Goal: Task Accomplishment & Management: Use online tool/utility

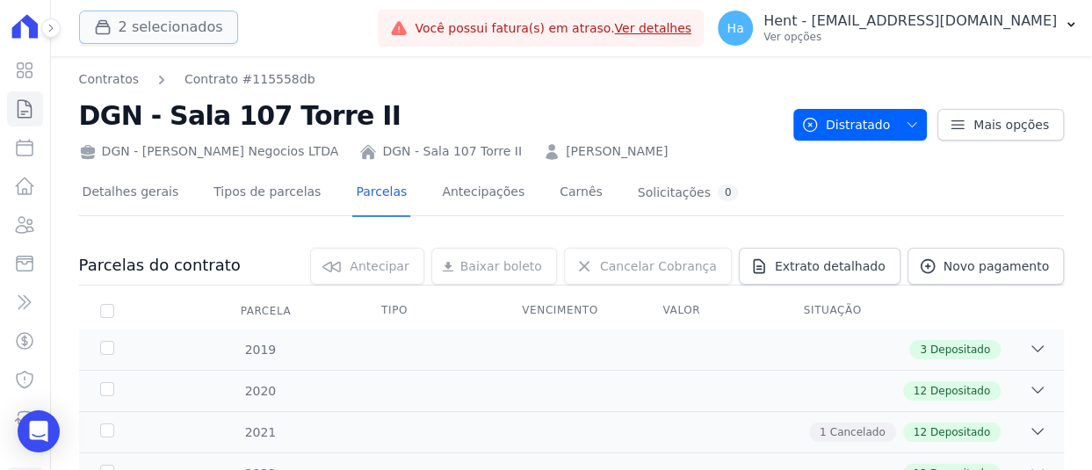
click at [148, 25] on button "2 selecionados" at bounding box center [158, 27] width 159 height 33
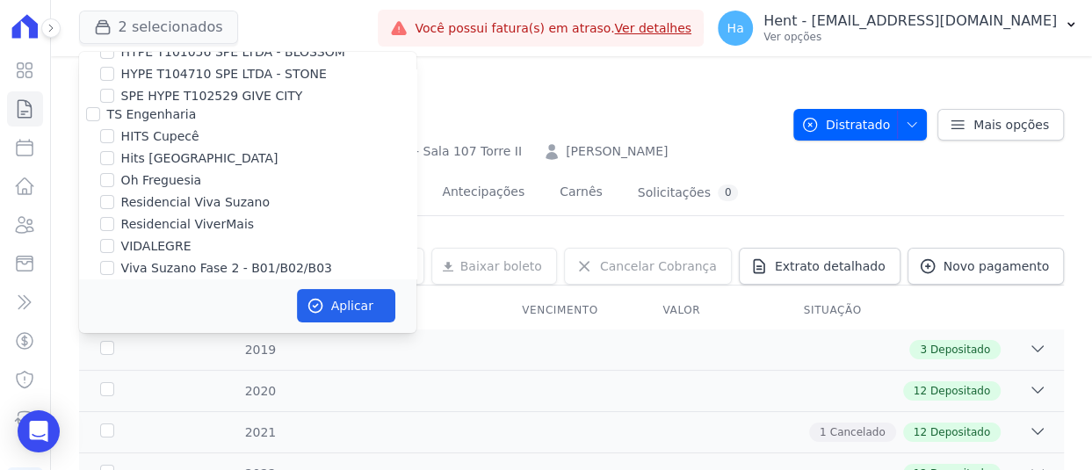
scroll to position [13584, 0]
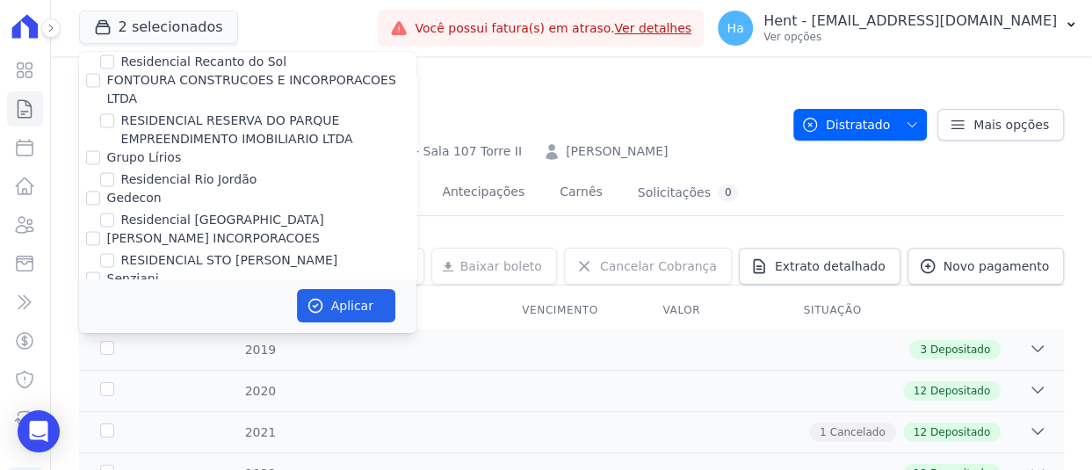
click at [97, 415] on input "Ribeiro Cervantes Incorporadora LTDA." at bounding box center [93, 422] width 14 height 14
checkbox input "true"
click at [333, 308] on button "Aplicar" at bounding box center [346, 305] width 98 height 33
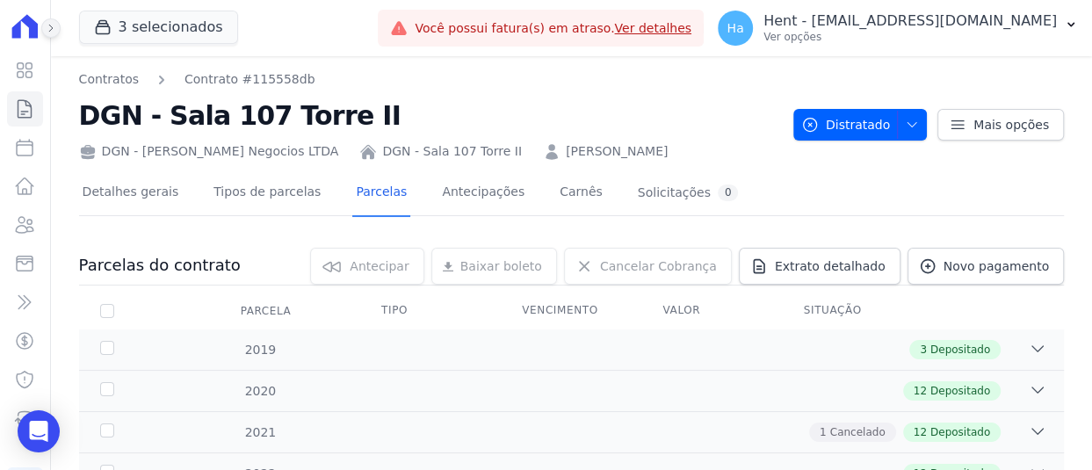
click at [57, 25] on button at bounding box center [50, 27] width 19 height 19
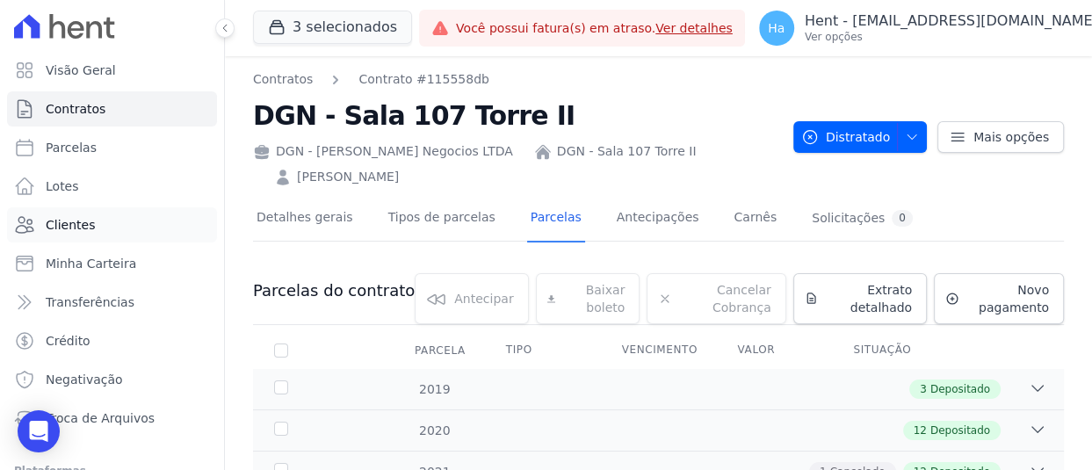
click at [70, 225] on span "Clientes" at bounding box center [70, 225] width 49 height 18
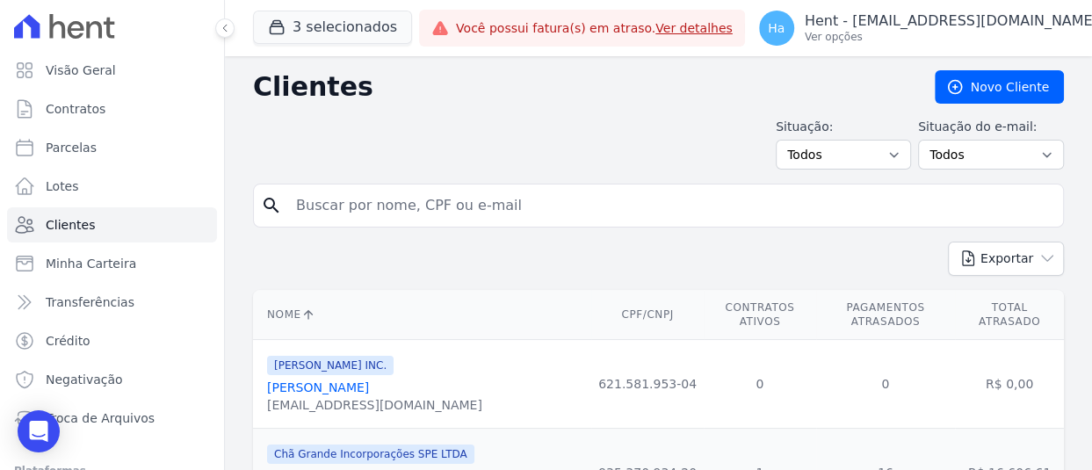
click at [451, 207] on input "search" at bounding box center [670, 205] width 770 height 35
type input "Juliano Antunes"
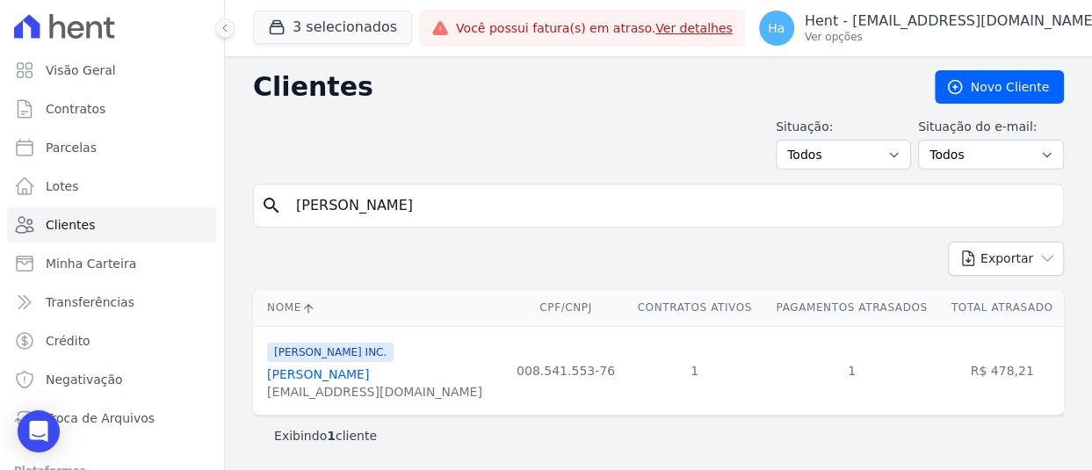
click at [369, 374] on link "Juliano Antunes Da Silva" at bounding box center [318, 374] width 102 height 14
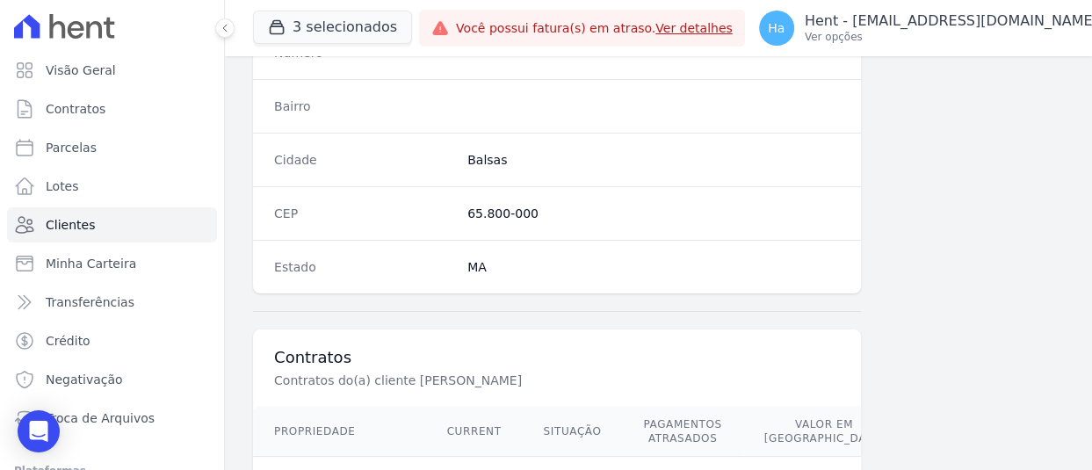
scroll to position [1142, 0]
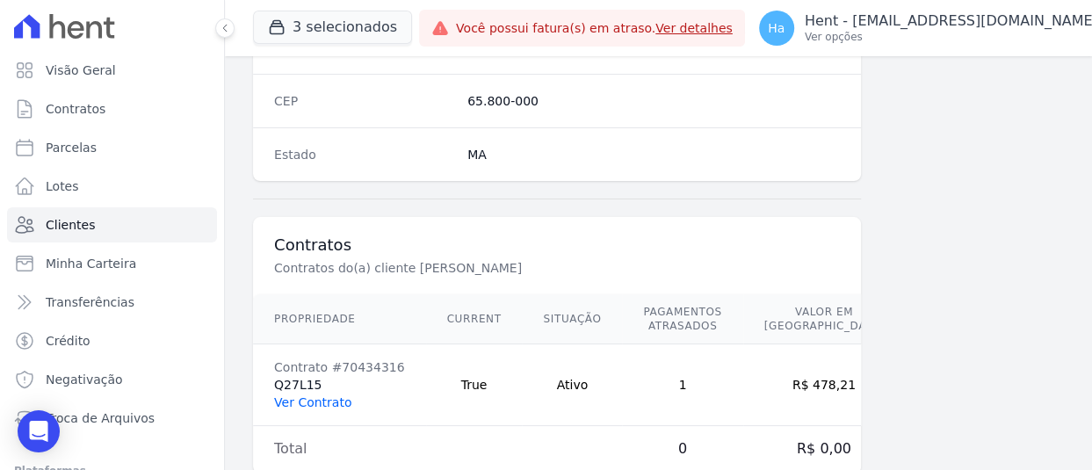
click at [324, 405] on link "Ver Contrato" at bounding box center [312, 402] width 77 height 14
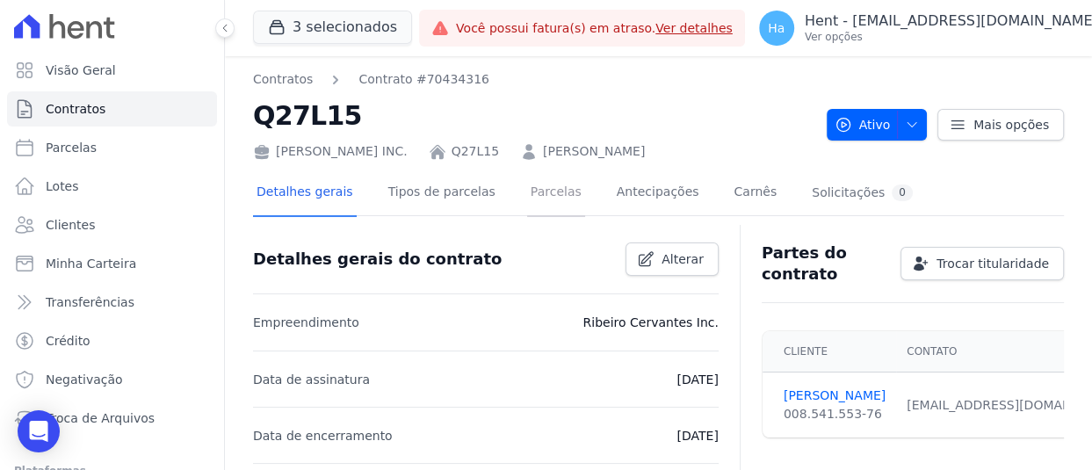
click at [528, 203] on link "Parcelas" at bounding box center [556, 193] width 58 height 47
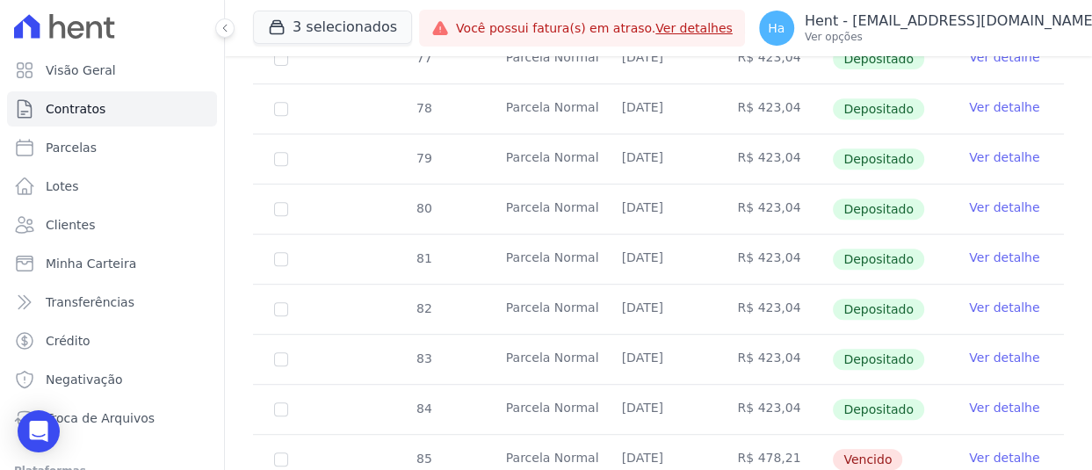
scroll to position [703, 0]
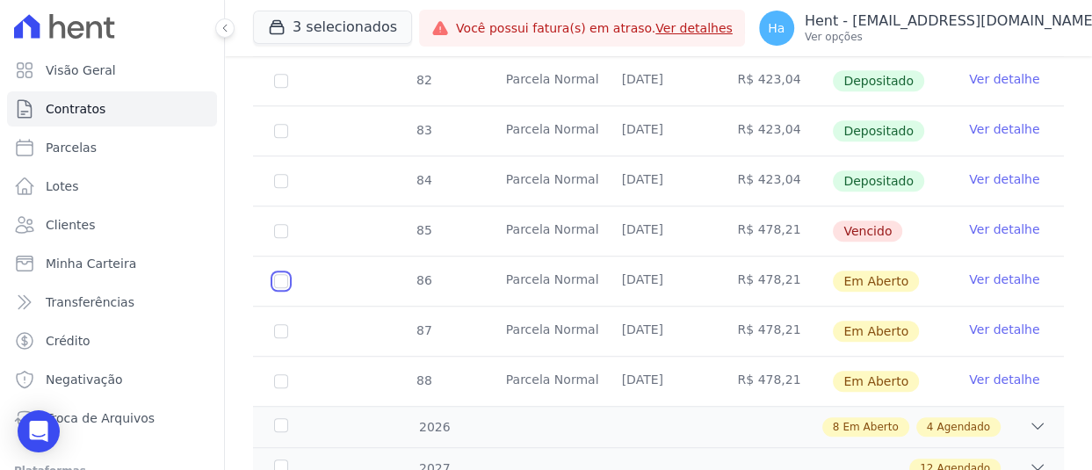
click at [285, 277] on input "checkbox" at bounding box center [281, 281] width 14 height 14
checkbox input "true"
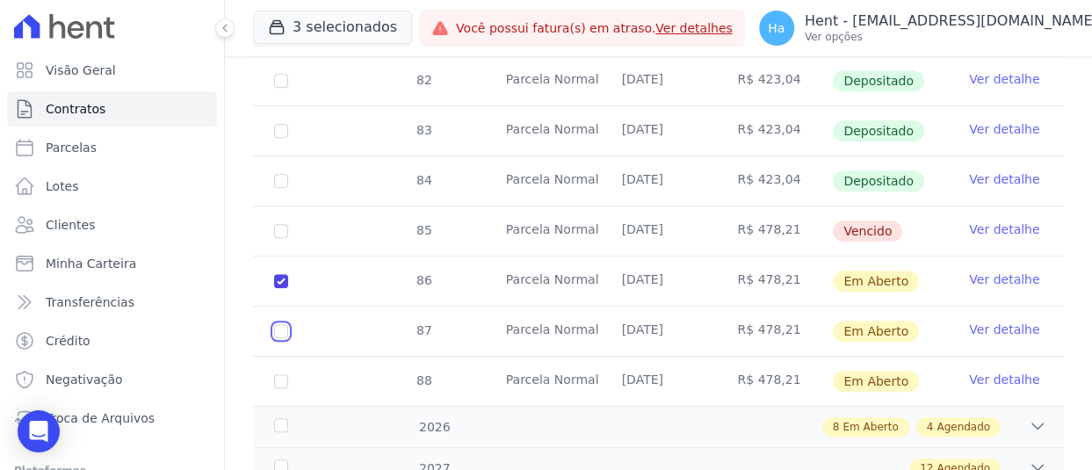
click at [283, 332] on input "checkbox" at bounding box center [281, 331] width 14 height 14
checkbox input "true"
click at [276, 370] on td "88" at bounding box center [281, 381] width 56 height 49
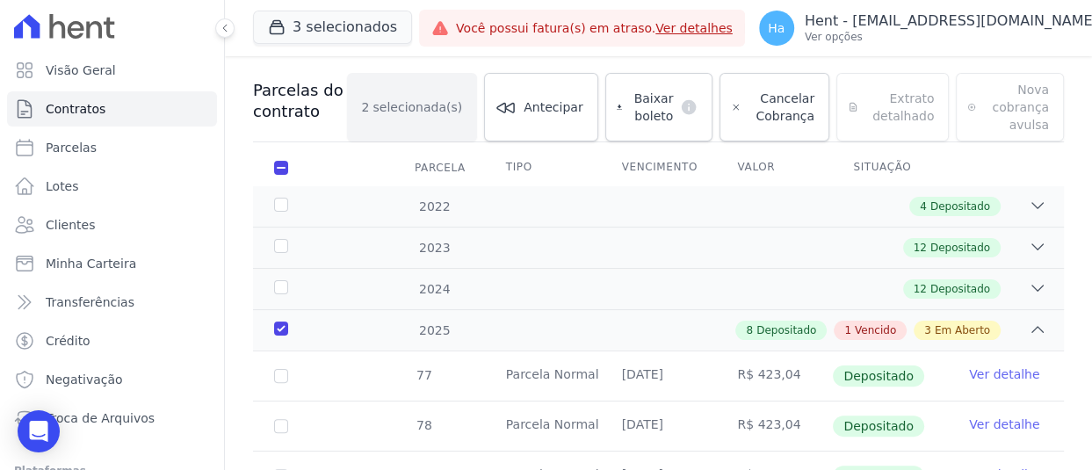
scroll to position [0, 0]
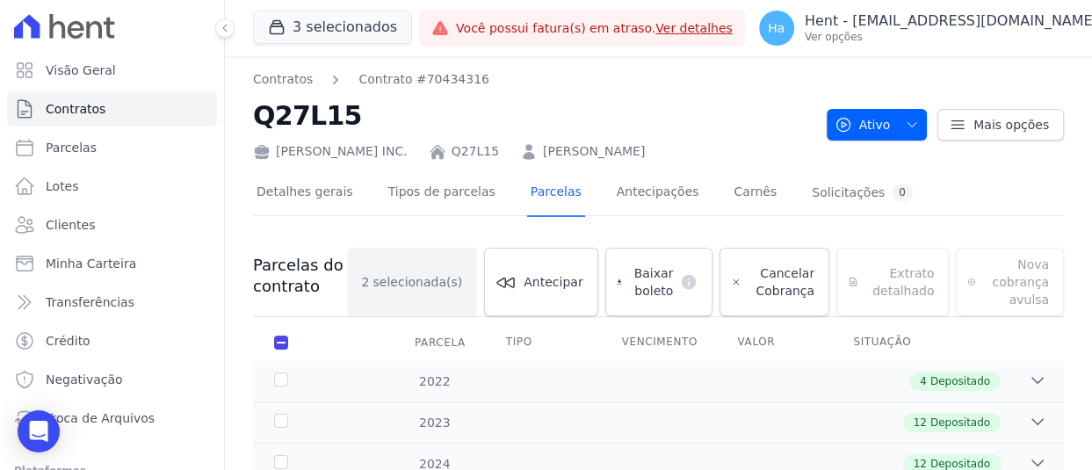
drag, startPoint x: 362, startPoint y: 119, endPoint x: 223, endPoint y: 122, distance: 138.8
click at [223, 122] on div "Visão Geral Contratos Parcelas Lotes Clientes Minha Carteira Transferências Cré…" at bounding box center [546, 235] width 1092 height 470
drag, startPoint x: 486, startPoint y: 136, endPoint x: 408, endPoint y: 112, distance: 81.9
click at [484, 133] on div "Contratos Contrato #70434316 Q27L15 Ribeiro Cervantes INC. Q27L15 Juliano Antun…" at bounding box center [532, 115] width 559 height 90
click at [332, 114] on h2 "Q27L15" at bounding box center [532, 116] width 559 height 40
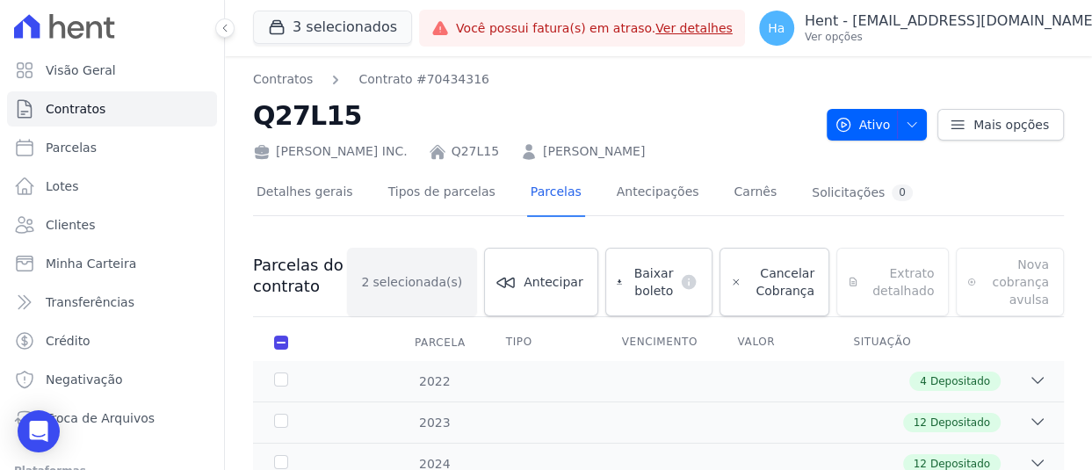
drag, startPoint x: 249, startPoint y: 118, endPoint x: 347, endPoint y: 112, distance: 98.5
copy h2 "Q27L15"
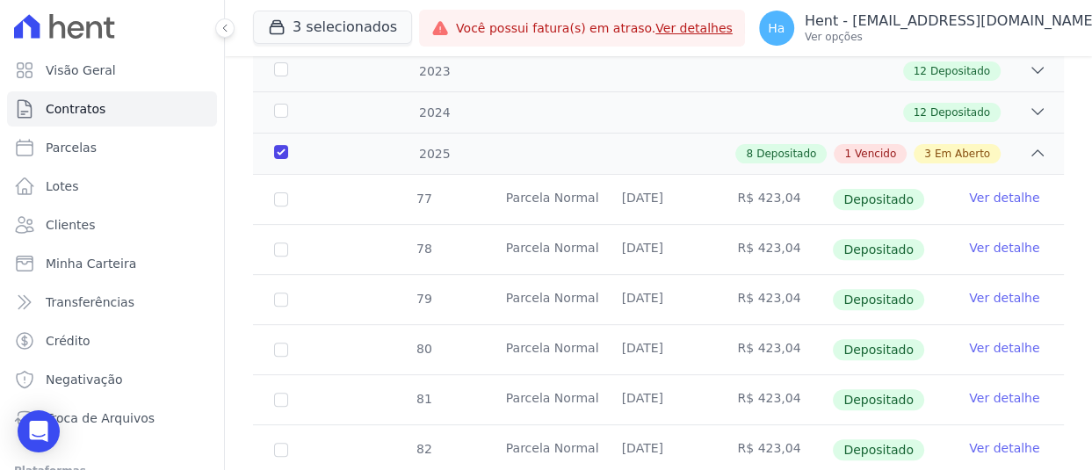
scroll to position [176, 0]
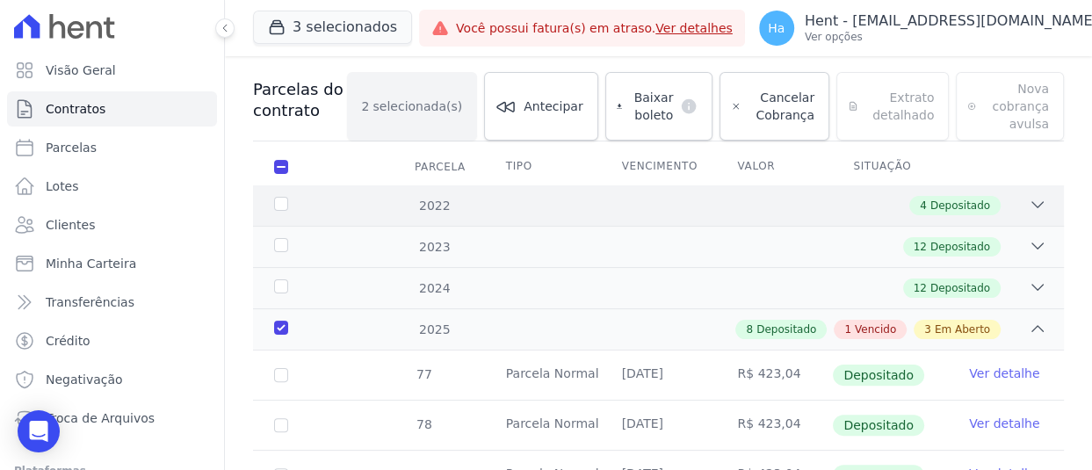
click at [522, 206] on div "4 Depositado" at bounding box center [698, 205] width 697 height 19
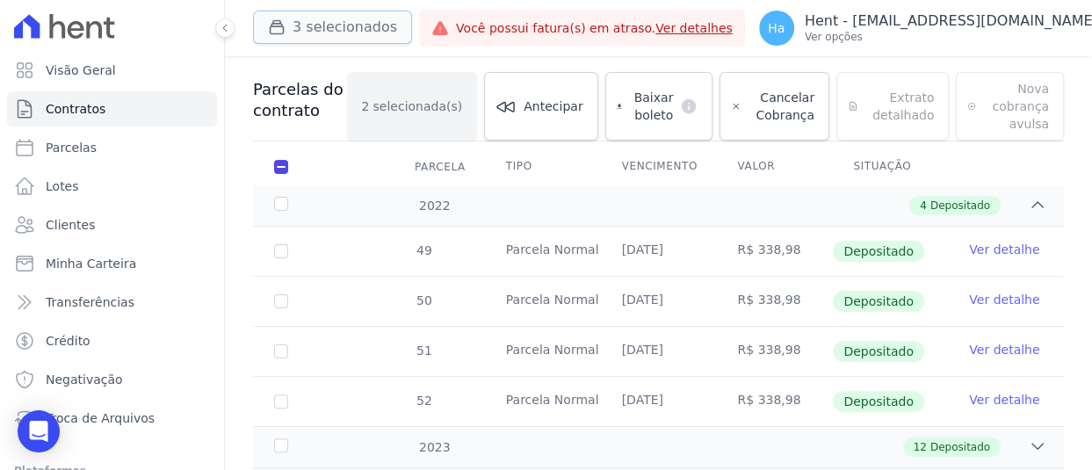
click at [348, 31] on button "3 selecionados" at bounding box center [332, 27] width 159 height 33
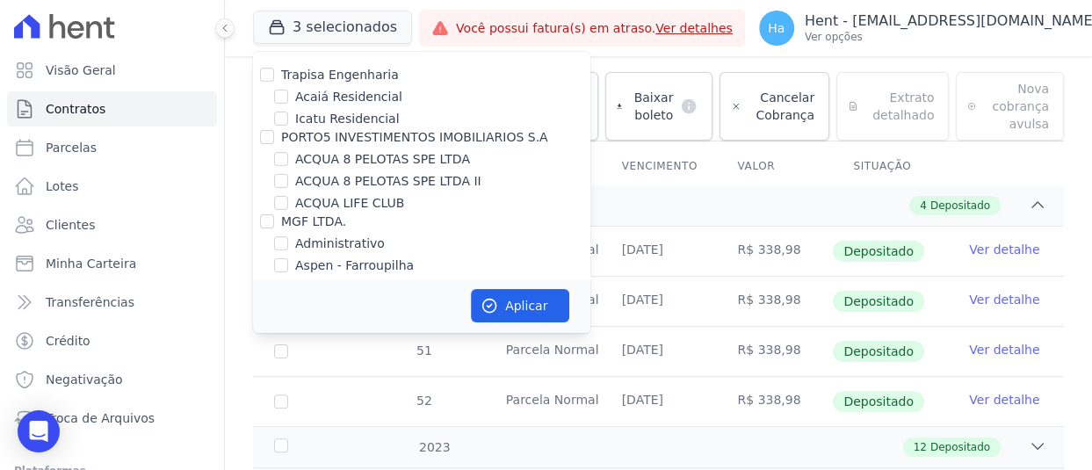
scroll to position [2292, 0]
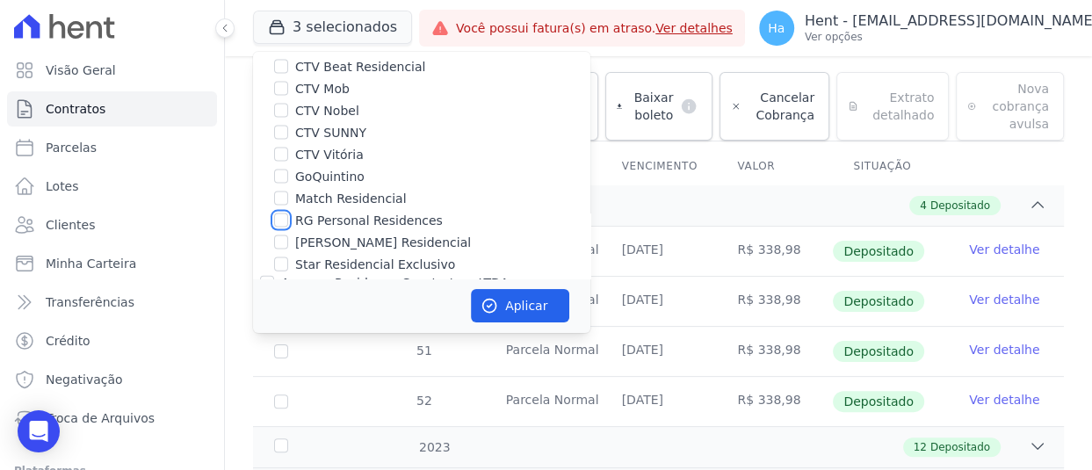
drag, startPoint x: 277, startPoint y: 161, endPoint x: 298, endPoint y: 174, distance: 24.9
click at [278, 213] on input "RG Personal Residences" at bounding box center [281, 220] width 14 height 14
checkbox input "true"
click at [509, 305] on button "Aplicar" at bounding box center [520, 305] width 98 height 33
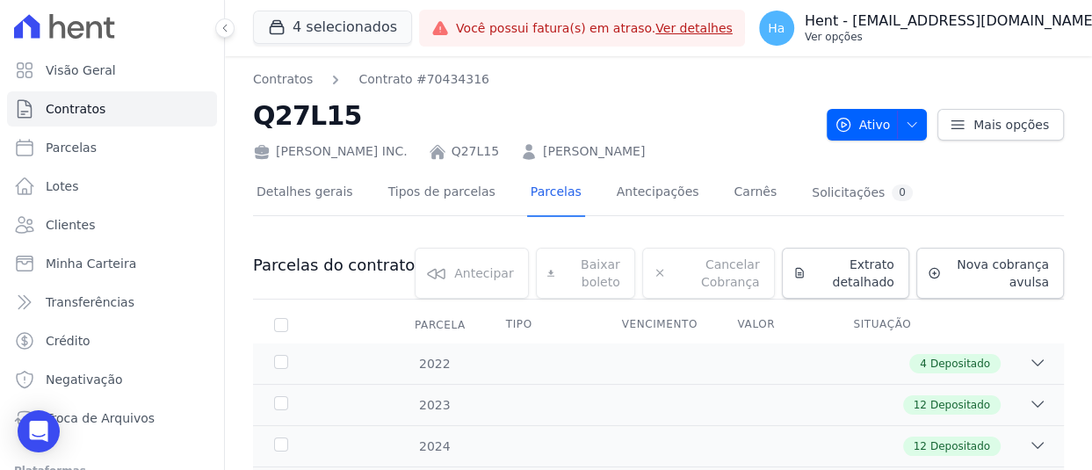
click at [963, 43] on p "Ver opções" at bounding box center [951, 37] width 293 height 14
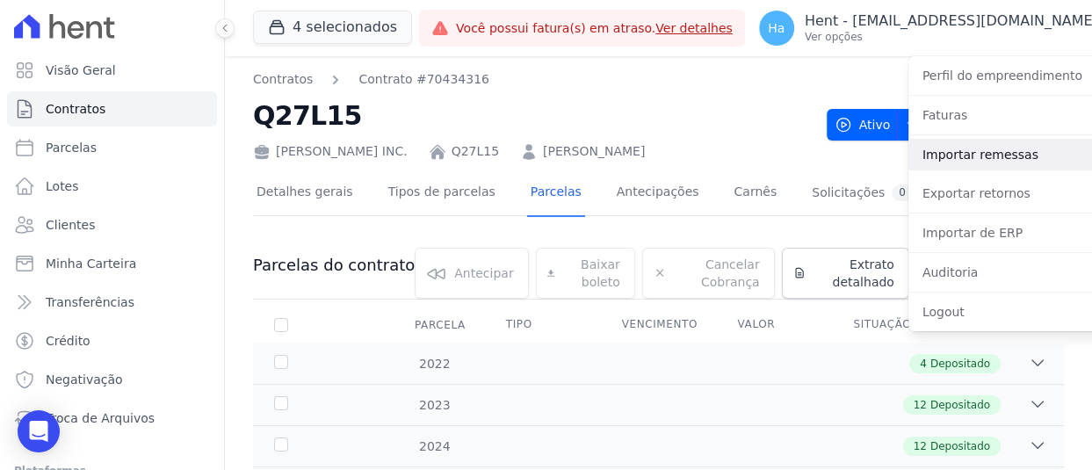
click at [916, 148] on link "Importar remessas" at bounding box center [1020, 155] width 225 height 32
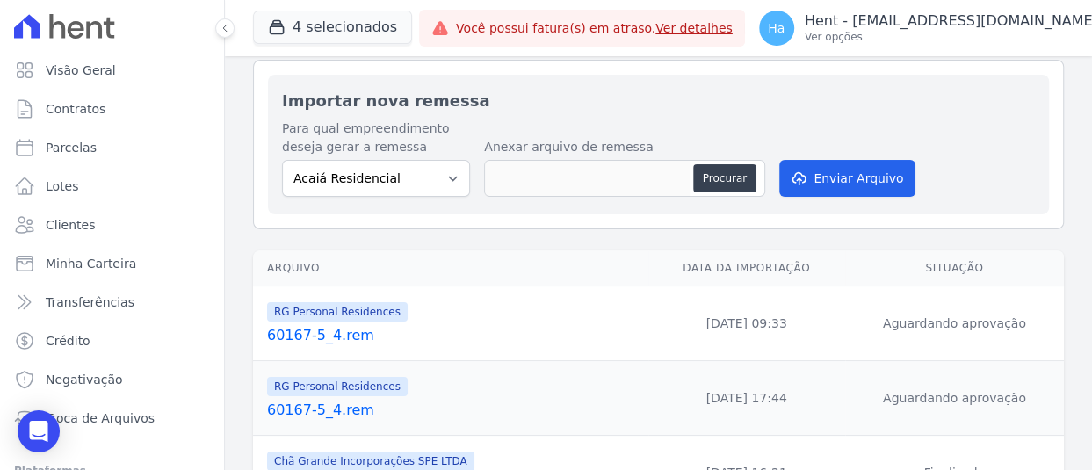
scroll to position [88, 0]
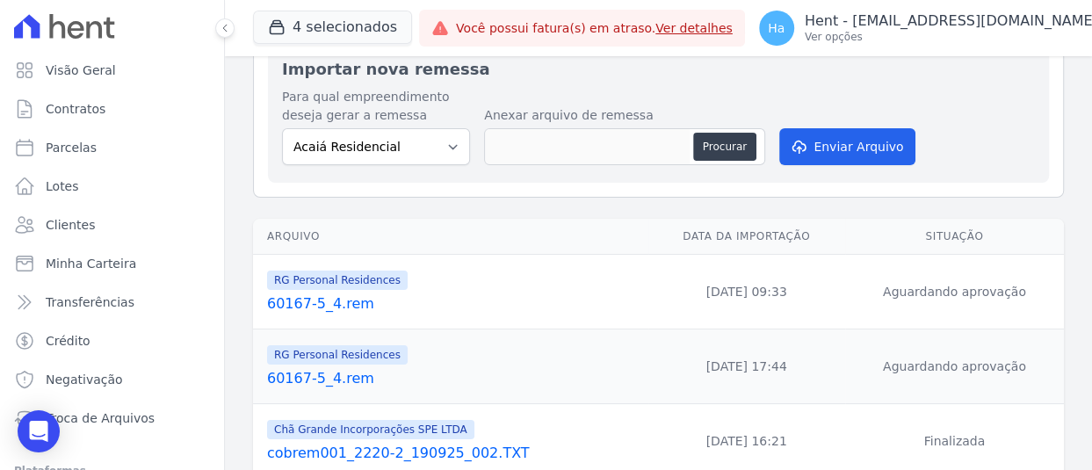
click at [328, 301] on link "60167-5_4.rem" at bounding box center [454, 303] width 374 height 21
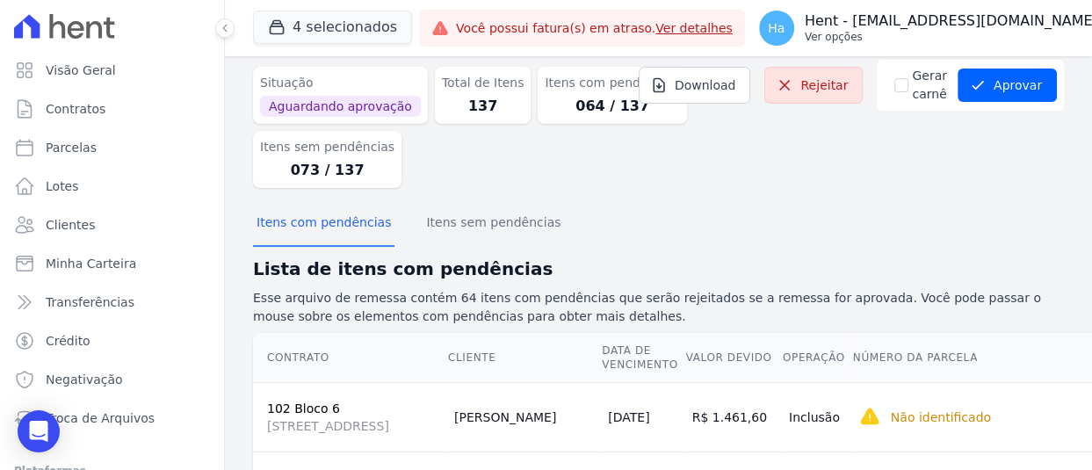
scroll to position [88, 0]
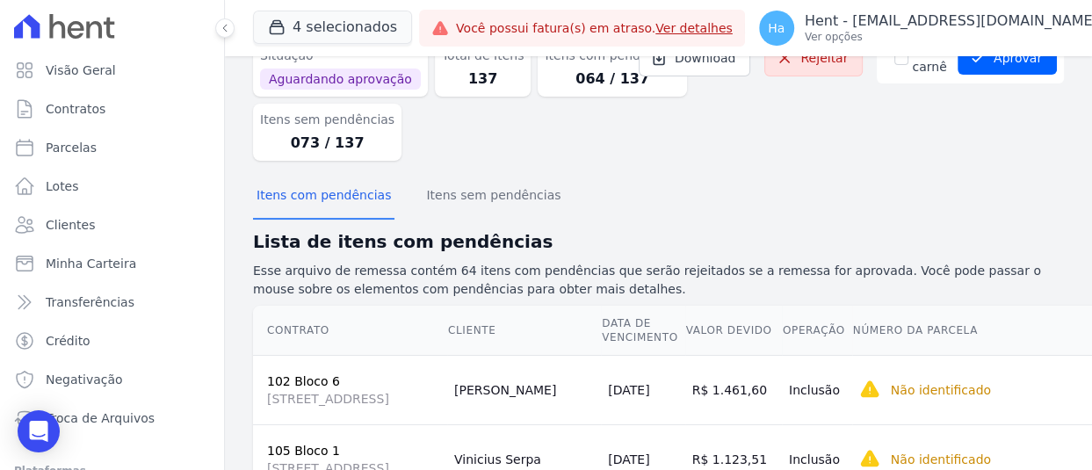
click at [220, 24] on icon at bounding box center [225, 28] width 11 height 11
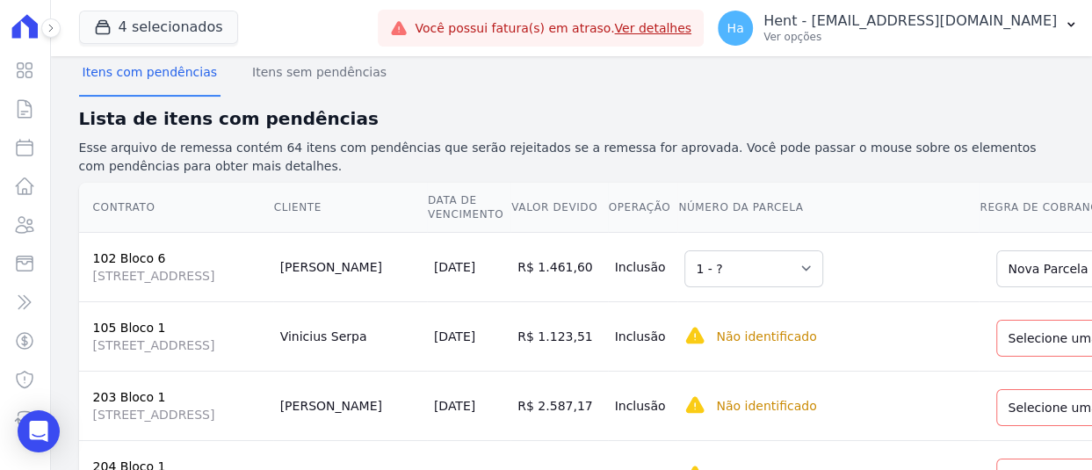
scroll to position [351, 0]
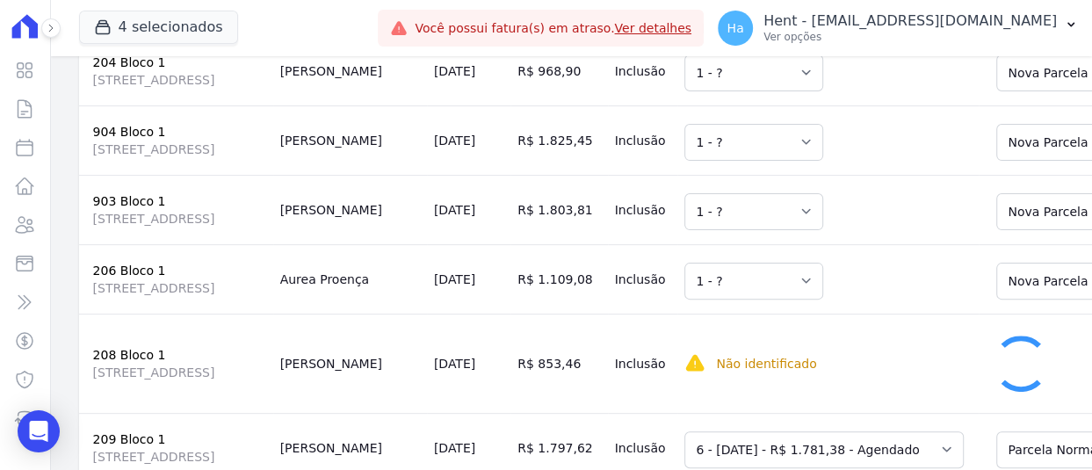
scroll to position [878, 0]
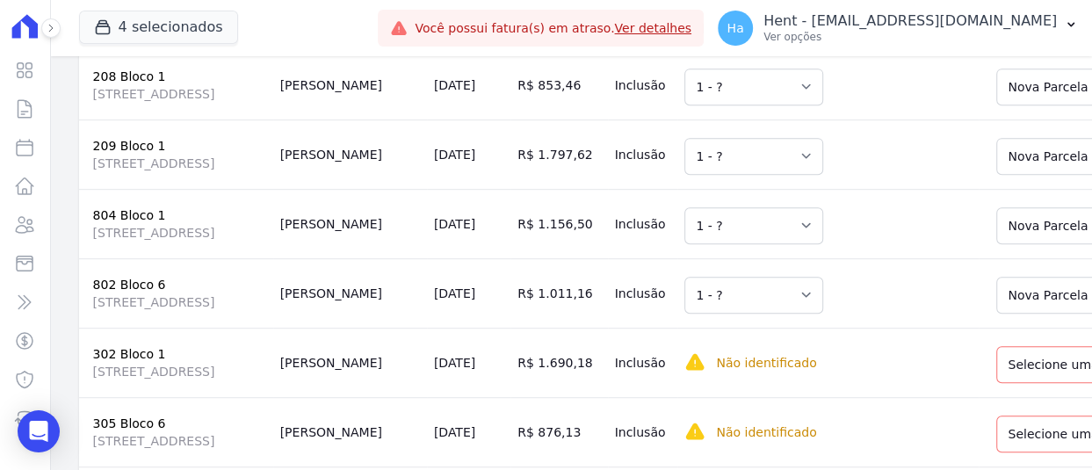
scroll to position [1142, 0]
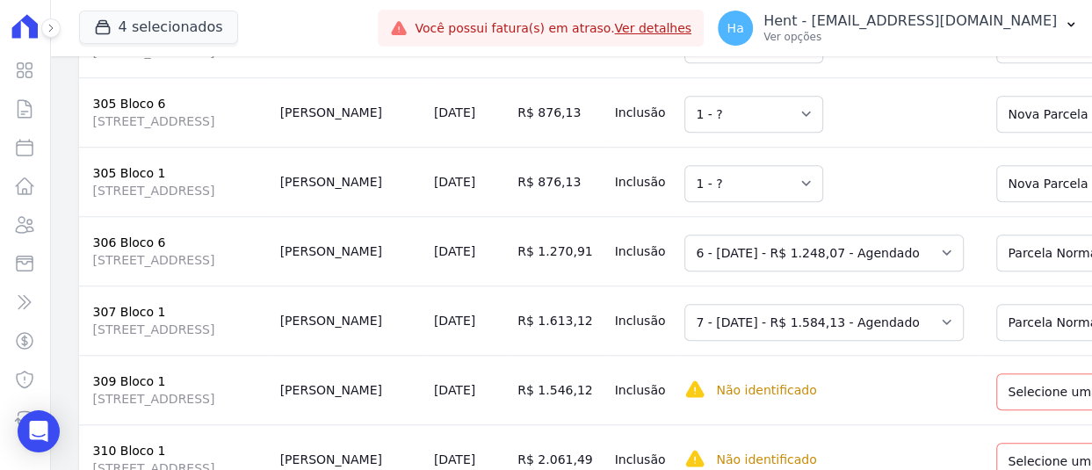
scroll to position [1317, 0]
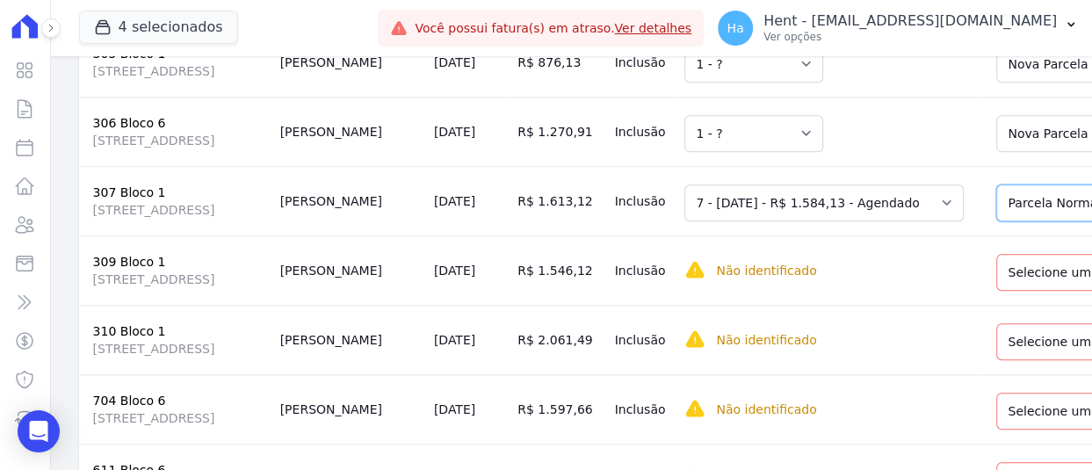
drag, startPoint x: 938, startPoint y: 386, endPoint x: 934, endPoint y: 408, distance: 22.2
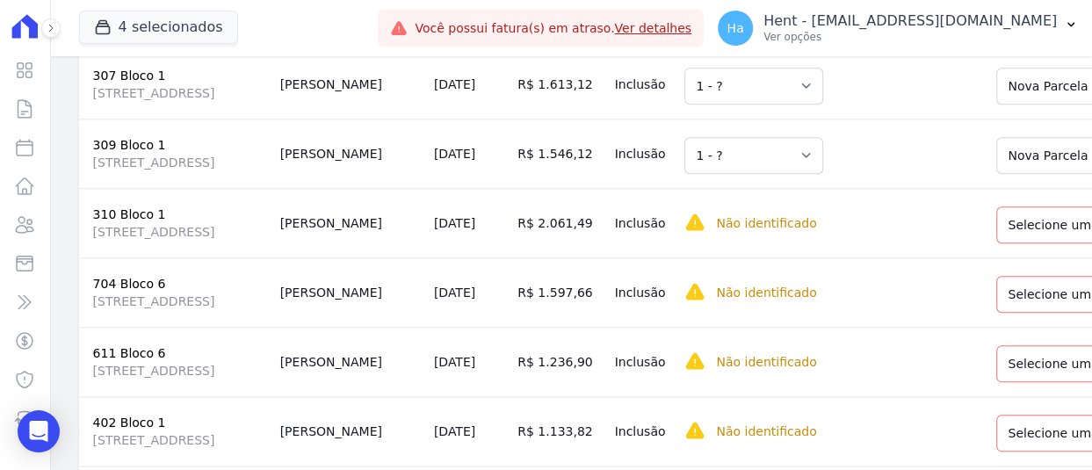
scroll to position [1581, 0]
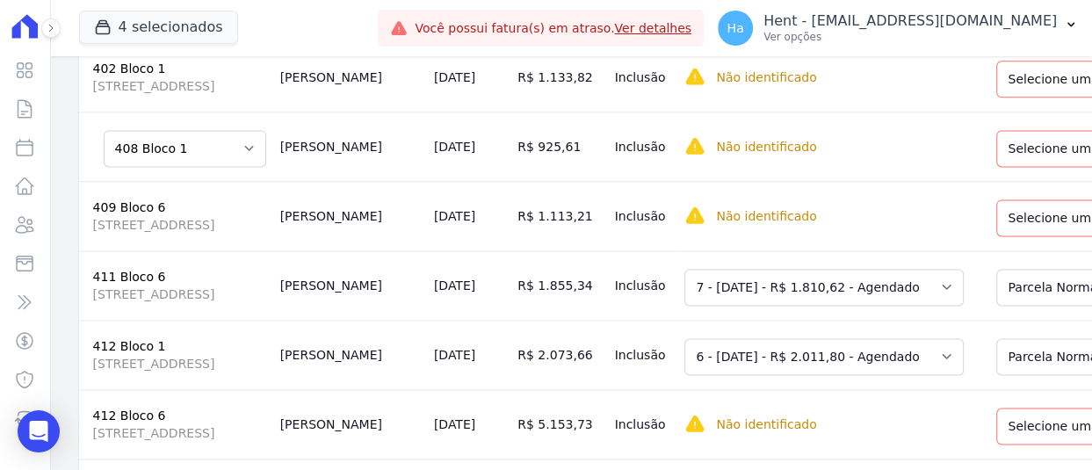
scroll to position [1844, 0]
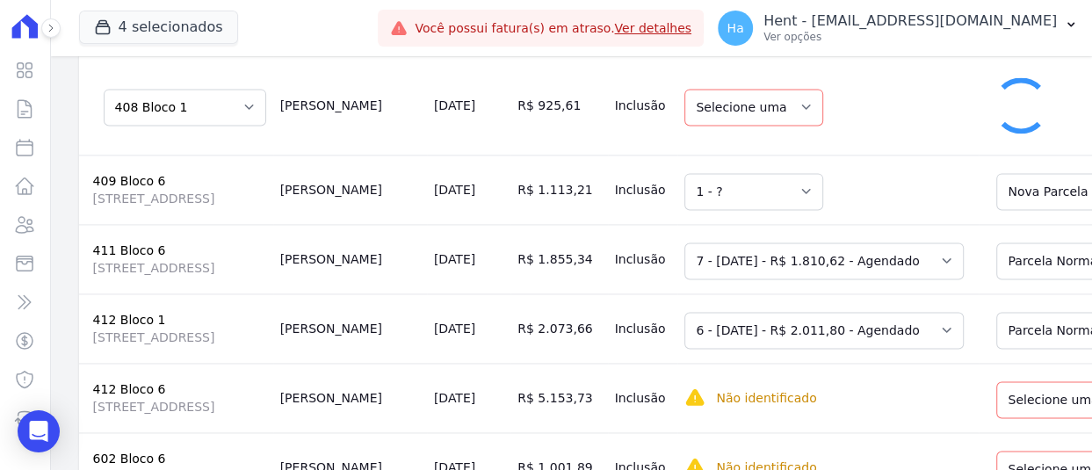
select select "1"
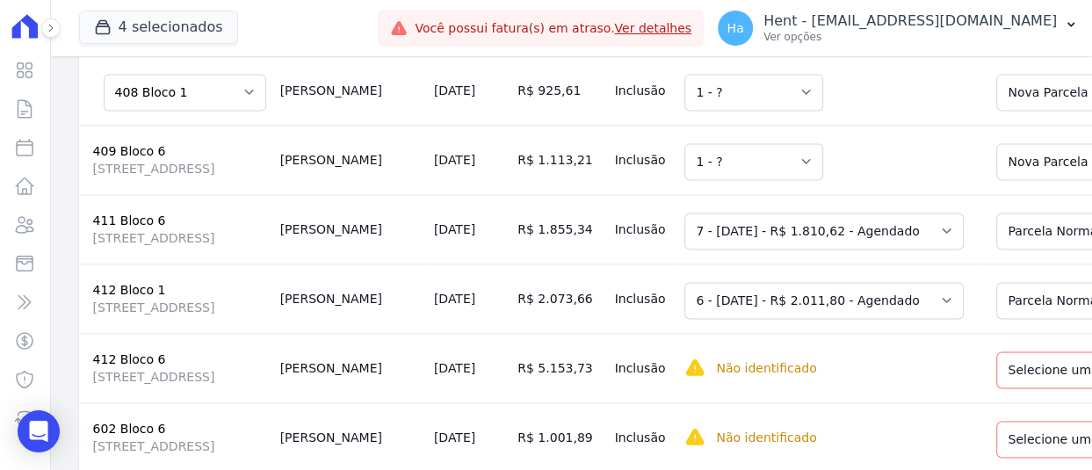
scroll to position [2020, 0]
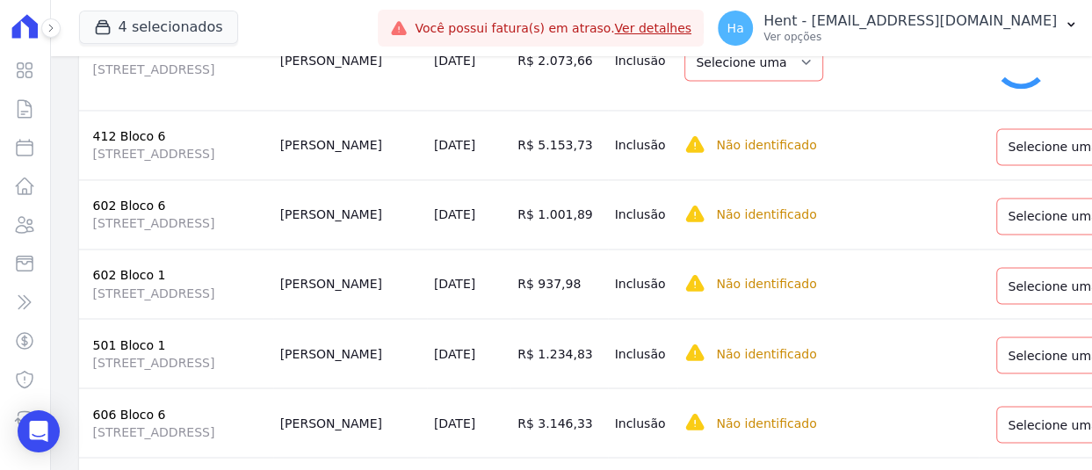
select select "1"
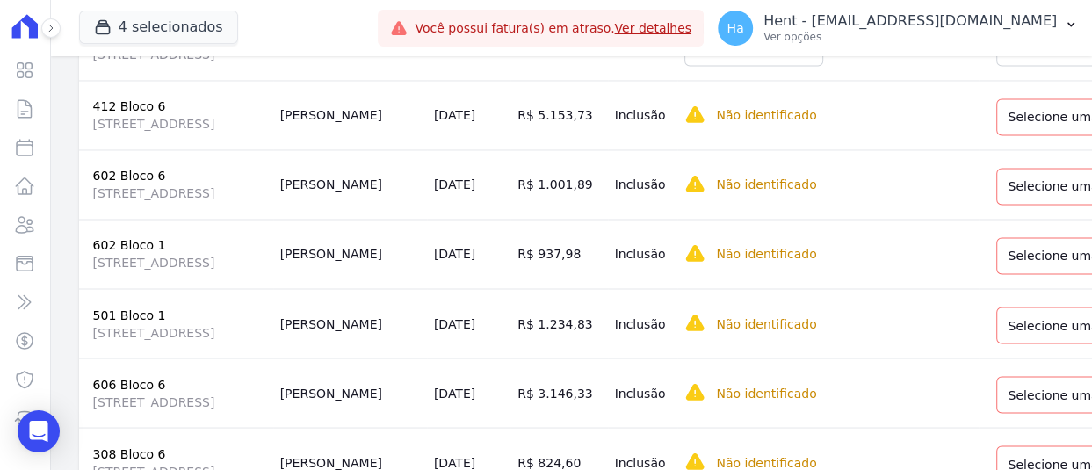
scroll to position [2196, 0]
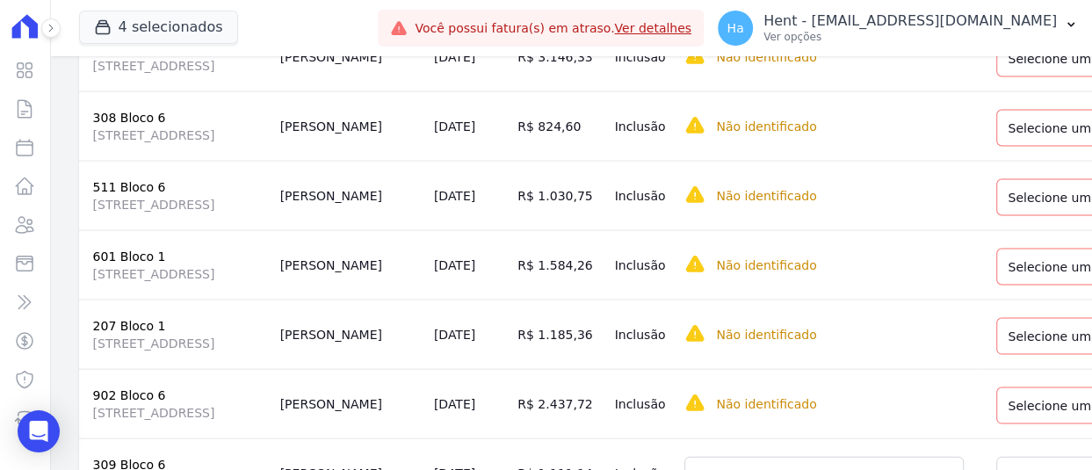
scroll to position [2459, 0]
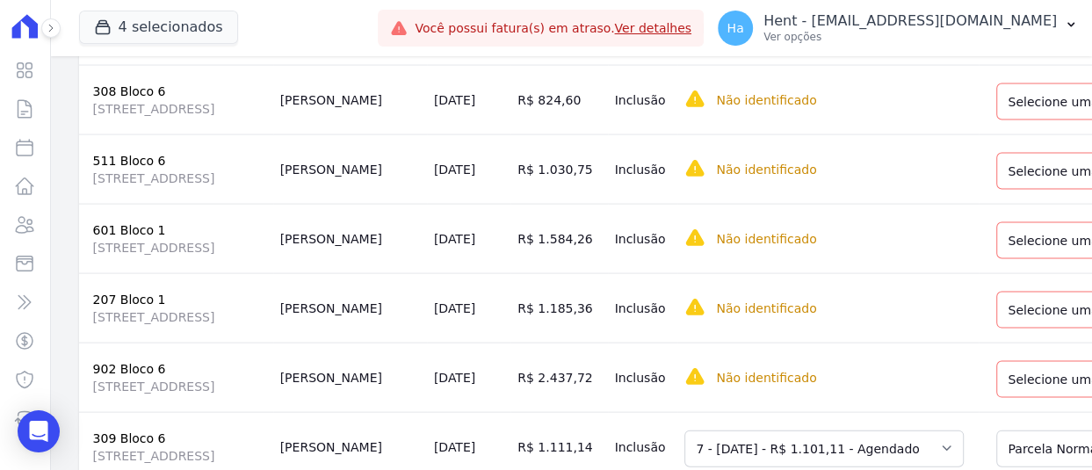
drag, startPoint x: 956, startPoint y: 162, endPoint x: 956, endPoint y: 170, distance: 8.8
drag, startPoint x: 968, startPoint y: 242, endPoint x: 973, endPoint y: 251, distance: 11.0
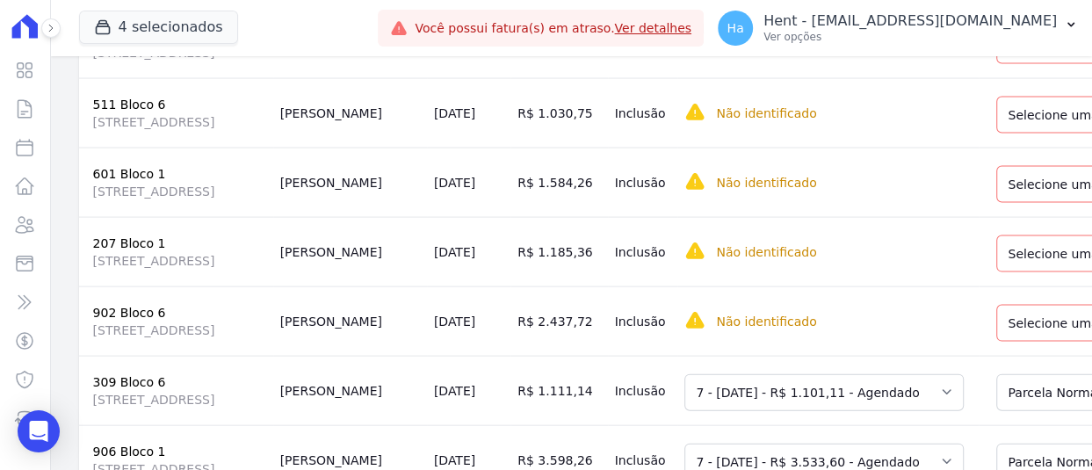
scroll to position [2547, 0]
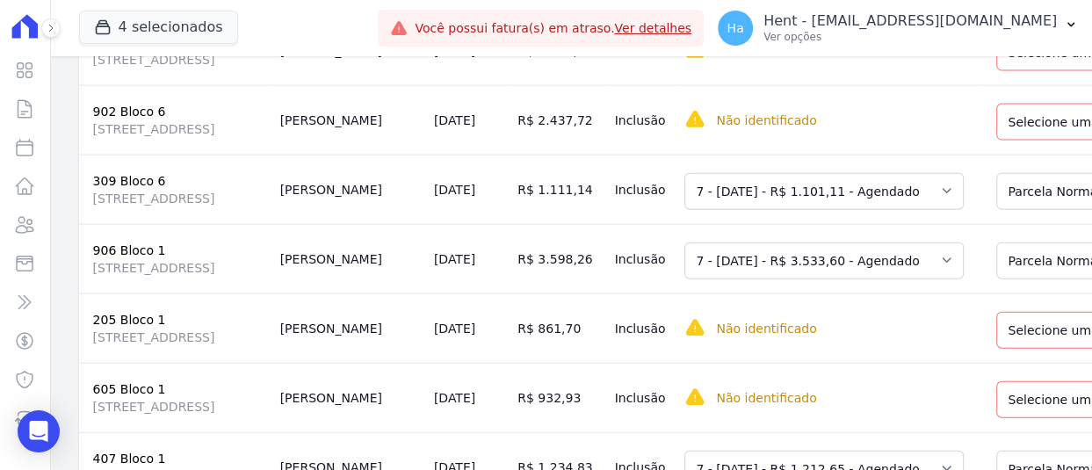
scroll to position [2723, 0]
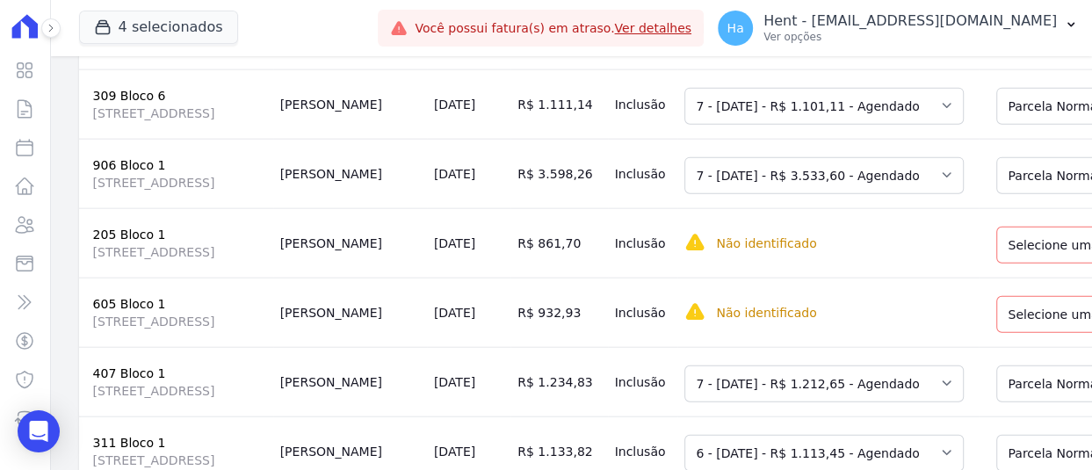
scroll to position [2898, 0]
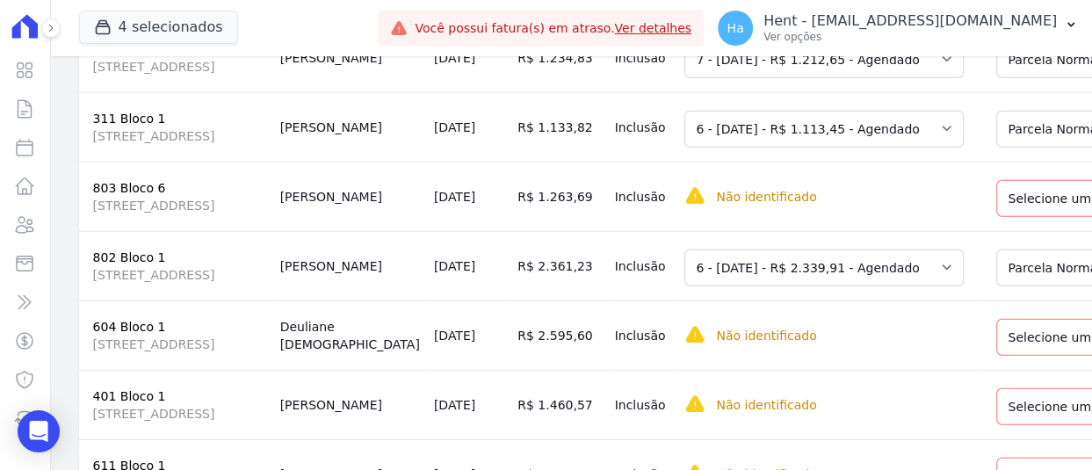
scroll to position [3162, 0]
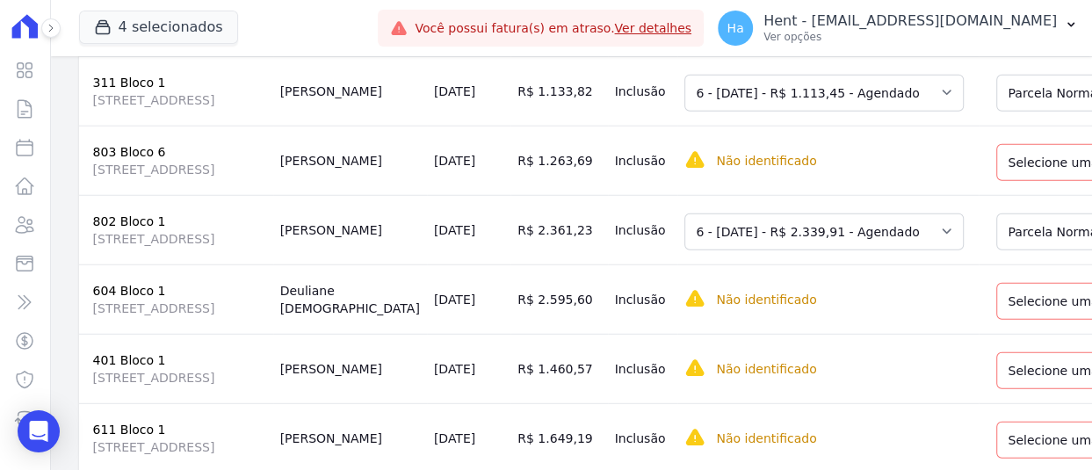
drag, startPoint x: 935, startPoint y: 364, endPoint x: 936, endPoint y: 355, distance: 8.8
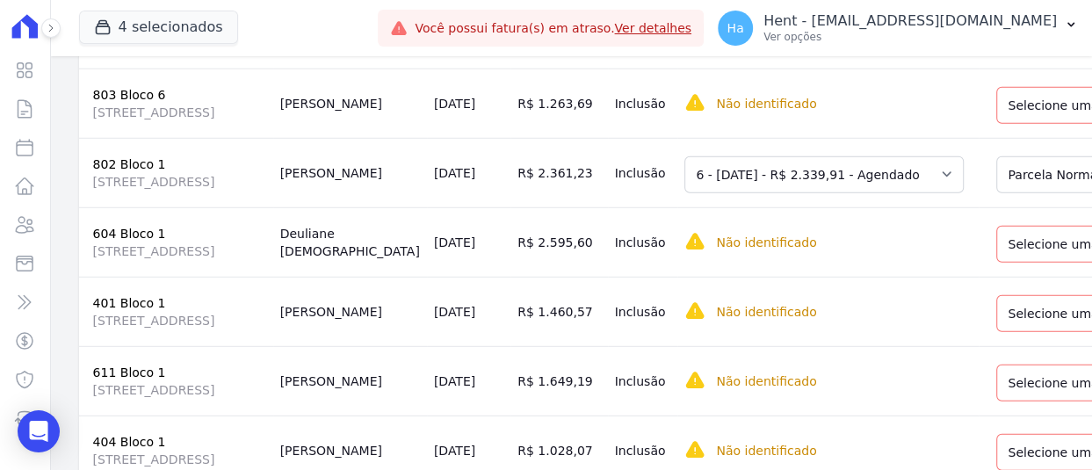
select select "1"
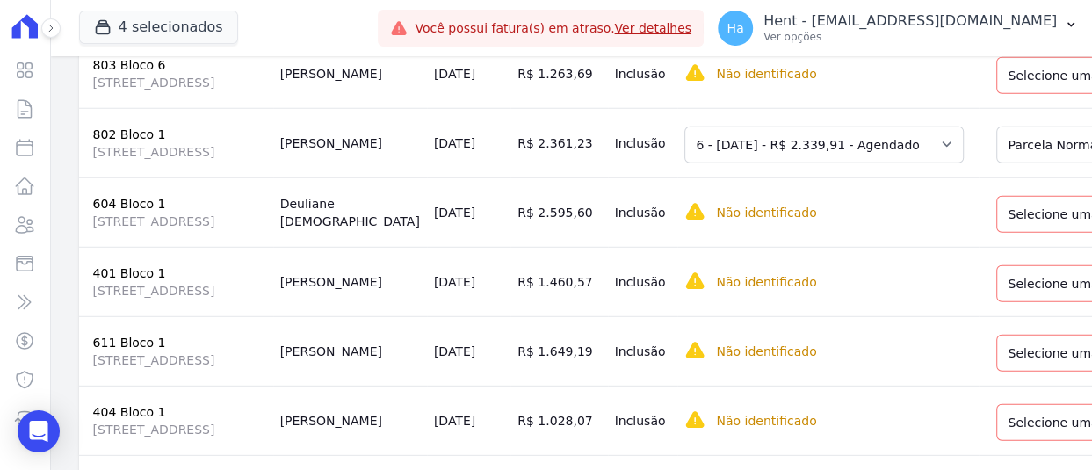
scroll to position [3337, 0]
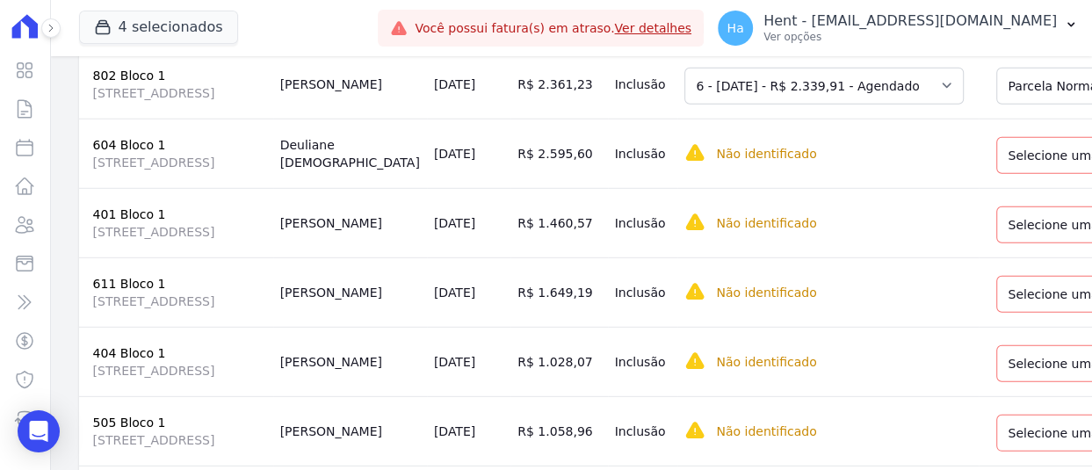
scroll to position [3601, 0]
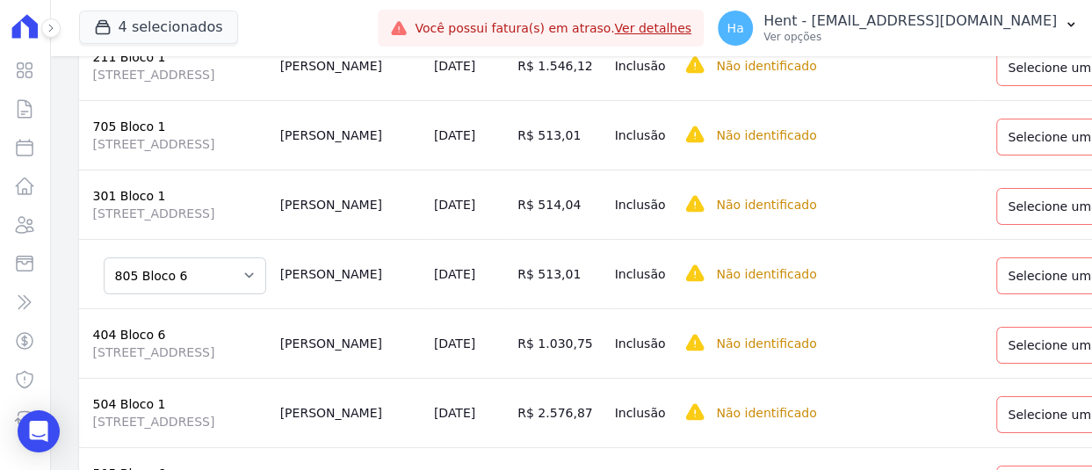
scroll to position [3864, 0]
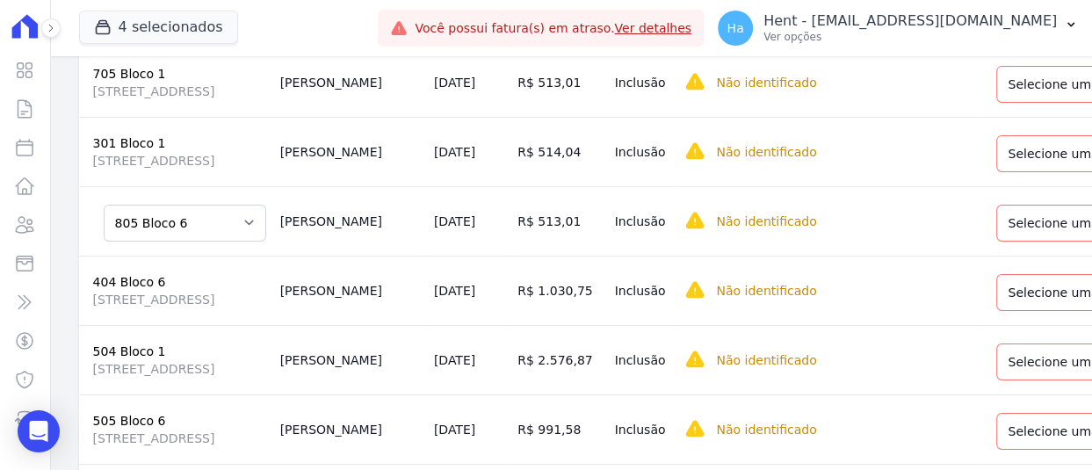
drag, startPoint x: 944, startPoint y: 211, endPoint x: 949, endPoint y: 234, distance: 23.3
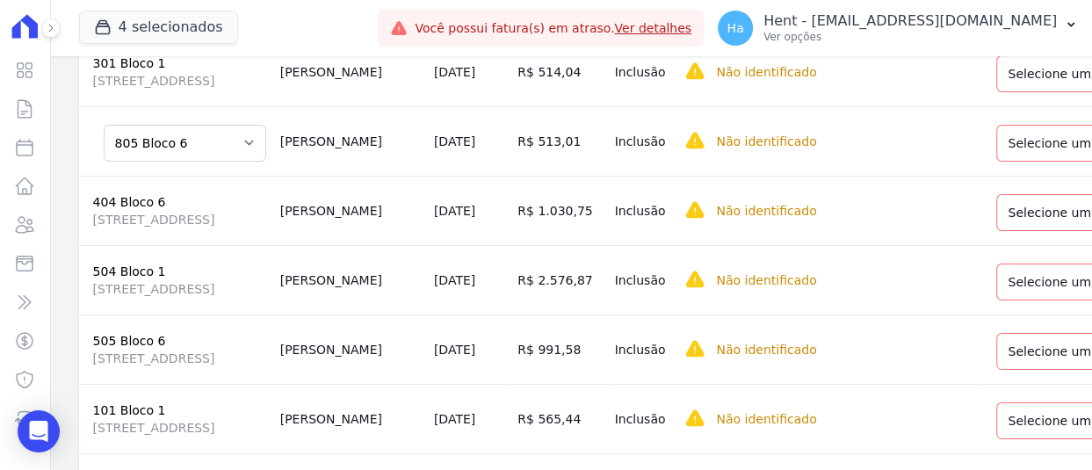
scroll to position [4128, 0]
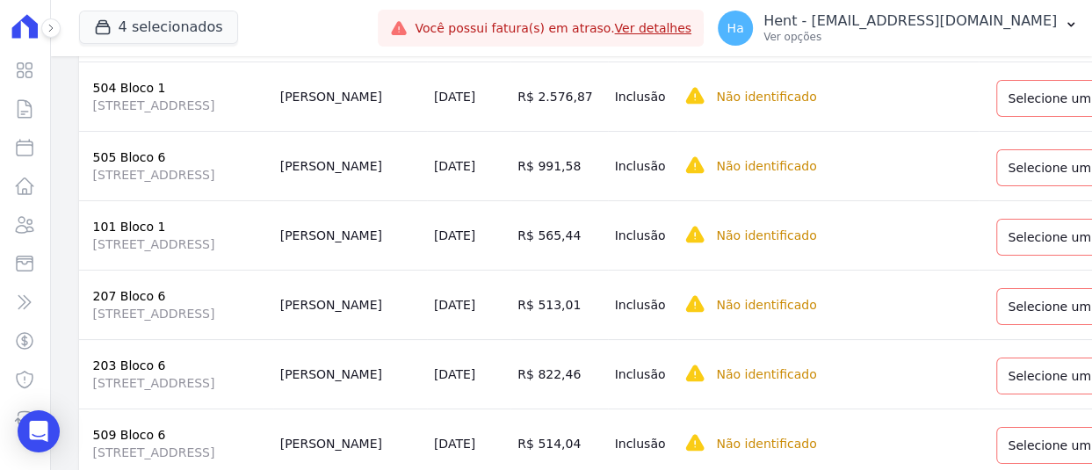
drag, startPoint x: 990, startPoint y: 250, endPoint x: 992, endPoint y: 260, distance: 9.8
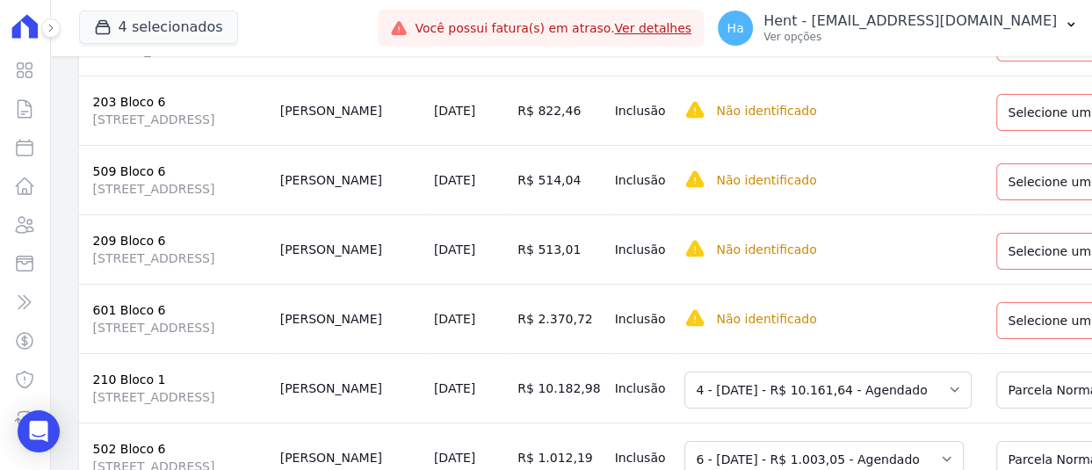
drag, startPoint x: 975, startPoint y: 177, endPoint x: 976, endPoint y: 196, distance: 18.5
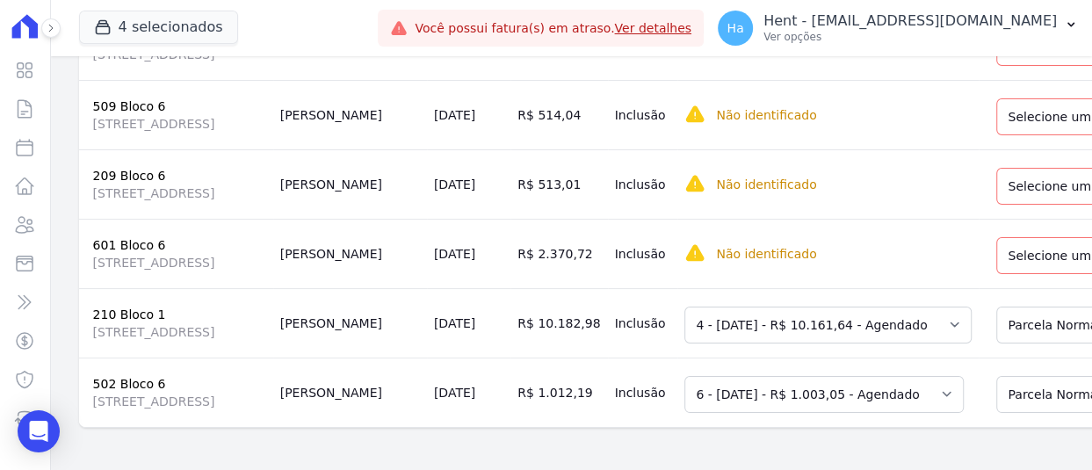
scroll to position [4567, 0]
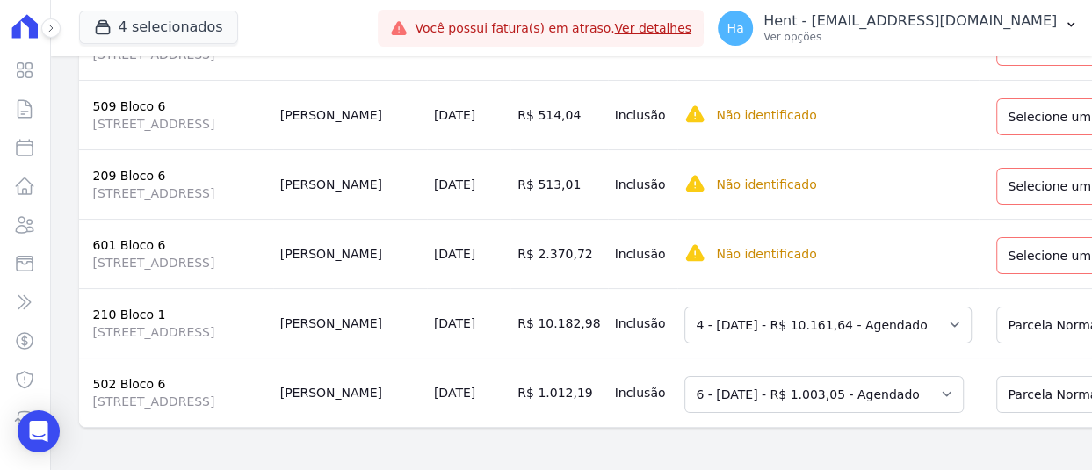
scroll to position [4901, 0]
click at [996, 66] on select "Selecione uma Nova Parcela Avulsa Parcela Avulsa Existente Sinal (1 X R$ 20.000…" at bounding box center [1095, 47] width 198 height 37
click at [1010, 135] on select "Selecione uma Nova Parcela Avulsa Parcela Avulsa Existente Outros (1 X R$ 26.56…" at bounding box center [1100, 116] width 209 height 37
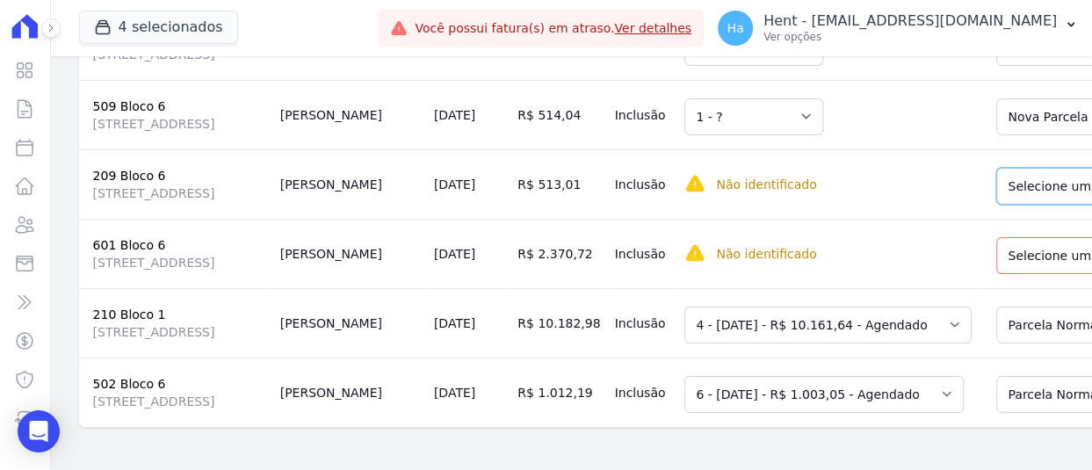
click at [1013, 205] on select "Selecione uma Nova Parcela Avulsa Parcela Avulsa Existente Outros (1 X R$ 23.88…" at bounding box center [1100, 186] width 209 height 37
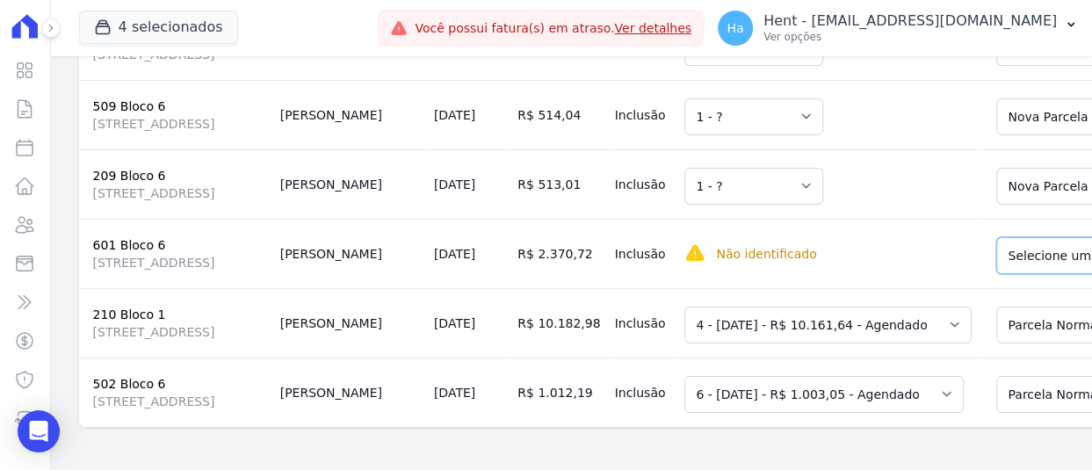
click at [1000, 274] on select "Selecione uma Nova Parcela Avulsa Parcela Avulsa Existente Outros (2 X R$ 266.9…" at bounding box center [1104, 255] width 217 height 37
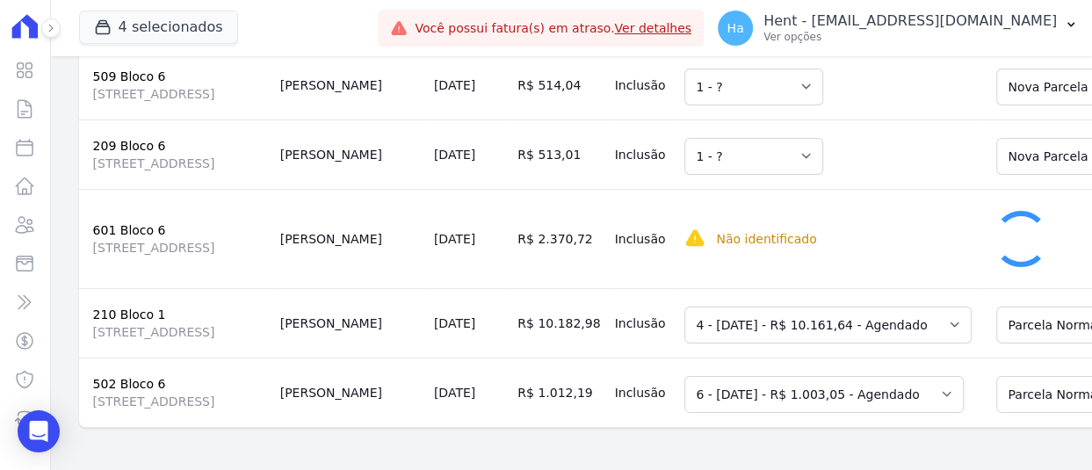
scroll to position [5165, 0]
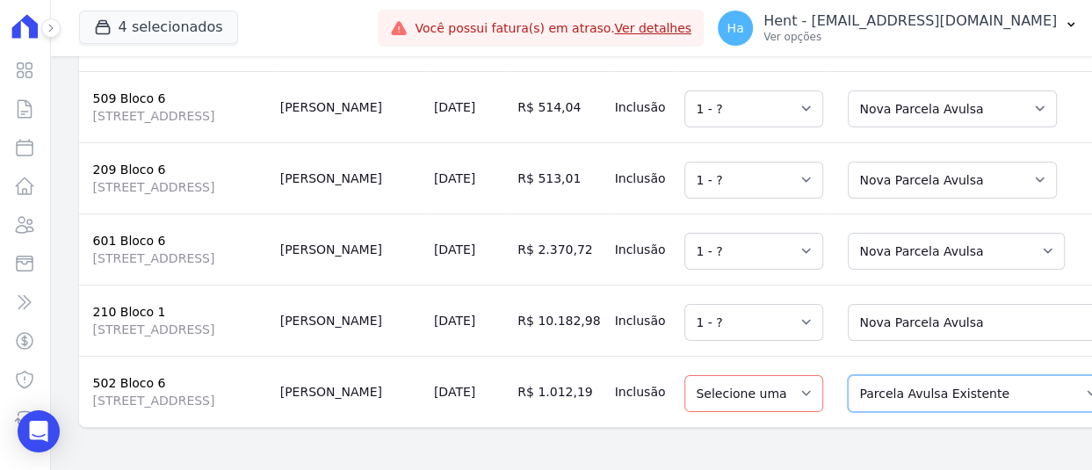
click at [848, 378] on select "Selecione uma Nova Parcela Avulsa Parcela Avulsa Existente Outros (1 X R$ 366.9…" at bounding box center [978, 393] width 261 height 37
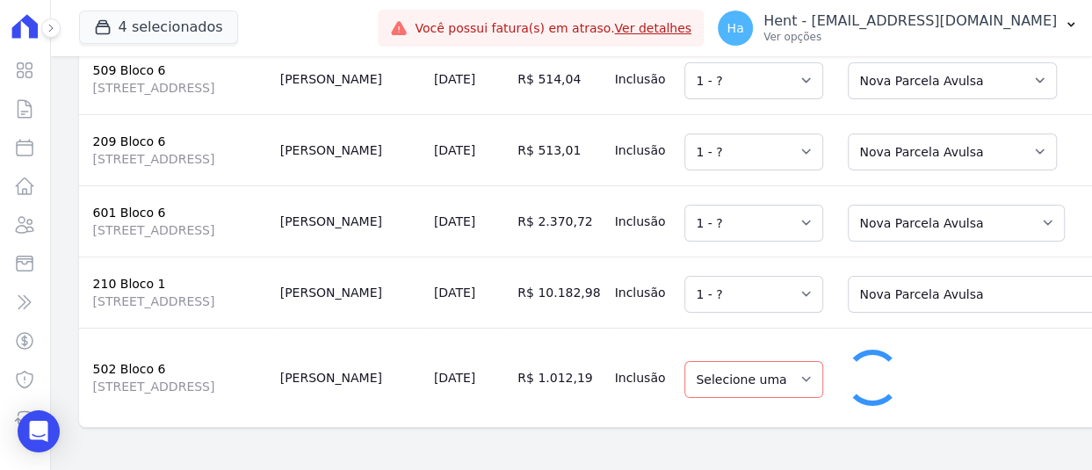
select select "1"
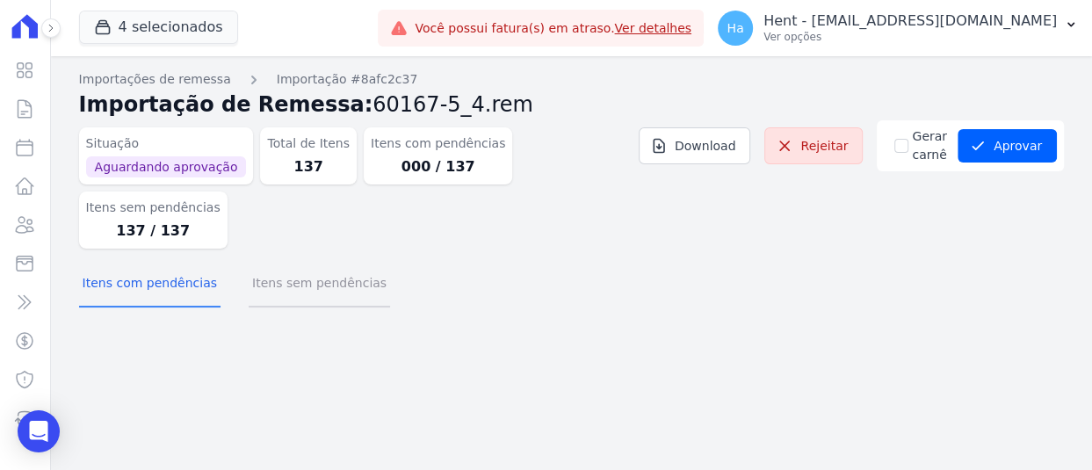
click at [338, 262] on button "Itens sem pendências" at bounding box center [319, 285] width 141 height 46
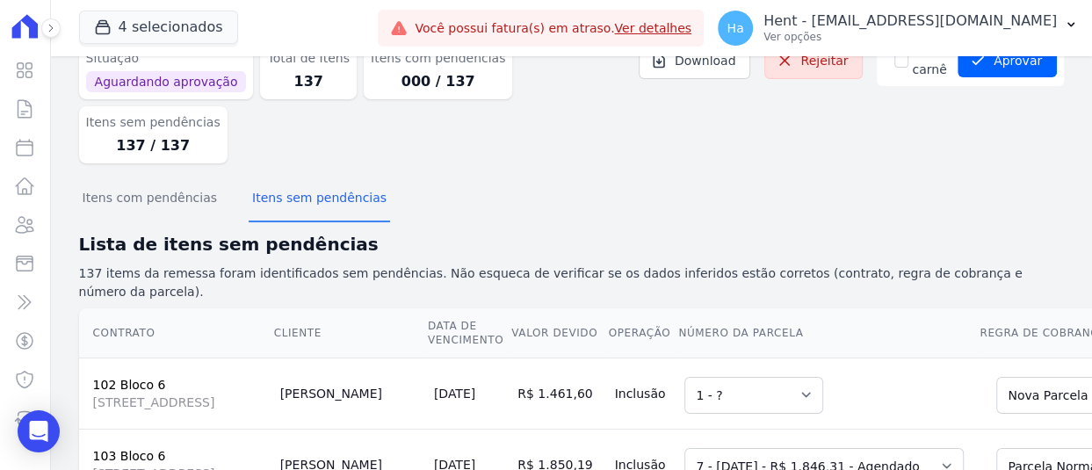
scroll to position [263, 0]
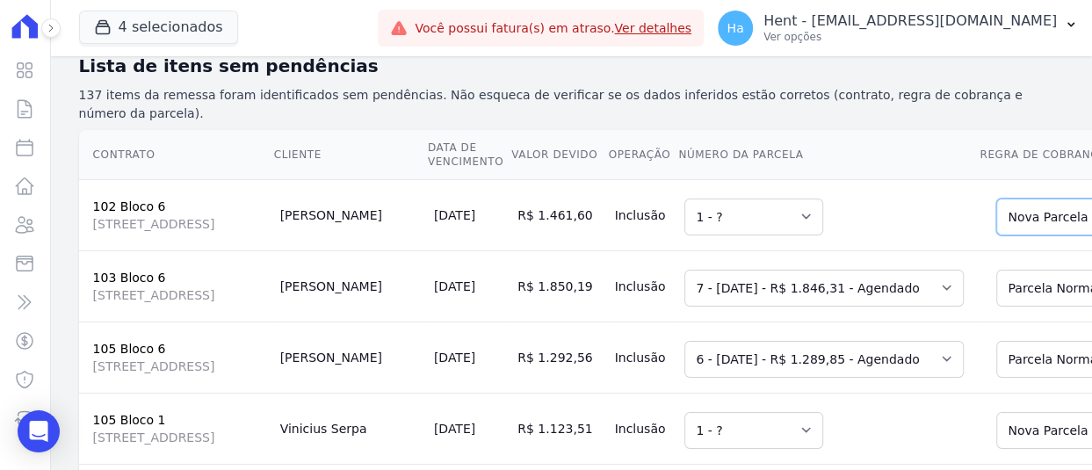
click at [817, 179] on td "Selecione uma 1 - ?" at bounding box center [827, 214] width 301 height 71
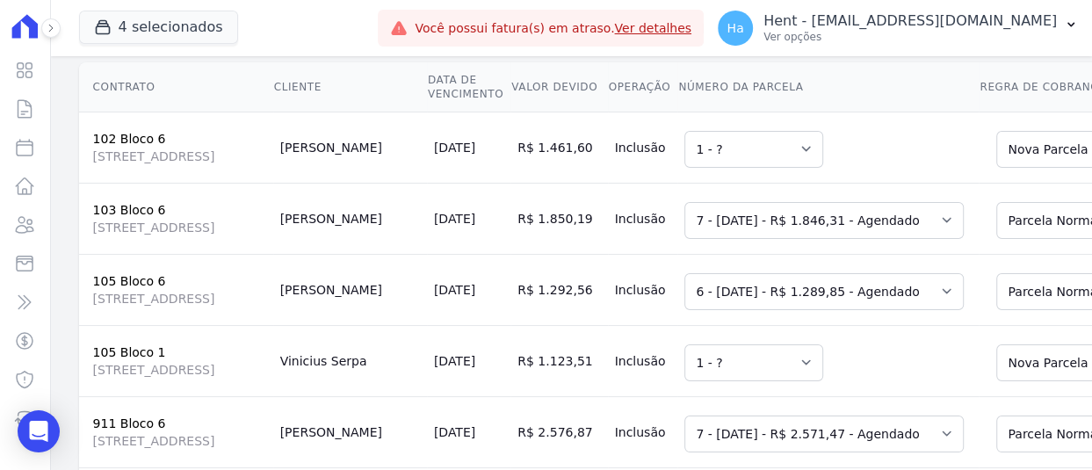
scroll to position [439, 0]
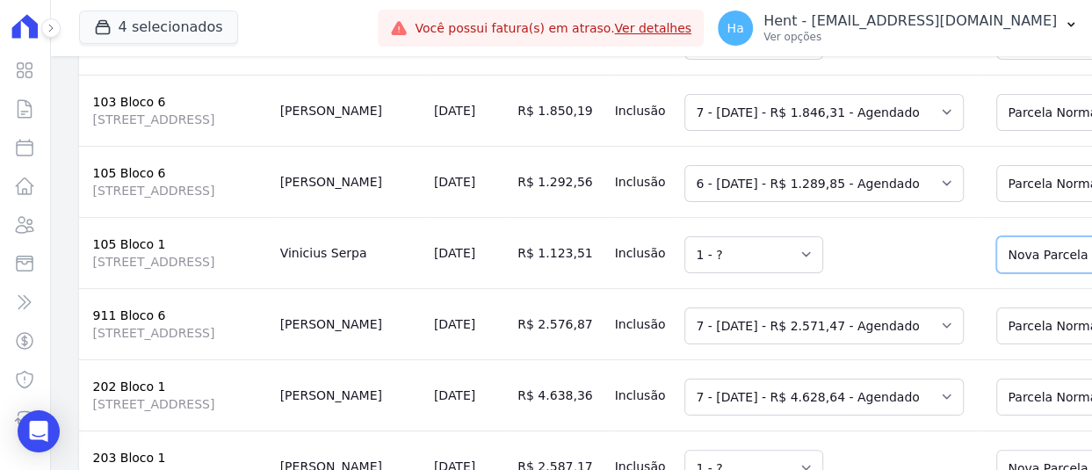
click at [790, 430] on td "Selecione uma 1 - ?" at bounding box center [827, 465] width 301 height 71
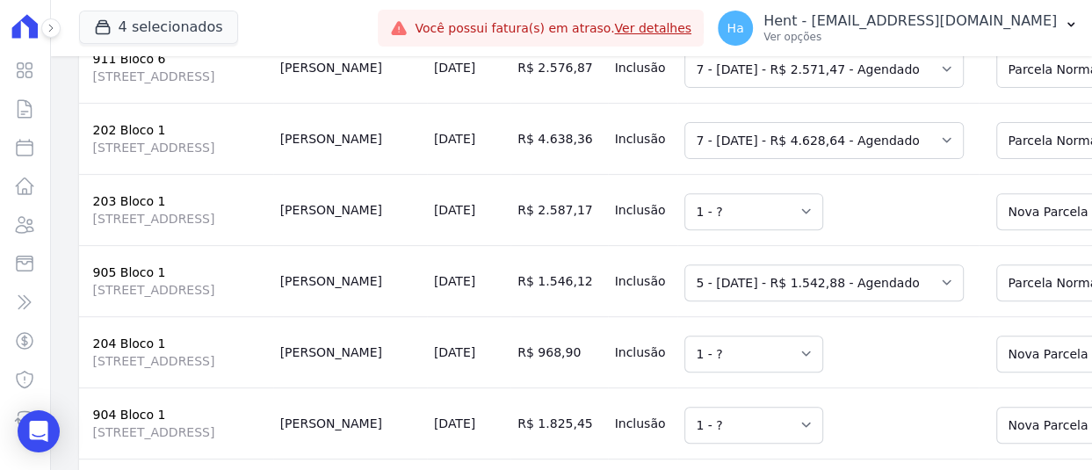
scroll to position [703, 0]
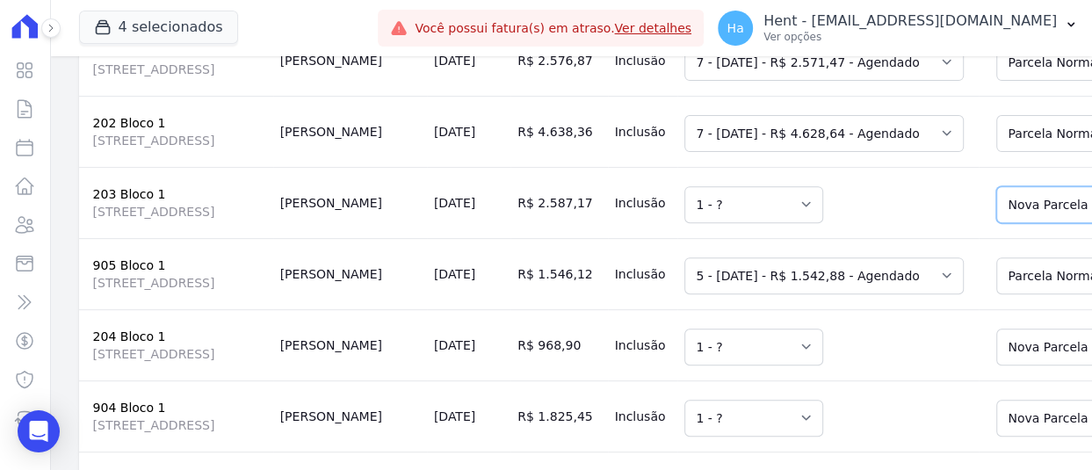
click at [790, 380] on td "Selecione uma 1 - ?" at bounding box center [827, 344] width 301 height 71
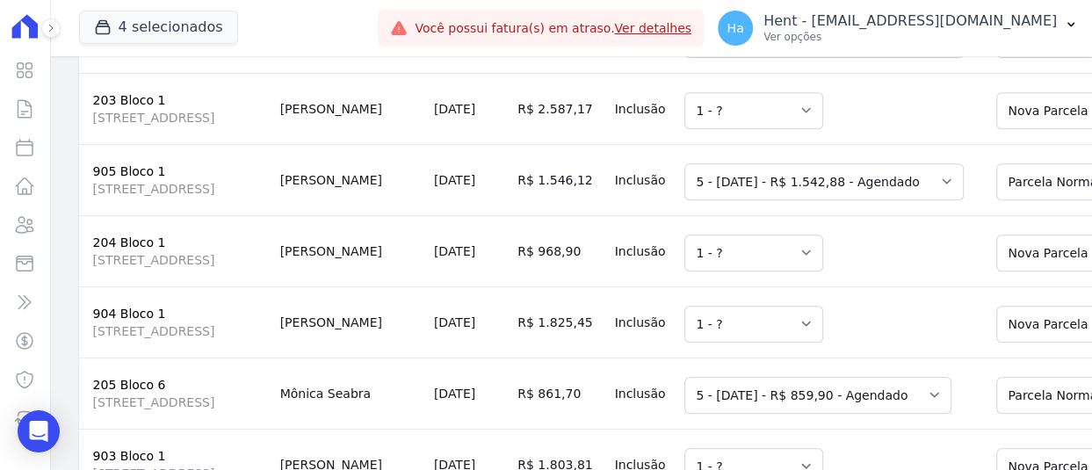
scroll to position [966, 0]
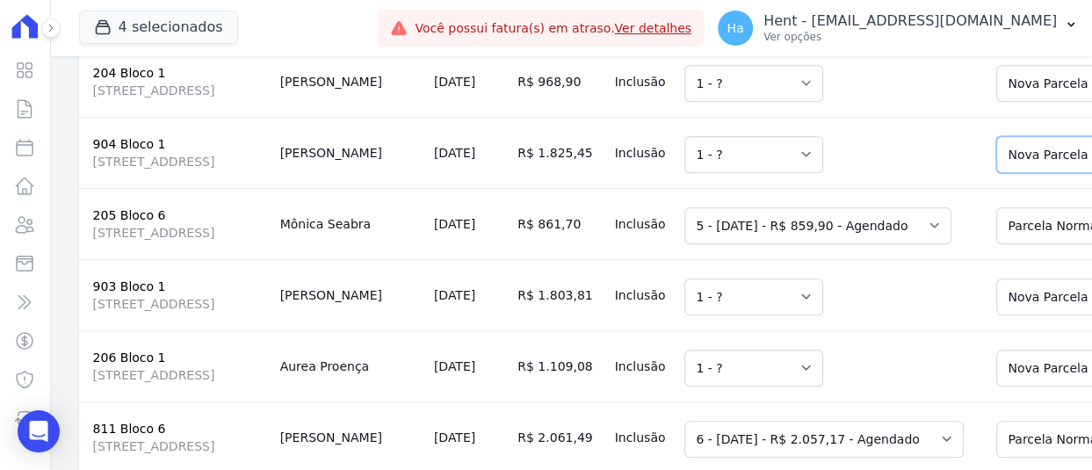
click at [807, 330] on td "Selecione uma 1 - ?" at bounding box center [827, 294] width 301 height 71
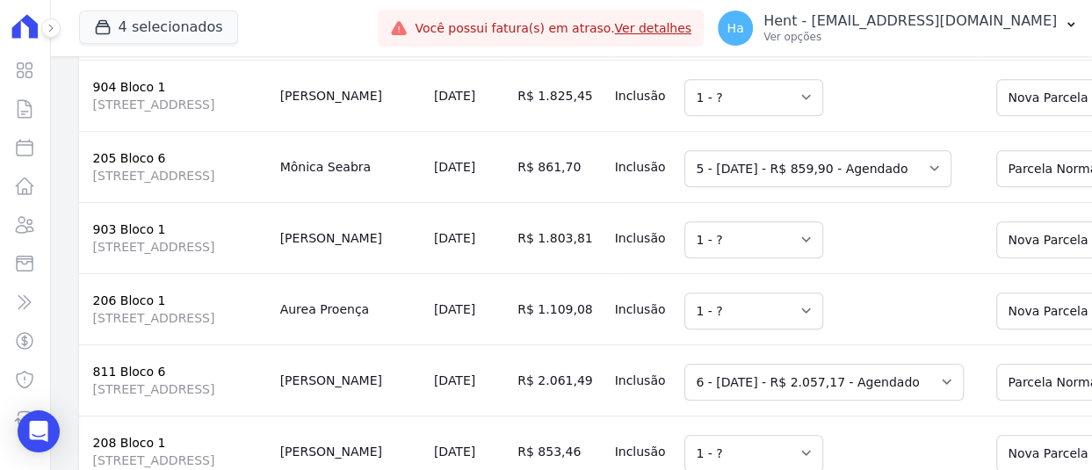
scroll to position [1054, 0]
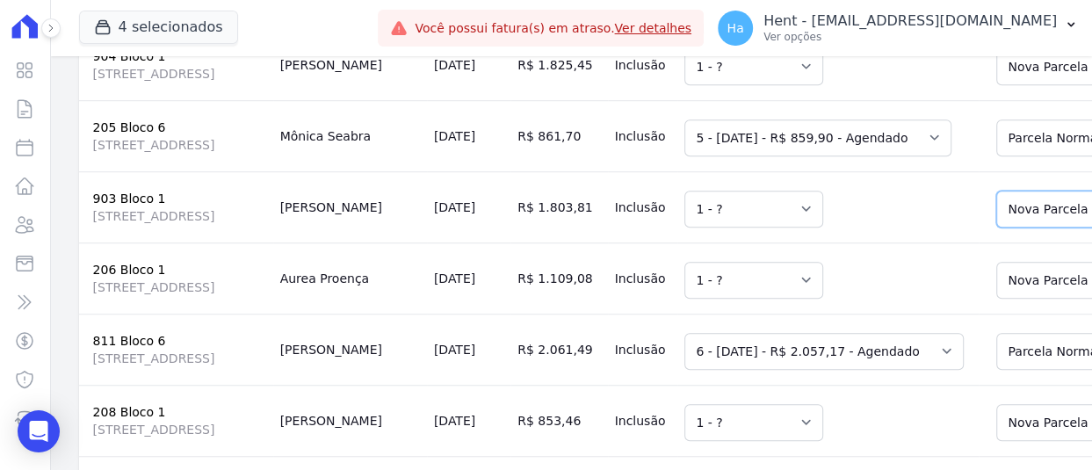
click at [828, 305] on td "Selecione uma 1 - ?" at bounding box center [827, 277] width 301 height 71
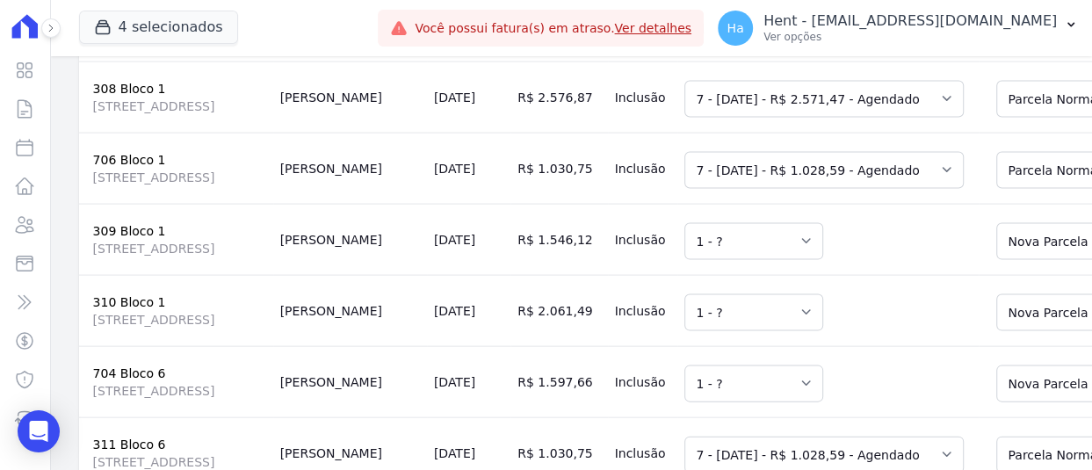
scroll to position [2547, 0]
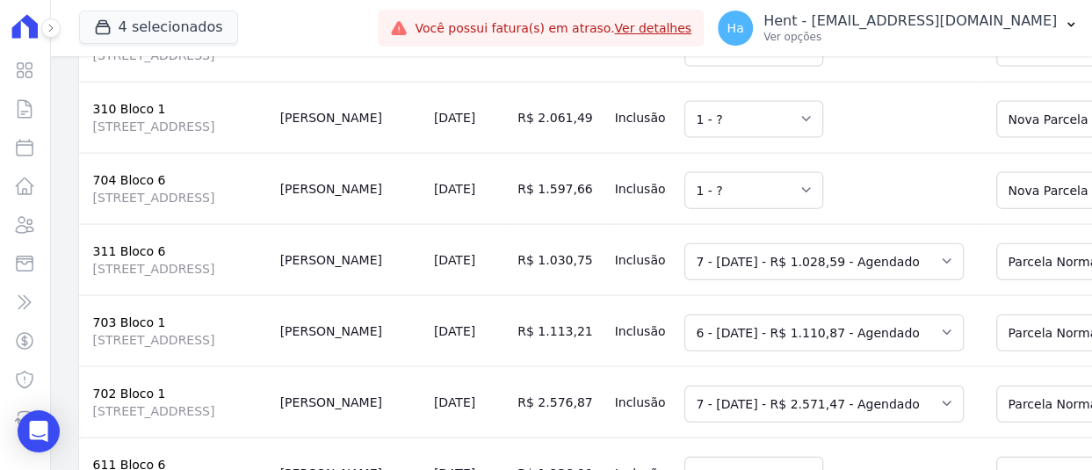
scroll to position [2723, 0]
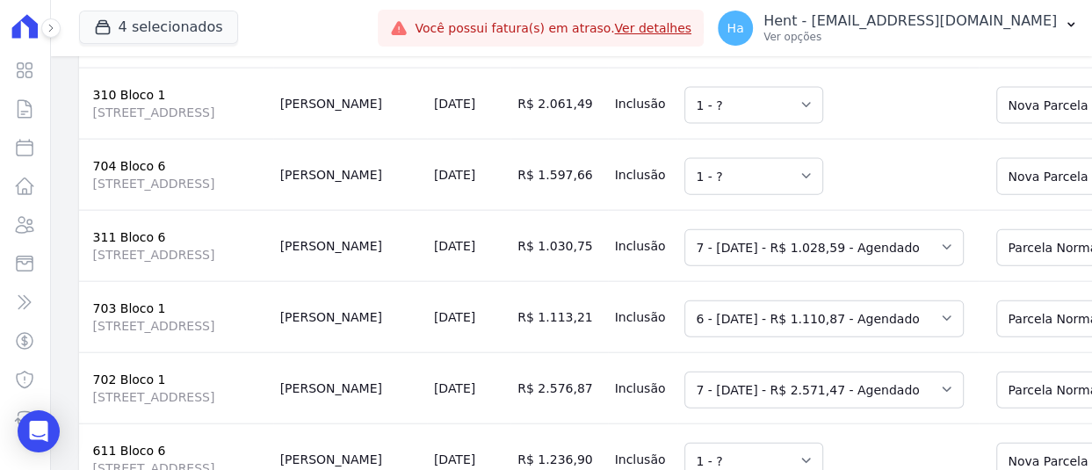
click at [779, 68] on td "Selecione uma 1 - ?" at bounding box center [827, 31] width 301 height 71
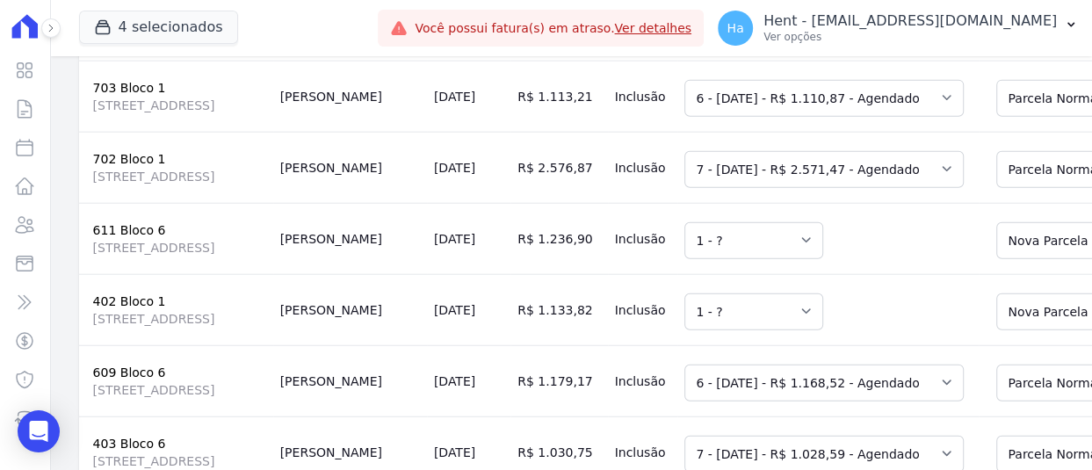
scroll to position [2986, 0]
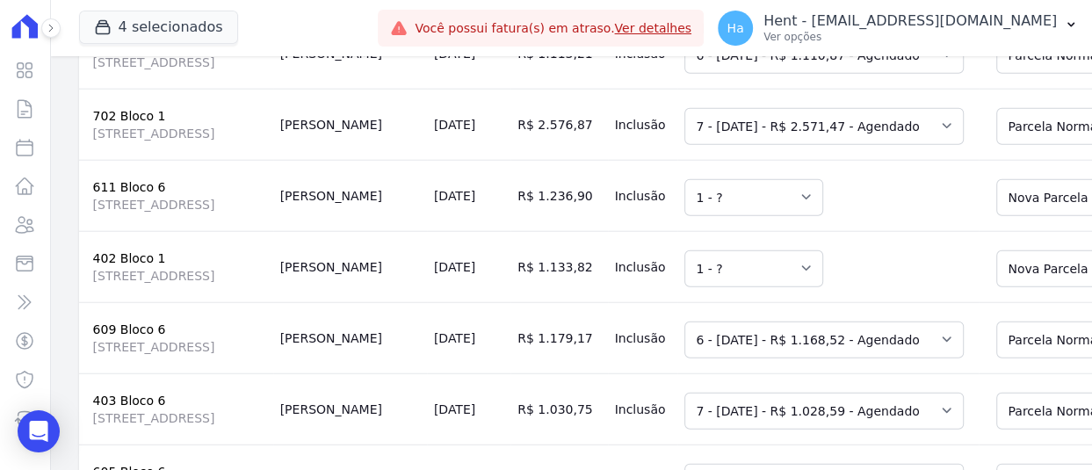
drag, startPoint x: 633, startPoint y: 172, endPoint x: 662, endPoint y: 172, distance: 29.0
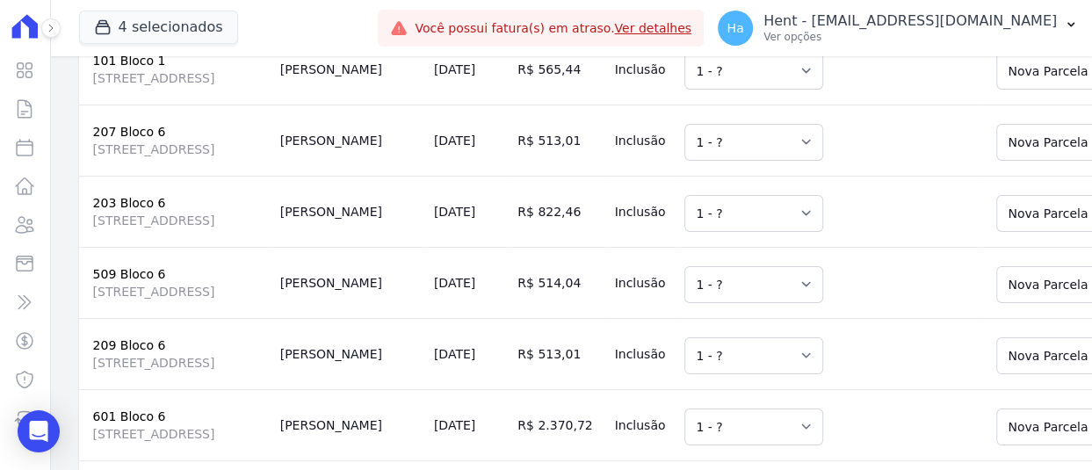
scroll to position [9046, 0]
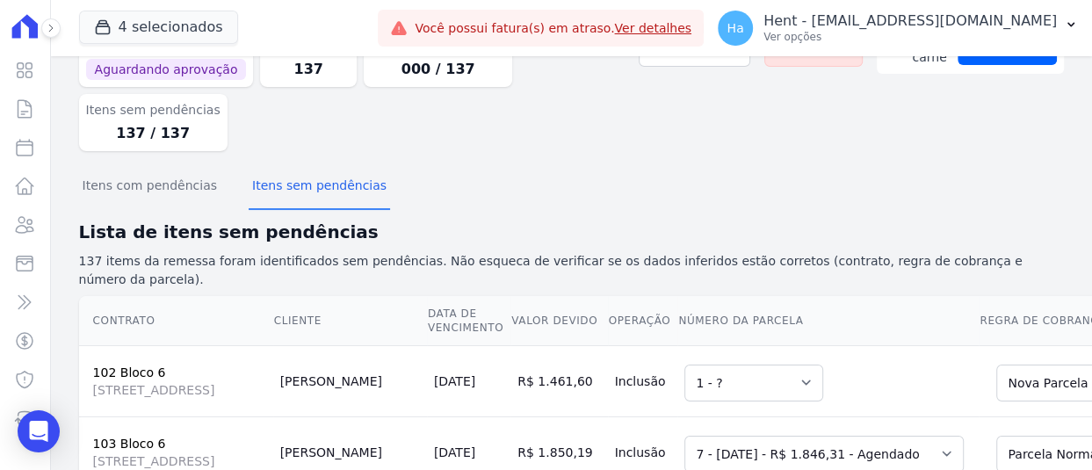
scroll to position [0, 0]
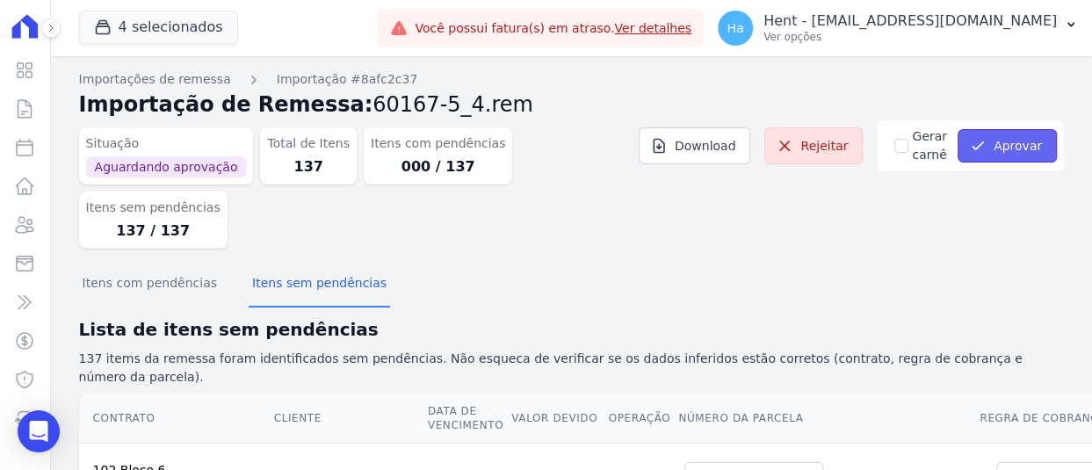
click at [1004, 133] on button "Aprovar" at bounding box center [1006, 145] width 99 height 33
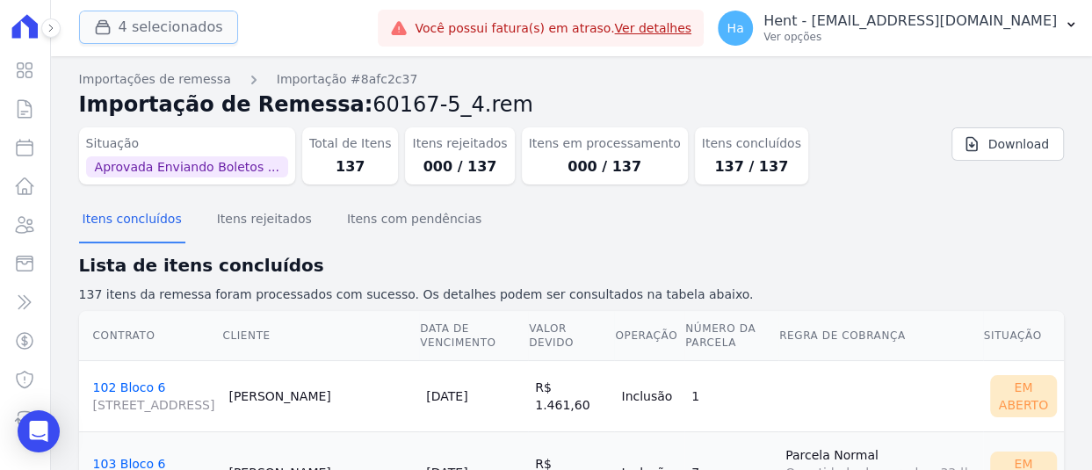
click at [147, 26] on button "4 selecionados" at bounding box center [158, 27] width 159 height 33
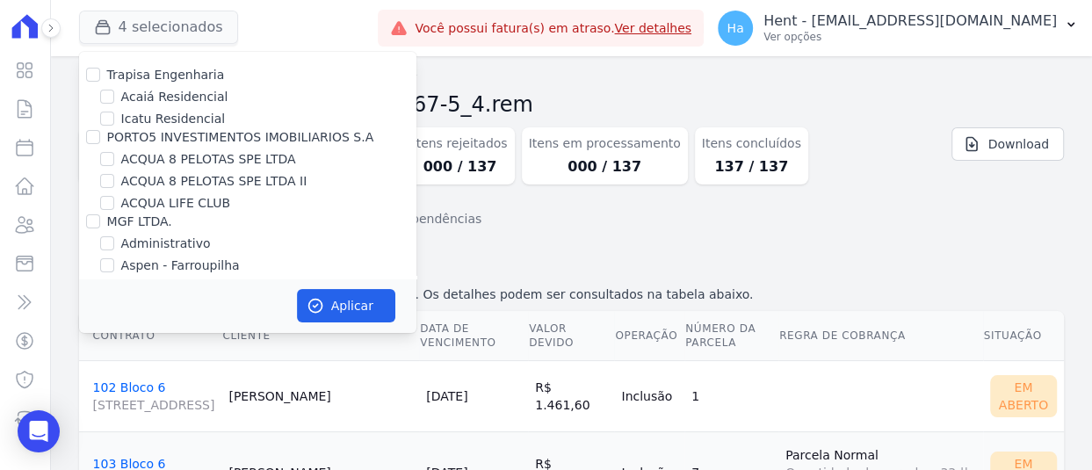
scroll to position [2139, 0]
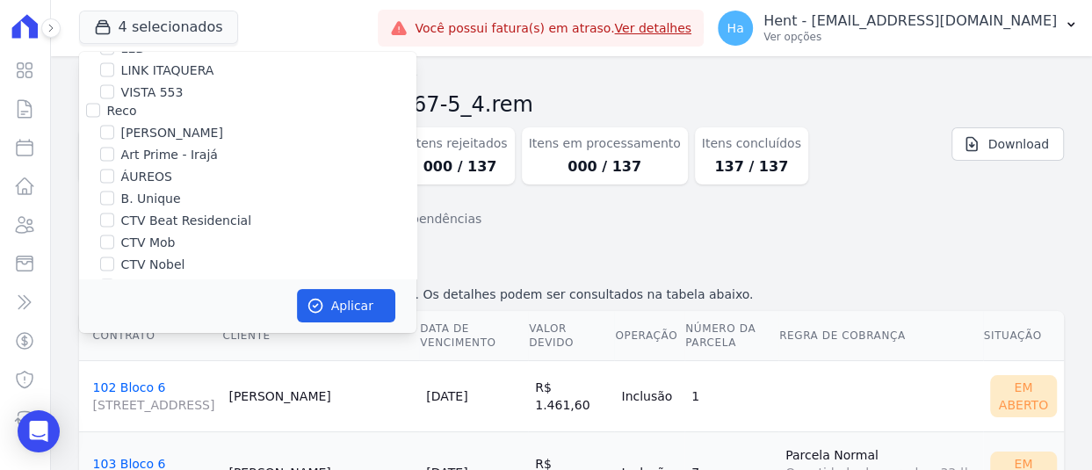
click at [104, 301] on input "CTV Vitória" at bounding box center [107, 308] width 14 height 14
checkbox input "true"
click at [352, 306] on button "Aplicar" at bounding box center [346, 305] width 98 height 33
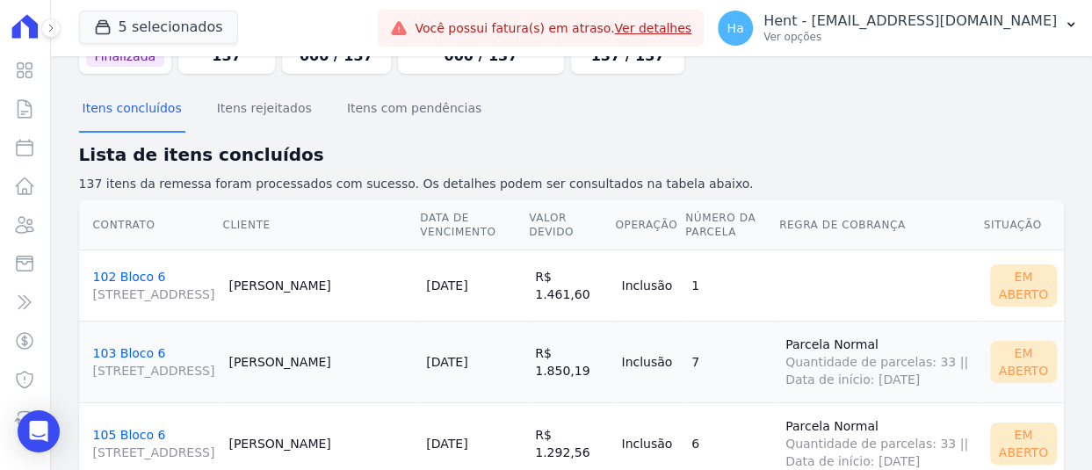
scroll to position [0, 0]
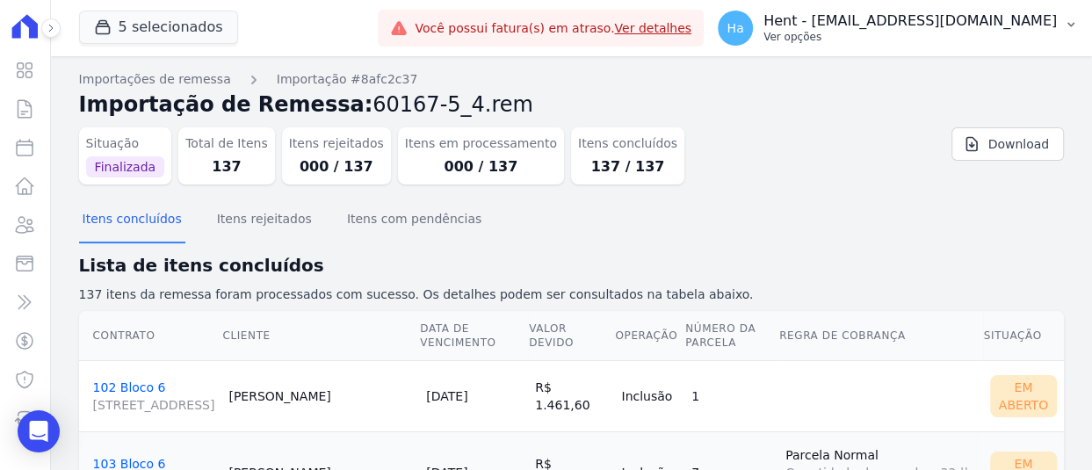
click at [938, 39] on p "Ver opções" at bounding box center [909, 37] width 293 height 14
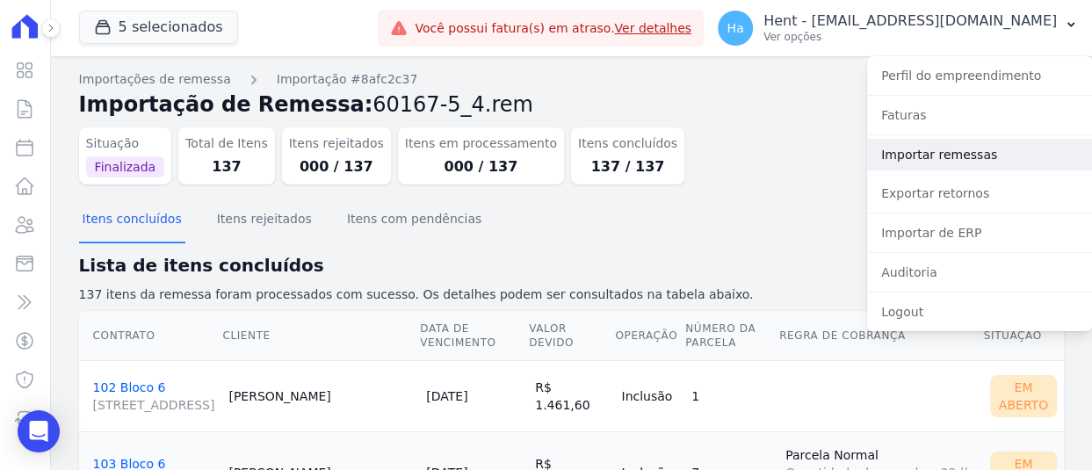
click at [913, 167] on link "Importar remessas" at bounding box center [979, 155] width 225 height 32
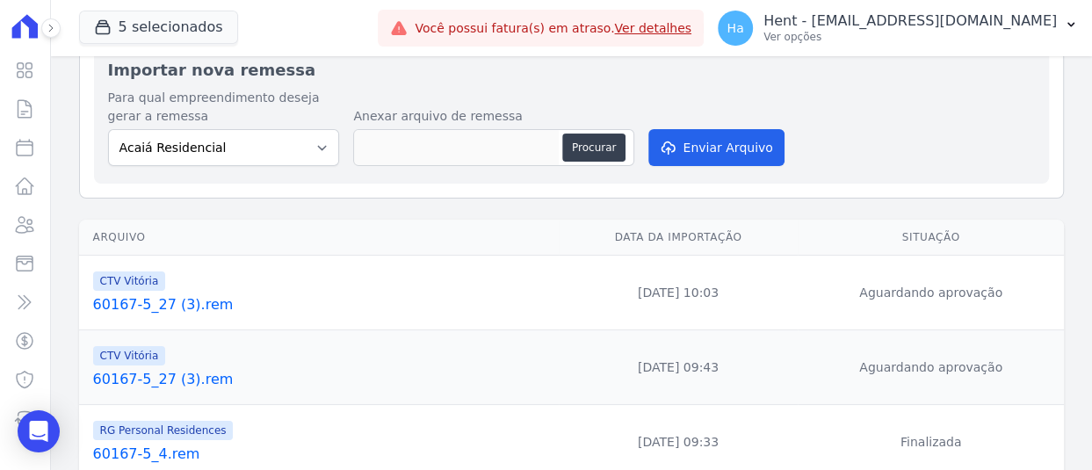
scroll to position [88, 0]
click at [169, 311] on link "60167-5_27 (3).rem" at bounding box center [322, 303] width 458 height 21
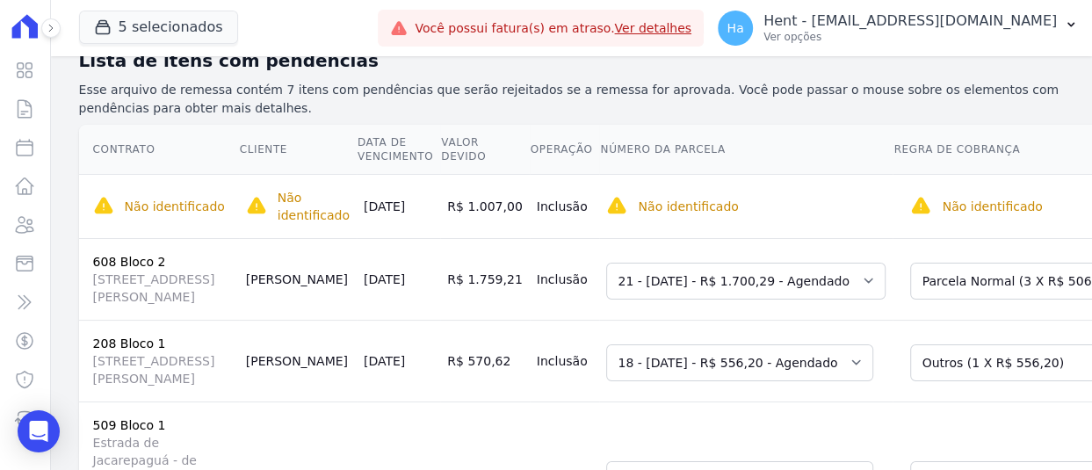
scroll to position [263, 0]
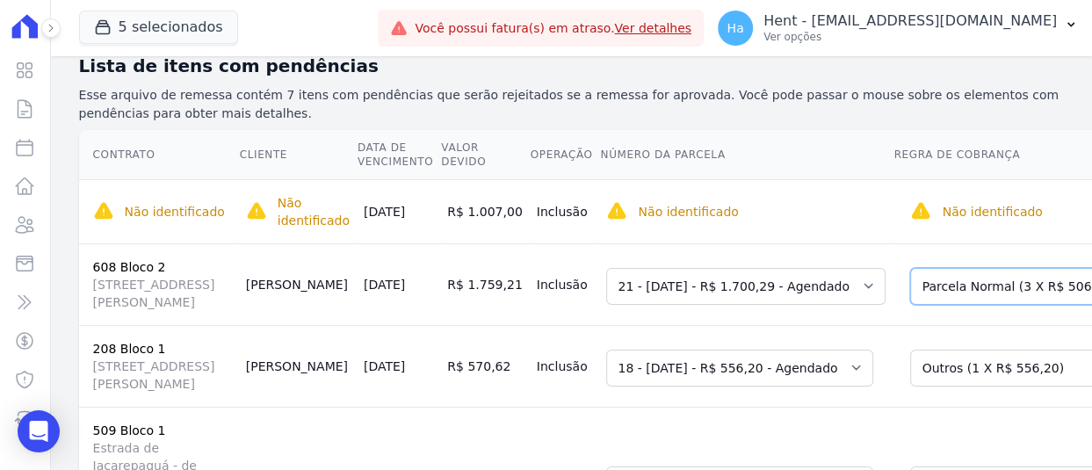
click at [922, 268] on select "Selecione uma Nova Parcela Avulsa Parcela Avulsa Existente Outros (1 X R$ 10.37…" at bounding box center [1056, 286] width 293 height 37
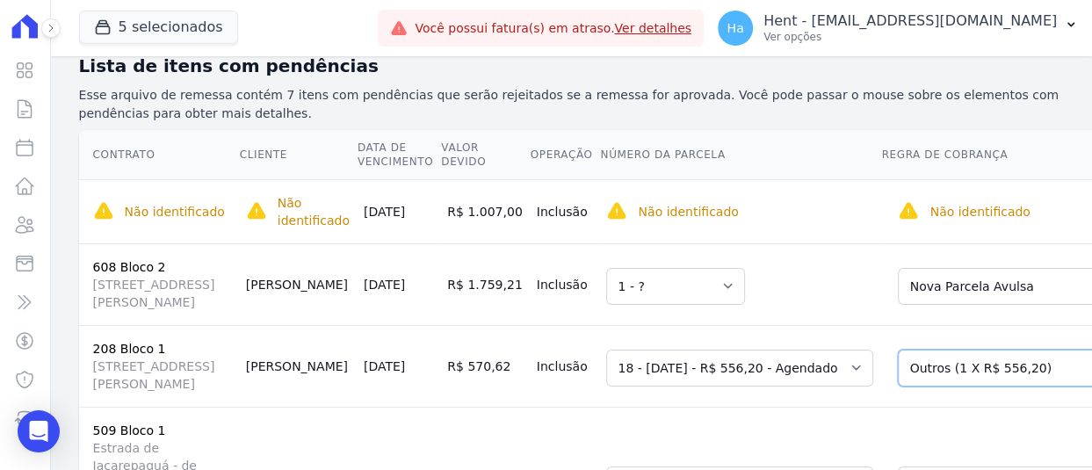
click at [931, 374] on select "Selecione uma Nova Parcela Avulsa Parcela Avulsa Existente Outros (1 X R$ 556,2…" at bounding box center [1044, 368] width 293 height 37
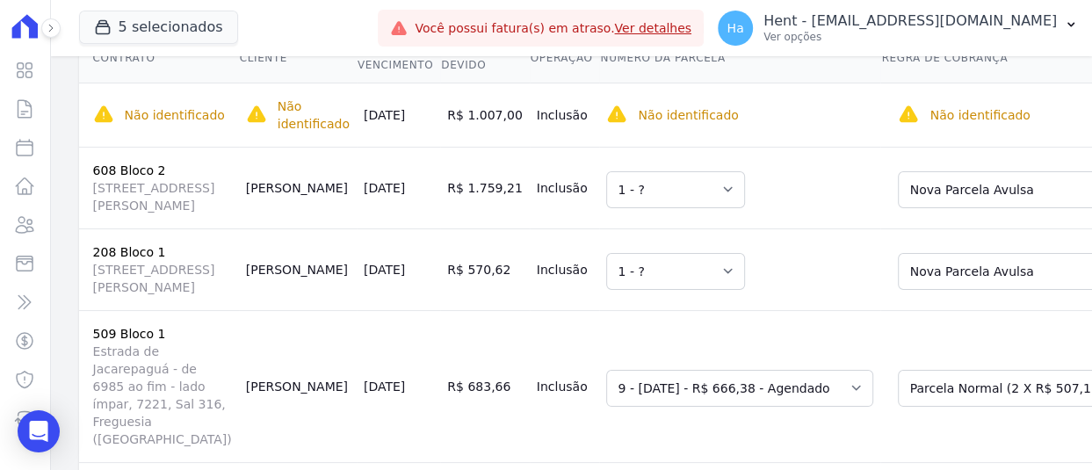
scroll to position [439, 0]
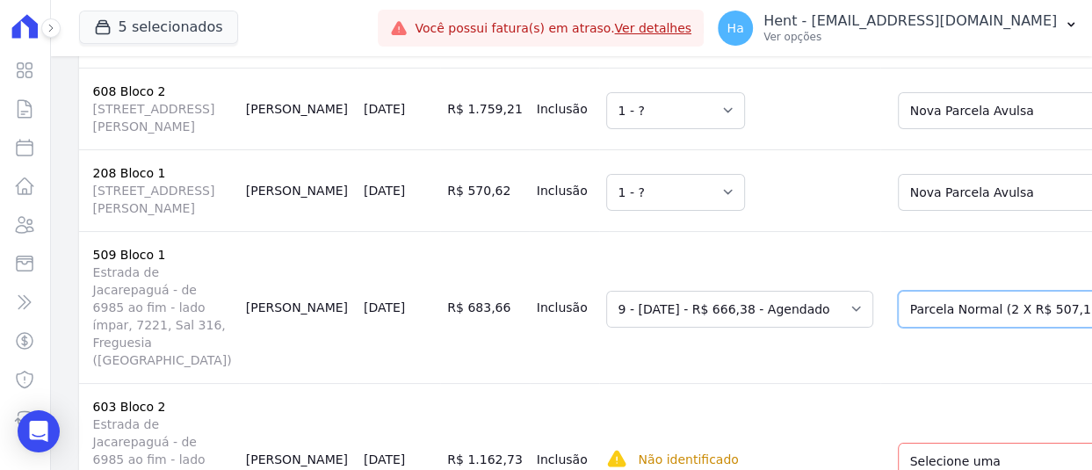
click at [938, 328] on select "Selecione uma Nova Parcela Avulsa Parcela Avulsa Existente Outros (1 X R$ 20.40…" at bounding box center [1044, 309] width 293 height 37
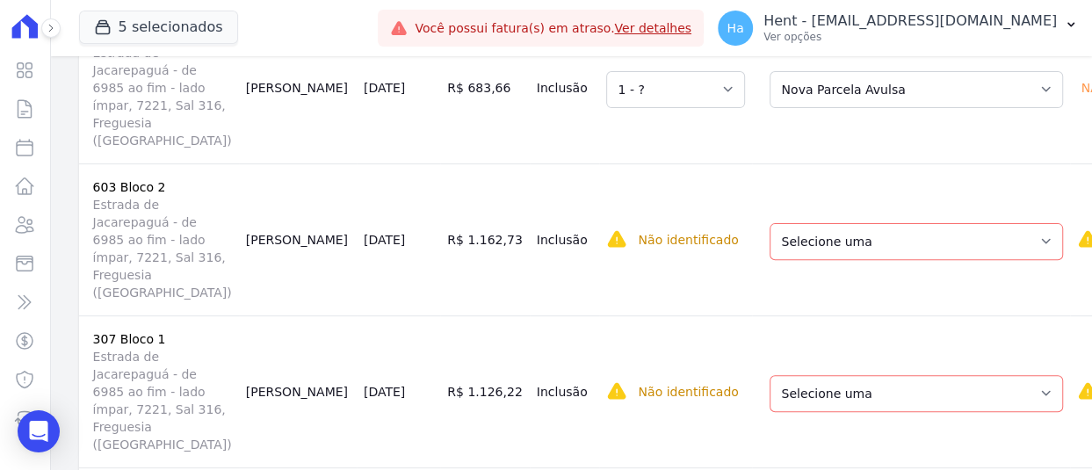
scroll to position [703, 0]
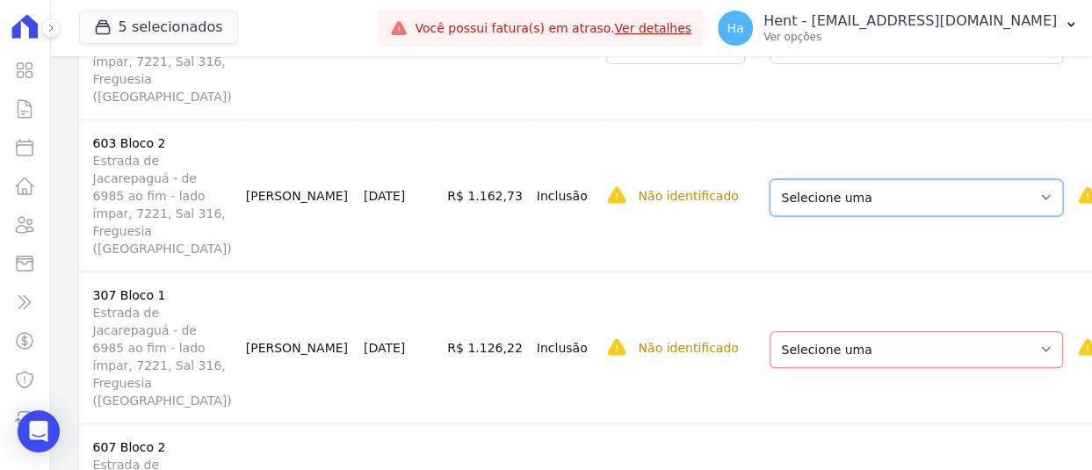
click at [815, 216] on select "Selecione uma Nova Parcela Avulsa Parcela Avulsa Existente Financiamento CEF (1…" at bounding box center [915, 197] width 293 height 37
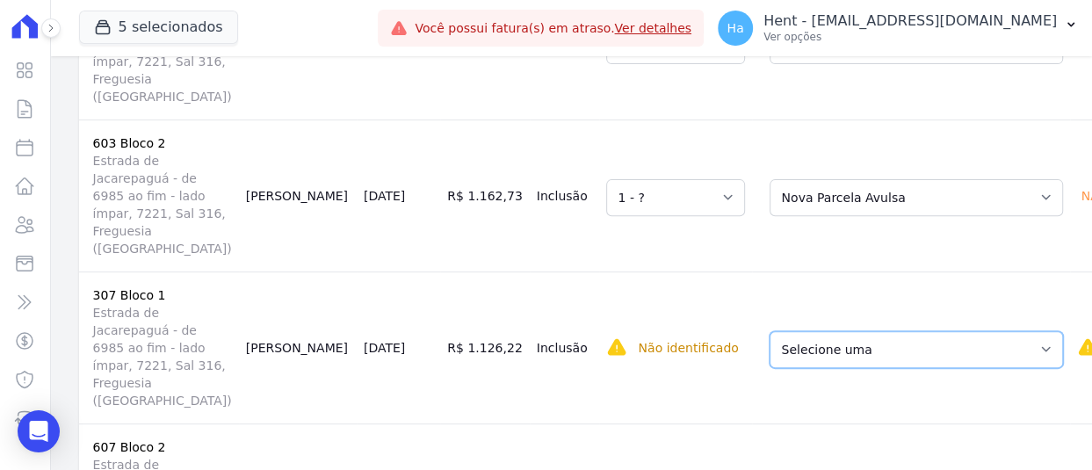
click at [769, 368] on select "Selecione uma Nova Parcela Avulsa Parcela Avulsa Existente Financiamento CEF (1…" at bounding box center [915, 349] width 293 height 37
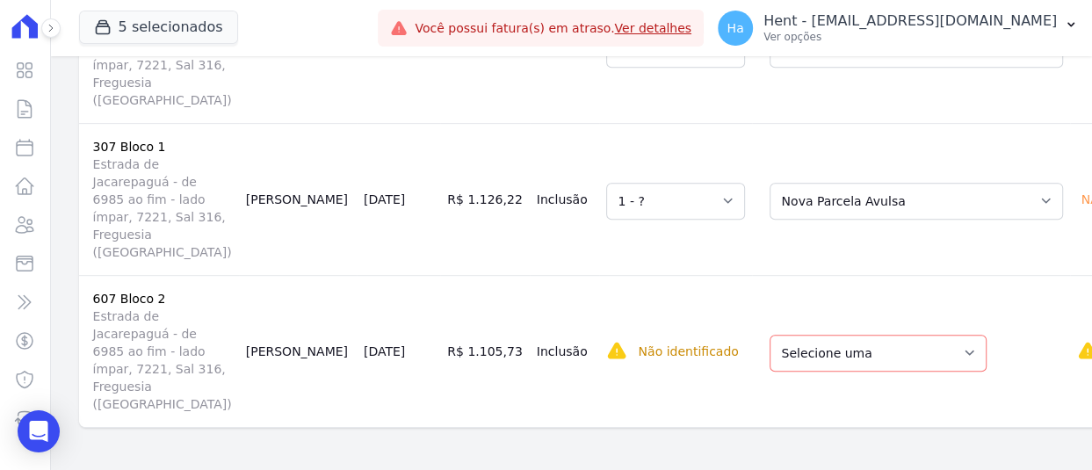
scroll to position [975, 0]
click at [774, 336] on select "Selecione uma Nova Parcela Avulsa Parcela Avulsa Existente Sinal (1 X R$ 500,00…" at bounding box center [877, 353] width 217 height 37
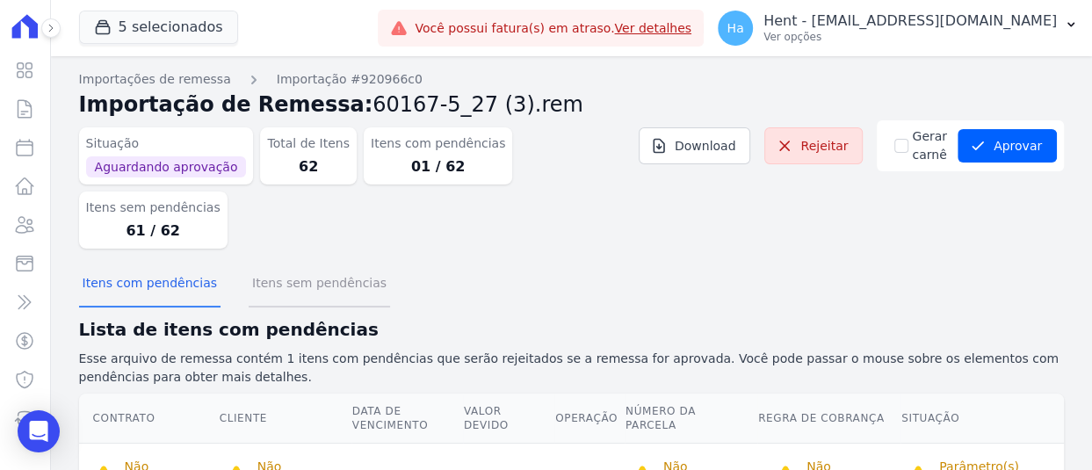
click at [298, 262] on button "Itens sem pendências" at bounding box center [319, 285] width 141 height 46
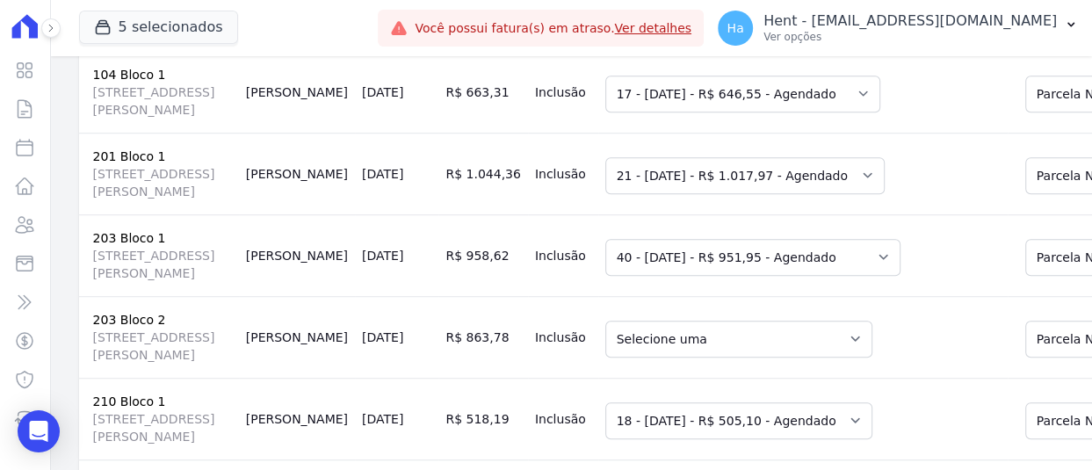
scroll to position [966, 0]
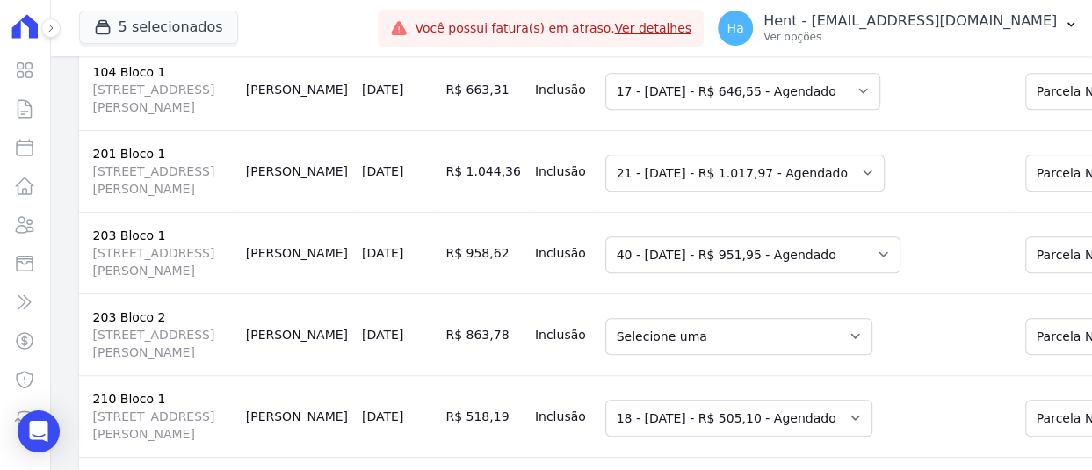
drag, startPoint x: 580, startPoint y: 129, endPoint x: 637, endPoint y: 137, distance: 57.6
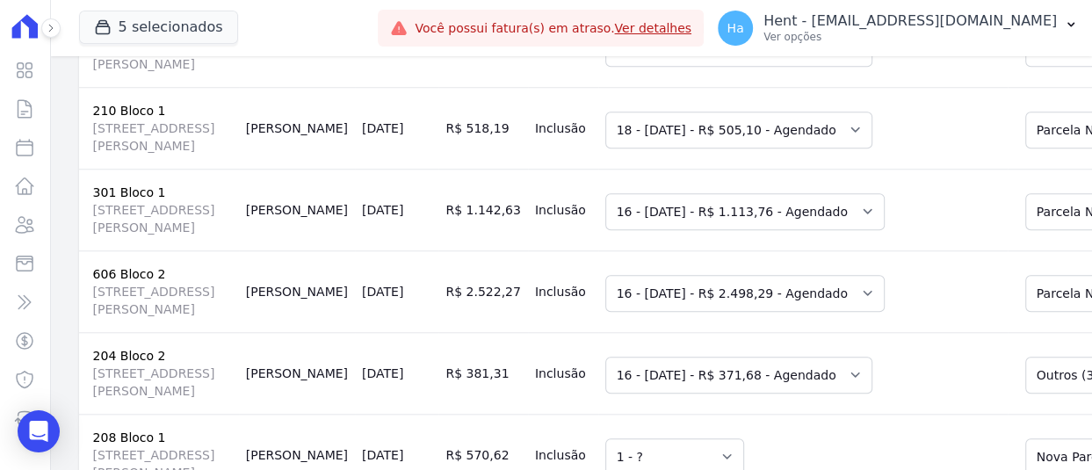
scroll to position [1493, 0]
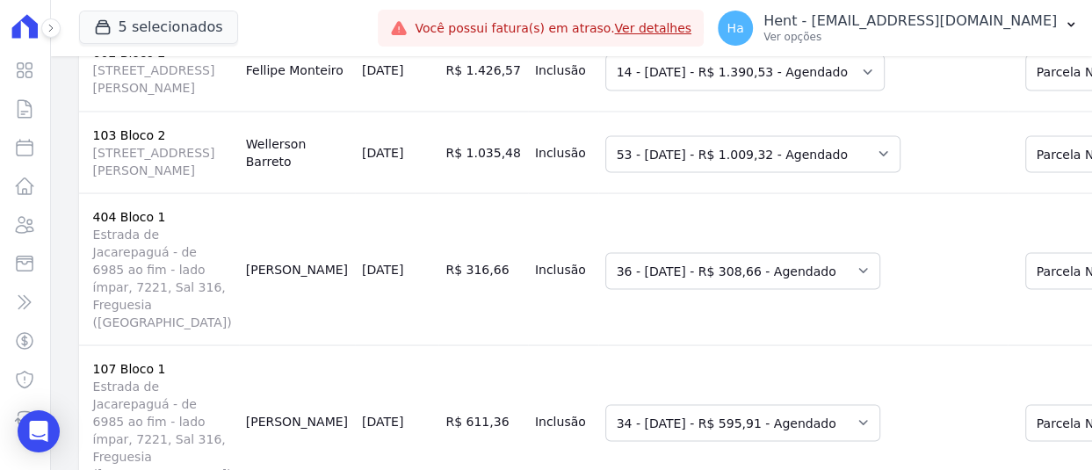
scroll to position [2284, 0]
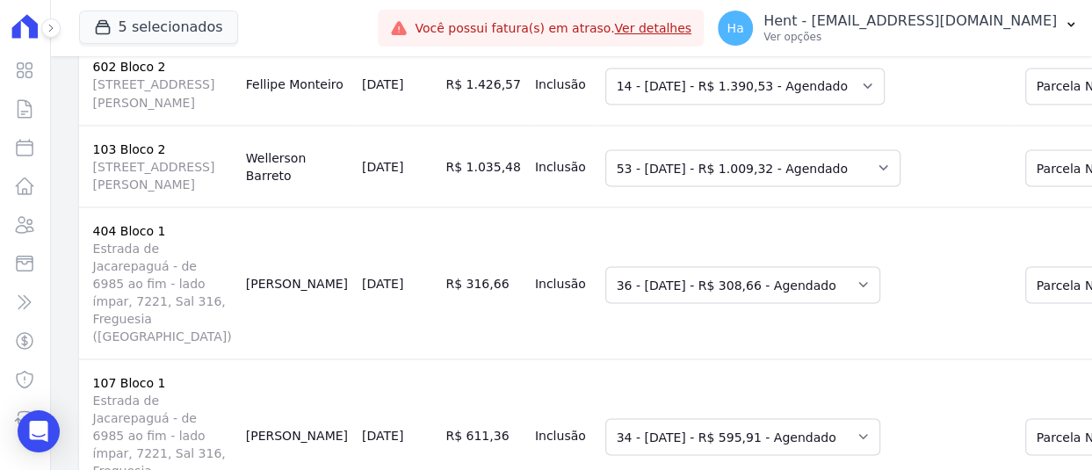
select select "5351078"
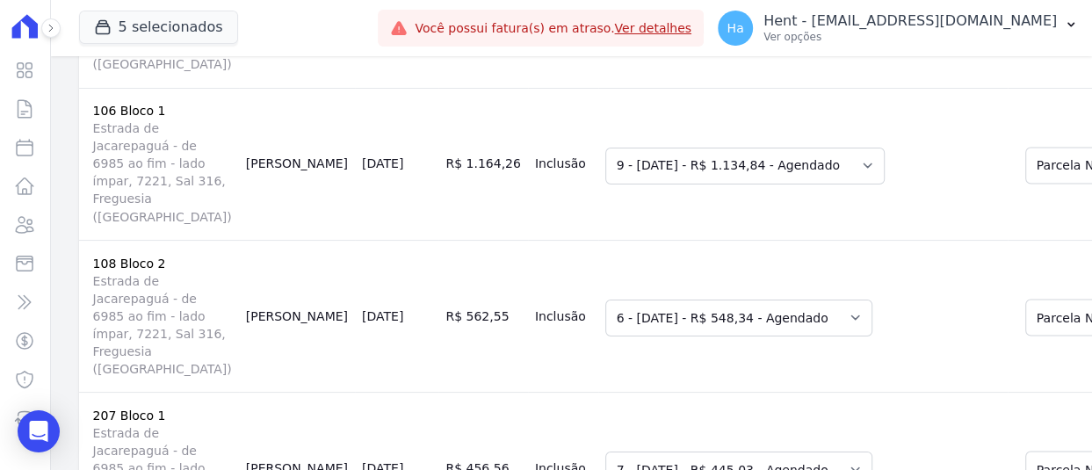
scroll to position [6060, 0]
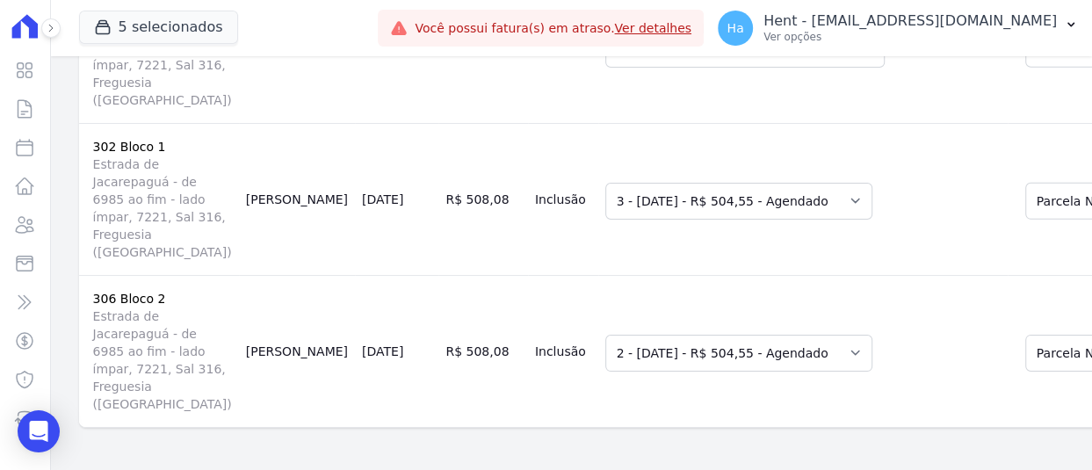
scroll to position [9222, 0]
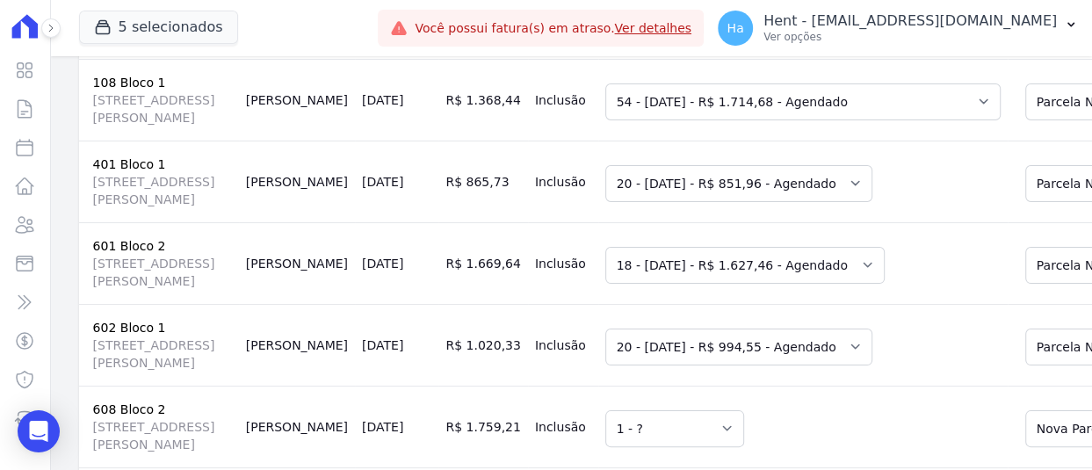
scroll to position [0, 0]
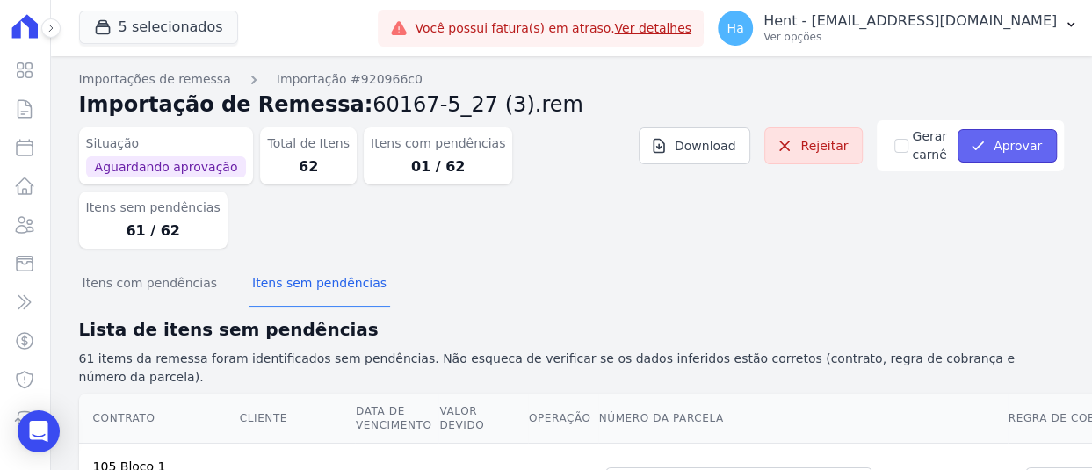
click at [998, 141] on button "Aprovar" at bounding box center [1006, 145] width 99 height 33
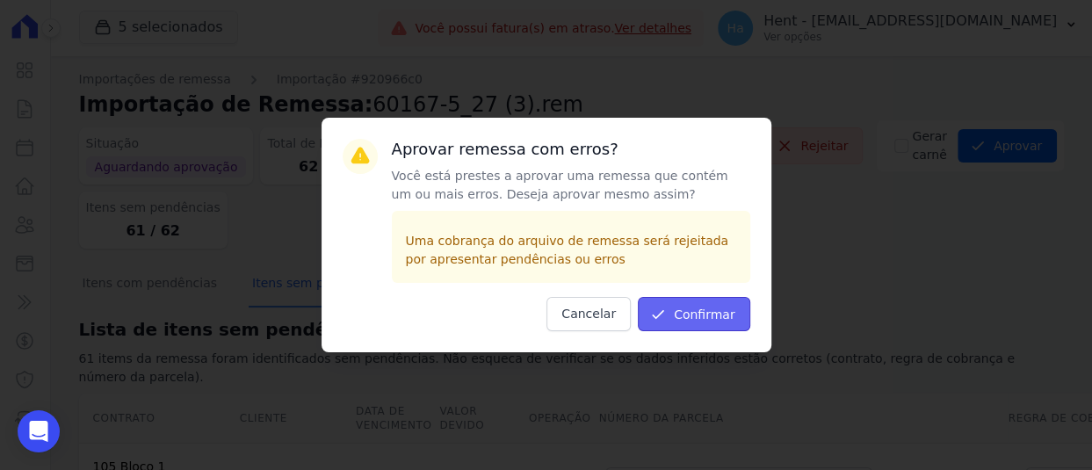
click at [700, 322] on button "Confirmar" at bounding box center [694, 314] width 112 height 34
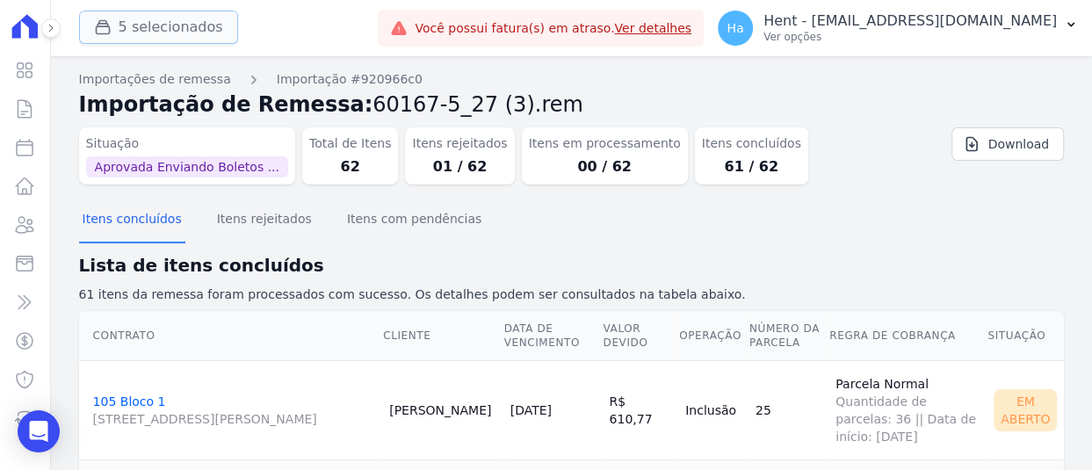
click at [184, 29] on button "5 selecionados" at bounding box center [158, 27] width 159 height 33
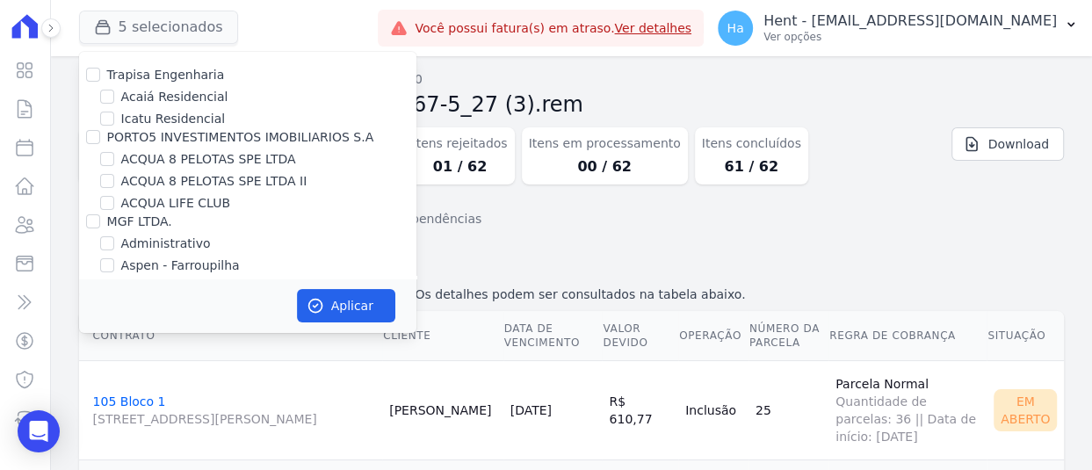
scroll to position [2248, 0]
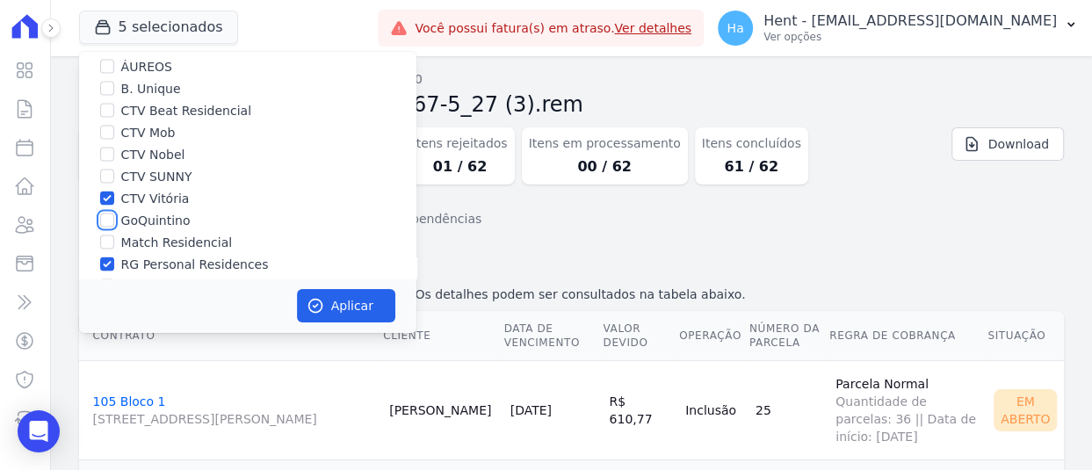
click at [105, 213] on input "GoQuintino" at bounding box center [107, 220] width 14 height 14
checkbox input "true"
click at [107, 257] on input "RG Personal Residences" at bounding box center [107, 264] width 14 height 14
checkbox input "false"
click at [105, 191] on input "CTV Vitória" at bounding box center [107, 198] width 14 height 14
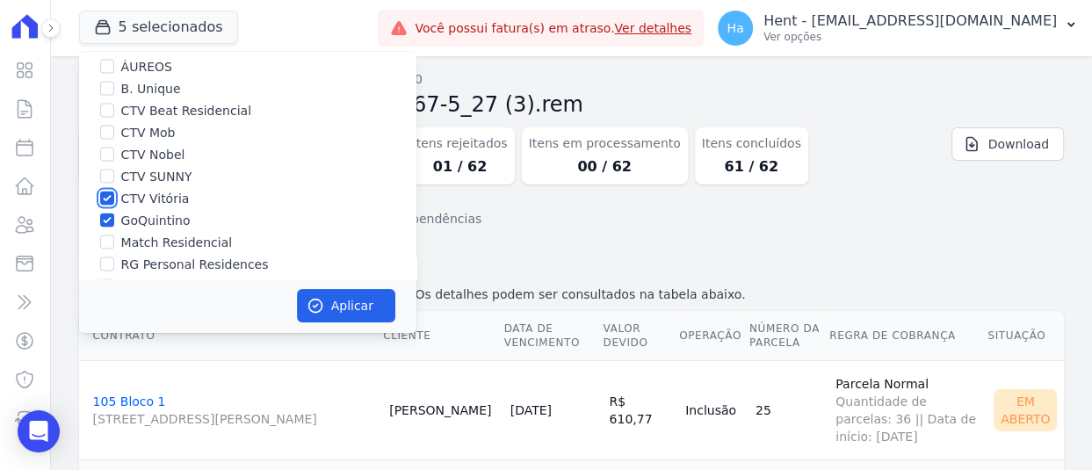
checkbox input "false"
click at [329, 296] on button "Aplicar" at bounding box center [346, 305] width 98 height 33
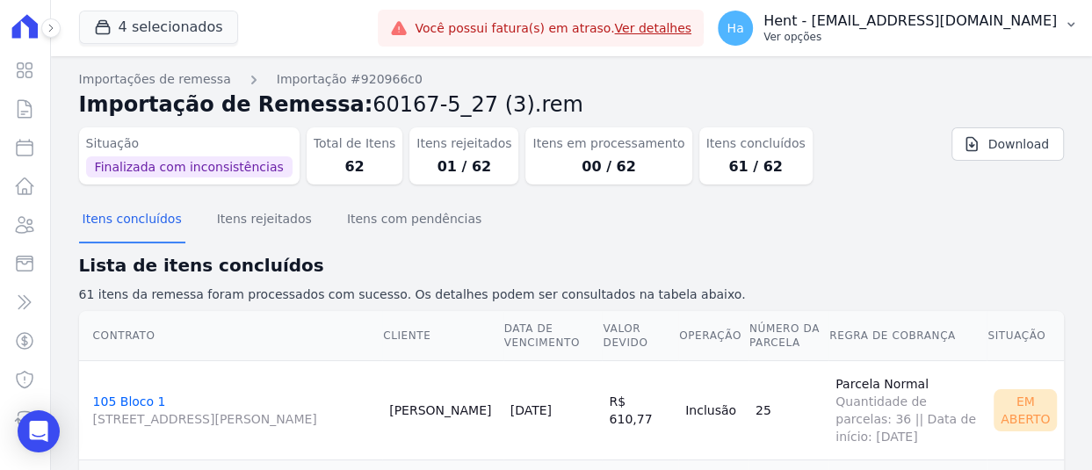
click at [942, 25] on p "Hent - [EMAIL_ADDRESS][DOMAIN_NAME]" at bounding box center [909, 21] width 293 height 18
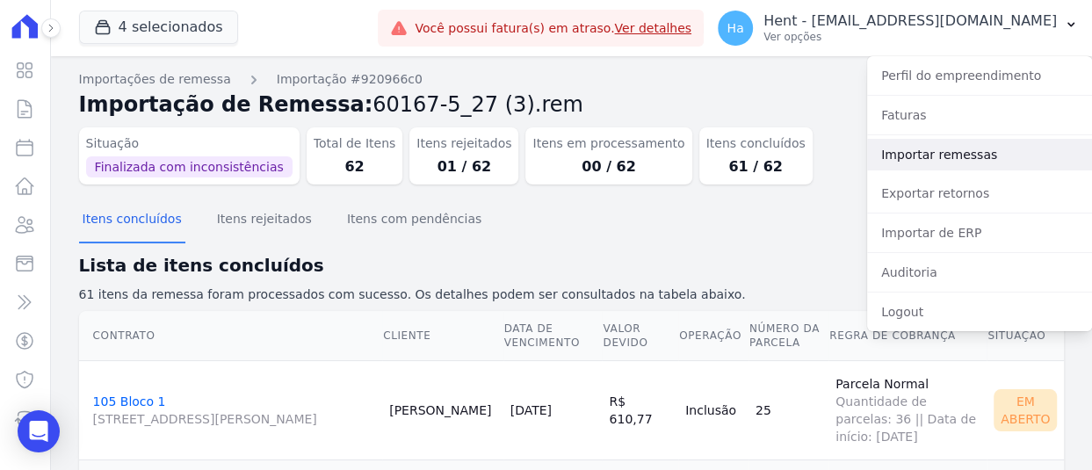
click at [939, 157] on link "Importar remessas" at bounding box center [979, 155] width 225 height 32
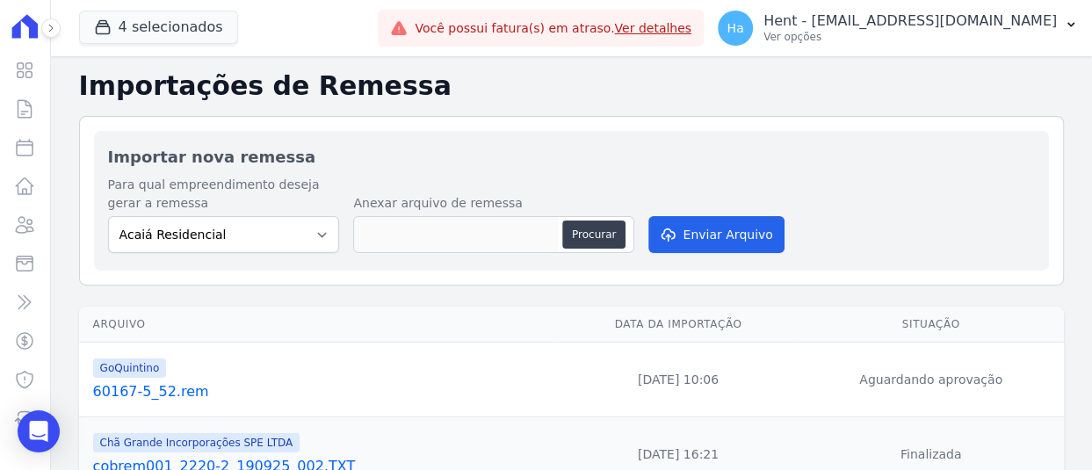
click at [158, 386] on link "60167-5_52.rem" at bounding box center [322, 391] width 458 height 21
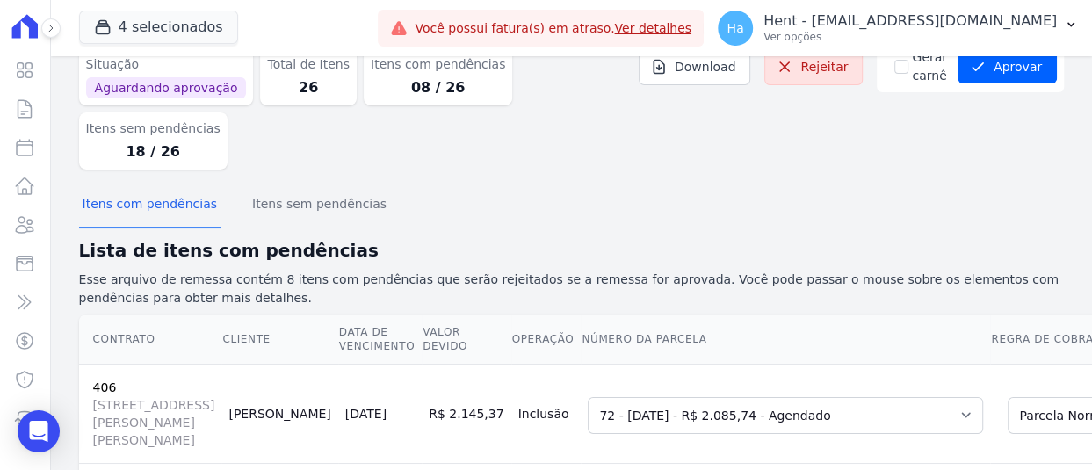
scroll to position [263, 0]
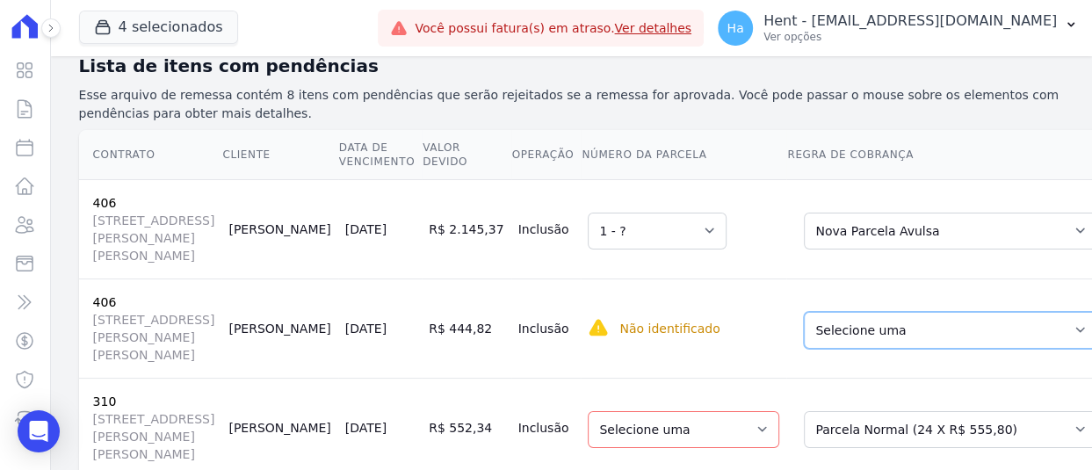
click at [878, 349] on select "Selecione uma Nova Parcela Avulsa Parcela Avulsa Existente Outros (1 X R$ 10.94…" at bounding box center [950, 330] width 293 height 37
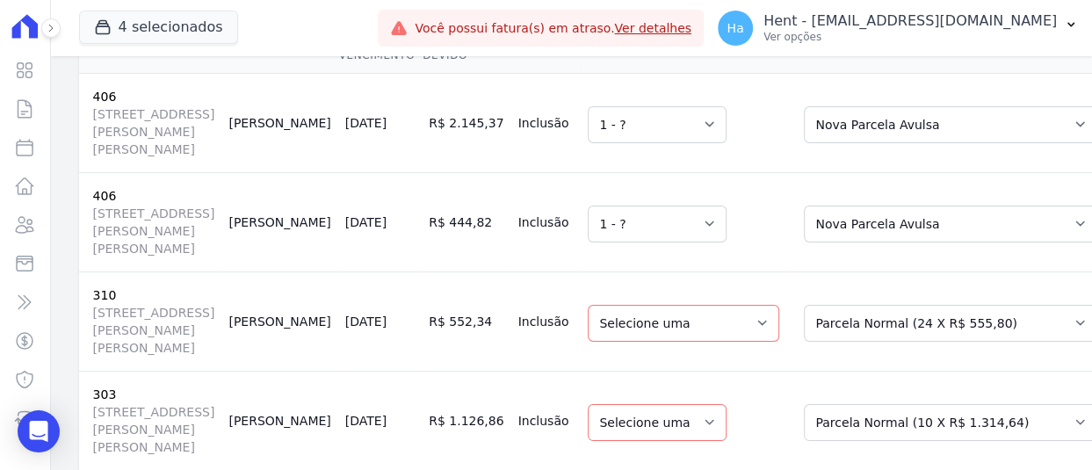
scroll to position [527, 0]
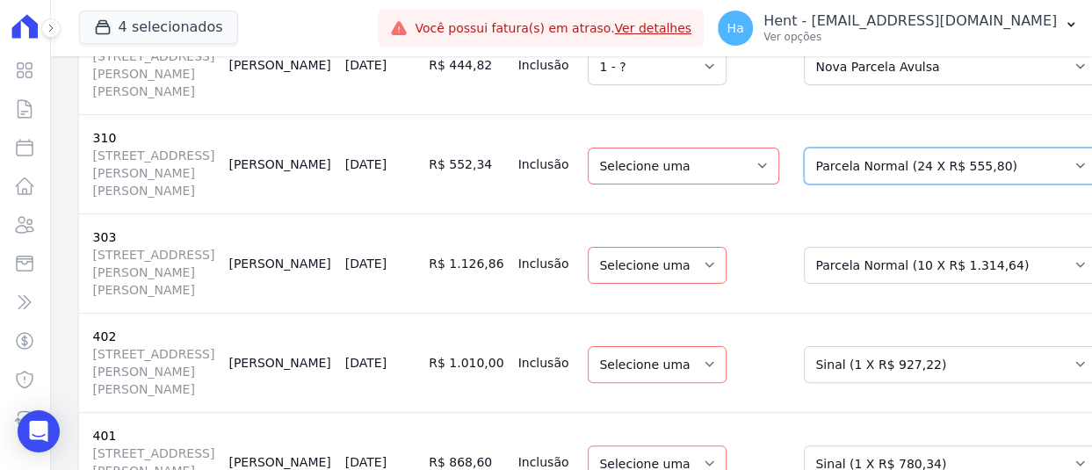
click at [804, 184] on select "Selecione uma Nova Parcela Avulsa Parcela Avulsa Existente Financiamento CEF (1…" at bounding box center [950, 166] width 293 height 37
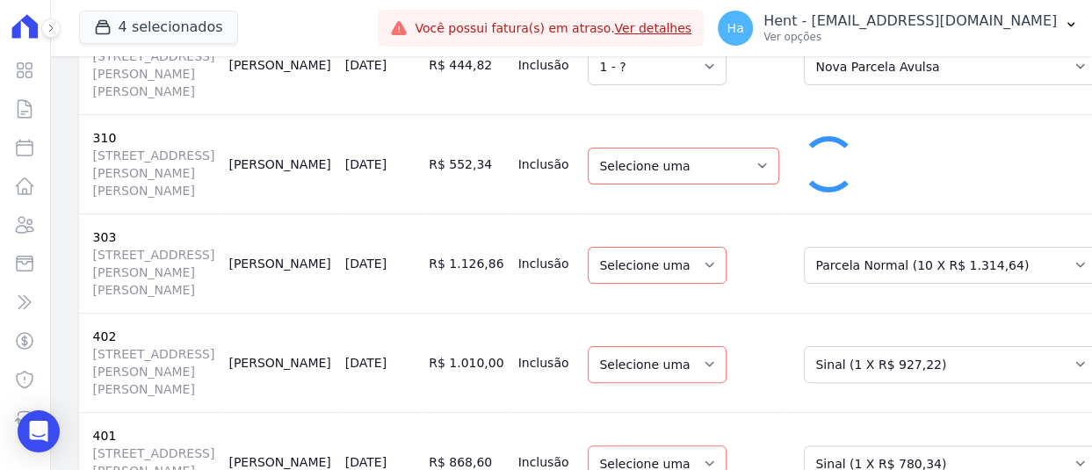
scroll to position [492, 0]
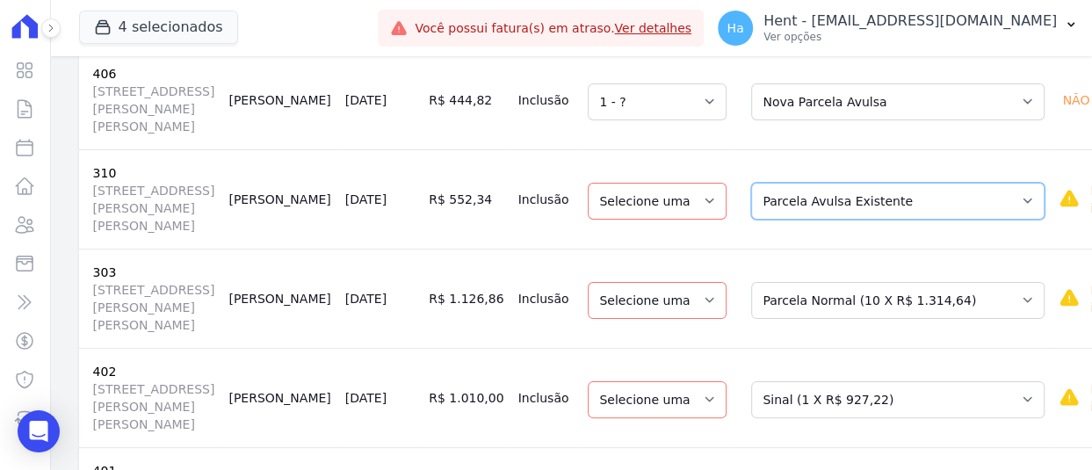
click at [848, 220] on select "Selecione uma Nova Parcela Avulsa Parcela Avulsa Existente Financiamento CEF (1…" at bounding box center [897, 201] width 293 height 37
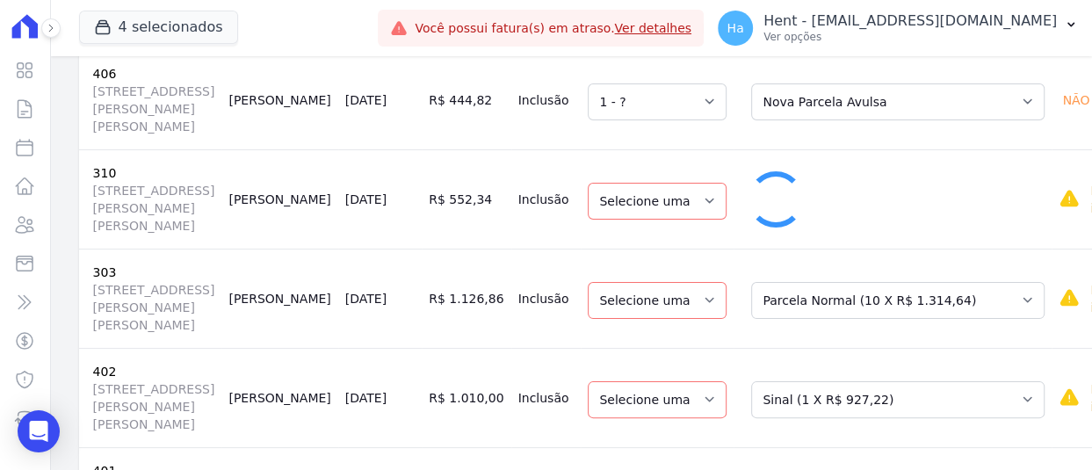
select select "1"
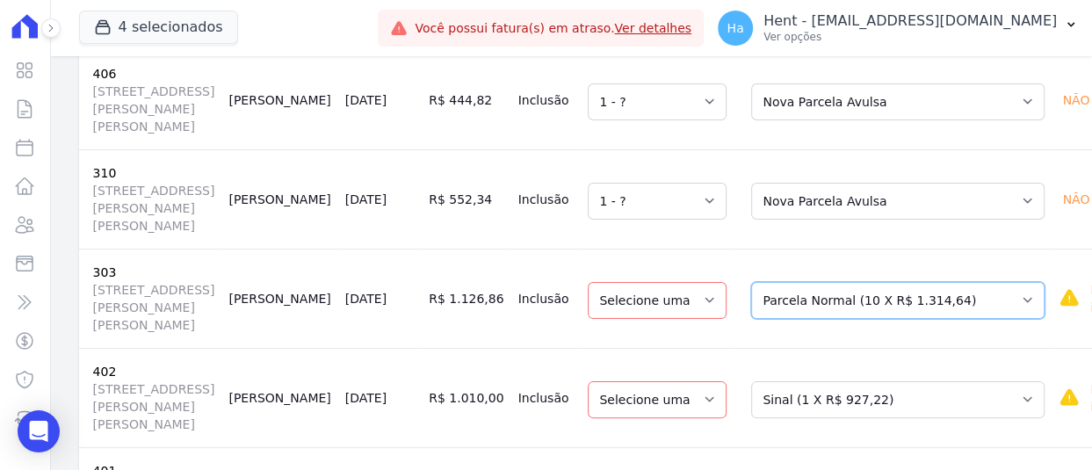
click at [754, 319] on select "Selecione uma Nova Parcela Avulsa Parcela Avulsa Existente Outros (1 X R$ 11.08…" at bounding box center [897, 300] width 293 height 37
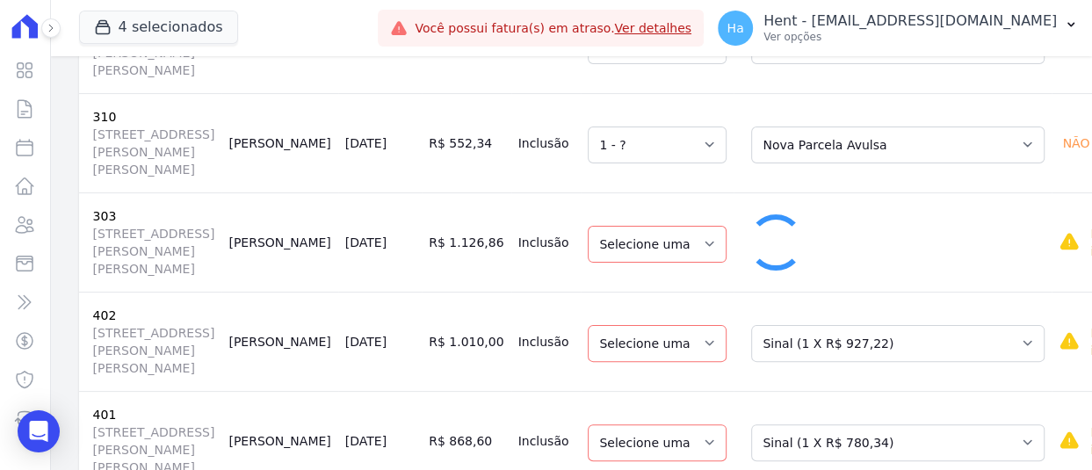
select select "1"
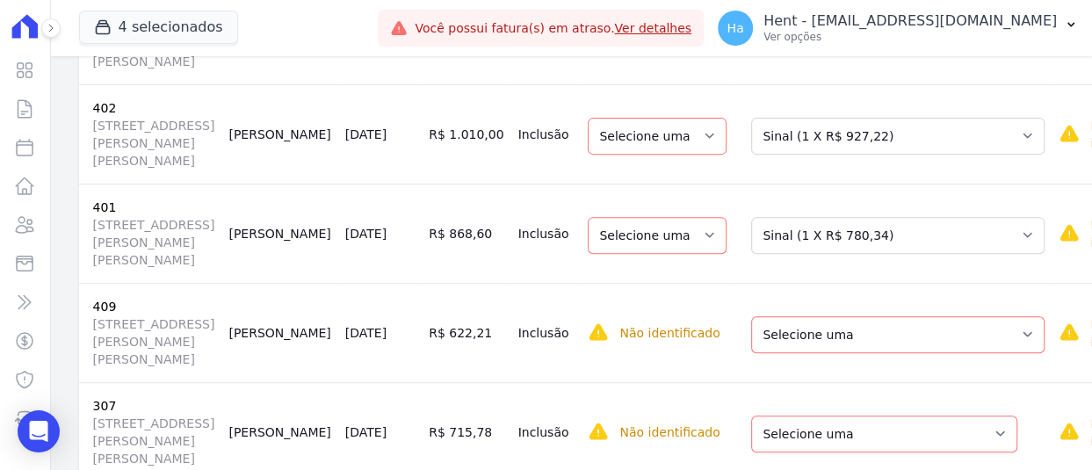
click at [744, 184] on td "Selecione uma Nova Parcela Avulsa Parcela Avulsa Existente Outros (1 X R$ 6.000…" at bounding box center [892, 133] width 318 height 99
click at [751, 155] on select "Selecione uma Nova Parcela Avulsa Parcela Avulsa Existente Outros (1 X R$ 6.000…" at bounding box center [897, 136] width 293 height 37
select select "1"
click at [751, 254] on select "Selecione uma Nova Parcela Avulsa Parcela Avulsa Existente Outros (1 X R$ 6.000…" at bounding box center [897, 235] width 293 height 37
select select "1"
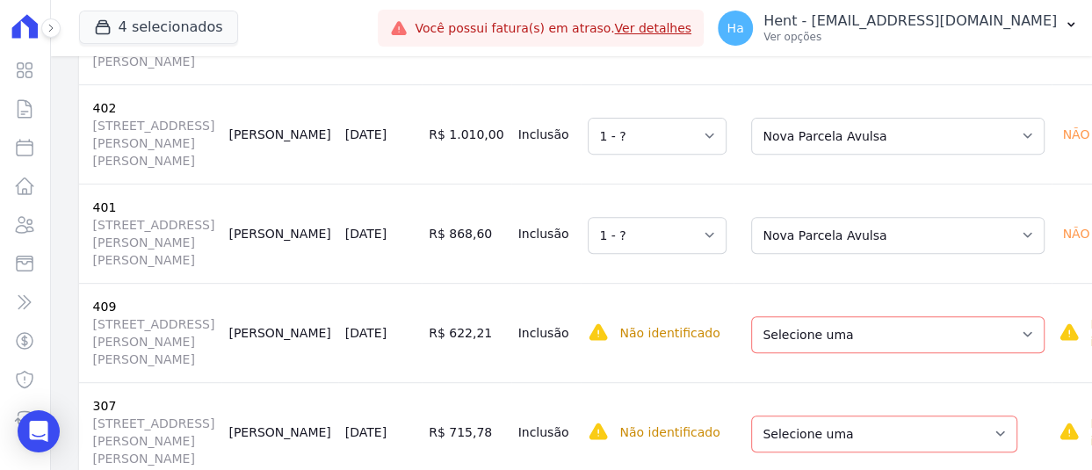
scroll to position [931, 0]
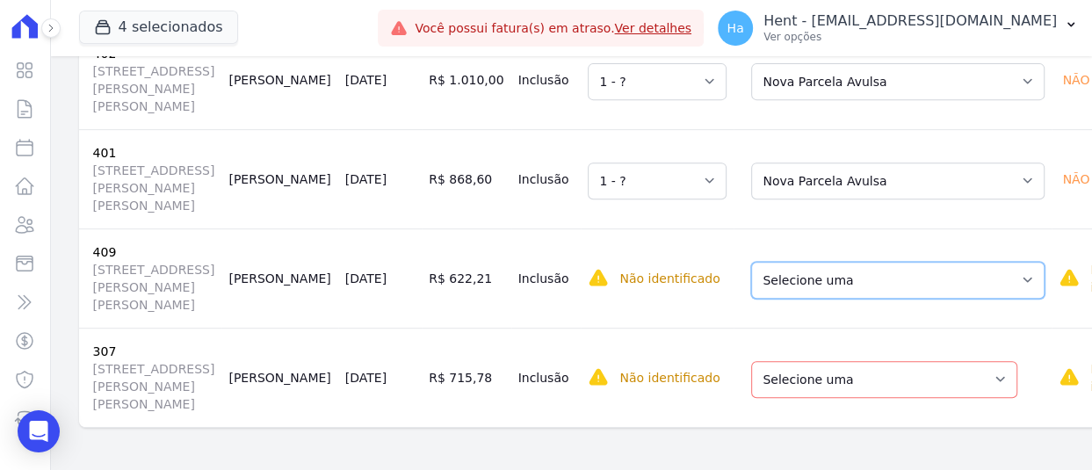
click at [782, 299] on select "Selecione uma Nova Parcela Avulsa Parcela Avulsa Existente Outros (1 X R$ 5.999…" at bounding box center [897, 280] width 293 height 37
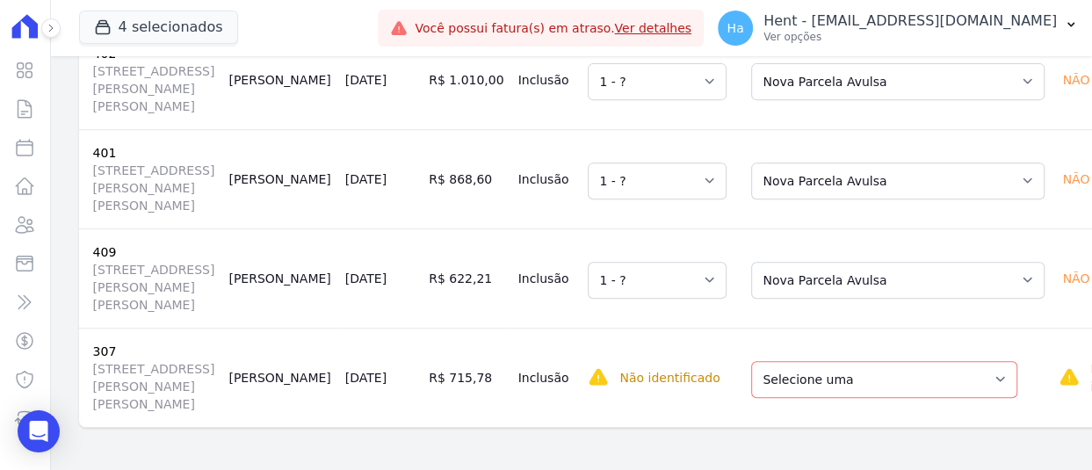
scroll to position [1026, 0]
click at [751, 371] on select "Selecione uma Nova Parcela Avulsa Parcela Avulsa Existente Sinal (1 X R$ 500,00…" at bounding box center [884, 379] width 266 height 37
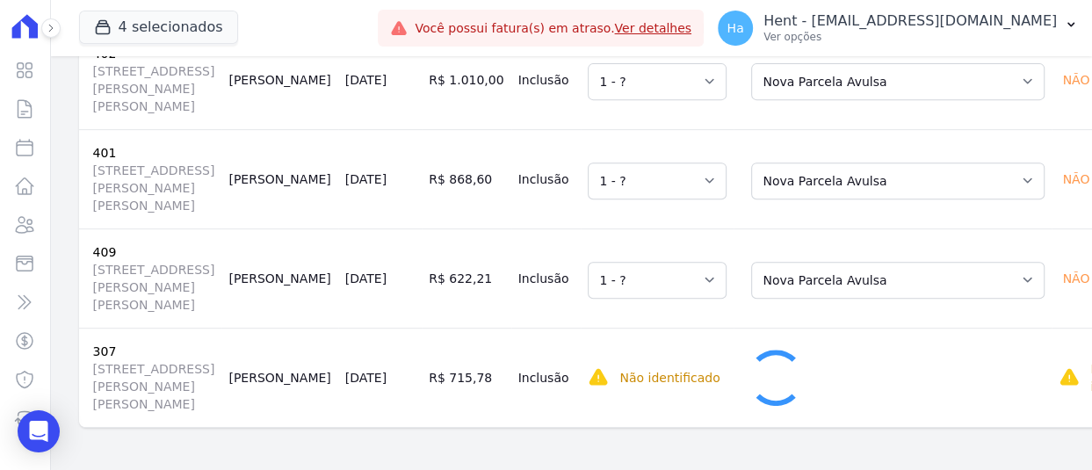
scroll to position [885, 0]
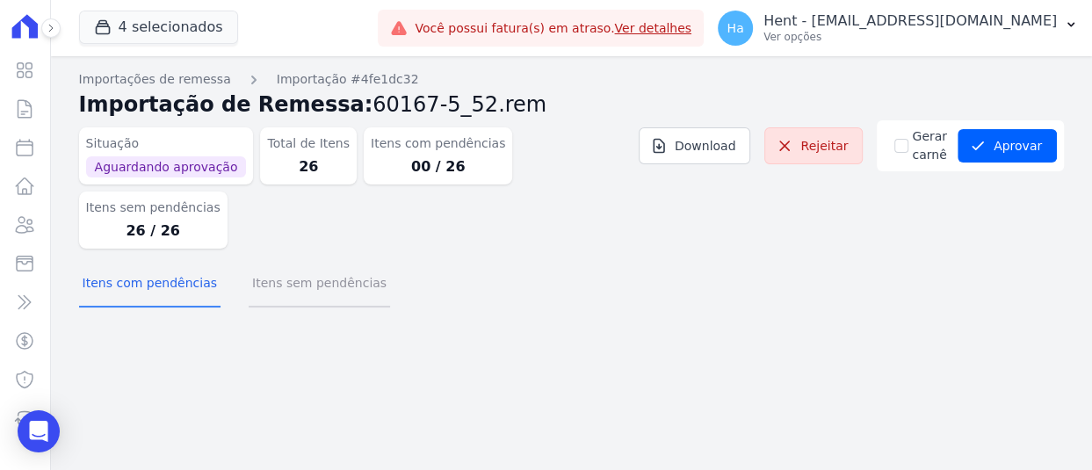
click at [304, 262] on button "Itens sem pendências" at bounding box center [319, 285] width 141 height 46
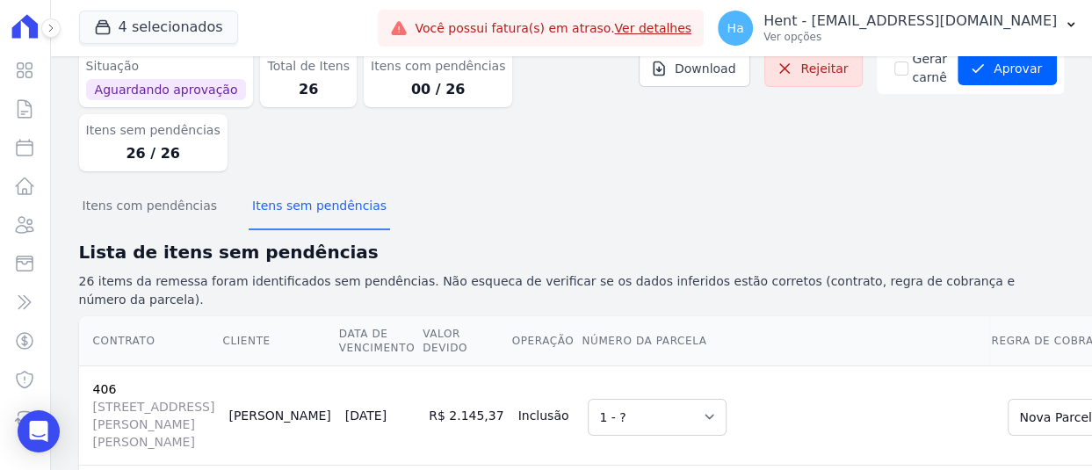
scroll to position [263, 0]
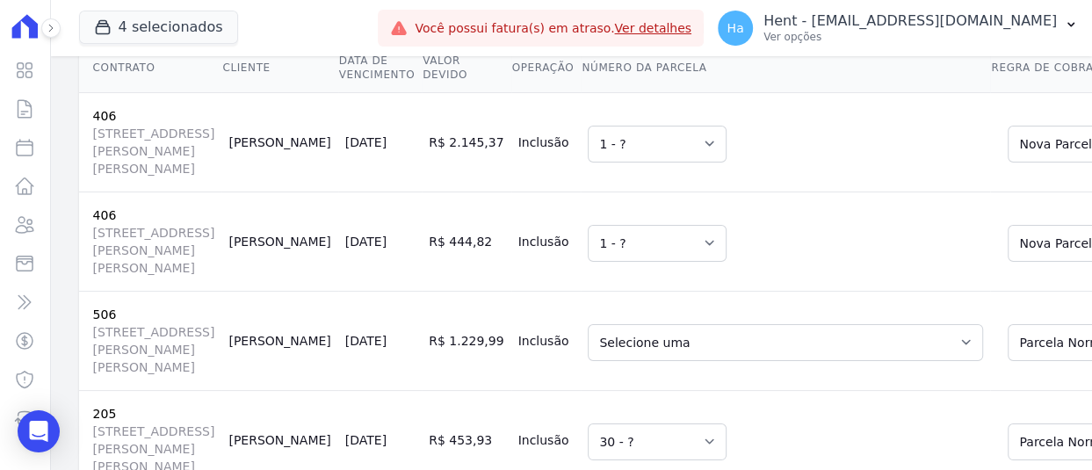
scroll to position [527, 0]
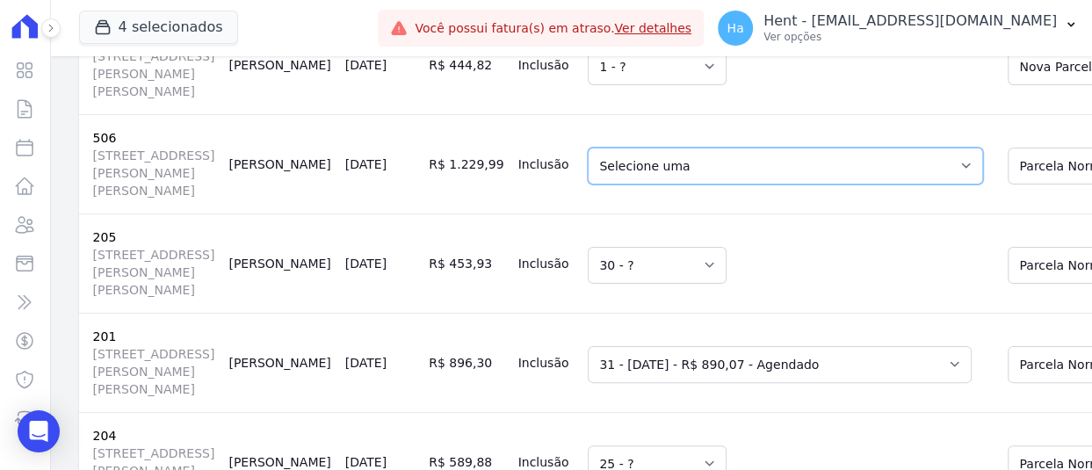
click at [746, 166] on select "Selecione uma 76 - 15/02/2025 - R$ 1.195,81 - Vencido 77 - 15/03/2025 - R$ 1.19…" at bounding box center [785, 166] width 395 height 37
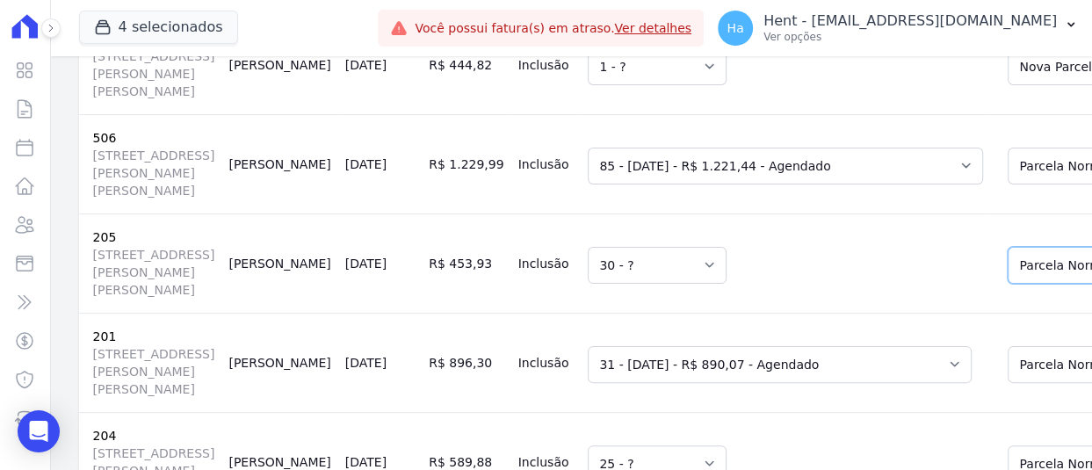
click at [731, 265] on td "Selecione uma 30 - ?" at bounding box center [785, 262] width 409 height 99
click at [763, 236] on td "Selecione uma 30 - ?" at bounding box center [785, 262] width 409 height 99
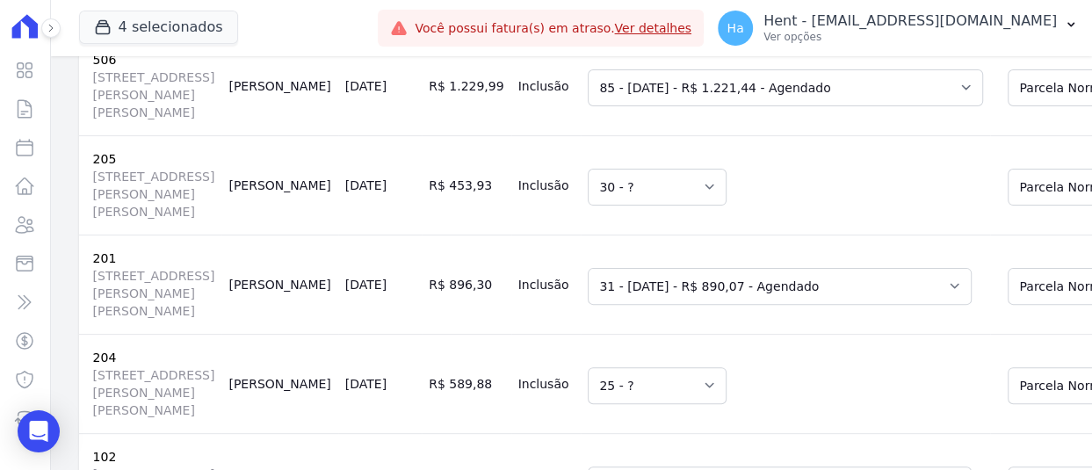
scroll to position [878, 0]
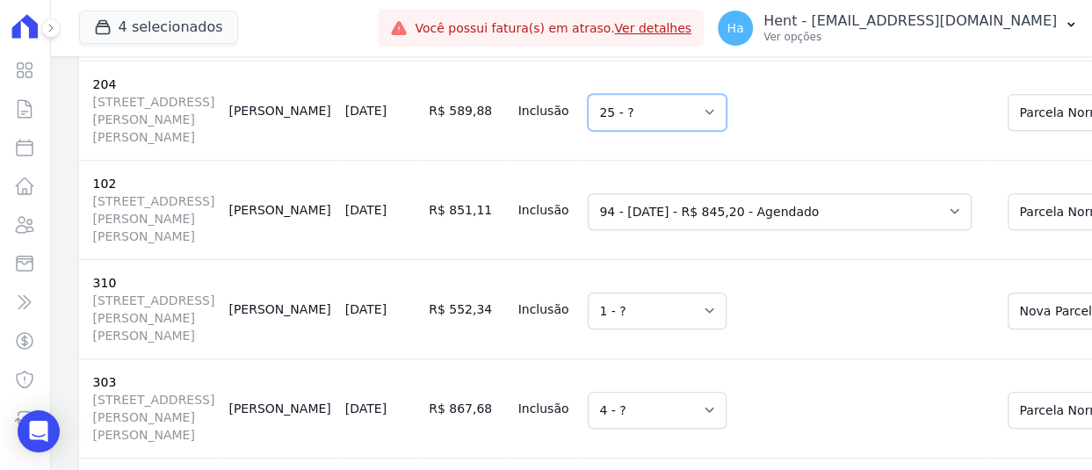
click at [588, 131] on select "Selecione uma 25 - ?" at bounding box center [657, 112] width 139 height 37
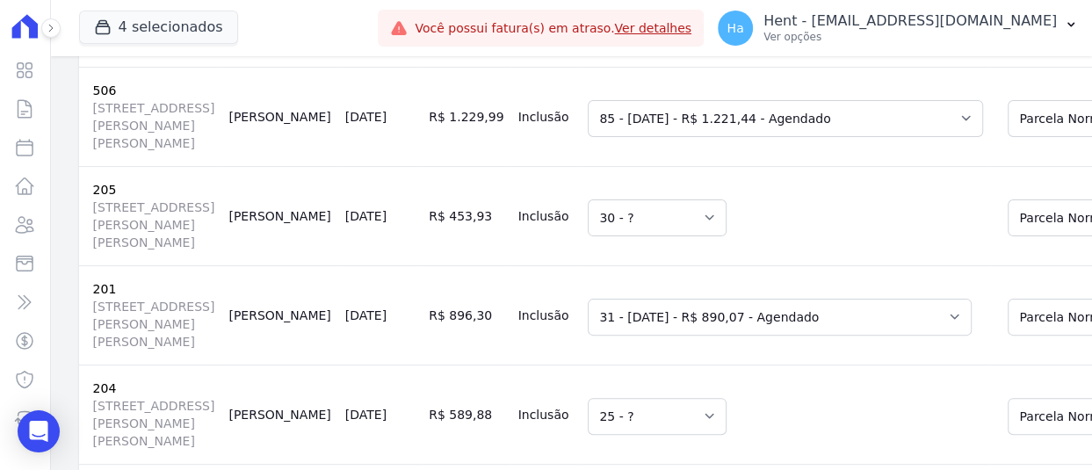
scroll to position [0, 0]
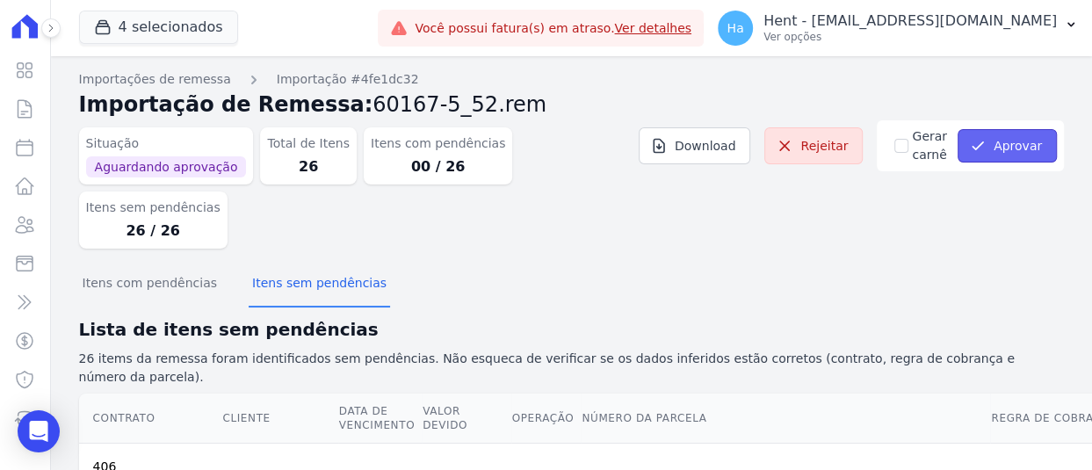
click at [999, 141] on button "Aprovar" at bounding box center [1006, 145] width 99 height 33
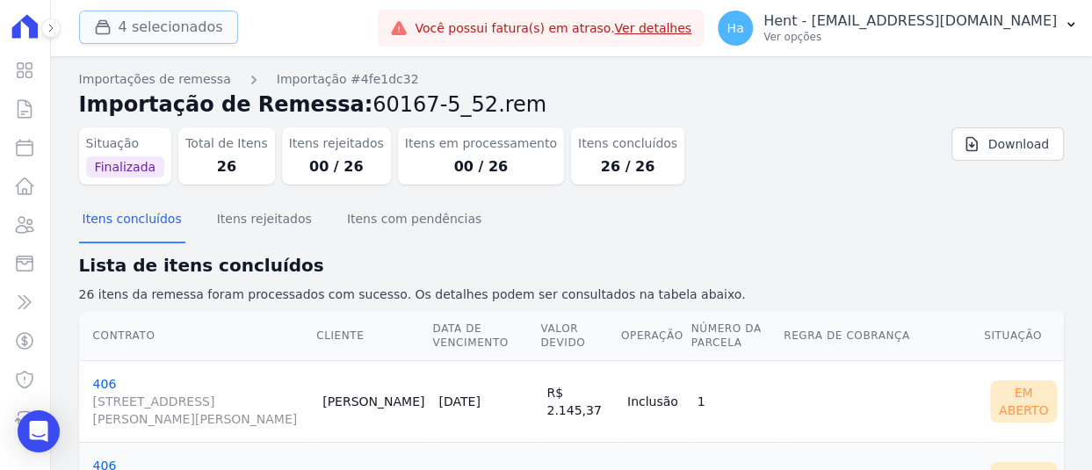
click at [149, 25] on button "4 selecionados" at bounding box center [158, 27] width 159 height 33
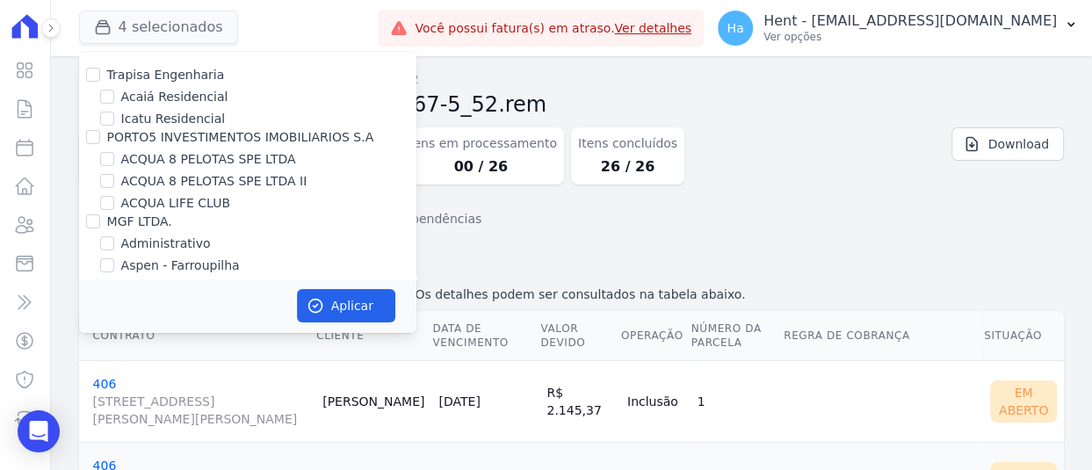
scroll to position [2314, 0]
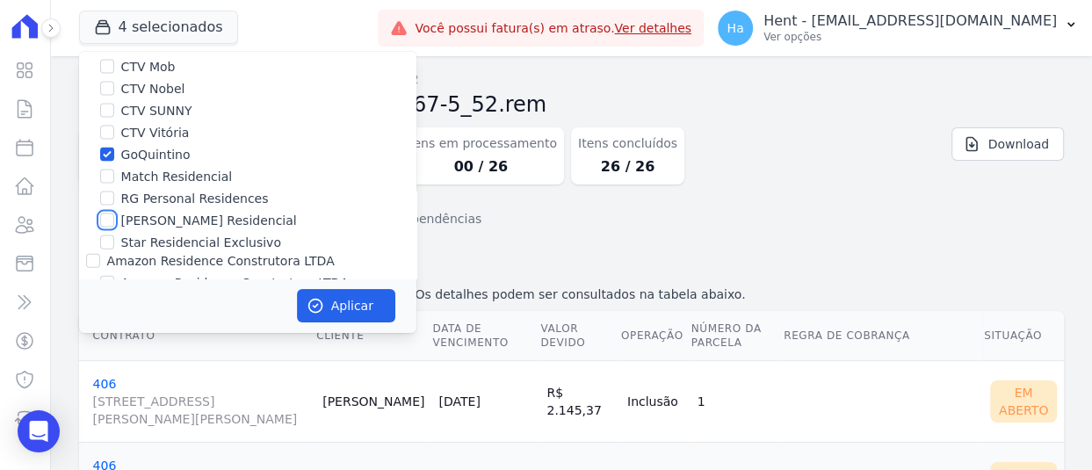
click at [105, 213] on input "[PERSON_NAME] Residencial" at bounding box center [107, 220] width 14 height 14
checkbox input "true"
click at [107, 148] on input "GoQuintino" at bounding box center [107, 155] width 14 height 14
checkbox input "false"
click at [333, 307] on button "Aplicar" at bounding box center [346, 305] width 98 height 33
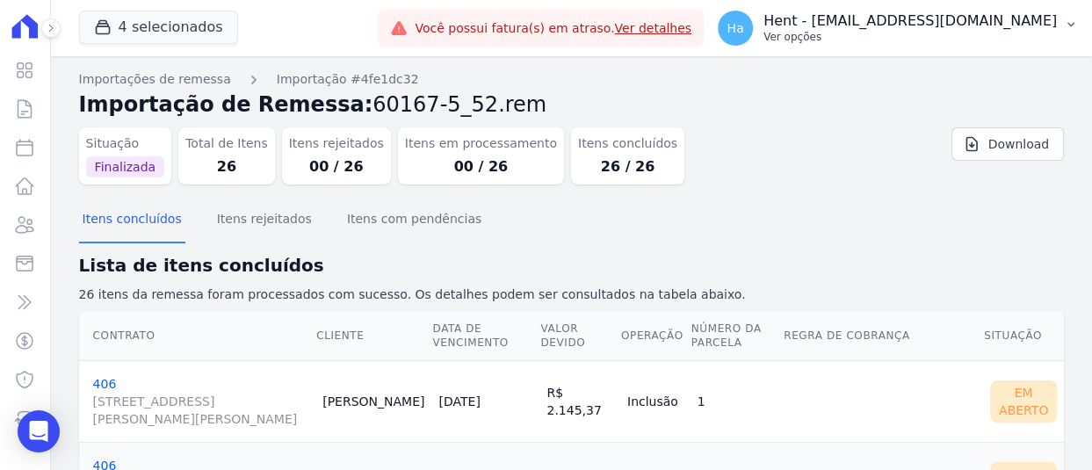
click at [949, 44] on div "Ha Hent - adriane.brito@hent.com.br Ver opções" at bounding box center [887, 28] width 339 height 35
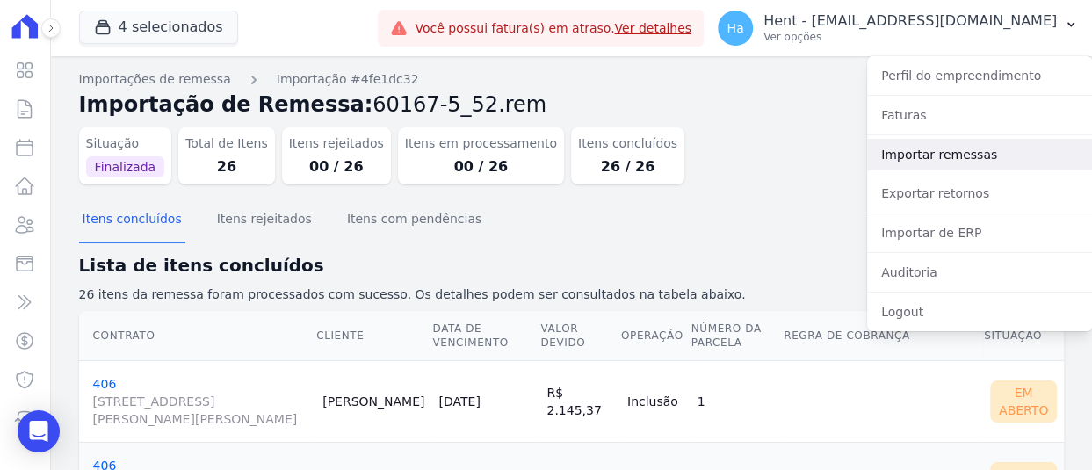
click at [922, 158] on link "Importar remessas" at bounding box center [979, 155] width 225 height 32
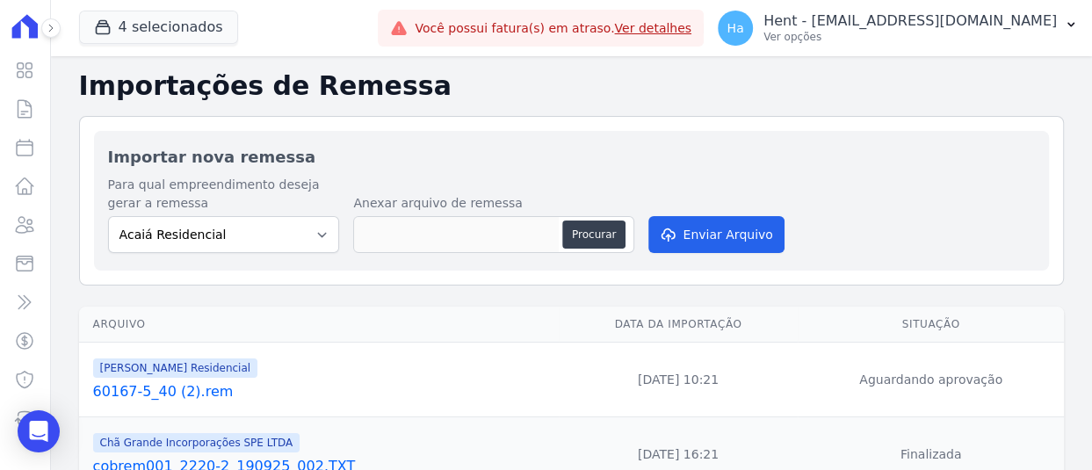
click at [186, 397] on link "60167-5_40 (2).rem" at bounding box center [322, 391] width 458 height 21
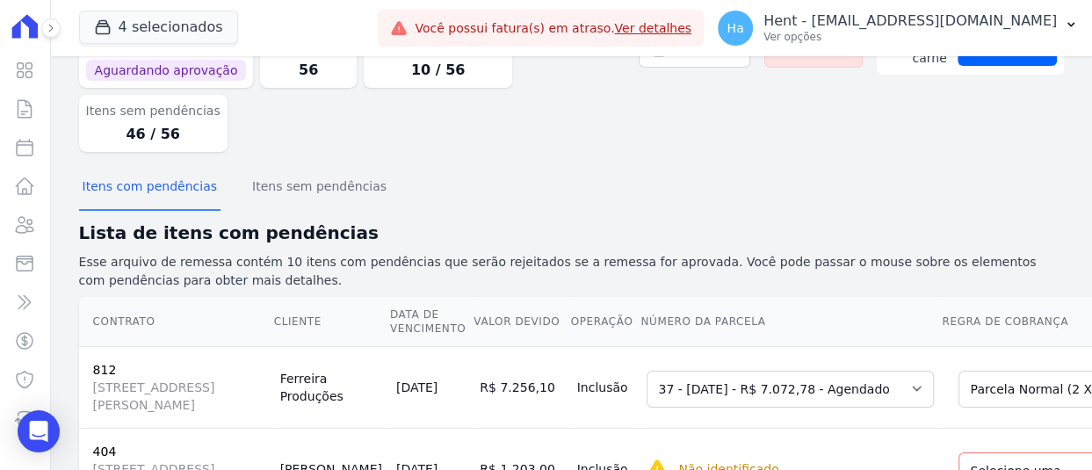
scroll to position [88, 0]
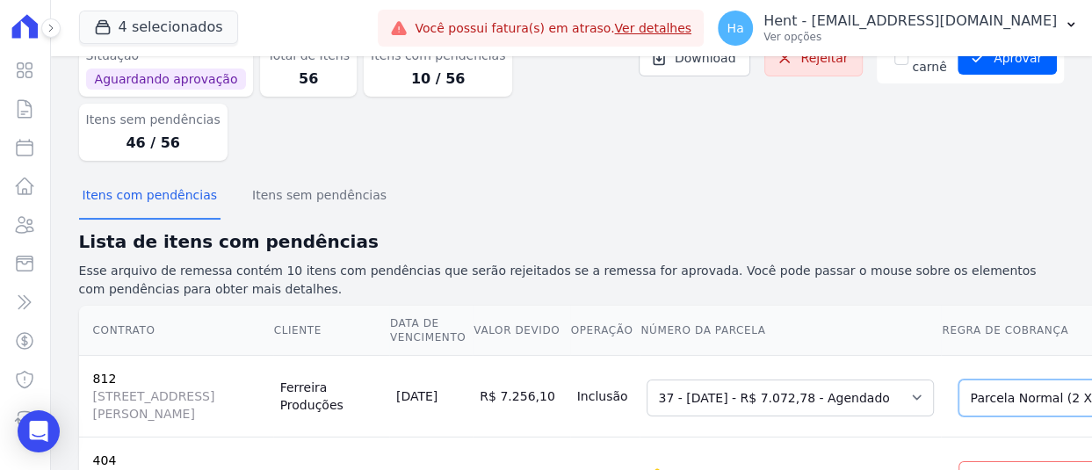
click at [967, 379] on select "Selecione uma Nova Parcela Avulsa Parcela Avulsa Existente Outros (1 X R$ 15.57…" at bounding box center [1092, 397] width 269 height 37
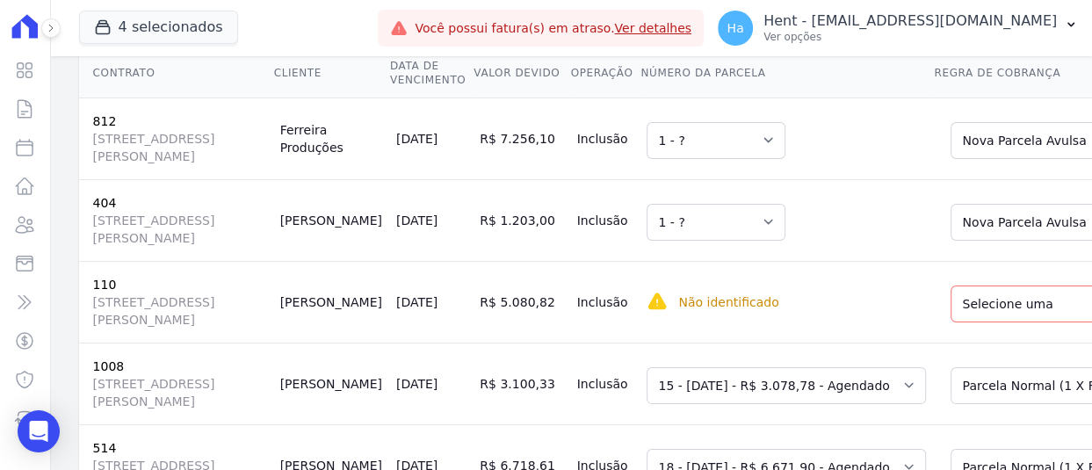
scroll to position [351, 0]
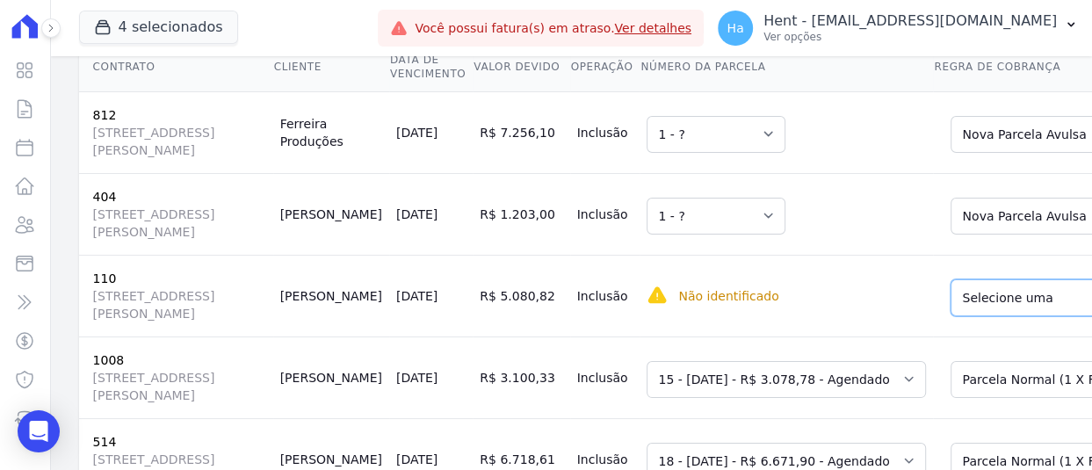
click at [950, 279] on select "Selecione uma Nova Parcela Avulsa Parcela Avulsa Existente Outros (1 X R$ 9.240…" at bounding box center [1096, 297] width 293 height 37
click at [933, 255] on td "Selecione uma Nova Parcela Avulsa Parcela Avulsa Existente Outros (1 X R$ 9.240…" at bounding box center [1092, 296] width 318 height 82
click at [950, 279] on select "Selecione uma Nova Parcela Avulsa Parcela Avulsa Existente Outros (1 X R$ 9.240…" at bounding box center [1096, 297] width 293 height 37
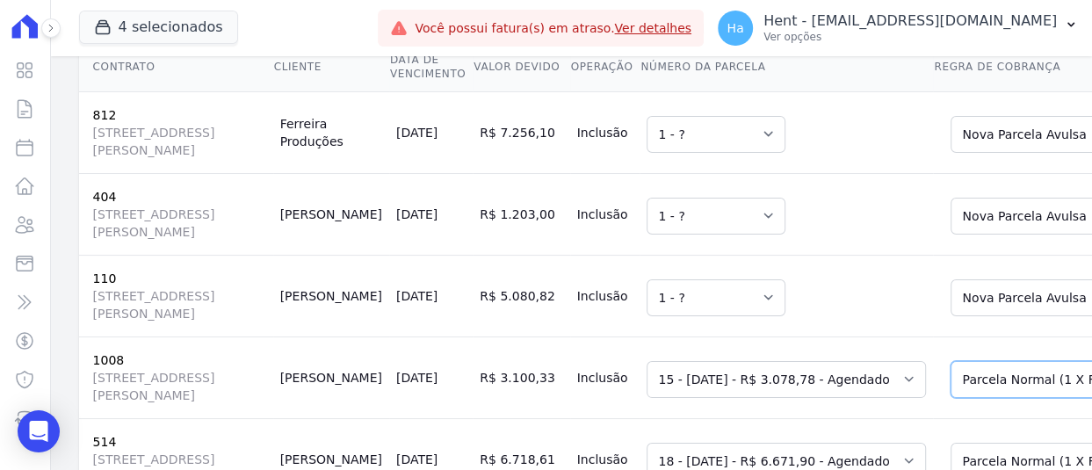
click at [950, 361] on select "Selecione uma Nova Parcela Avulsa Parcela Avulsa Existente Outros (1 X R$ 13.51…" at bounding box center [1096, 379] width 293 height 37
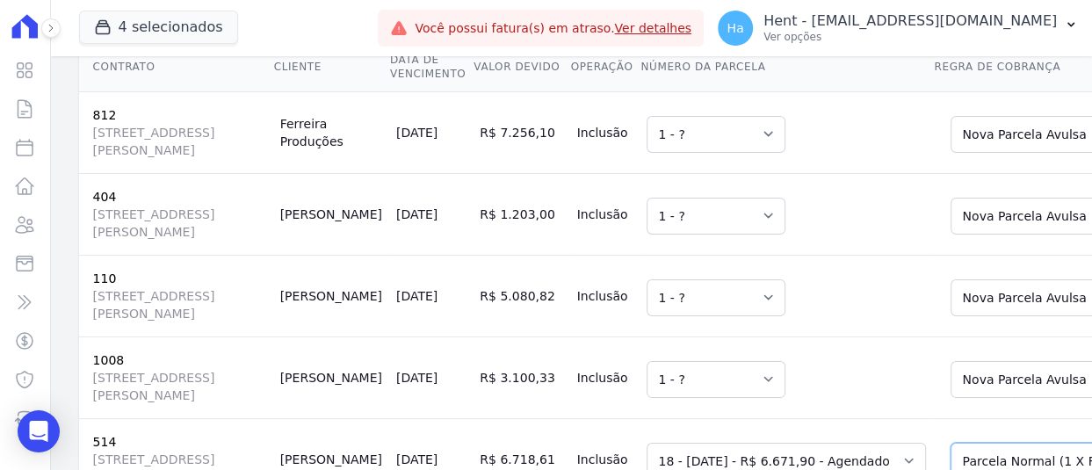
click at [950, 443] on select "Selecione uma Nova Parcela Avulsa Parcela Avulsa Existente Outros (1 X R$ 13.63…" at bounding box center [1076, 461] width 253 height 37
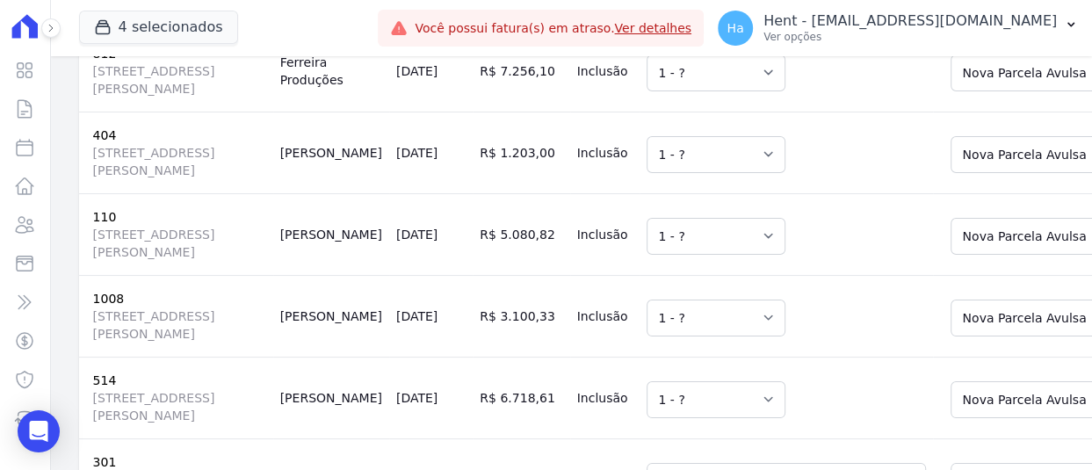
scroll to position [527, 0]
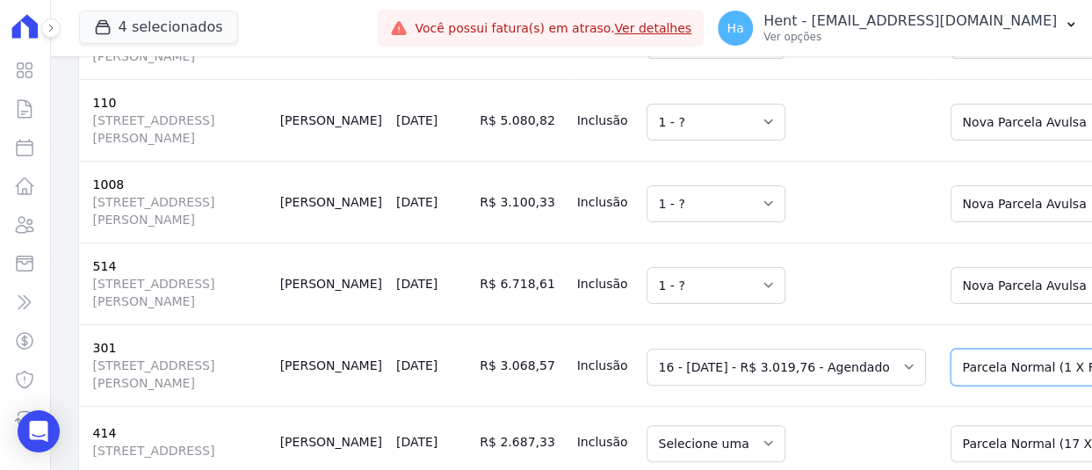
click at [950, 349] on select "Selecione uma Nova Parcela Avulsa Parcela Avulsa Existente Outros (1 X R$ 81.07…" at bounding box center [1096, 367] width 293 height 37
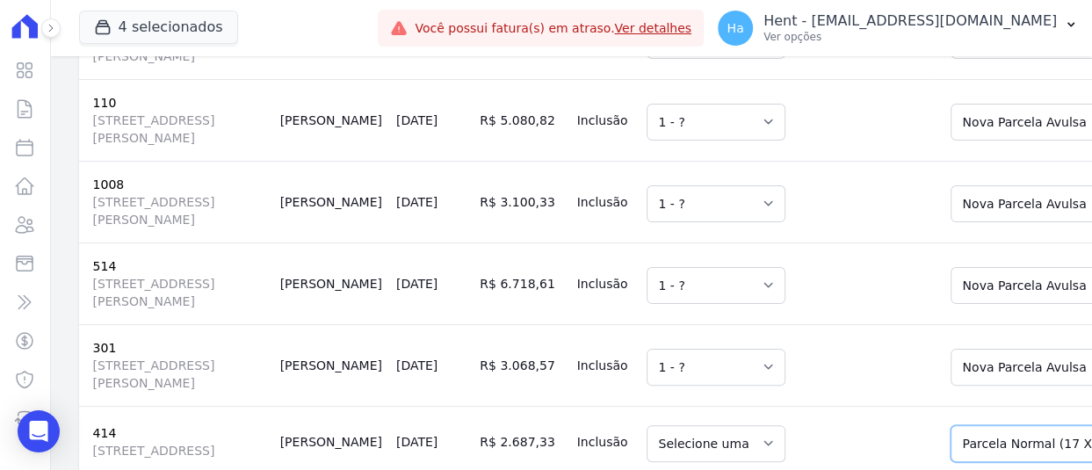
click at [950, 425] on select "Selecione uma Nova Parcela Avulsa Parcela Avulsa Existente Chaves (1 X R$ 9.155…" at bounding box center [1096, 443] width 293 height 37
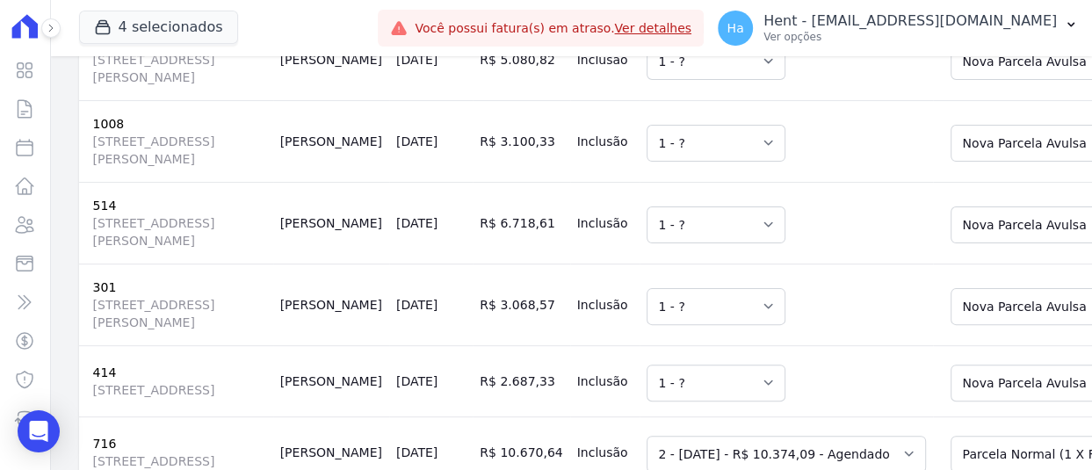
scroll to position [790, 0]
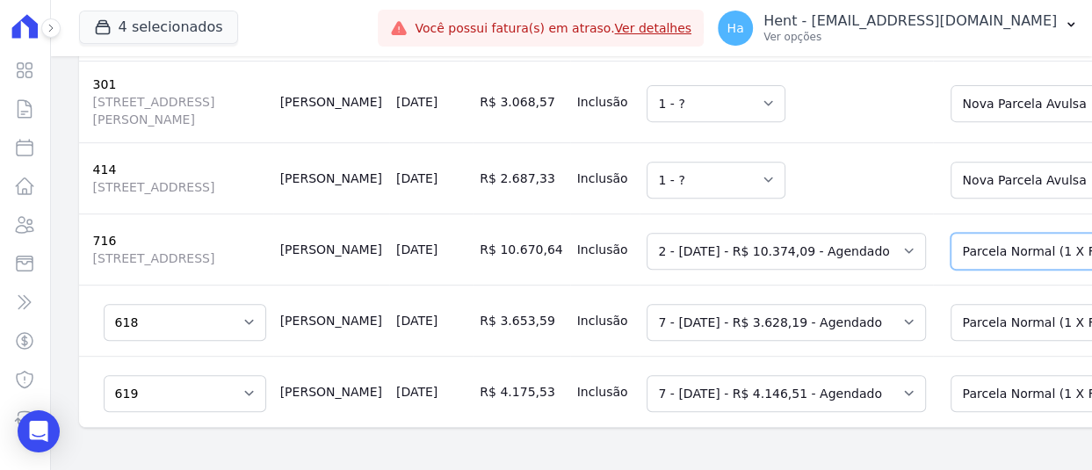
click at [950, 236] on select "Selecione uma Nova Parcela Avulsa Parcela Avulsa Existente Outros (1 X R$ 12.76…" at bounding box center [1096, 251] width 293 height 37
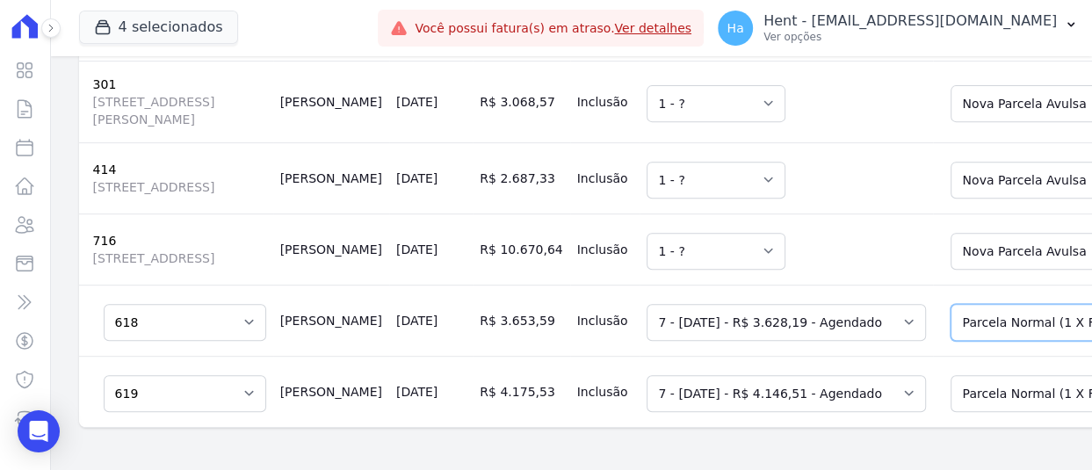
click at [950, 312] on select "Selecione uma Nova Parcela Avulsa Parcela Avulsa Existente Outros (1 X R$ 256.5…" at bounding box center [1076, 322] width 253 height 37
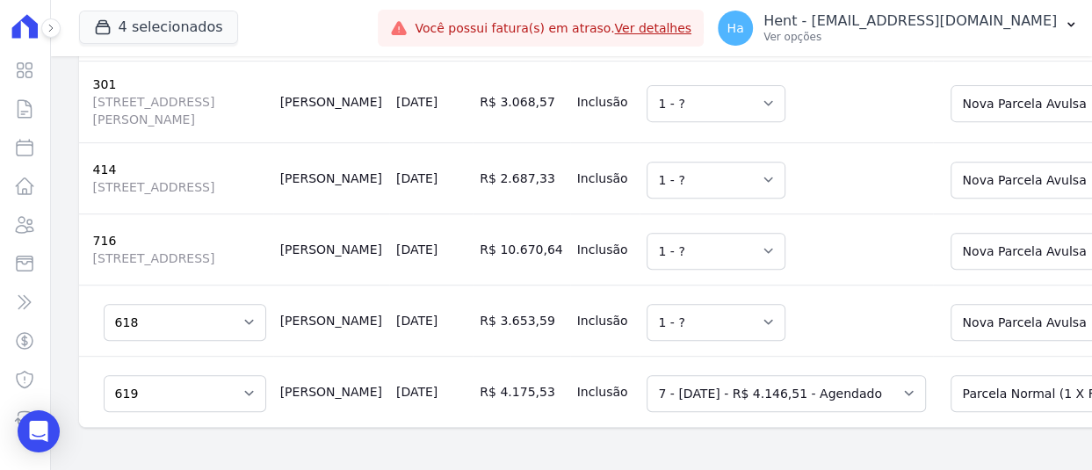
click at [944, 412] on td "Selecione uma Nova Parcela Avulsa Parcela Avulsa Existente Sinal (1 X R$ 43.052…" at bounding box center [1092, 391] width 318 height 71
click at [950, 390] on select "Selecione uma Nova Parcela Avulsa Parcela Avulsa Existente Sinal (1 X R$ 43.052…" at bounding box center [1076, 393] width 253 height 37
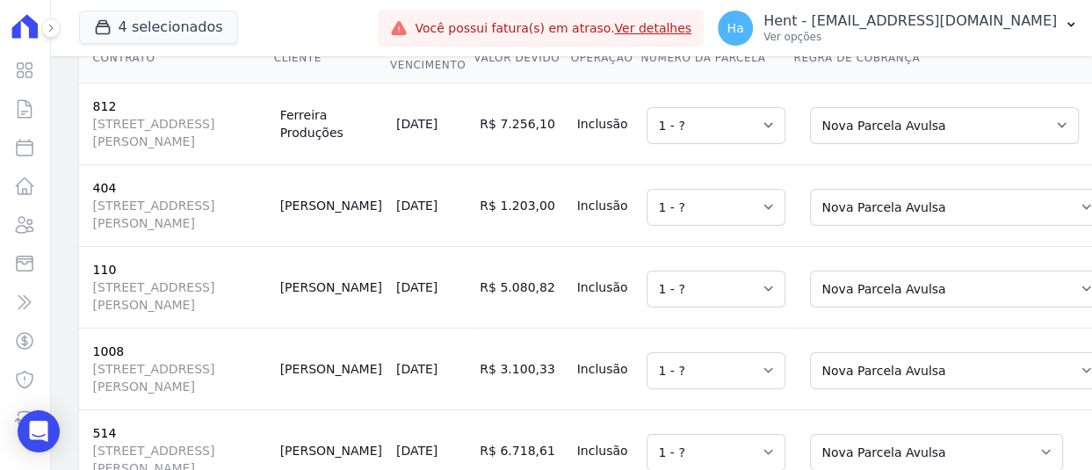
scroll to position [356, 0]
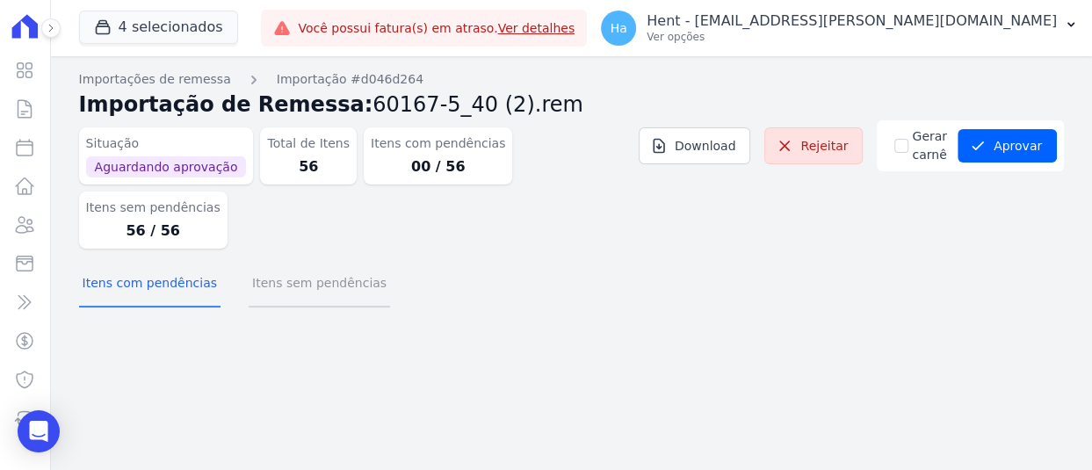
click at [327, 262] on button "Itens sem pendências" at bounding box center [319, 285] width 141 height 46
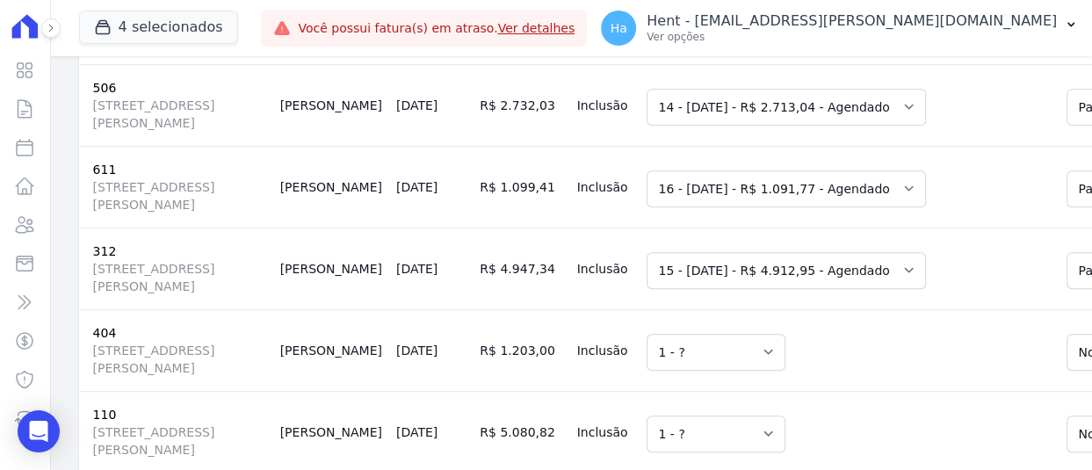
scroll to position [966, 0]
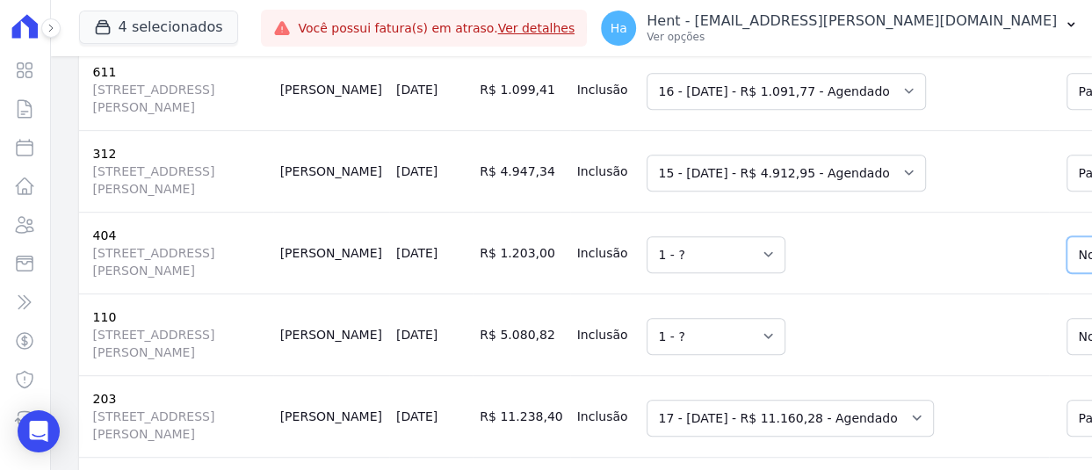
click at [739, 212] on td "Selecione uma 1 - ?" at bounding box center [843, 253] width 409 height 82
click at [786, 212] on td "Selecione uma 1 - ?" at bounding box center [843, 253] width 409 height 82
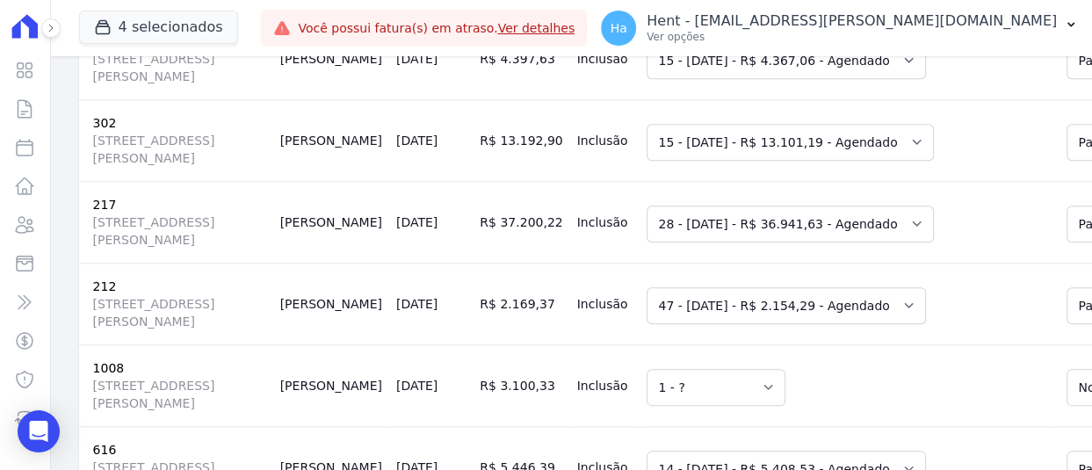
scroll to position [1405, 0]
click at [646, 369] on select "Selecione uma" at bounding box center [715, 387] width 139 height 37
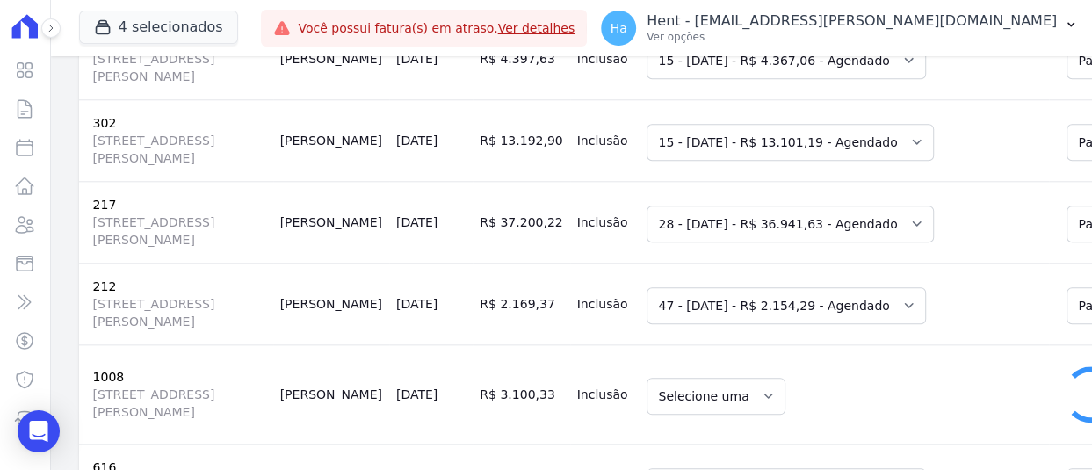
select select "4795836"
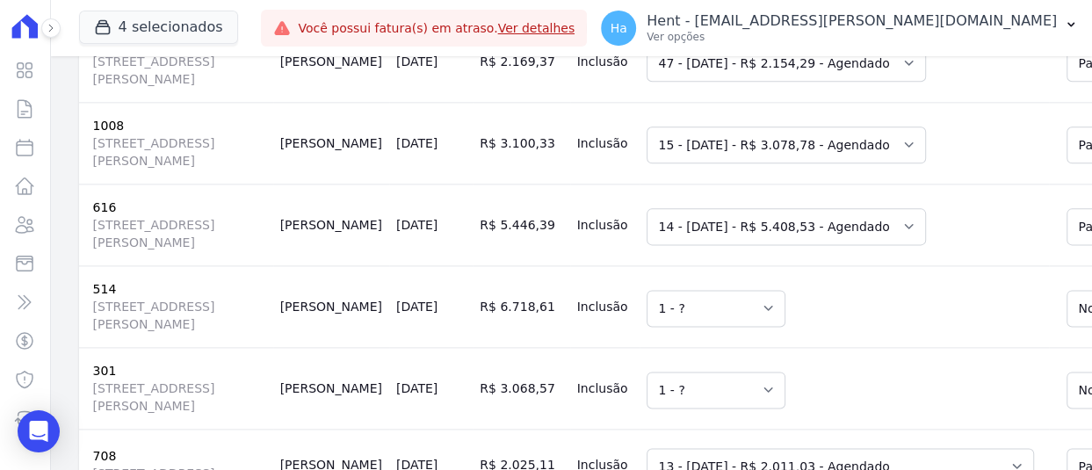
scroll to position [1669, 0]
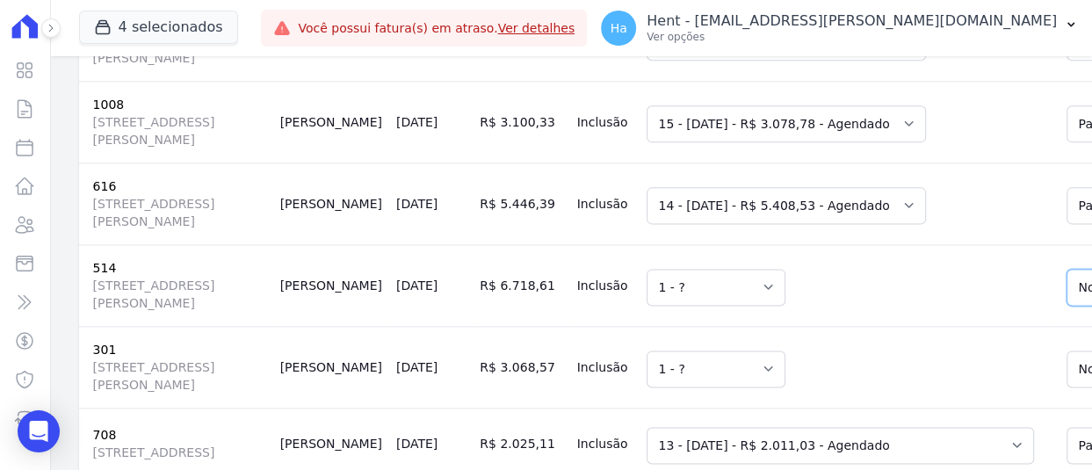
click at [851, 326] on td "Selecione uma 1 - ?" at bounding box center [843, 367] width 409 height 82
click at [833, 326] on td "Selecione uma 1 - ?" at bounding box center [843, 367] width 409 height 82
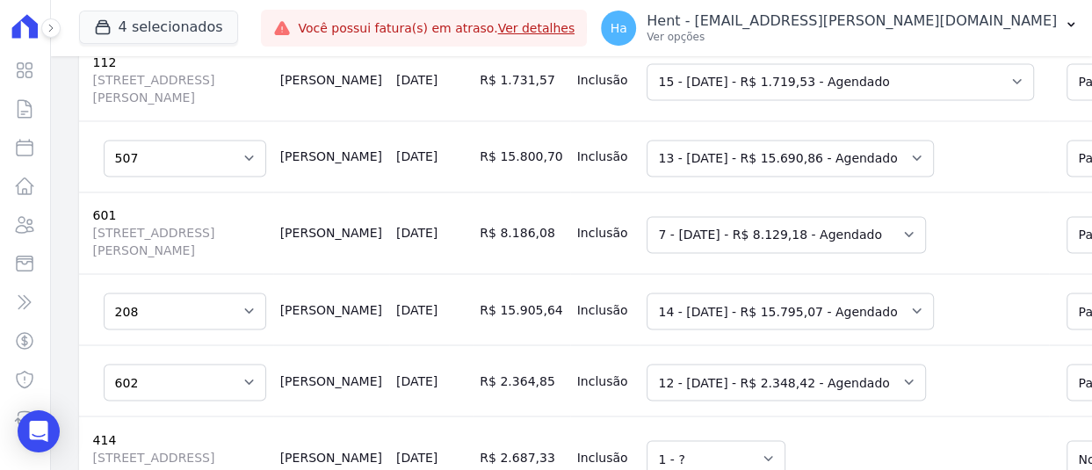
scroll to position [2196, 0]
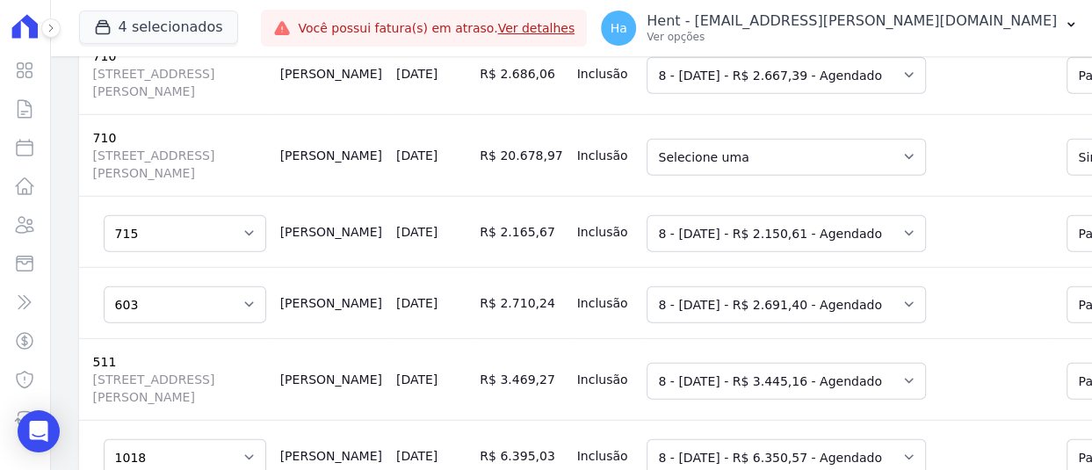
scroll to position [3337, 0]
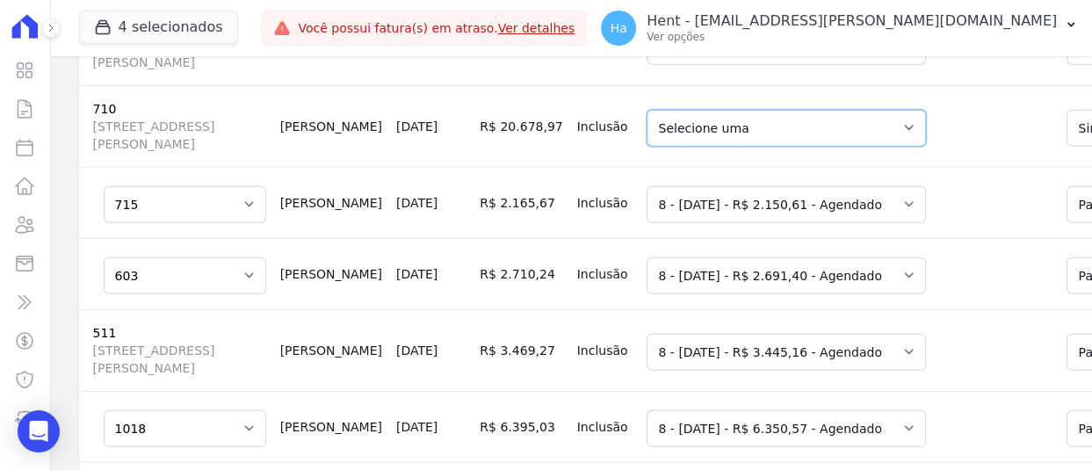
click at [757, 147] on select "Selecione uma 1 - [DATE] - R$ 19.670,00 - Agendado" at bounding box center [785, 128] width 279 height 37
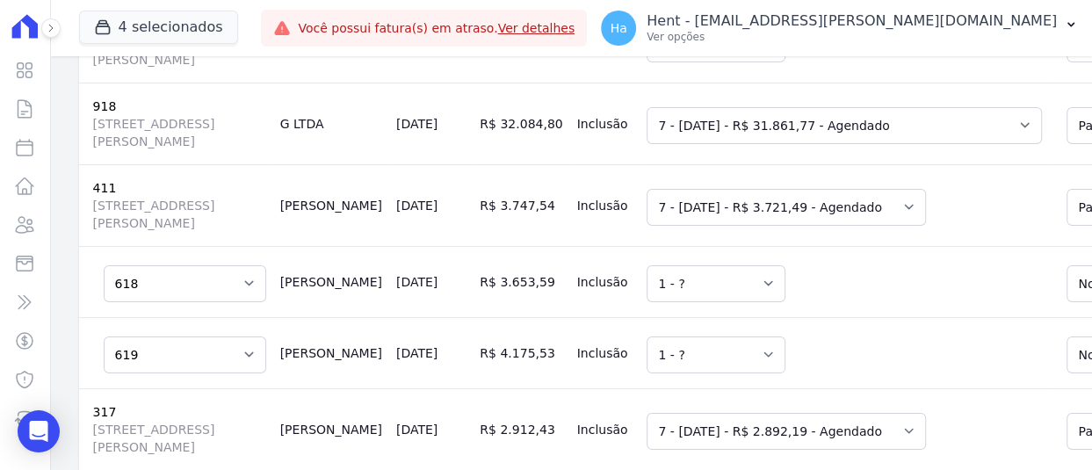
scroll to position [3952, 0]
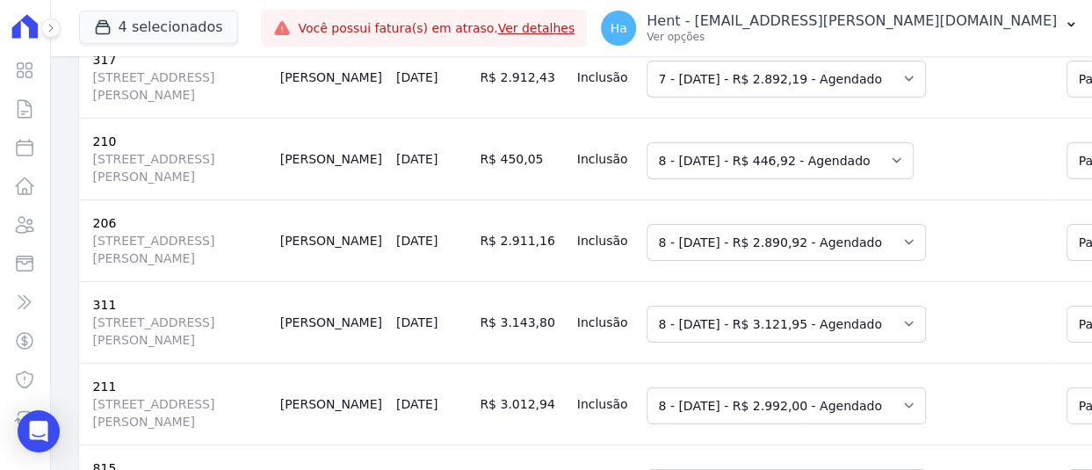
scroll to position [4304, 0]
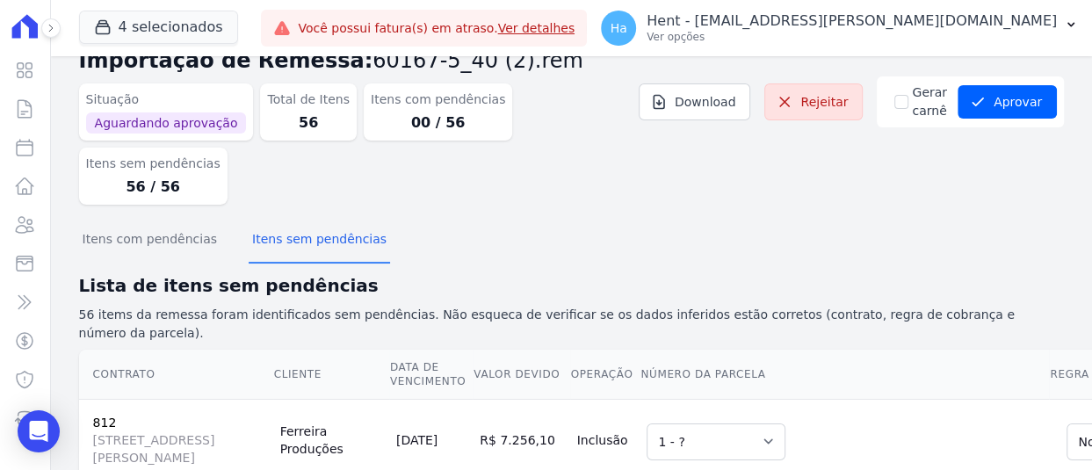
scroll to position [0, 0]
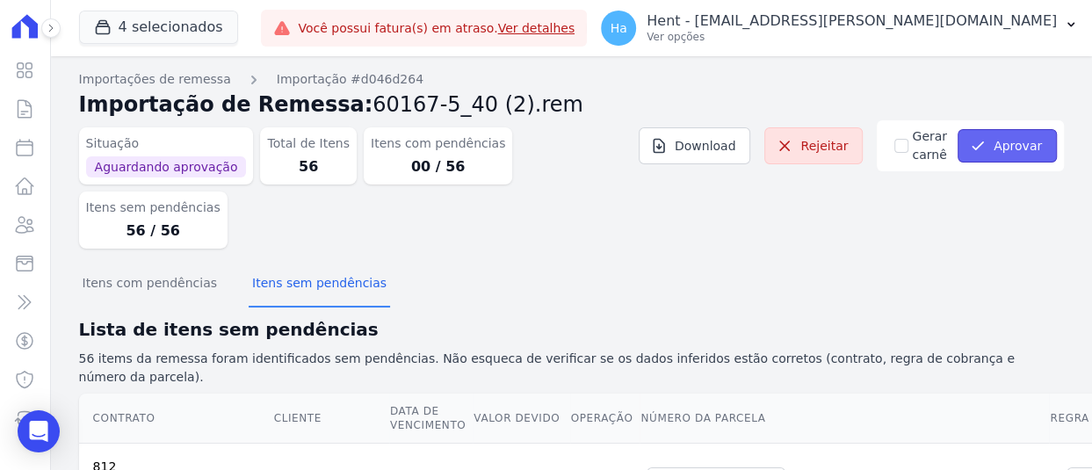
click at [1006, 143] on button "Aprovar" at bounding box center [1006, 145] width 99 height 33
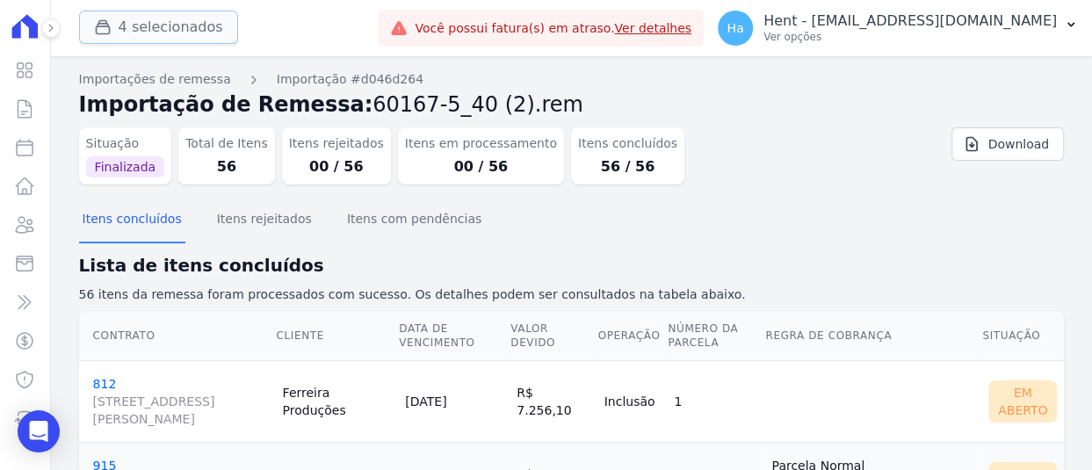
click at [168, 42] on button "4 selecionados" at bounding box center [158, 27] width 159 height 33
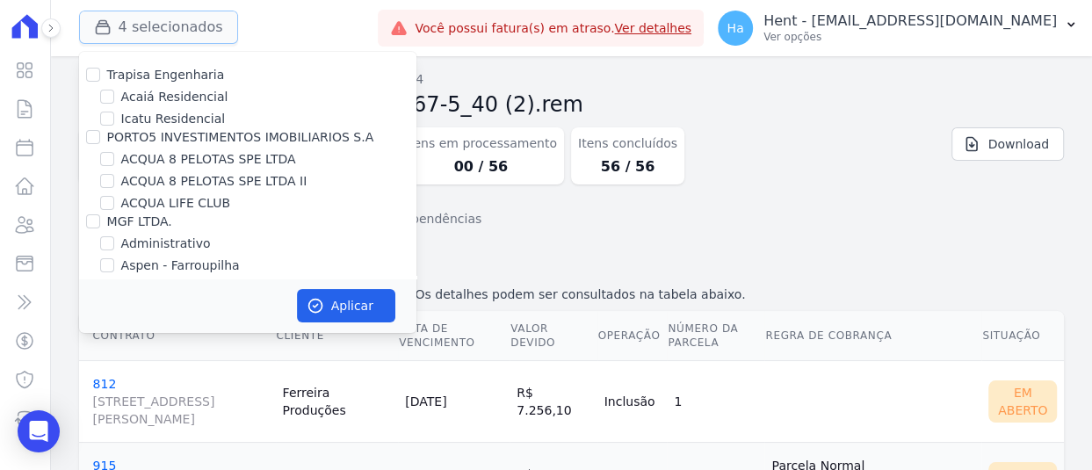
click at [174, 29] on button "4 selecionados" at bounding box center [158, 27] width 159 height 33
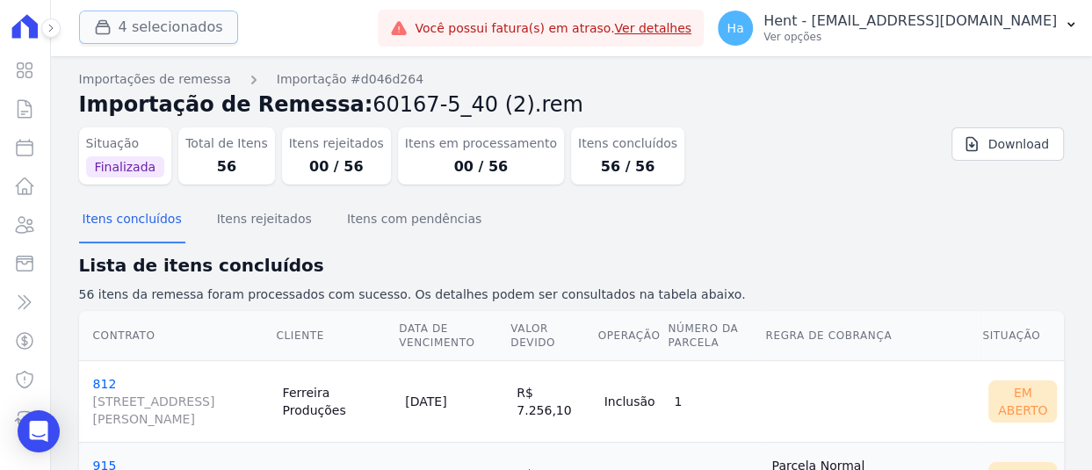
click at [174, 29] on button "4 selecionados" at bounding box center [158, 27] width 159 height 33
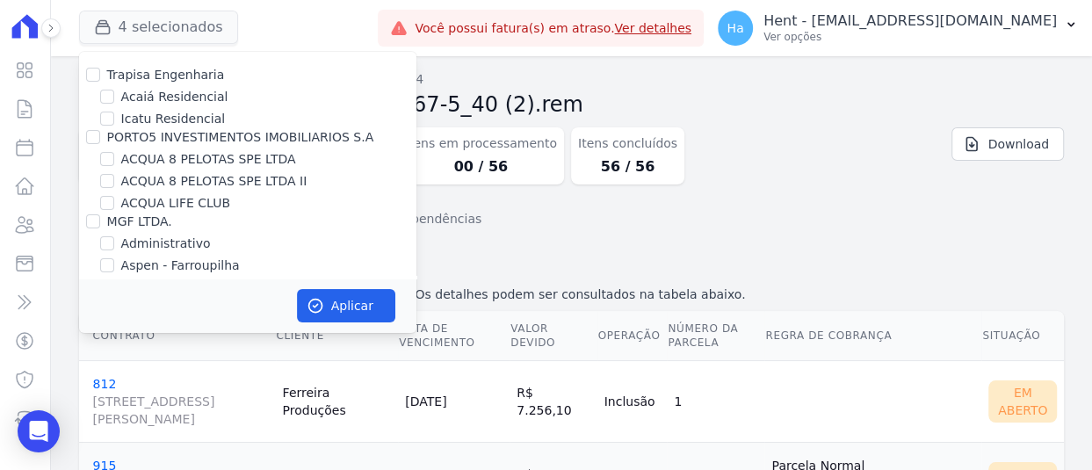
scroll to position [2336, 0]
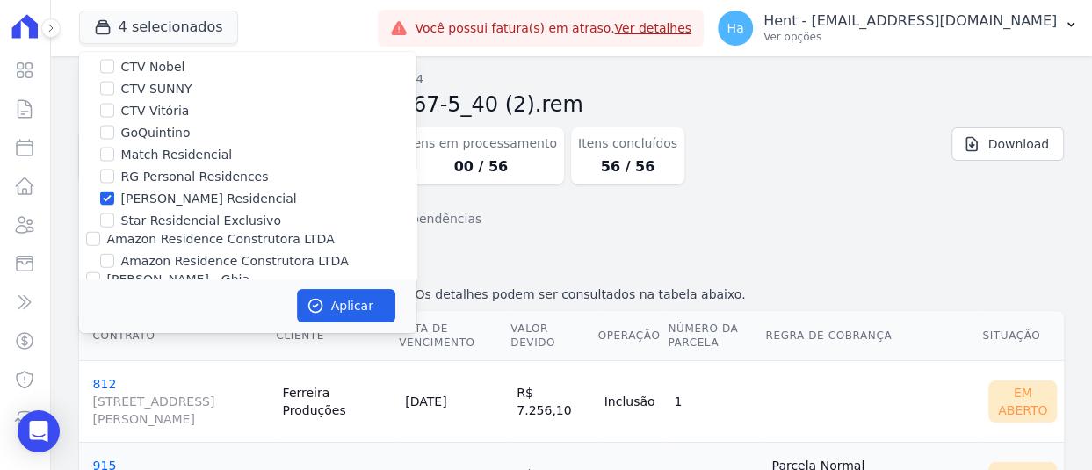
drag, startPoint x: 106, startPoint y: 174, endPoint x: 108, endPoint y: 162, distance: 11.6
click at [105, 213] on input "Star Residencial Exclusivo" at bounding box center [107, 220] width 14 height 14
checkbox input "true"
click at [105, 191] on input "[PERSON_NAME] Residencial" at bounding box center [107, 198] width 14 height 14
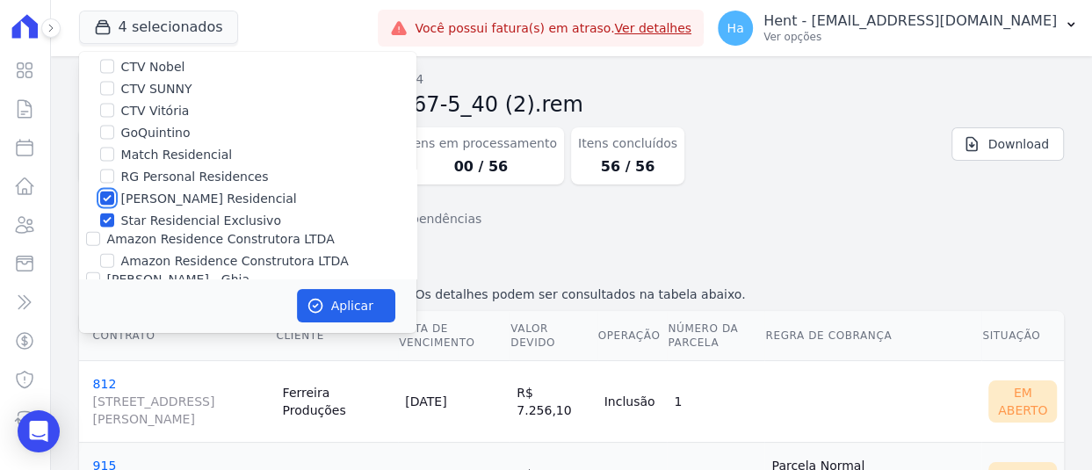
checkbox input "false"
click at [339, 307] on button "Aplicar" at bounding box center [346, 305] width 98 height 33
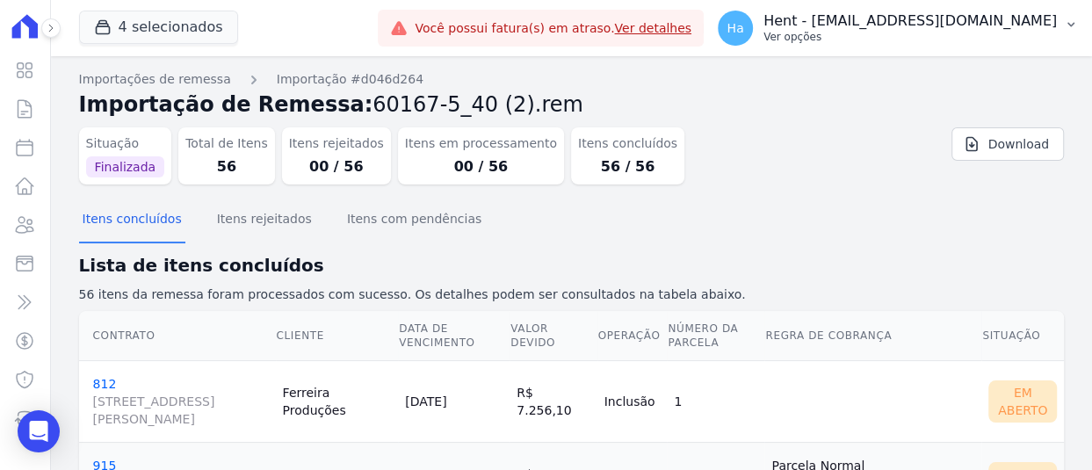
click at [909, 25] on p "Hent - [EMAIL_ADDRESS][DOMAIN_NAME]" at bounding box center [909, 21] width 293 height 18
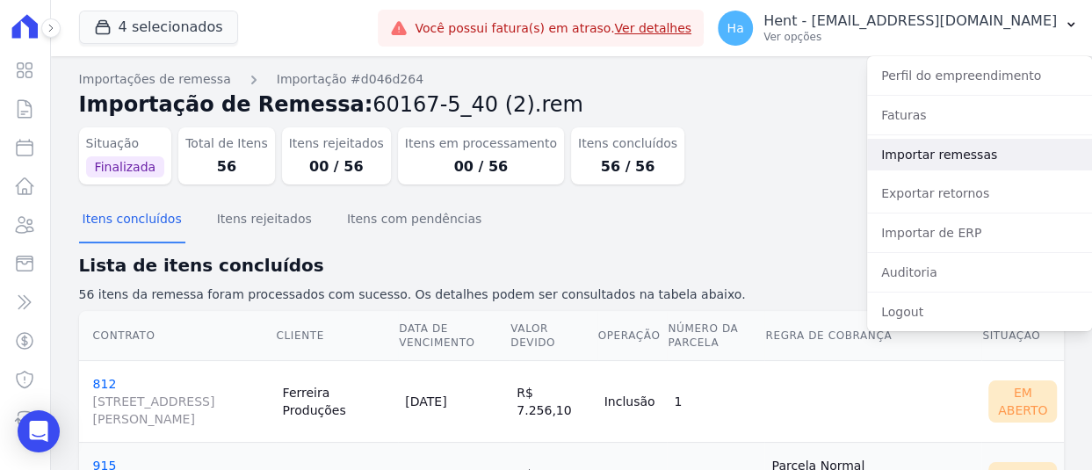
click at [920, 166] on link "Importar remessas" at bounding box center [979, 155] width 225 height 32
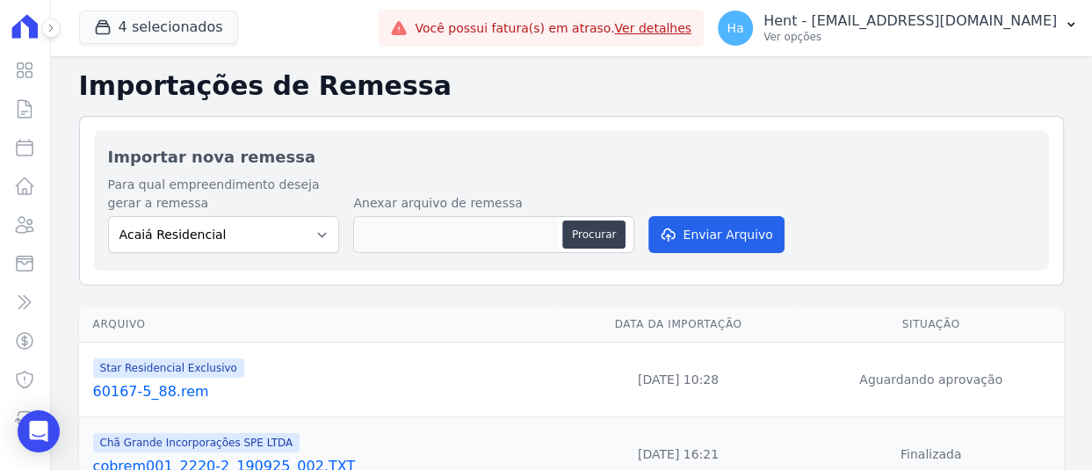
click at [137, 392] on link "60167-5_88.rem" at bounding box center [322, 391] width 458 height 21
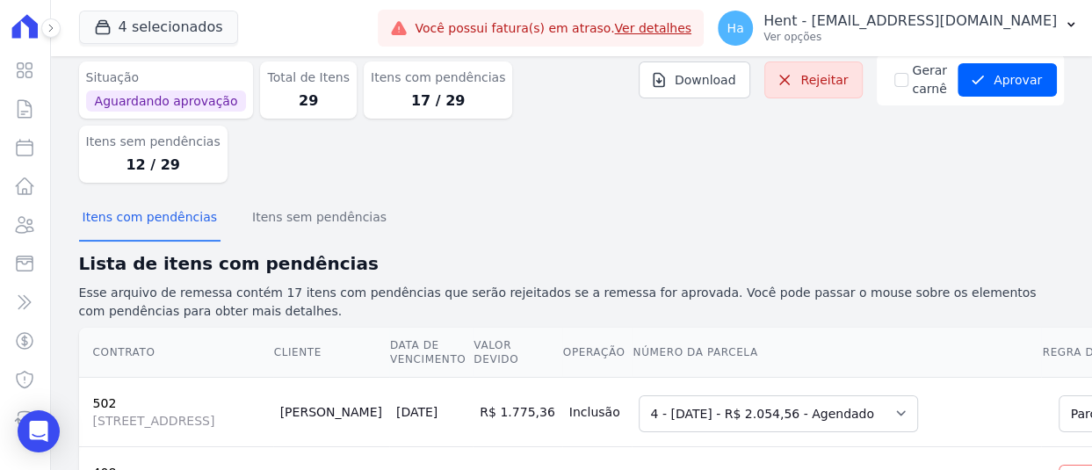
scroll to position [176, 0]
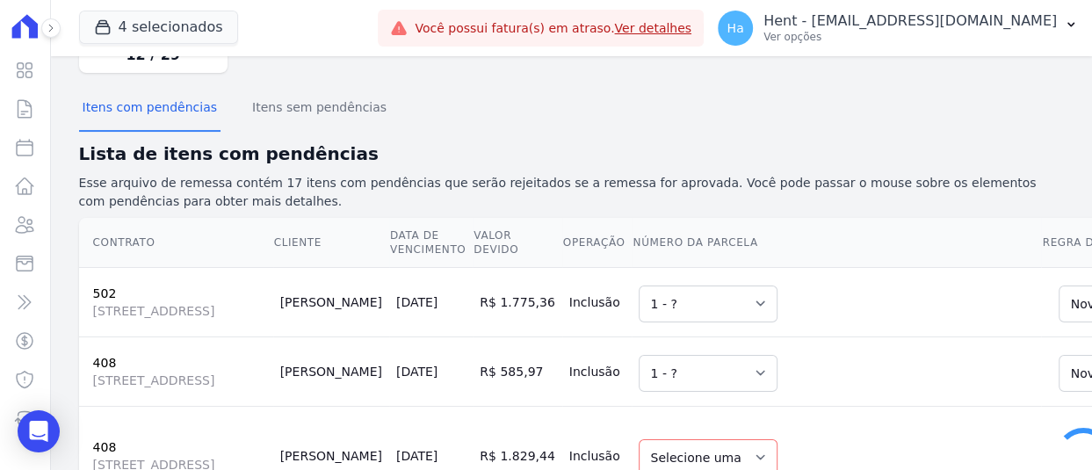
select select "1"
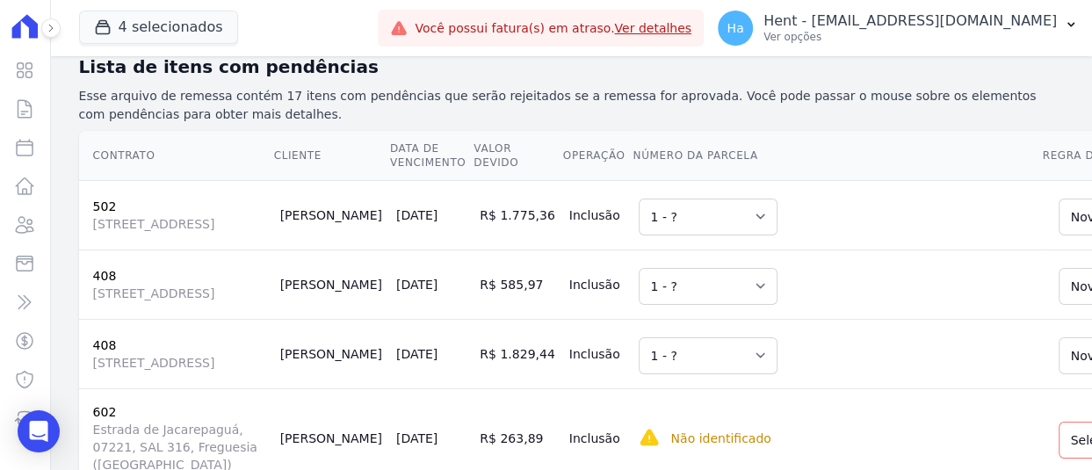
scroll to position [263, 0]
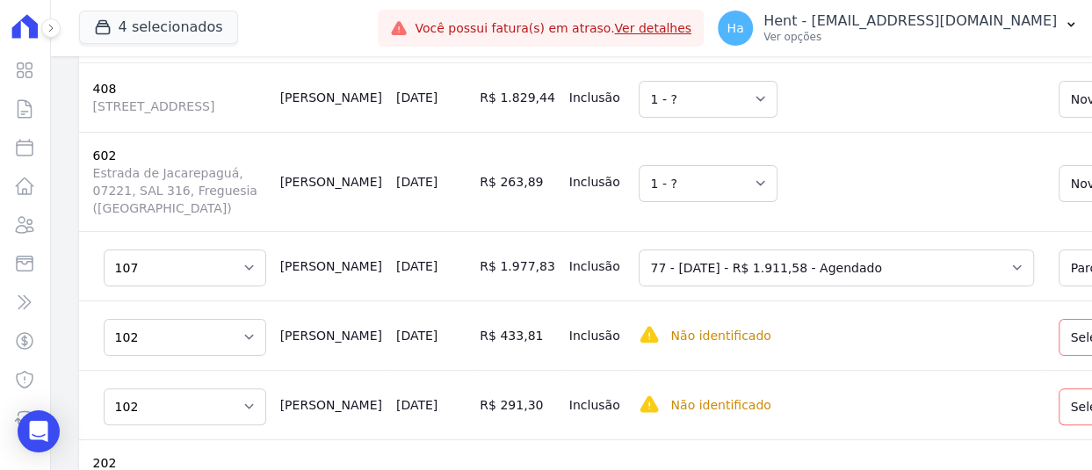
scroll to position [527, 0]
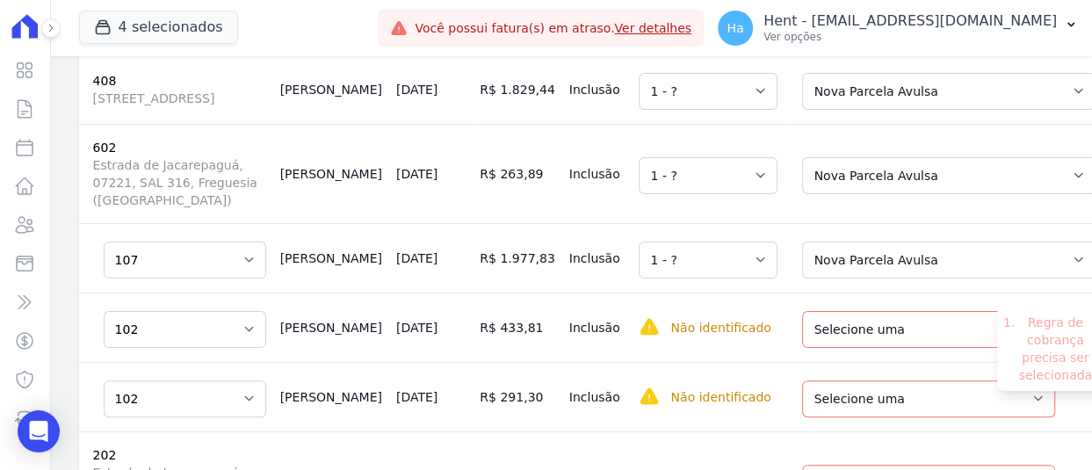
click at [1026, 314] on li "Regra de cobrança precisa ser selecionada" at bounding box center [1054, 349] width 73 height 70
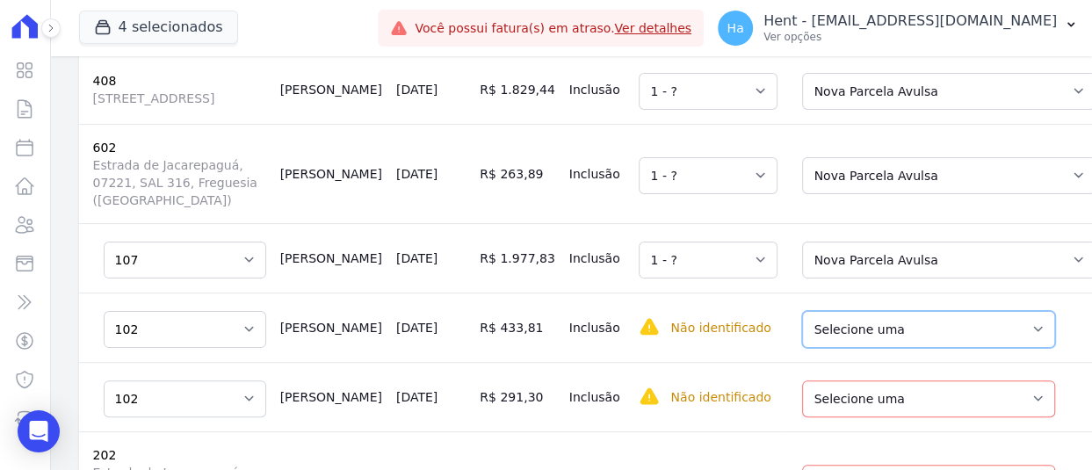
click at [803, 311] on select "Selecione uma Nova Parcela Avulsa Parcela Avulsa Existente Parcela Normal (3 X …" at bounding box center [928, 329] width 253 height 37
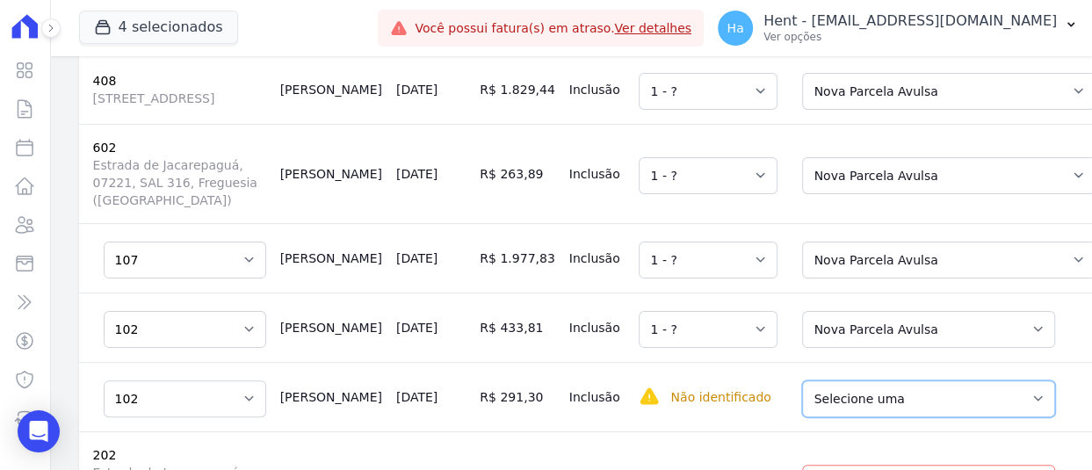
click at [802, 380] on select "Selecione uma Nova Parcela Avulsa Parcela Avulsa Existente Parcela Normal (3 X …" at bounding box center [928, 398] width 253 height 37
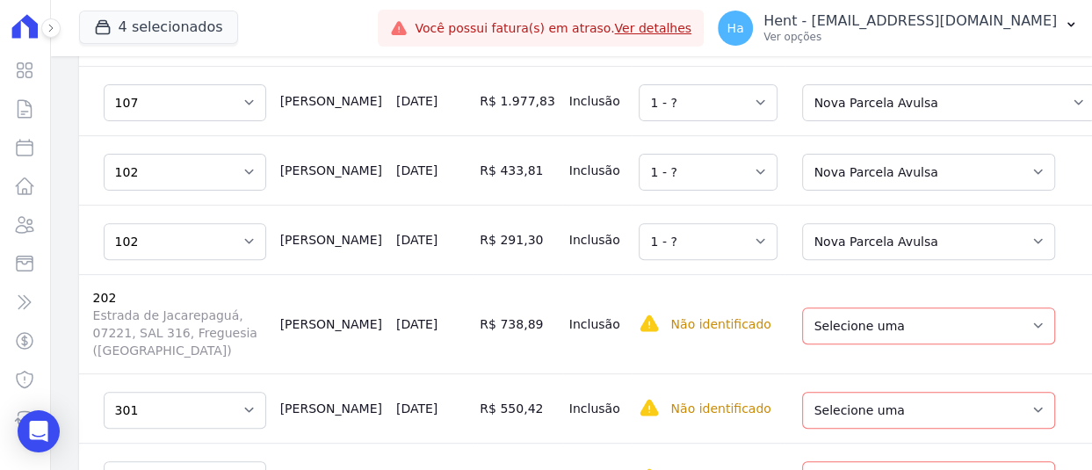
scroll to position [703, 0]
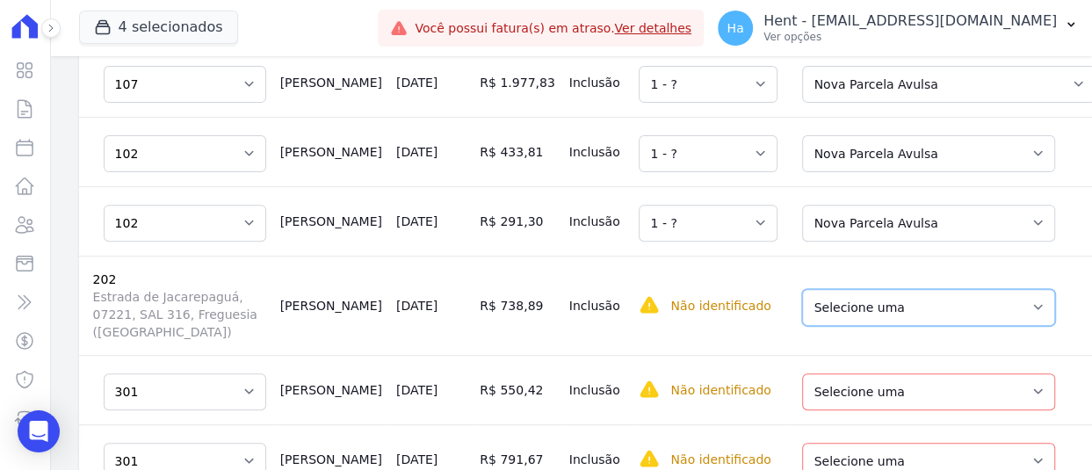
click at [817, 289] on select "Selecione uma Nova Parcela Avulsa Parcela Avulsa Existente Parcela Normal (3 X …" at bounding box center [928, 307] width 253 height 37
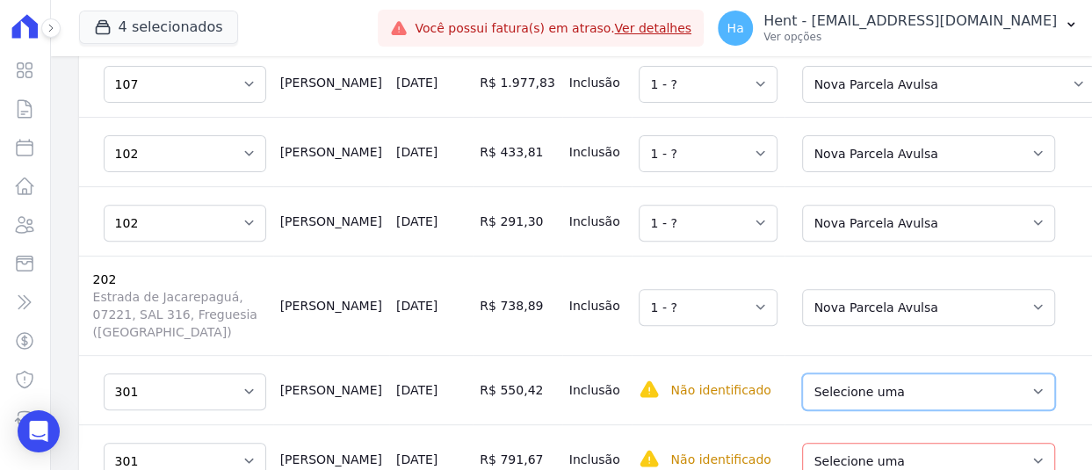
click at [802, 373] on select "Selecione uma Nova Parcela Avulsa Parcela Avulsa Existente Parcela Normal (3 X …" at bounding box center [928, 391] width 253 height 37
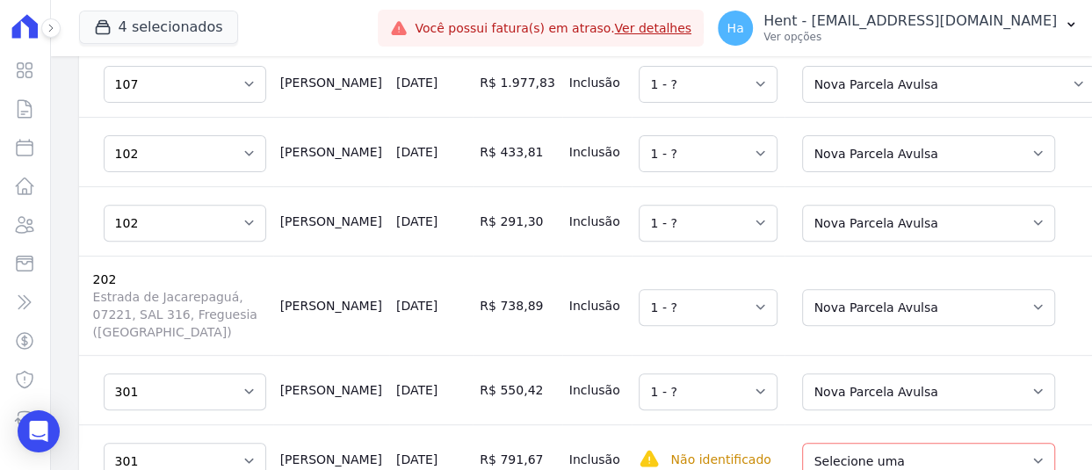
scroll to position [790, 0]
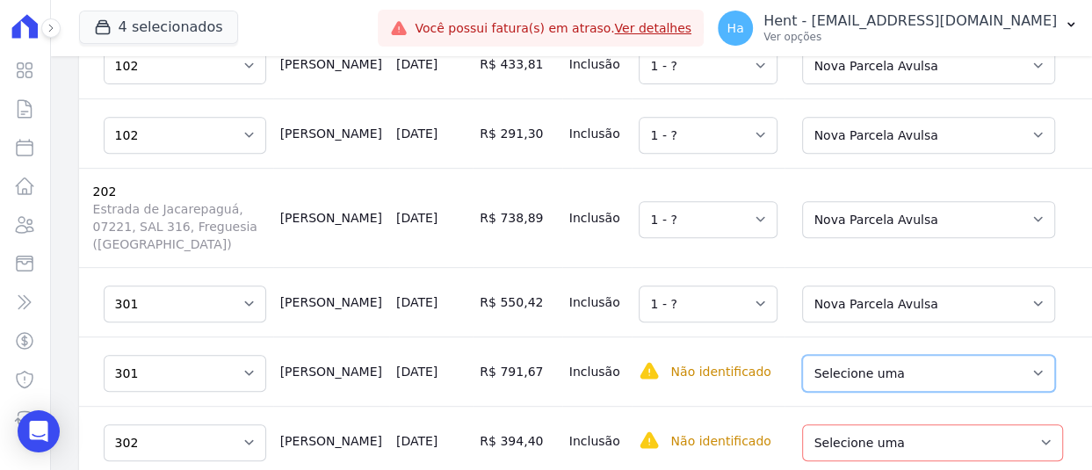
click at [802, 355] on select "Selecione uma Nova Parcela Avulsa Parcela Avulsa Existente Parcela Normal (3 X …" at bounding box center [928, 373] width 253 height 37
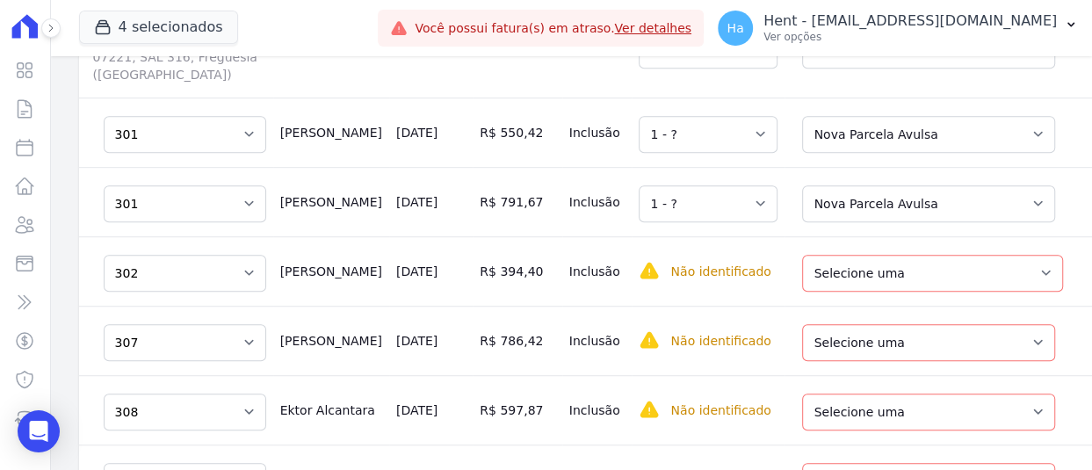
scroll to position [966, 0]
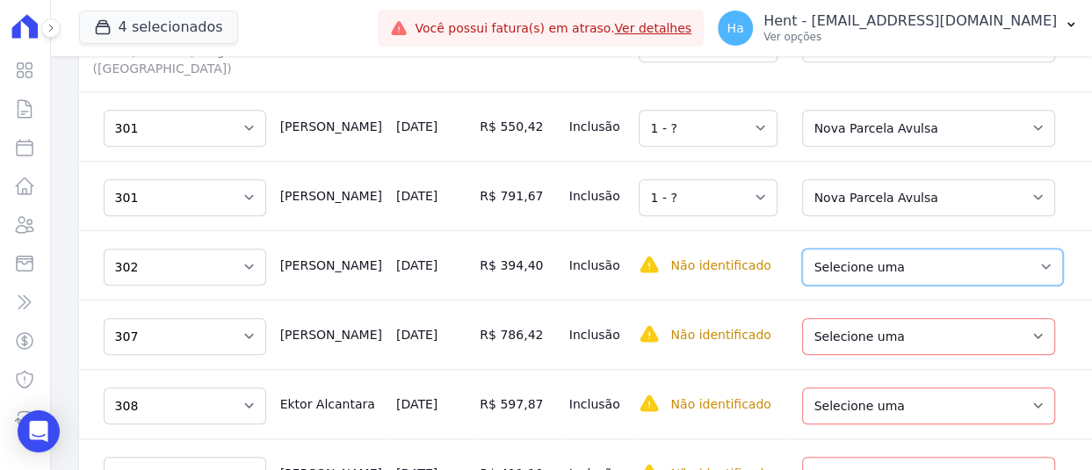
click at [802, 249] on select "Selecione uma Nova Parcela Avulsa Parcela Avulsa Existente Parcela Normal (3 X …" at bounding box center [932, 267] width 261 height 37
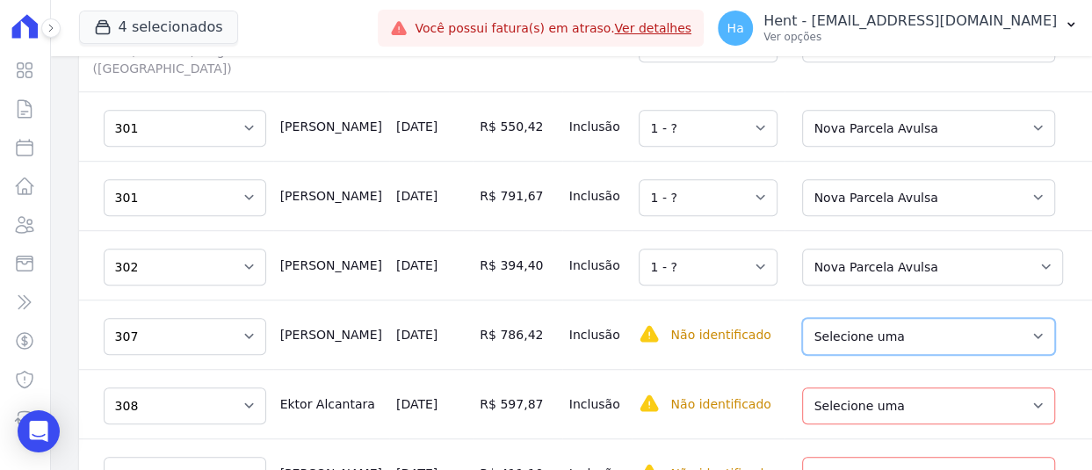
click at [802, 318] on select "Selecione uma Nova Parcela Avulsa Parcela Avulsa Existente Parcela Normal (3 X …" at bounding box center [928, 336] width 253 height 37
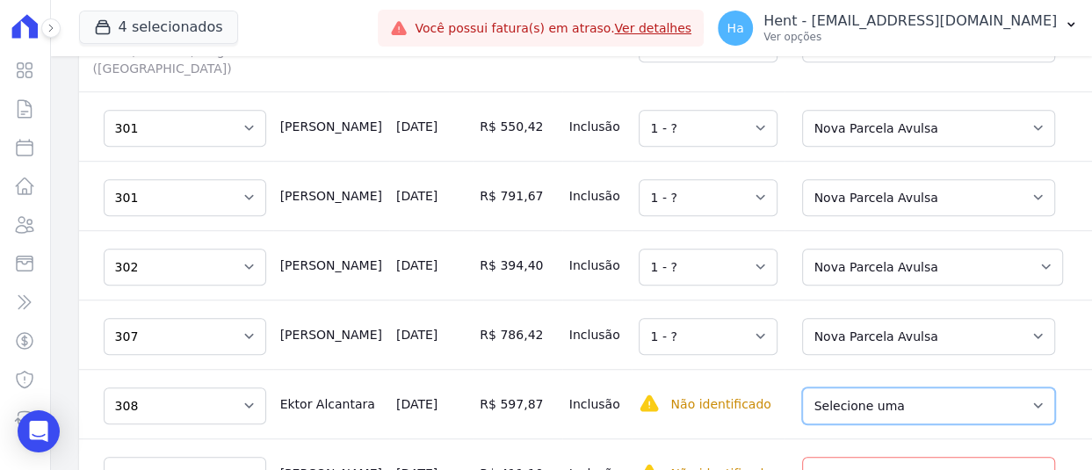
drag, startPoint x: 754, startPoint y: 360, endPoint x: 769, endPoint y: 371, distance: 19.0
click at [802, 387] on select "Selecione uma Nova Parcela Avulsa Parcela Avulsa Existente Parcela Normal (3 X …" at bounding box center [928, 405] width 253 height 37
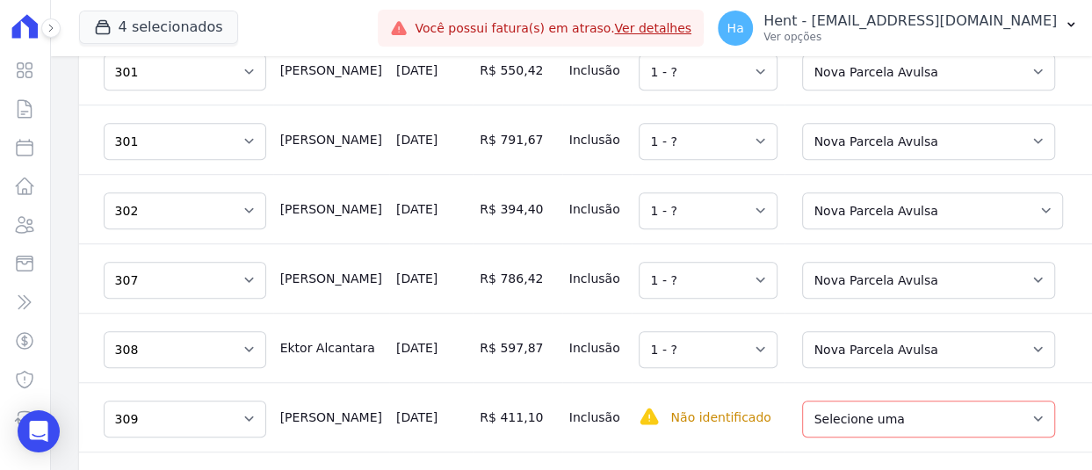
scroll to position [1054, 0]
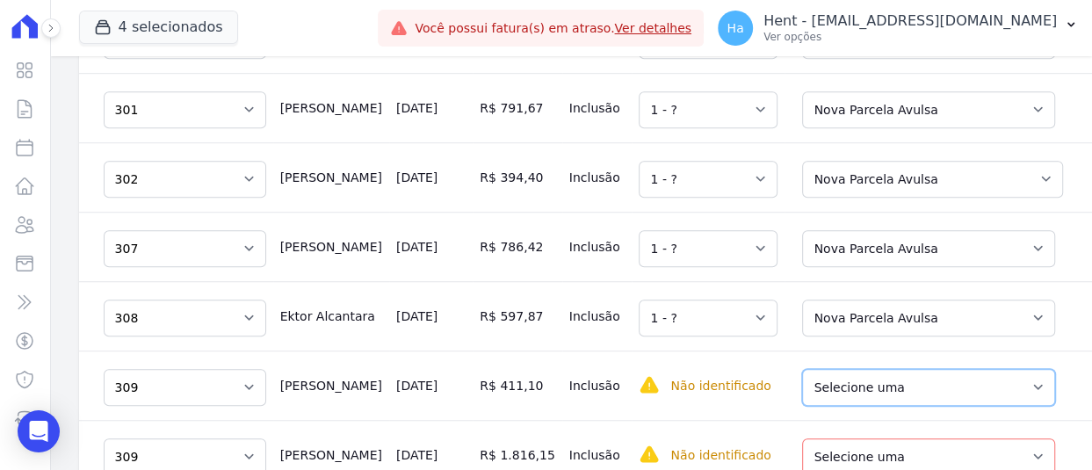
click at [802, 369] on select "Selecione uma Nova Parcela Avulsa Parcela Avulsa Existente Parcela Normal (3 X …" at bounding box center [928, 387] width 253 height 37
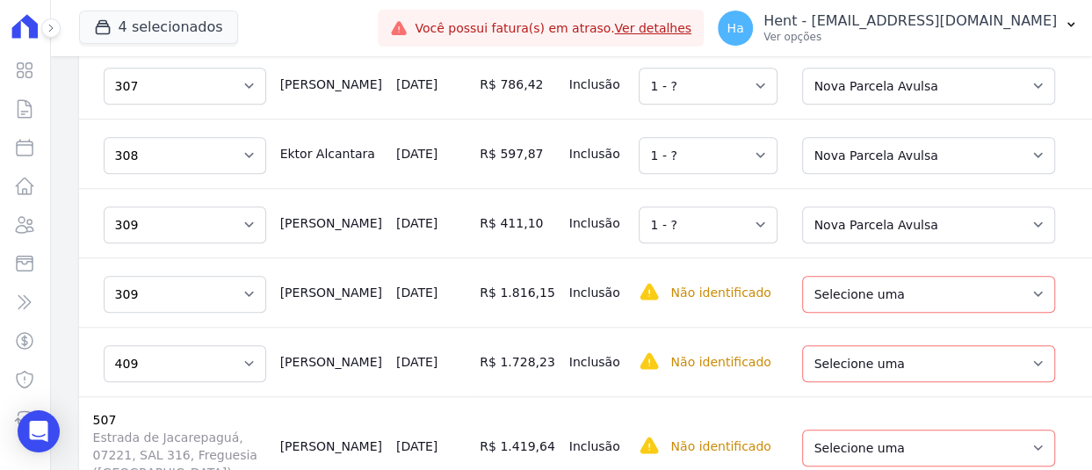
scroll to position [1230, 0]
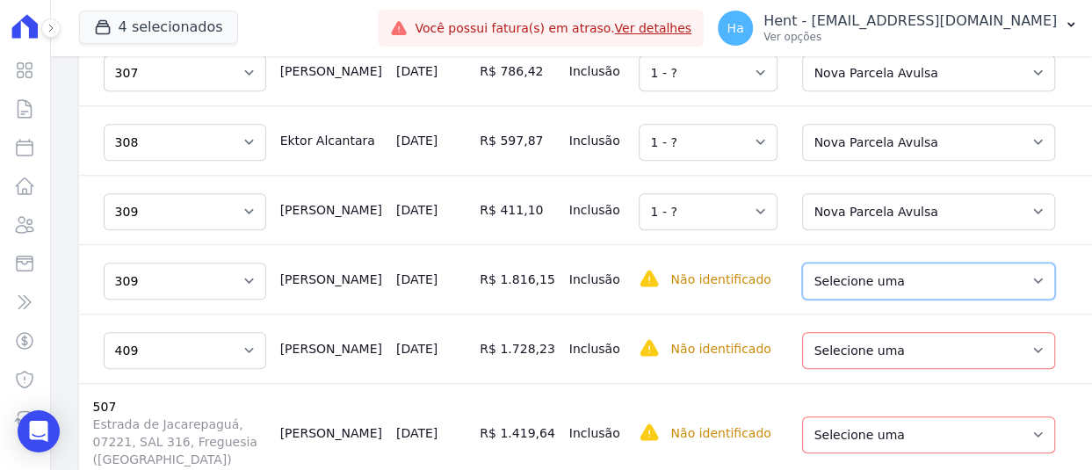
click at [802, 263] on select "Selecione uma Nova Parcela Avulsa Parcela Avulsa Existente Parcela Normal (3 X …" at bounding box center [928, 281] width 253 height 37
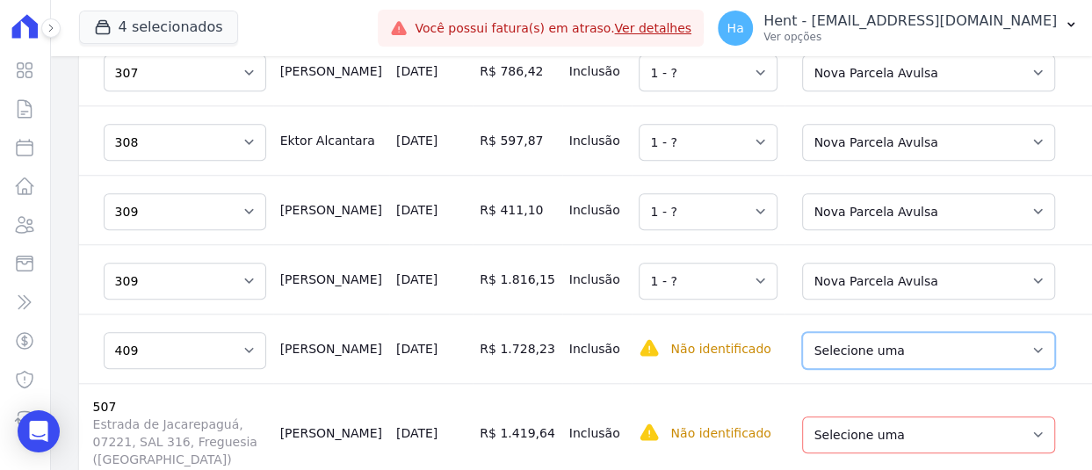
click at [802, 332] on select "Selecione uma Nova Parcela Avulsa Parcela Avulsa Existente Parcela Normal (1 X …" at bounding box center [928, 350] width 253 height 37
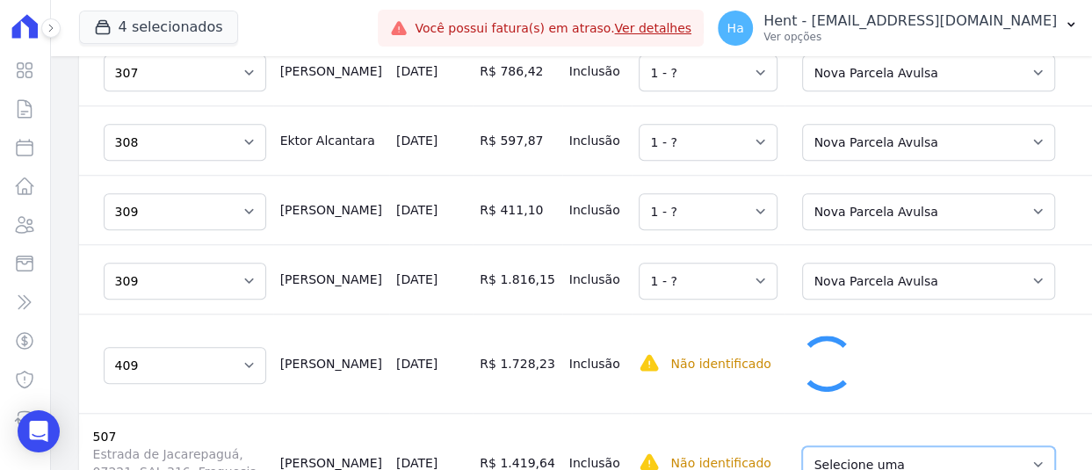
click at [802, 446] on select "Selecione uma Nova Parcela Avulsa Parcela Avulsa Existente Parcela Normal (3 X …" at bounding box center [928, 464] width 253 height 37
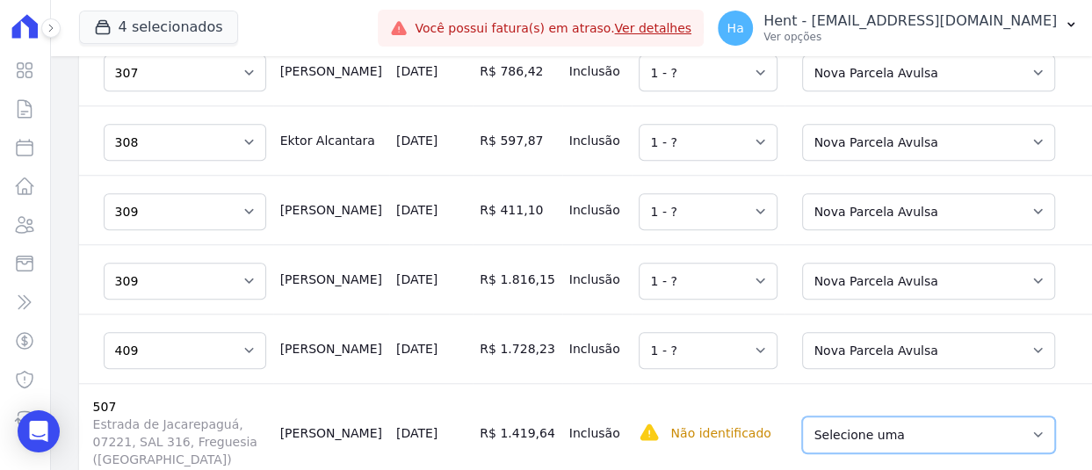
click at [802, 416] on select "Selecione uma Nova Parcela Avulsa Parcela Avulsa Existente Parcela Normal (3 X …" at bounding box center [928, 434] width 253 height 37
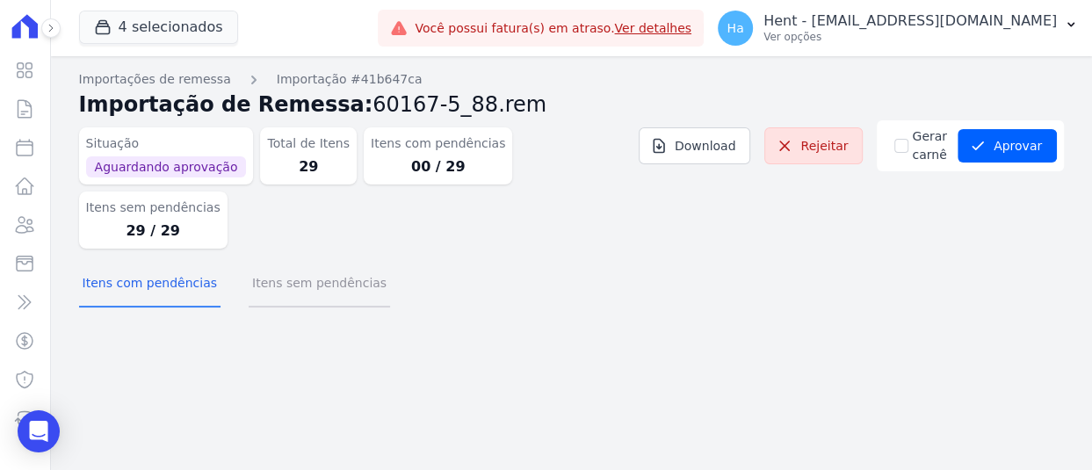
click at [314, 262] on button "Itens sem pendências" at bounding box center [319, 285] width 141 height 46
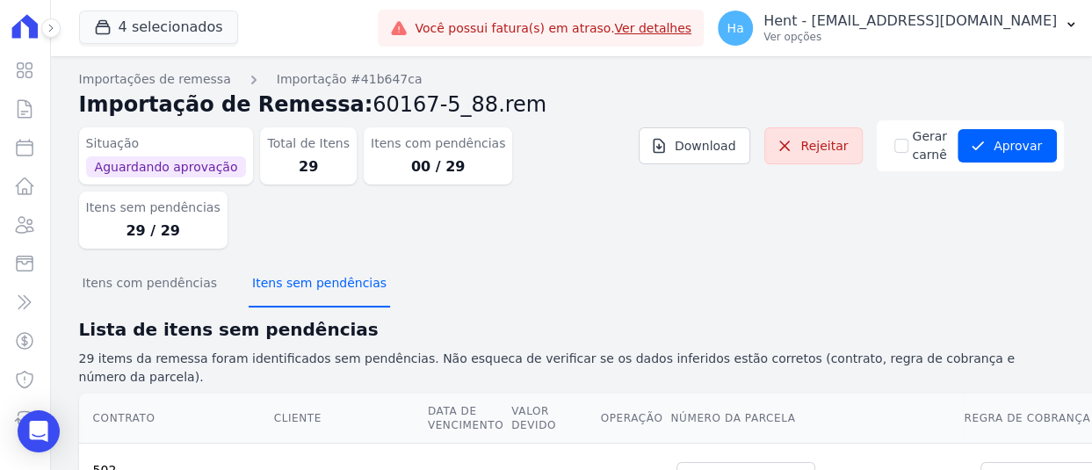
scroll to position [88, 0]
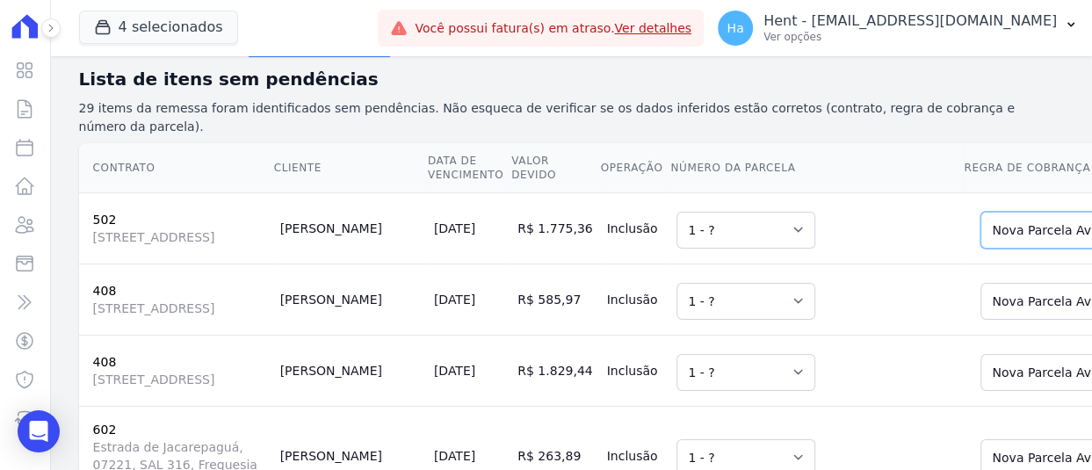
scroll to position [263, 0]
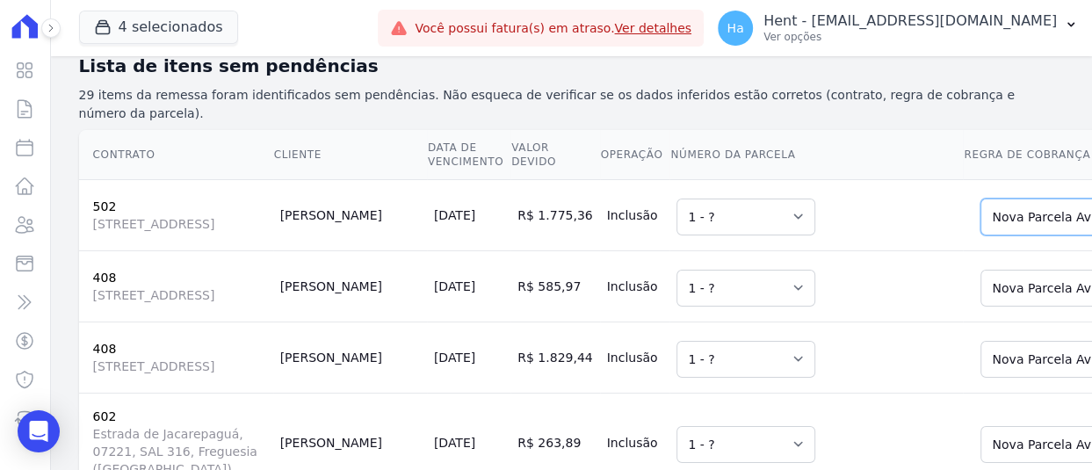
click at [776, 179] on td "Selecione uma 1 - ?" at bounding box center [815, 214] width 293 height 71
click at [754, 321] on td "Selecione uma 1 - ?" at bounding box center [815, 356] width 293 height 71
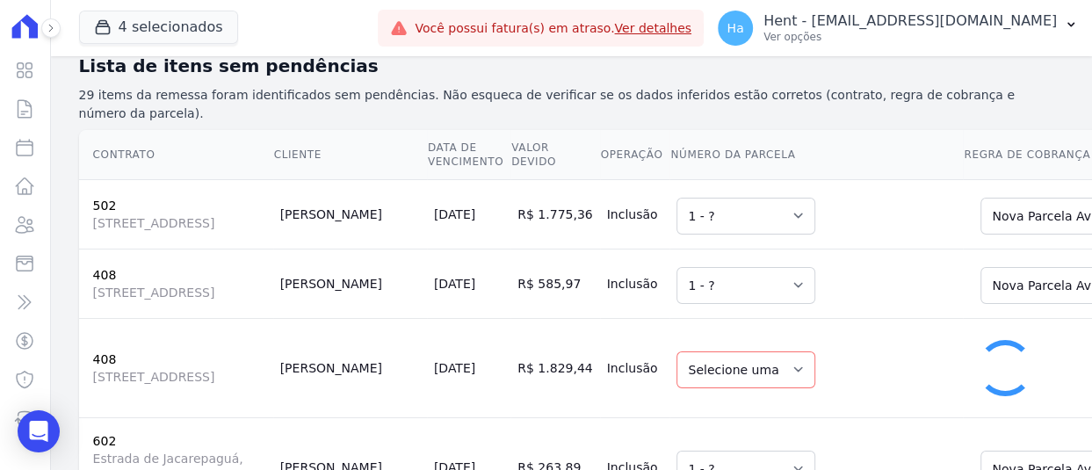
select select "1"
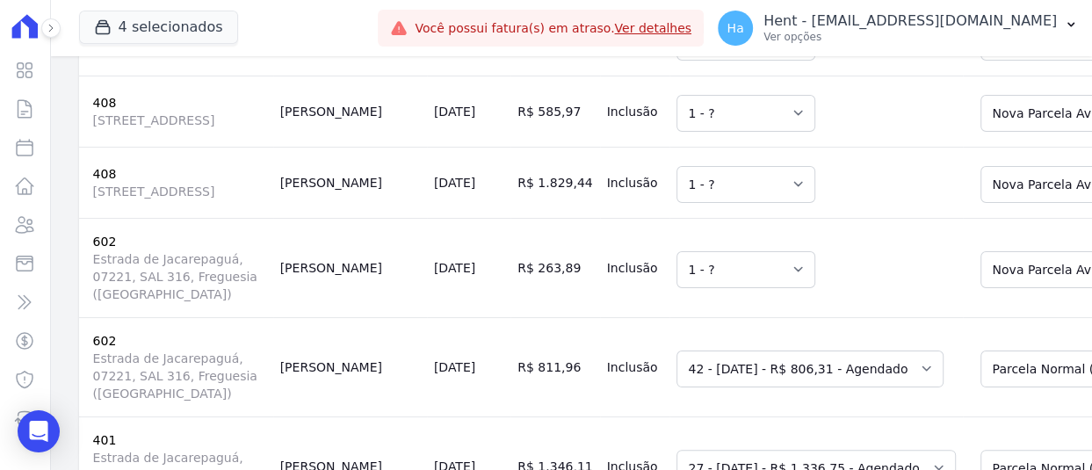
scroll to position [439, 0]
click at [790, 224] on td "Selecione uma 1 - ?" at bounding box center [815, 266] width 293 height 99
click at [850, 316] on td "Selecione uma 42 - [DATE] - R$ 806,31 - Agendado 43 - [DATE] - R$ 806,31 - Agen…" at bounding box center [815, 365] width 293 height 99
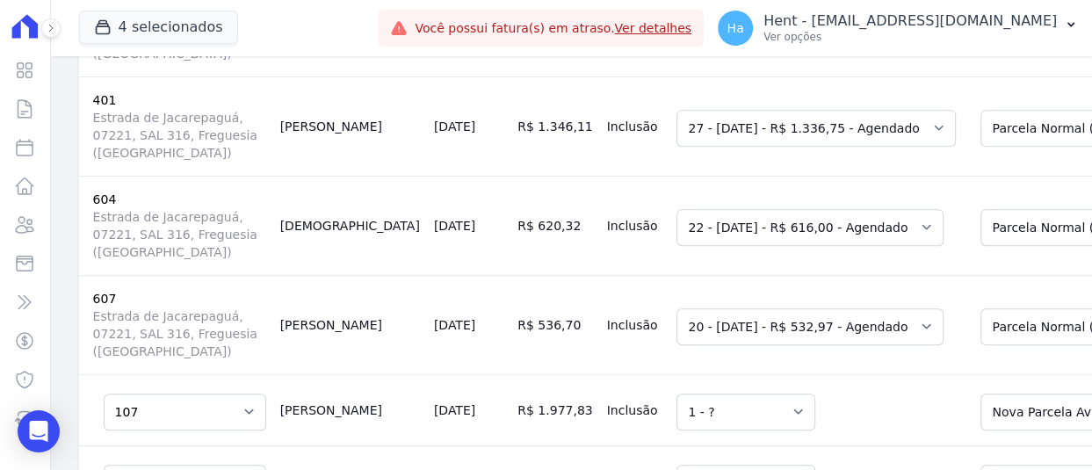
scroll to position [878, 0]
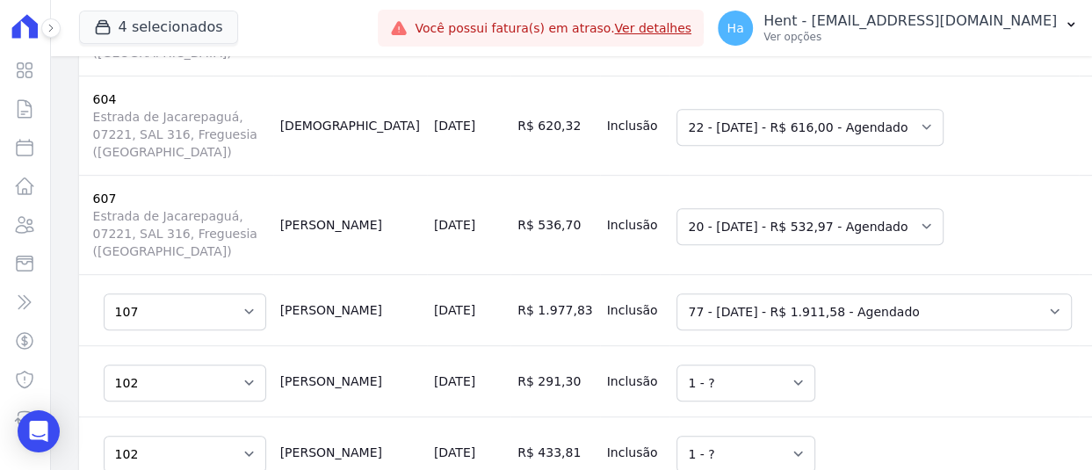
click at [864, 416] on td "Selecione uma 1 - ?" at bounding box center [873, 451] width 409 height 71
click at [841, 416] on td "Selecione uma 1 - ?" at bounding box center [873, 451] width 409 height 71
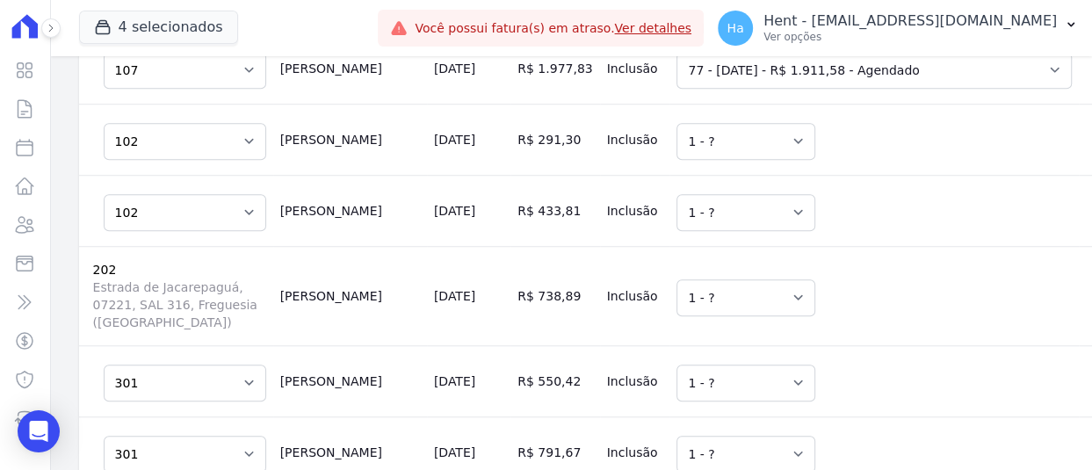
scroll to position [1142, 0]
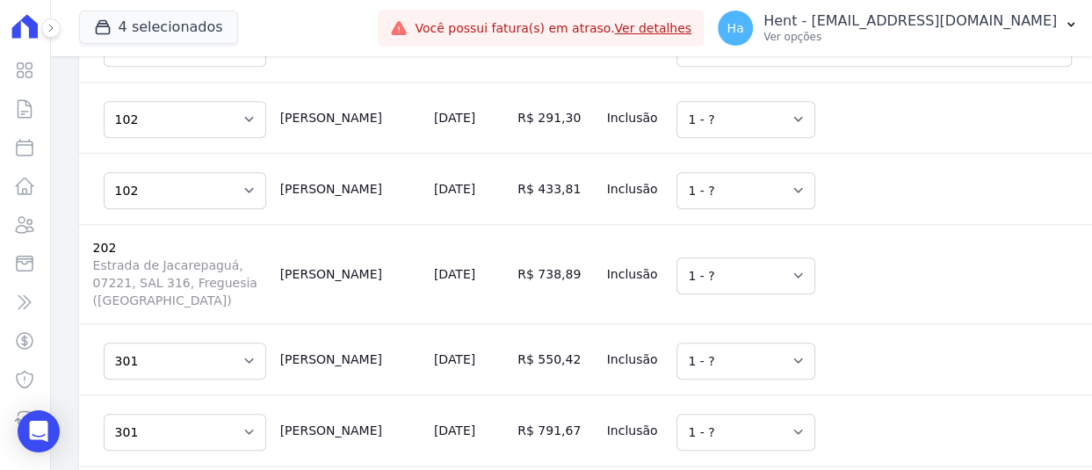
click at [754, 235] on td "Selecione uma 1 - ?" at bounding box center [873, 273] width 409 height 99
drag, startPoint x: 826, startPoint y: 279, endPoint x: 846, endPoint y: 288, distance: 22.0
click at [826, 323] on td "Selecione uma 1 - ?" at bounding box center [873, 358] width 409 height 71
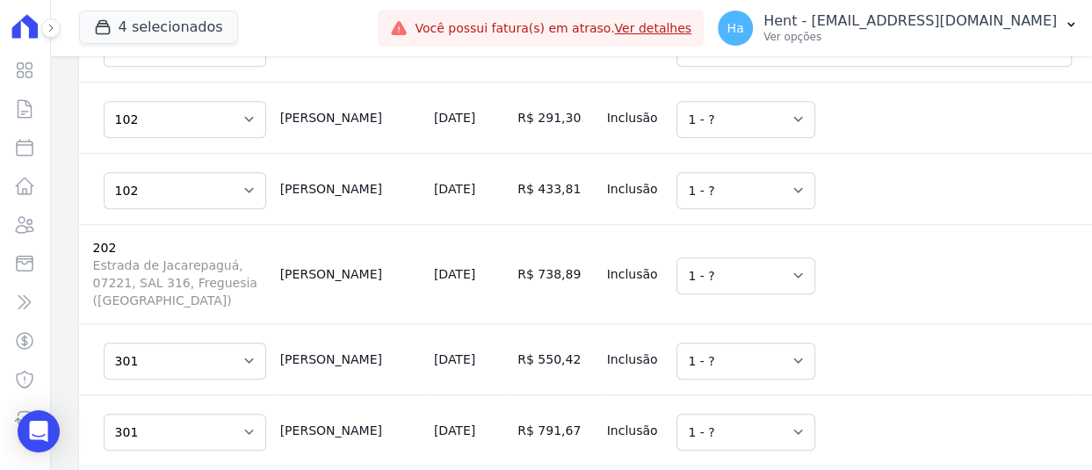
click at [755, 323] on td "Selecione uma 1 - ?" at bounding box center [873, 358] width 409 height 71
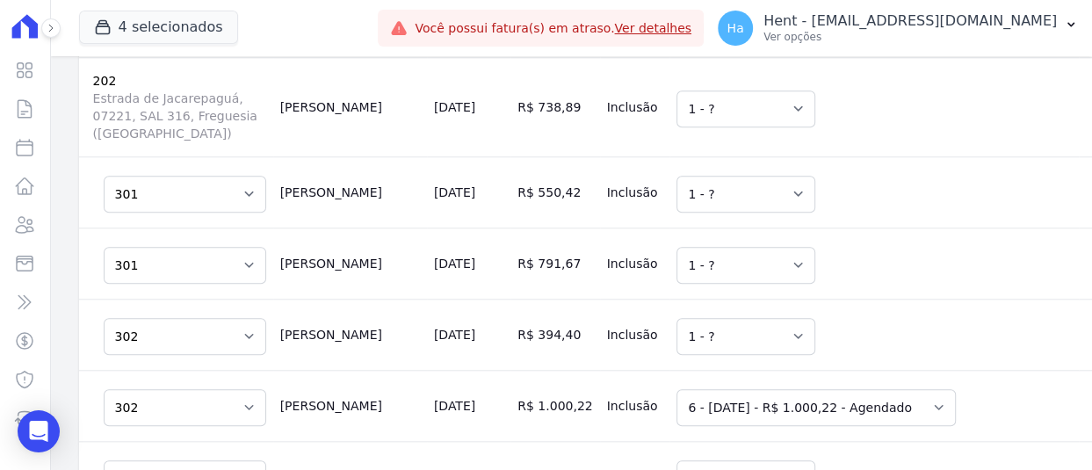
scroll to position [1317, 0]
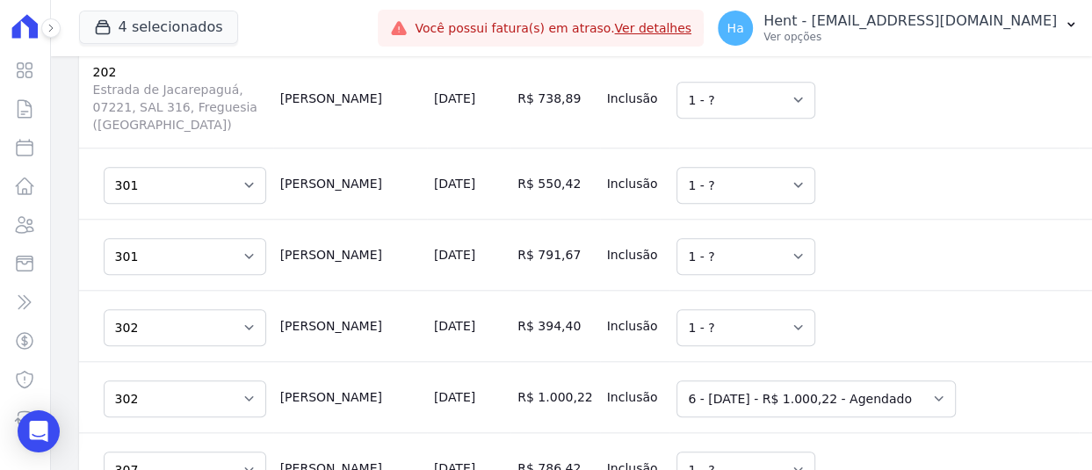
click at [806, 219] on td "Selecione uma 1 - ?" at bounding box center [873, 254] width 409 height 71
click at [790, 290] on td "Selecione uma 1 - ?" at bounding box center [873, 325] width 409 height 71
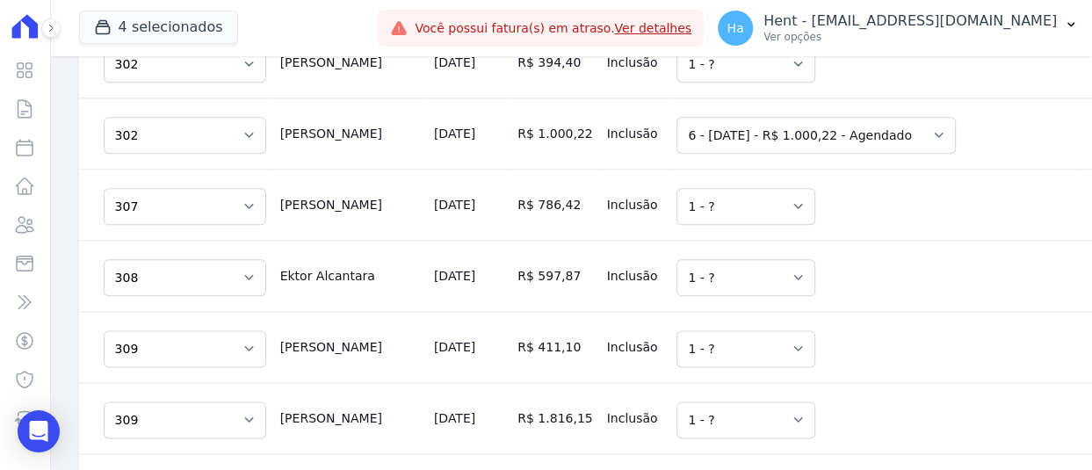
drag, startPoint x: 795, startPoint y: 148, endPoint x: 786, endPoint y: 141, distance: 11.2
click at [790, 169] on td "Selecione uma 1 - ?" at bounding box center [873, 204] width 409 height 71
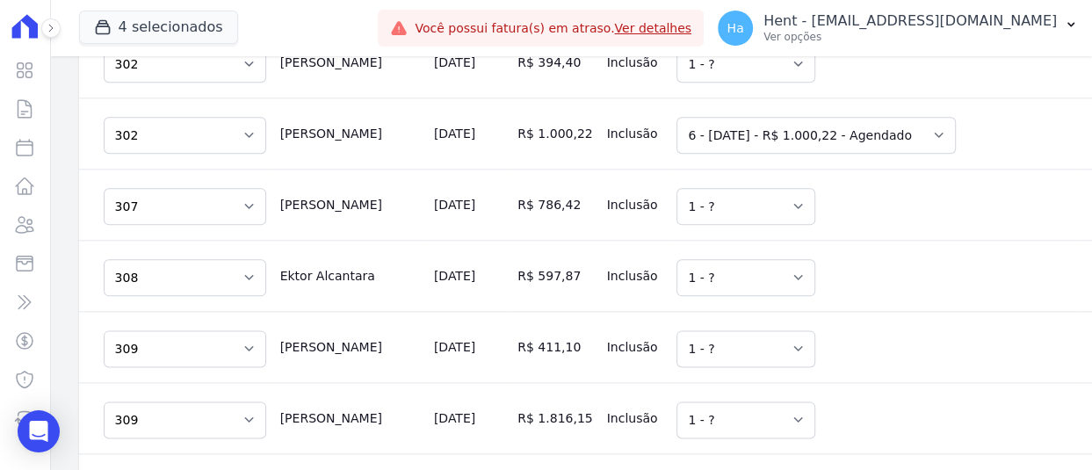
click at [715, 240] on td "Selecione uma 1 - ?" at bounding box center [873, 275] width 409 height 71
click at [791, 382] on td "Selecione uma 1 - ?" at bounding box center [873, 417] width 409 height 71
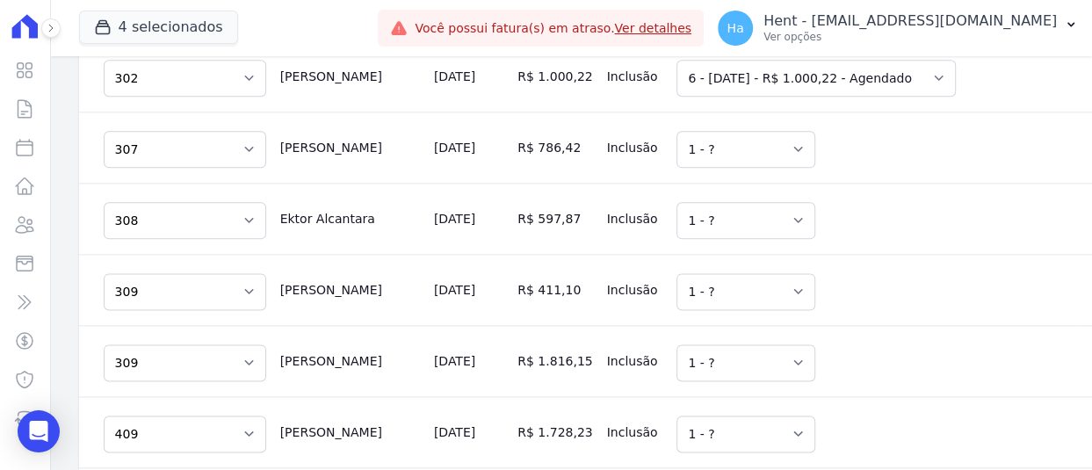
scroll to position [1669, 0]
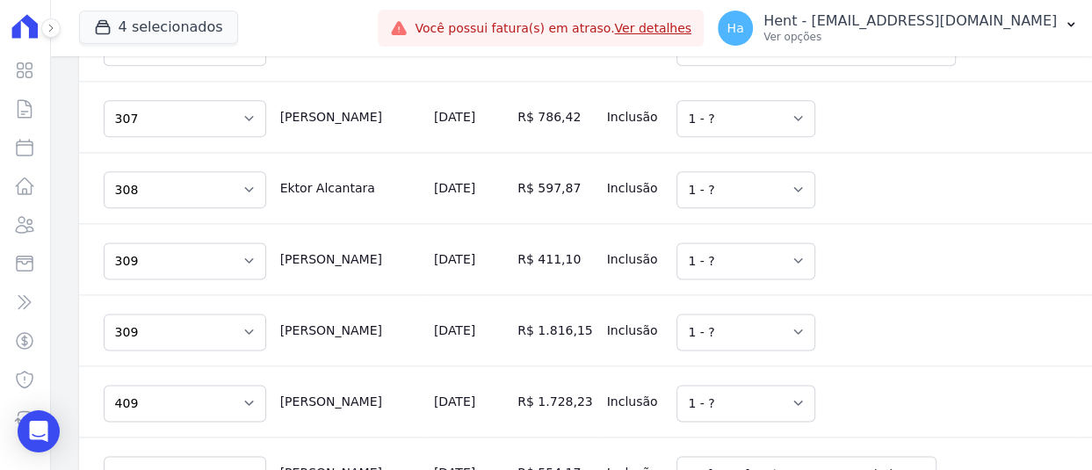
click at [801, 294] on td "Selecione uma 1 - ?" at bounding box center [873, 329] width 409 height 71
click at [833, 294] on td "Selecione uma 1 - ?" at bounding box center [873, 329] width 409 height 71
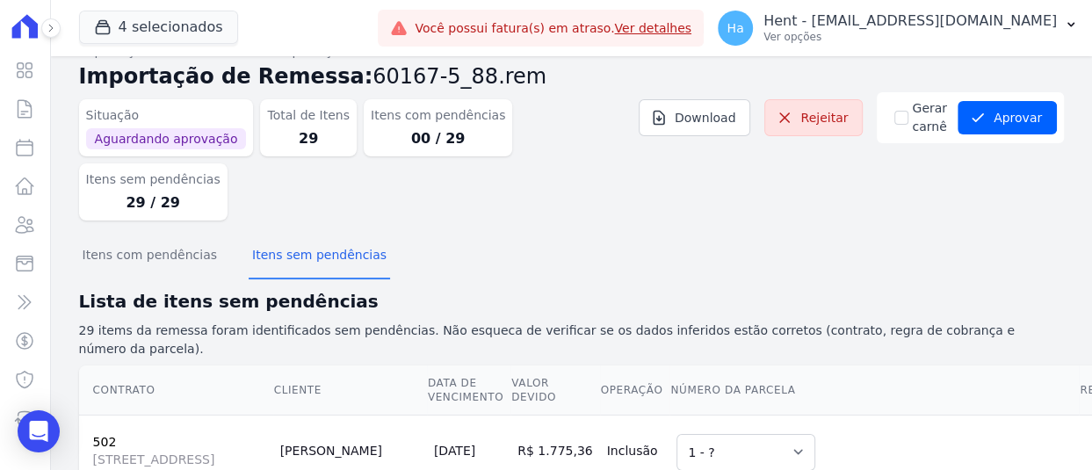
scroll to position [0, 0]
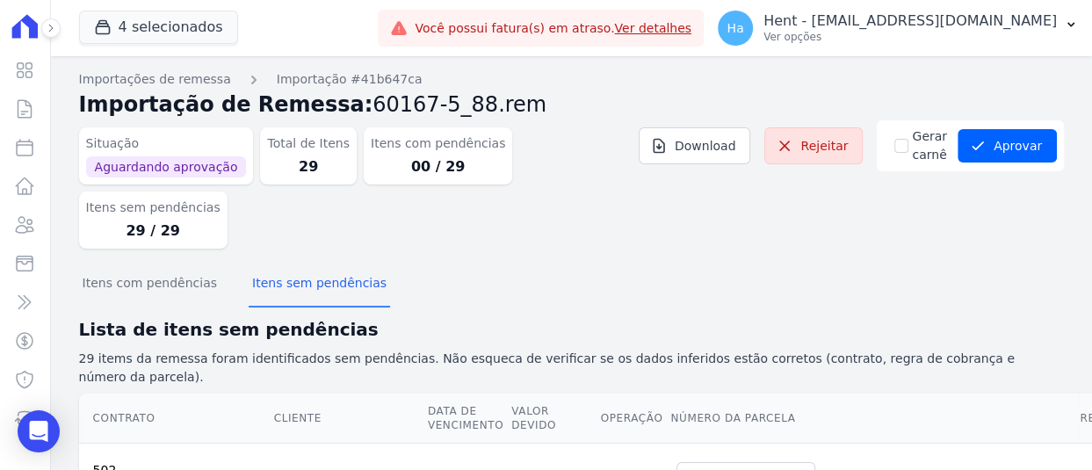
click at [711, 263] on div "Itens com pendências Itens sem pendências" at bounding box center [571, 284] width 985 height 43
click at [1021, 153] on button "Aprovar" at bounding box center [1006, 145] width 99 height 33
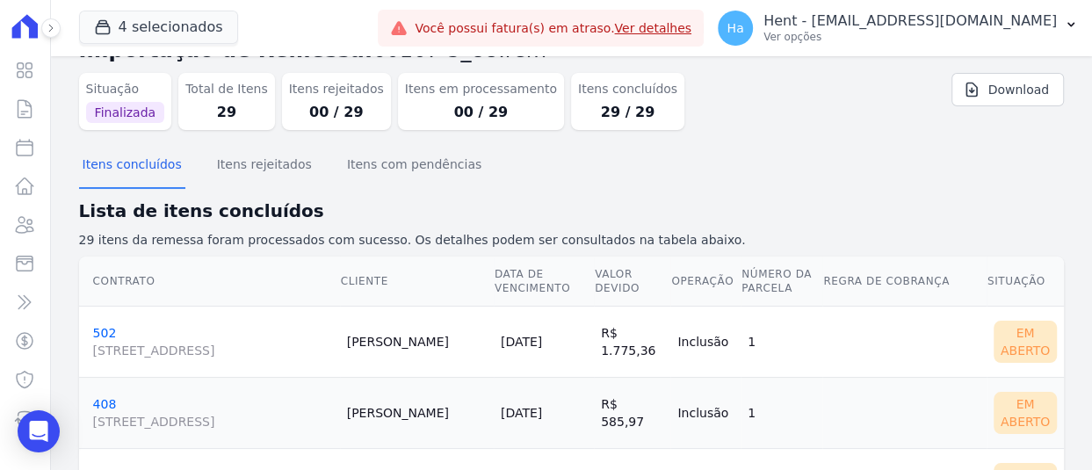
scroll to position [176, 0]
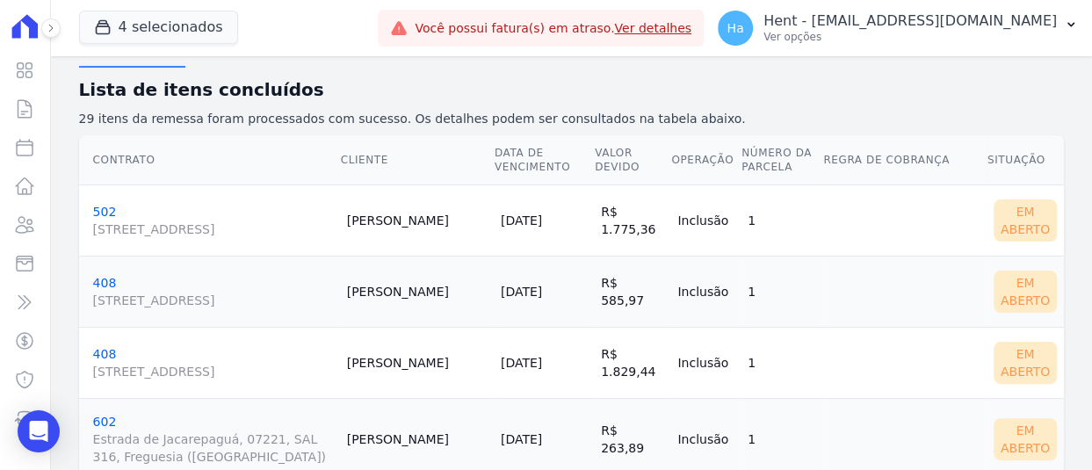
click at [755, 97] on h2 "Lista de itens concluídos" at bounding box center [571, 89] width 985 height 26
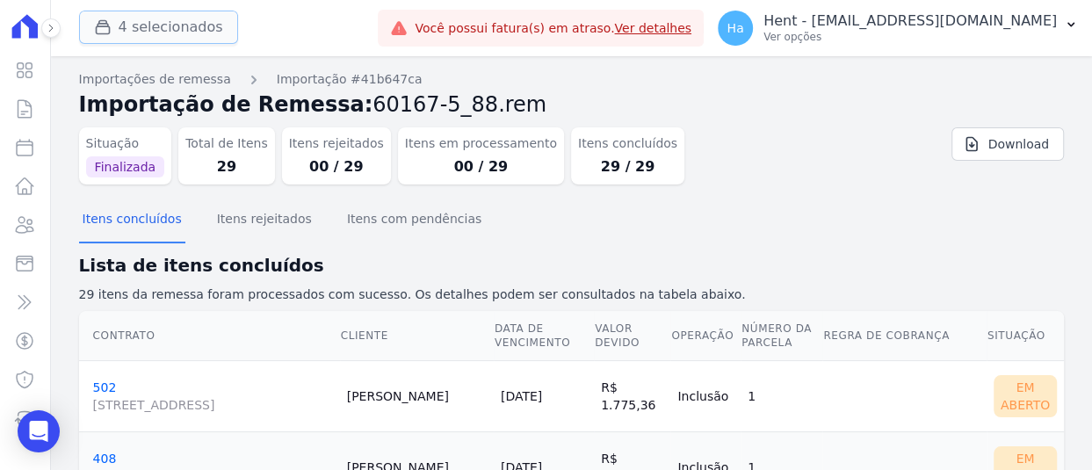
click at [135, 25] on button "4 selecionados" at bounding box center [158, 27] width 159 height 33
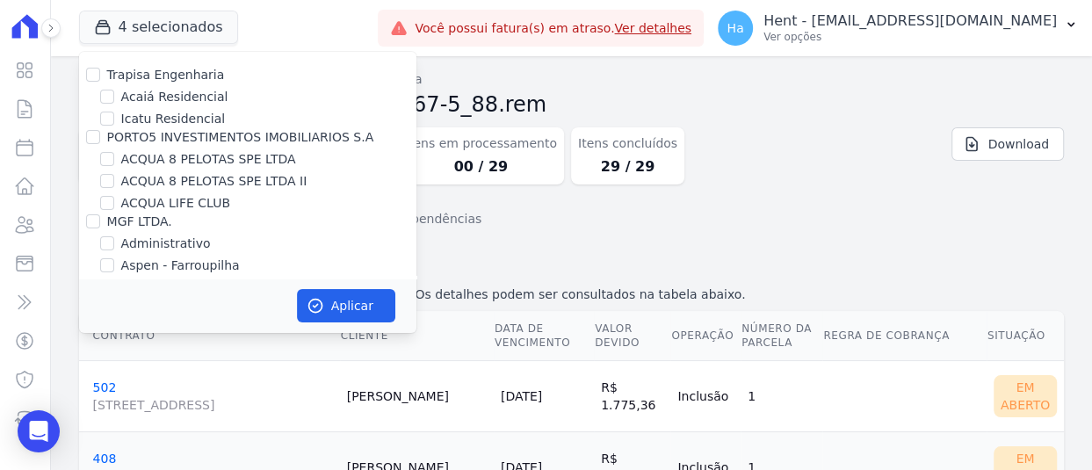
scroll to position [2095, 0]
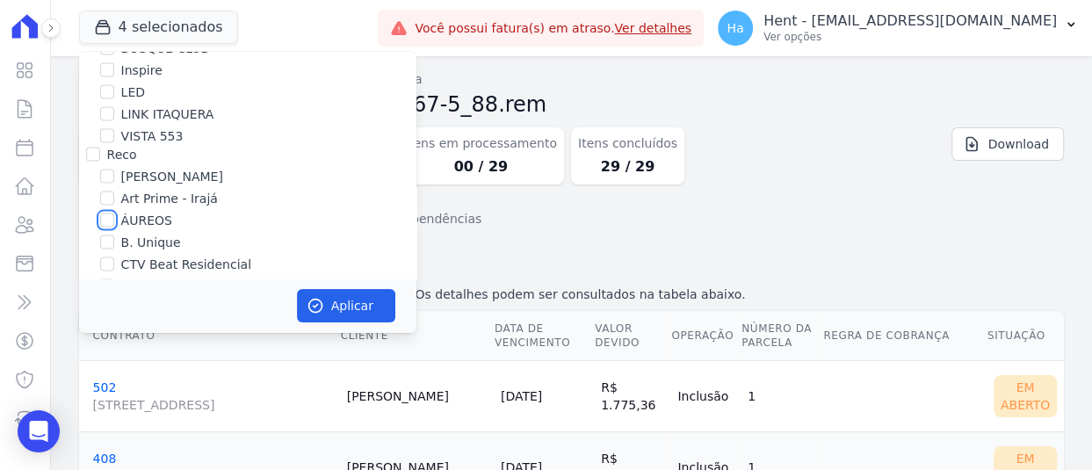
click at [104, 213] on input "ÁUREOS" at bounding box center [107, 220] width 14 height 14
checkbox input "true"
click at [355, 296] on button "Aplicar" at bounding box center [346, 305] width 98 height 33
click at [913, 27] on p "Hent - [EMAIL_ADDRESS][DOMAIN_NAME]" at bounding box center [909, 21] width 293 height 18
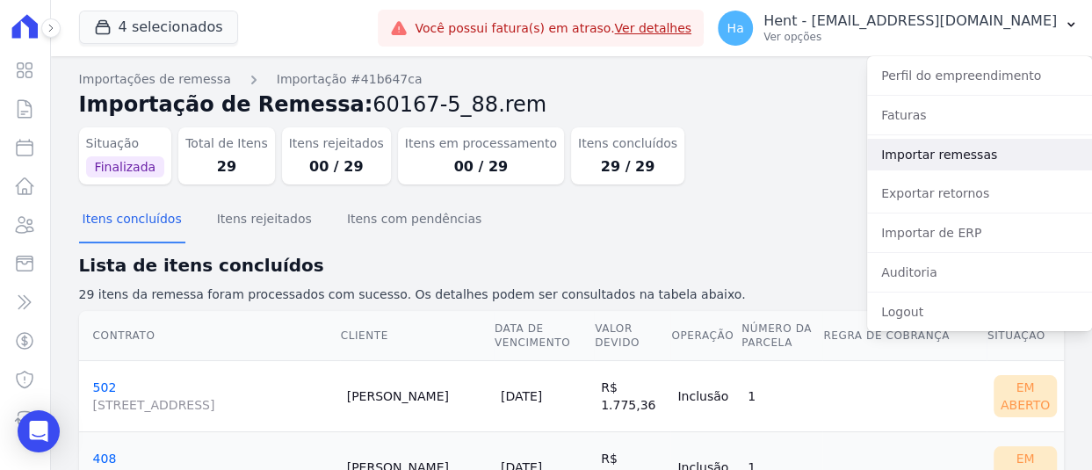
click at [937, 154] on link "Importar remessas" at bounding box center [979, 155] width 225 height 32
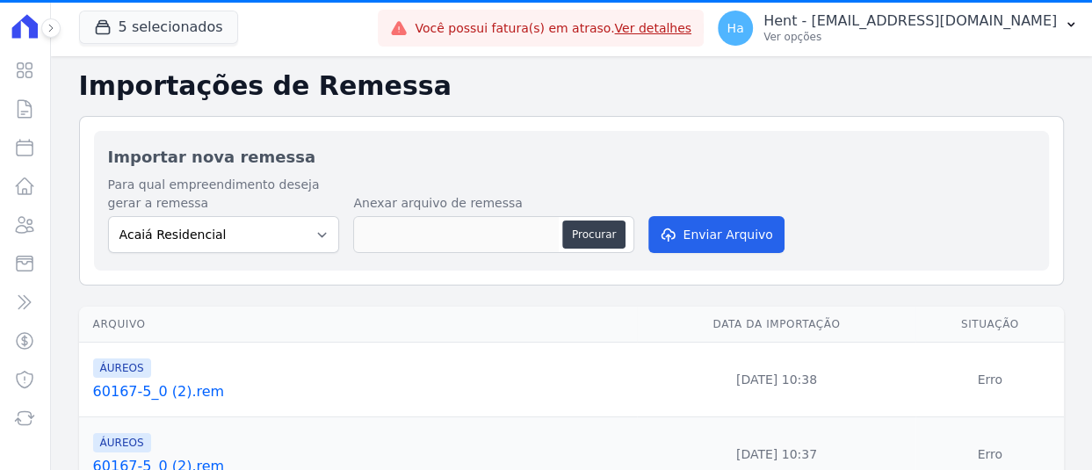
click at [166, 389] on link "60167-5_0 (2).rem" at bounding box center [362, 391] width 538 height 21
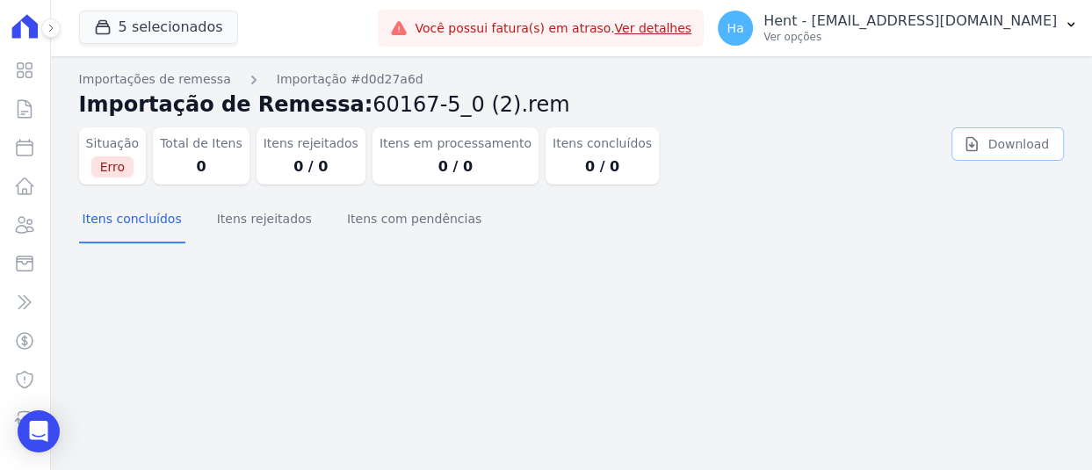
click at [997, 140] on link "Download" at bounding box center [1007, 143] width 112 height 33
click at [923, 32] on p "Ver opções" at bounding box center [909, 37] width 293 height 14
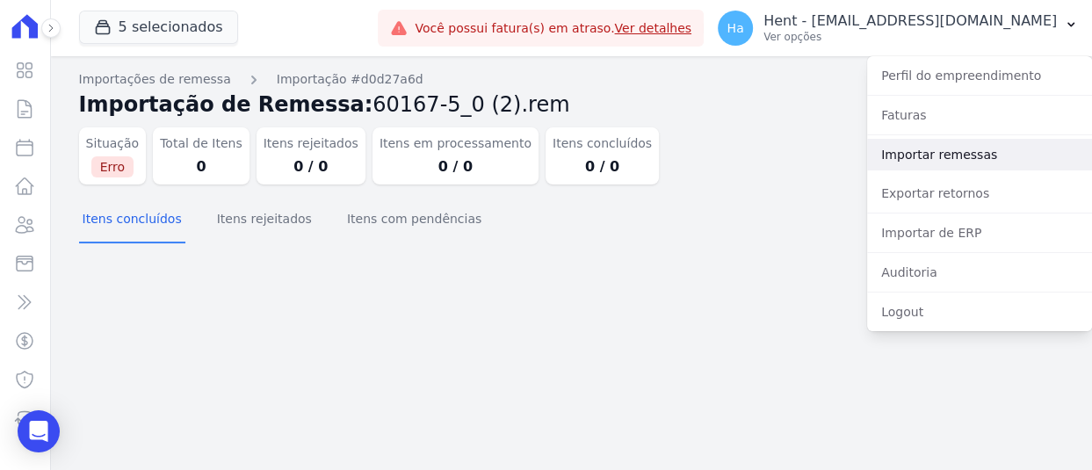
click at [934, 158] on link "Importar remessas" at bounding box center [979, 155] width 225 height 32
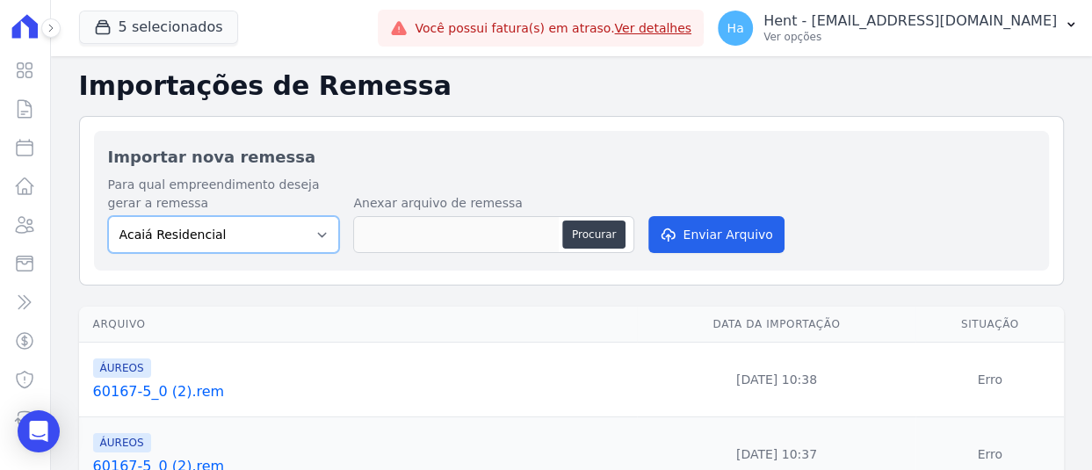
click at [299, 236] on select "Acaiá Residencial ACQUA 8 PELOTAS SPE LTDA II Administrativo AGILE ELOI MENDES …" at bounding box center [224, 234] width 232 height 37
select select "9db4d767-ec98-4519-aed7-f9568aa0b04c"
click at [108, 216] on select "Acaiá Residencial ACQUA 8 PELOTAS SPE LTDA II Administrativo AGILE ELOI MENDES …" at bounding box center [224, 234] width 232 height 37
click at [599, 233] on button "Procurar" at bounding box center [593, 234] width 63 height 28
type input "60167-5_0 (2).rem"
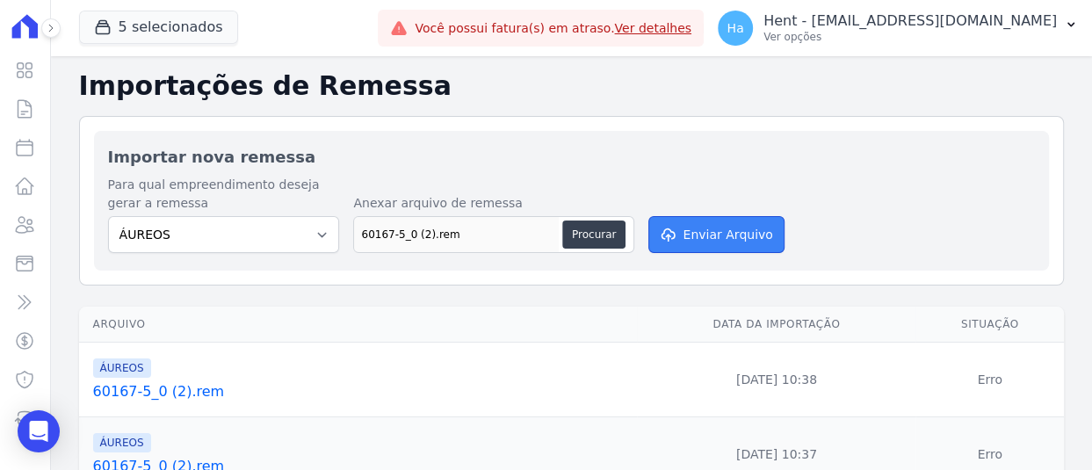
click at [741, 237] on button "Enviar Arquivo" at bounding box center [715, 234] width 135 height 37
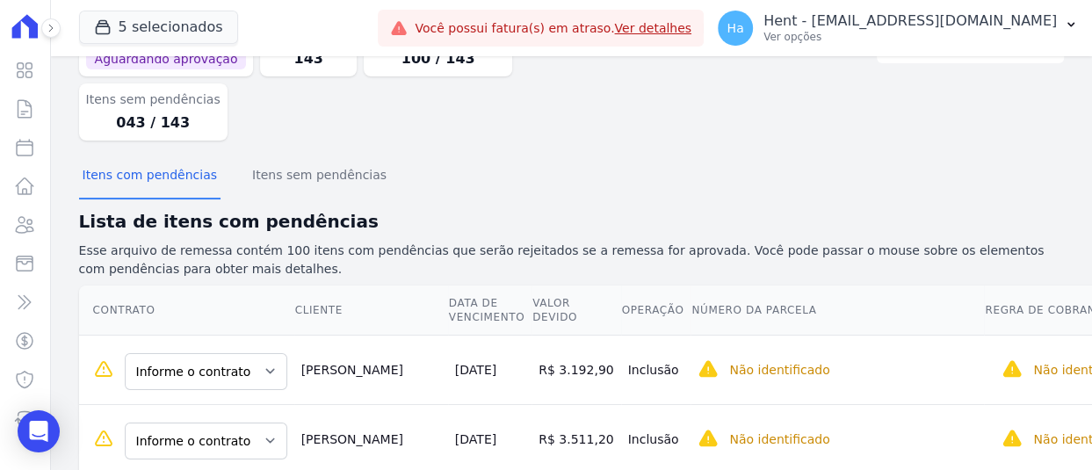
scroll to position [263, 0]
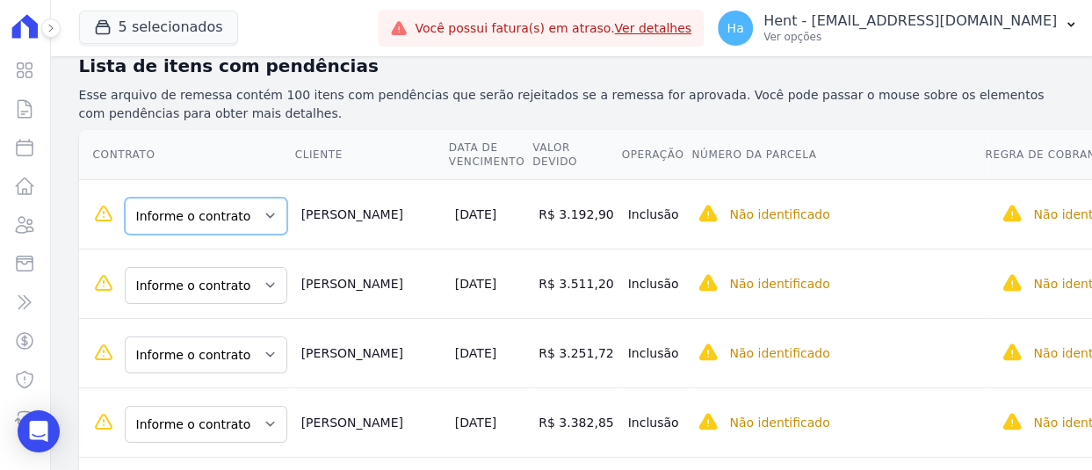
click at [247, 198] on select "Informe o contrato 513 1012" at bounding box center [206, 216] width 162 height 37
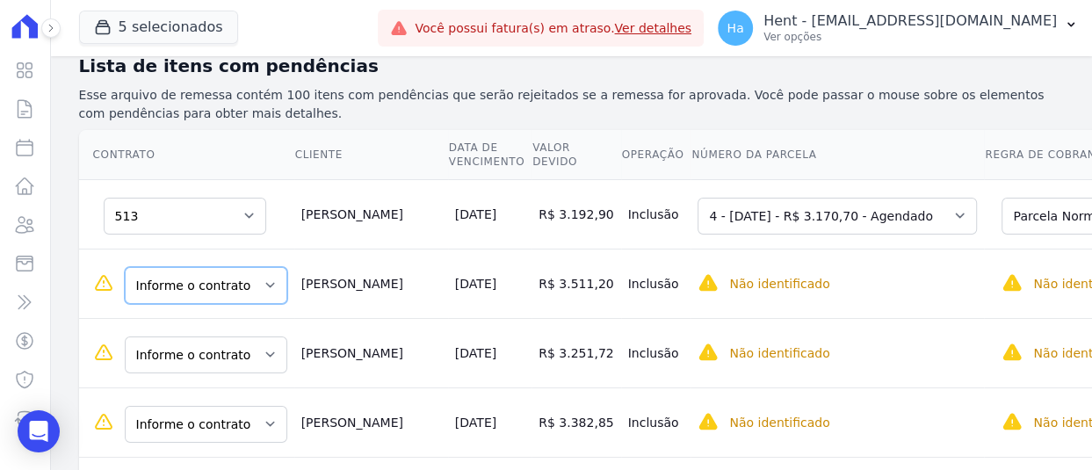
click at [172, 267] on select "Informe o contrato 513 1012" at bounding box center [206, 285] width 162 height 37
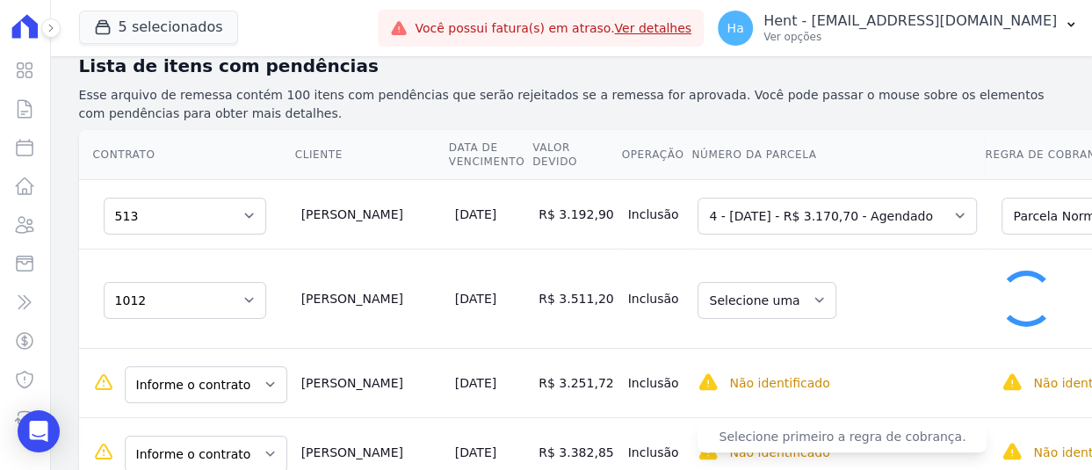
select select "0"
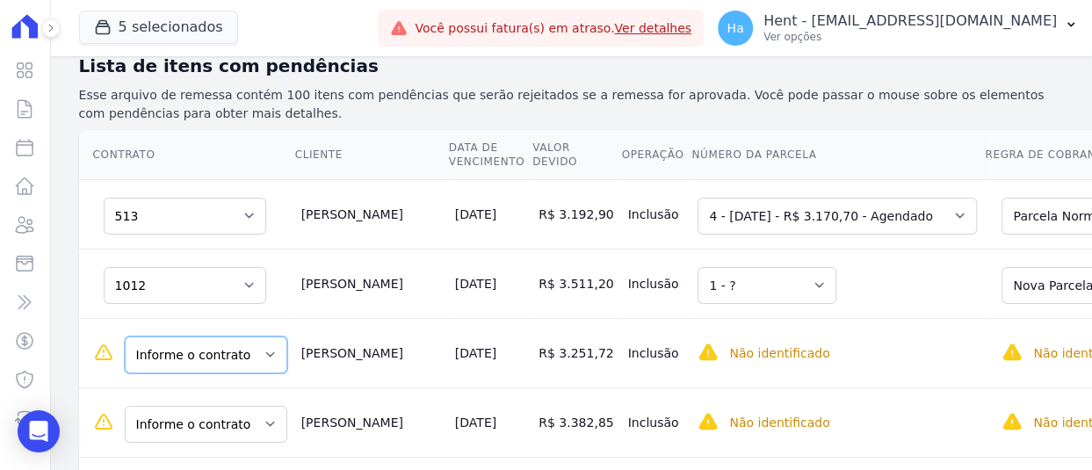
click at [237, 336] on select "Informe o contrato 1114 1014 714 301" at bounding box center [206, 354] width 162 height 37
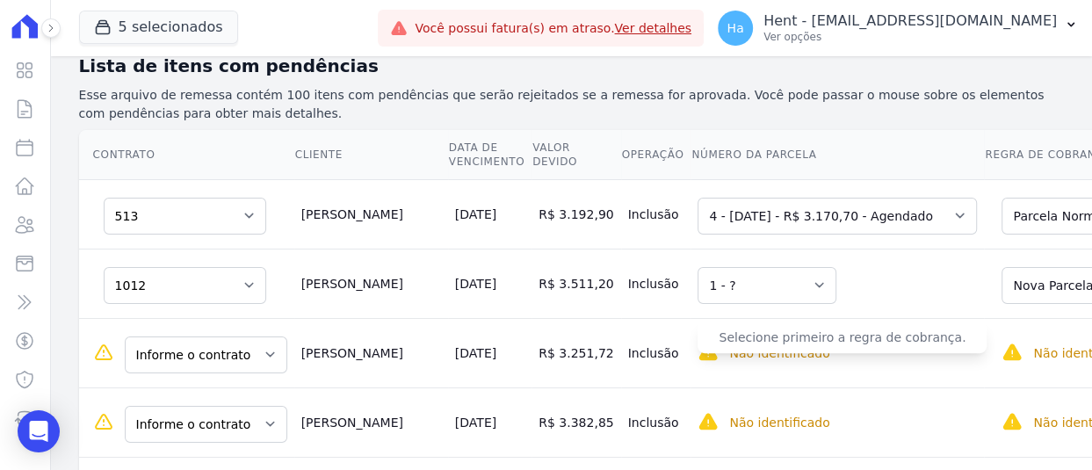
click at [845, 343] on div "Não identificado" at bounding box center [836, 353] width 279 height 21
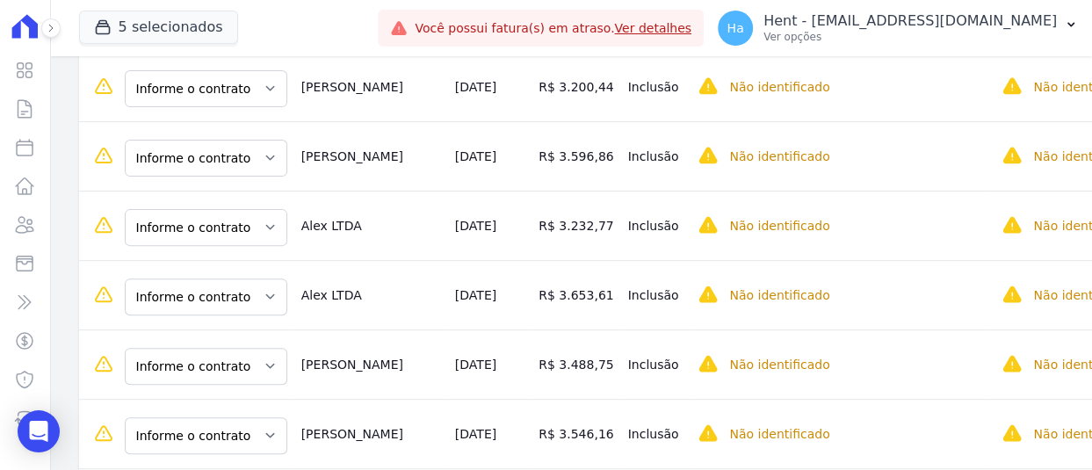
scroll to position [703, 0]
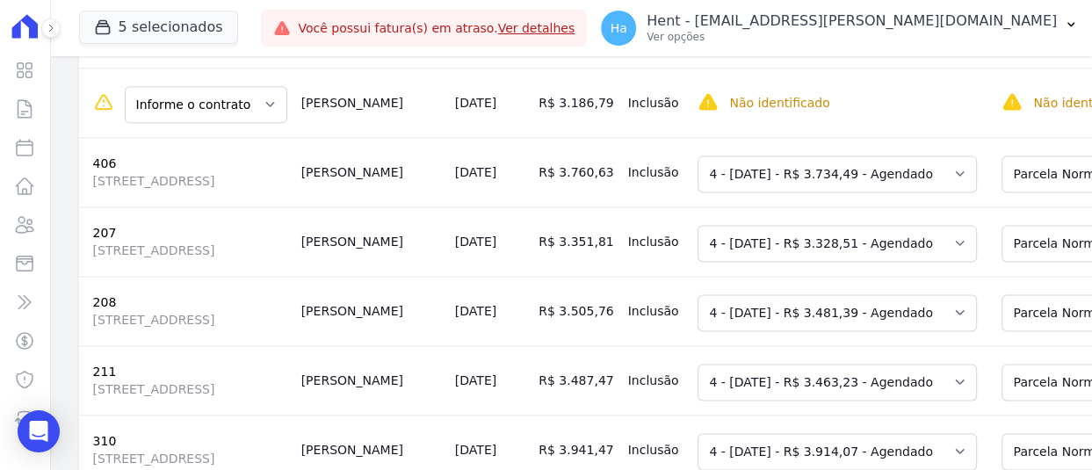
scroll to position [1669, 0]
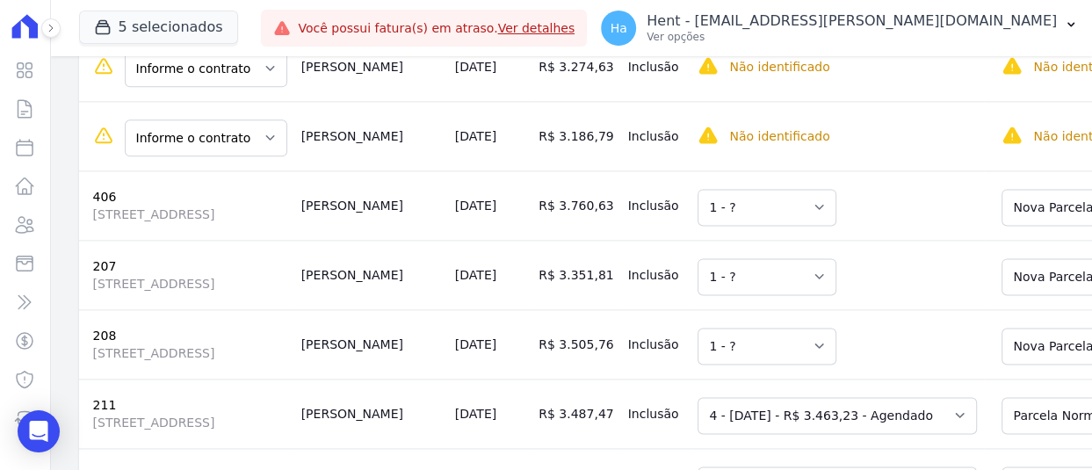
scroll to position [1844, 0]
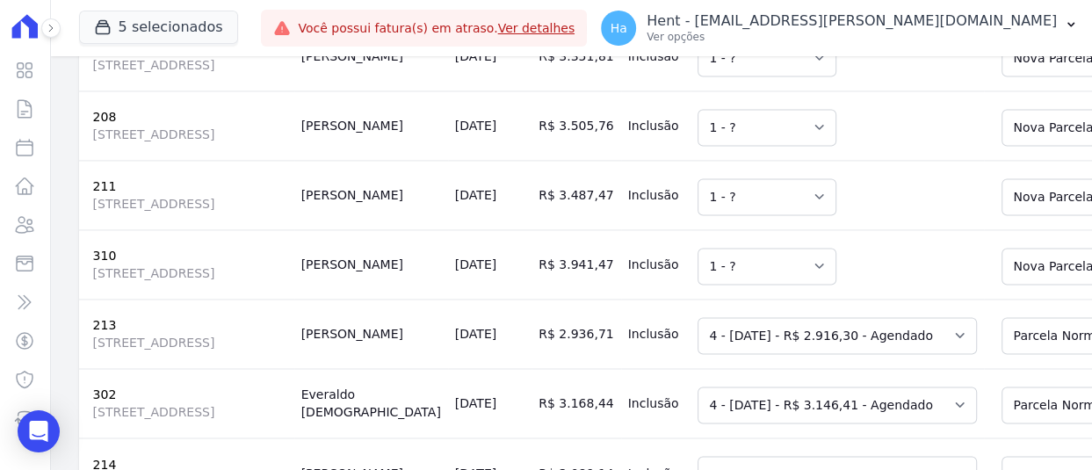
scroll to position [2108, 0]
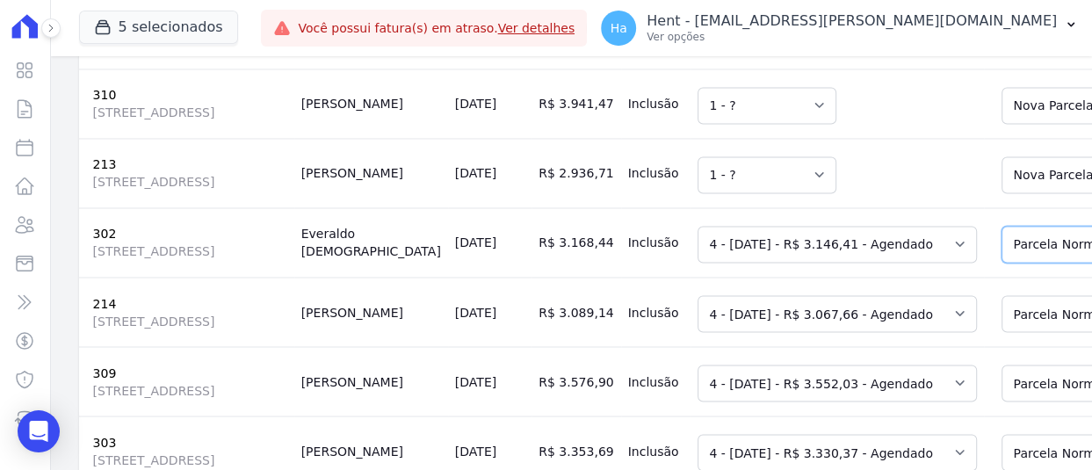
drag, startPoint x: 951, startPoint y: 251, endPoint x: 955, endPoint y: 262, distance: 11.1
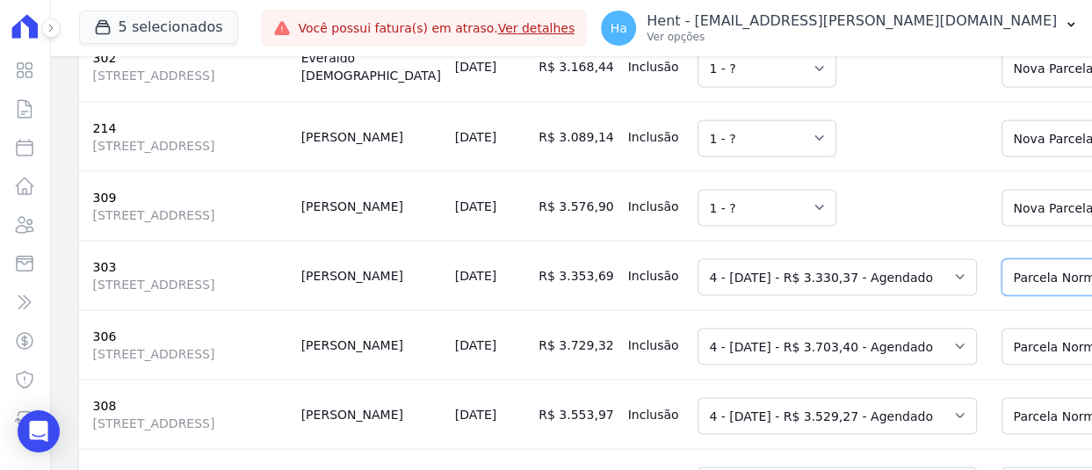
drag, startPoint x: 987, startPoint y: 339, endPoint x: 990, endPoint y: 328, distance: 10.9
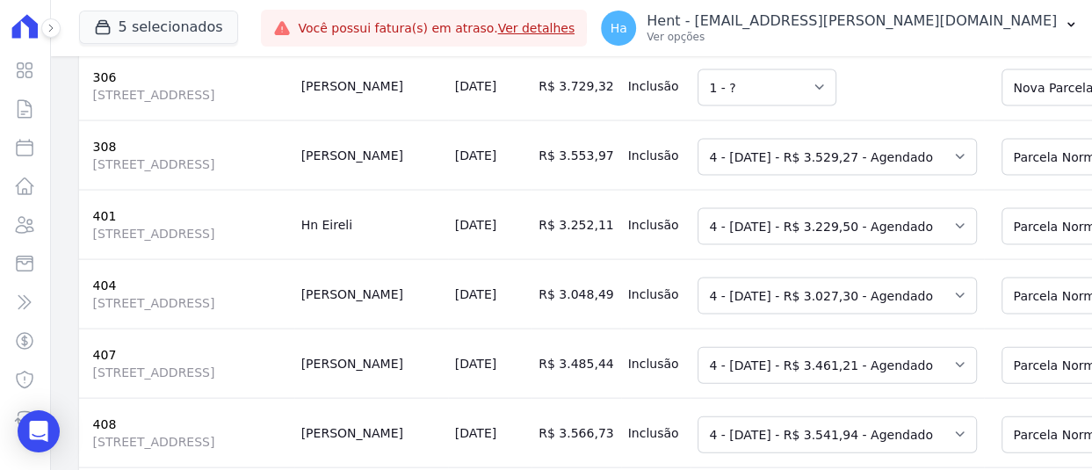
scroll to position [2547, 0]
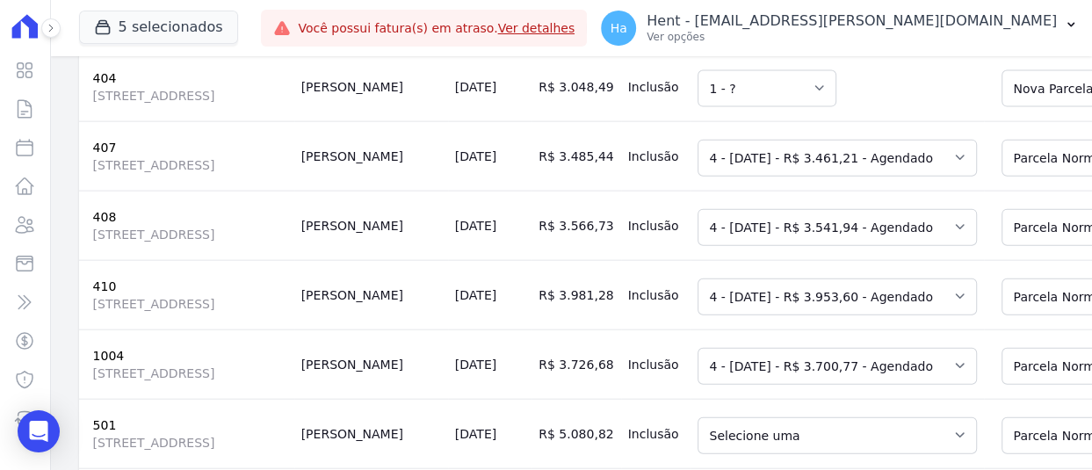
scroll to position [2811, 0]
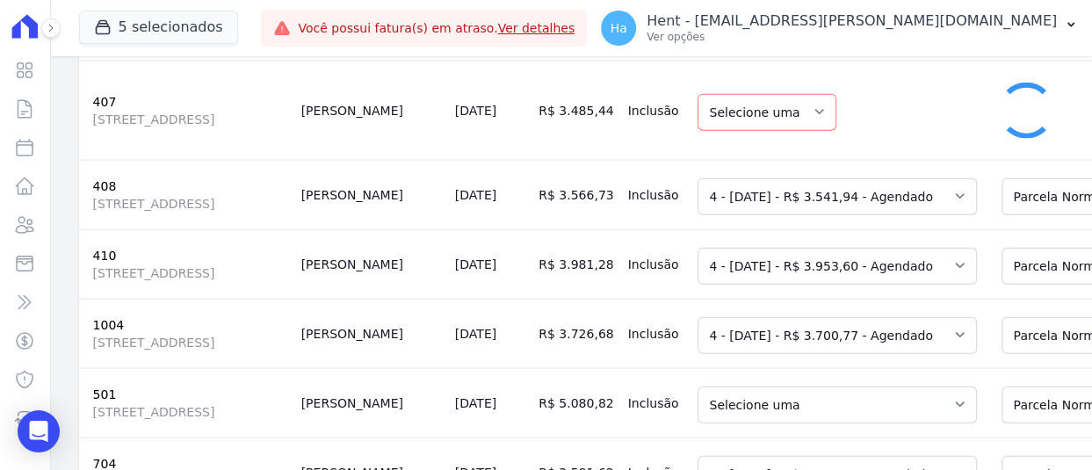
select select "1"
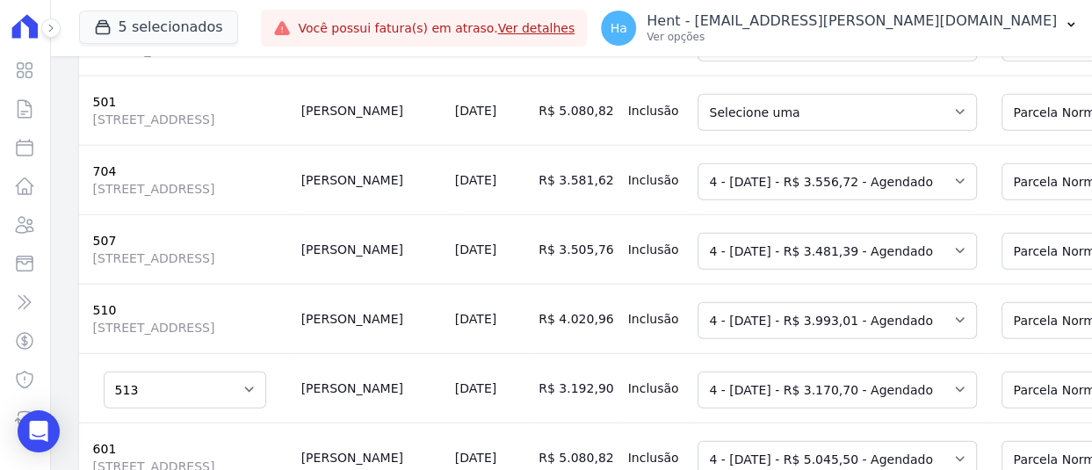
scroll to position [3074, 0]
click at [754, 130] on select "Selecione uma 4 - 20/10/2025 - R$ 5.045,50 - Agendado 5 - 20/11/2025 - R$ 2.506…" at bounding box center [836, 111] width 279 height 37
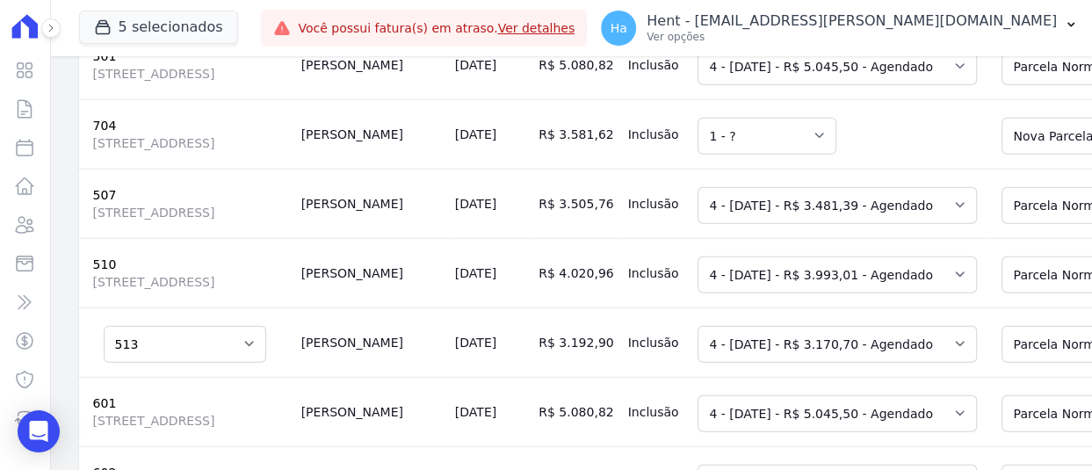
scroll to position [3162, 0]
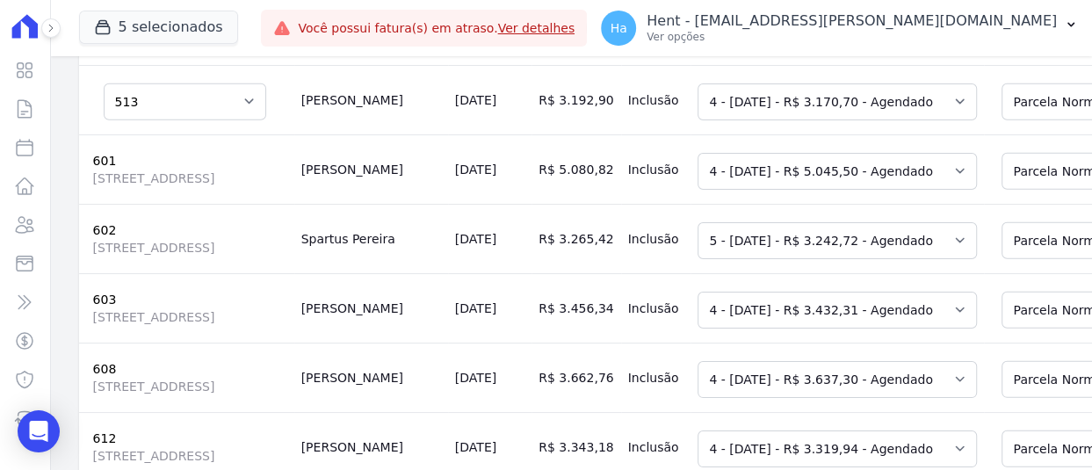
scroll to position [3425, 0]
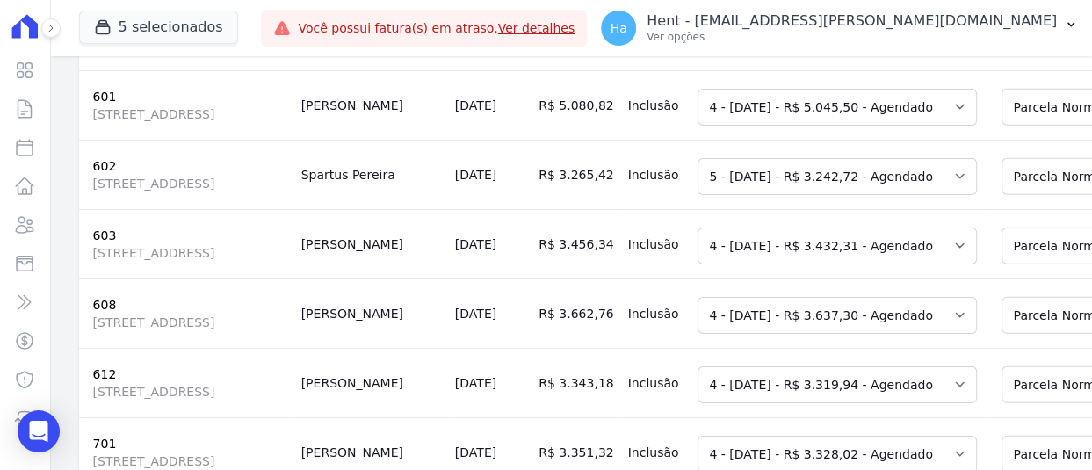
drag, startPoint x: 946, startPoint y: 234, endPoint x: 946, endPoint y: 243, distance: 9.7
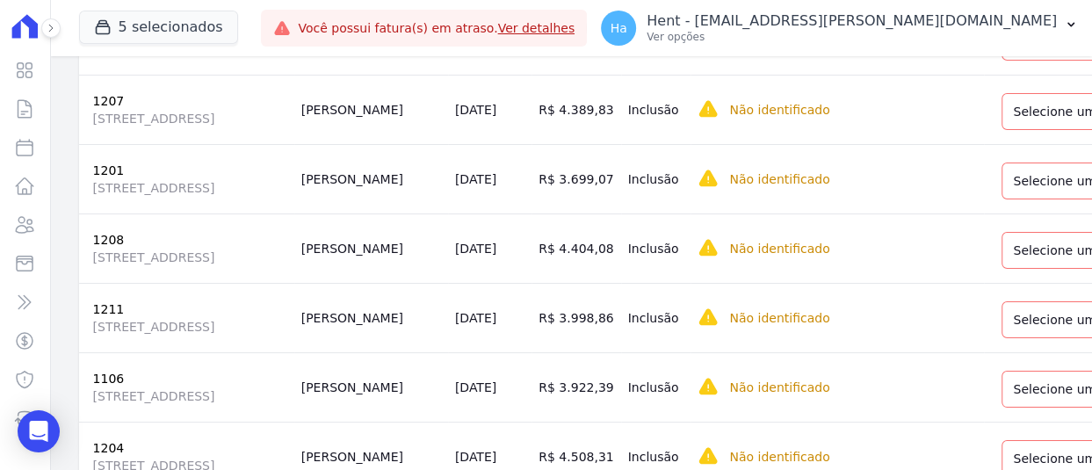
scroll to position [6078, 0]
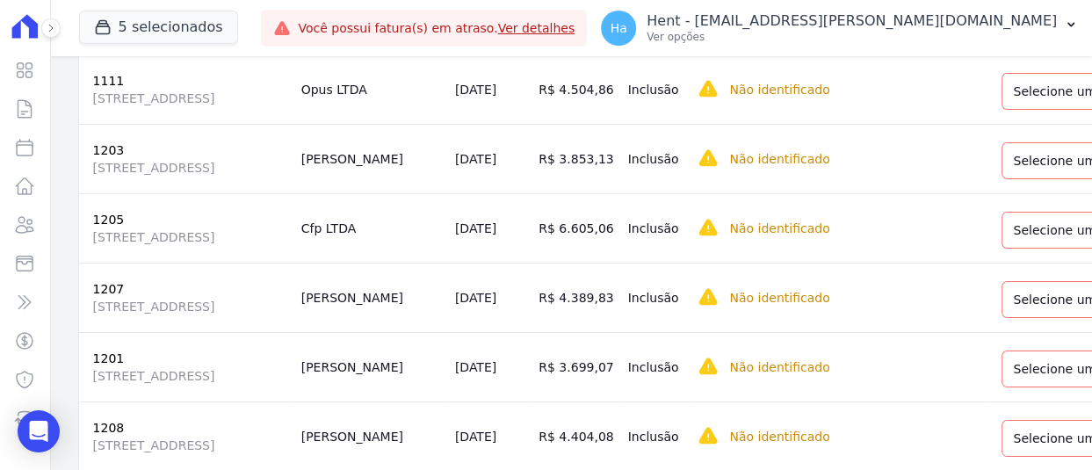
drag, startPoint x: 938, startPoint y: 279, endPoint x: 946, endPoint y: 287, distance: 11.2
drag, startPoint x: 953, startPoint y: 357, endPoint x: 954, endPoint y: 347, distance: 10.6
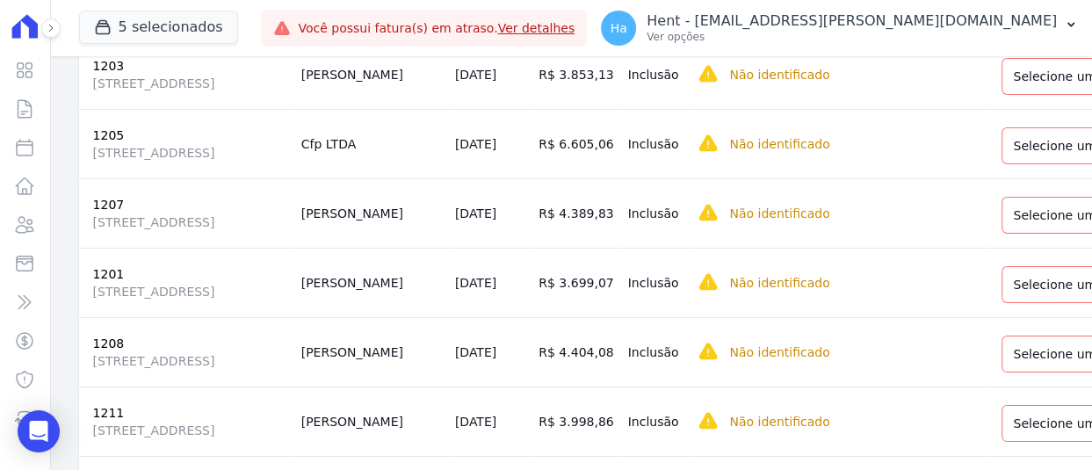
scroll to position [6253, 0]
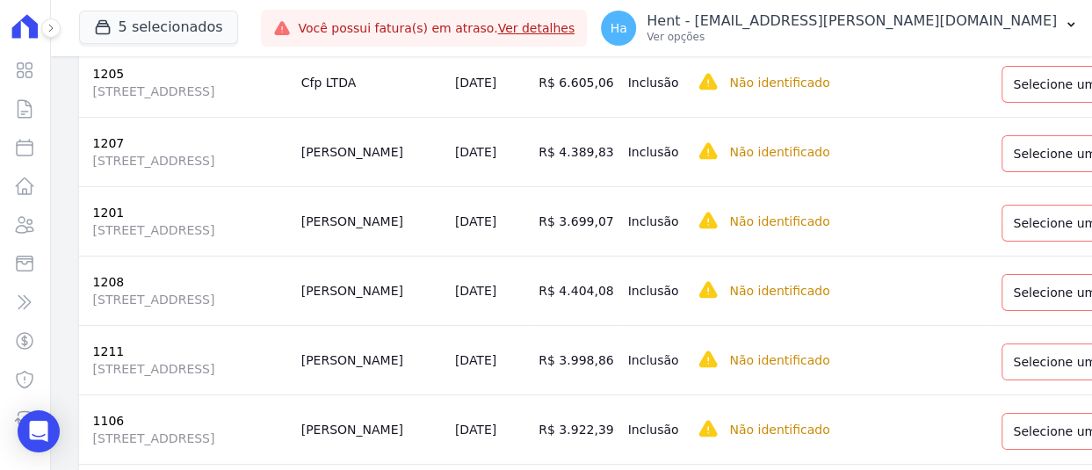
scroll to position [6429, 0]
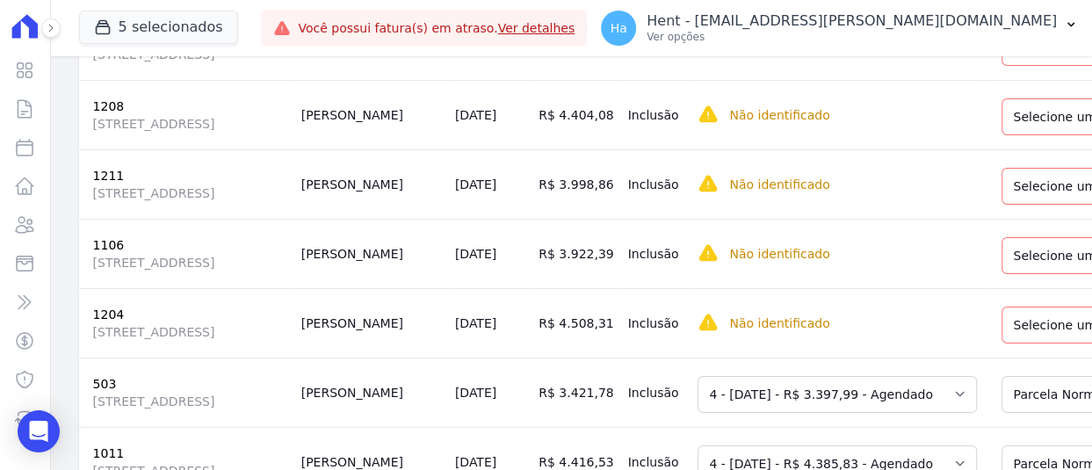
select select "1"
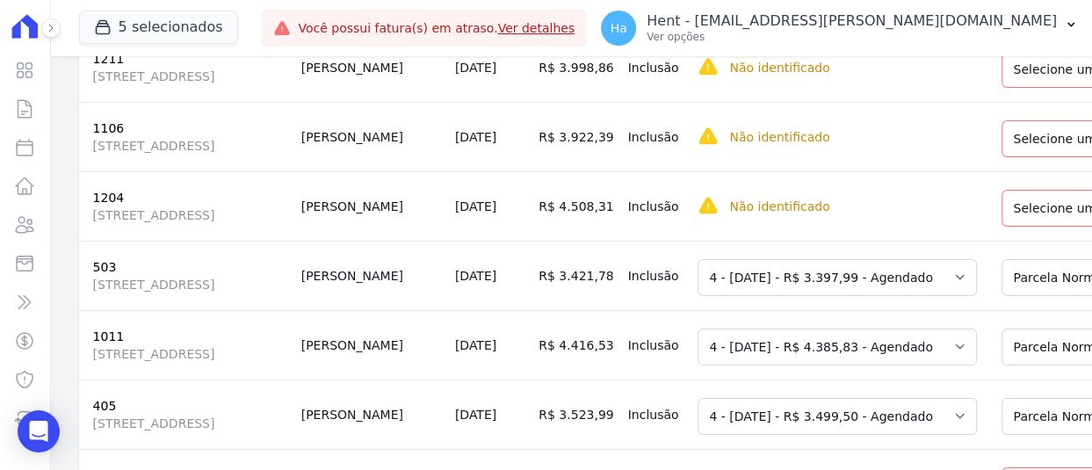
scroll to position [6693, 0]
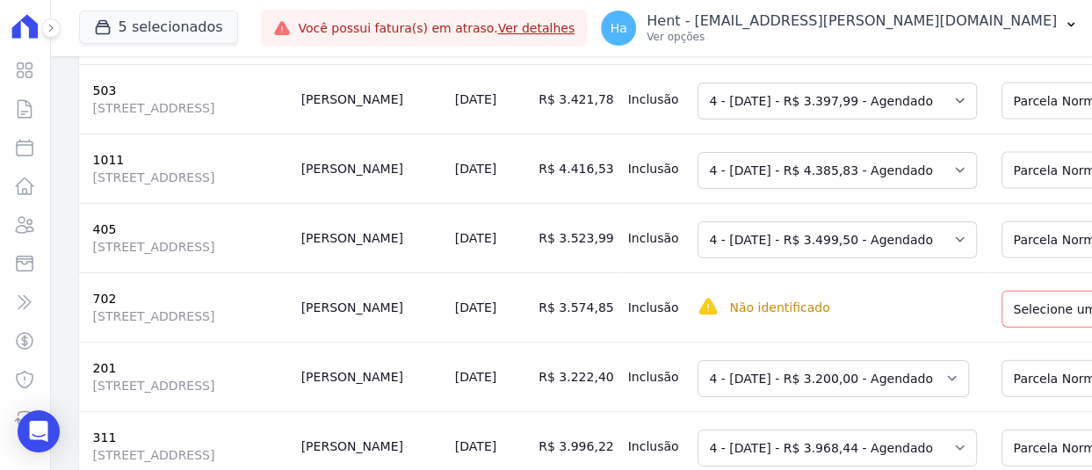
scroll to position [6868, 0]
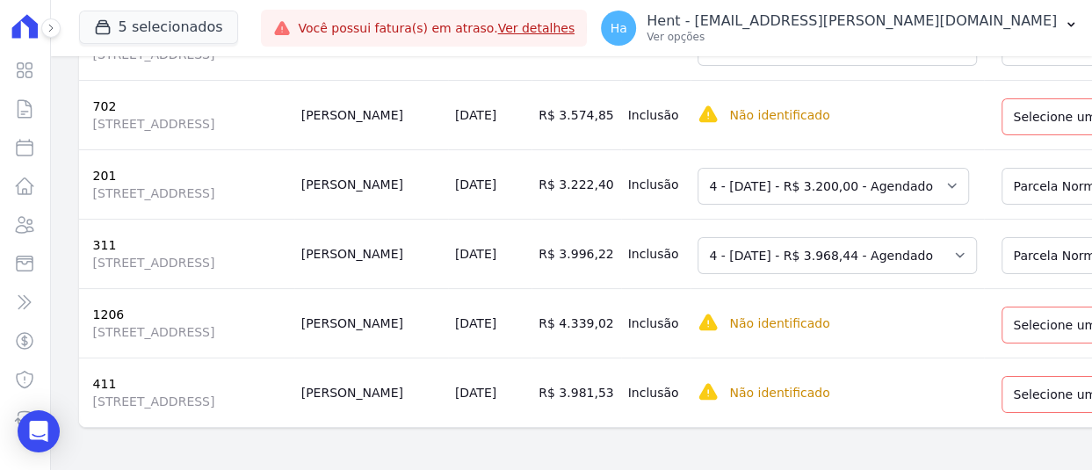
scroll to position [7132, 0]
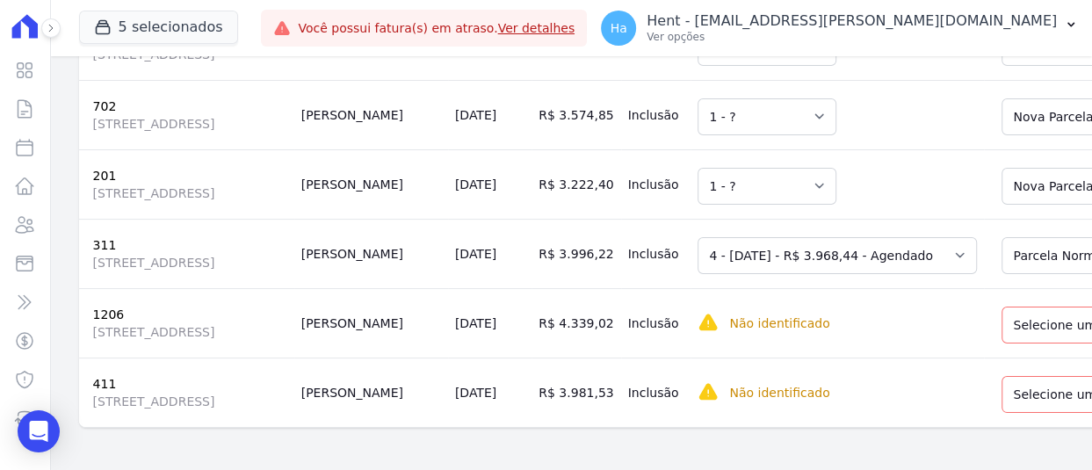
scroll to position [7659, 0]
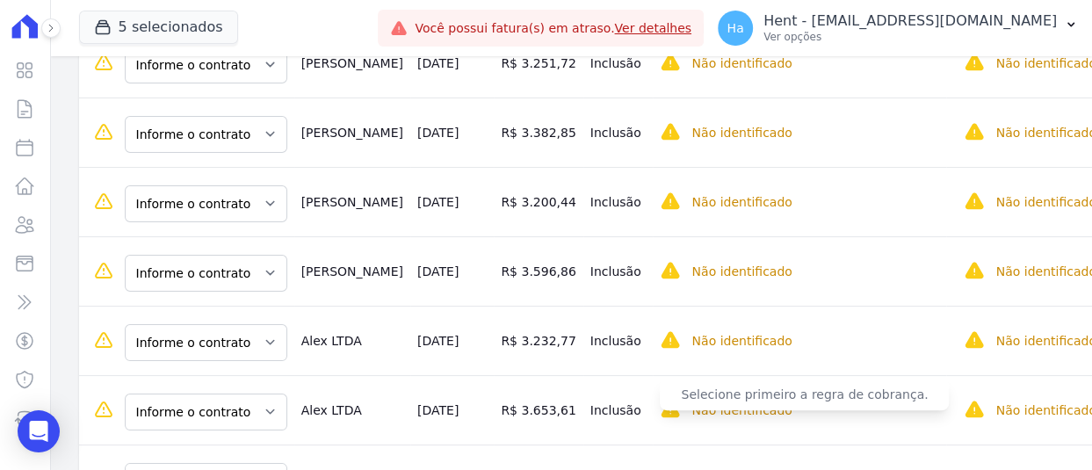
scroll to position [439, 0]
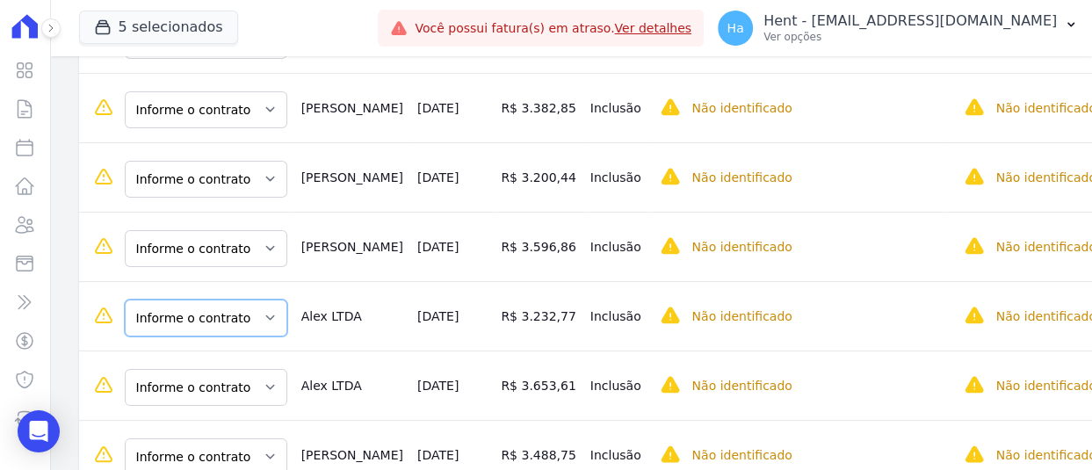
click at [216, 299] on select "Informe o contrato 502 904" at bounding box center [206, 317] width 162 height 37
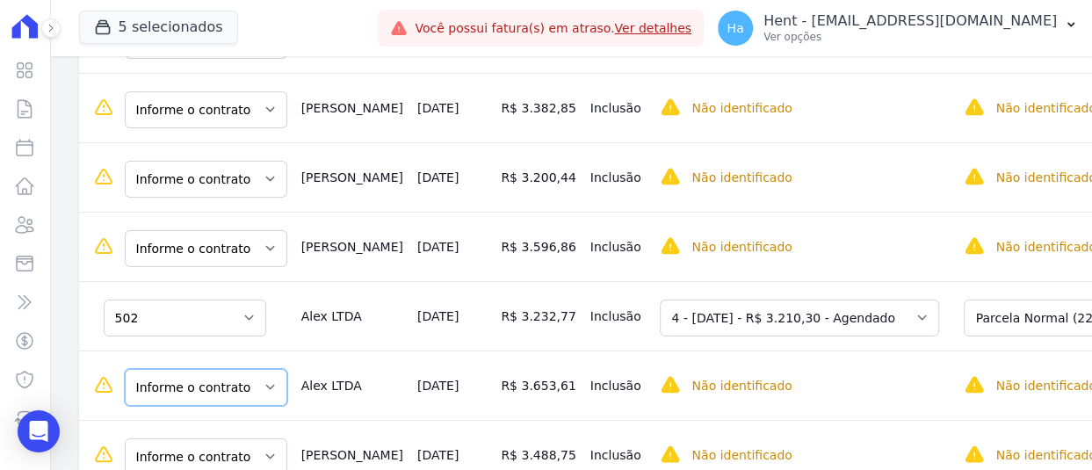
click at [238, 369] on select "Informe o contrato 502 904" at bounding box center [206, 387] width 162 height 37
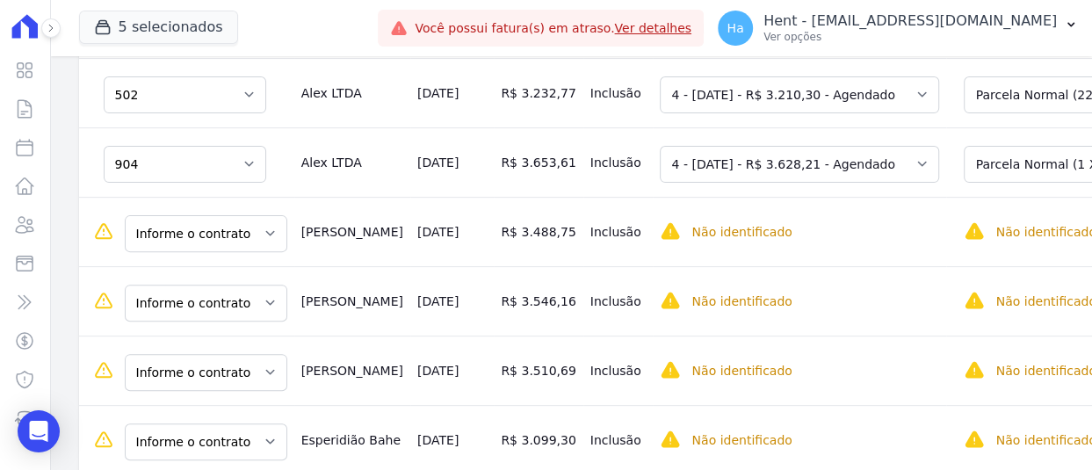
scroll to position [703, 0]
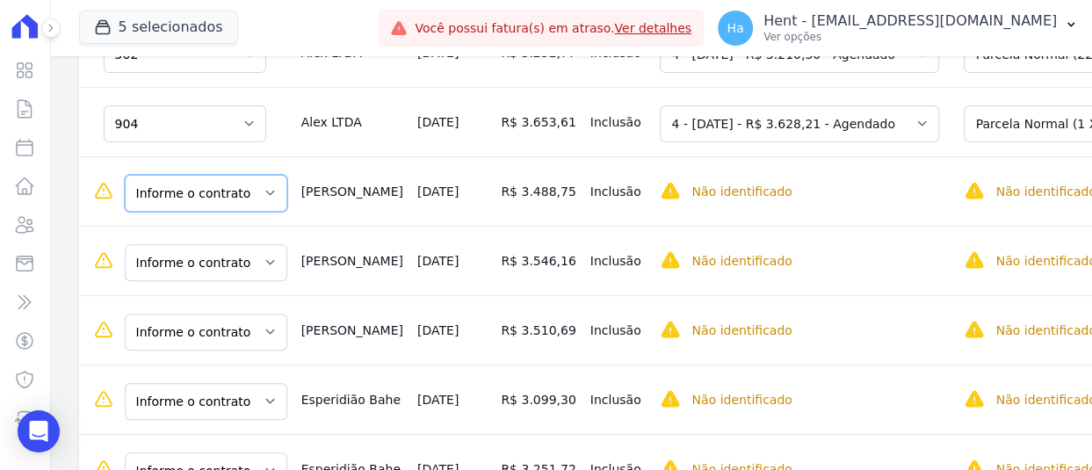
click at [211, 175] on select "Informe o contrato 305 504 604" at bounding box center [206, 193] width 162 height 37
click at [583, 226] on td "Inclusão" at bounding box center [618, 260] width 70 height 69
drag, startPoint x: 218, startPoint y: 131, endPoint x: 226, endPoint y: 148, distance: 19.3
click at [220, 175] on select "Informe o contrato 305 504 604" at bounding box center [206, 193] width 162 height 37
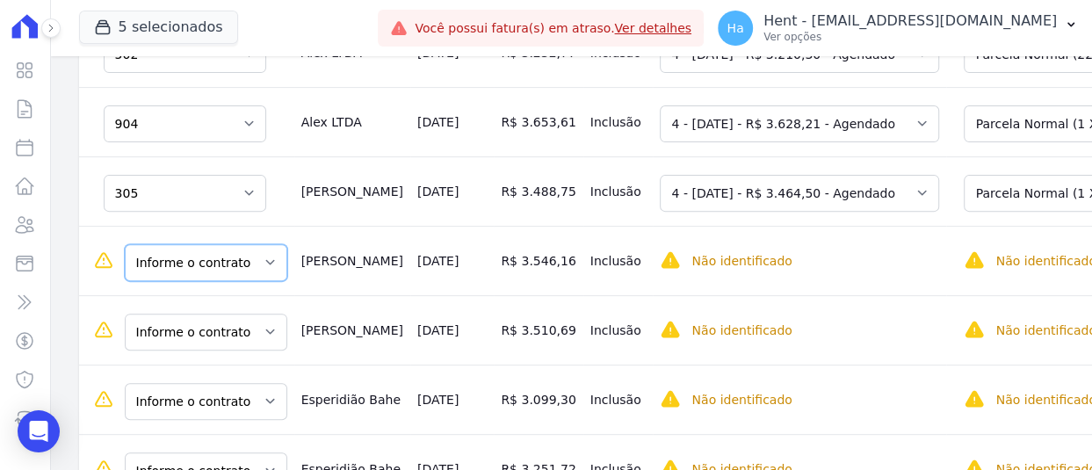
click at [223, 244] on select "Informe o contrato 305 504 604" at bounding box center [206, 262] width 162 height 37
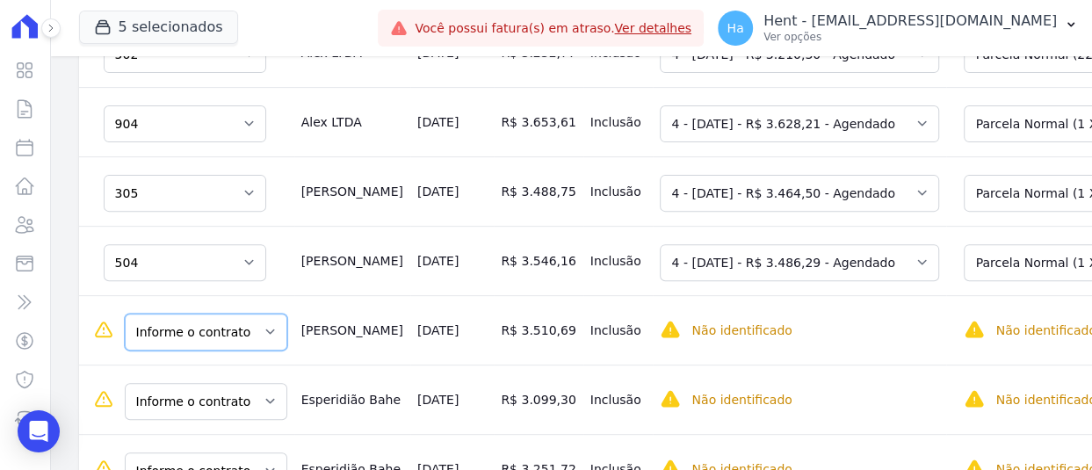
click at [225, 314] on select "Informe o contrato 305 504 604" at bounding box center [206, 332] width 162 height 37
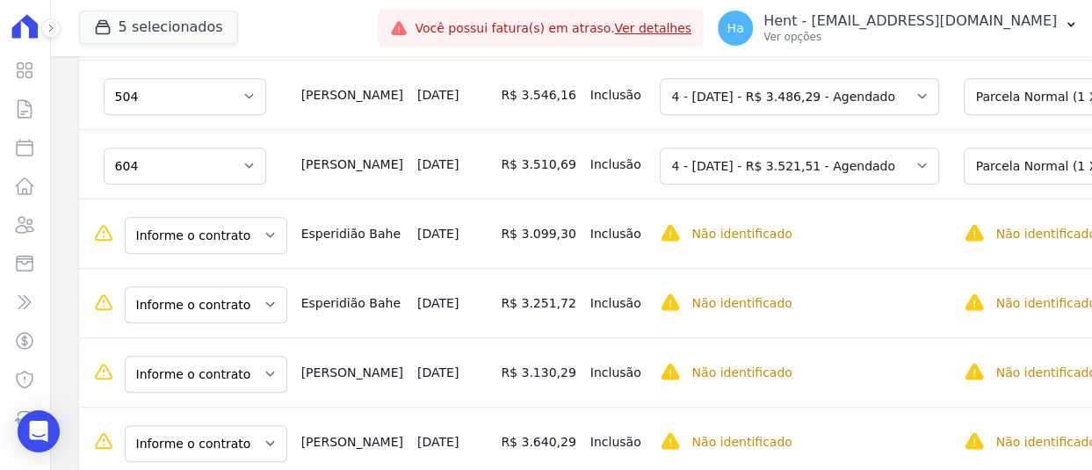
scroll to position [878, 0]
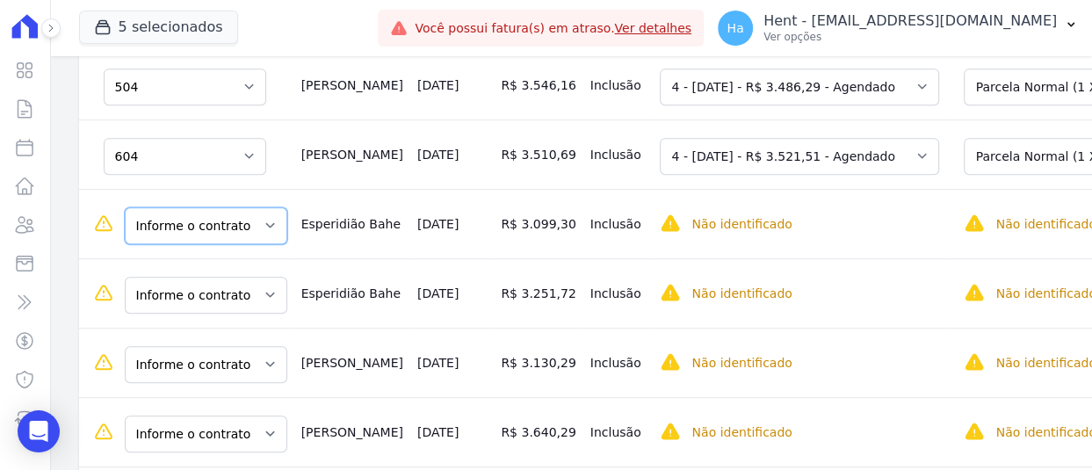
click at [214, 207] on select "Informe o contrato 313 312" at bounding box center [206, 225] width 162 height 37
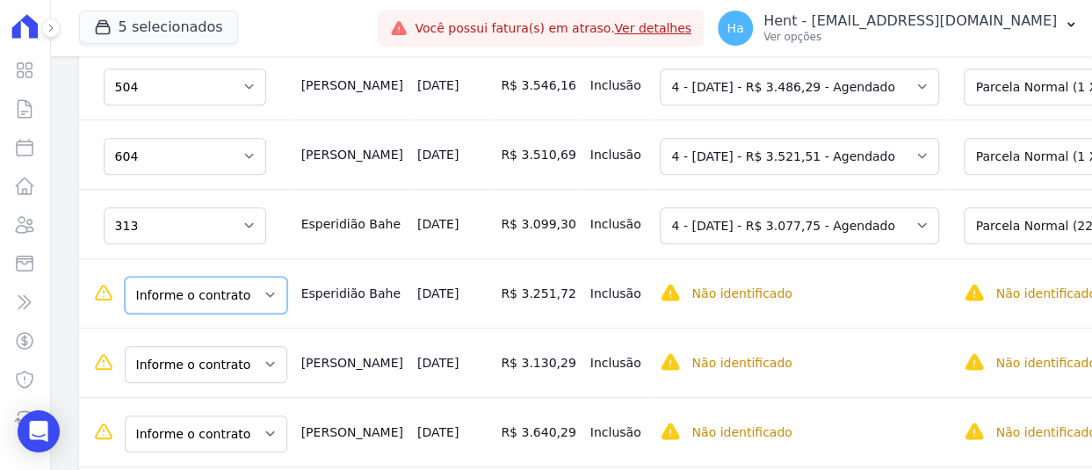
click at [211, 277] on select "Informe o contrato 313 312" at bounding box center [206, 295] width 162 height 37
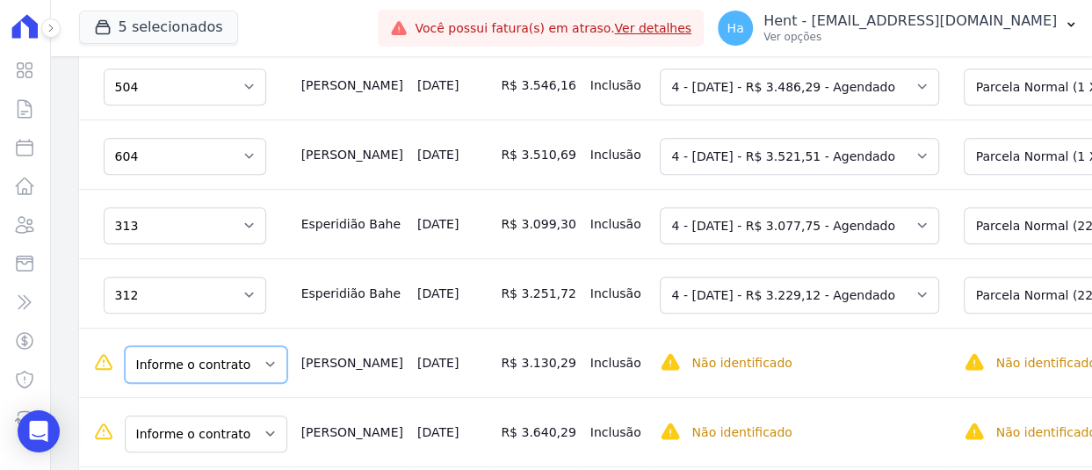
click at [216, 346] on select "Informe o contrato 1202 413" at bounding box center [206, 364] width 162 height 37
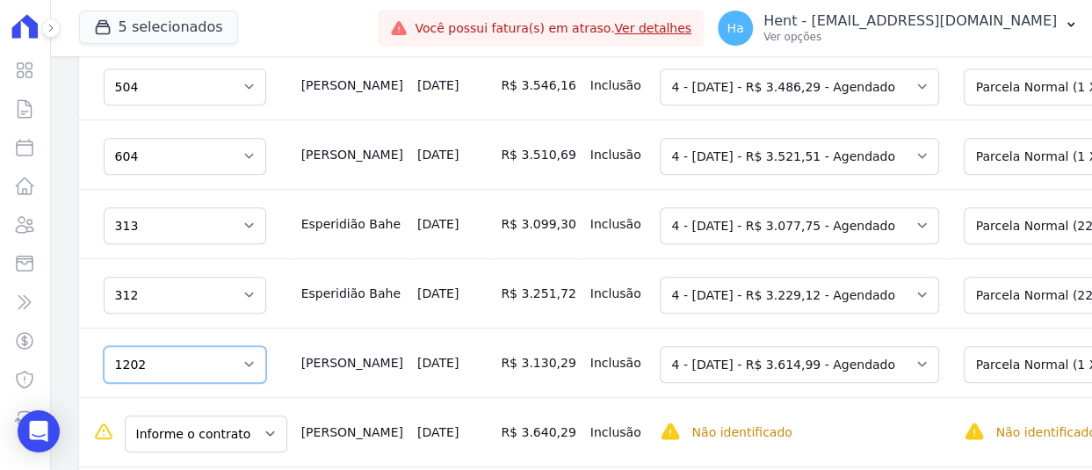
drag, startPoint x: 255, startPoint y: 307, endPoint x: 216, endPoint y: 327, distance: 43.2
click at [255, 346] on select "Informe o contrato 1202 413" at bounding box center [185, 364] width 162 height 37
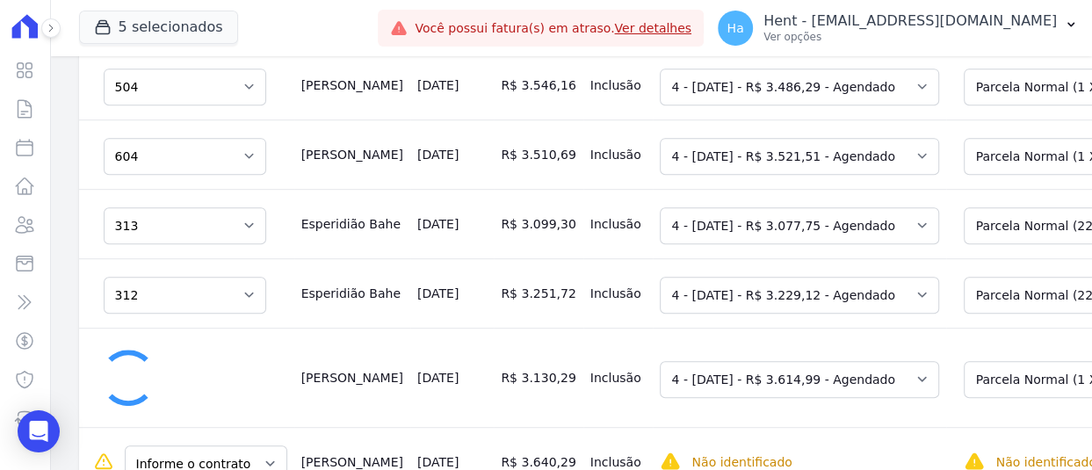
select select "0"
select select "none"
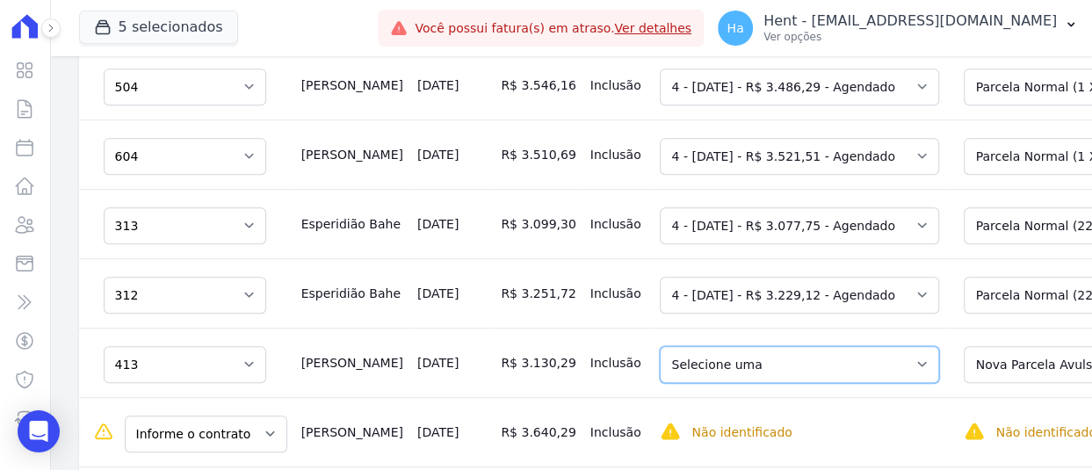
click at [733, 346] on select "Selecione uma 4 - [DATE] - R$ 3.614,99 - Agendado 5 - [DATE] - R$ 1.008,09 - Ag…" at bounding box center [799, 364] width 279 height 37
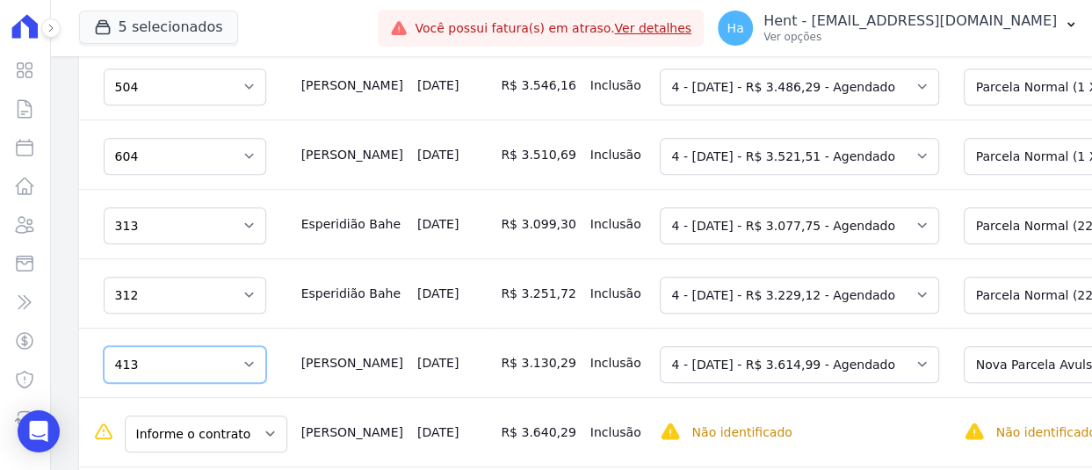
click at [217, 346] on select "Informe o contrato 1202 413" at bounding box center [185, 364] width 162 height 37
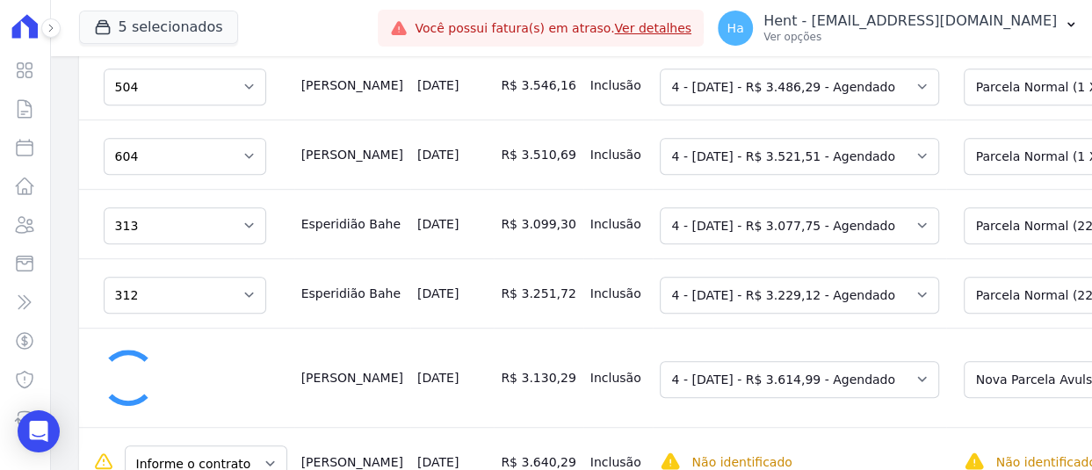
select select "91c440ef-942c-46d9-8215-11abfc89282c"
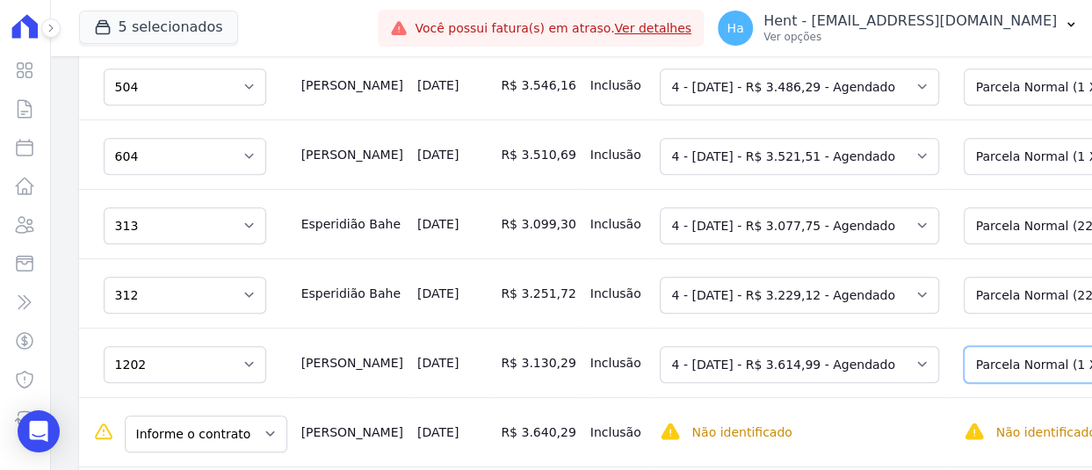
click at [963, 346] on select "Selecione uma Nova Parcela Avulsa Parcela Avulsa Existente Outros (1 X R$ 15.76…" at bounding box center [1109, 364] width 293 height 37
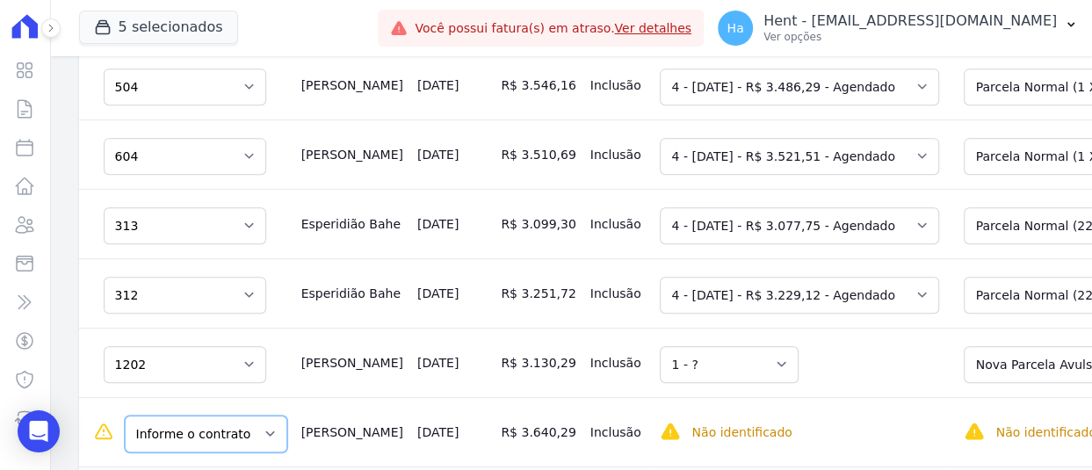
click at [221, 415] on select "Informe o contrato 1202 413" at bounding box center [206, 433] width 162 height 37
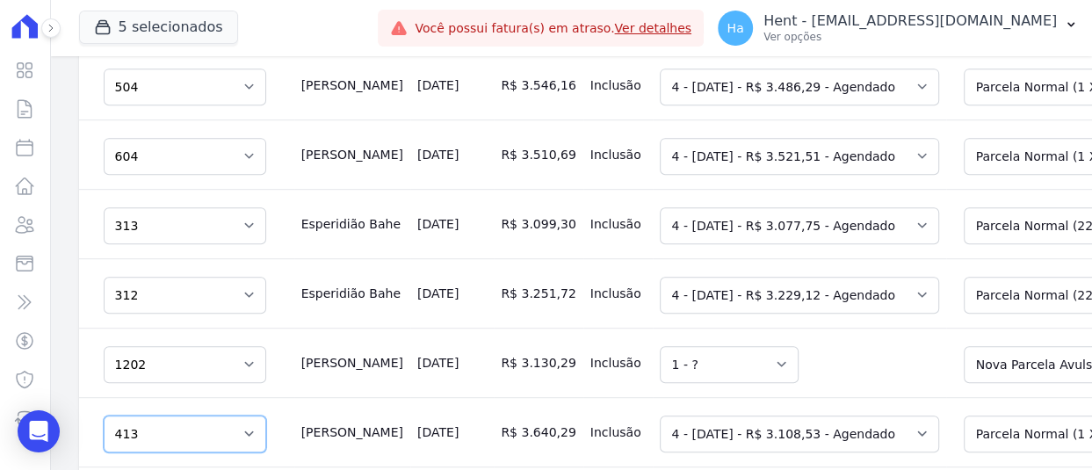
click at [177, 415] on select "Informe o contrato 1202 413" at bounding box center [185, 433] width 162 height 37
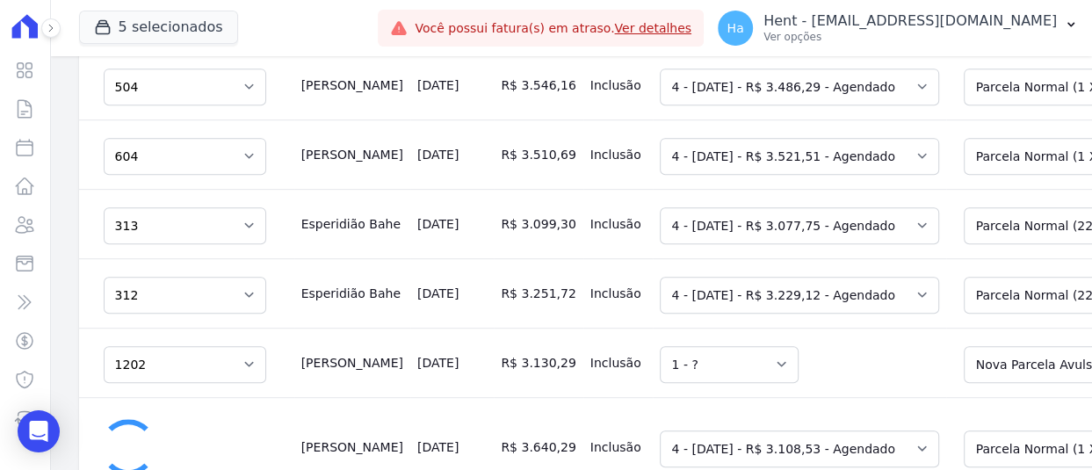
select select "0"
select select "none"
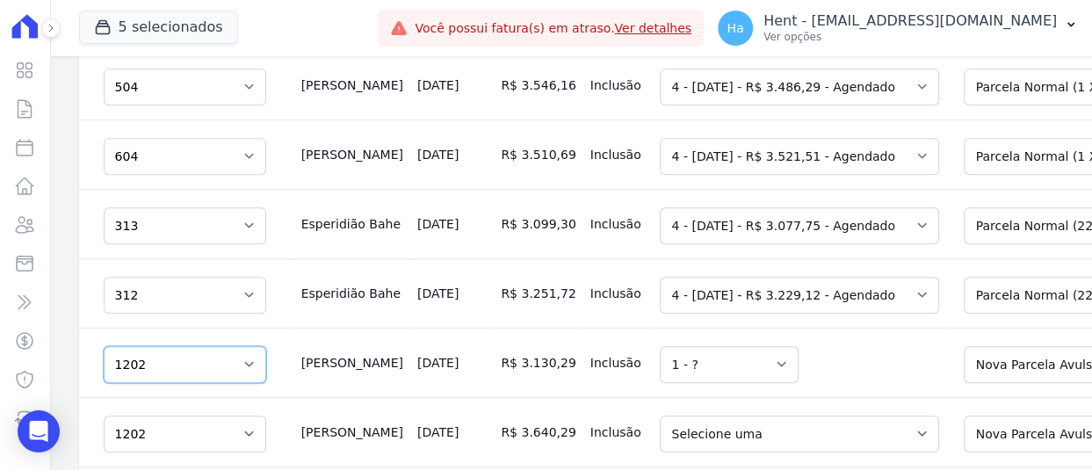
click at [175, 346] on select "Informe o contrato 1202 413" at bounding box center [185, 364] width 162 height 37
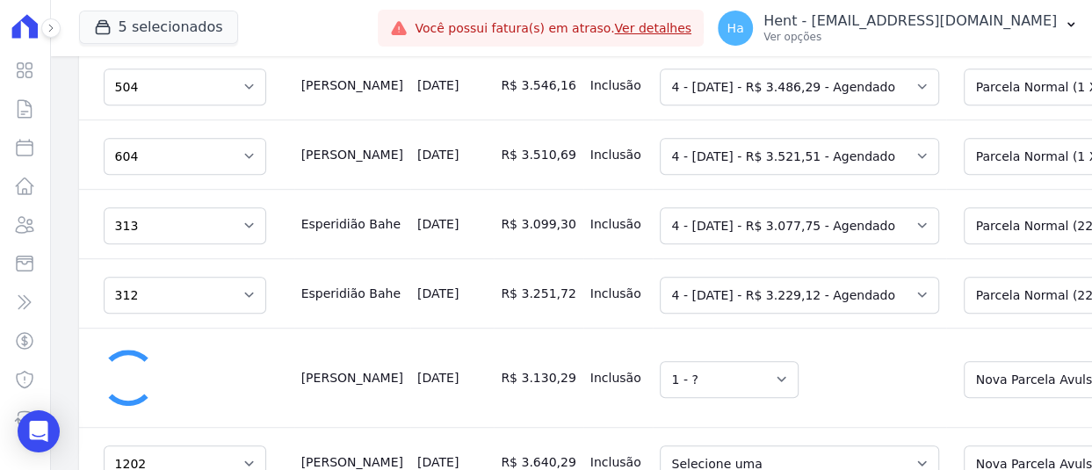
select select "none"
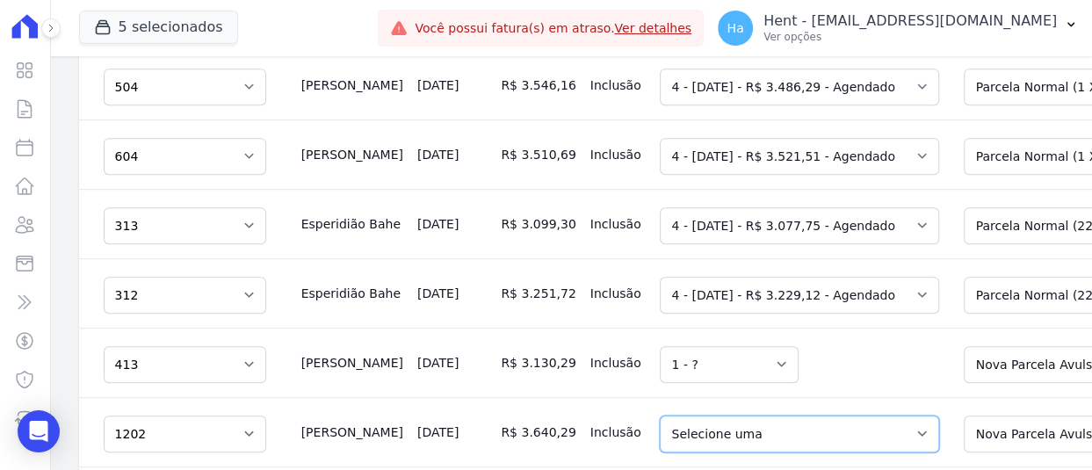
click at [819, 415] on select "Selecione uma 4 - 20/10/2025 - R$ 3.108,53 - Agendado 5 - 20/11/2025 - R$ 1.008…" at bounding box center [799, 433] width 279 height 37
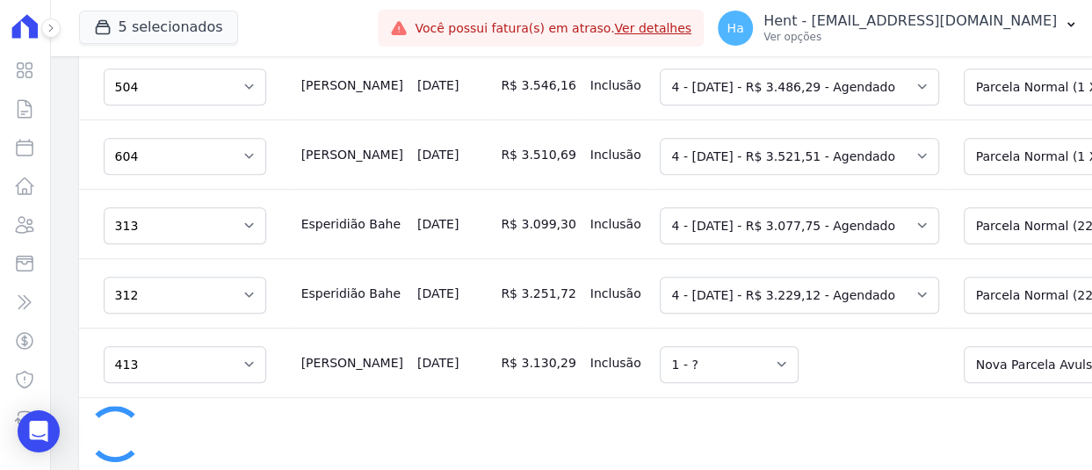
select select "none"
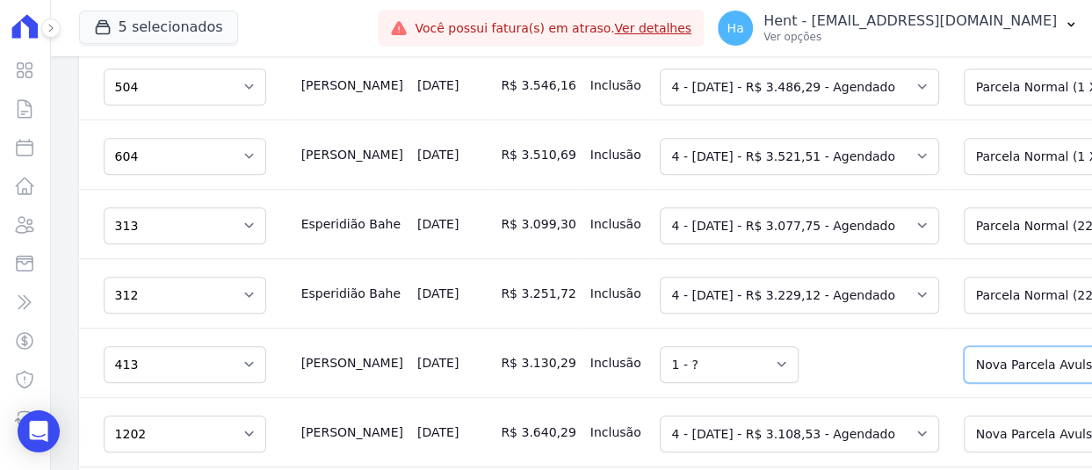
click at [980, 346] on select "Selecione uma Nova Parcela Avulsa Parcela Avulsa Existente Outros (1 X R$ 13.55…" at bounding box center [1109, 364] width 293 height 37
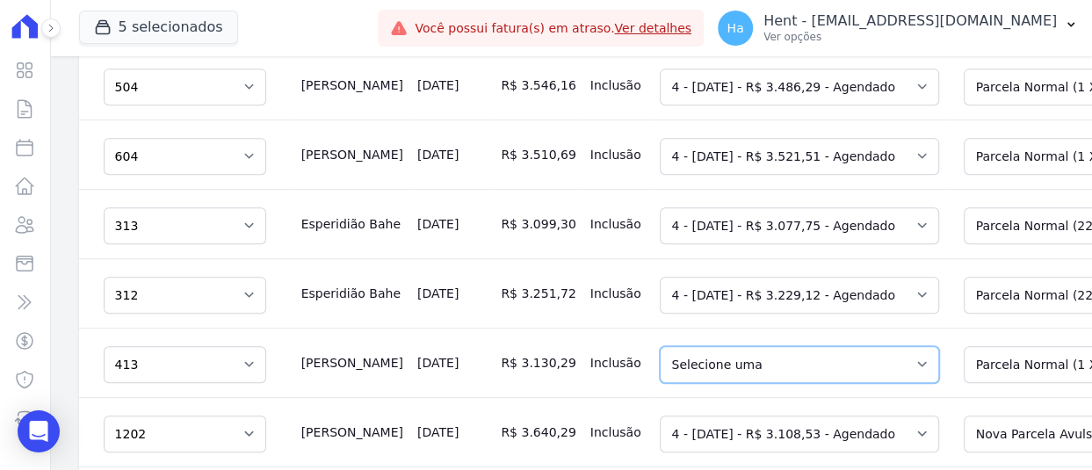
click at [753, 346] on select "Selecione uma 4 - 20/10/2025 - R$ 3.108,53 - Agendado 5 - 20/11/2025 - R$ 1.008…" at bounding box center [799, 364] width 279 height 37
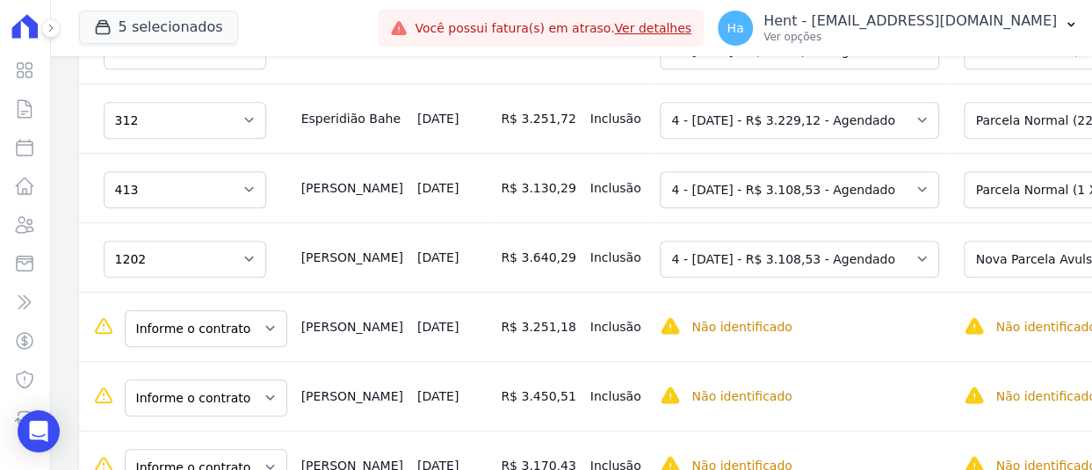
scroll to position [1054, 0]
click at [963, 240] on select "Selecione uma Nova Parcela Avulsa Parcela Avulsa Existente Outros (1 X R$ 15.76…" at bounding box center [1109, 258] width 293 height 37
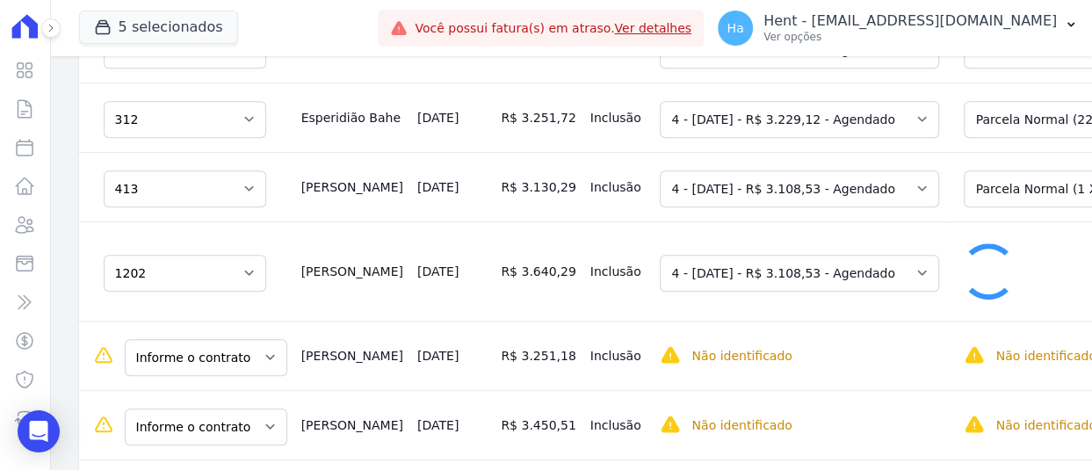
select select "0"
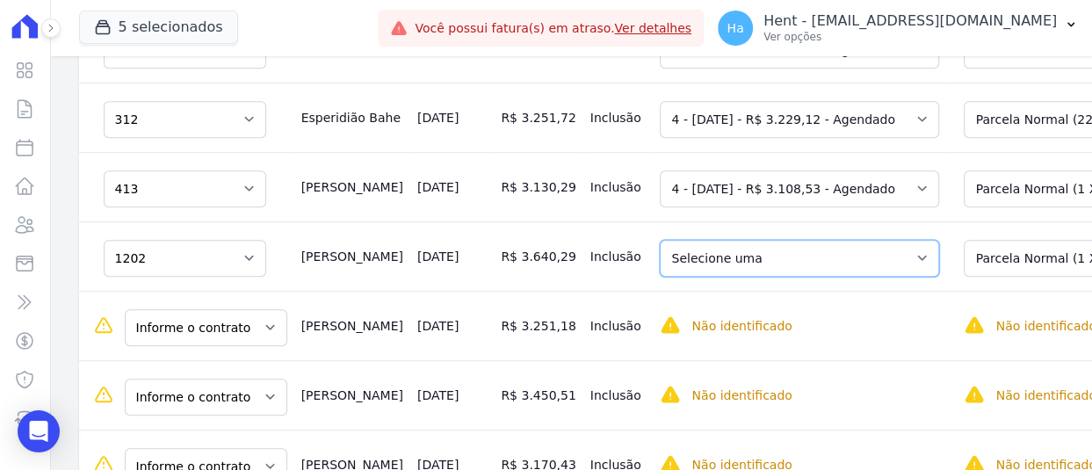
click at [778, 240] on select "Selecione uma 4 - 20/10/2025 - R$ 3.614,99 - Agendado 5 - 20/11/2025 - R$ 1.008…" at bounding box center [799, 258] width 279 height 37
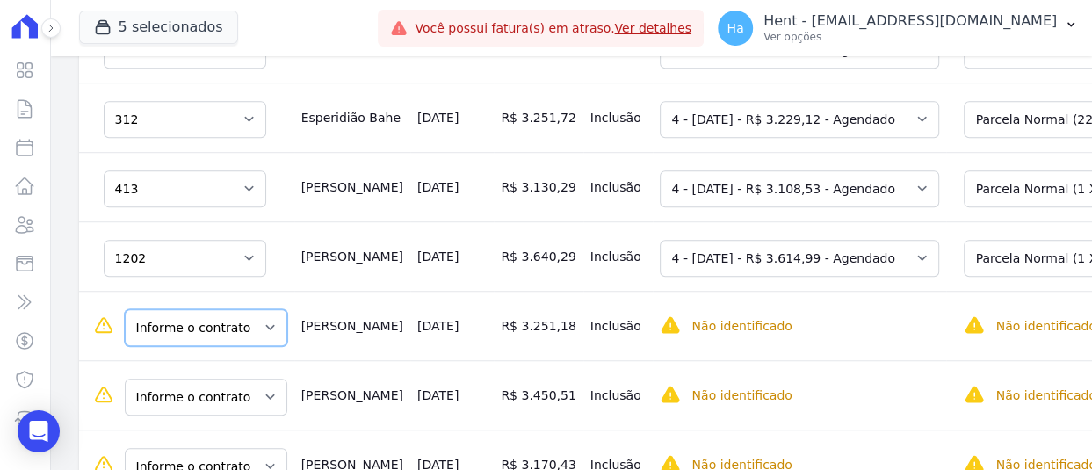
click at [207, 309] on select "Informe o contrato 1114 1014 714 301" at bounding box center [206, 327] width 162 height 37
click at [583, 360] on td "Inclusão" at bounding box center [618, 394] width 70 height 69
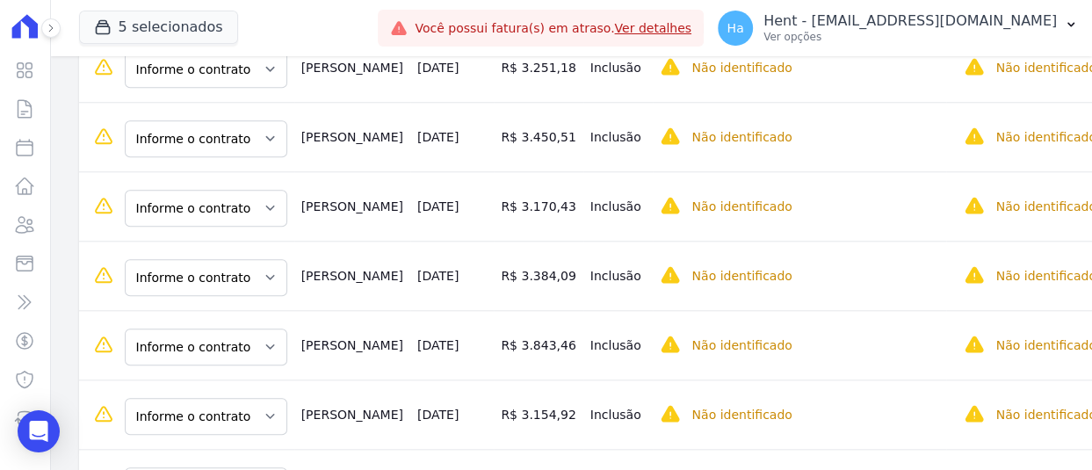
scroll to position [1317, 0]
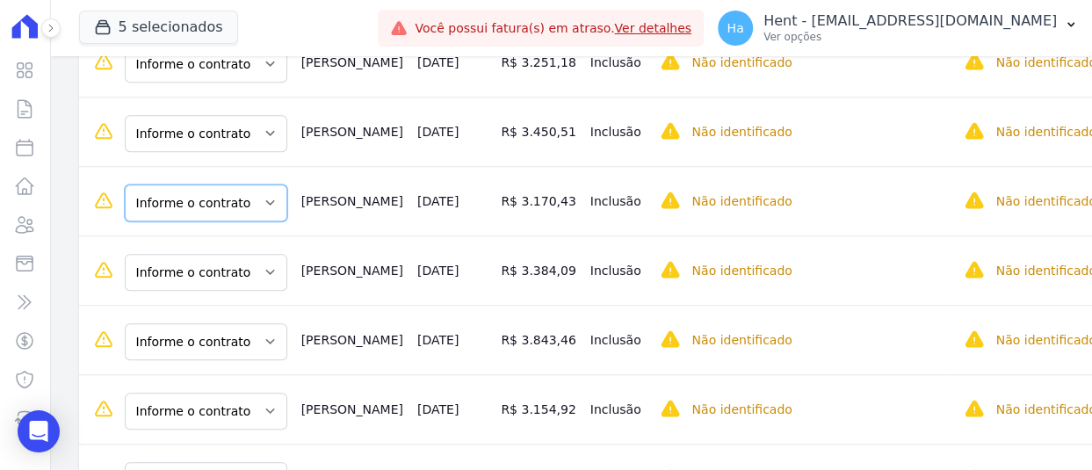
click at [213, 184] on select "Informe o contrato 205 212" at bounding box center [206, 202] width 162 height 37
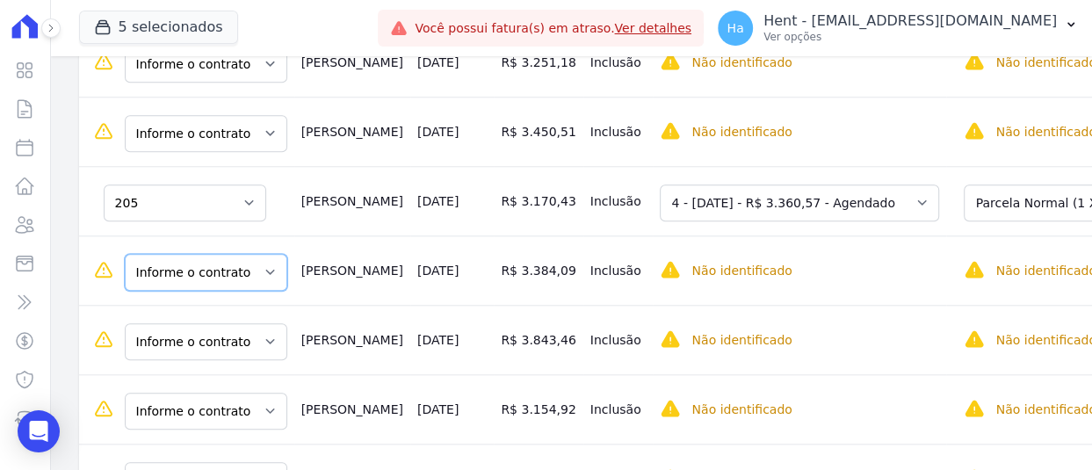
click at [231, 254] on select "Informe o contrato 205 212" at bounding box center [206, 272] width 162 height 37
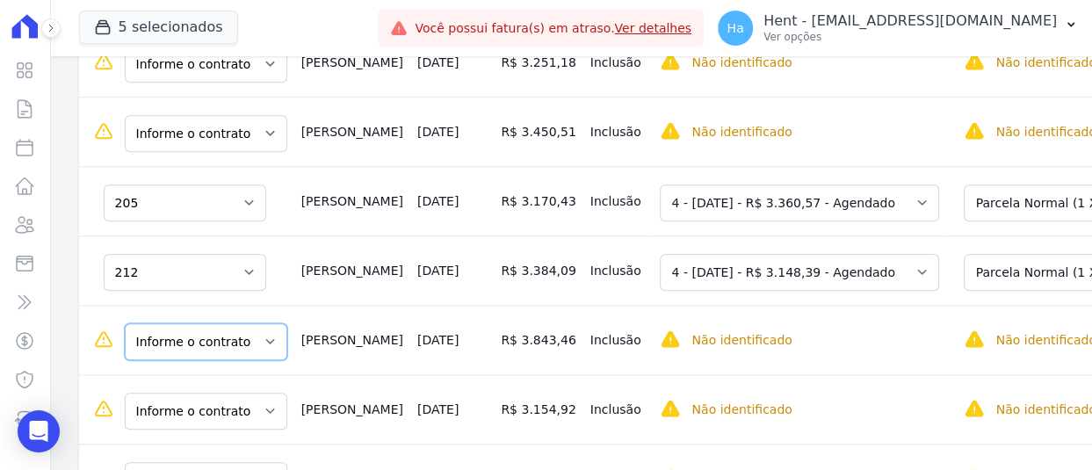
click at [227, 323] on select "Informe o contrato 414 1009 514 412" at bounding box center [206, 341] width 162 height 37
click at [583, 374] on td "Inclusão" at bounding box center [618, 408] width 70 height 69
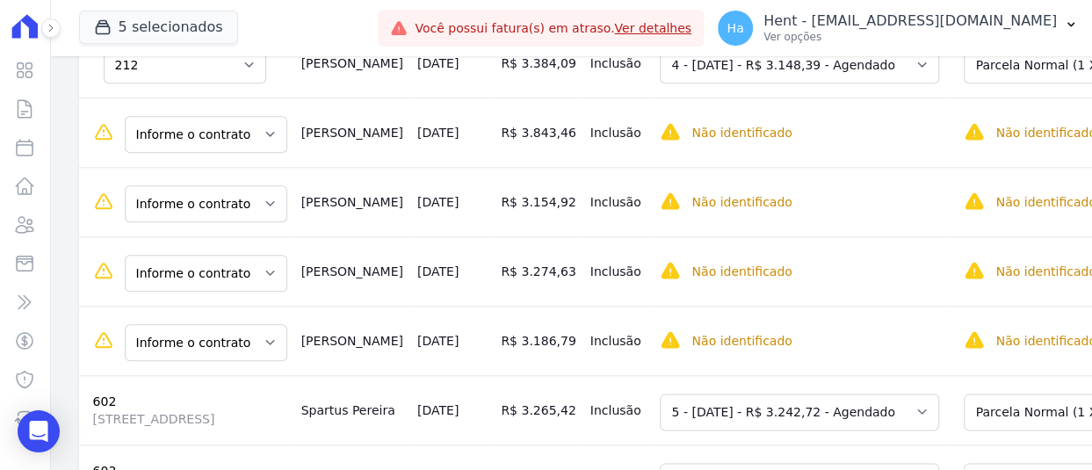
scroll to position [1581, 0]
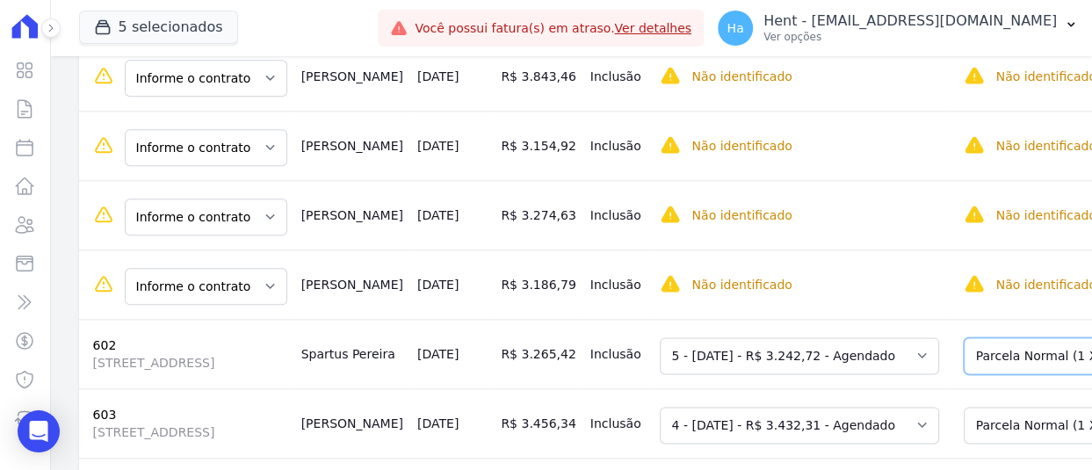
click at [963, 337] on select "Selecione uma Nova Parcela Avulsa Parcela Avulsa Existente Outros (1 X R$ 14.13…" at bounding box center [1109, 355] width 293 height 37
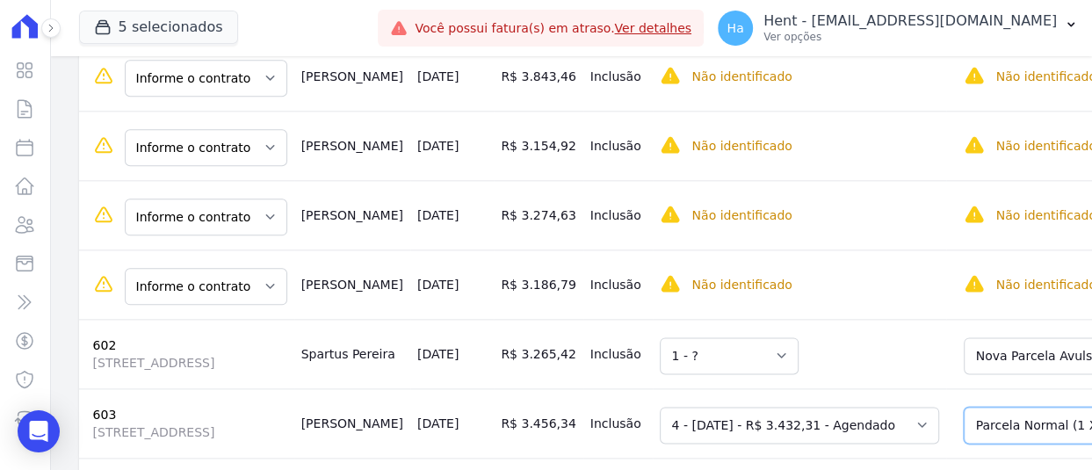
click at [963, 407] on select "Selecione uma Nova Parcela Avulsa Parcela Avulsa Existente Outros (1 X R$ 14.96…" at bounding box center [1109, 425] width 293 height 37
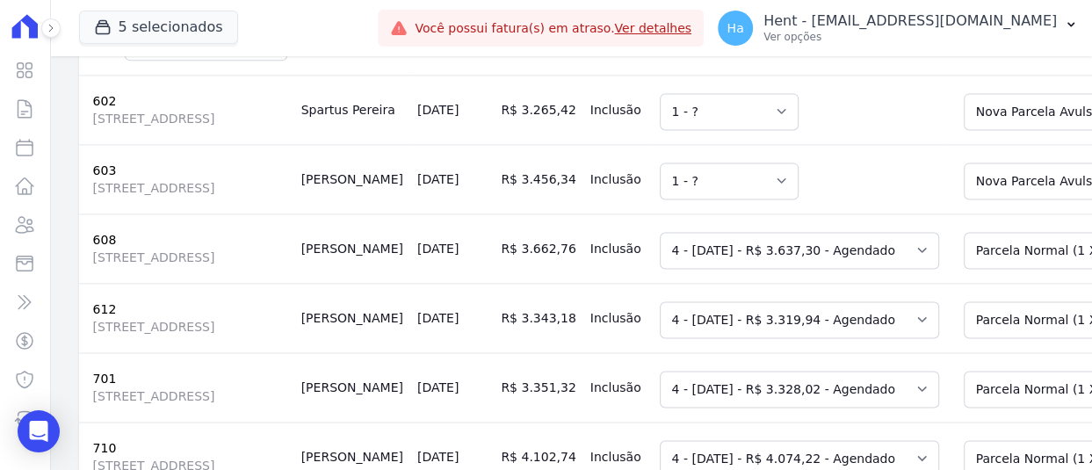
scroll to position [1844, 0]
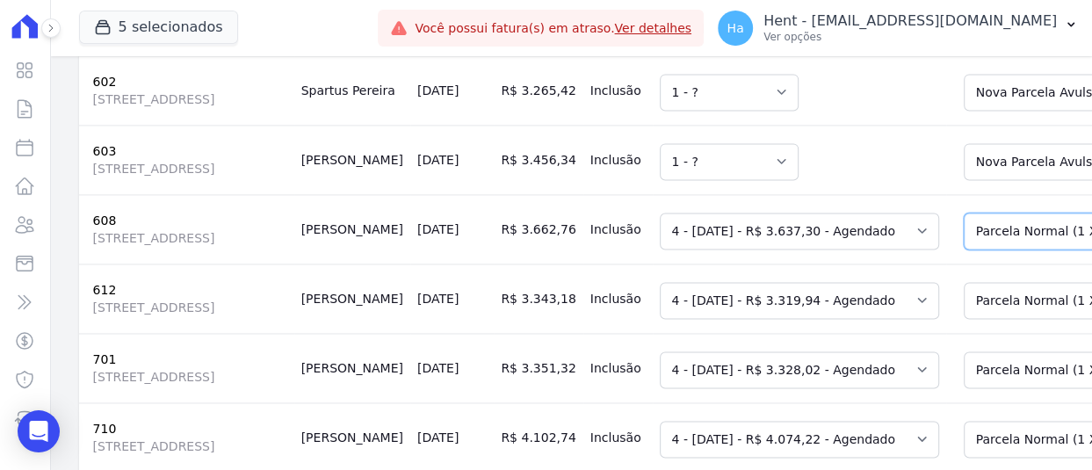
click at [963, 213] on select "Selecione uma Nova Parcela Avulsa Parcela Avulsa Existente Outros (1 X R$ 15.85…" at bounding box center [1109, 231] width 293 height 37
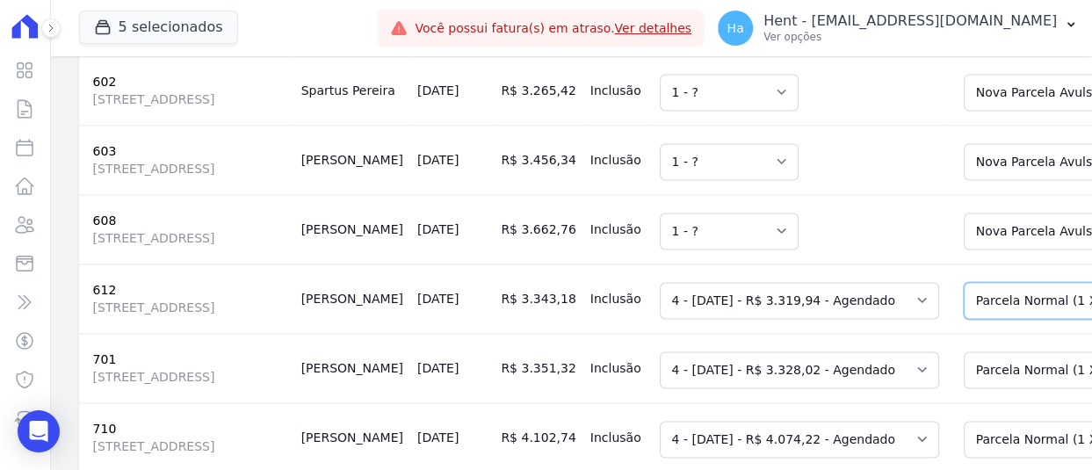
click at [964, 282] on select "Selecione uma Nova Parcela Avulsa Parcela Avulsa Existente Outros (1 X R$ 14.46…" at bounding box center [1109, 300] width 293 height 37
drag, startPoint x: 643, startPoint y: 313, endPoint x: 616, endPoint y: 306, distance: 28.1
click at [653, 313] on td "Selecione uma 4 - 20/10/2025 - R$ 3.319,94 - Agendado 5 - 10/11/2025 - R$ 1.659…" at bounding box center [799, 297] width 293 height 69
click at [963, 300] on select "Selecione uma Nova Parcela Avulsa Parcela Avulsa Existente Outros (1 X R$ 14.46…" at bounding box center [1109, 300] width 293 height 37
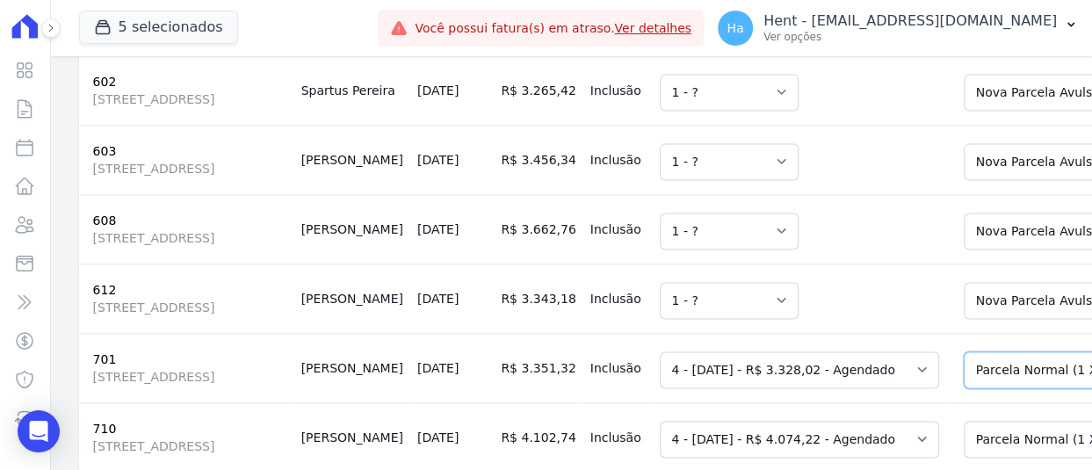
click at [963, 372] on select "Selecione uma Nova Parcela Avulsa Parcela Avulsa Existente Outros (1 X R$ 14.51…" at bounding box center [1109, 369] width 293 height 37
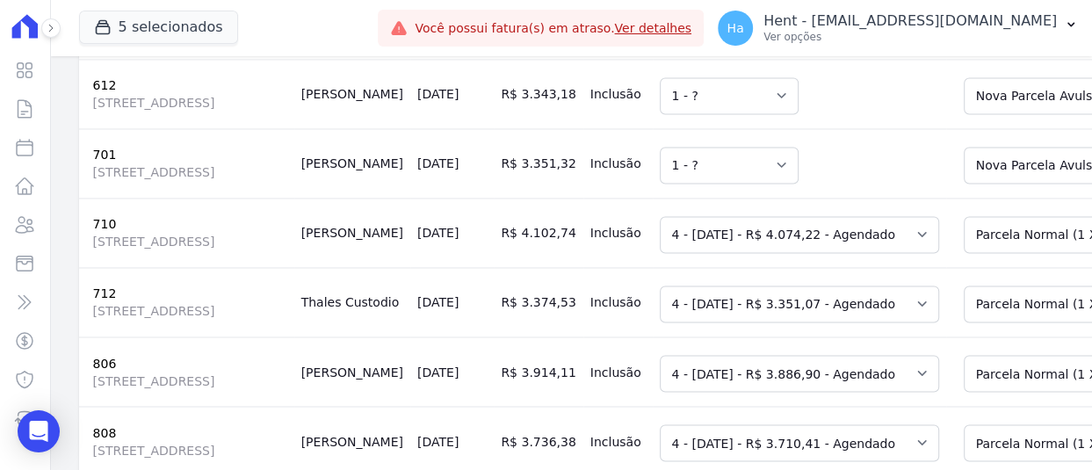
scroll to position [2108, 0]
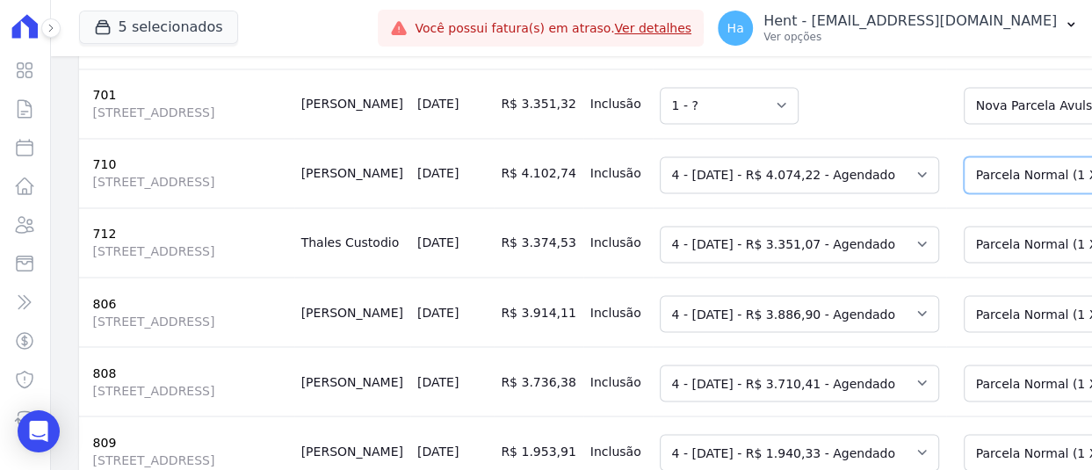
click at [981, 184] on select "Selecione uma Nova Parcela Avulsa Parcela Avulsa Existente Outros (1 X R$ 17.76…" at bounding box center [1109, 175] width 293 height 37
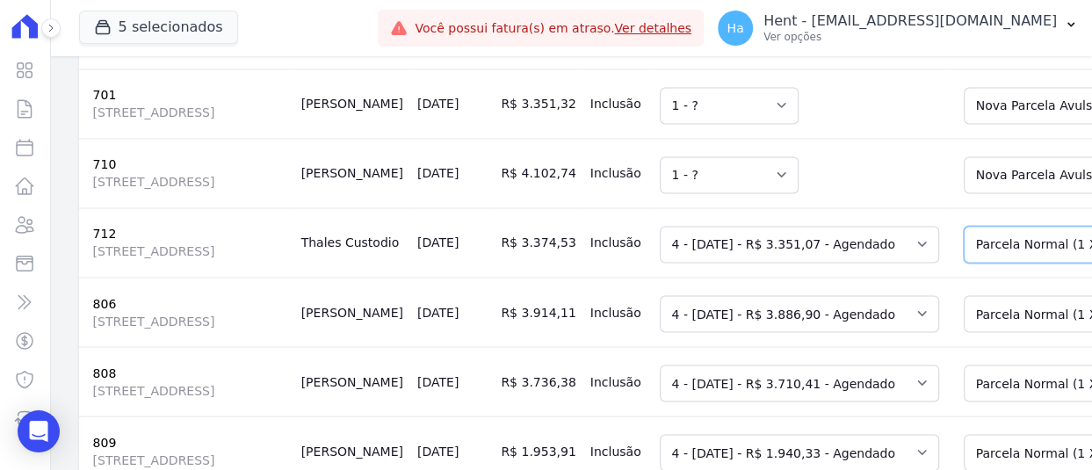
drag, startPoint x: 940, startPoint y: 271, endPoint x: 942, endPoint y: 283, distance: 11.6
click at [963, 263] on select "Selecione uma Nova Parcela Avulsa Parcela Avulsa Existente Outros (1 X R$ 14.61…" at bounding box center [1109, 245] width 293 height 37
drag, startPoint x: 975, startPoint y: 24, endPoint x: 952, endPoint y: 146, distance: 124.2
click at [971, 69] on div "5 selecionados Trapisa Engenharia Acaiá Residencial Icatu Residencial PORTO5 IN…" at bounding box center [571, 235] width 1041 height 470
drag, startPoint x: 948, startPoint y: 269, endPoint x: 948, endPoint y: 279, distance: 10.5
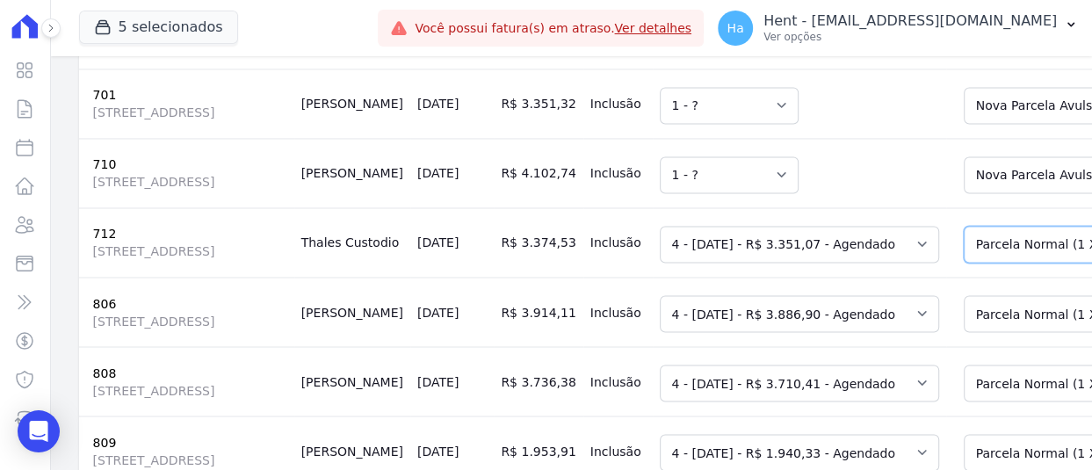
click at [963, 263] on select "Selecione uma Nova Parcela Avulsa Parcela Avulsa Existente Outros (1 X R$ 14.61…" at bounding box center [1109, 245] width 293 height 37
click at [963, 333] on select "Selecione uma Nova Parcela Avulsa Parcela Avulsa Existente Outros (1 X R$ 16.94…" at bounding box center [1109, 314] width 293 height 37
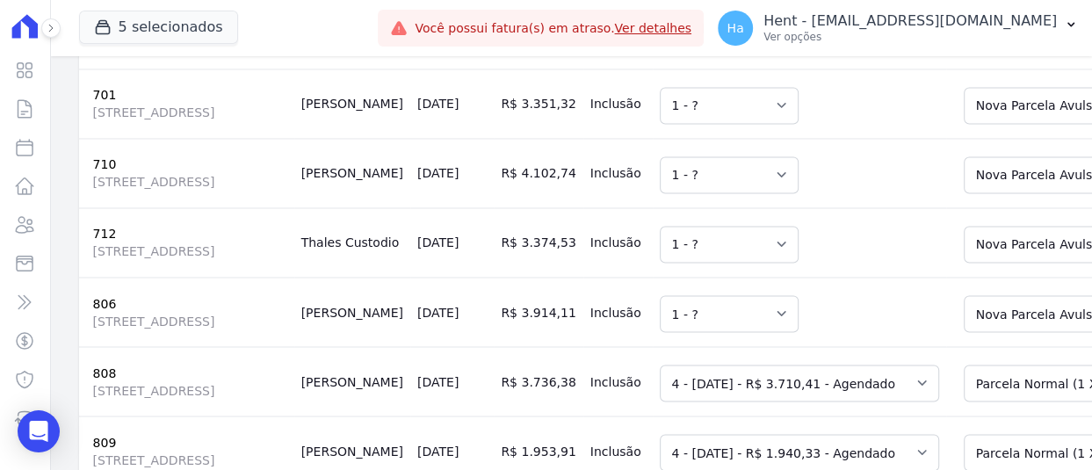
scroll to position [2371, 0]
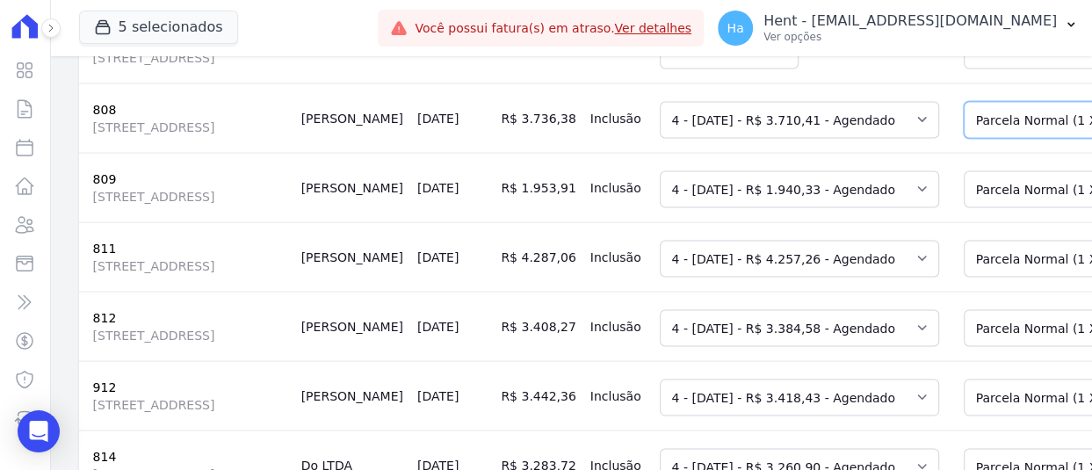
click at [963, 139] on select "Selecione uma Nova Parcela Avulsa Parcela Avulsa Existente Outros (1 X R$ 16.17…" at bounding box center [1109, 120] width 293 height 37
click at [963, 208] on select "Selecione uma Nova Parcela Avulsa Parcela Avulsa Existente Outros (1 X R$ 16.15…" at bounding box center [1109, 189] width 293 height 37
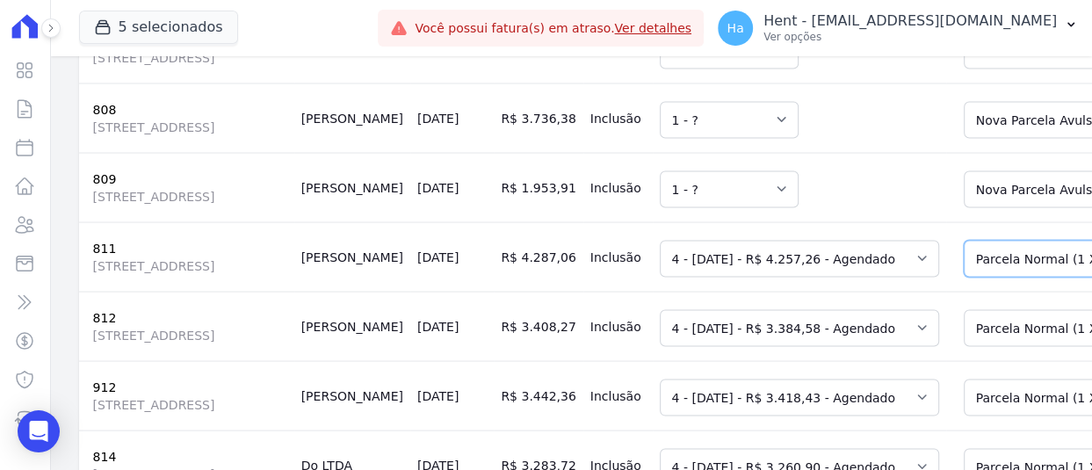
click at [963, 278] on select "Selecione uma Nova Parcela Avulsa Parcela Avulsa Existente Outros (1 X R$ 18.56…" at bounding box center [1109, 259] width 293 height 37
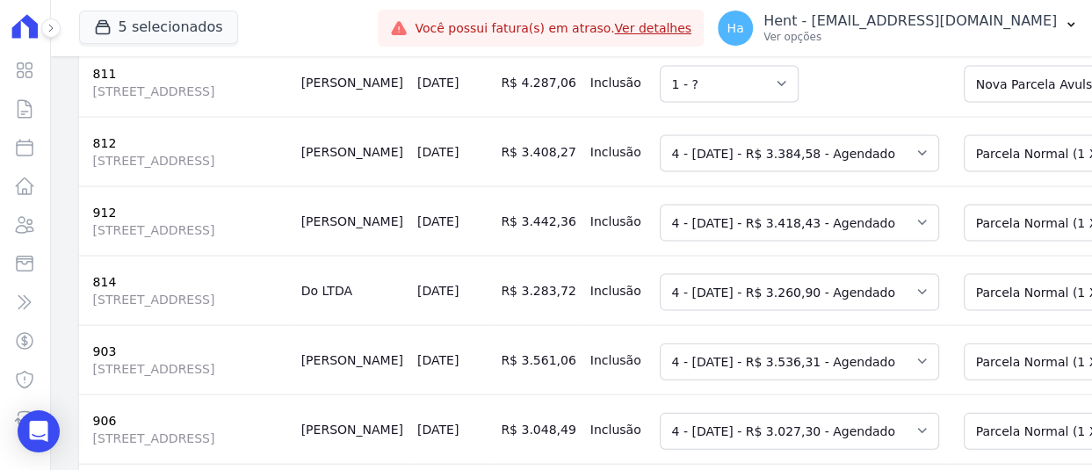
scroll to position [2547, 0]
click at [963, 171] on select "Selecione uma Nova Parcela Avulsa Parcela Avulsa Existente Outros (1 X R$ 14.75…" at bounding box center [1109, 152] width 293 height 37
click at [966, 255] on td "Selecione uma Nova Parcela Avulsa Parcela Avulsa Existente Outros (1 X R$ 14.90…" at bounding box center [1105, 219] width 318 height 69
click at [967, 241] on select "Selecione uma Nova Parcela Avulsa Parcela Avulsa Existente Outros (1 X R$ 14.90…" at bounding box center [1109, 222] width 293 height 37
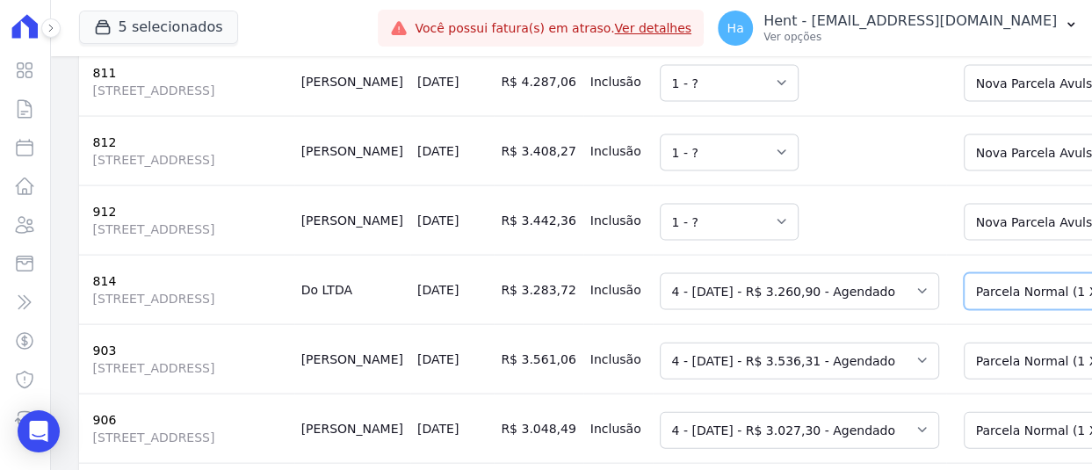
click at [974, 310] on select "Selecione uma Nova Parcela Avulsa Parcela Avulsa Existente Outros (1 X R$ 14.21…" at bounding box center [1109, 291] width 293 height 37
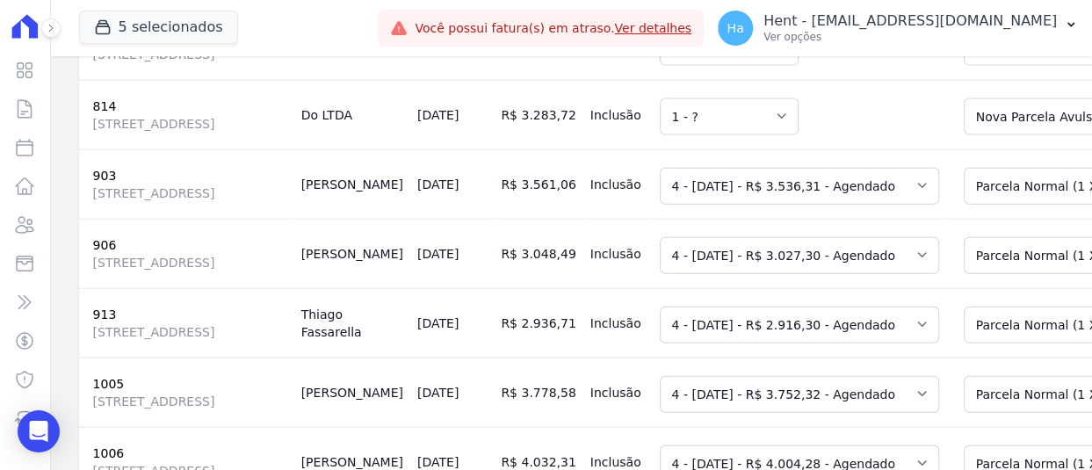
scroll to position [2723, 0]
click at [963, 204] on select "Selecione uma Nova Parcela Avulsa Parcela Avulsa Existente Outros (1 X R$ 15.41…" at bounding box center [1109, 185] width 293 height 37
click at [955, 287] on td "Selecione uma Nova Parcela Avulsa Parcela Avulsa Existente Outros (1 X R$ 17.11…" at bounding box center [1105, 252] width 318 height 69
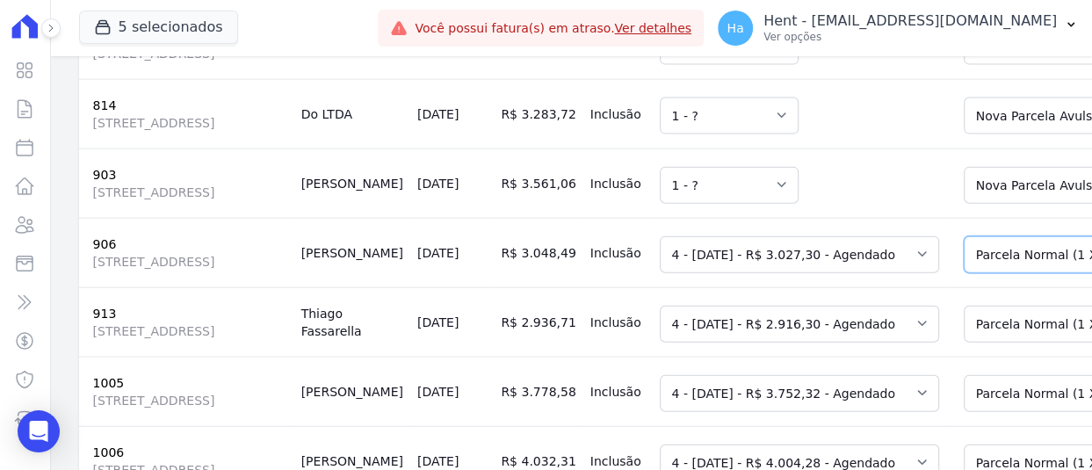
click at [966, 273] on select "Selecione uma Nova Parcela Avulsa Parcela Avulsa Existente Outros (1 X R$ 17.11…" at bounding box center [1109, 254] width 293 height 37
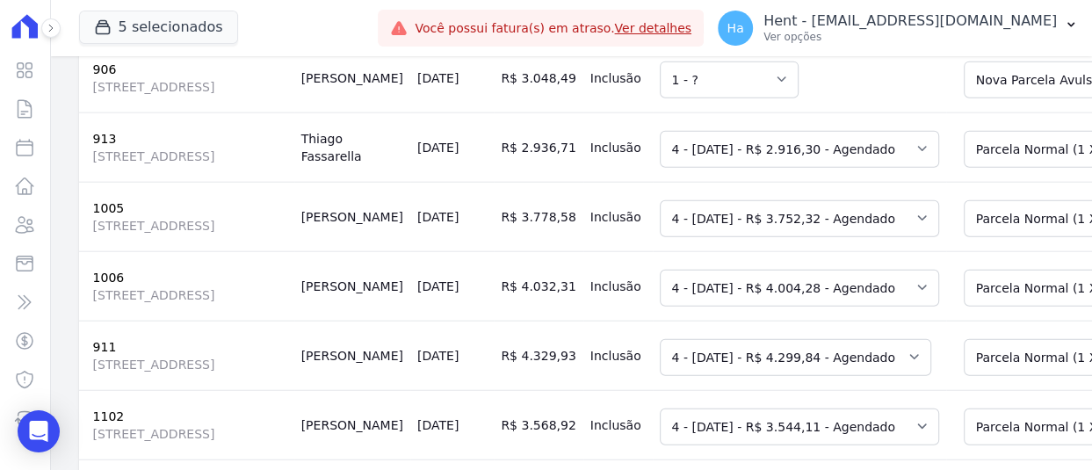
scroll to position [2898, 0]
click at [961, 181] on td "Selecione uma Nova Parcela Avulsa Parcela Avulsa Existente Outros (1 X R$ 12.71…" at bounding box center [1105, 146] width 318 height 69
click at [970, 167] on select "Selecione uma Nova Parcela Avulsa Parcela Avulsa Existente Outros (1 X R$ 12.71…" at bounding box center [1109, 148] width 293 height 37
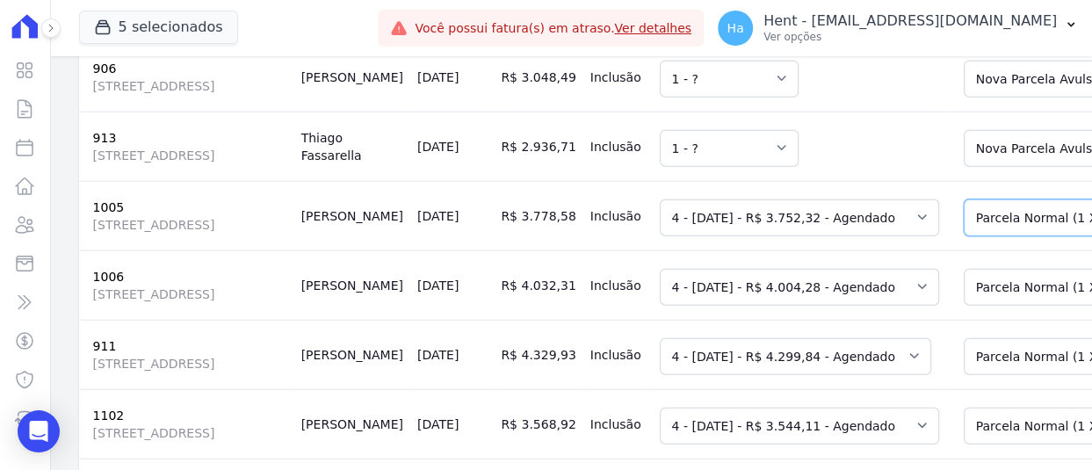
click at [963, 236] on select "Selecione uma Nova Parcela Avulsa Parcela Avulsa Existente Outros (1 X R$ 16.36…" at bounding box center [1109, 217] width 293 height 37
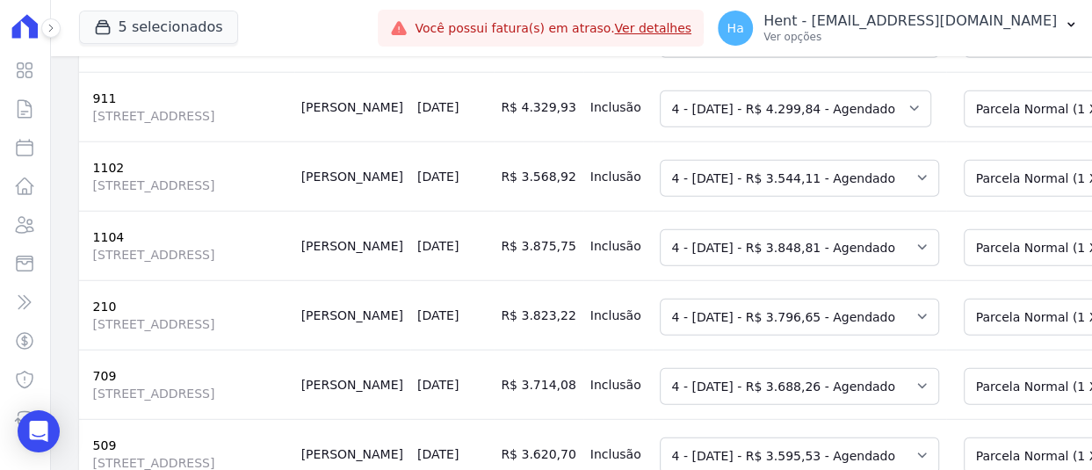
scroll to position [3162, 0]
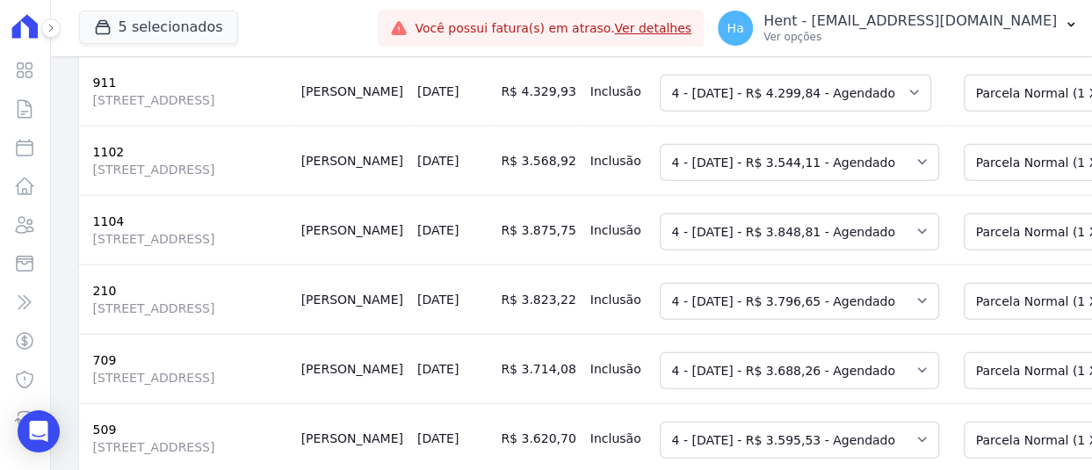
click at [963, 42] on select "Selecione uma Nova Parcela Avulsa Parcela Avulsa Existente Outros (1 X R$ 17.45…" at bounding box center [1109, 23] width 293 height 37
click at [963, 112] on select "Selecione uma Nova Parcela Avulsa Parcela Avulsa Existente Outros (1 X R$ 18.74…" at bounding box center [1109, 93] width 293 height 37
click at [982, 181] on select "Selecione uma Nova Parcela Avulsa Parcela Avulsa Existente Outros (1 X R$ 15.45…" at bounding box center [1109, 162] width 293 height 37
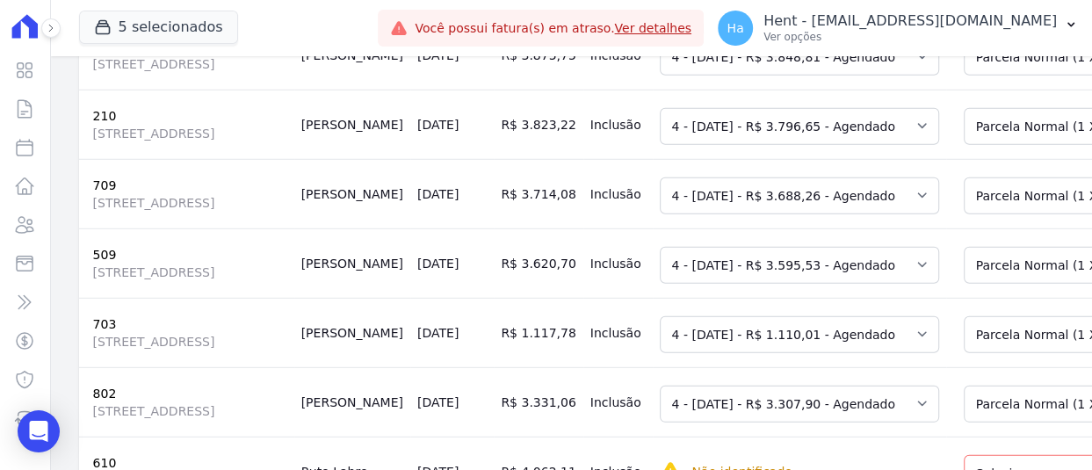
scroll to position [3337, 0]
click at [963, 75] on select "Selecione uma Nova Parcela Avulsa Parcela Avulsa Existente Outros (1 X R$ 16.78…" at bounding box center [1109, 56] width 293 height 37
click at [963, 144] on select "Selecione uma Nova Parcela Avulsa Parcela Avulsa Existente Outros (1 X R$ 16.55…" at bounding box center [1109, 125] width 293 height 37
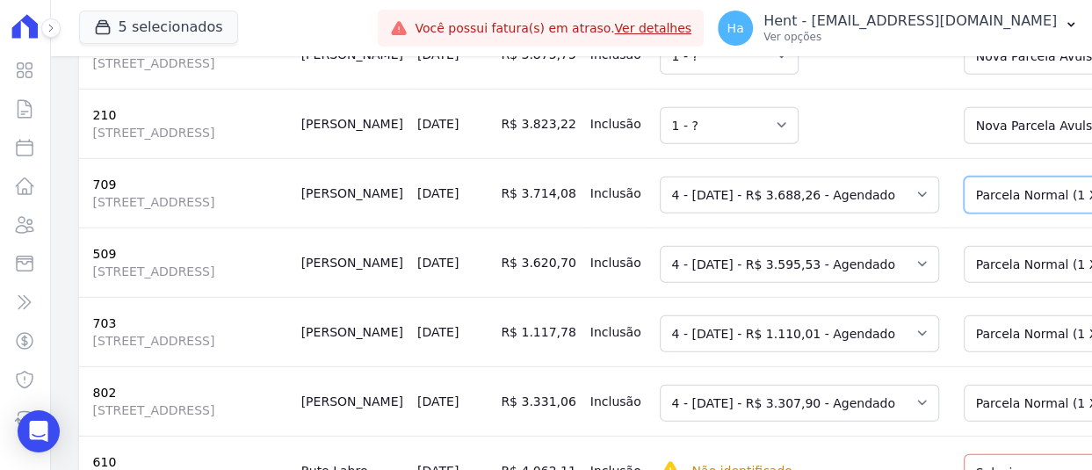
click at [966, 213] on select "Selecione uma Nova Parcela Avulsa Parcela Avulsa Existente Outros (1 X R$ 15.33…" at bounding box center [1109, 195] width 293 height 37
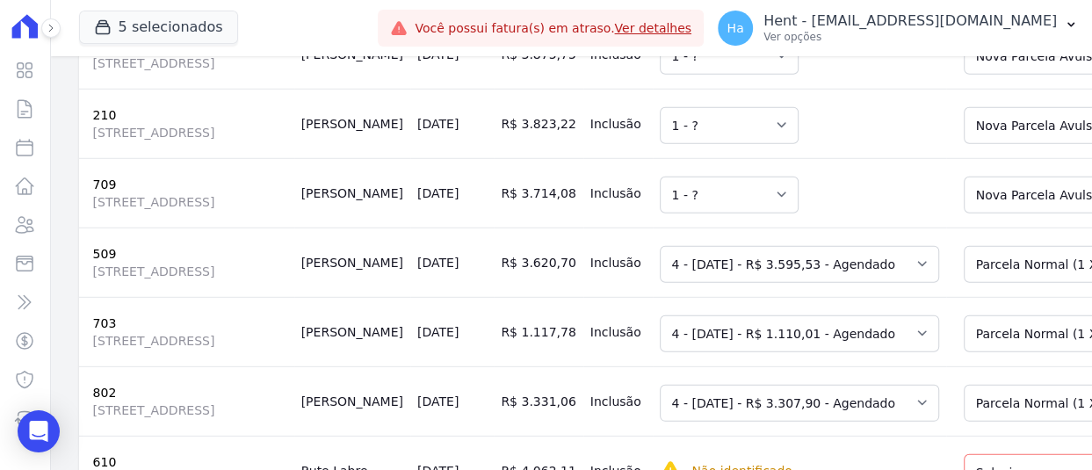
scroll to position [3601, 0]
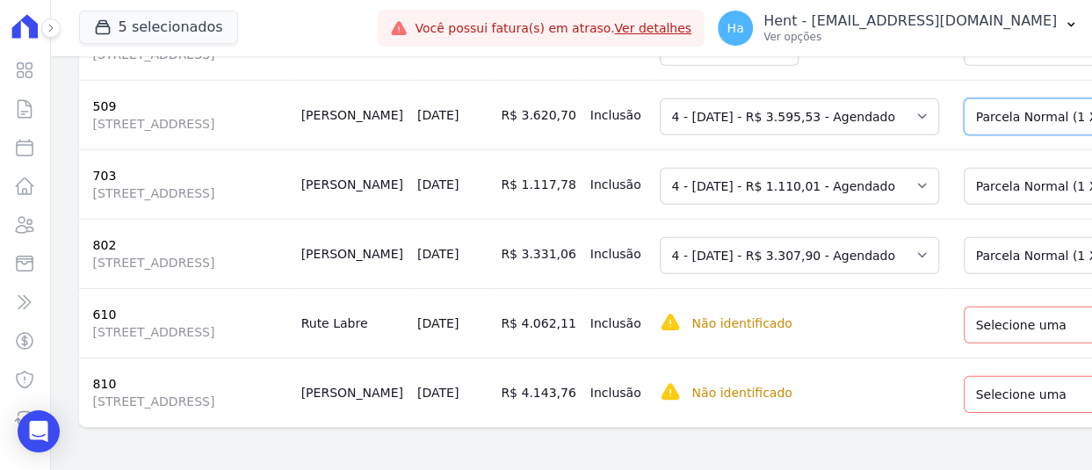
click at [978, 135] on select "Selecione uma Nova Parcela Avulsa Parcela Avulsa Existente Outros (1 X R$ 15.67…" at bounding box center [1109, 116] width 293 height 37
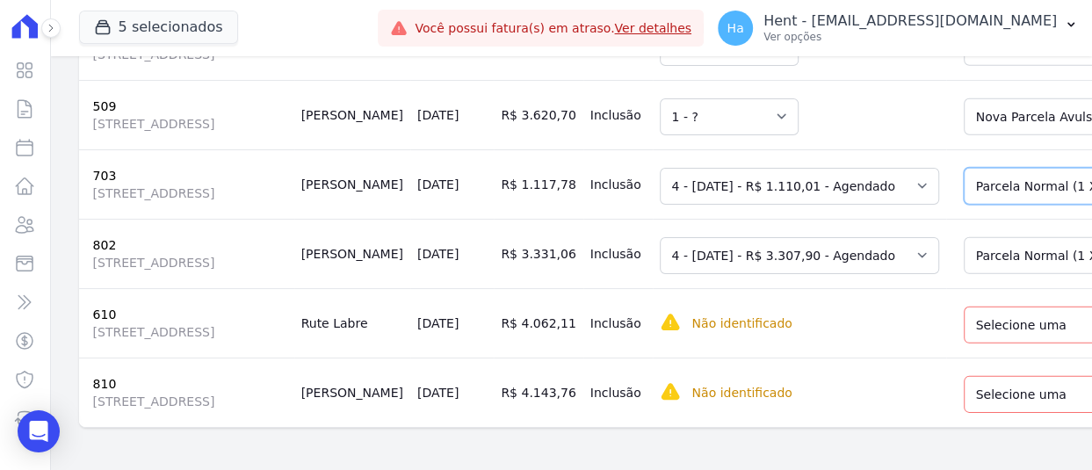
click at [963, 205] on select "Selecione uma Nova Parcela Avulsa Parcela Avulsa Existente Outros (1 X R$ 15.11…" at bounding box center [1093, 186] width 261 height 37
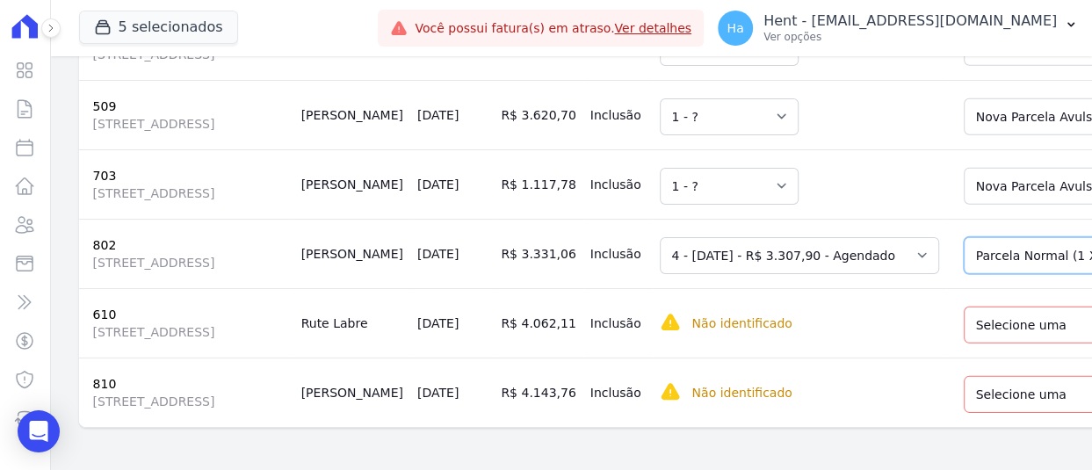
click at [963, 274] on select "Selecione uma Nova Parcela Avulsa Parcela Avulsa Existente Outros (1 X R$ 14.42…" at bounding box center [1109, 255] width 293 height 37
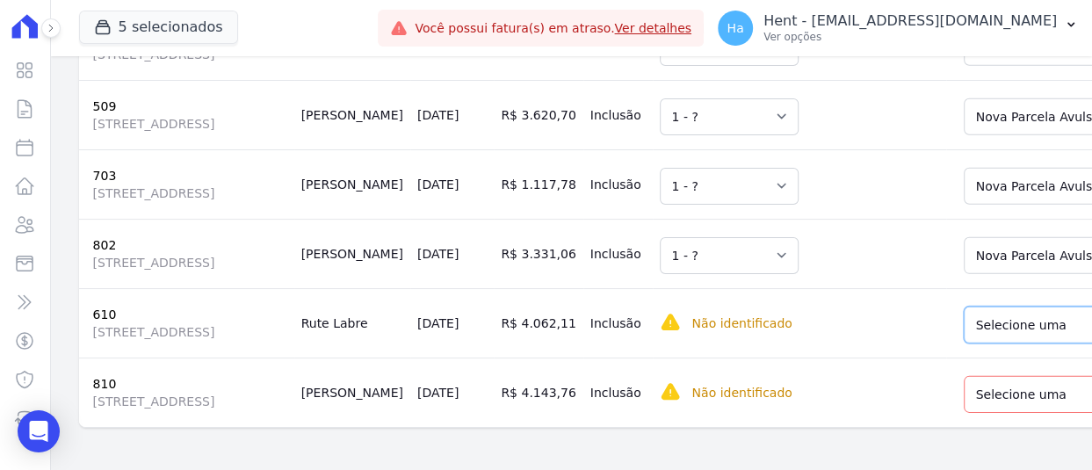
click at [963, 314] on select "Selecione uma Nova Parcela Avulsa Parcela Avulsa Existente Sinal (1 X R$ 3.997,…" at bounding box center [1093, 325] width 261 height 37
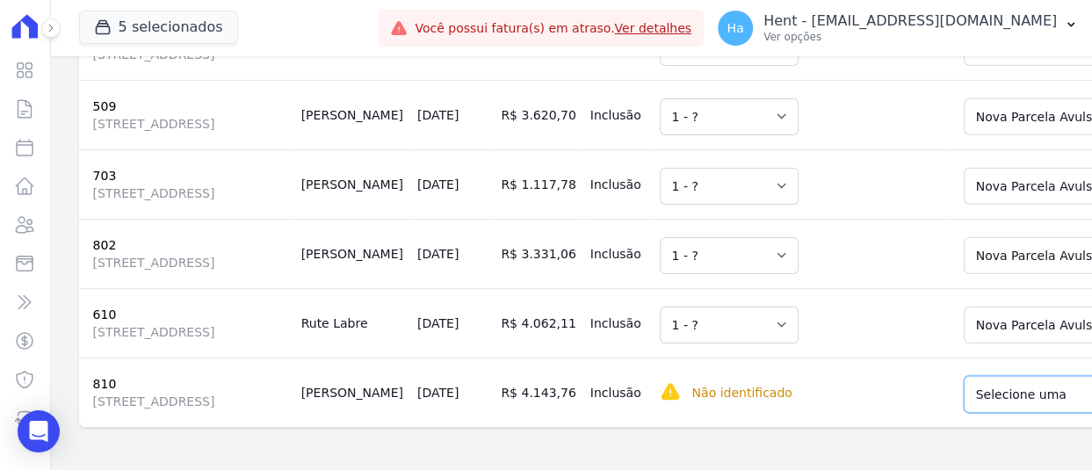
click at [963, 402] on select "Selecione uma Nova Parcela Avulsa Parcela Avulsa Existente Sinal (1 X R$ 4.077,…" at bounding box center [1087, 394] width 249 height 37
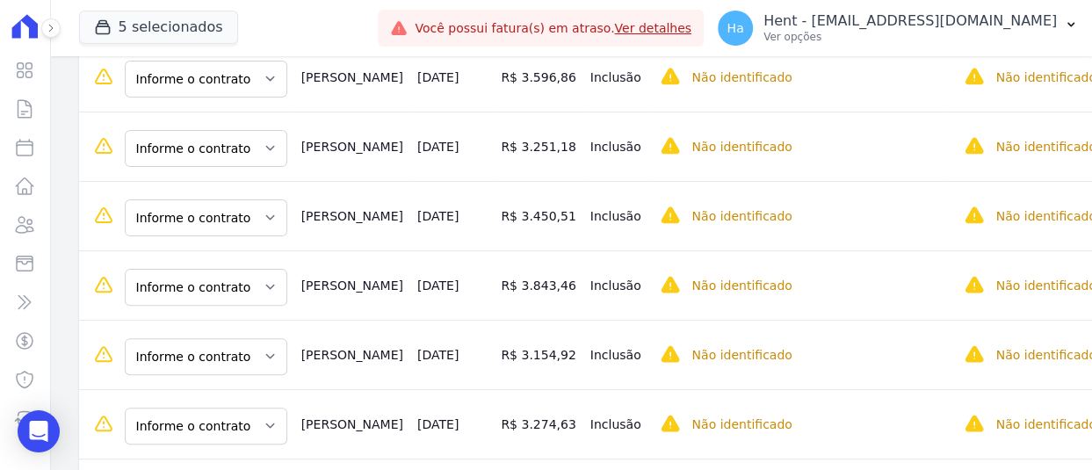
scroll to position [878, 0]
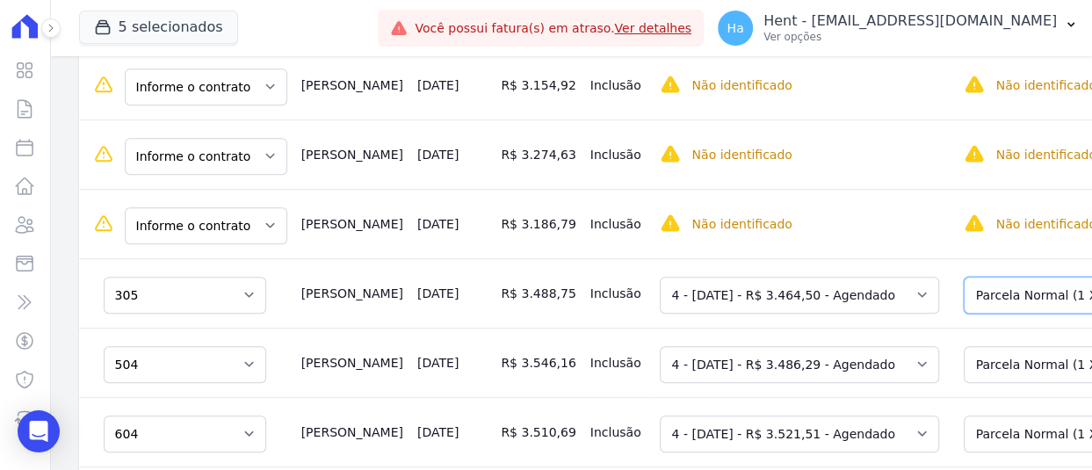
click at [985, 277] on select "Selecione uma Nova Parcela Avulsa Parcela Avulsa Existente Outros (1 X R$ 15.10…" at bounding box center [1109, 295] width 293 height 37
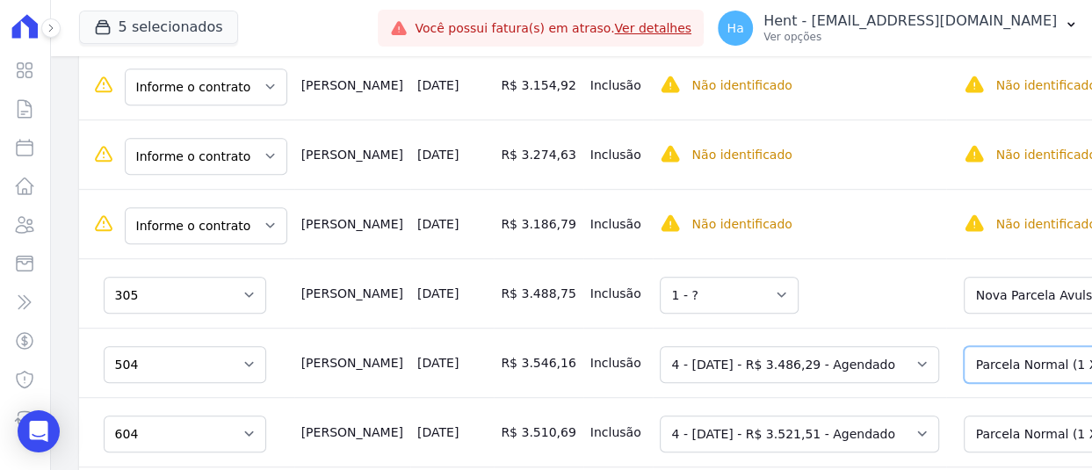
click at [963, 346] on select "Selecione uma Nova Parcela Avulsa Parcela Avulsa Existente Outros (1 X R$ 15.20…" at bounding box center [1109, 364] width 293 height 37
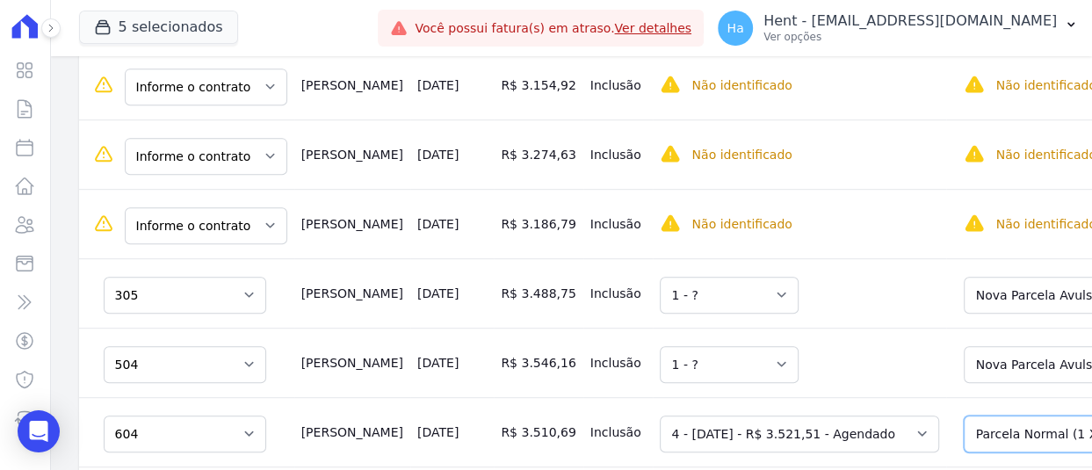
click at [963, 415] on select "Selecione uma Nova Parcela Avulsa Parcela Avulsa Existente Outros (1 X R$ 15.35…" at bounding box center [1109, 433] width 293 height 37
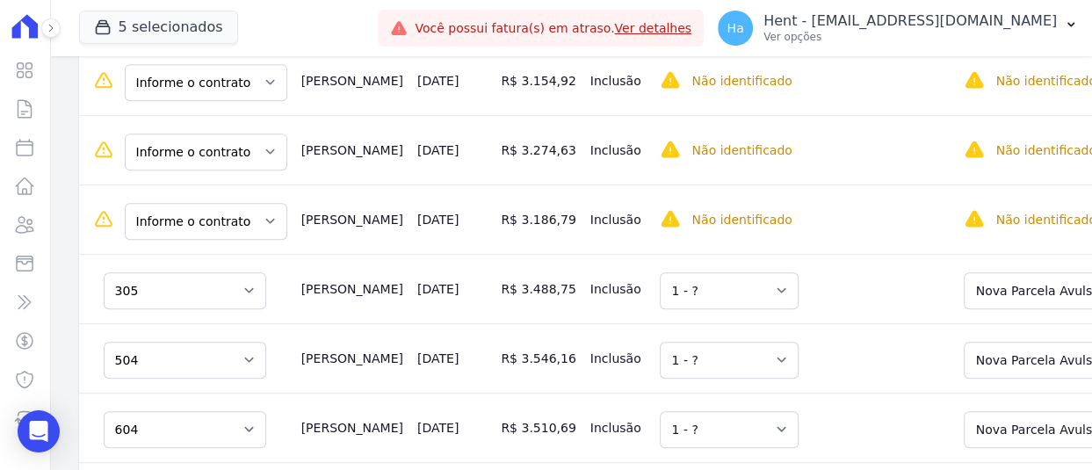
drag, startPoint x: 948, startPoint y: 441, endPoint x: 957, endPoint y: 420, distance: 23.2
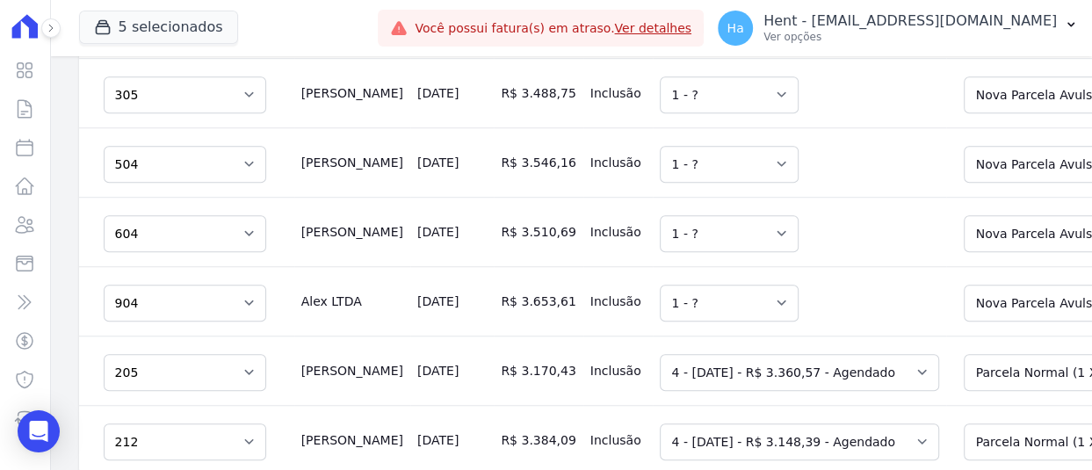
scroll to position [1096, 0]
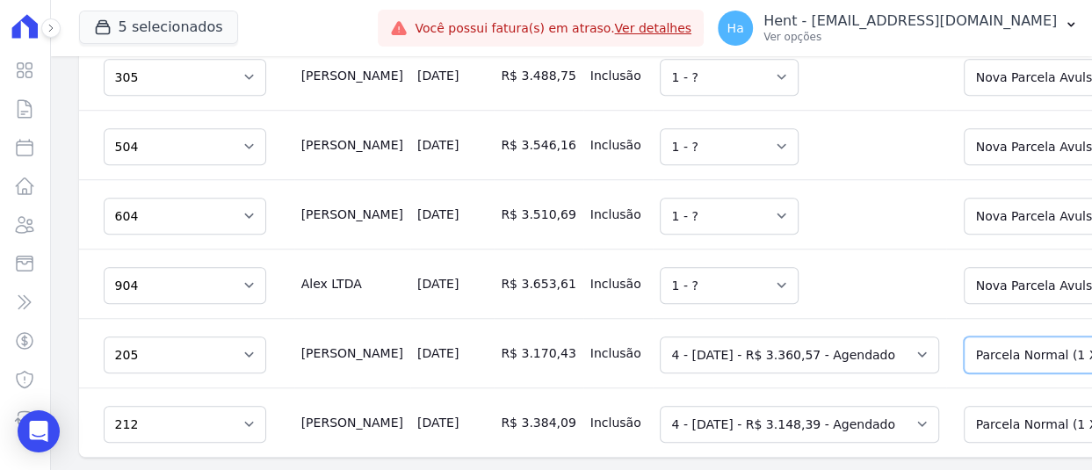
click at [963, 336] on select "Selecione uma Nova Parcela Avulsa Parcela Avulsa Existente Outros (1 X R$ 14.65…" at bounding box center [1109, 354] width 293 height 37
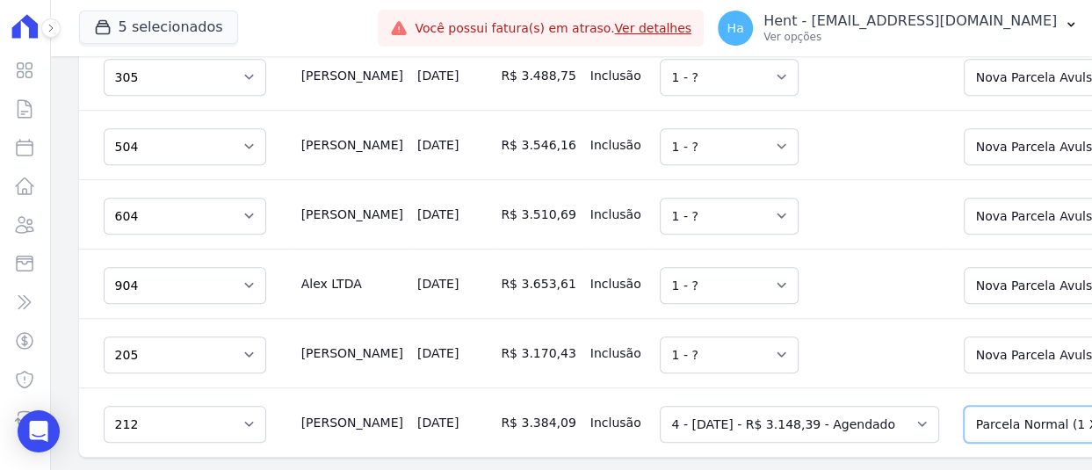
click at [963, 406] on select "Selecione uma Nova Parcela Avulsa Parcela Avulsa Existente Outros (1 X R$ 13.72…" at bounding box center [1109, 424] width 293 height 37
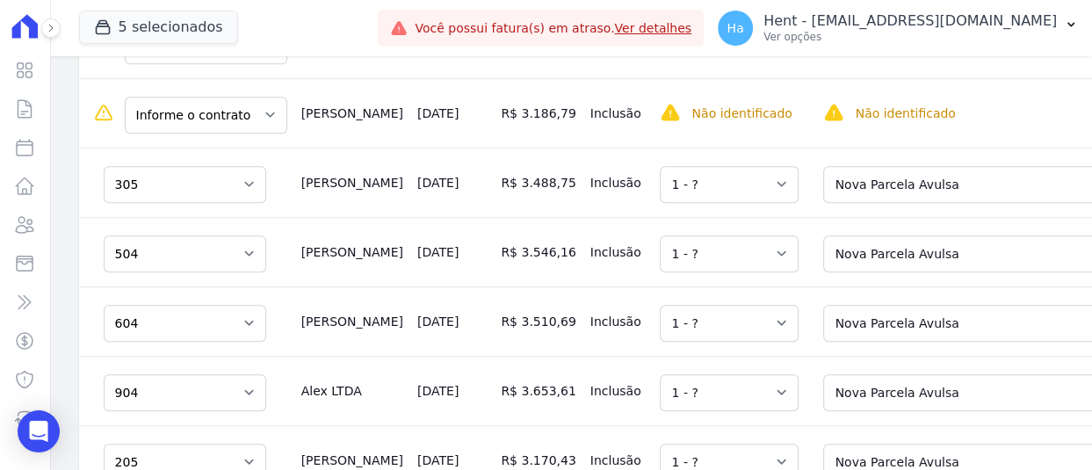
scroll to position [906, 0]
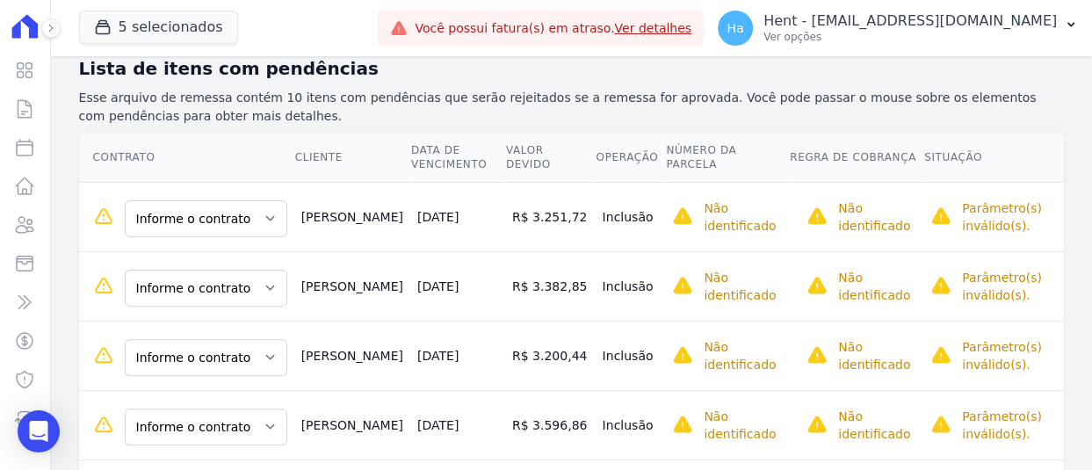
scroll to position [263, 0]
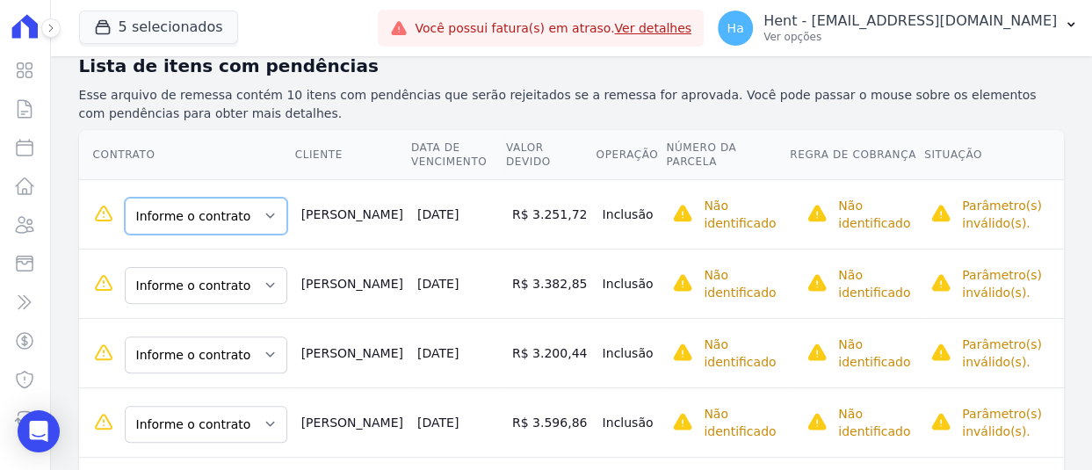
drag, startPoint x: 238, startPoint y: 135, endPoint x: 235, endPoint y: 148, distance: 13.4
click at [237, 198] on select "Informe o contrato 1114 1014 714 301" at bounding box center [206, 216] width 162 height 37
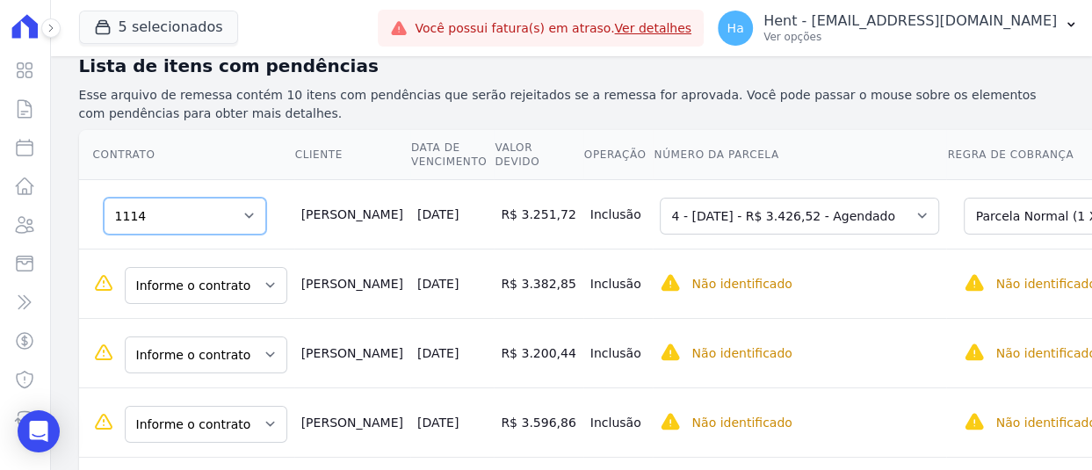
click at [206, 198] on select "Informe o contrato 1114 1014 714 301" at bounding box center [185, 216] width 162 height 37
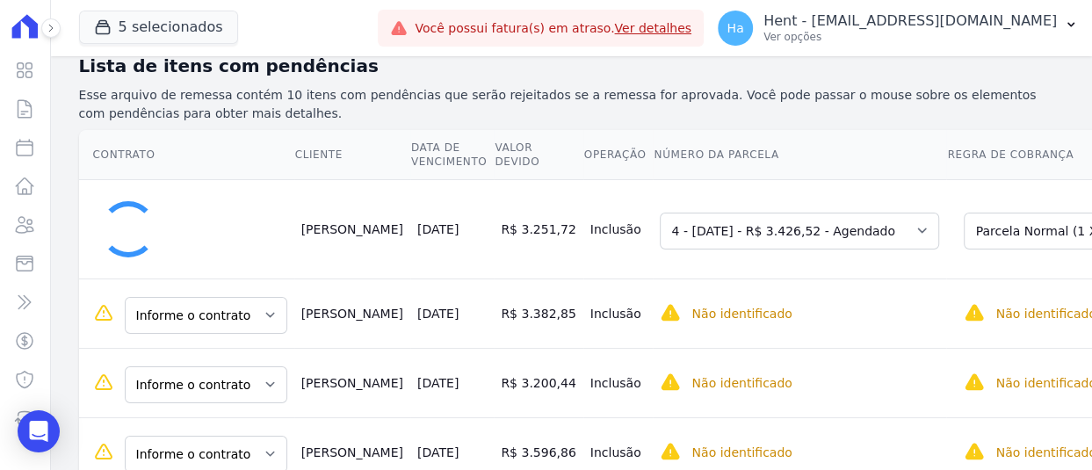
select select "0"
select select "none"
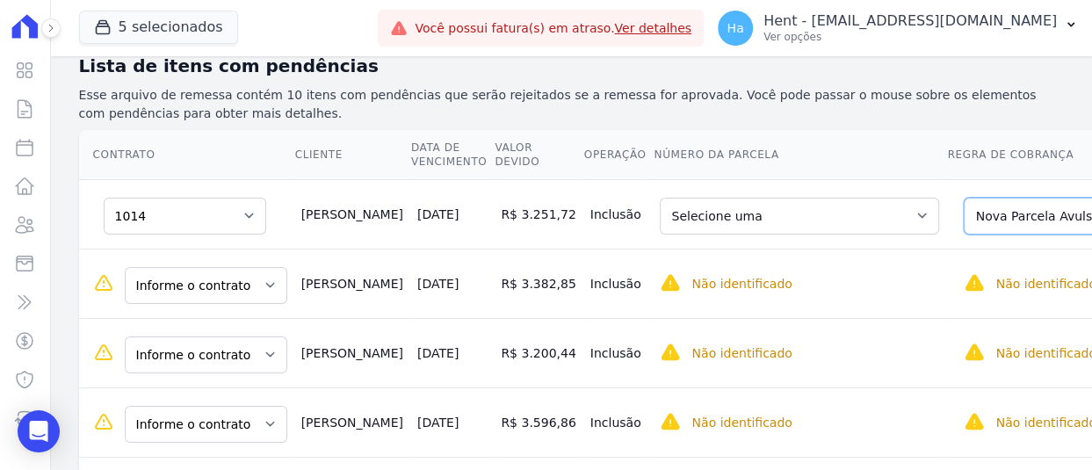
click at [967, 198] on select "Selecione uma Nova Parcela Avulsa Parcela Avulsa Existente Outros (1 X R$ 14.64…" at bounding box center [1109, 216] width 293 height 37
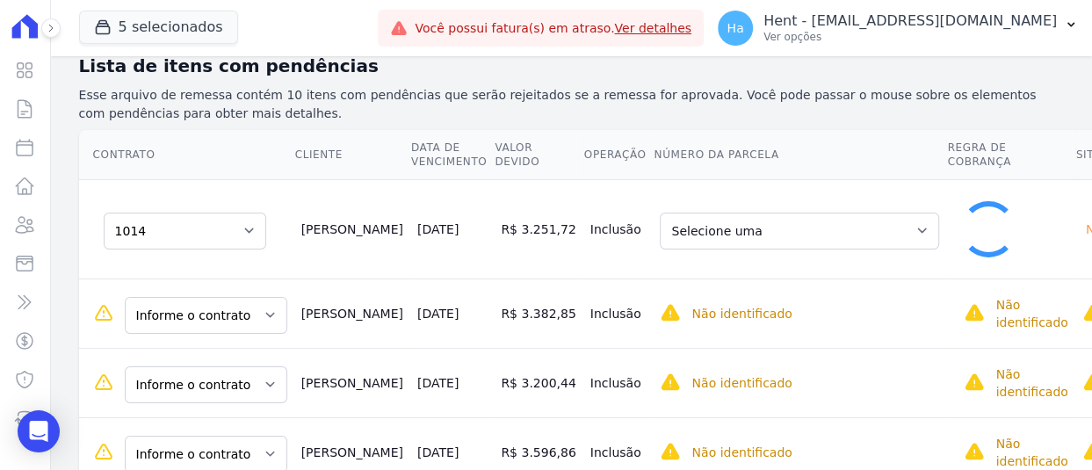
select select "6065998"
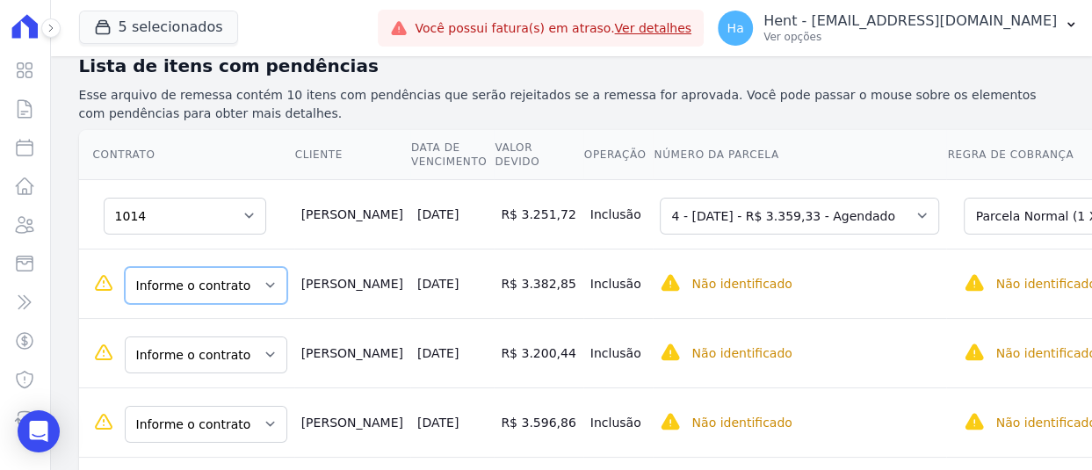
click at [188, 267] on select "Informe o contrato 1114 1014 714 301" at bounding box center [206, 285] width 162 height 37
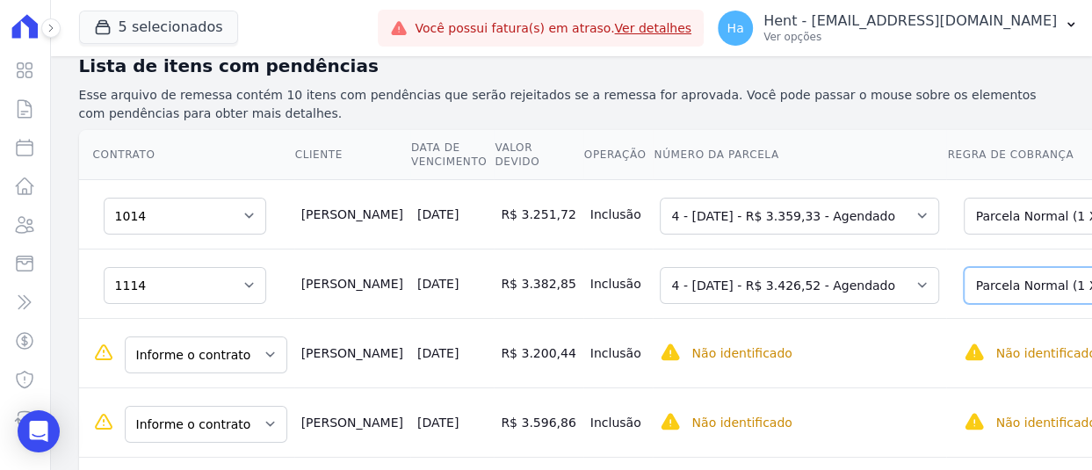
click at [990, 267] on select "Selecione uma Nova Parcela Avulsa Parcela Avulsa Existente Outros (1 X R$ 14.94…" at bounding box center [1109, 285] width 293 height 37
click at [199, 267] on select "Informe o contrato 1114 1014 714 301" at bounding box center [185, 285] width 162 height 37
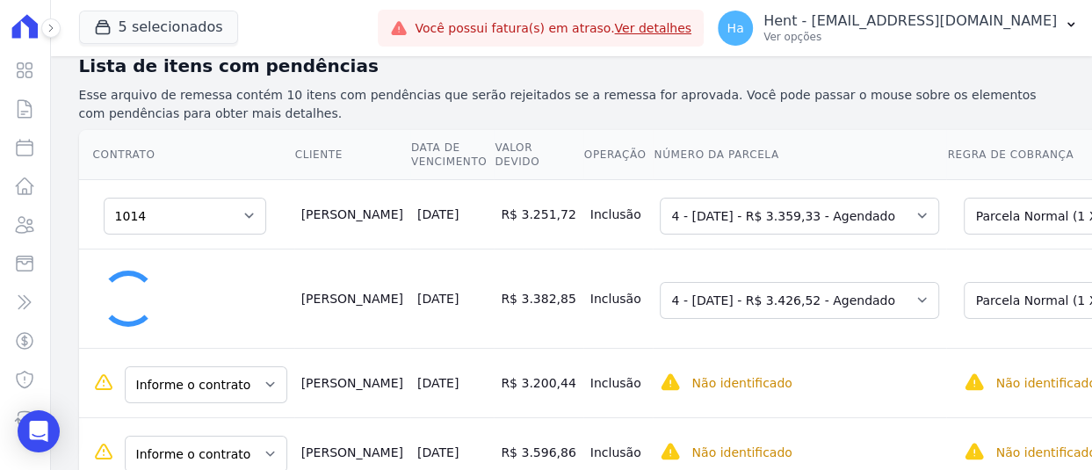
select select "0"
select select "none"
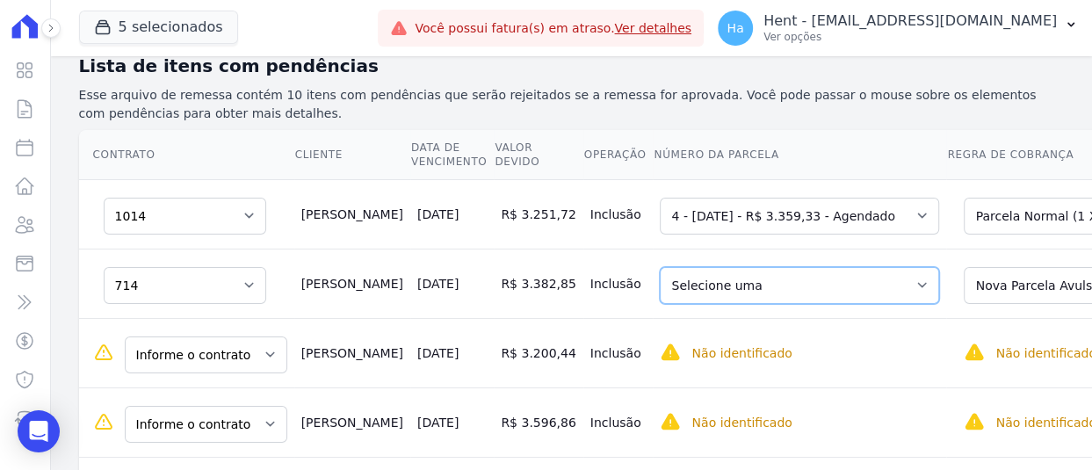
click at [725, 267] on select "Selecione uma 4 - 20/10/2025 - R$ 3.426,52 - Agendado 5 - 10/11/2025 - R$ 1.008…" at bounding box center [799, 285] width 279 height 37
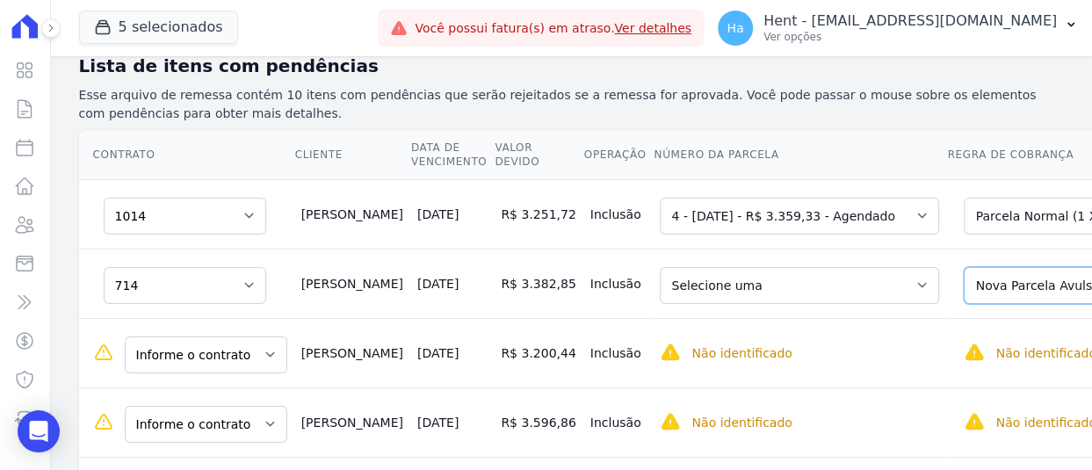
click at [963, 267] on select "Selecione uma Nova Parcela Avulsa Parcela Avulsa Existente Outros (1 X R$ 14.07…" at bounding box center [1109, 285] width 293 height 37
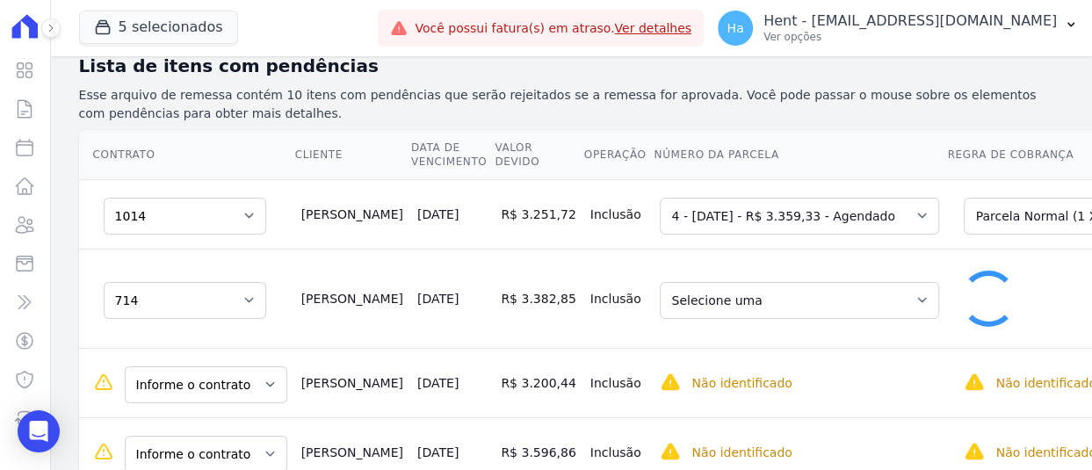
select select "6066027"
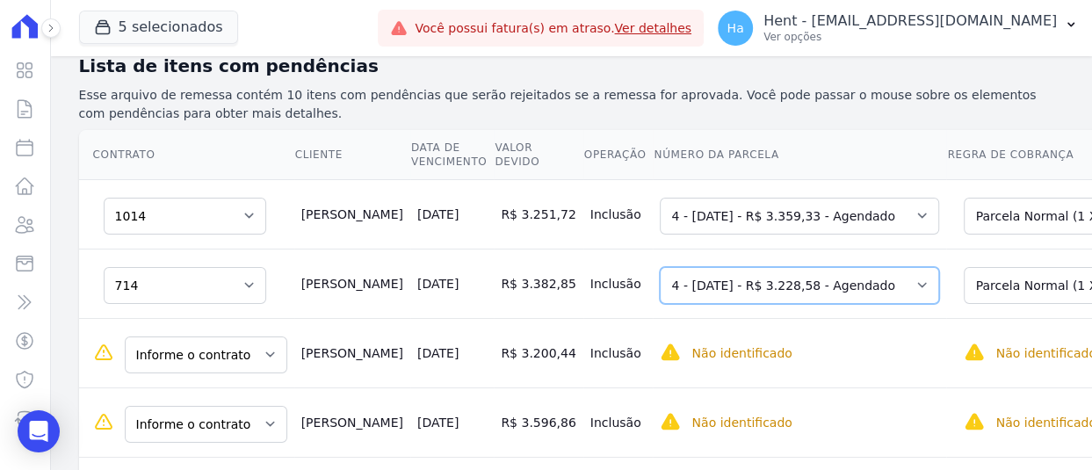
click at [665, 267] on select "Selecione uma 4 - 20/10/2025 - R$ 3.228,58 - Agendado 5 - 10/11/2025 - R$ 1.008…" at bounding box center [799, 285] width 279 height 37
click at [660, 267] on select "Selecione uma 4 - 20/10/2025 - R$ 3.228,58 - Agendado 5 - 10/11/2025 - R$ 1.008…" at bounding box center [799, 285] width 279 height 37
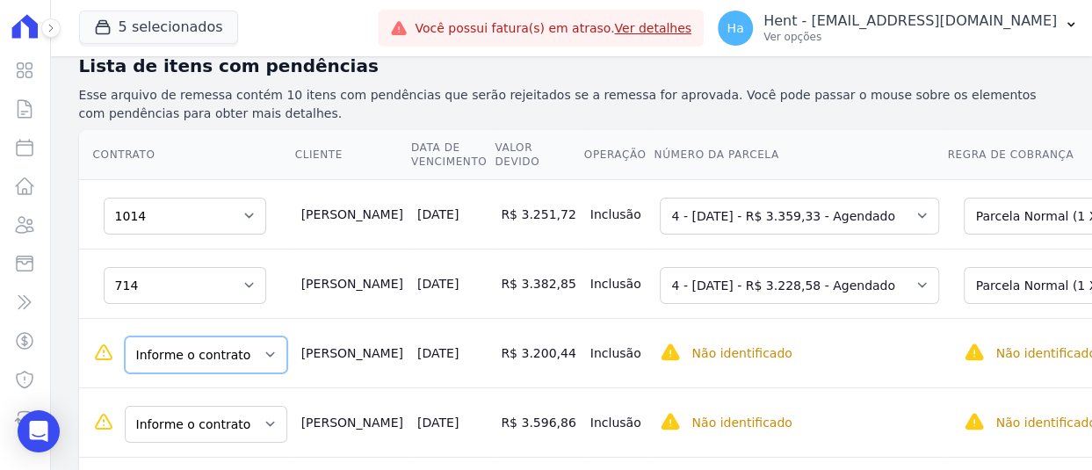
click at [193, 336] on select "Informe o contrato 402 707" at bounding box center [206, 354] width 162 height 37
click at [583, 318] on td "Inclusão" at bounding box center [618, 352] width 70 height 69
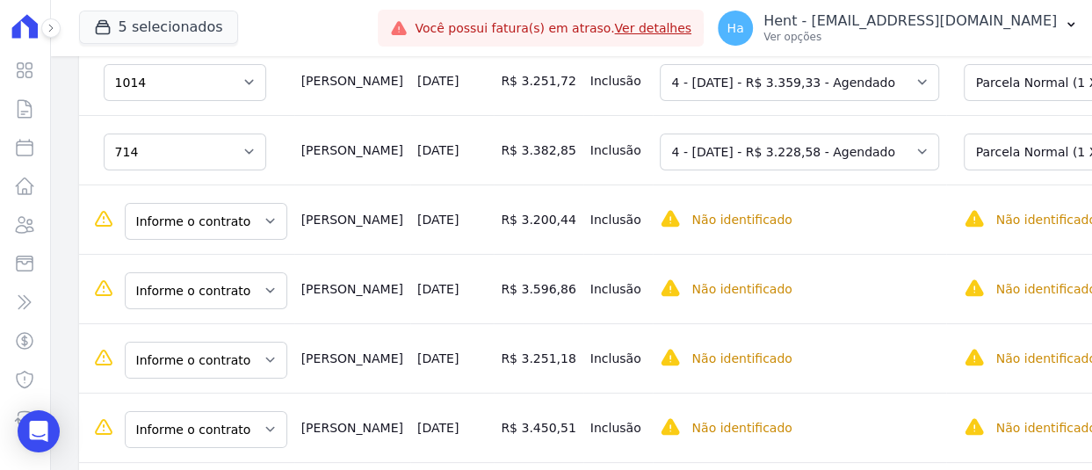
scroll to position [439, 0]
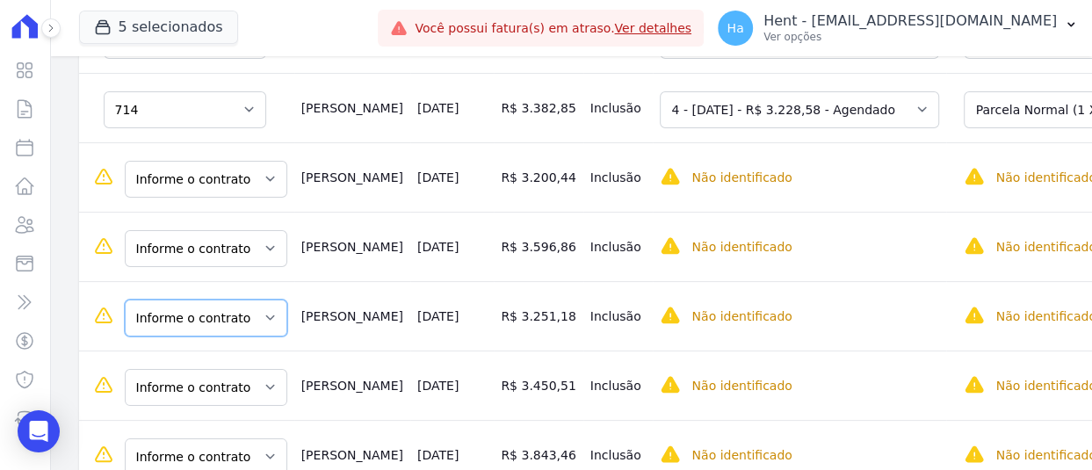
click at [166, 299] on select "Informe o contrato 1114 1014 714 301" at bounding box center [206, 317] width 162 height 37
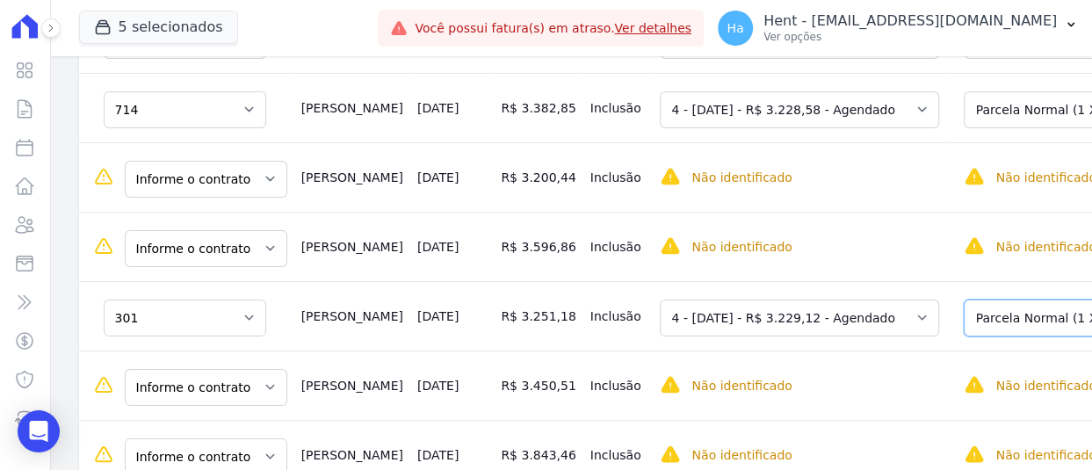
click at [1009, 299] on select "Selecione uma Nova Parcela Avulsa Parcela Avulsa Existente Outros (1 X R$ 14.08…" at bounding box center [1109, 317] width 293 height 37
click at [170, 369] on select "Informe o contrato 1114 1014 714 301" at bounding box center [206, 387] width 162 height 37
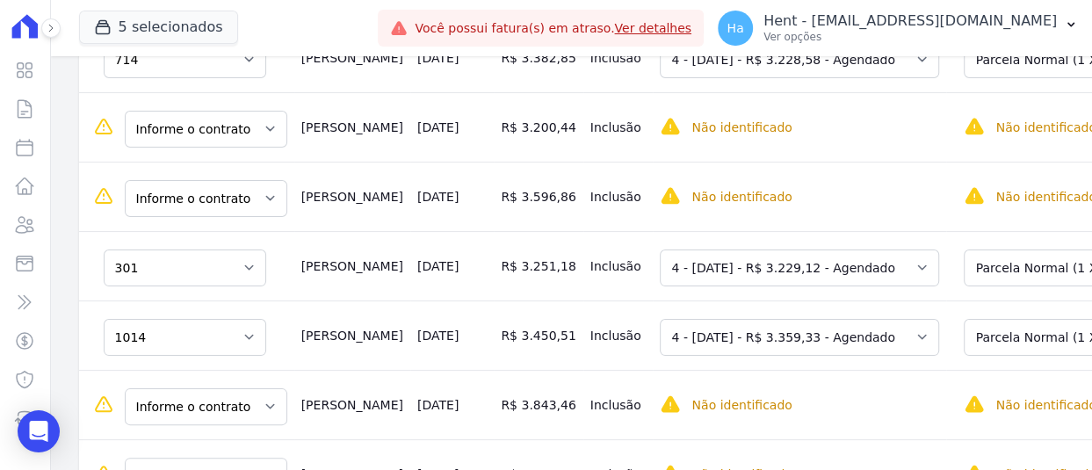
scroll to position [527, 0]
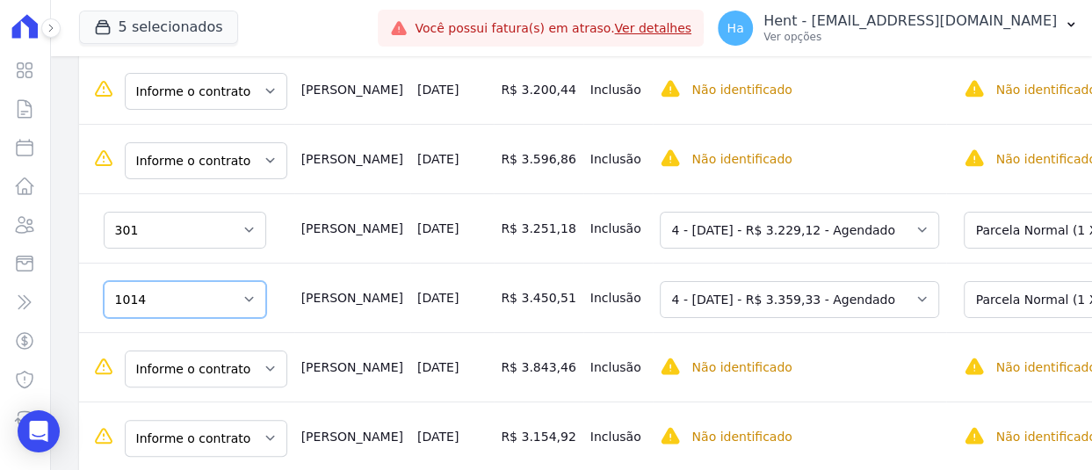
click at [189, 281] on select "Informe o contrato 1114 1014 714 301" at bounding box center [185, 299] width 162 height 37
click at [494, 263] on td "R$ 3.450,51" at bounding box center [538, 297] width 89 height 69
click at [158, 281] on select "Informe o contrato 1114 1014 714 301" at bounding box center [185, 299] width 162 height 37
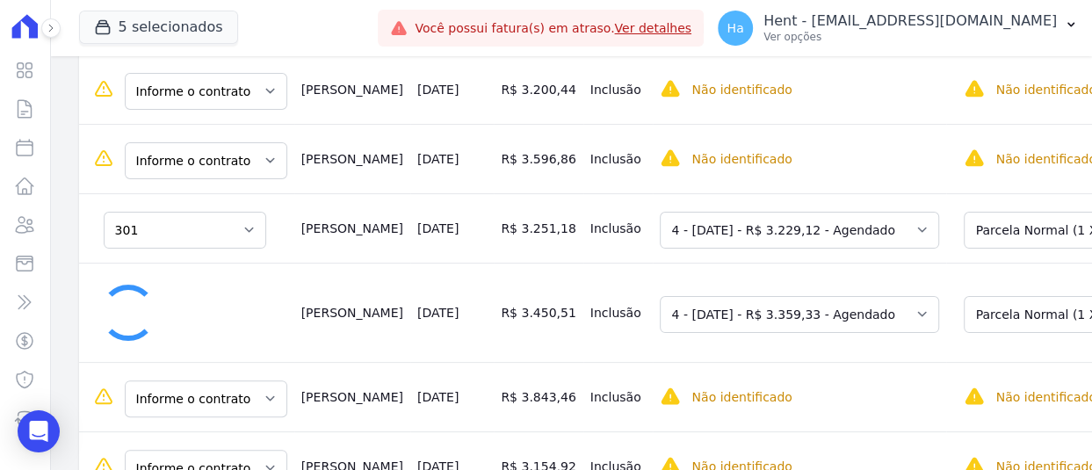
select select "0"
select select "none"
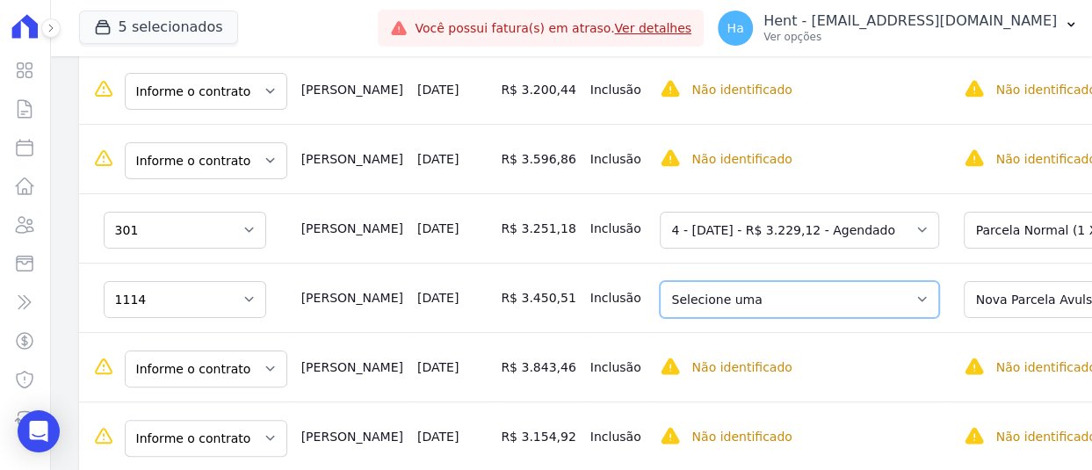
click at [786, 281] on select "Selecione uma 4 - 20/10/2025 - R$ 3.359,33 - Agendado 5 - 10/11/2025 - R$ 1.008…" at bounding box center [799, 299] width 279 height 37
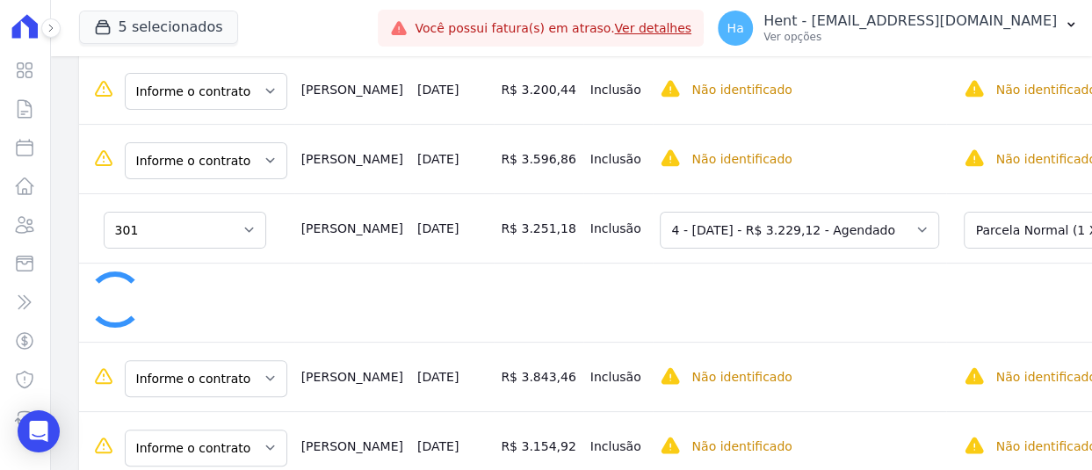
select select "none"
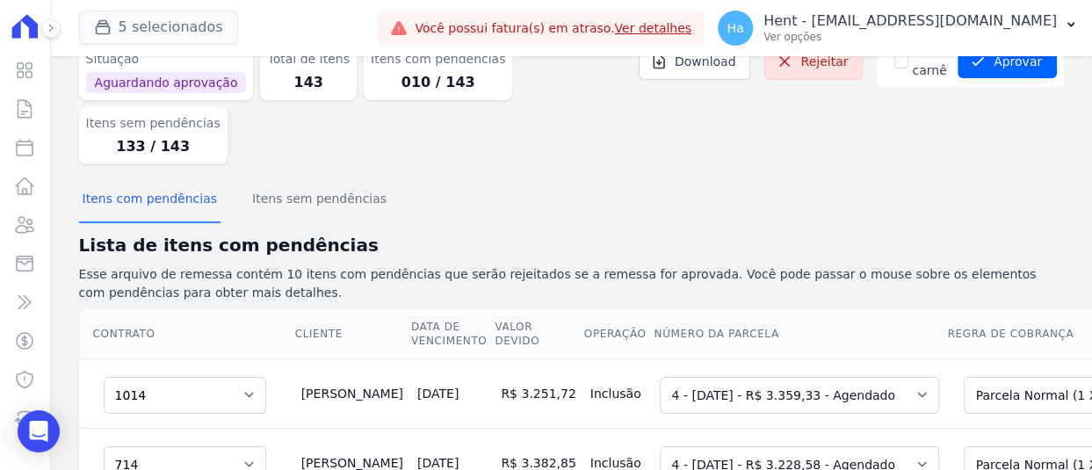
scroll to position [0, 0]
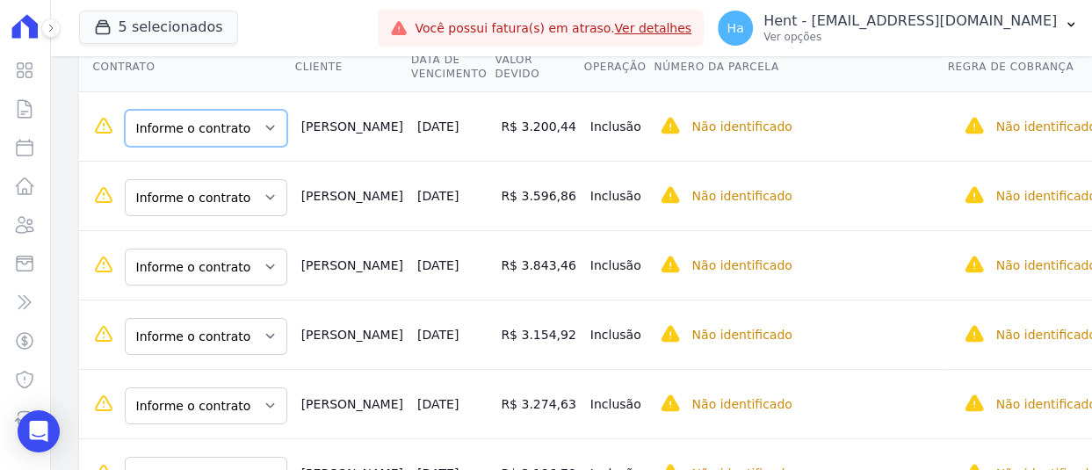
scroll to position [341, 0]
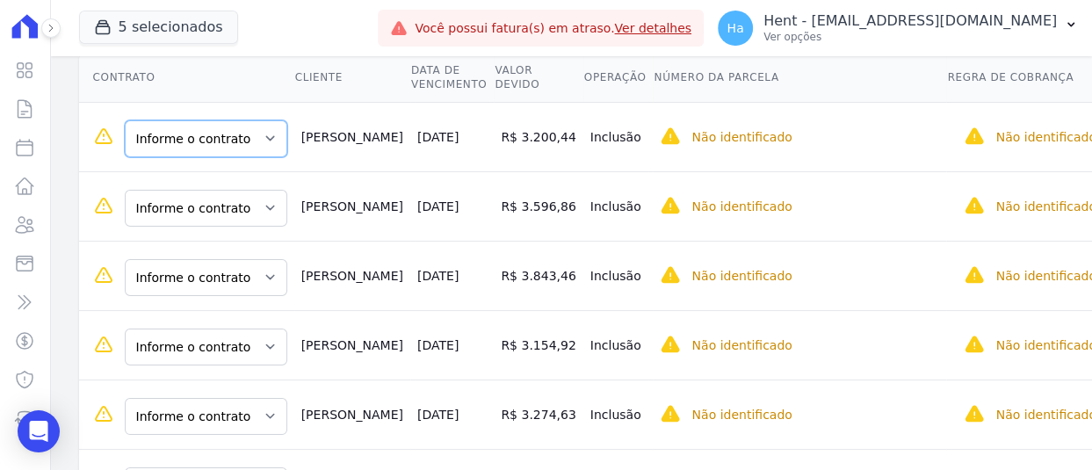
click at [226, 120] on select "Informe o contrato 402 707" at bounding box center [206, 138] width 162 height 37
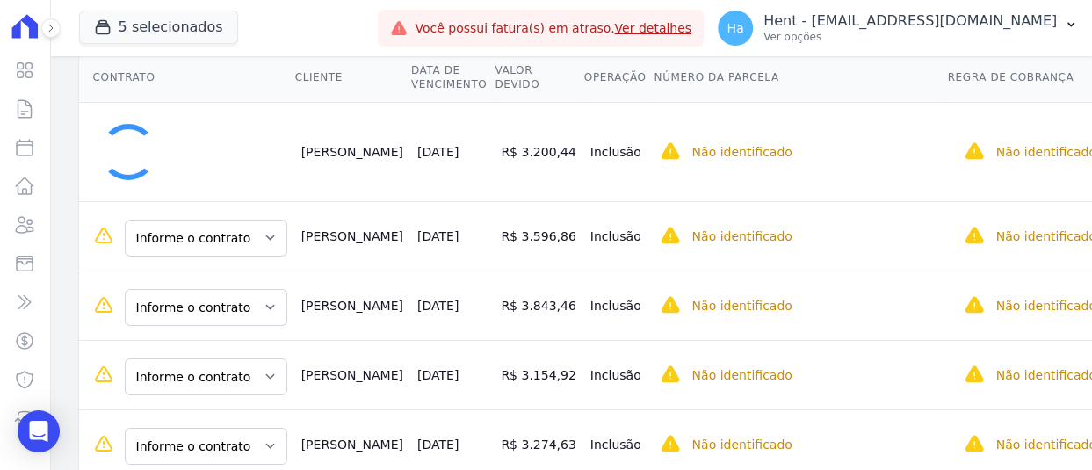
scroll to position [342, 0]
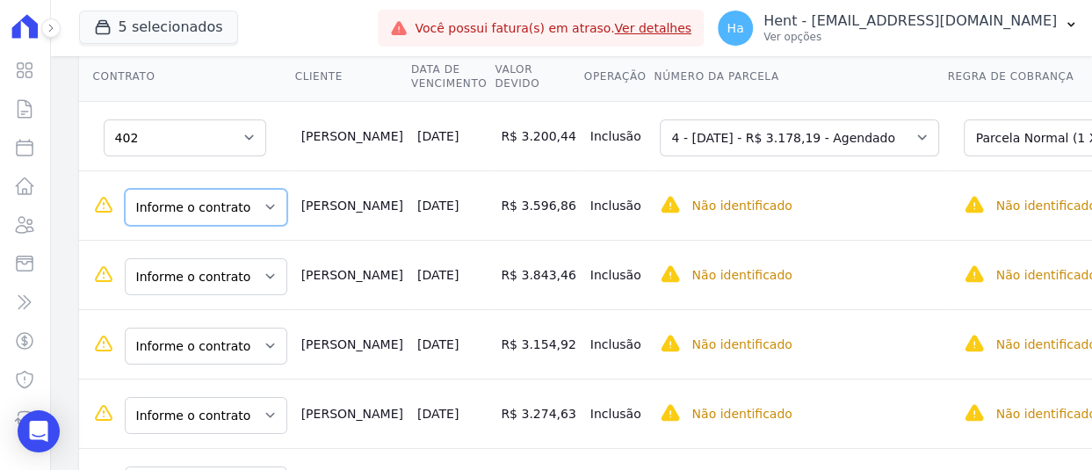
click at [197, 189] on select "Informe o contrato 402 707" at bounding box center [206, 207] width 162 height 37
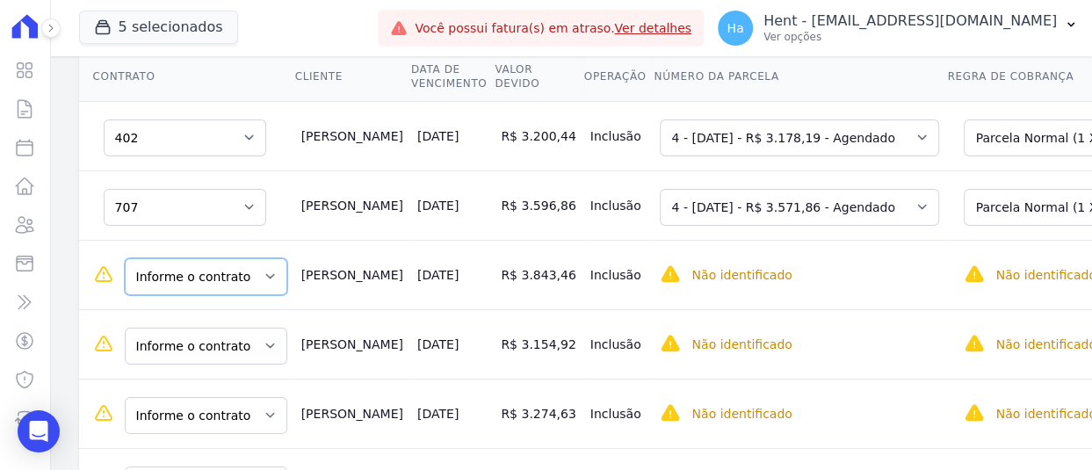
click at [225, 258] on select "Informe o contrato 414 1009 514 412" at bounding box center [206, 276] width 162 height 37
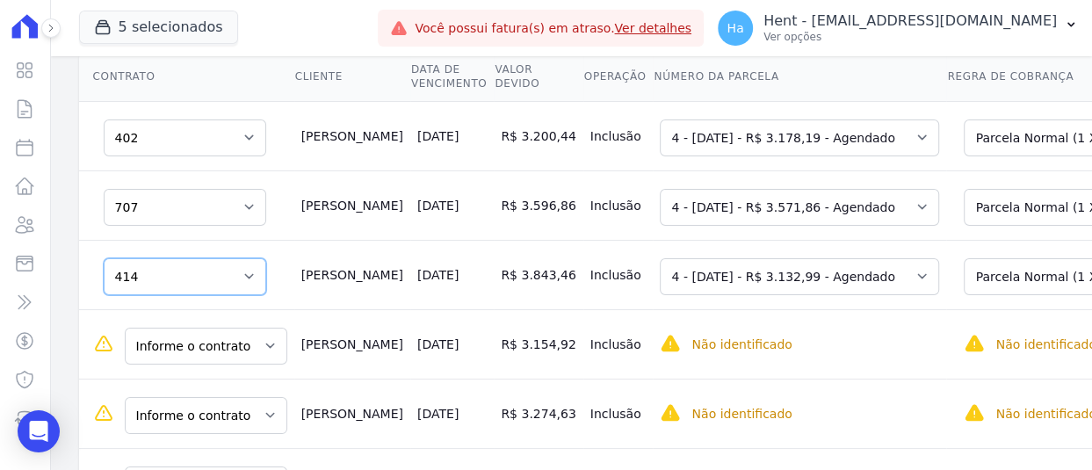
click at [206, 258] on select "Informe o contrato 414 1009 514 412" at bounding box center [185, 276] width 162 height 37
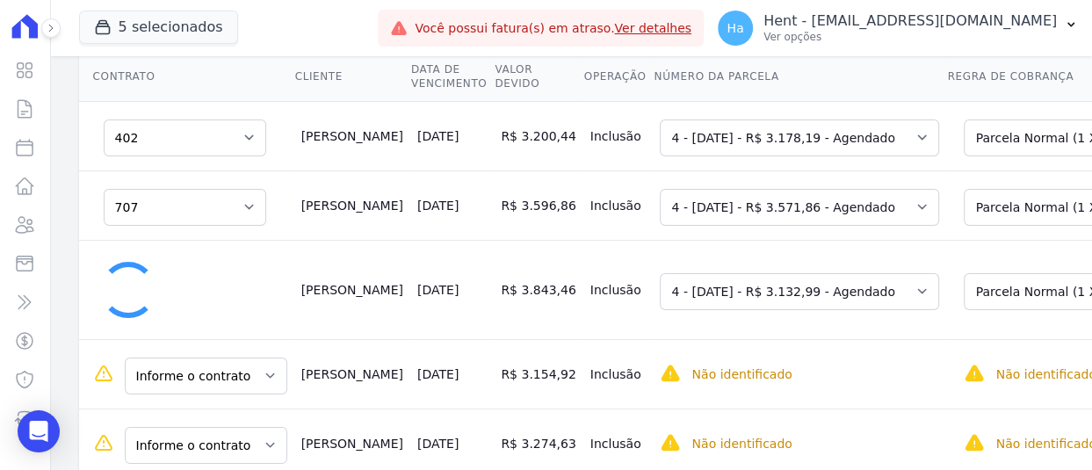
select select "0"
select select "none"
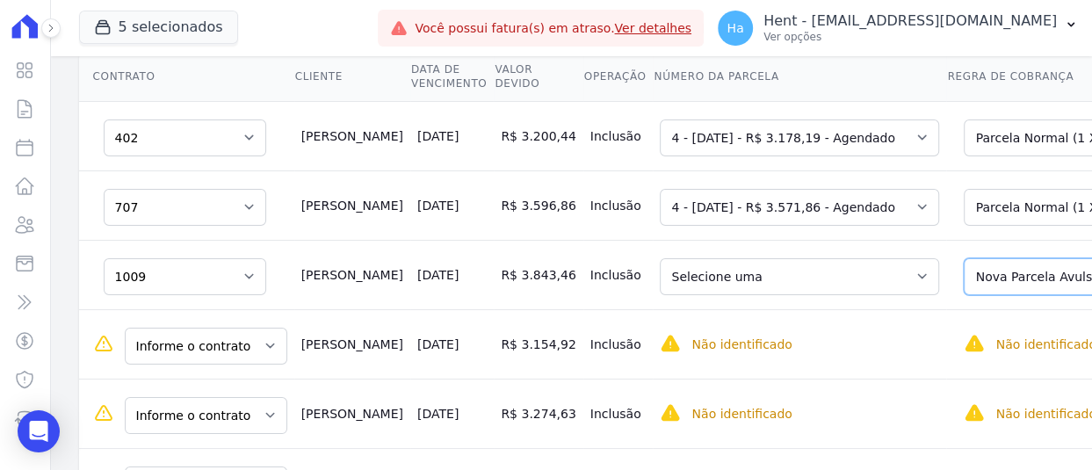
click at [963, 258] on select "Selecione uma Nova Parcela Avulsa Parcela Avulsa Existente Outros (1 X R$ 16.64…" at bounding box center [1093, 276] width 261 height 37
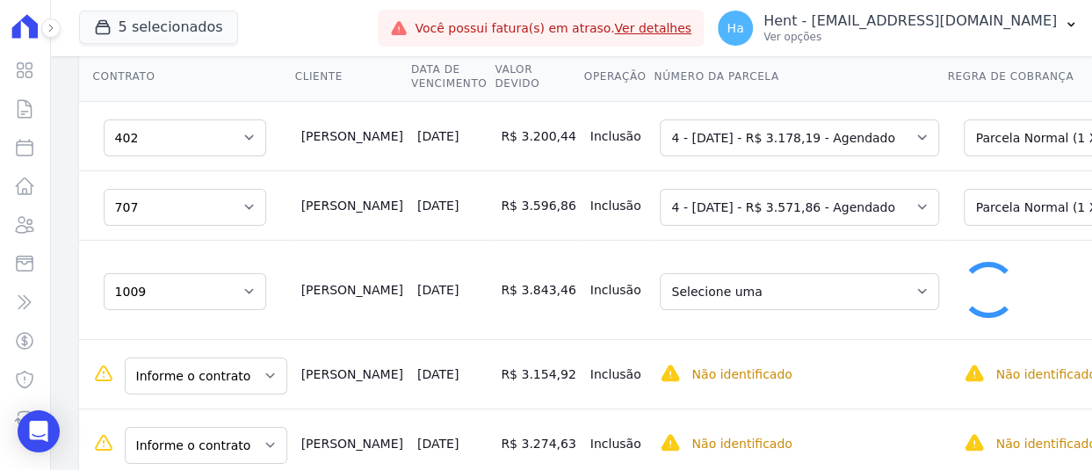
select select "6077633"
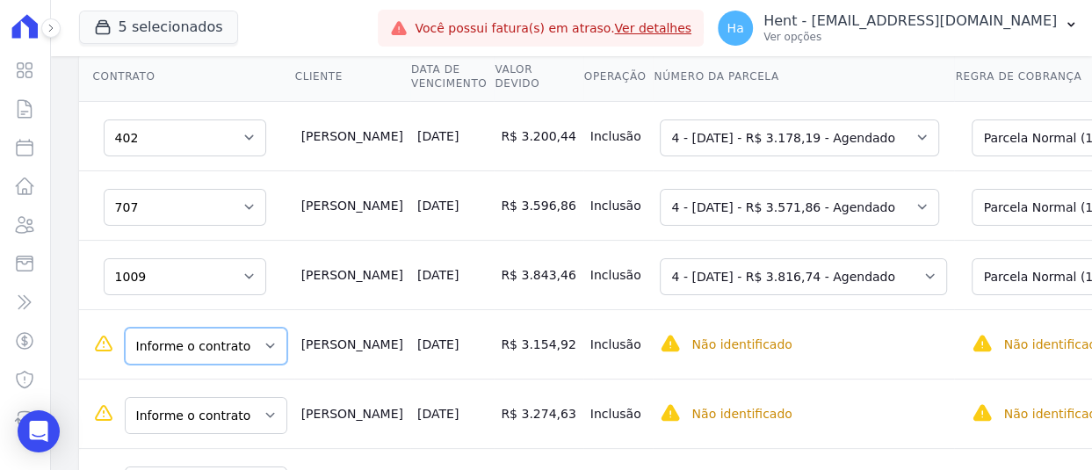
click at [200, 328] on select "Informe o contrato 414 1009 514 412" at bounding box center [206, 346] width 162 height 37
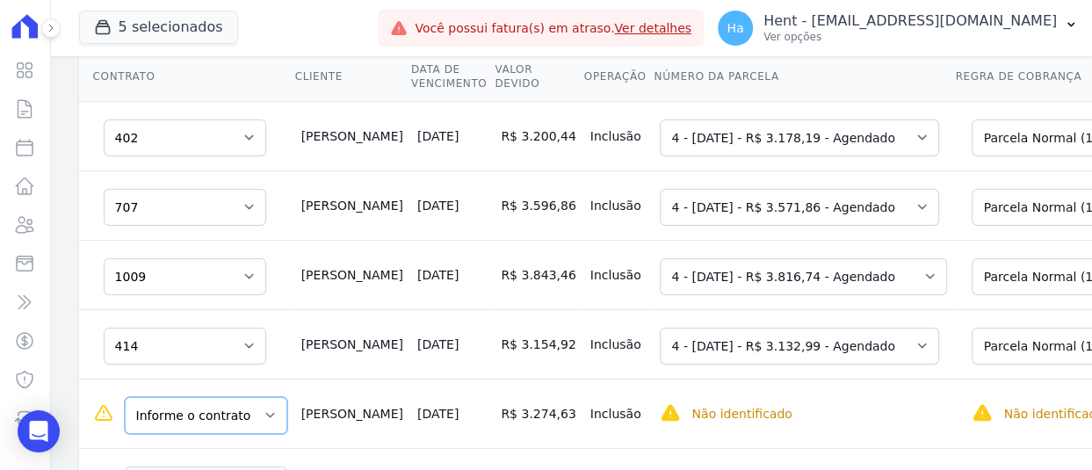
click at [220, 397] on select "Informe o contrato 414 1009 514 412" at bounding box center [206, 415] width 162 height 37
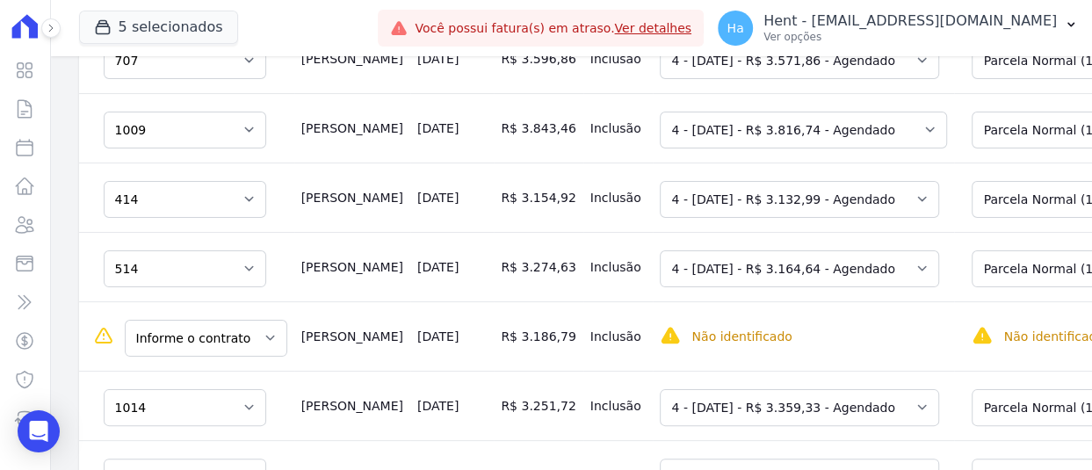
scroll to position [517, 0]
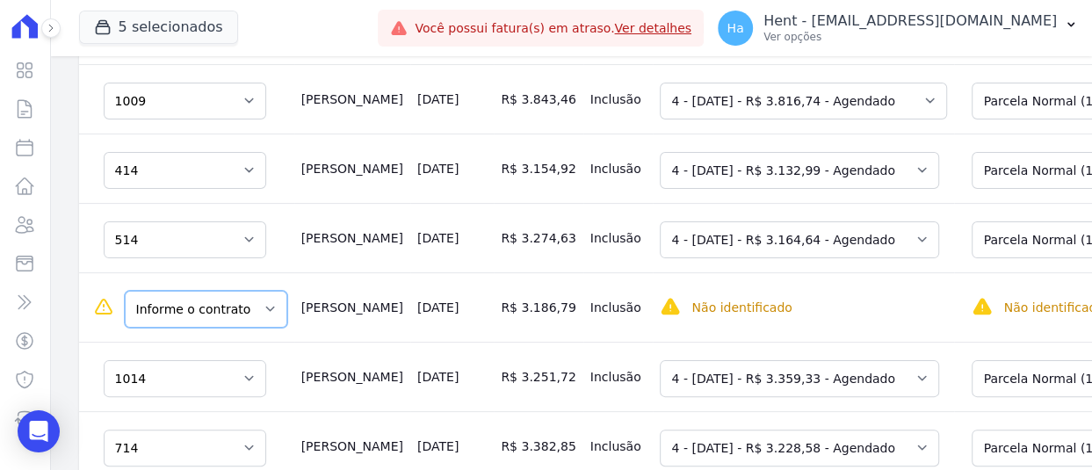
click at [191, 291] on select "Informe o contrato 414 1009 514 412" at bounding box center [206, 309] width 162 height 37
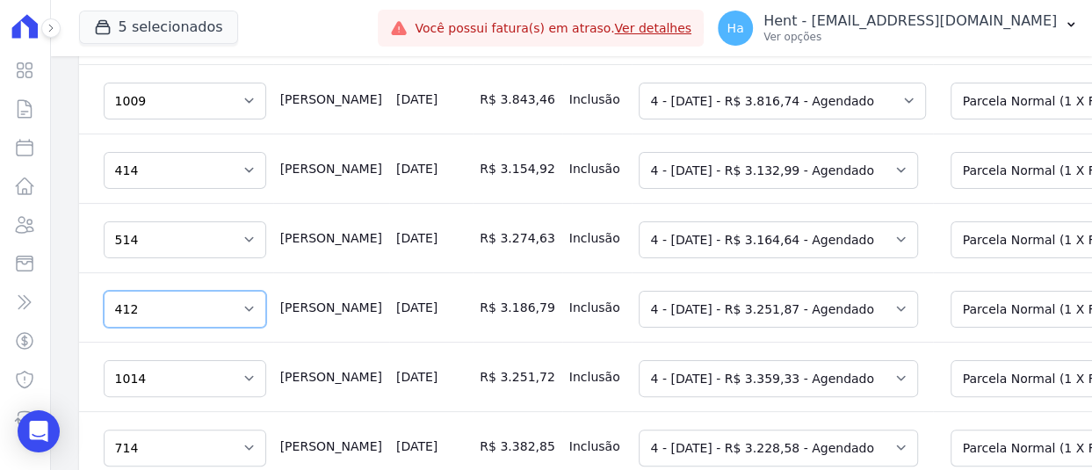
click at [181, 291] on select "Informe o contrato 414 1009 514 412" at bounding box center [185, 309] width 162 height 37
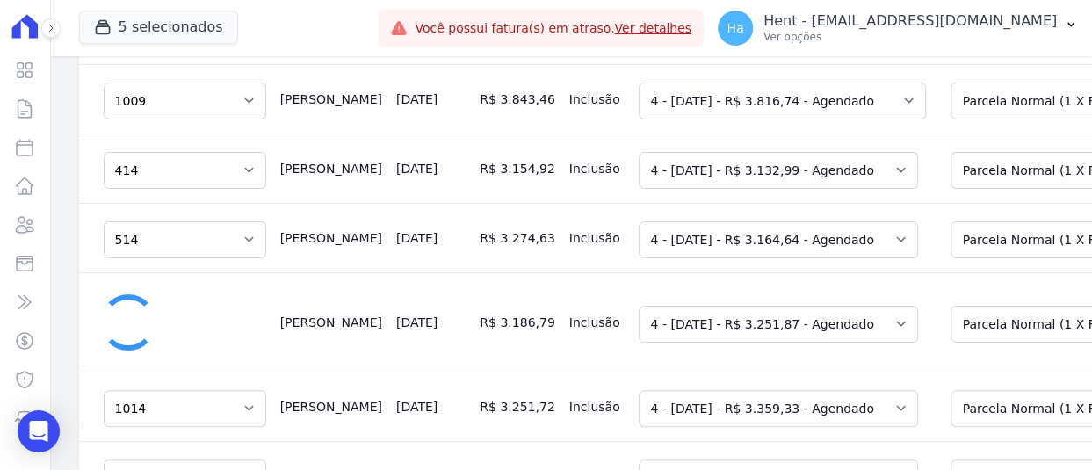
select select "0"
select select "none"
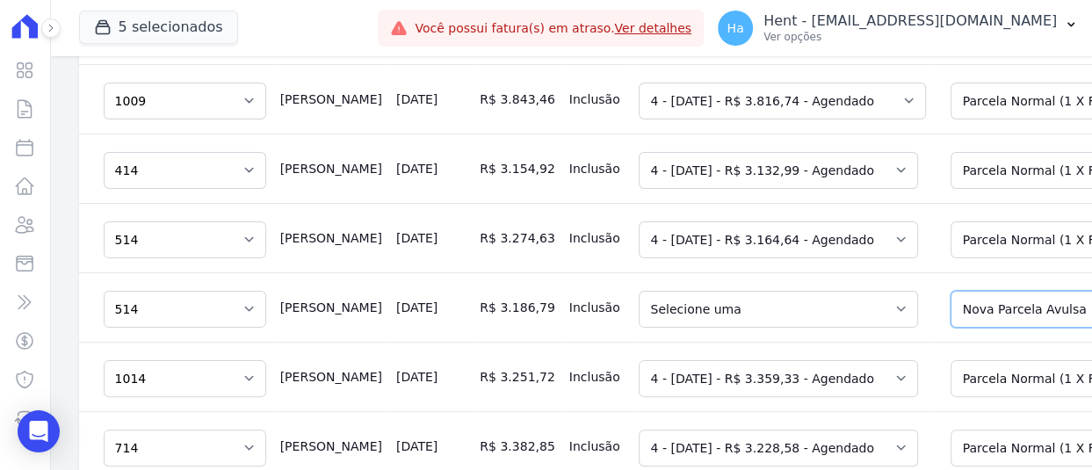
click at [969, 291] on select "Selecione uma Nova Parcela Avulsa Parcela Avulsa Existente Outros (1 X R$ 13.79…" at bounding box center [1080, 309] width 261 height 37
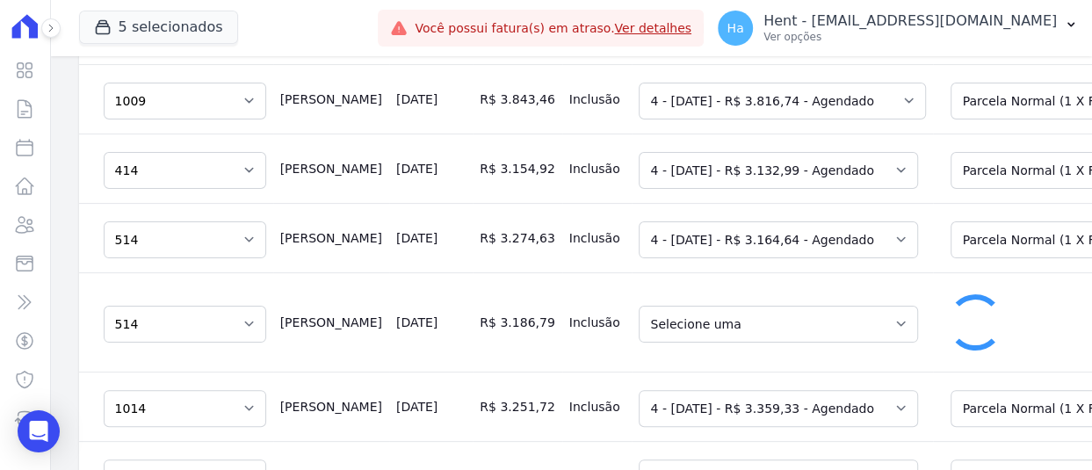
select select "0"
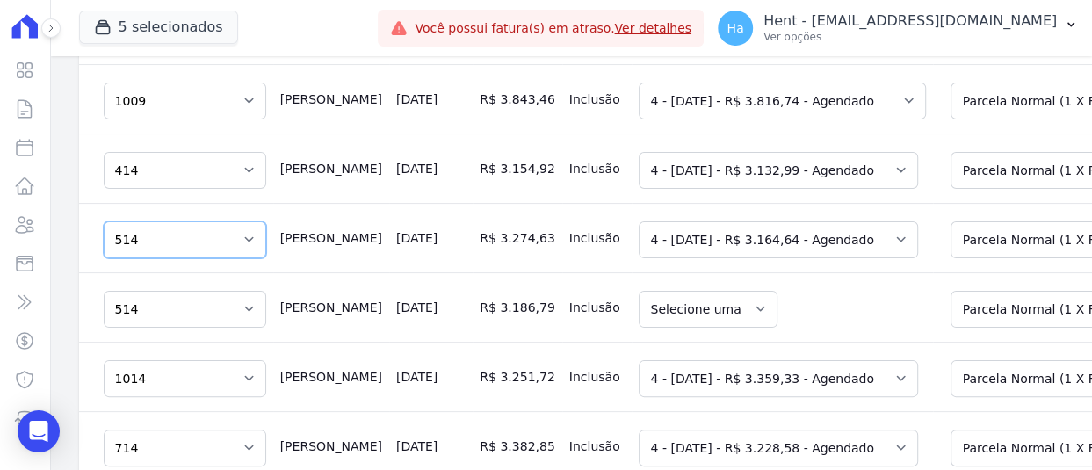
click at [191, 221] on select "Informe o contrato 414 1009 514 412" at bounding box center [185, 239] width 162 height 37
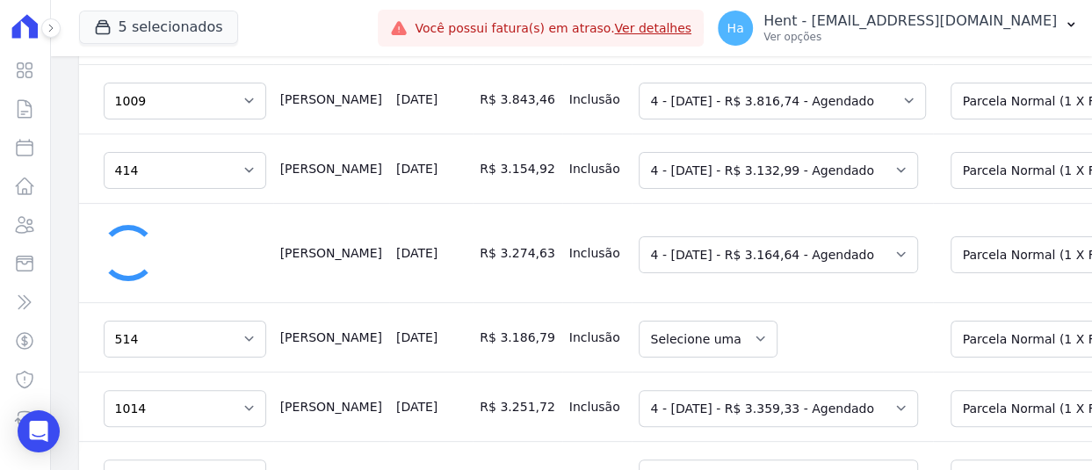
select select "0"
select select "none"
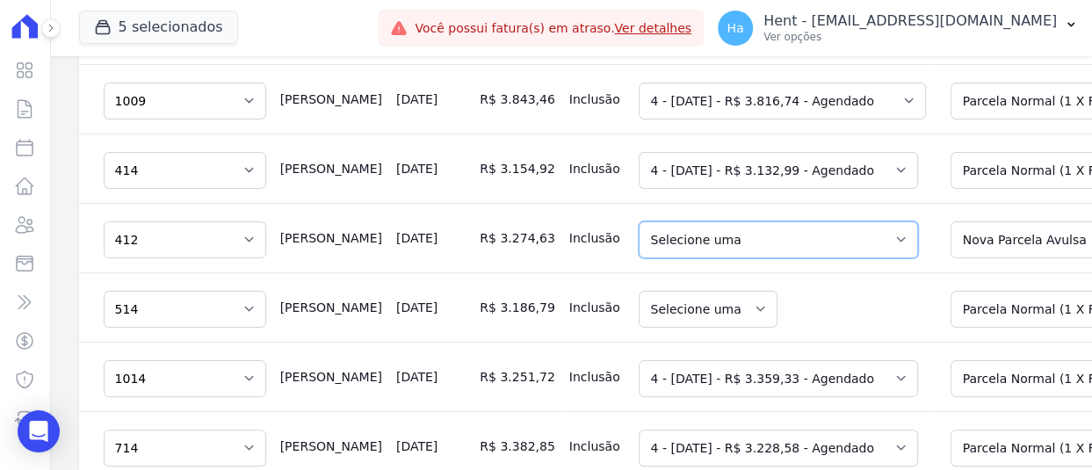
click at [781, 221] on select "Selecione uma 4 - [DATE] - R$ 3.164,64 - Agendado 5 - [DATE] - R$ 1.009,10 - Ag…" at bounding box center [778, 239] width 279 height 37
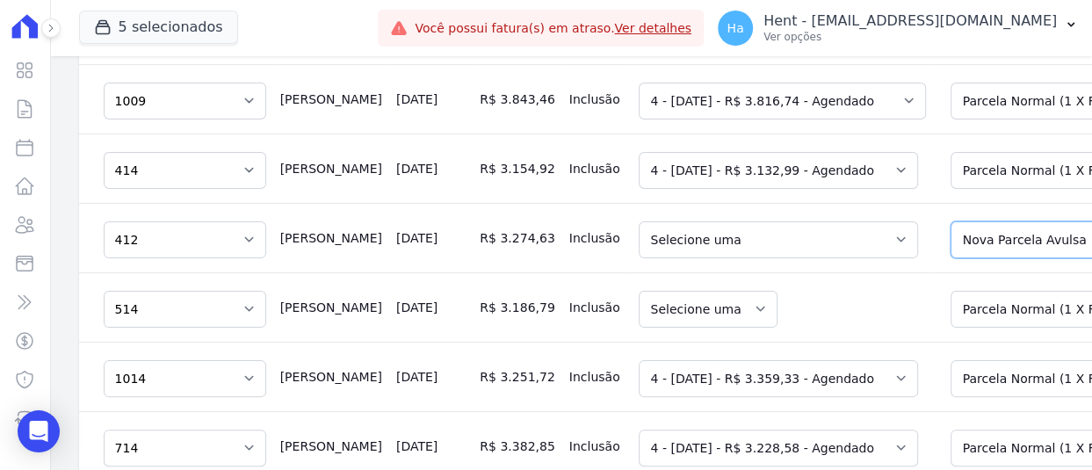
click at [966, 221] on select "Selecione uma Nova Parcela Avulsa Parcela Avulsa Existente Outros (1 X R$ 14.17…" at bounding box center [1076, 239] width 253 height 37
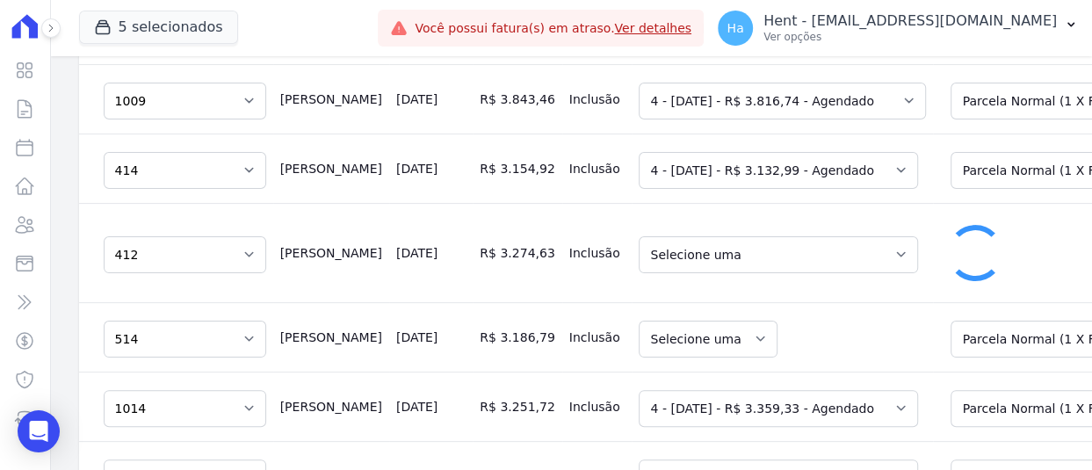
select select "6077691"
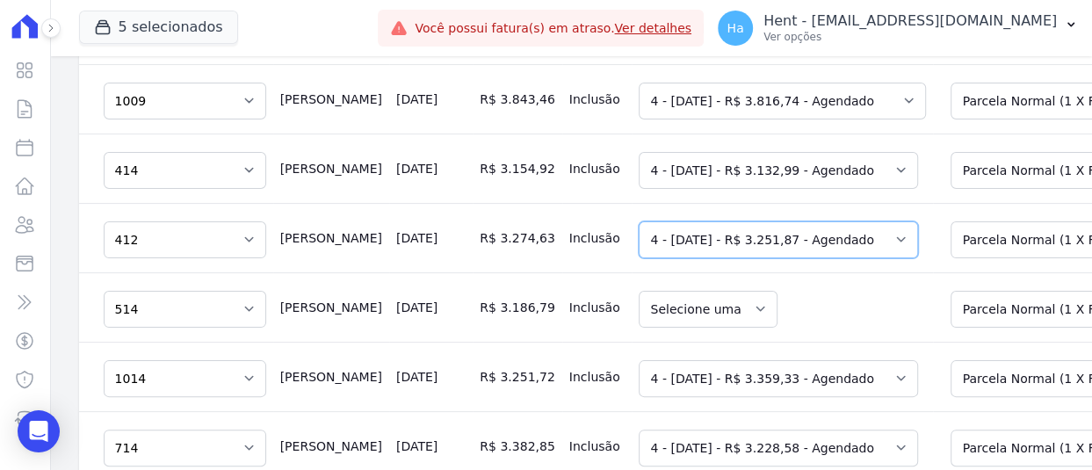
click at [674, 221] on select "Selecione uma 4 - [DATE] - R$ 3.251,87 - Agendado 5 - [DATE] - R$ 1.008,09 - Ag…" at bounding box center [778, 239] width 279 height 37
click at [639, 221] on select "Selecione uma 4 - [DATE] - R$ 3.251,87 - Agendado 5 - [DATE] - R$ 1.008,09 - Ag…" at bounding box center [778, 239] width 279 height 37
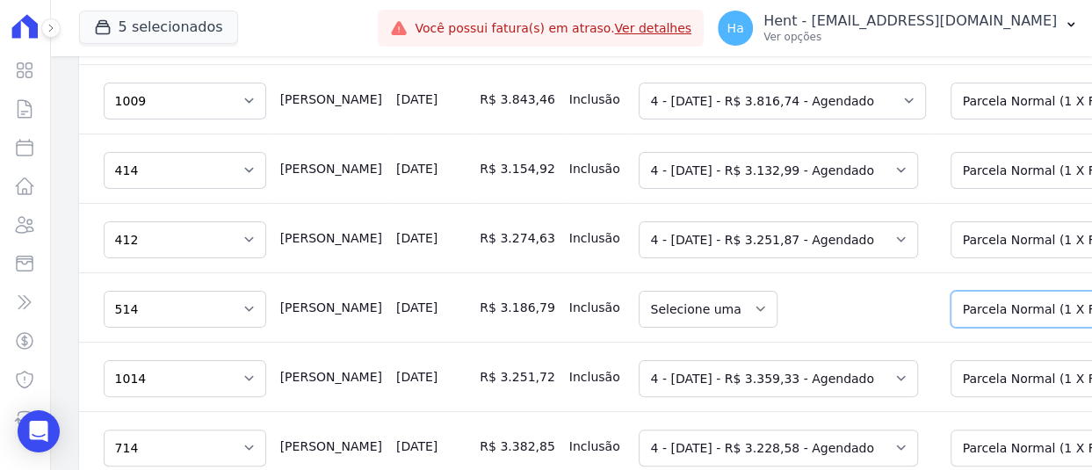
click at [950, 291] on select "Selecione uma Nova Parcela Avulsa Parcela Avulsa Existente Outros (1 X R$ 13.79…" at bounding box center [1080, 309] width 261 height 37
click at [987, 291] on select "Selecione uma Nova Parcela Avulsa Parcela Avulsa Existente Outros (1 X R$ 13.79…" at bounding box center [1080, 309] width 261 height 37
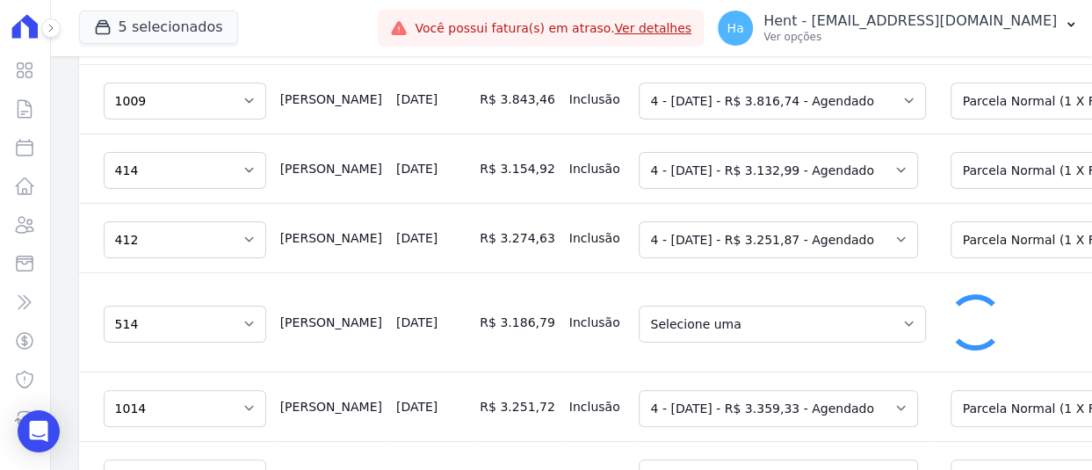
select select "6077662"
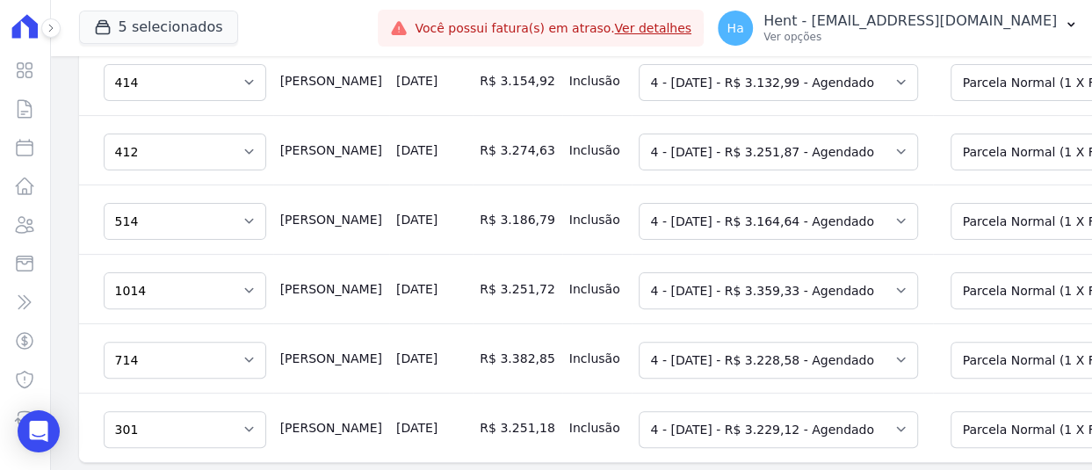
scroll to position [616, 0]
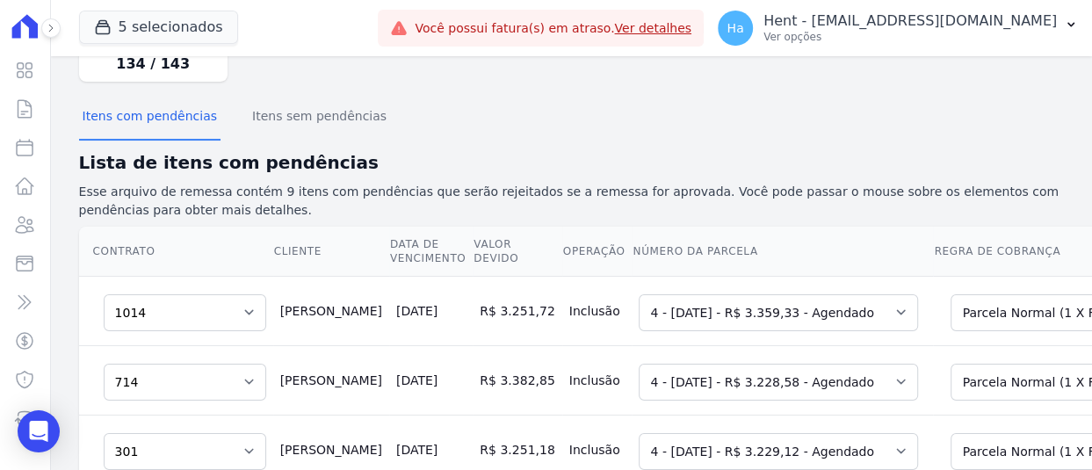
scroll to position [176, 0]
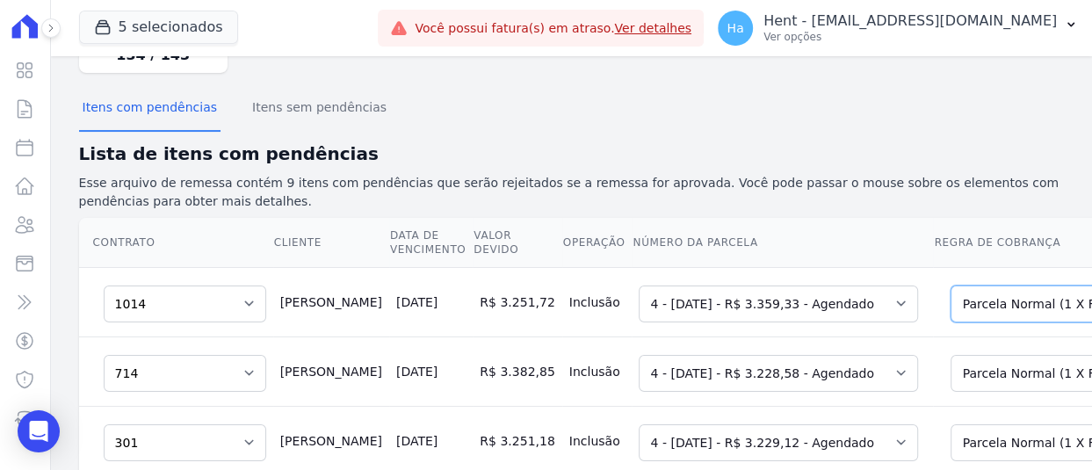
click at [950, 285] on select "Selecione uma Nova Parcela Avulsa Parcela Avulsa Existente Outros (1 X R$ 14.64…" at bounding box center [1096, 303] width 293 height 37
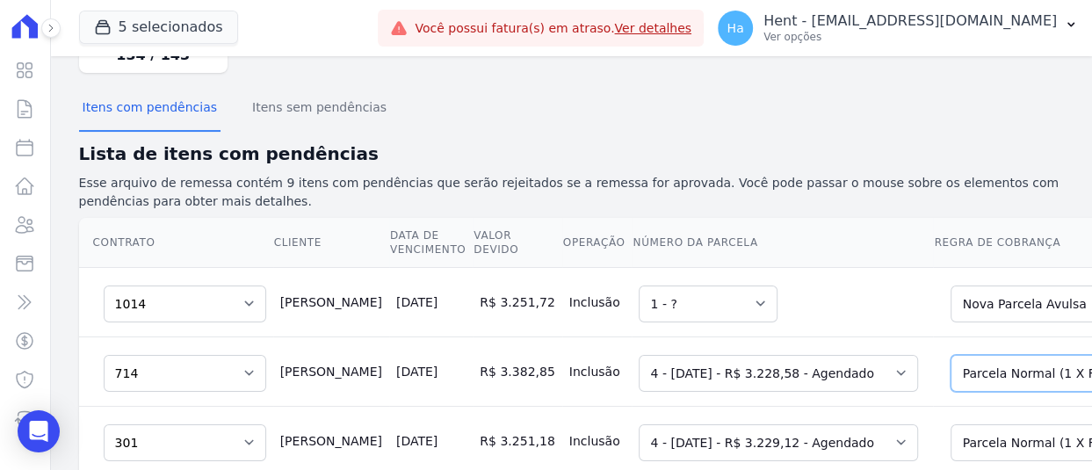
click at [950, 355] on select "Selecione uma Nova Parcela Avulsa Parcela Avulsa Existente Outros (1 X R$ 14.07…" at bounding box center [1096, 373] width 293 height 37
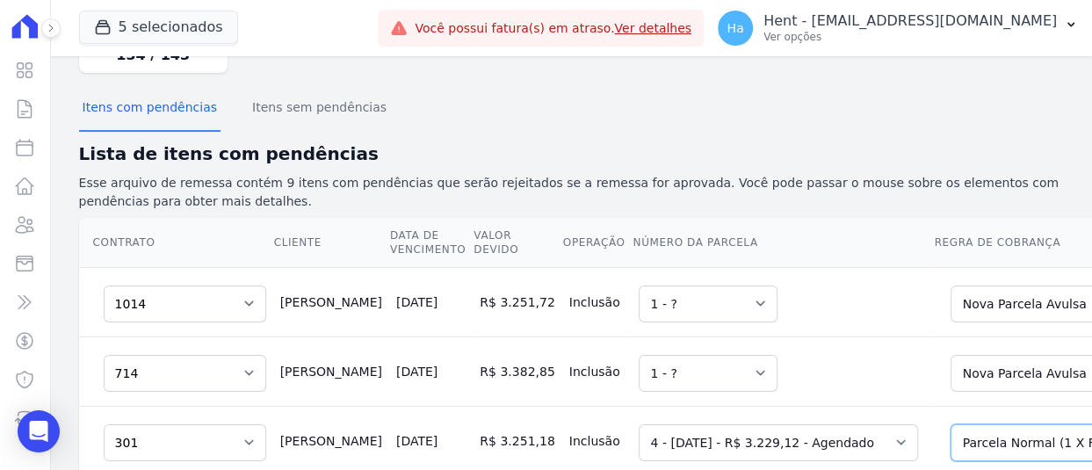
click at [950, 424] on select "Selecione uma Nova Parcela Avulsa Parcela Avulsa Existente Outros (1 X R$ 14.08…" at bounding box center [1096, 442] width 293 height 37
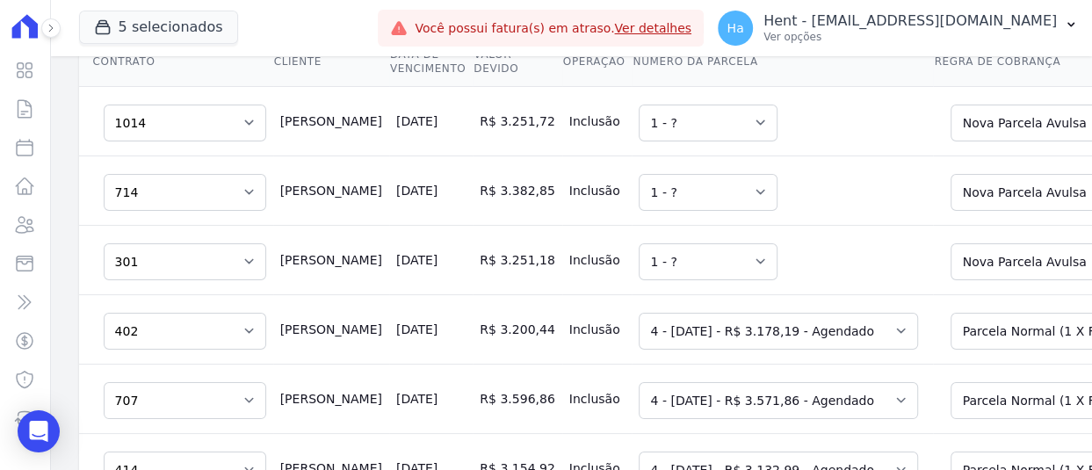
scroll to position [439, 0]
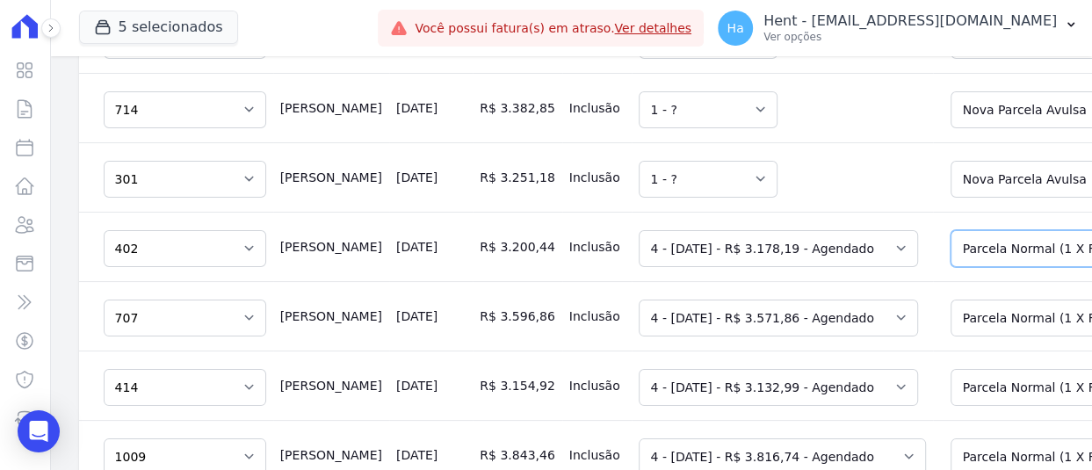
click at [950, 230] on select "Selecione uma Nova Parcela Avulsa Parcela Avulsa Existente Outros (1 X R$ 13.85…" at bounding box center [1096, 248] width 293 height 37
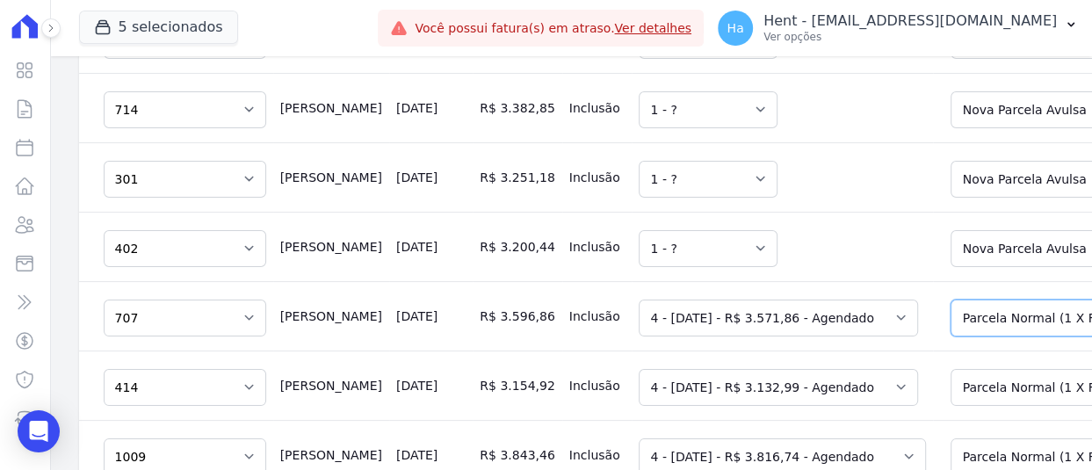
click at [953, 299] on select "Selecione uma Nova Parcela Avulsa Parcela Avulsa Existente Outros (1 X R$ 15.57…" at bounding box center [1096, 317] width 293 height 37
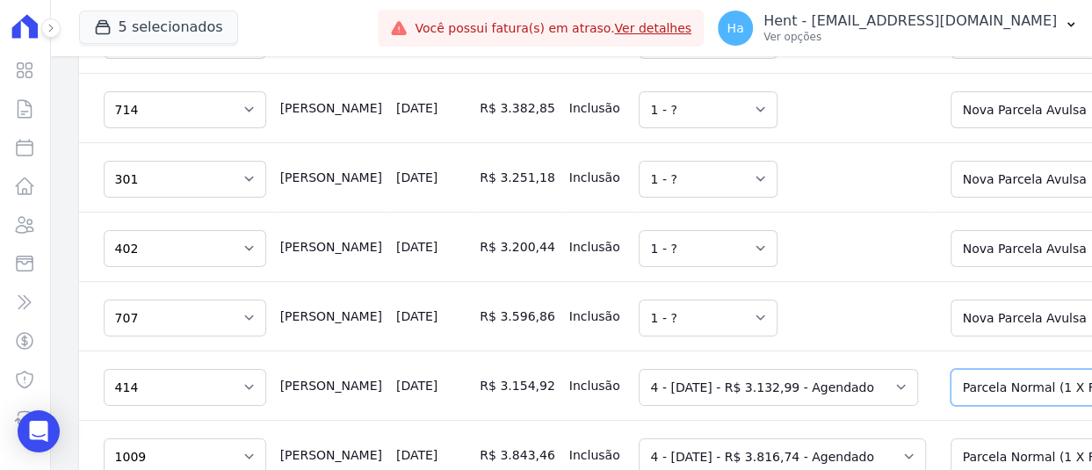
click at [950, 369] on select "Selecione uma Nova Parcela Avulsa Parcela Avulsa Existente Outros (1 X R$ 13.66…" at bounding box center [1096, 387] width 293 height 37
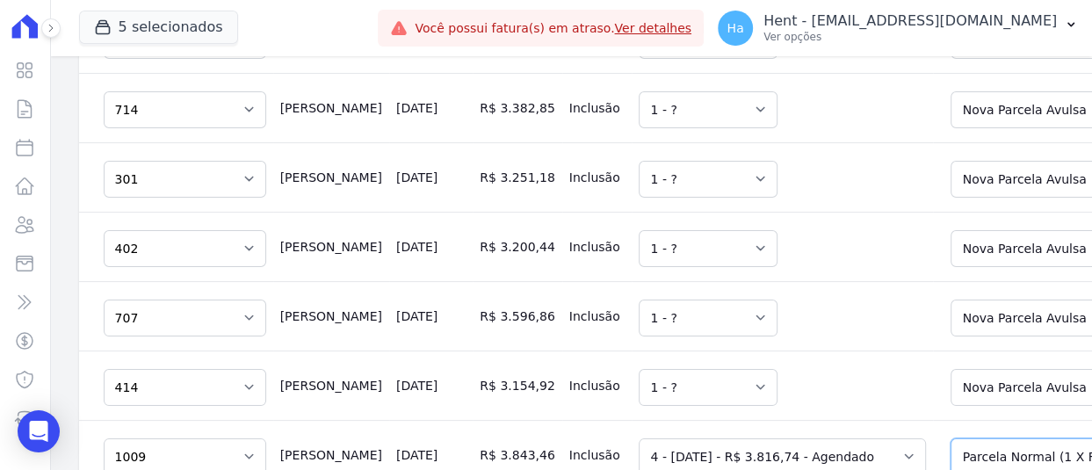
click at [950, 438] on select "Selecione uma Nova Parcela Avulsa Parcela Avulsa Existente Outros (1 X R$ 16.64…" at bounding box center [1080, 456] width 261 height 37
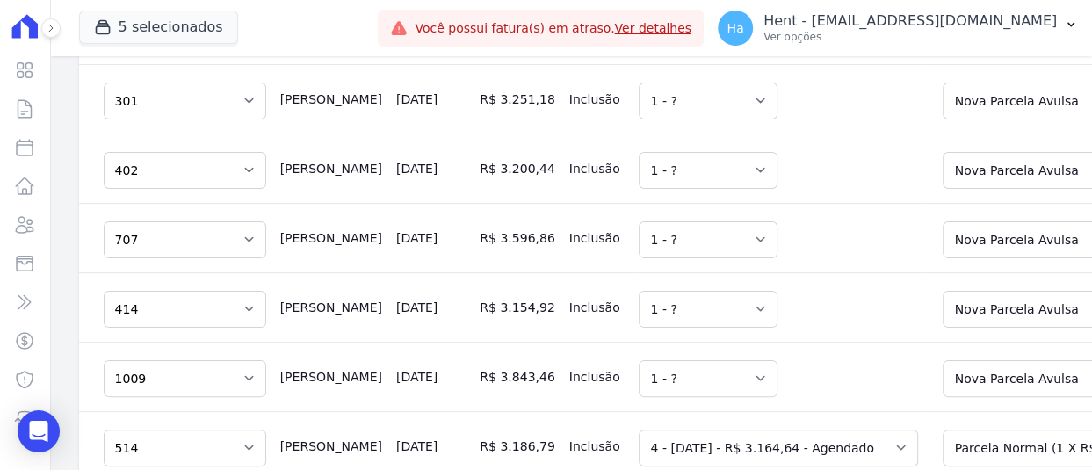
scroll to position [615, 0]
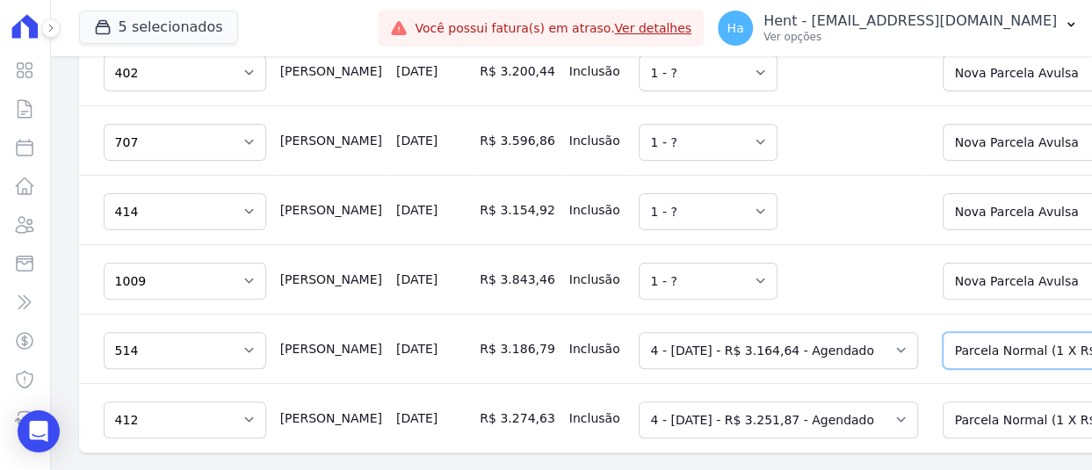
click at [943, 332] on select "Selecione uma Nova Parcela Avulsa Parcela Avulsa Existente Outros (1 X R$ 13.79…" at bounding box center [1072, 350] width 261 height 37
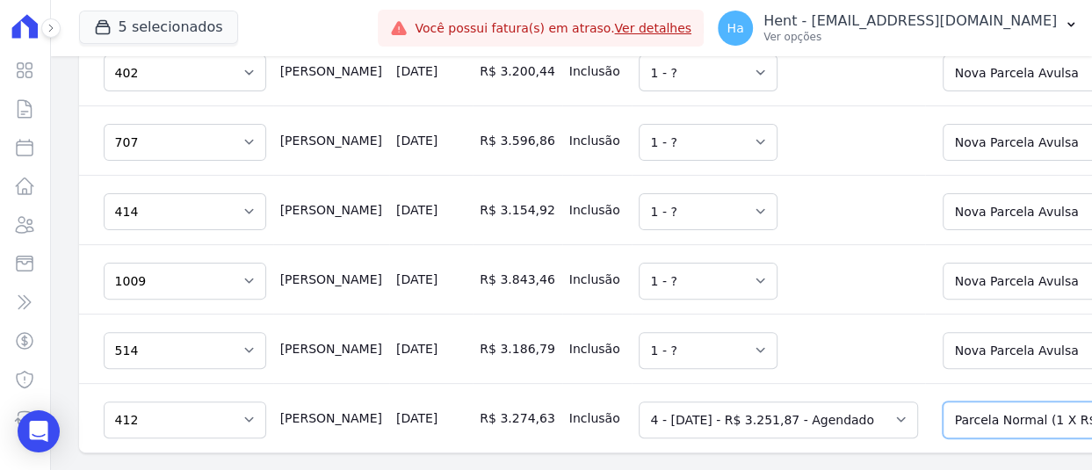
click at [943, 401] on select "Selecione uma Nova Parcela Avulsa Parcela Avulsa Existente Outros (1 X R$ 14.17…" at bounding box center [1068, 419] width 253 height 37
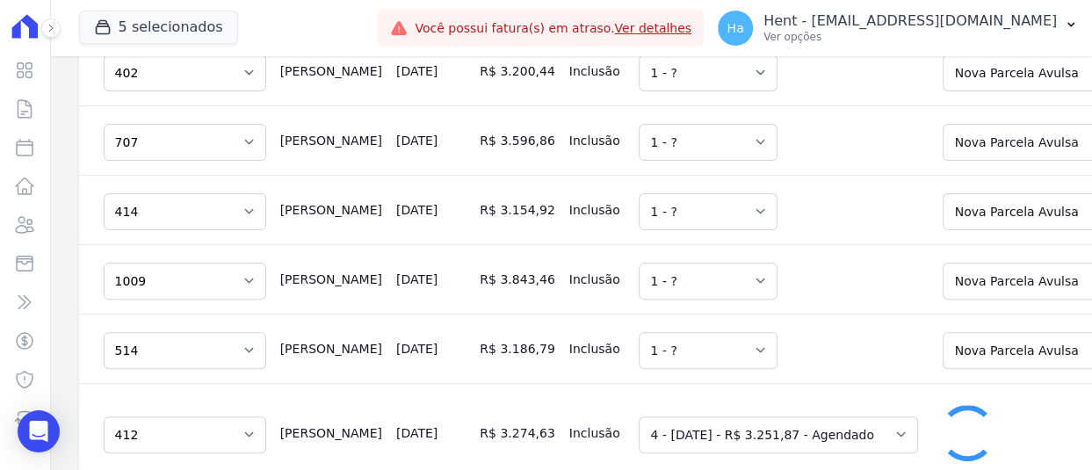
scroll to position [603, 0]
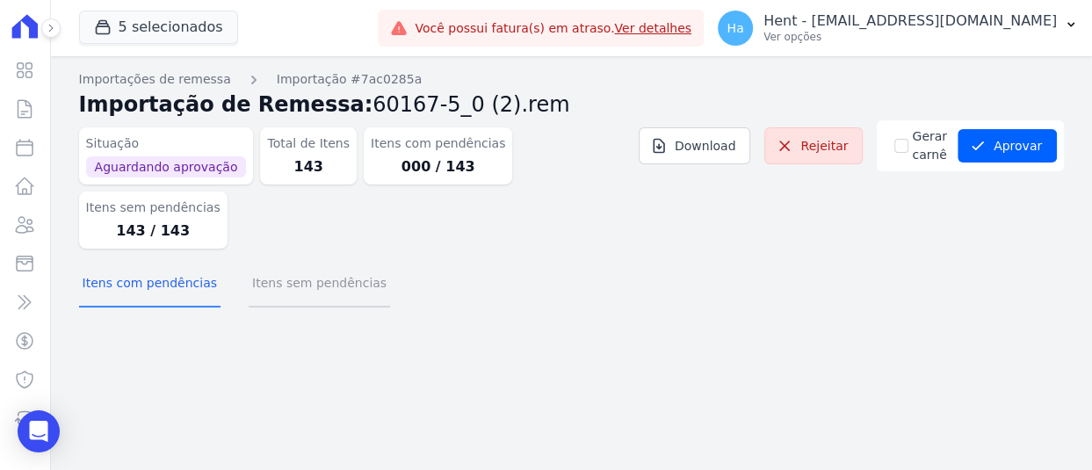
click at [311, 262] on button "Itens sem pendências" at bounding box center [319, 285] width 141 height 46
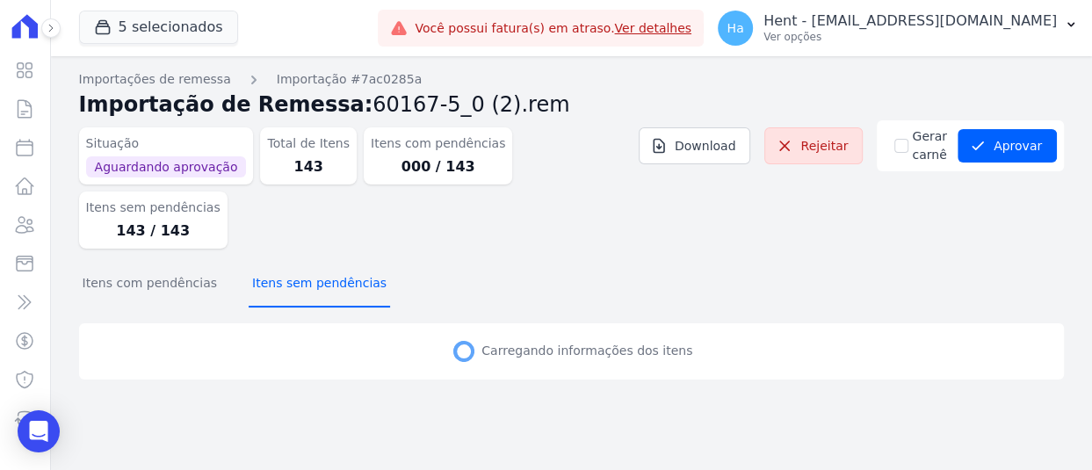
select select "none"
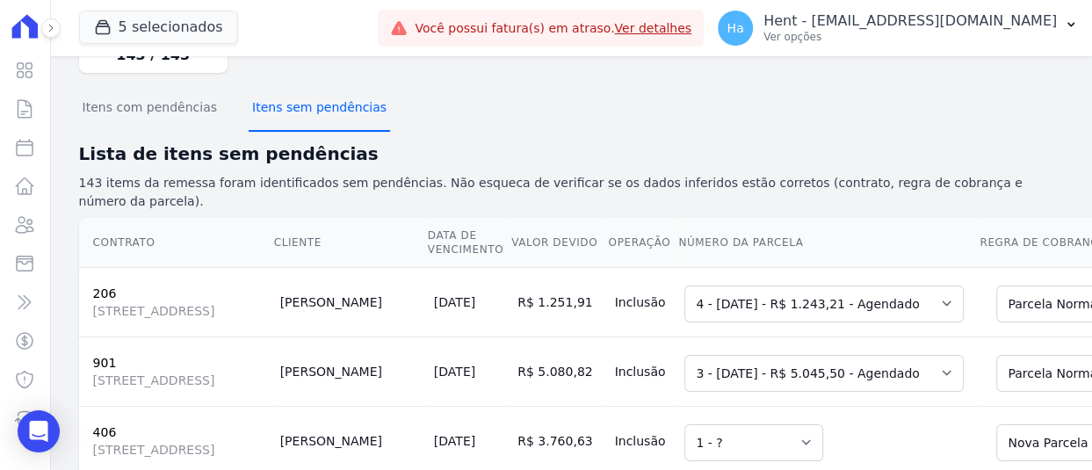
scroll to position [351, 0]
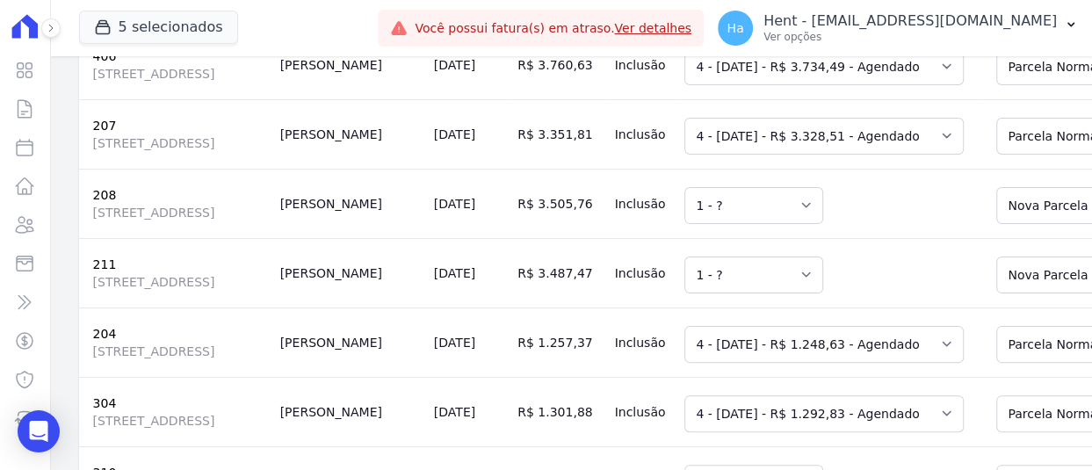
scroll to position [615, 0]
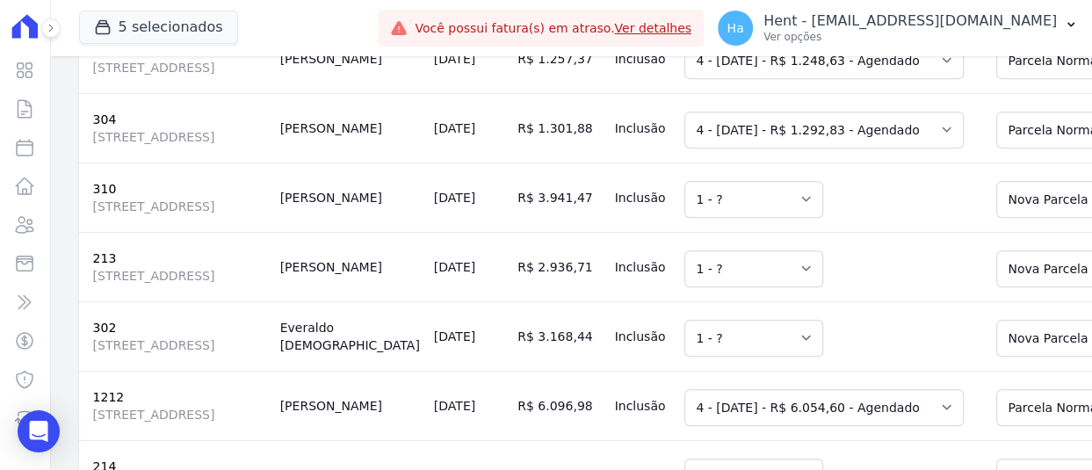
scroll to position [878, 0]
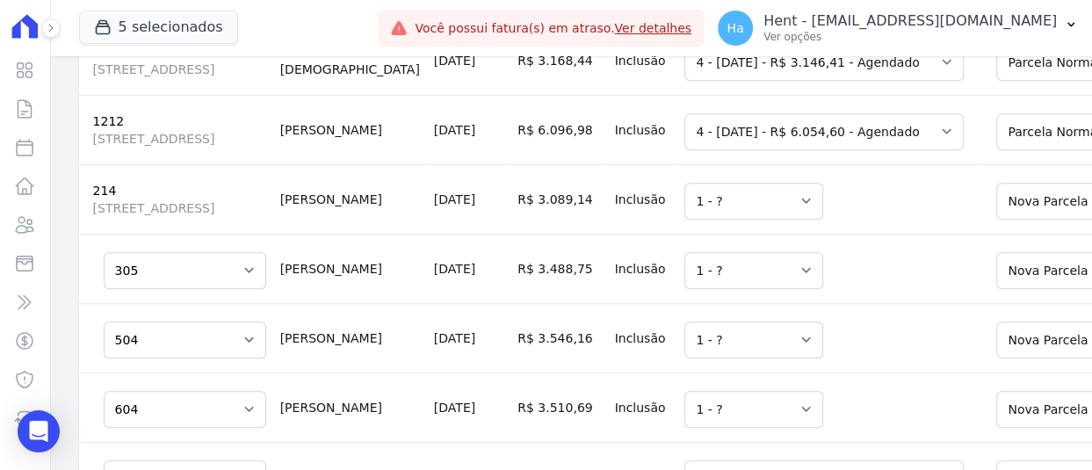
scroll to position [1142, 0]
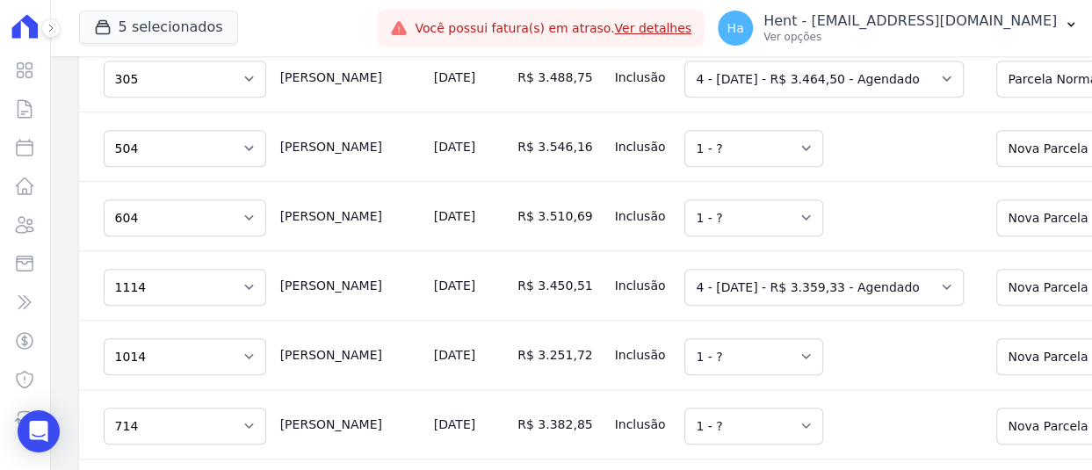
scroll to position [1317, 0]
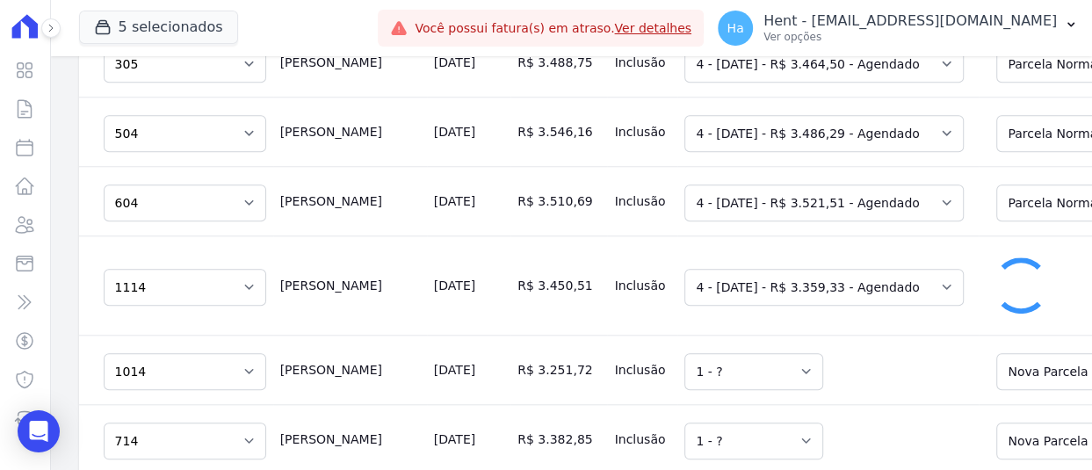
select select "0"
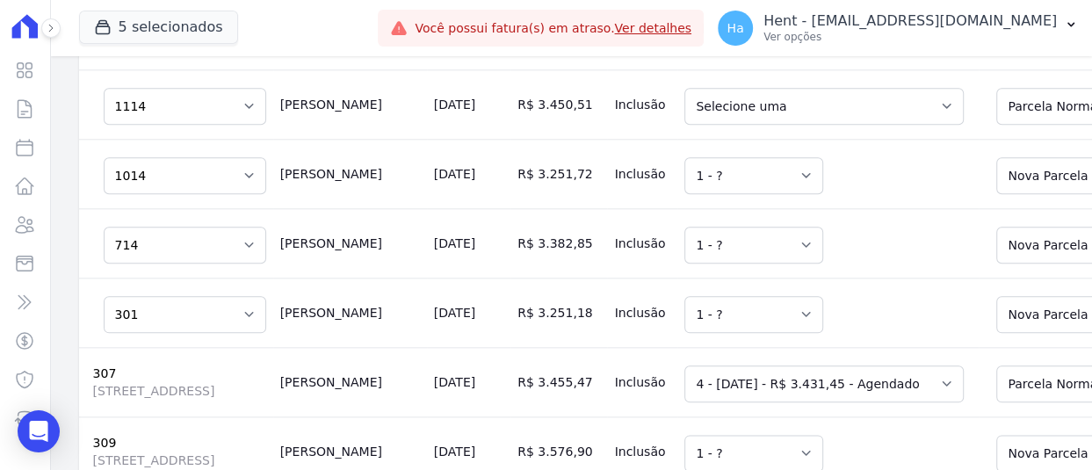
scroll to position [1493, 0]
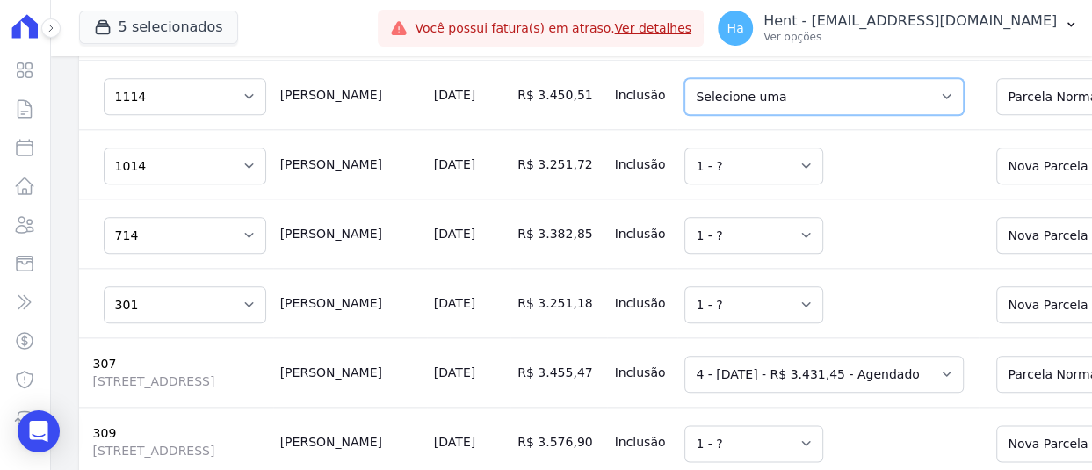
click at [711, 115] on select "Selecione uma 4 - 20/10/2025 - R$ 3.426,52 - Agendado 5 - 10/11/2025 - R$ 1.008…" at bounding box center [823, 96] width 279 height 37
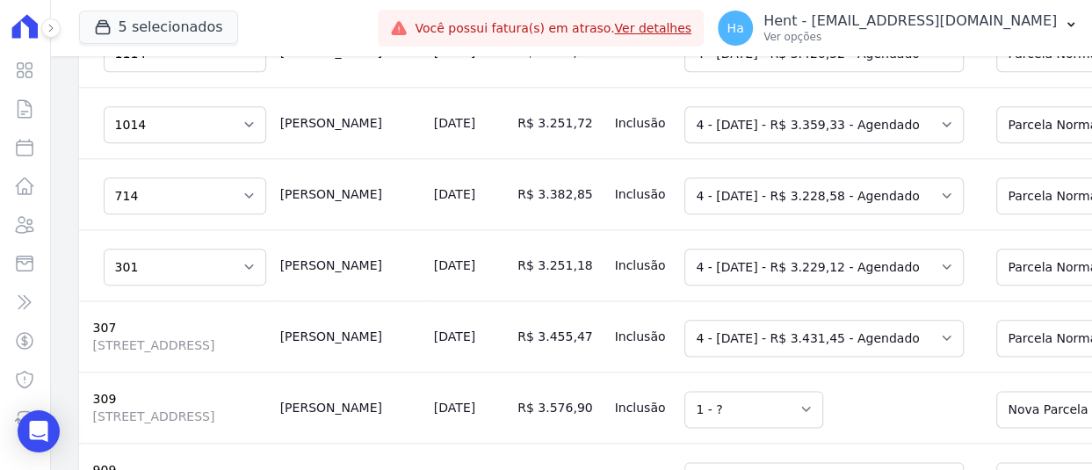
scroll to position [1757, 0]
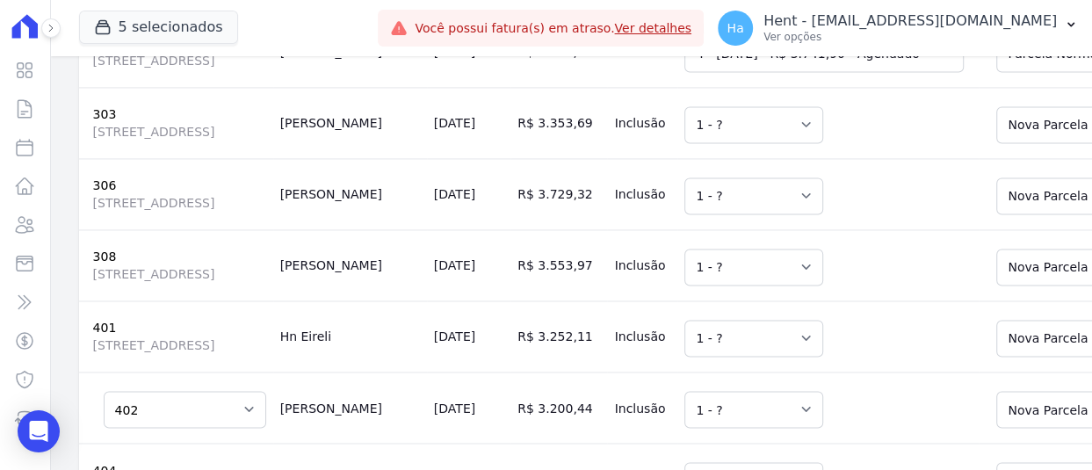
scroll to position [2020, 0]
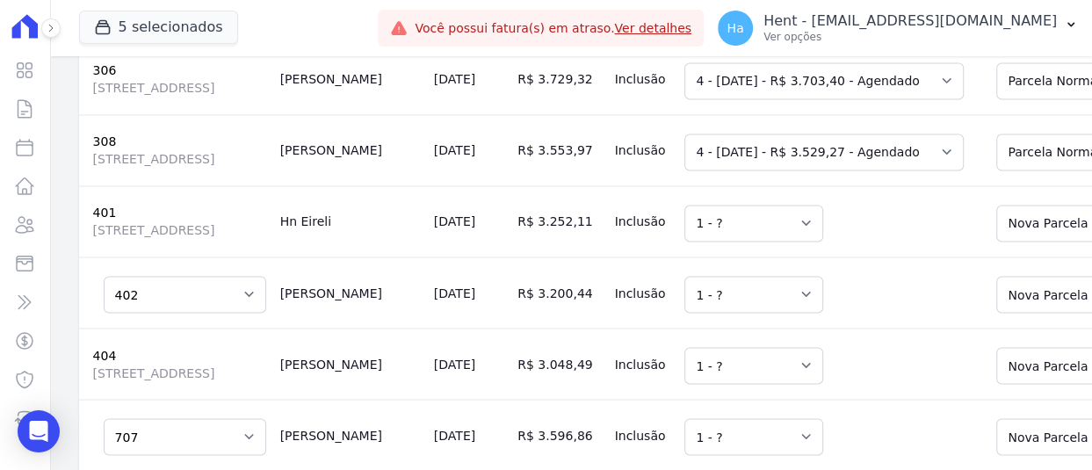
scroll to position [2284, 0]
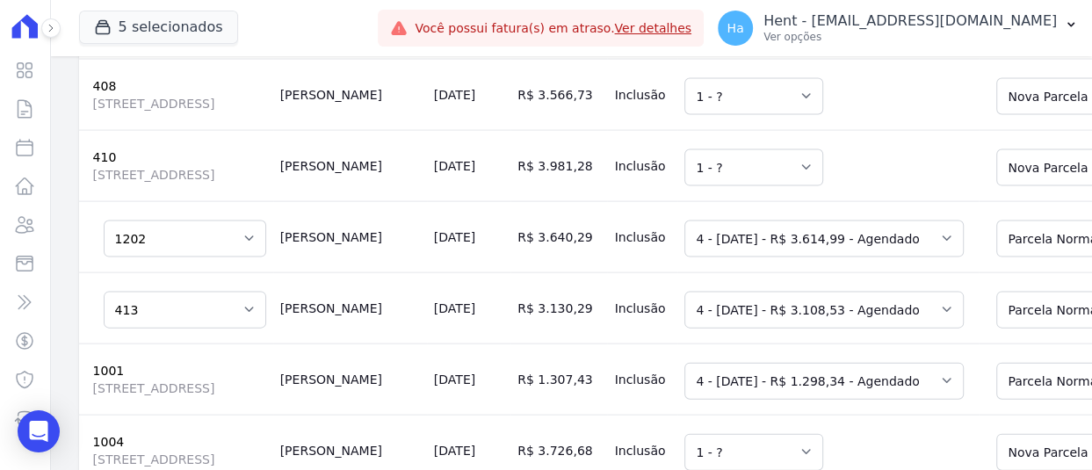
scroll to position [2635, 0]
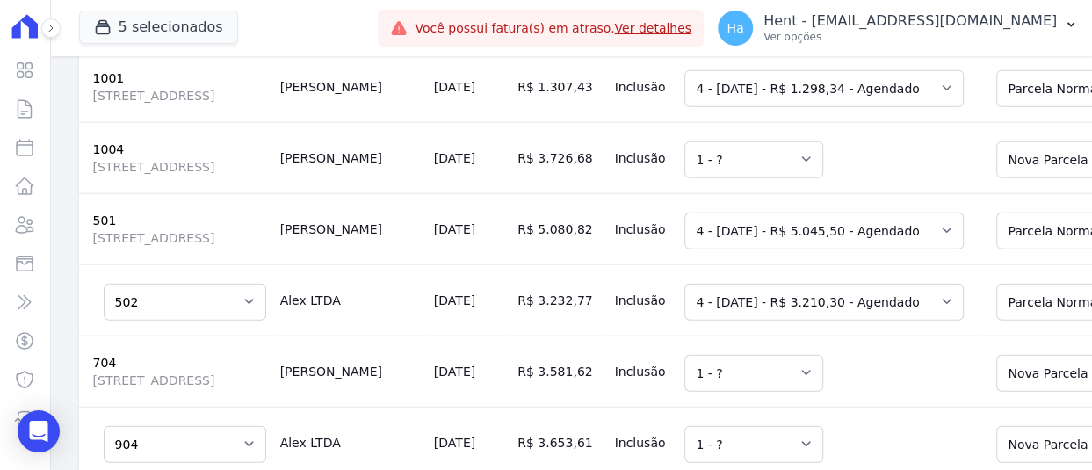
scroll to position [2898, 0]
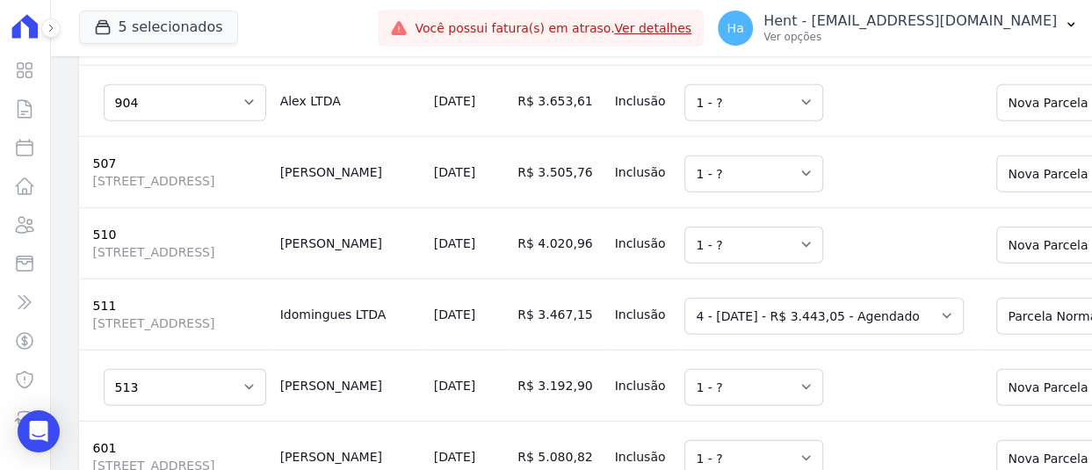
scroll to position [3250, 0]
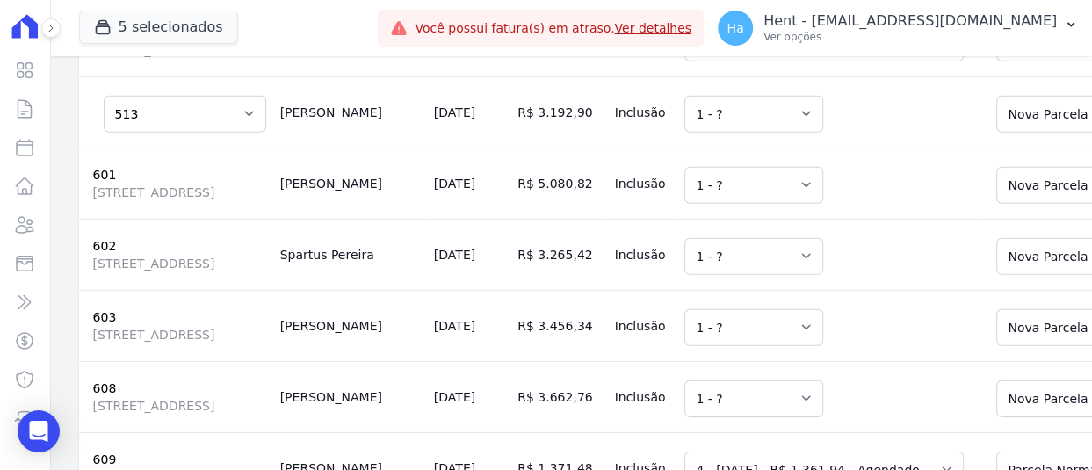
scroll to position [3513, 0]
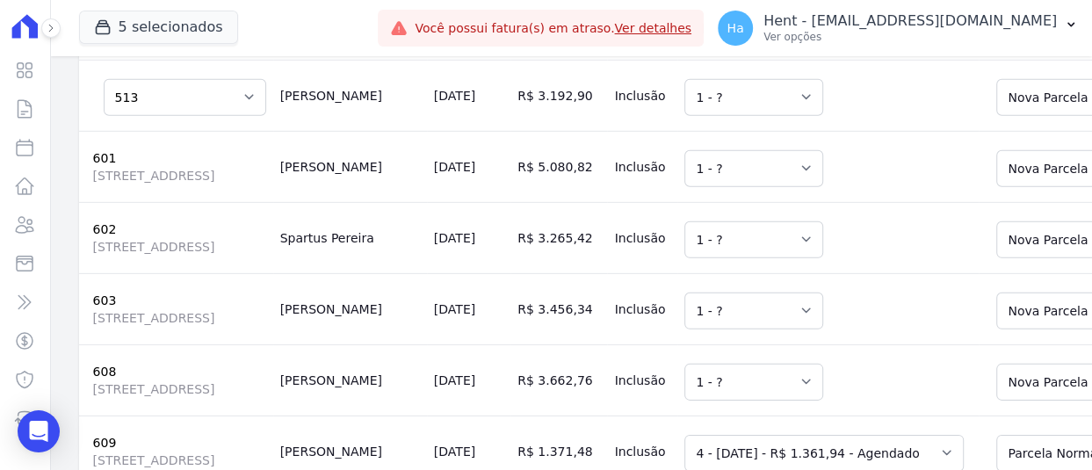
click at [786, 131] on td "Selecione uma 1 - ?" at bounding box center [827, 95] width 301 height 71
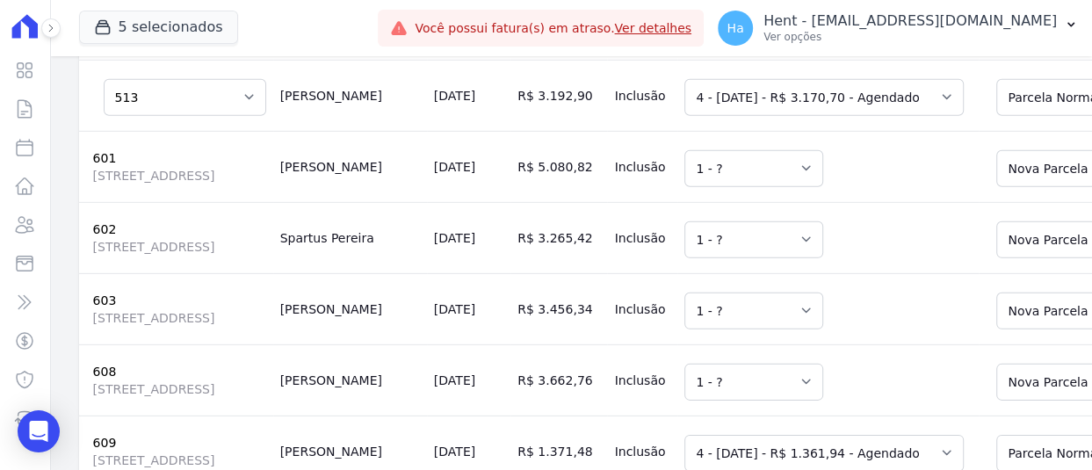
click at [802, 202] on td "Selecione uma 1 - ?" at bounding box center [827, 166] width 301 height 71
click at [789, 202] on td "Selecione uma 1 - ?" at bounding box center [827, 166] width 301 height 71
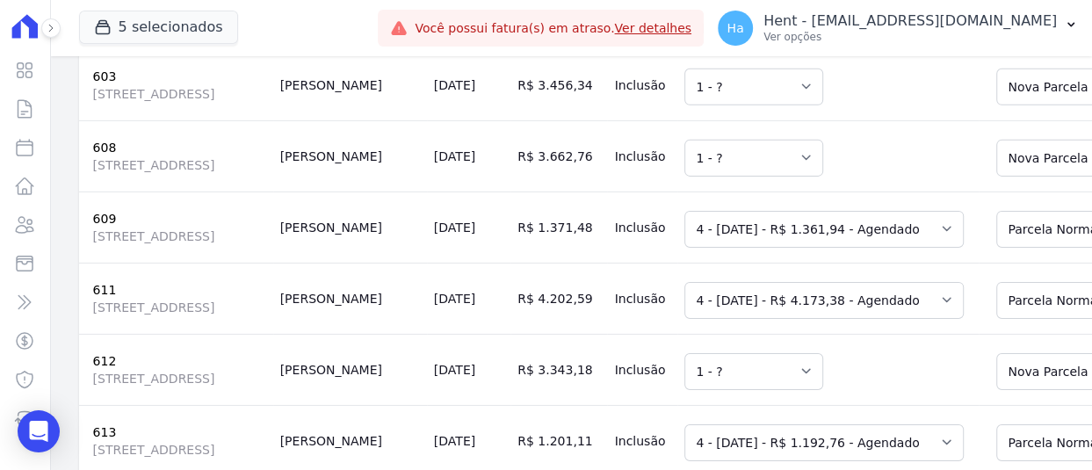
scroll to position [3777, 0]
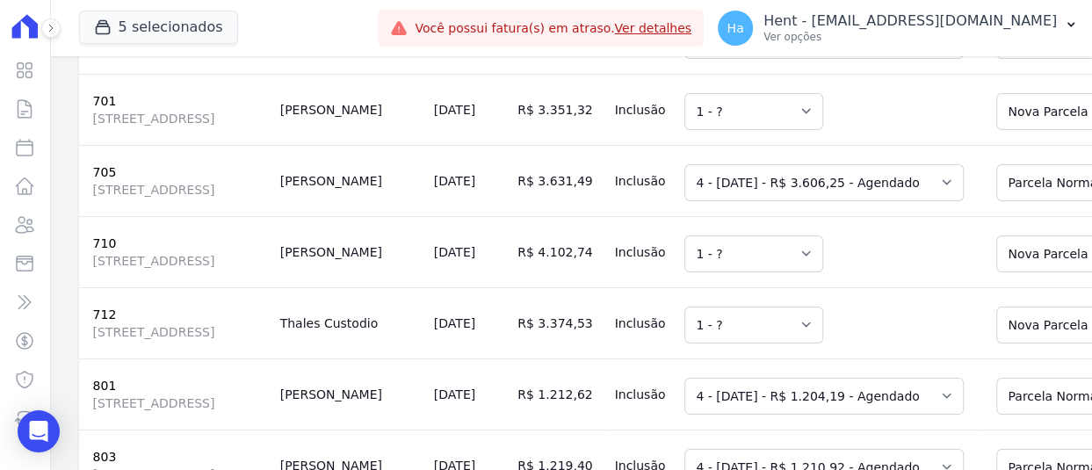
scroll to position [4216, 0]
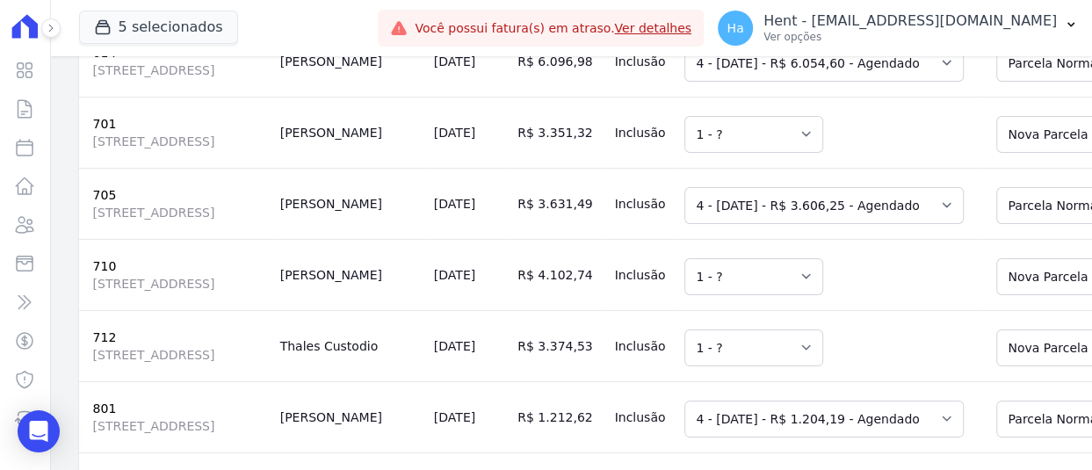
select select "6068851"
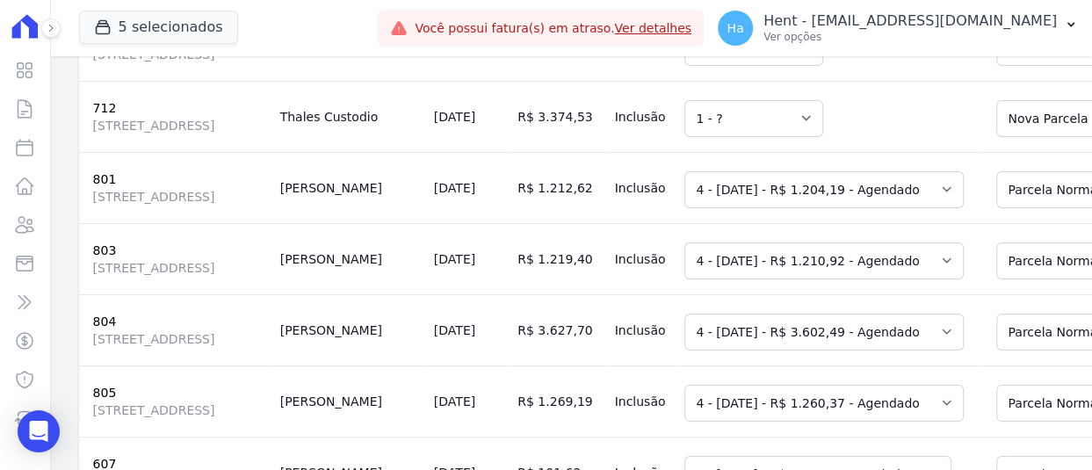
scroll to position [4479, 0]
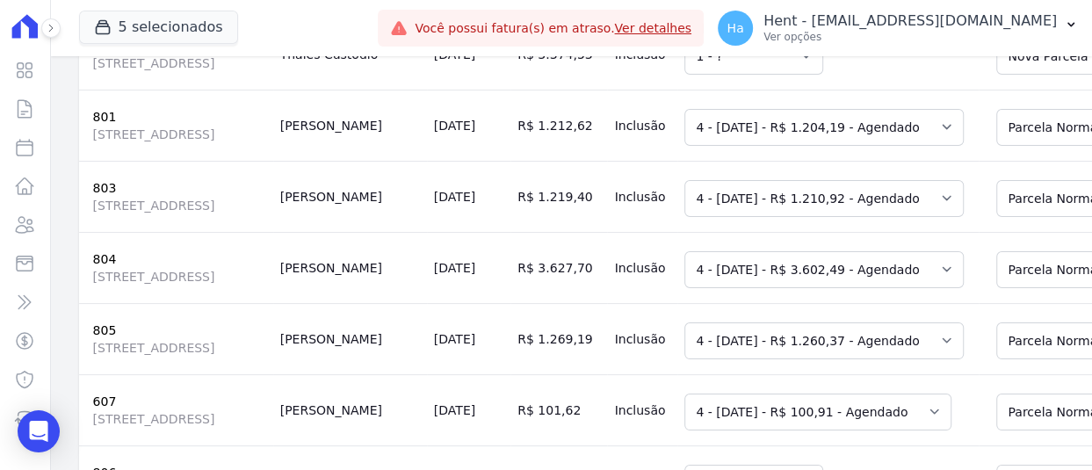
drag, startPoint x: 966, startPoint y: 429, endPoint x: 984, endPoint y: 429, distance: 17.6
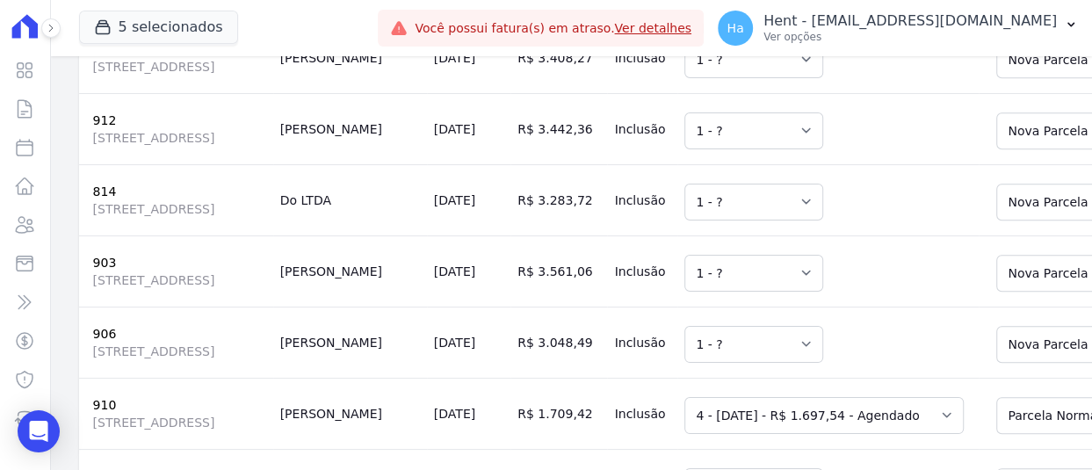
scroll to position [5270, 0]
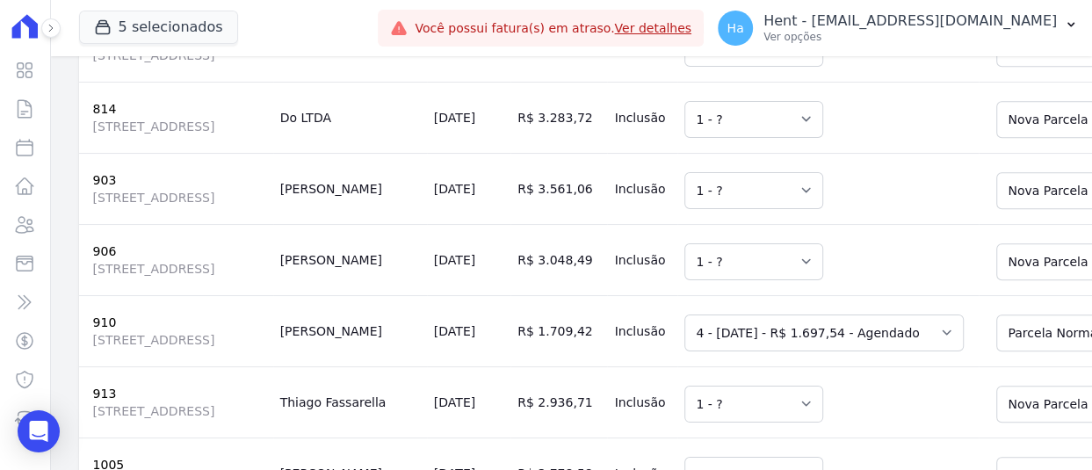
drag, startPoint x: 921, startPoint y: 288, endPoint x: 963, endPoint y: 306, distance: 44.9
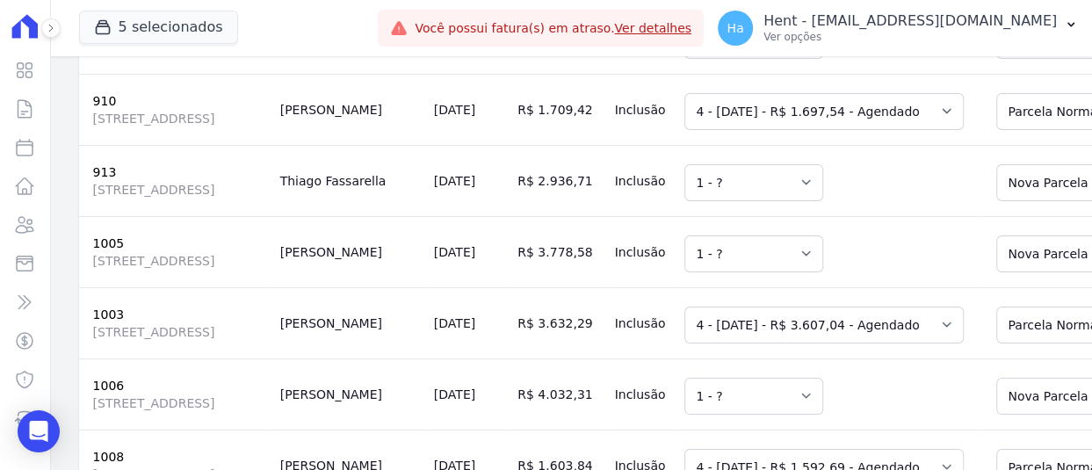
scroll to position [5533, 0]
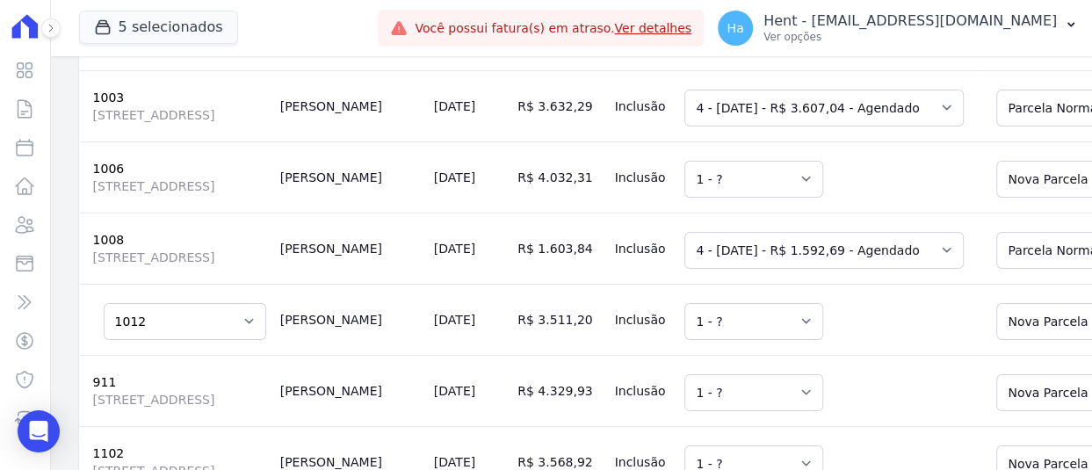
scroll to position [5709, 0]
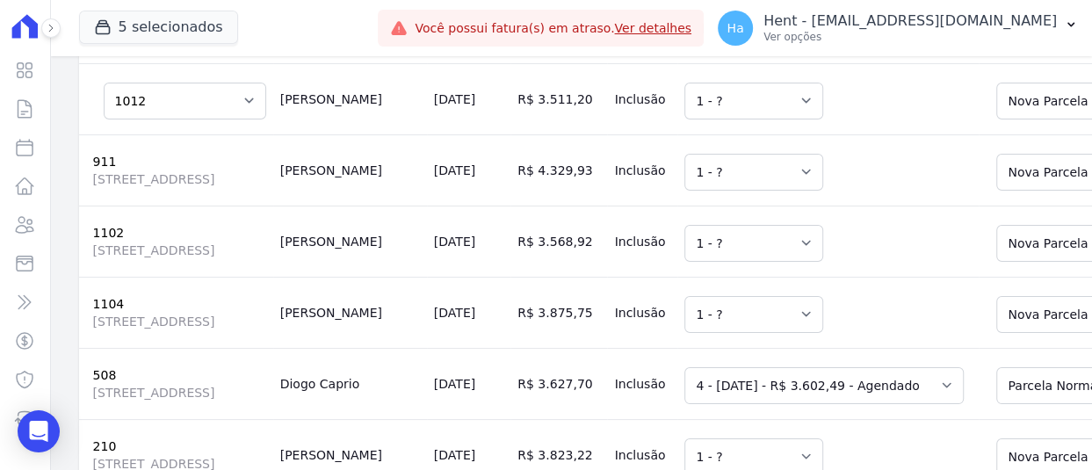
scroll to position [5972, 0]
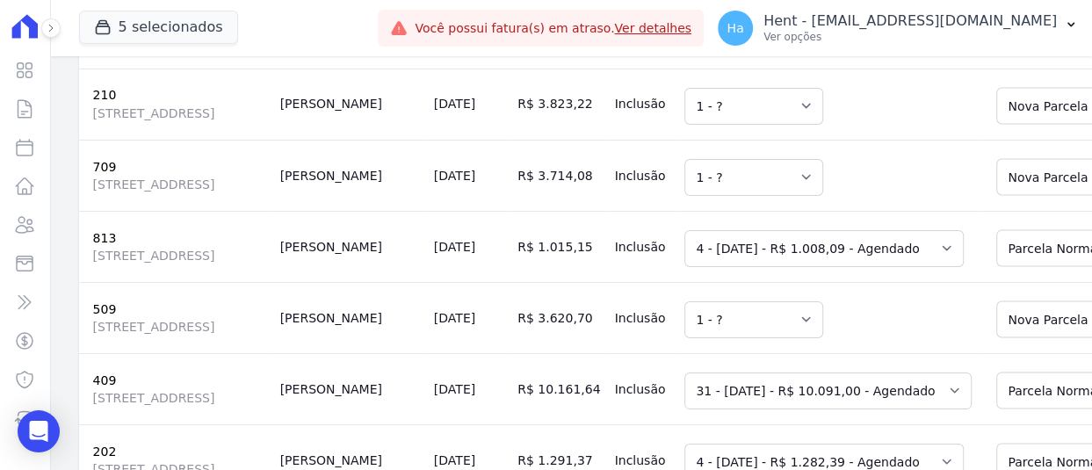
scroll to position [6324, 0]
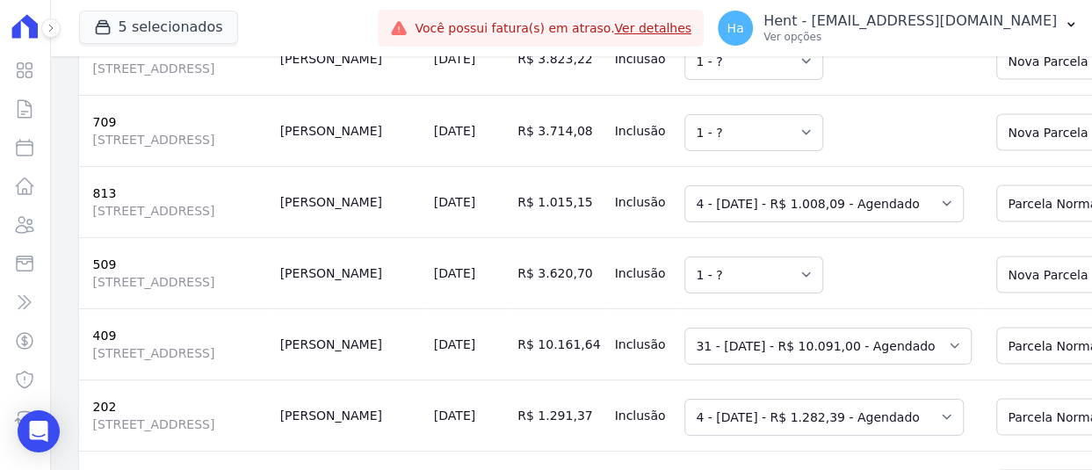
drag, startPoint x: 951, startPoint y: 297, endPoint x: 965, endPoint y: 312, distance: 20.5
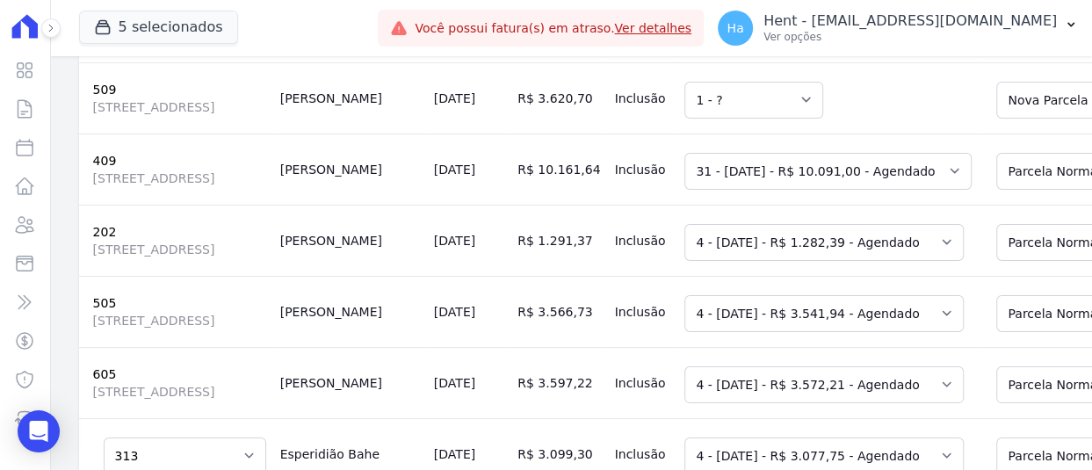
scroll to position [6499, 0]
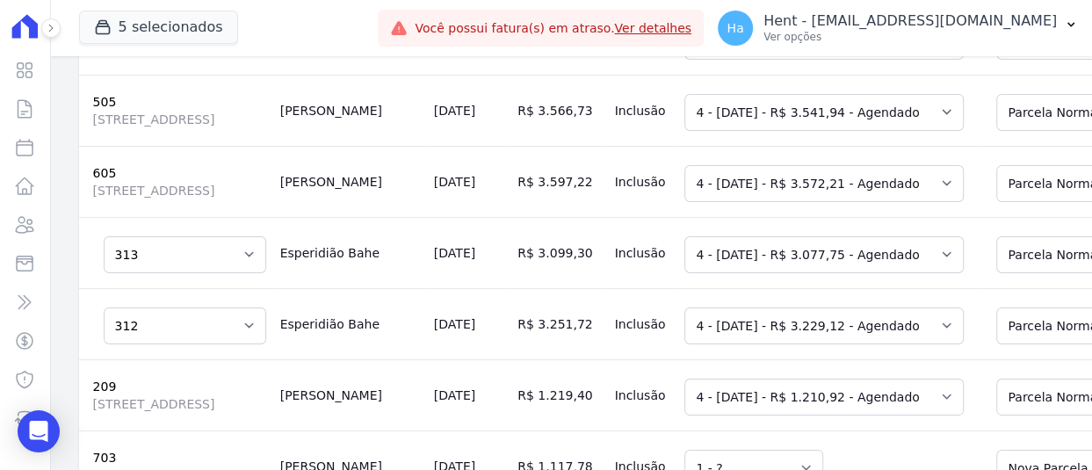
scroll to position [6763, 0]
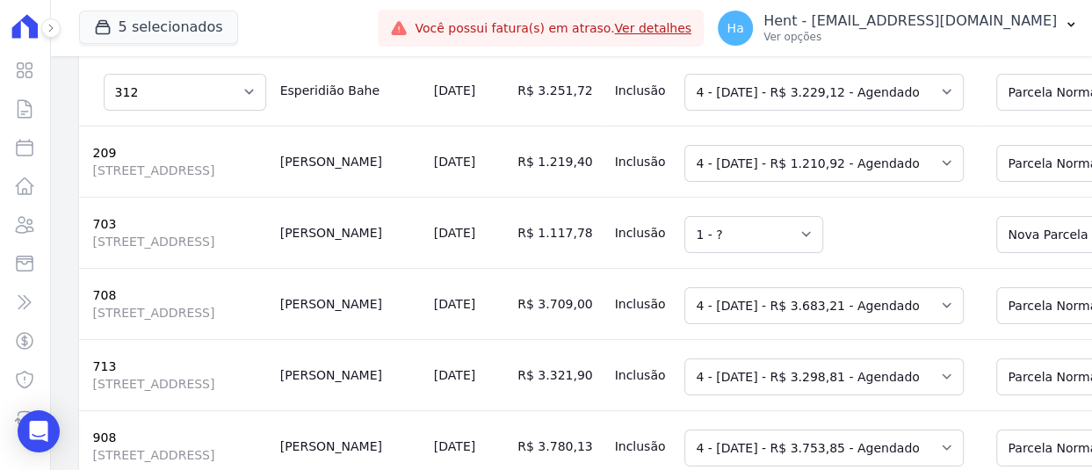
scroll to position [6938, 0]
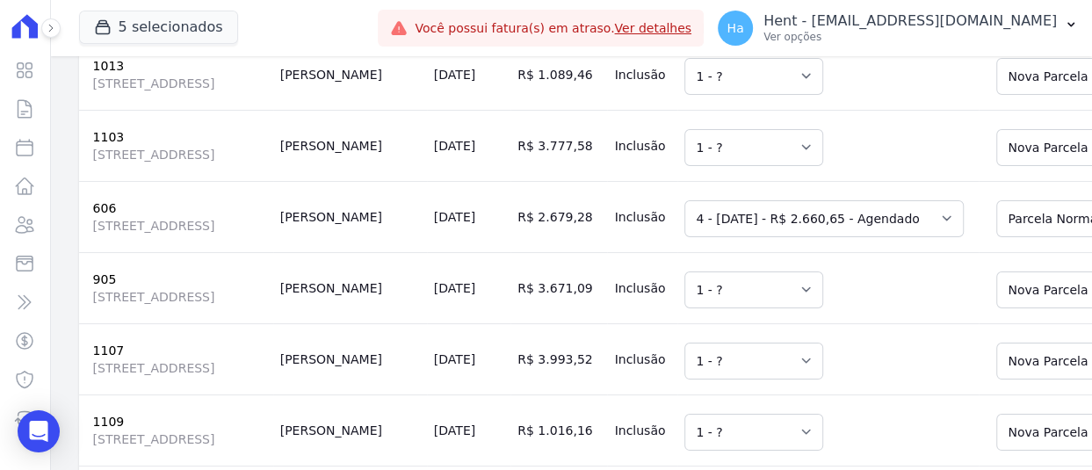
scroll to position [7817, 0]
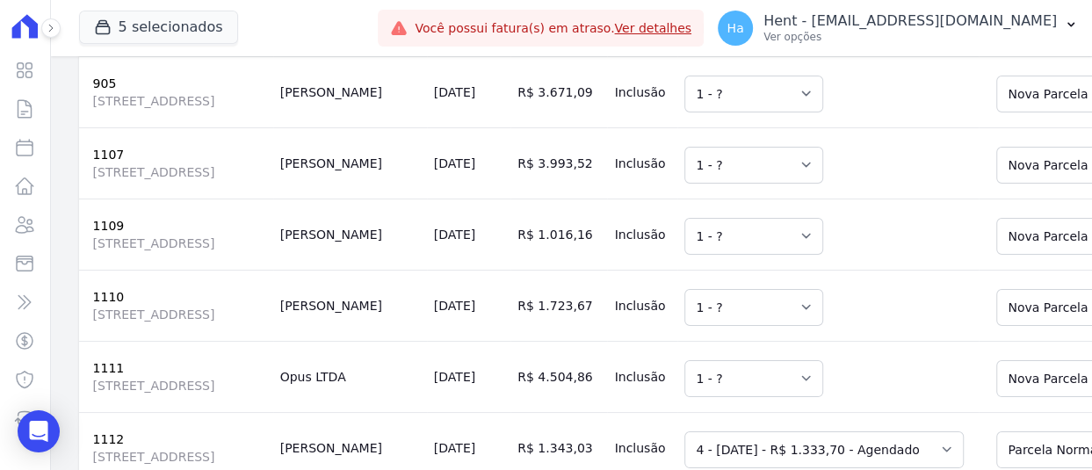
scroll to position [8080, 0]
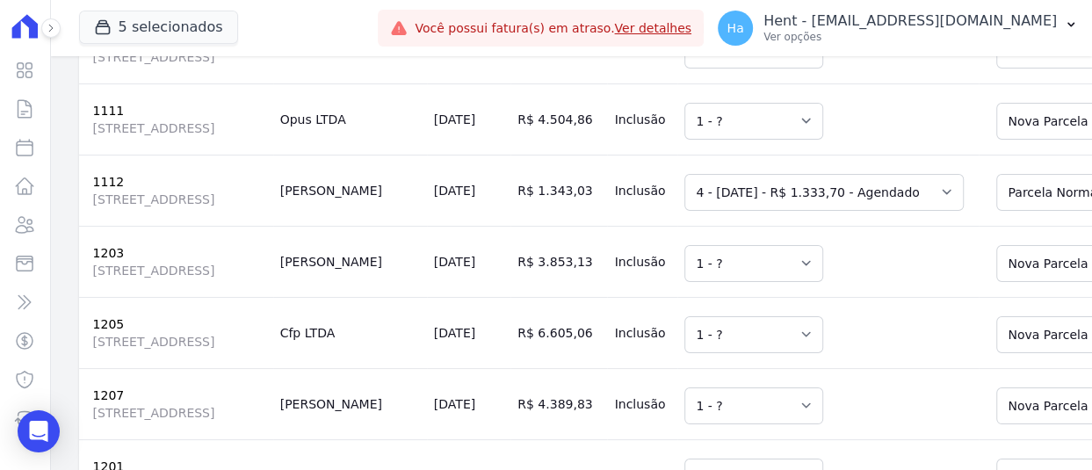
scroll to position [8258, 0]
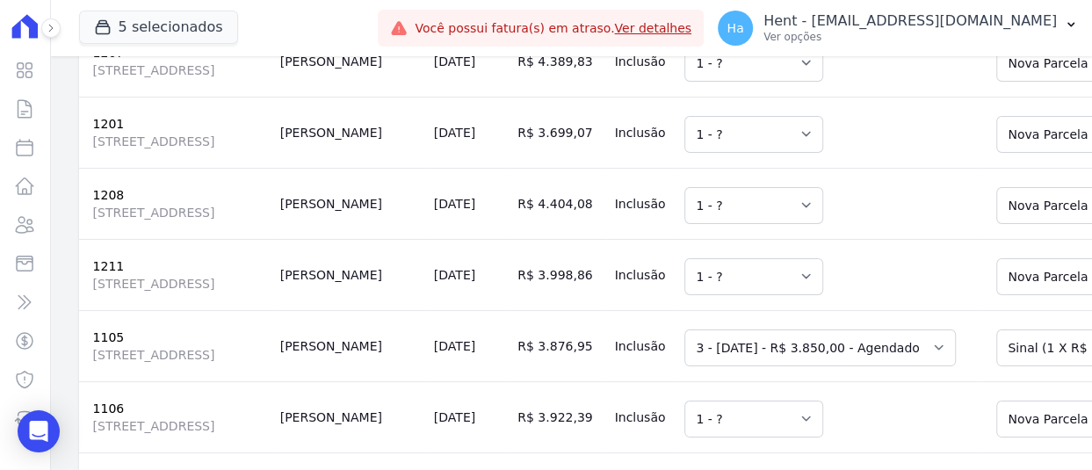
scroll to position [8609, 0]
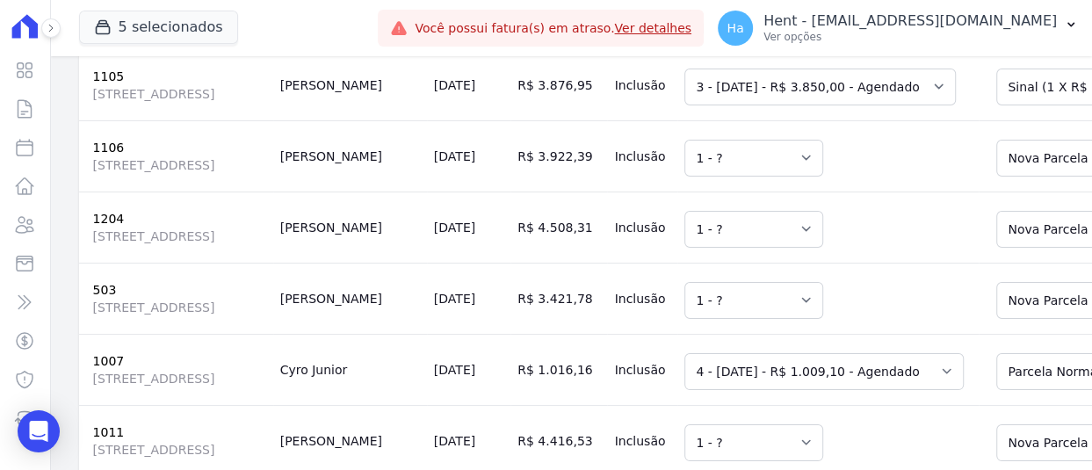
scroll to position [8872, 0]
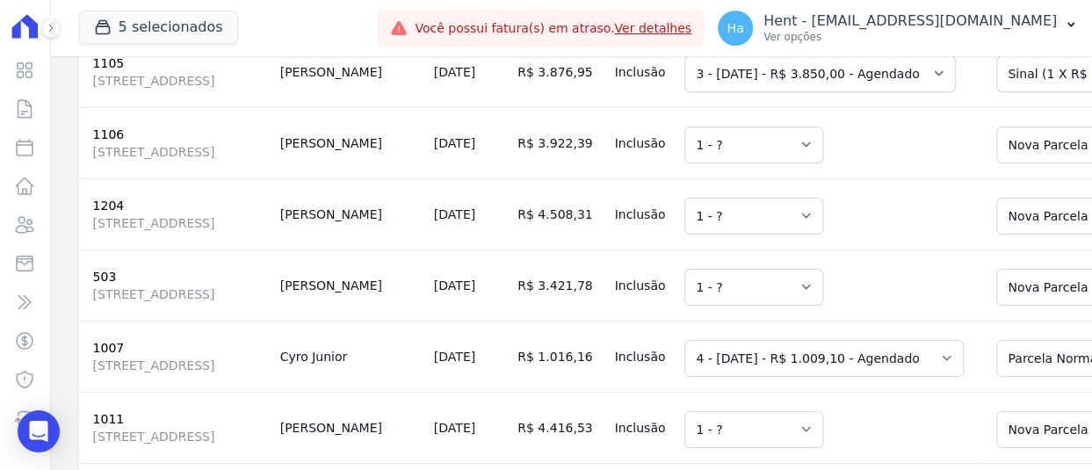
drag, startPoint x: 957, startPoint y: 404, endPoint x: 958, endPoint y: 394, distance: 9.7
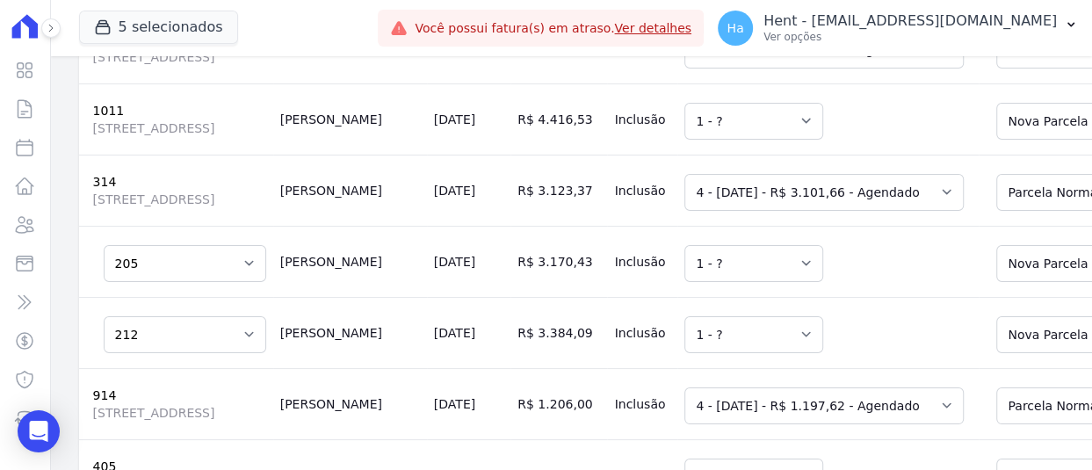
scroll to position [9224, 0]
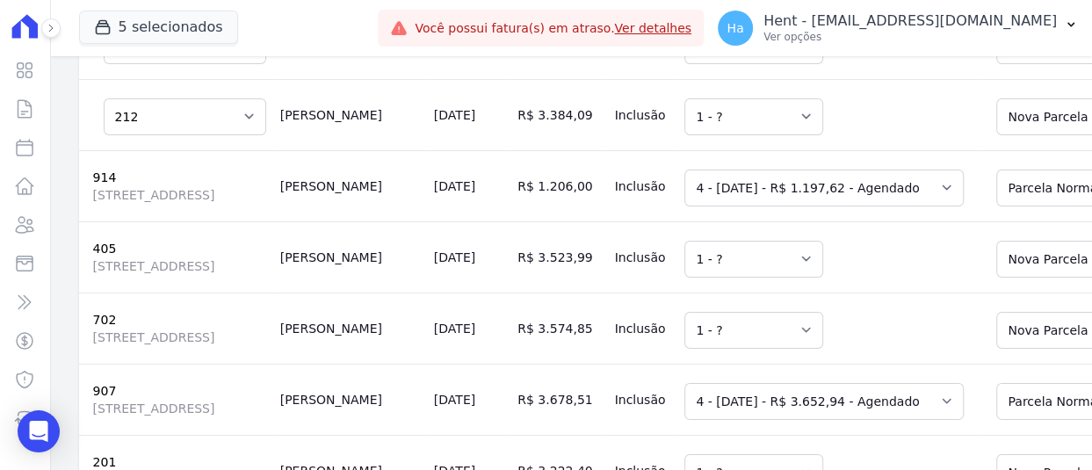
scroll to position [9487, 0]
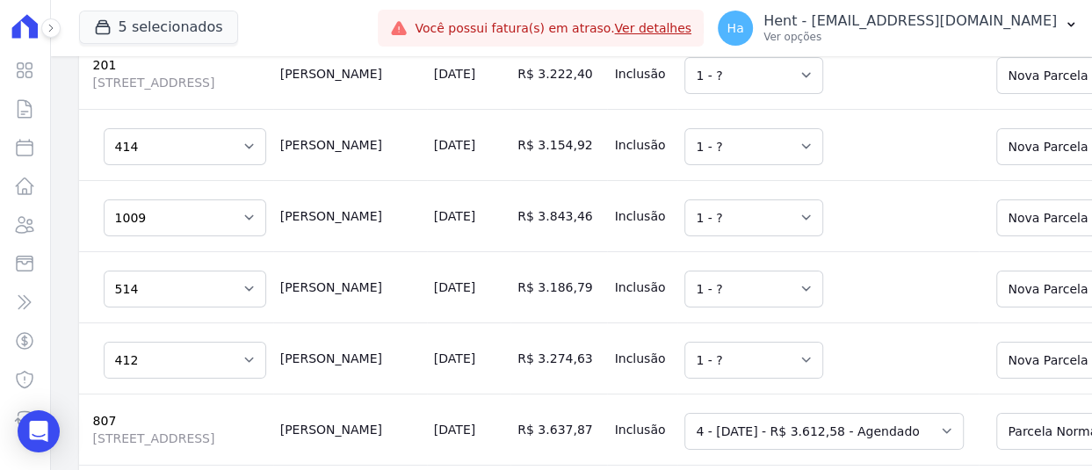
scroll to position [9839, 0]
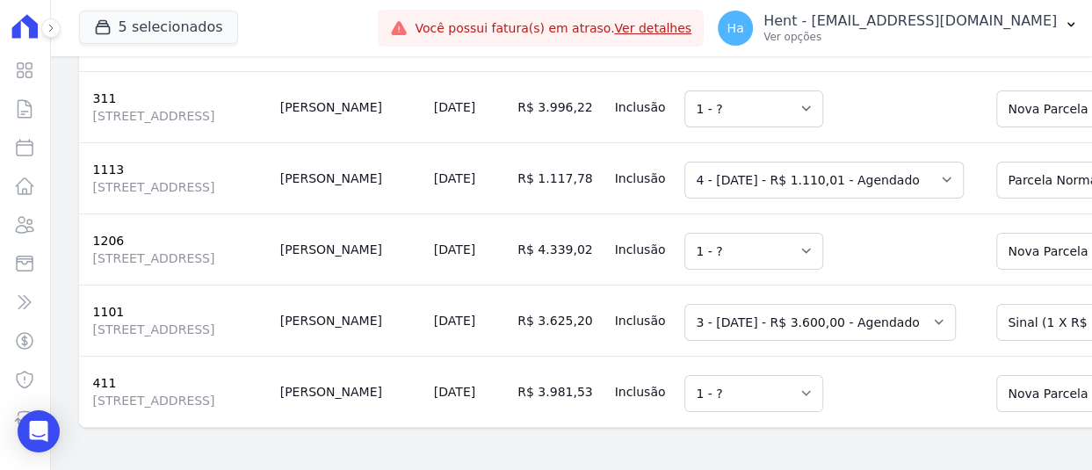
scroll to position [10442, 0]
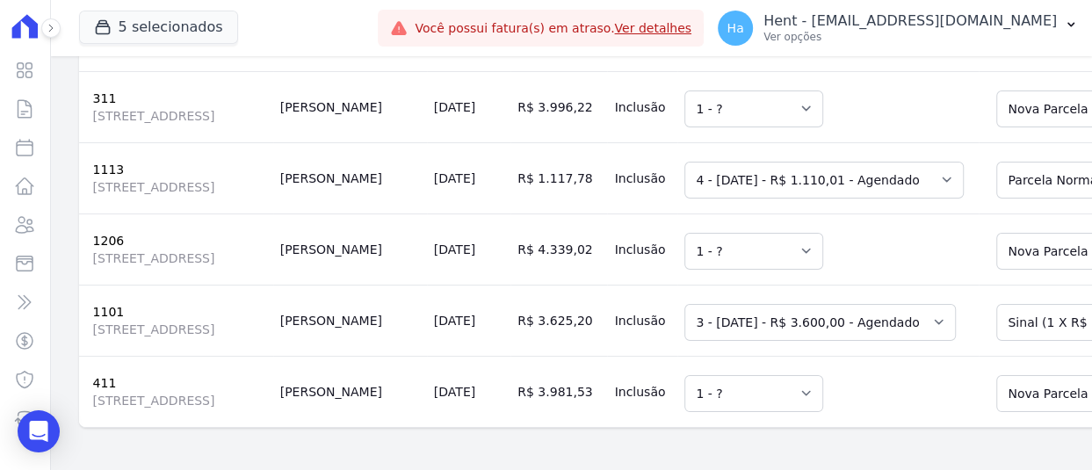
scroll to position [11057, 0]
select select "0"
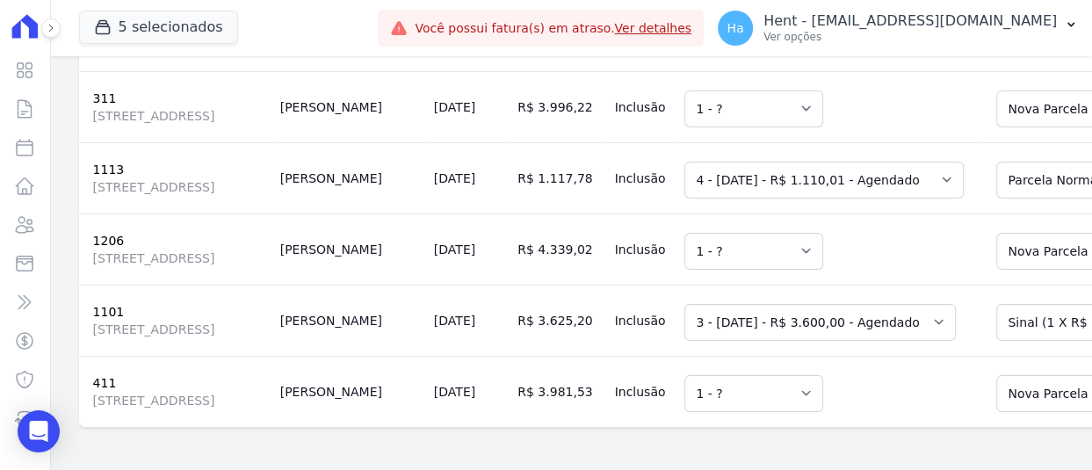
click at [789, 356] on td "Selecione uma 1 - ?" at bounding box center [827, 391] width 301 height 71
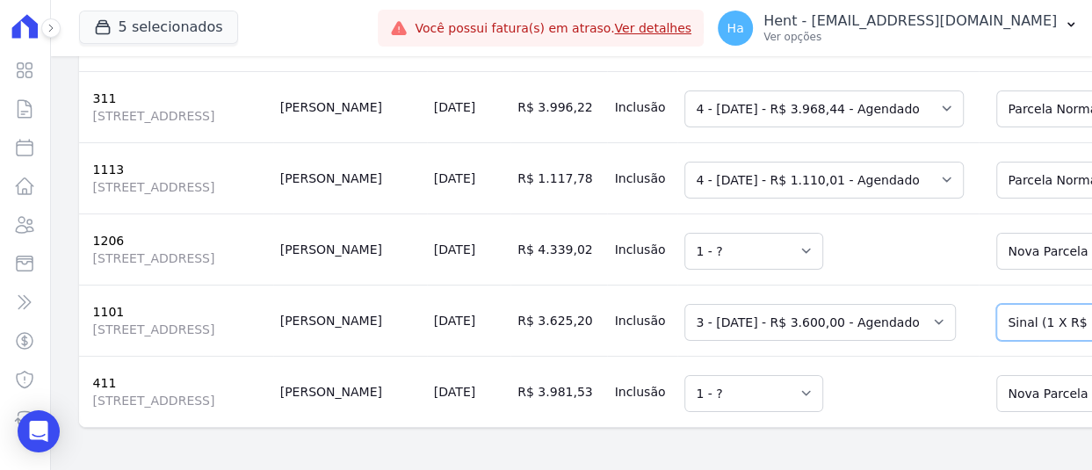
drag, startPoint x: 975, startPoint y: 286, endPoint x: 981, endPoint y: 323, distance: 37.4
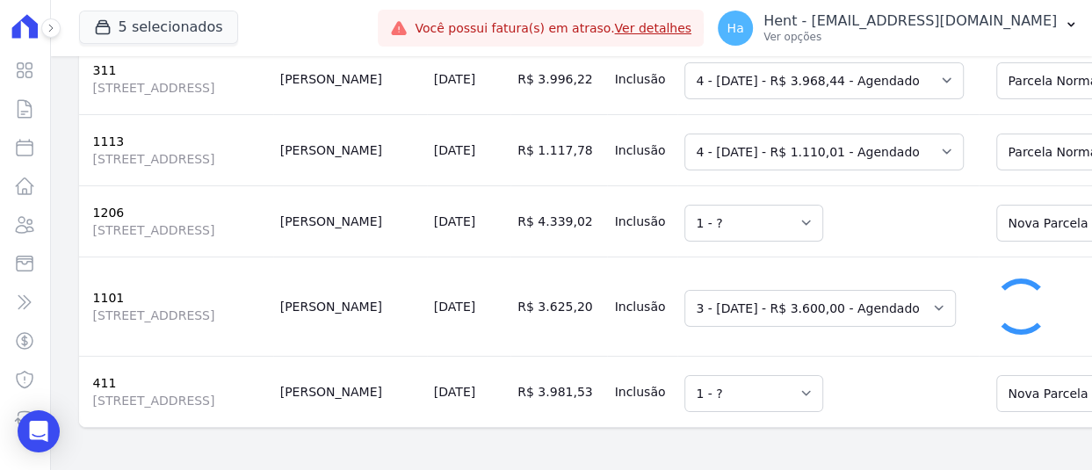
select select "0"
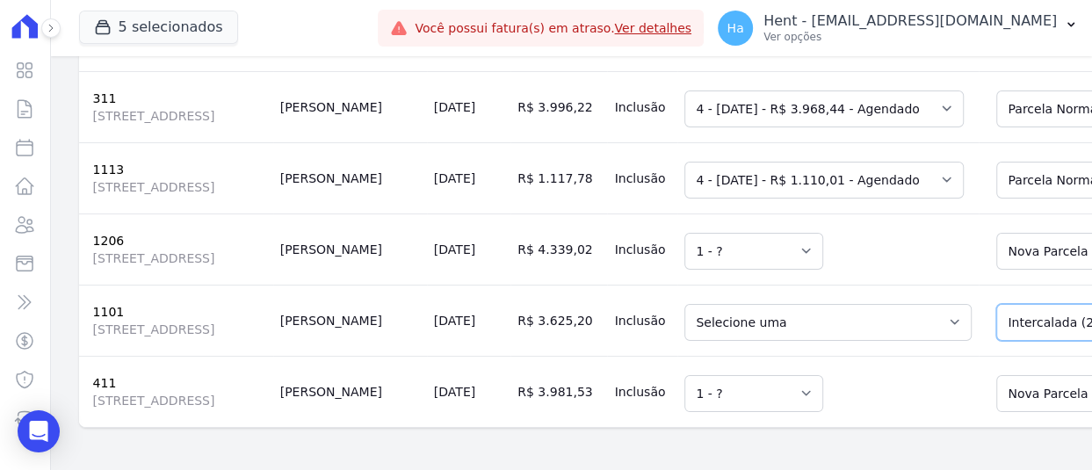
click at [776, 379] on td "Selecione uma 1 - ?" at bounding box center [827, 391] width 301 height 71
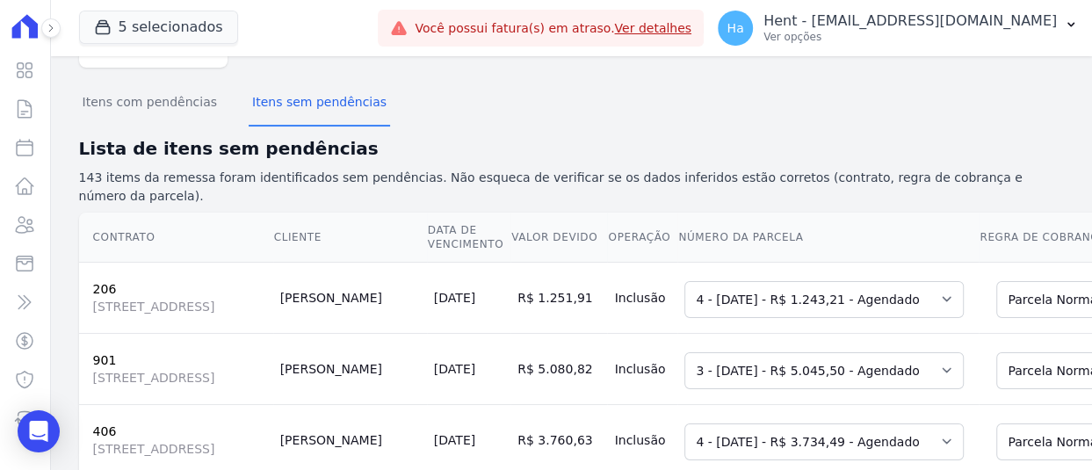
scroll to position [0, 0]
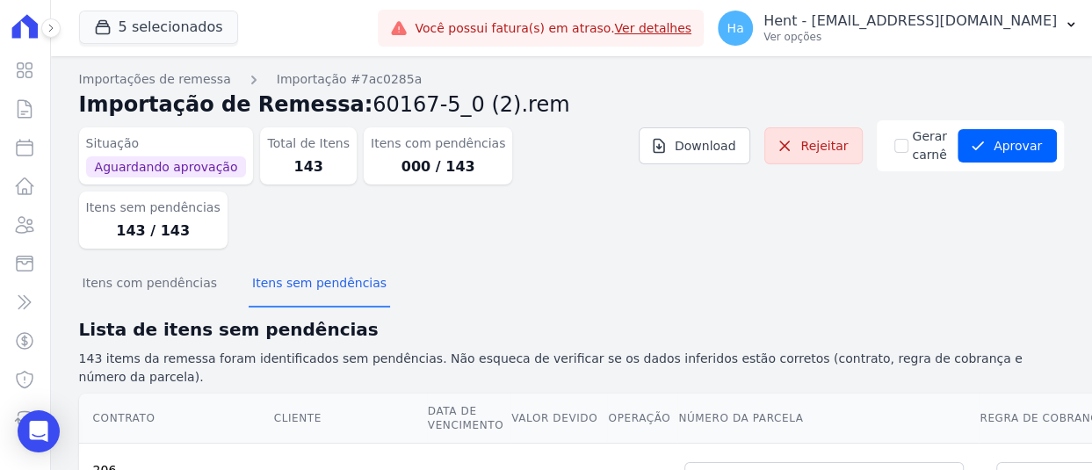
click at [752, 263] on div "Itens com pendências Itens sem pendências" at bounding box center [571, 284] width 985 height 43
click at [415, 263] on div "Itens com pendências Itens sem pendências" at bounding box center [571, 284] width 985 height 43
click at [985, 142] on button "Aprovar" at bounding box center [1006, 145] width 99 height 33
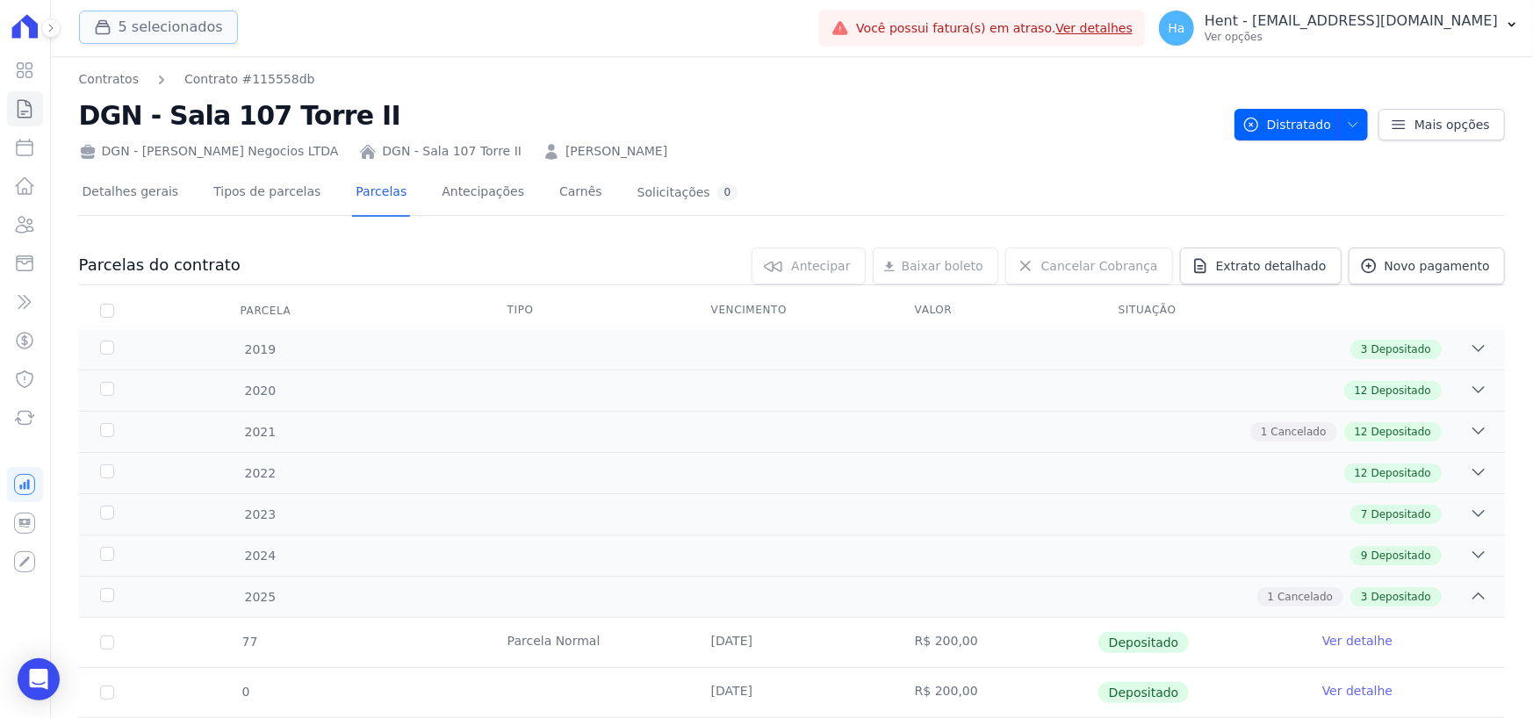
click at [158, 14] on button "5 selecionados" at bounding box center [158, 27] width 159 height 33
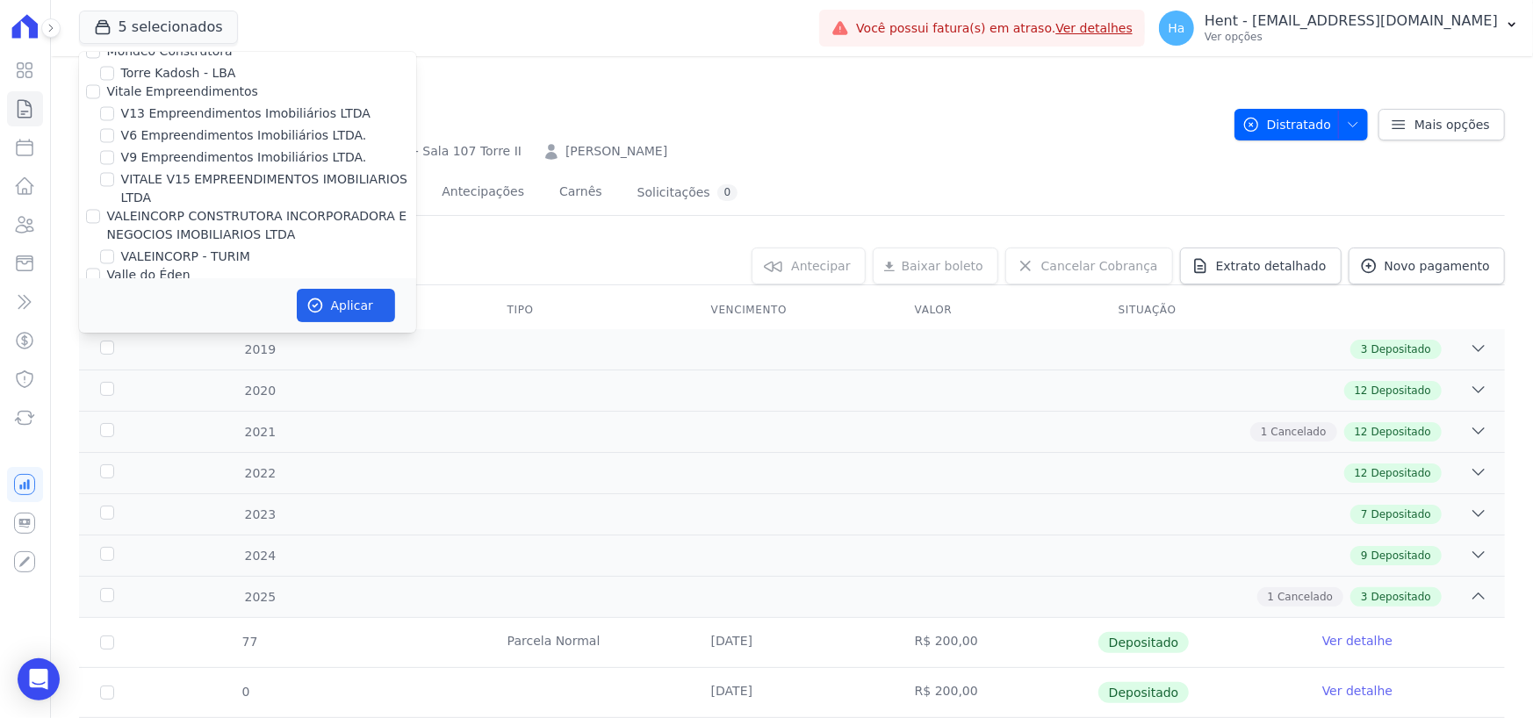
scroll to position [12037, 0]
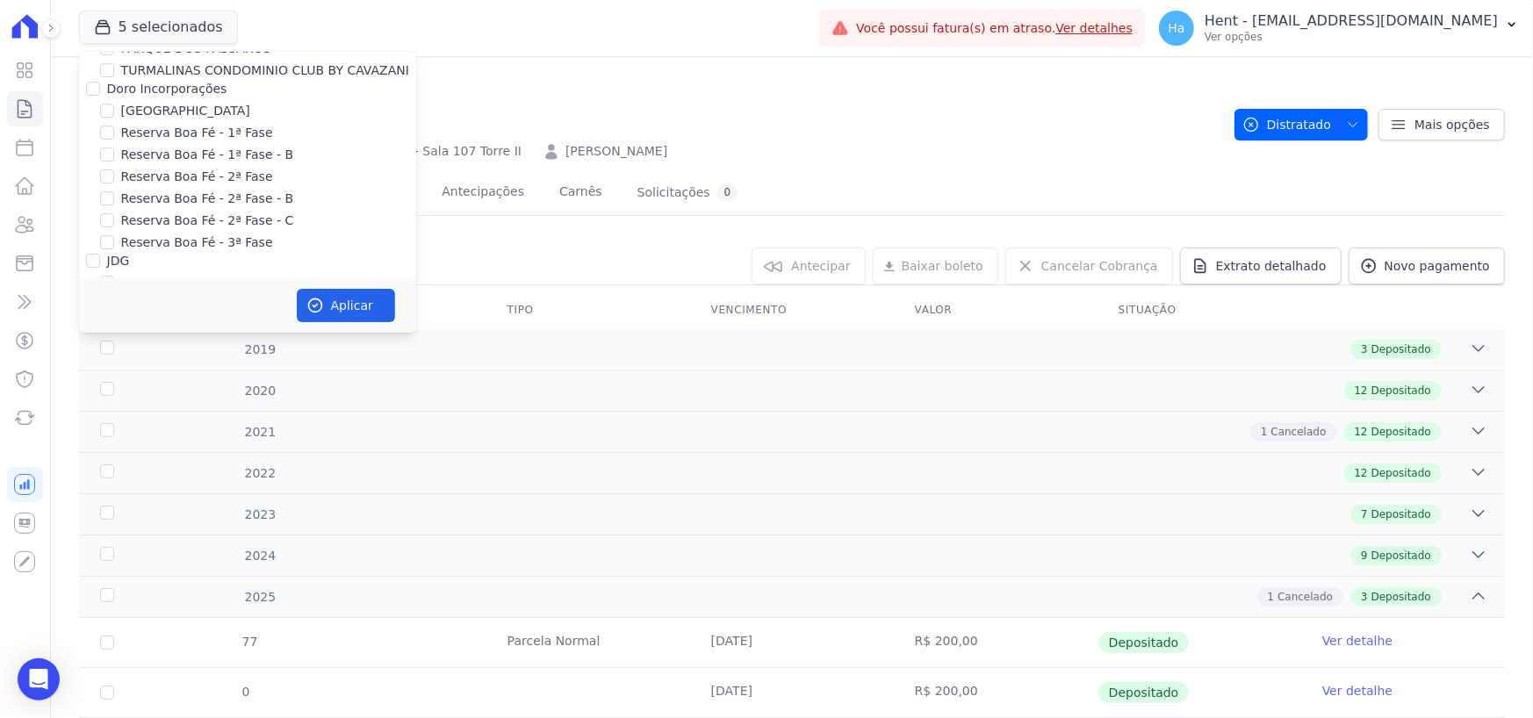
click at [77, 166] on div "Contratos Contrato #115558db DGN - Sala 107 [GEOGRAPHIC_DATA] DGN - Dantas Gusm…" at bounding box center [792, 463] width 1483 height 814
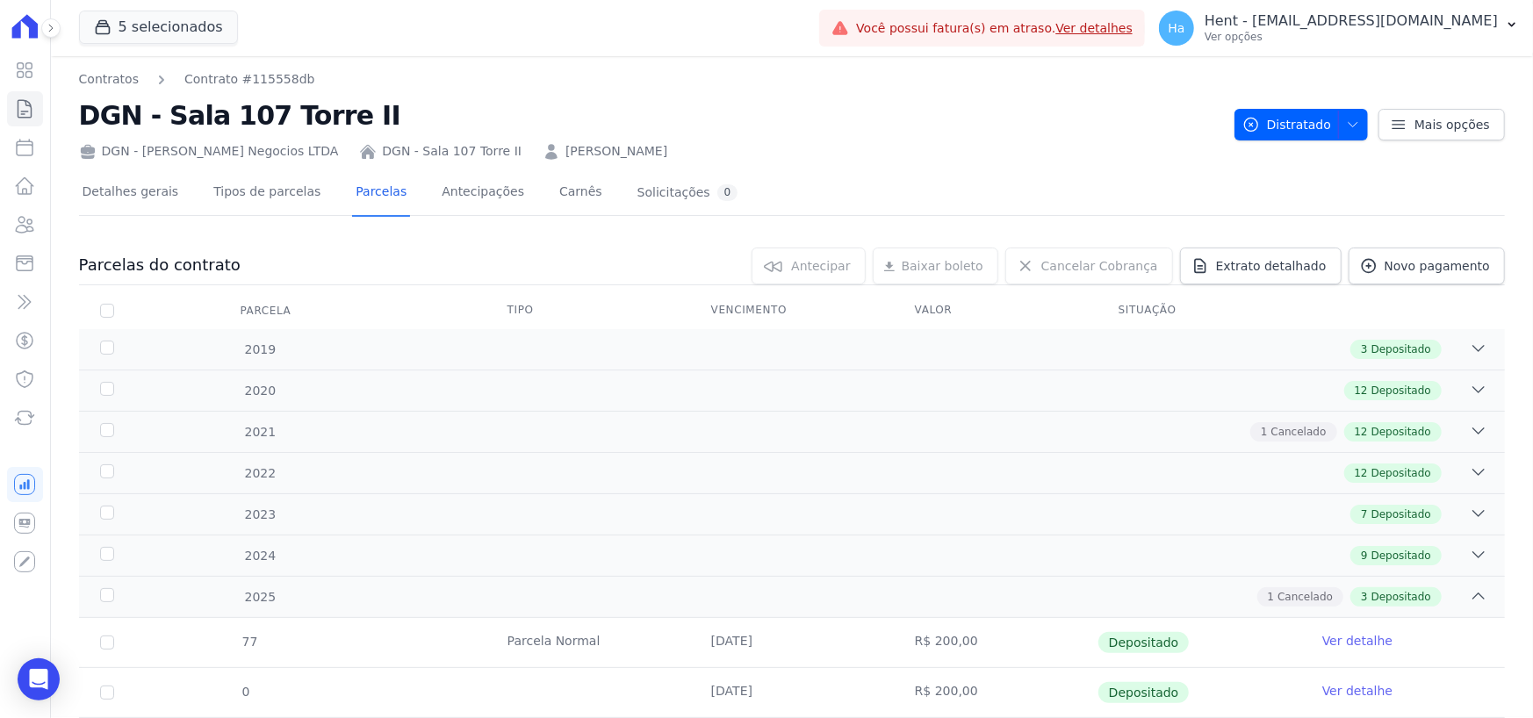
click at [90, 164] on div "Detalhes gerais Tipos de parcelas [GEOGRAPHIC_DATA] Antecipações Carnês Solicit…" at bounding box center [792, 509] width 1426 height 696
click at [133, 32] on button "5 selecionados" at bounding box center [158, 27] width 159 height 33
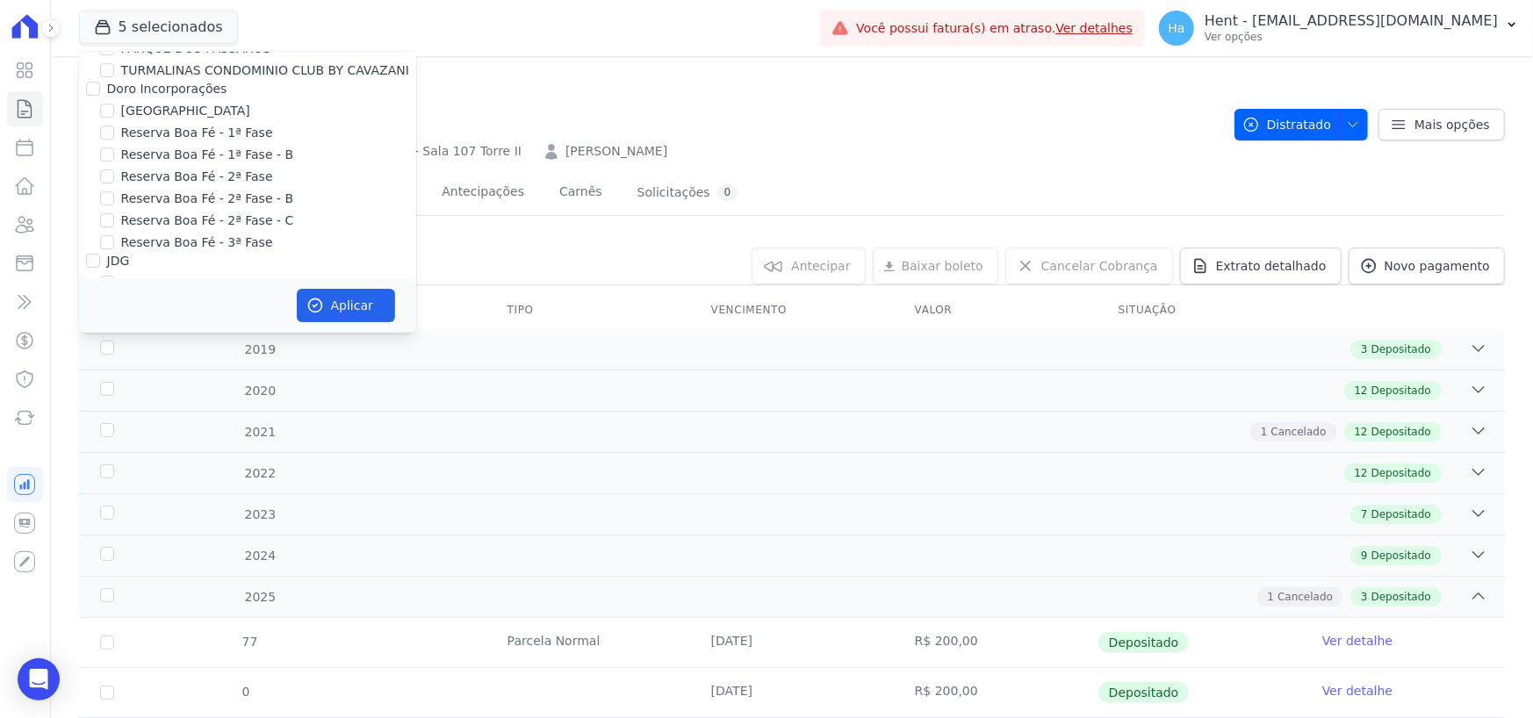
click at [91, 415] on input "Laje Engenharia" at bounding box center [93, 422] width 14 height 14
checkbox input "true"
click at [379, 313] on button "Aplicar" at bounding box center [346, 305] width 98 height 33
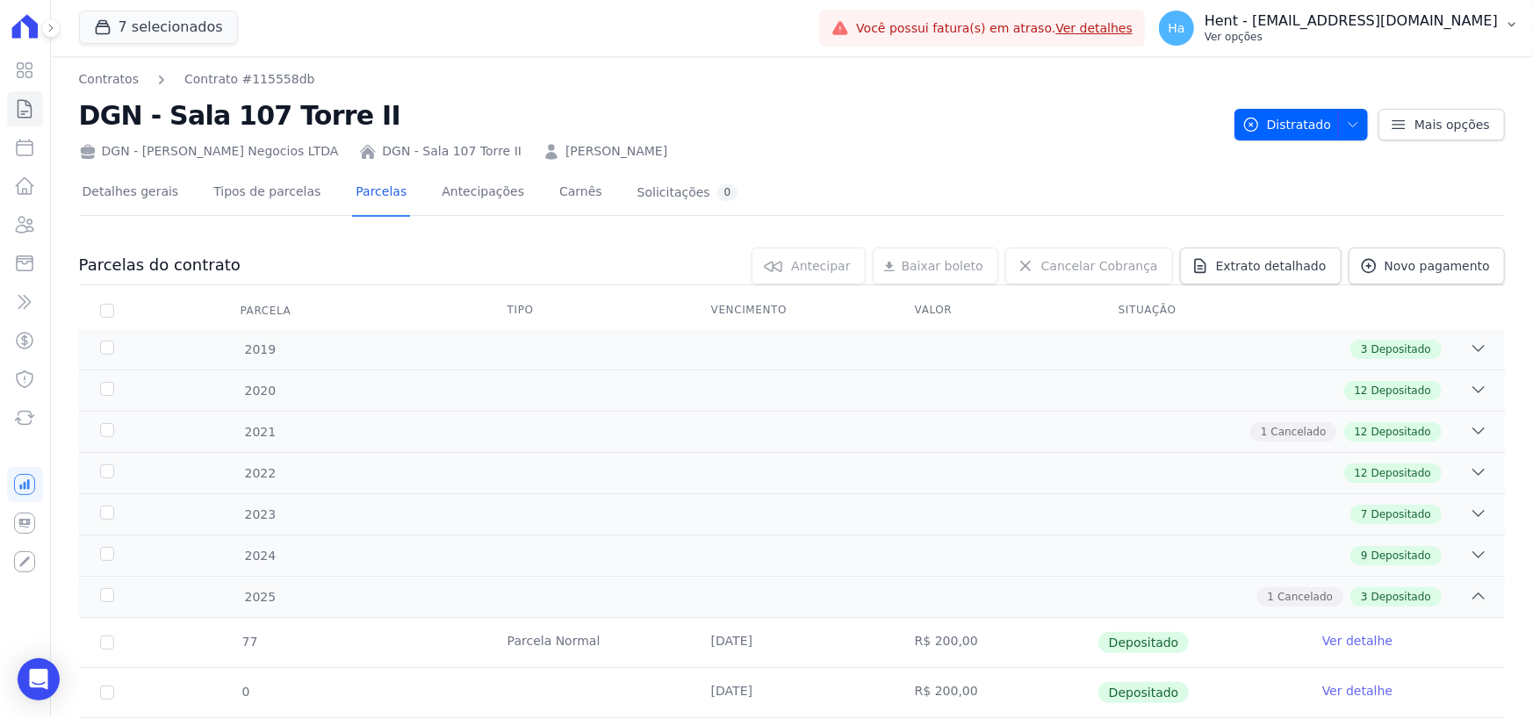
click at [1362, 29] on p "Hent - [EMAIL_ADDRESS][DOMAIN_NAME]" at bounding box center [1351, 21] width 293 height 18
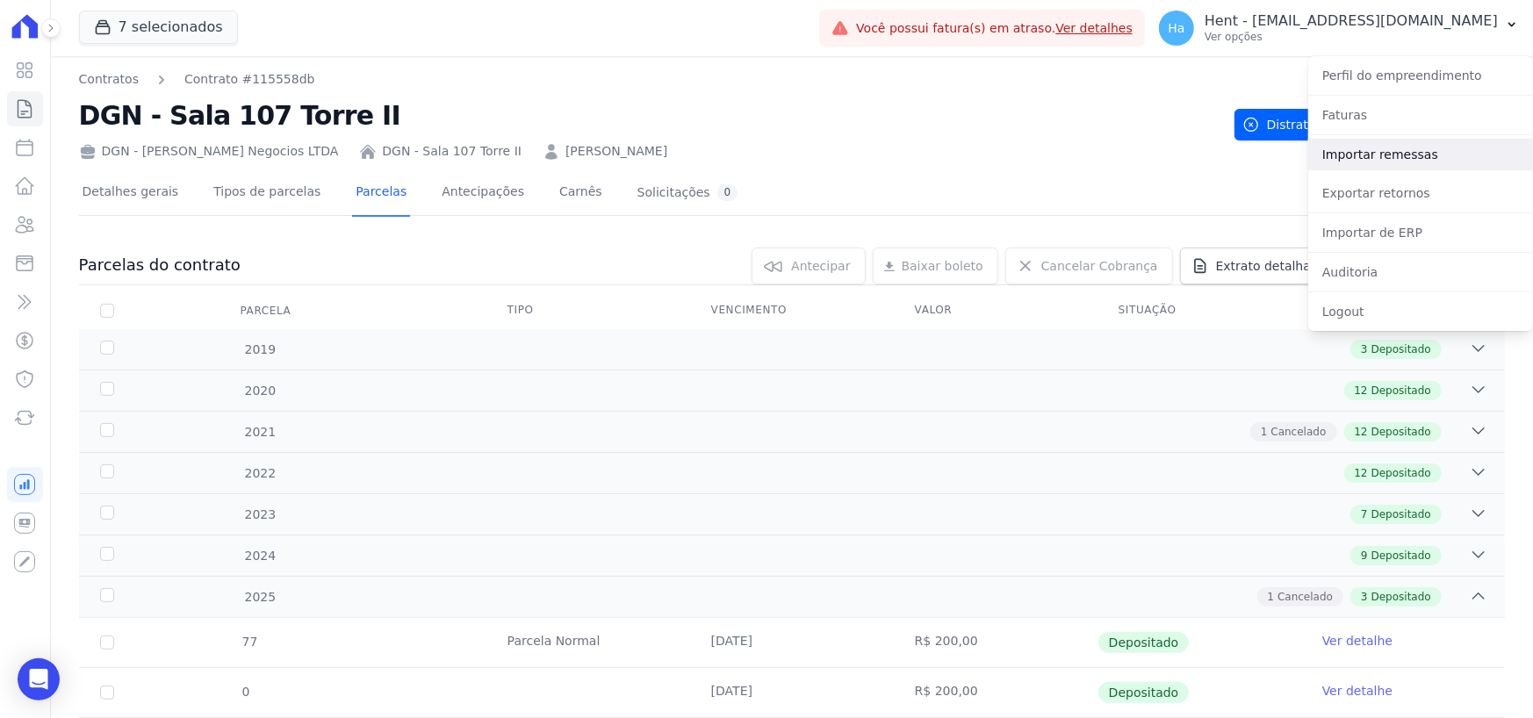
click at [1418, 159] on link "Importar remessas" at bounding box center [1421, 155] width 225 height 32
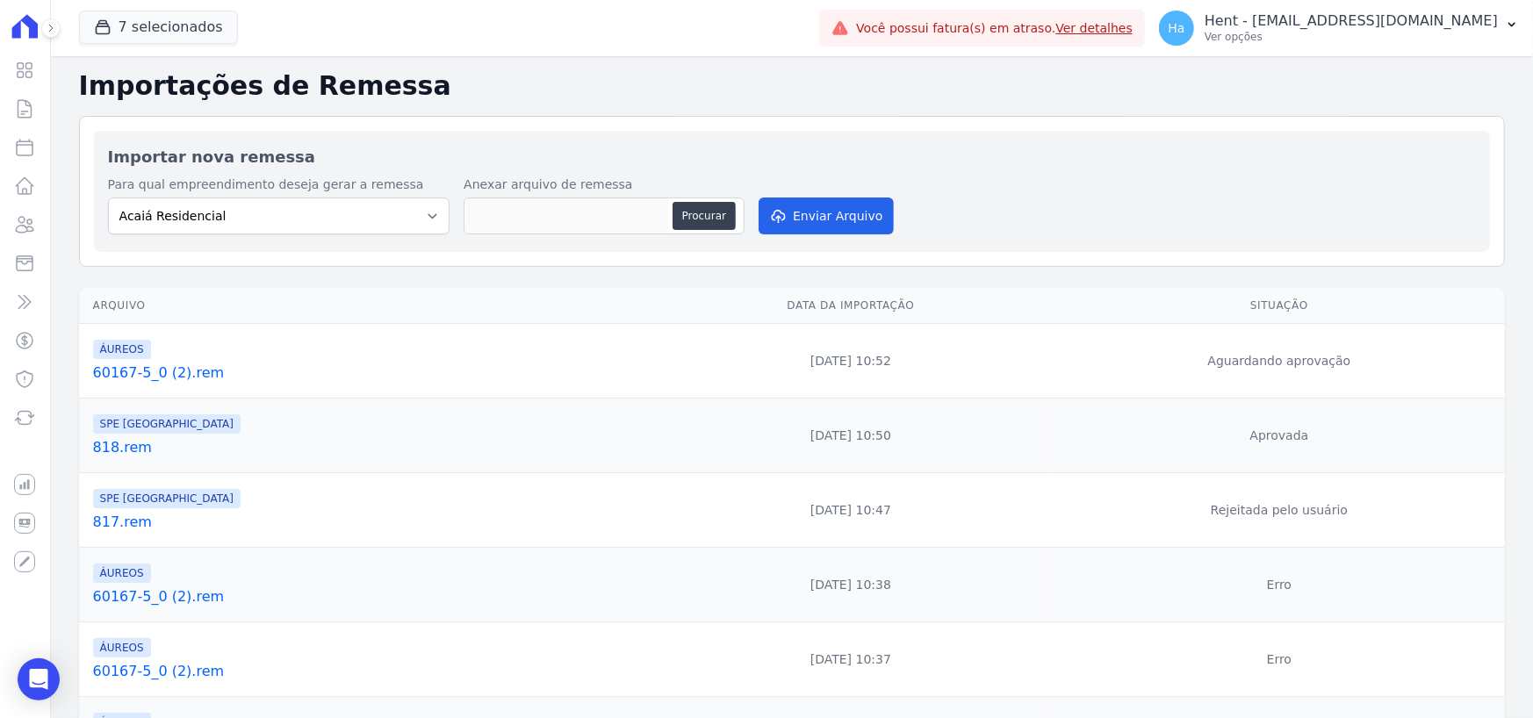
click at [119, 456] on link "818.rem" at bounding box center [367, 447] width 548 height 21
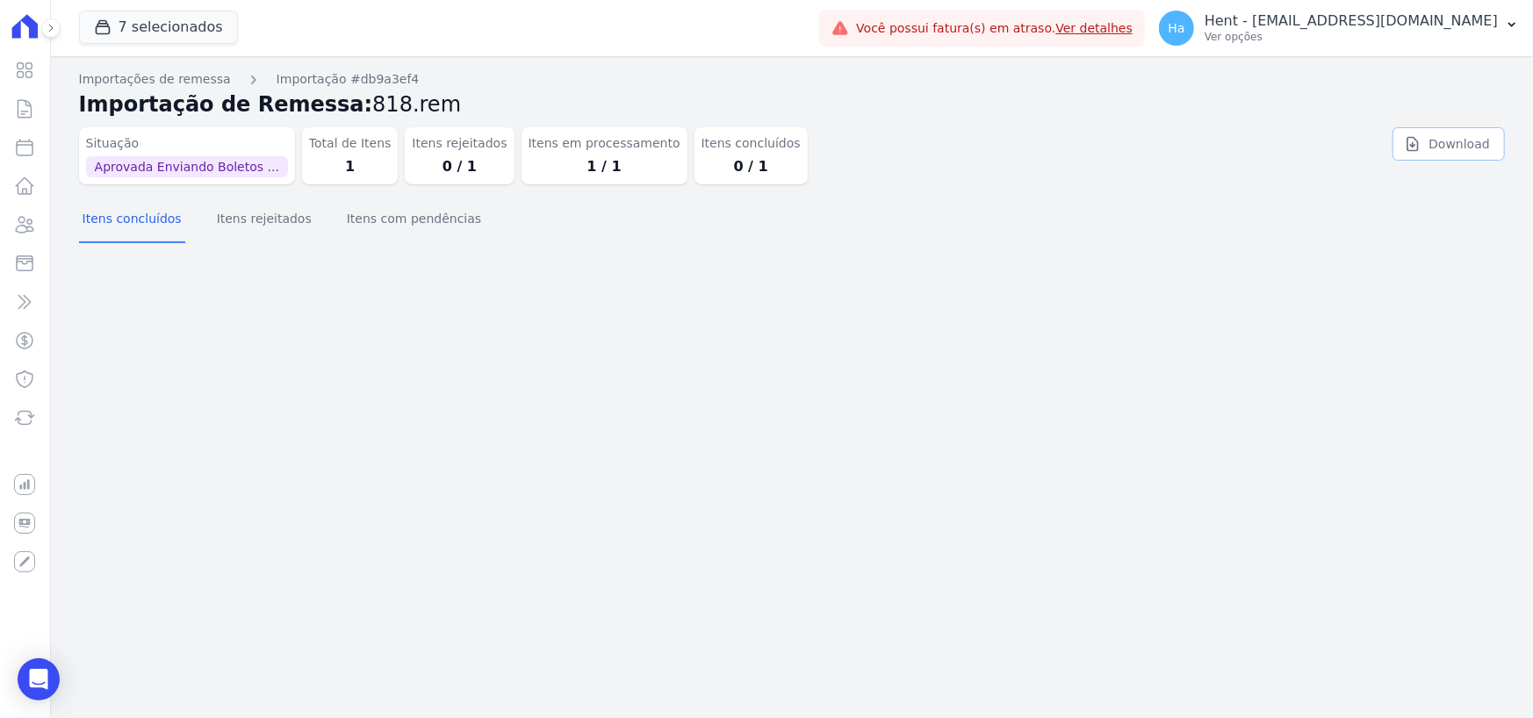
click at [1467, 155] on link "Download" at bounding box center [1449, 143] width 112 height 33
click at [1417, 31] on p "Ver opções" at bounding box center [1351, 37] width 293 height 14
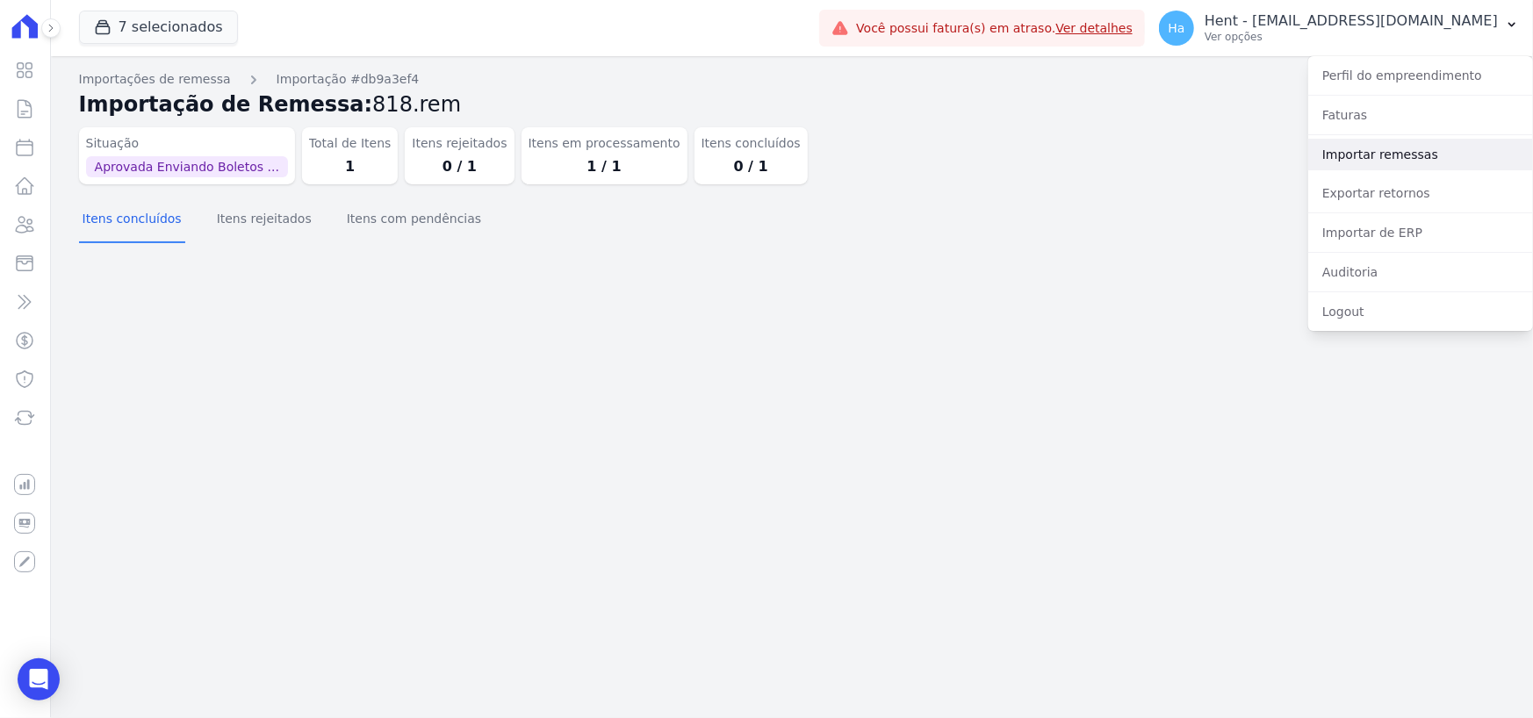
click at [1369, 146] on link "Importar remessas" at bounding box center [1421, 155] width 225 height 32
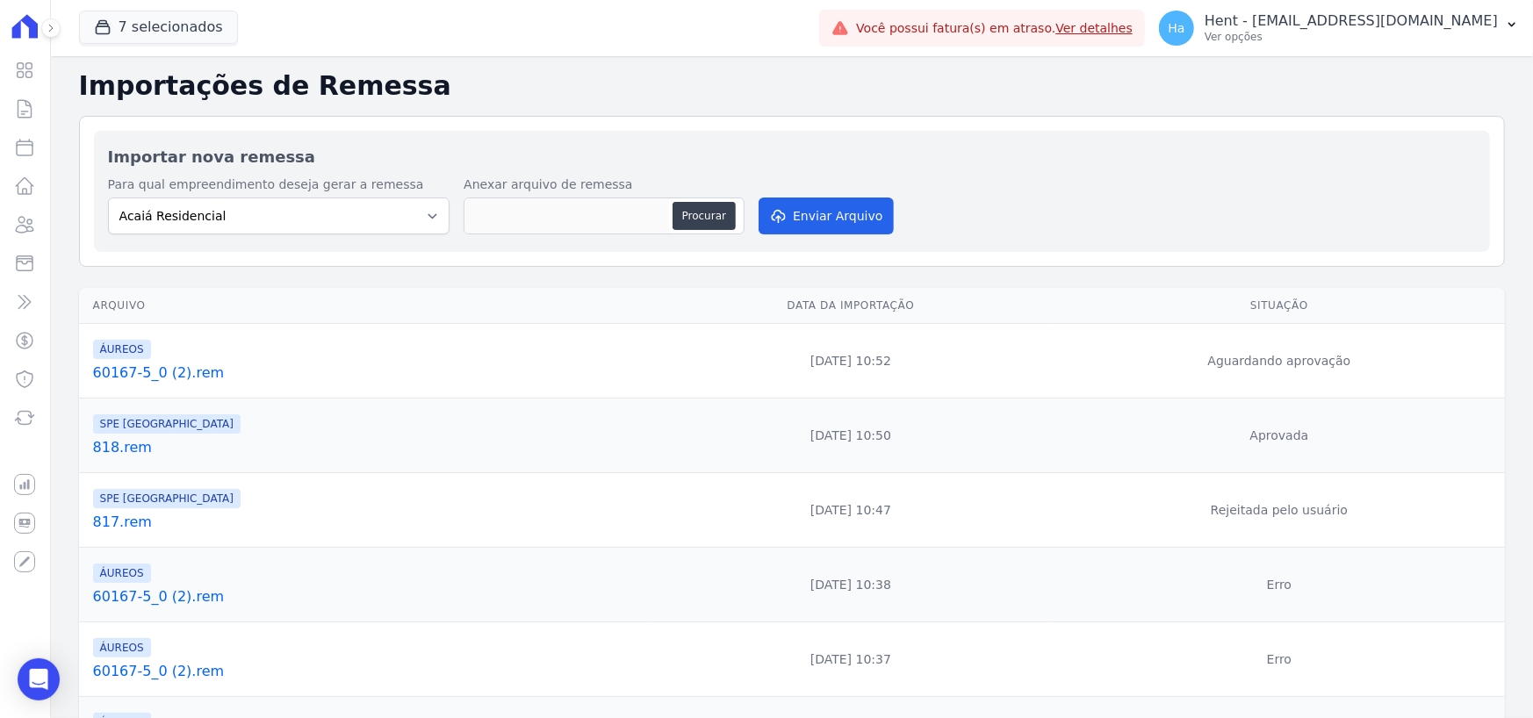
click at [379, 194] on div "Para qual empreendimento deseja gerar a remessa Acaiá Residencial ACQUA 8 PELOT…" at bounding box center [279, 205] width 343 height 59
drag, startPoint x: 412, startPoint y: 208, endPoint x: 516, endPoint y: 239, distance: 108.1
click at [412, 208] on select "Acaiá Residencial ACQUA 8 PELOTAS SPE LTDA II Administrativo AGILE ELOI MENDES …" at bounding box center [279, 216] width 343 height 37
select select "168bdd06-a3dd-4988-b5a9-b0a7c7bf8968"
click at [108, 198] on select "Acaiá Residencial ACQUA 8 PELOTAS SPE LTDA II Administrativo AGILE ELOI MENDES …" at bounding box center [279, 216] width 343 height 37
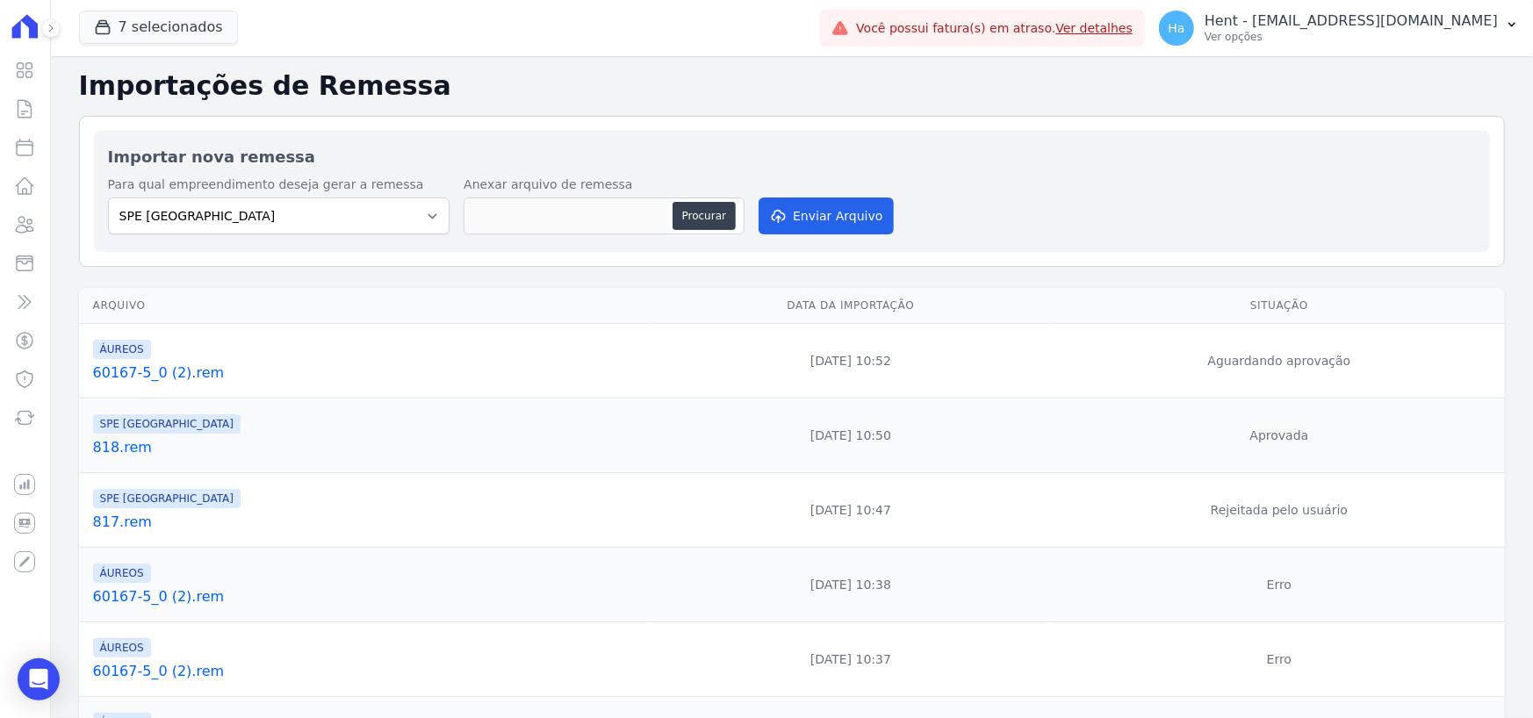
click at [575, 478] on td "SPE Montenegro 817.rem" at bounding box center [363, 510] width 569 height 75
click at [698, 218] on button "Procurar" at bounding box center [704, 216] width 63 height 28
type input "818.rem"
click at [838, 195] on div "Para qual empreendimento deseja gerar a remessa Acaiá Residencial ACQUA 8 PELOT…" at bounding box center [792, 207] width 1368 height 62
click at [835, 229] on button "Enviar Arquivo" at bounding box center [826, 216] width 135 height 37
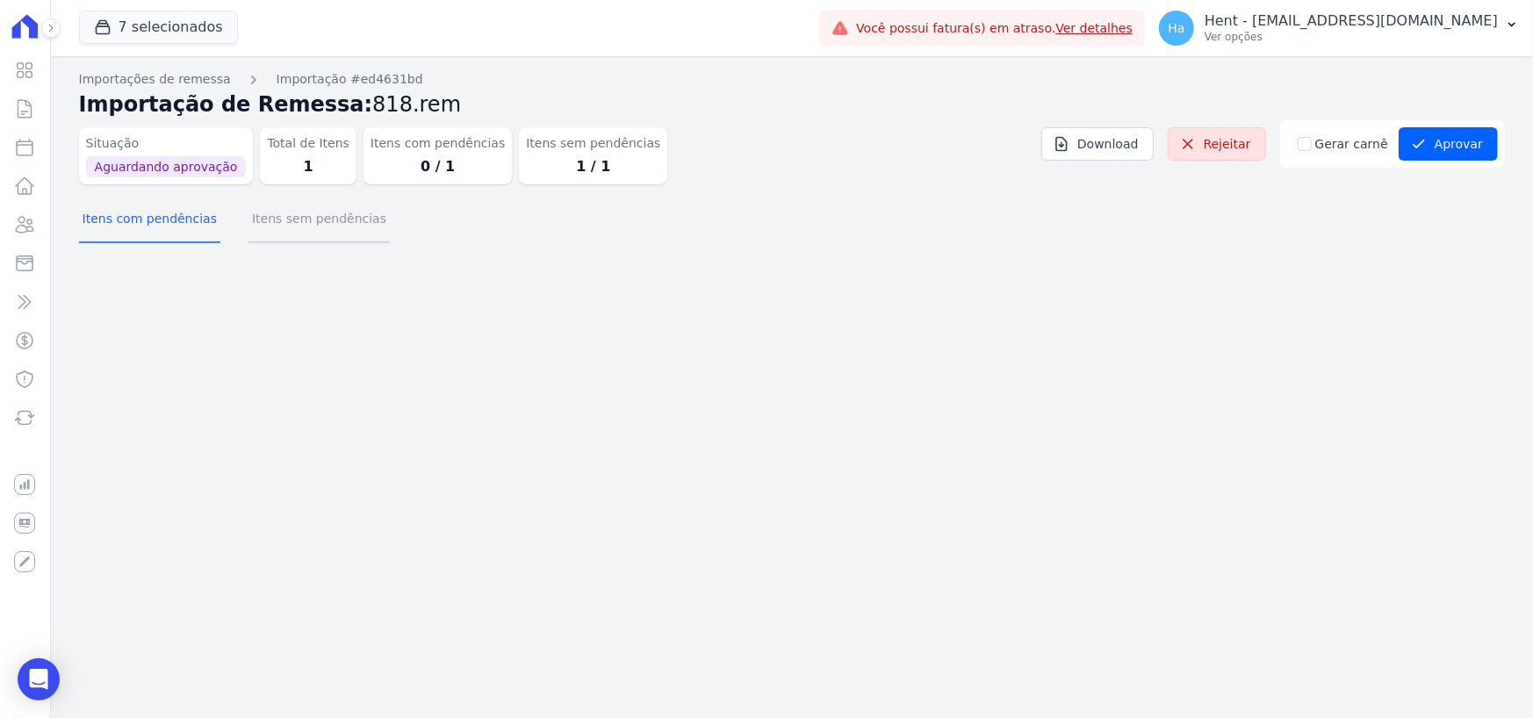
click at [303, 227] on button "Itens sem pendências" at bounding box center [319, 221] width 141 height 46
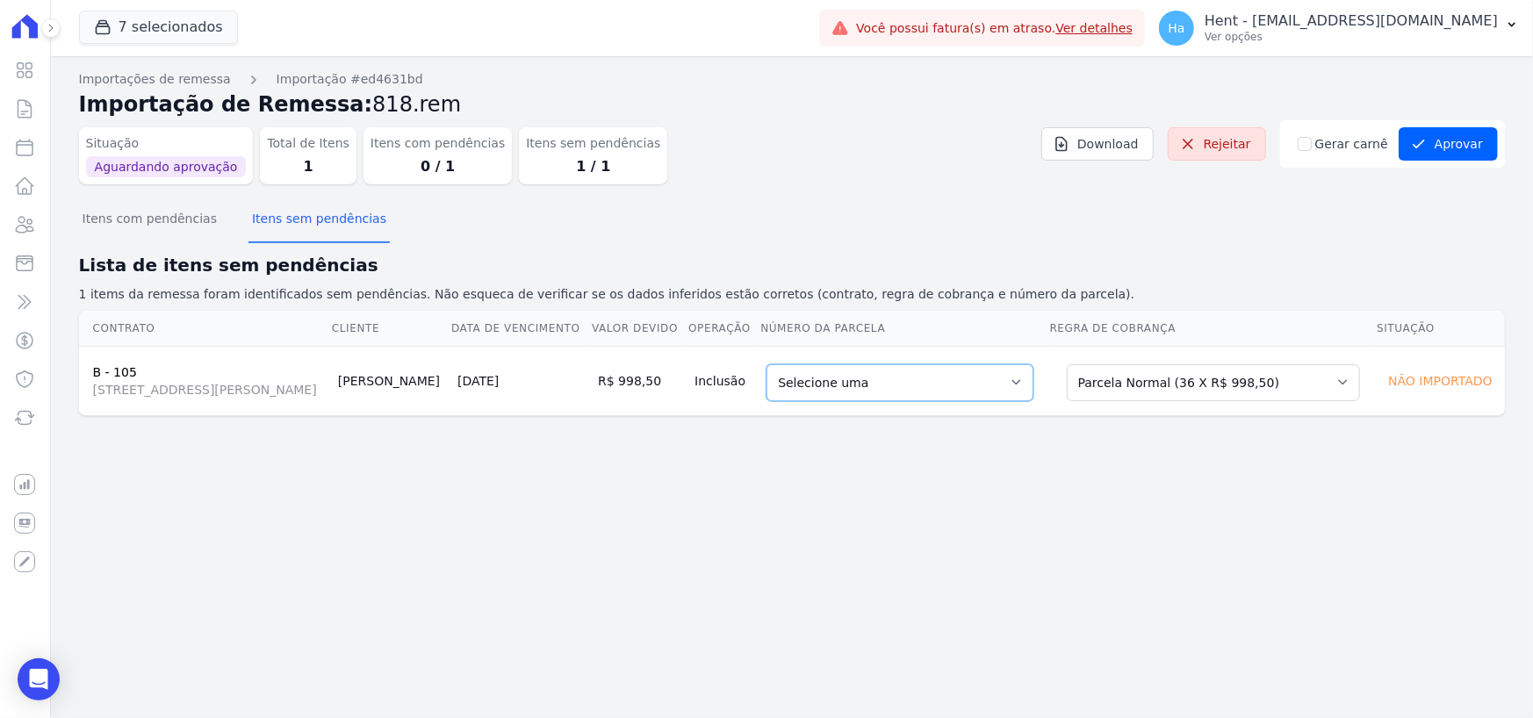
click at [1034, 397] on select "Selecione uma 16 - [DATE] - R$ 971,81 - Agendado 31 - [DATE] - R$ 998,50 - Agen…" at bounding box center [900, 382] width 267 height 37
click at [1008, 401] on select "Selecione uma 16 - [DATE] - R$ 971,81 - Agendado 31 - [DATE] - R$ 998,50 - Agen…" at bounding box center [900, 382] width 267 height 37
click at [1234, 396] on select "Selecione uma Nova Parcela Avulsa Parcela Avulsa Existente Outros (30 X R$ 914,…" at bounding box center [1213, 382] width 293 height 37
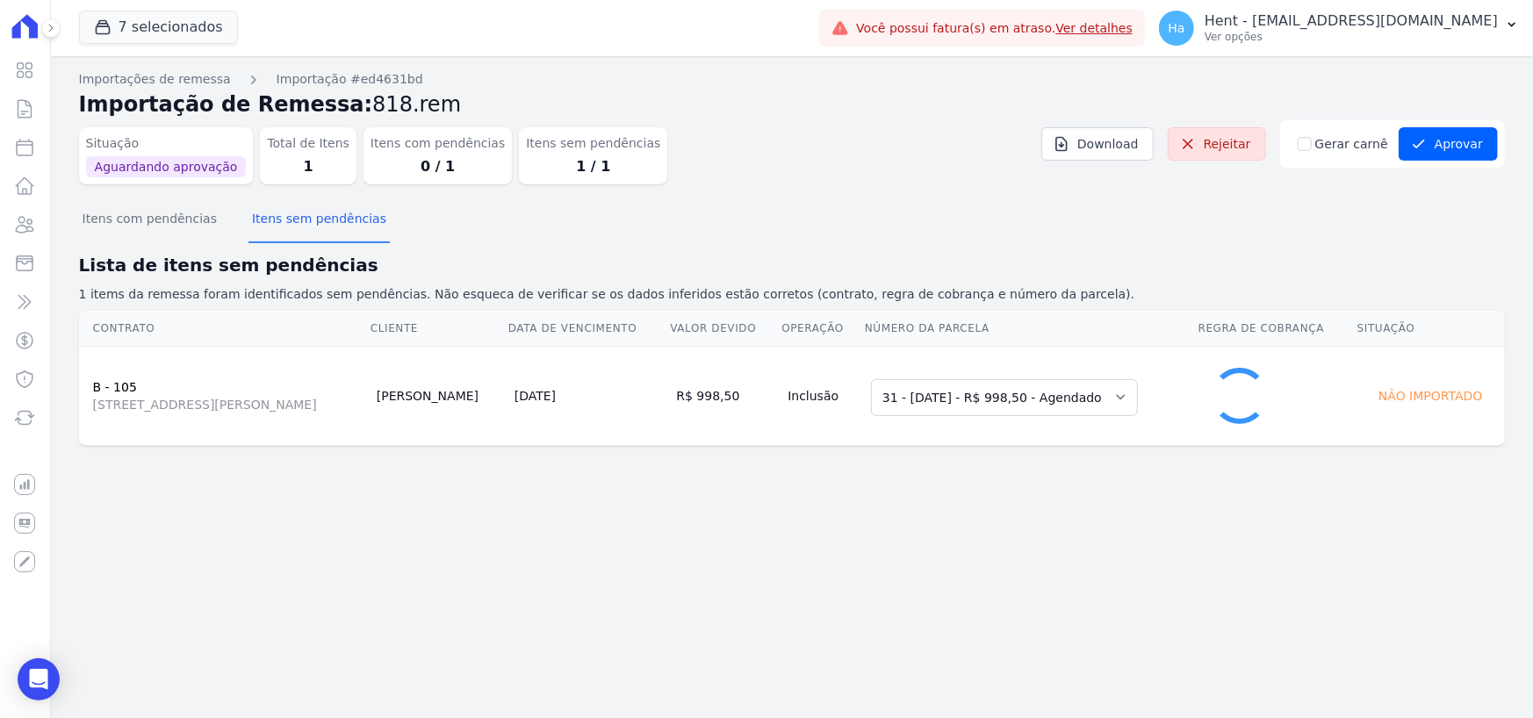
select select "0"
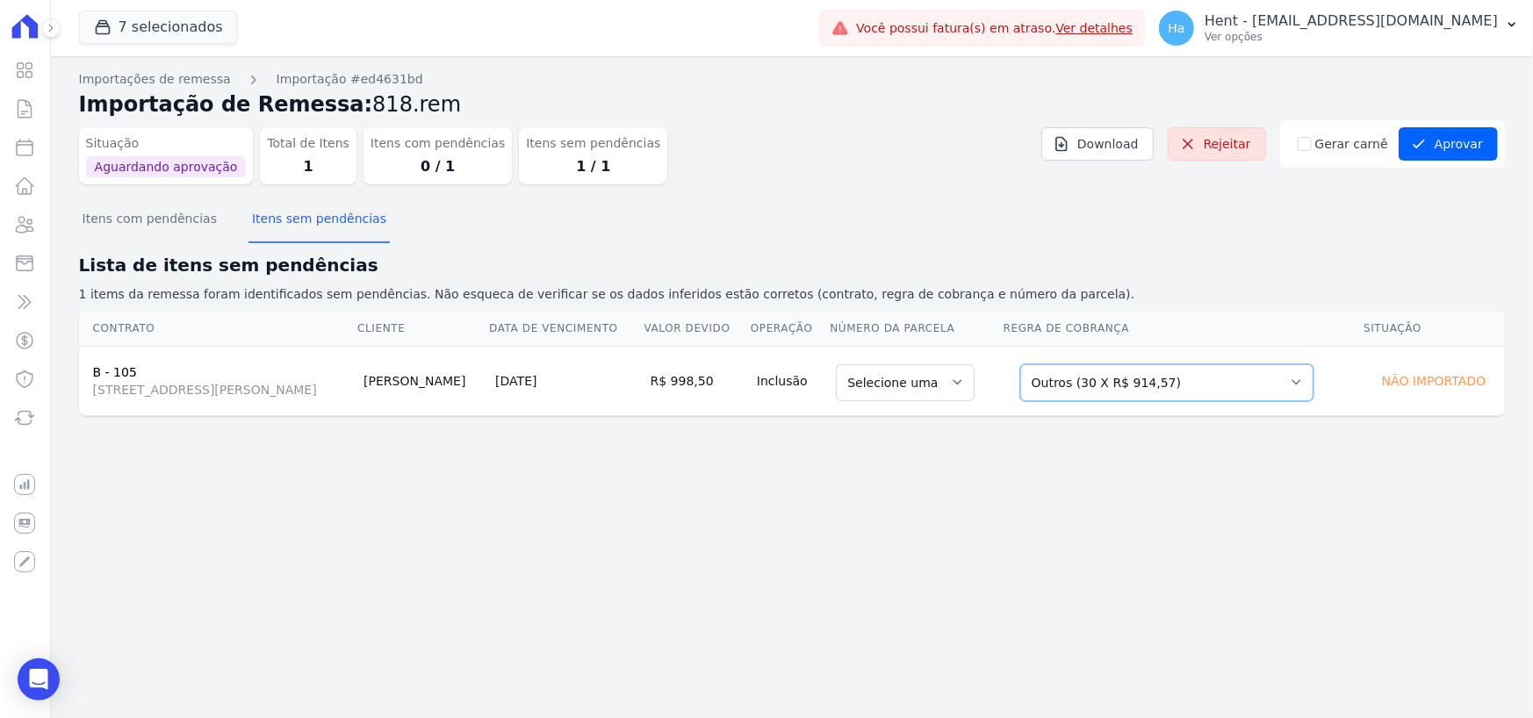
click at [1291, 384] on select "Selecione uma Nova Parcela Avulsa Parcela Avulsa Existente Outros (30 X R$ 914,…" at bounding box center [1167, 382] width 293 height 37
drag, startPoint x: 637, startPoint y: 544, endPoint x: 646, endPoint y: 546, distance: 10.0
click at [650, 549] on div "Importações de remessa Importação #ed4631bd Importação de Remessa: 818.rem Situ…" at bounding box center [792, 387] width 1483 height 662
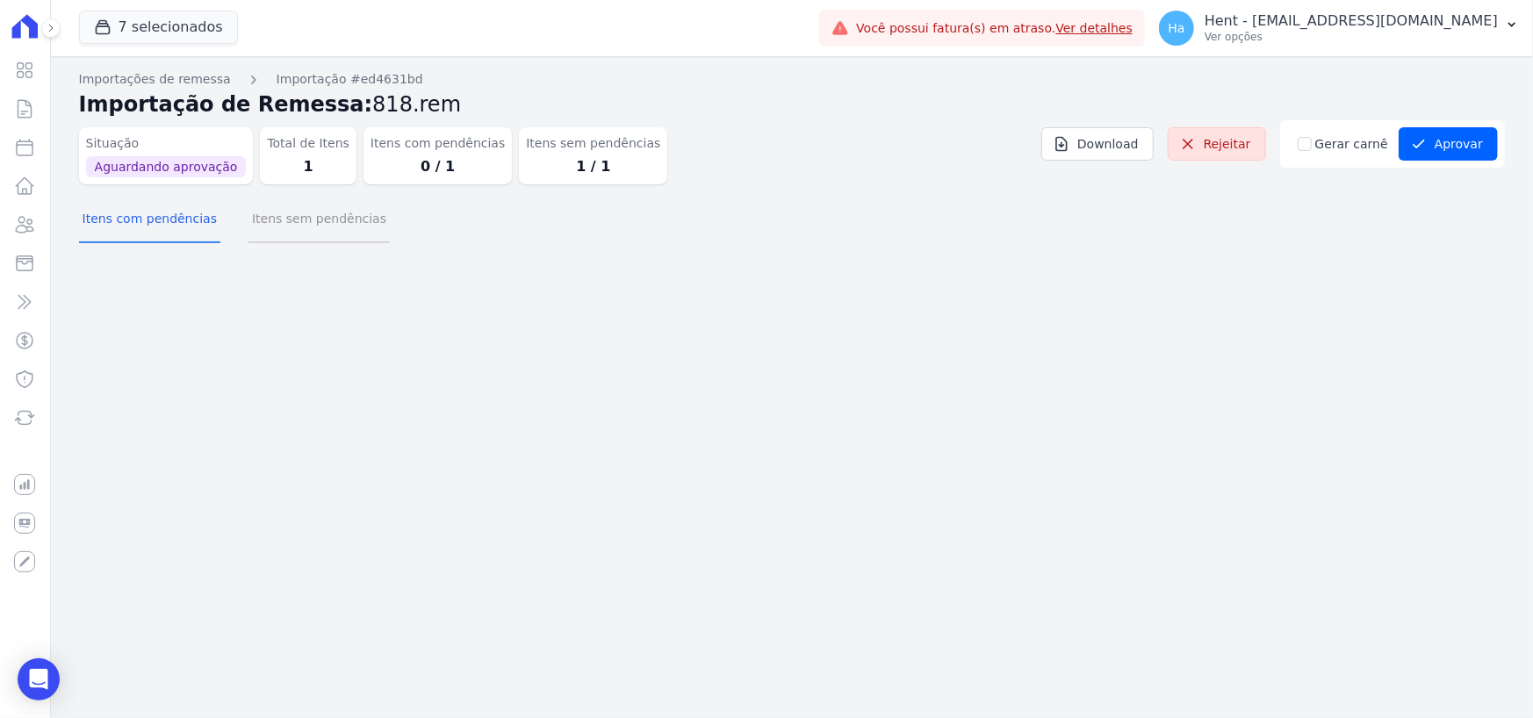
click at [342, 228] on button "Itens sem pendências" at bounding box center [319, 221] width 141 height 46
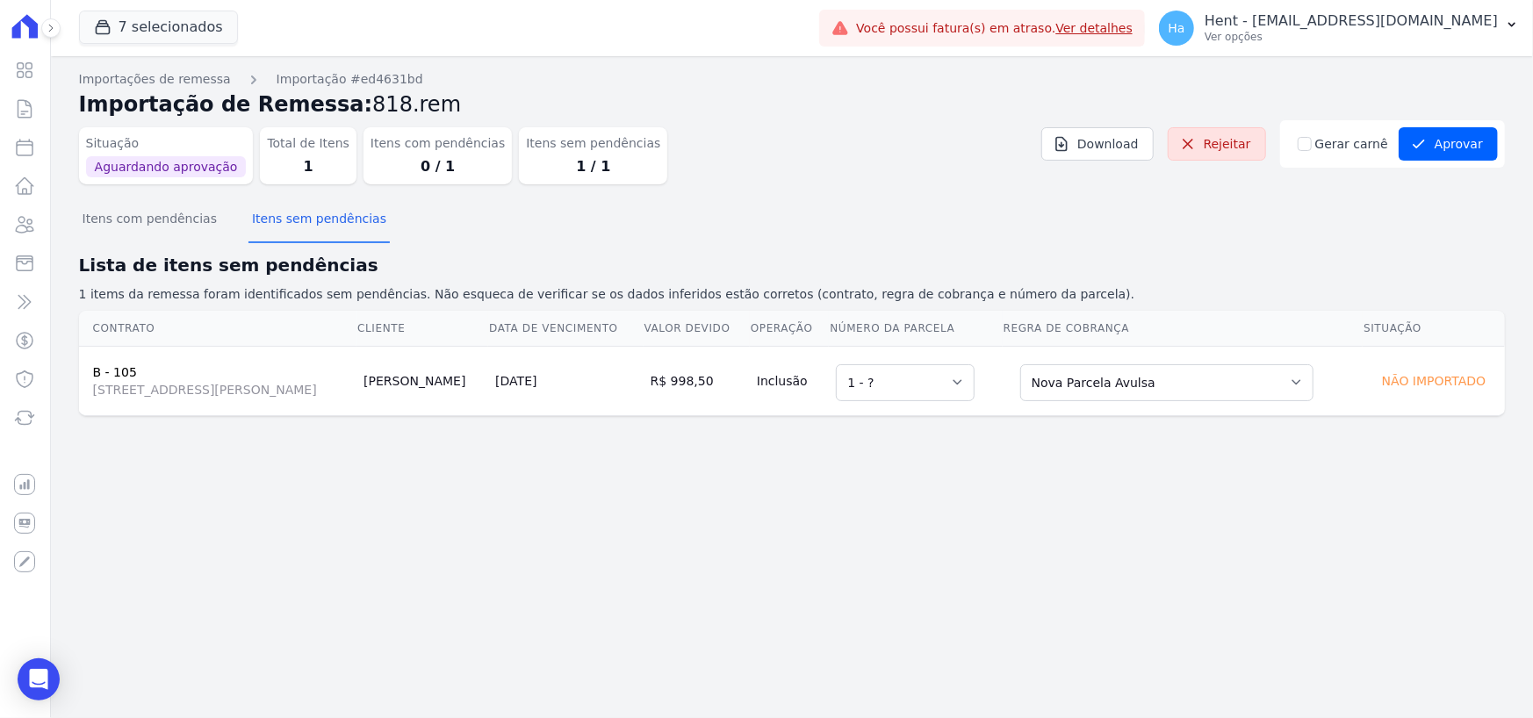
click at [1508, 155] on div "Importações de remessa Importação #ed4631bd Importação de Remessa: 818.rem Situ…" at bounding box center [792, 387] width 1483 height 662
click at [1468, 144] on button "Aprovar" at bounding box center [1448, 143] width 99 height 33
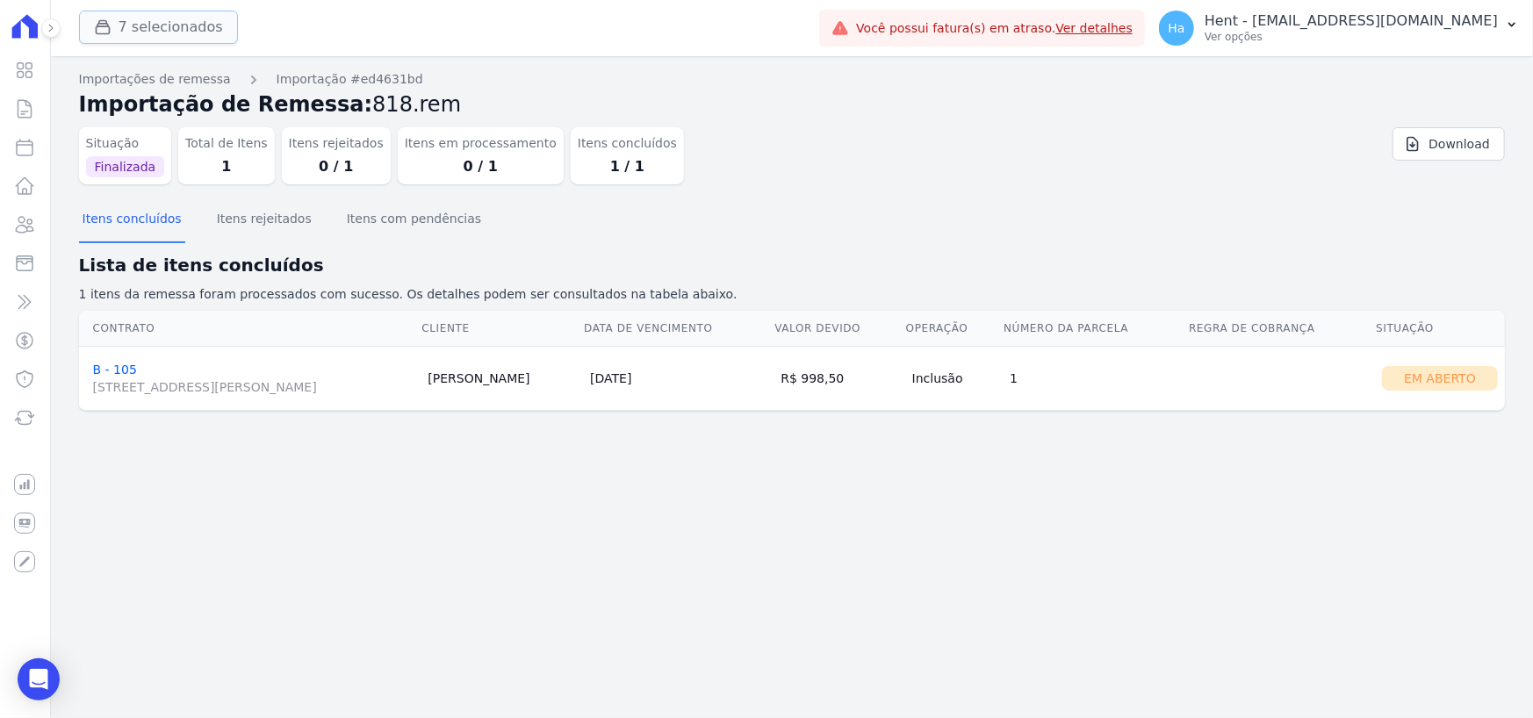
click at [177, 24] on button "7 selecionados" at bounding box center [158, 27] width 159 height 33
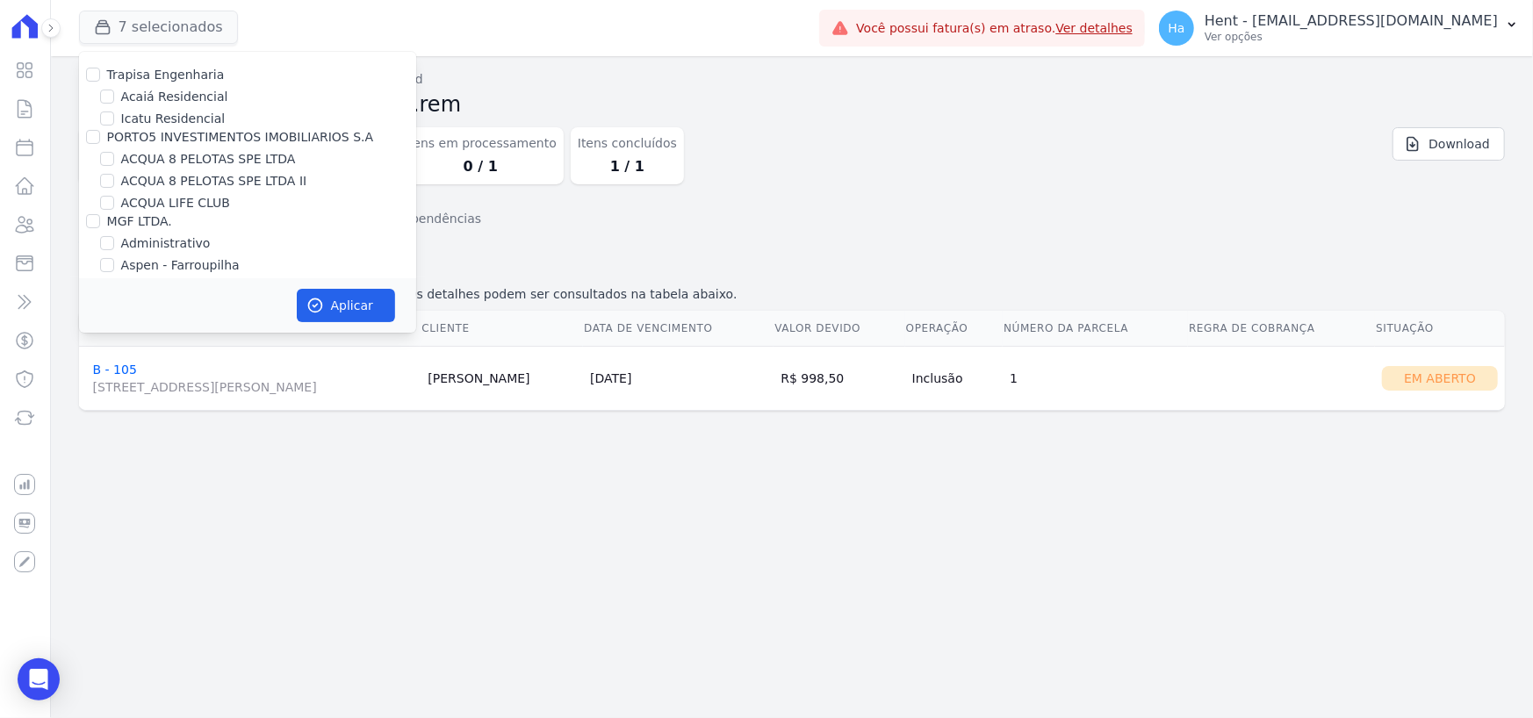
scroll to position [2204, 0]
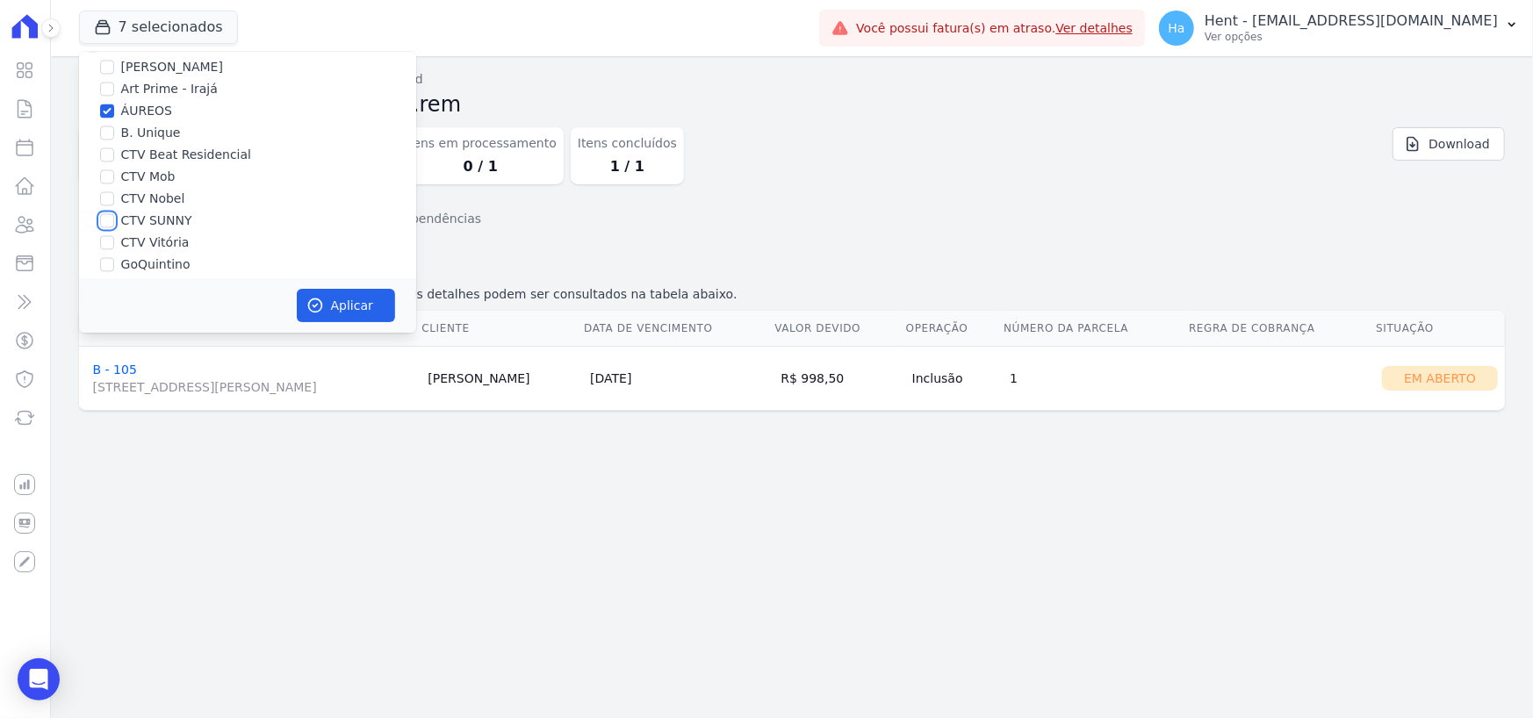
click at [108, 213] on input "CTV SUNNY" at bounding box center [107, 220] width 14 height 14
checkbox input "true"
click at [105, 104] on input "ÁUREOS" at bounding box center [107, 111] width 14 height 14
checkbox input "false"
click at [332, 302] on button "Aplicar" at bounding box center [346, 305] width 98 height 33
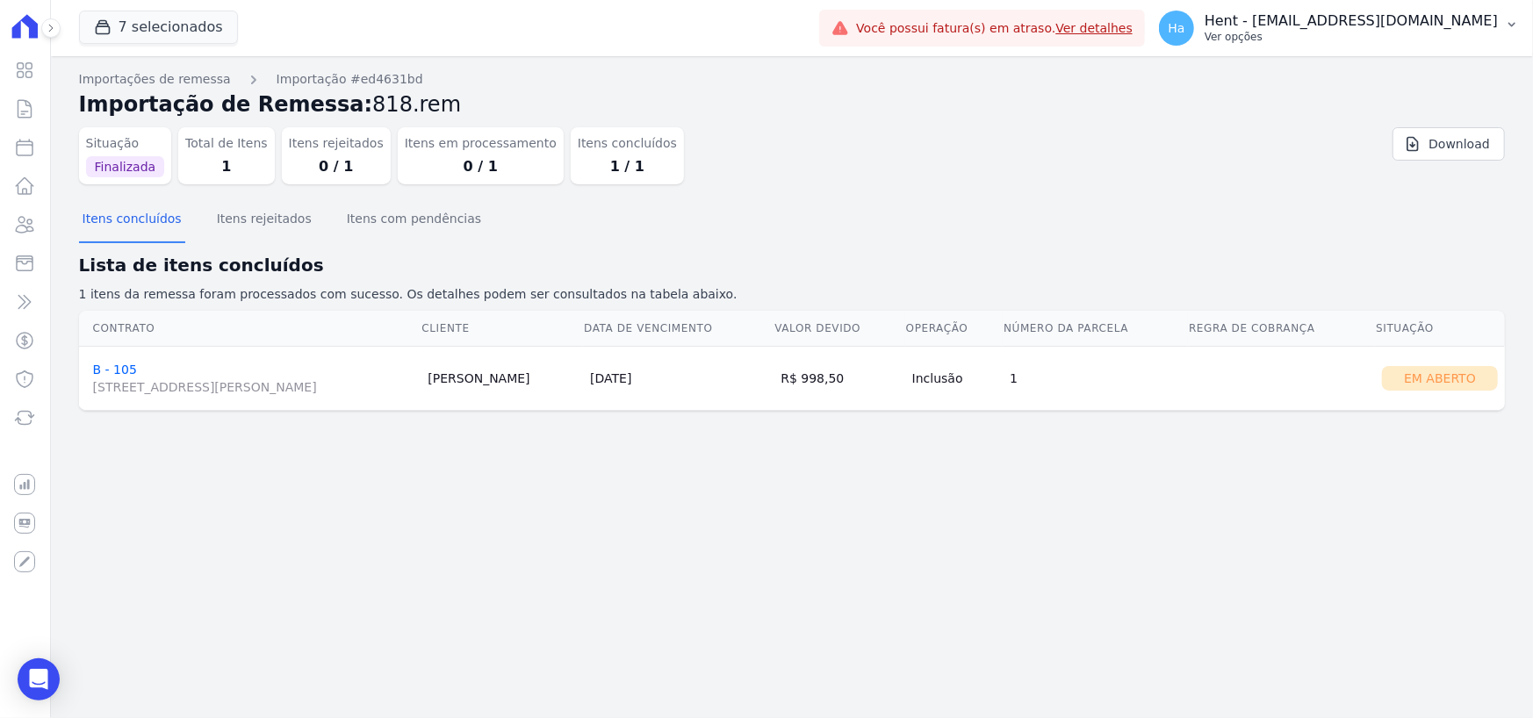
click at [1339, 33] on p "Ver opções" at bounding box center [1351, 37] width 293 height 14
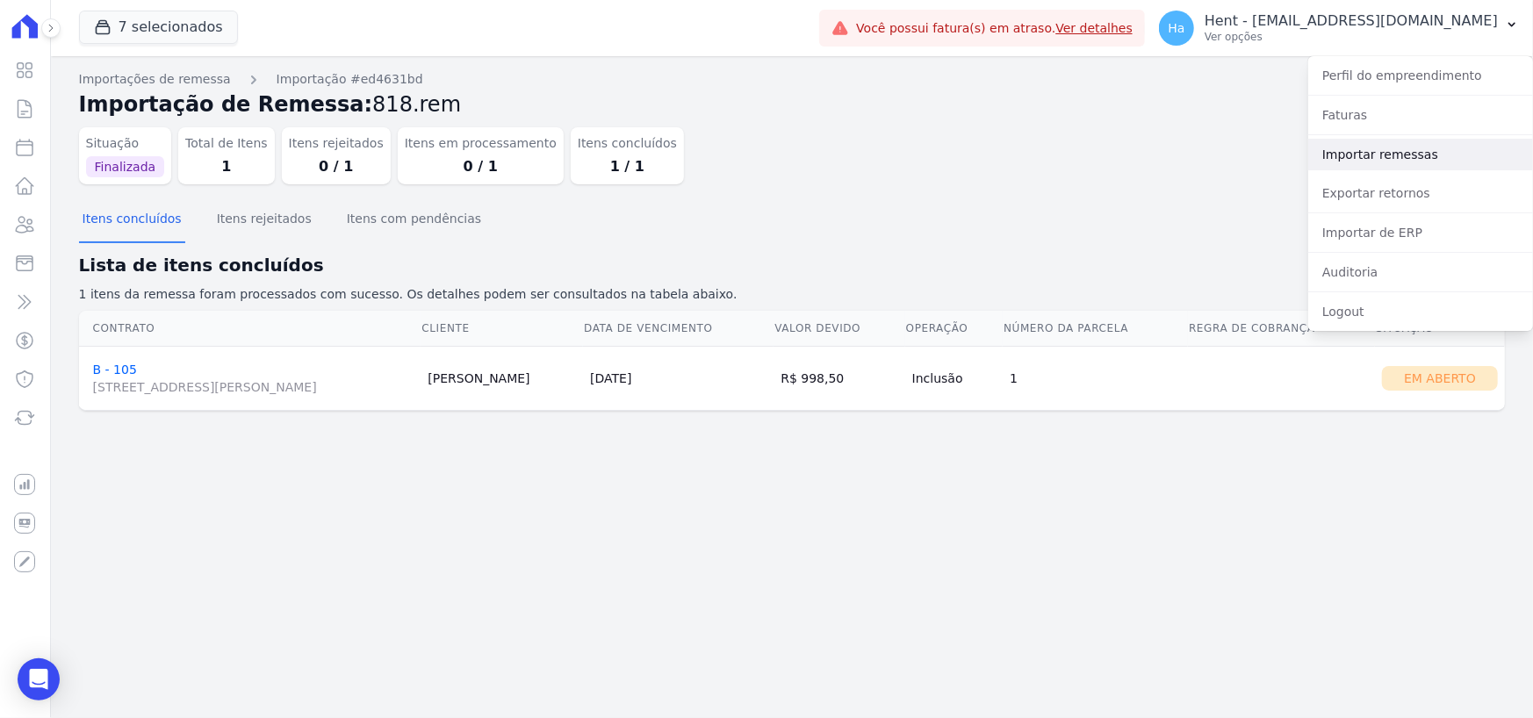
click at [1396, 153] on link "Importar remessas" at bounding box center [1421, 155] width 225 height 32
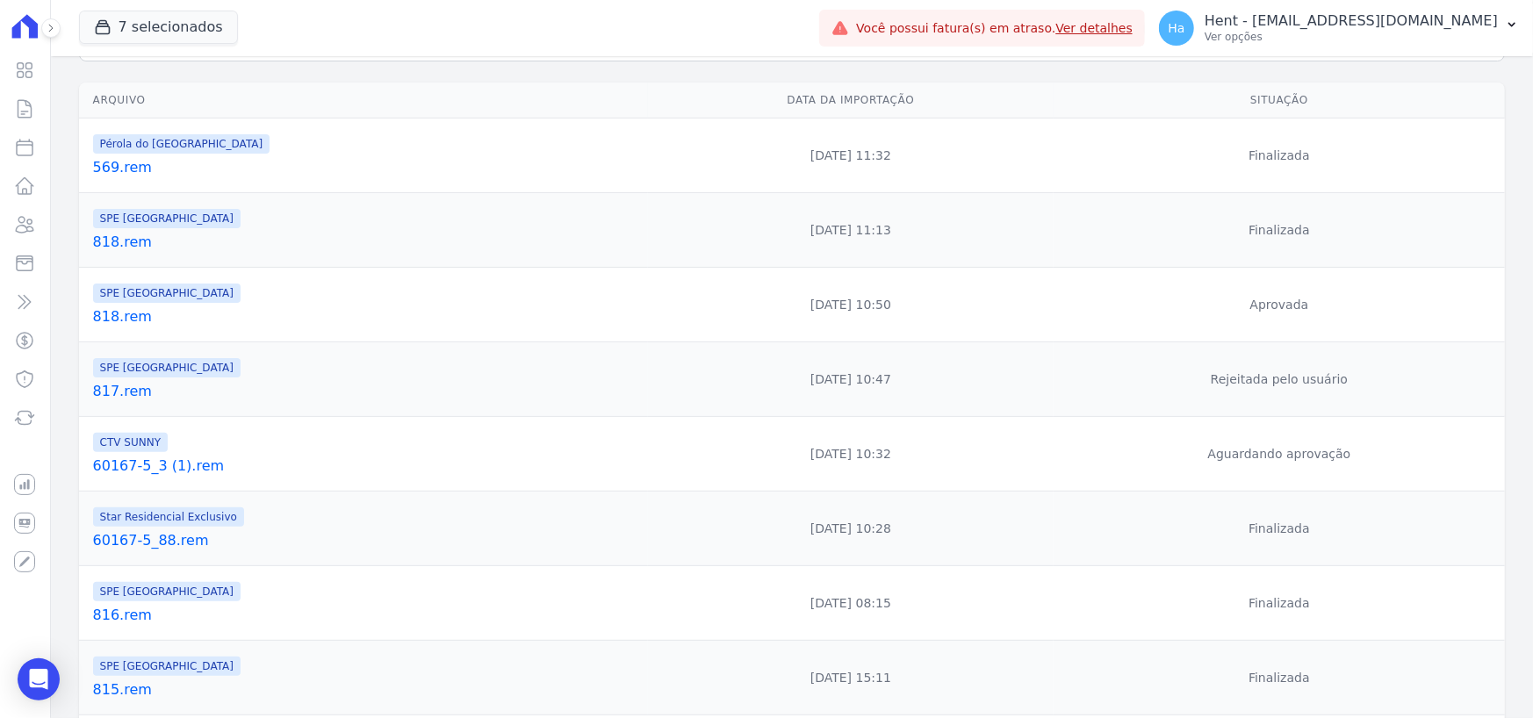
scroll to position [263, 0]
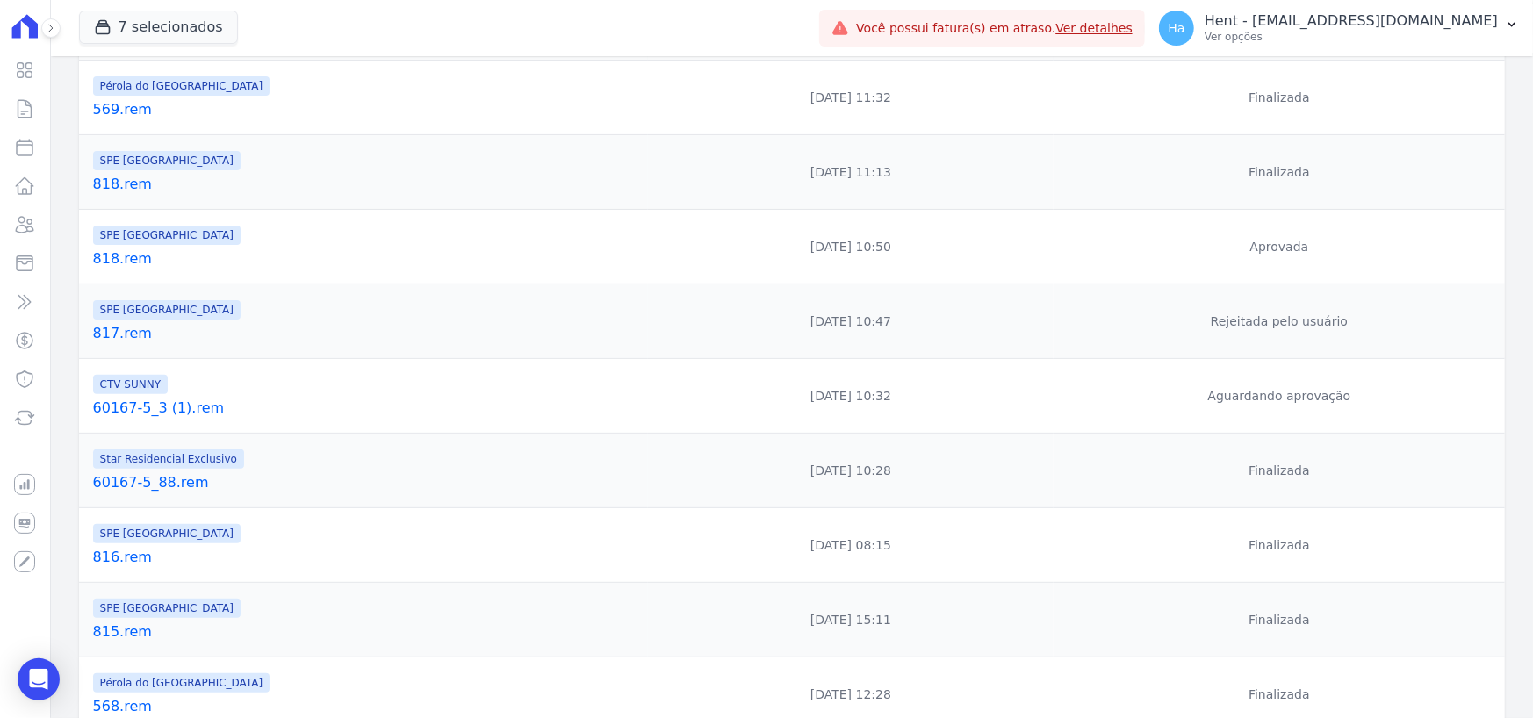
click at [184, 409] on link "60167-5_3 (1).rem" at bounding box center [367, 408] width 548 height 21
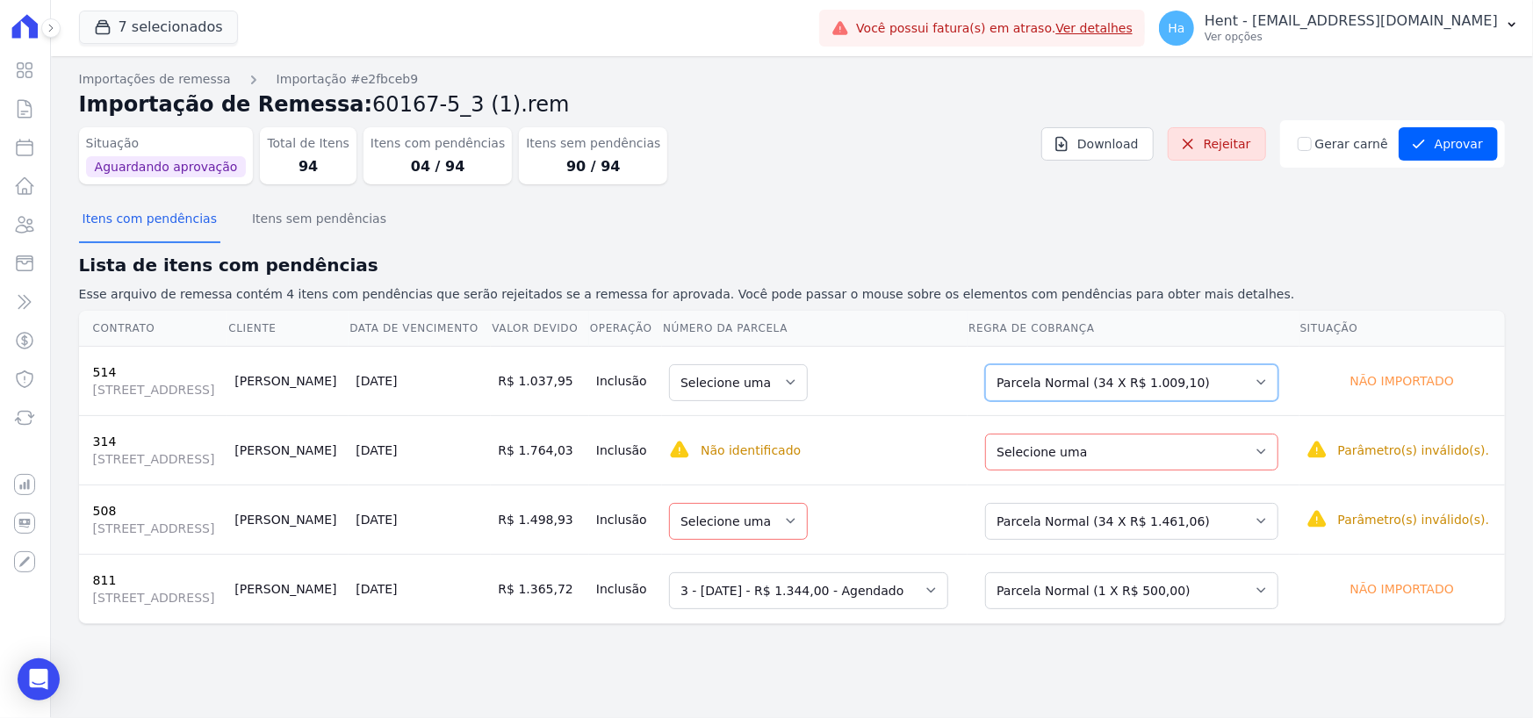
click at [1178, 400] on select "Selecione uma Nova Parcela Avulsa Parcela Avulsa Existente Outros (1 X R$ 14.70…" at bounding box center [1131, 382] width 293 height 37
click at [1177, 485] on td "Selecione uma Nova Parcela Avulsa Parcela Avulsa Existente Outros (1 X R$ 15.40…" at bounding box center [1133, 449] width 331 height 69
click at [1179, 471] on select "Selecione uma Nova Parcela Avulsa Parcela Avulsa Existente Outros (1 X R$ 15.40…" at bounding box center [1131, 452] width 293 height 37
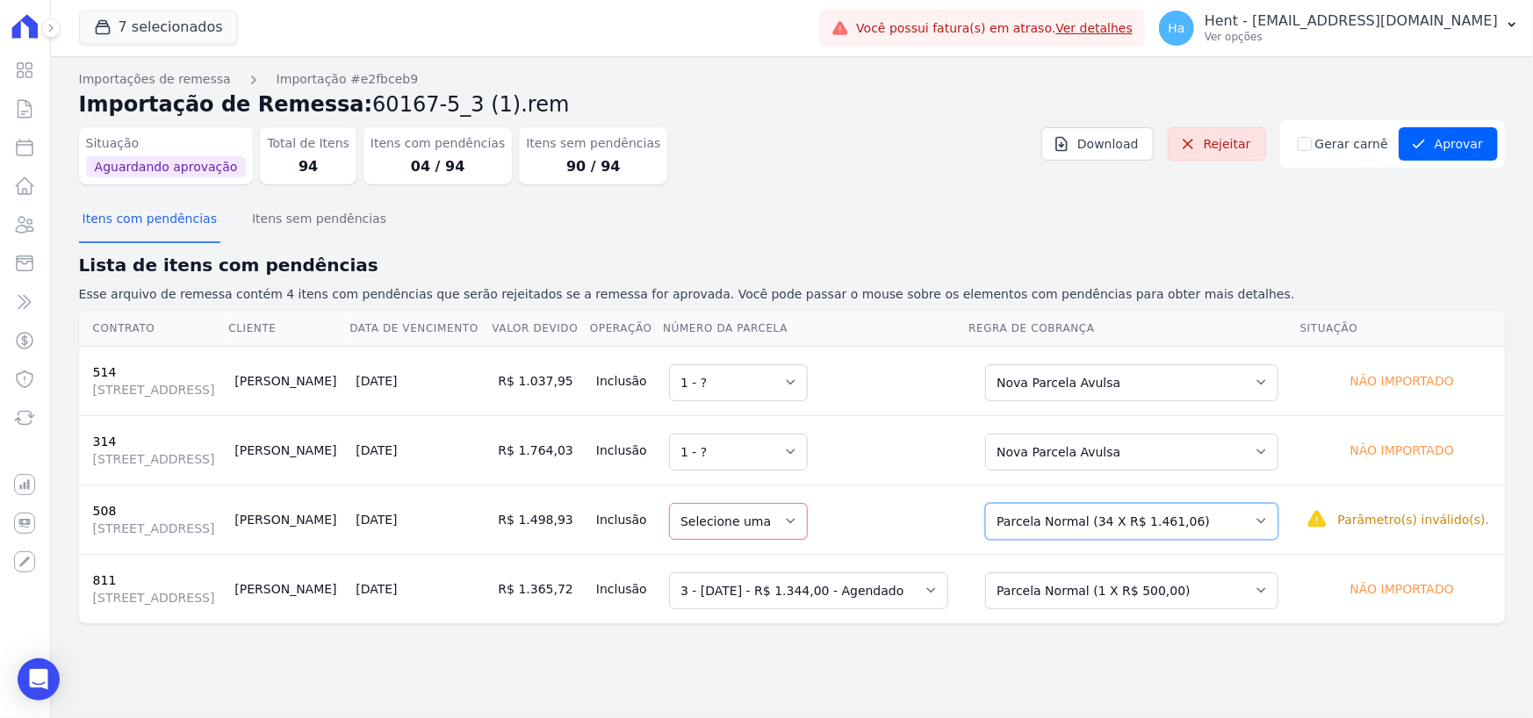
click at [1194, 540] on select "Selecione uma Nova Parcela Avulsa Parcela Avulsa Existente Outros (1 X R$ 13.23…" at bounding box center [1131, 521] width 293 height 37
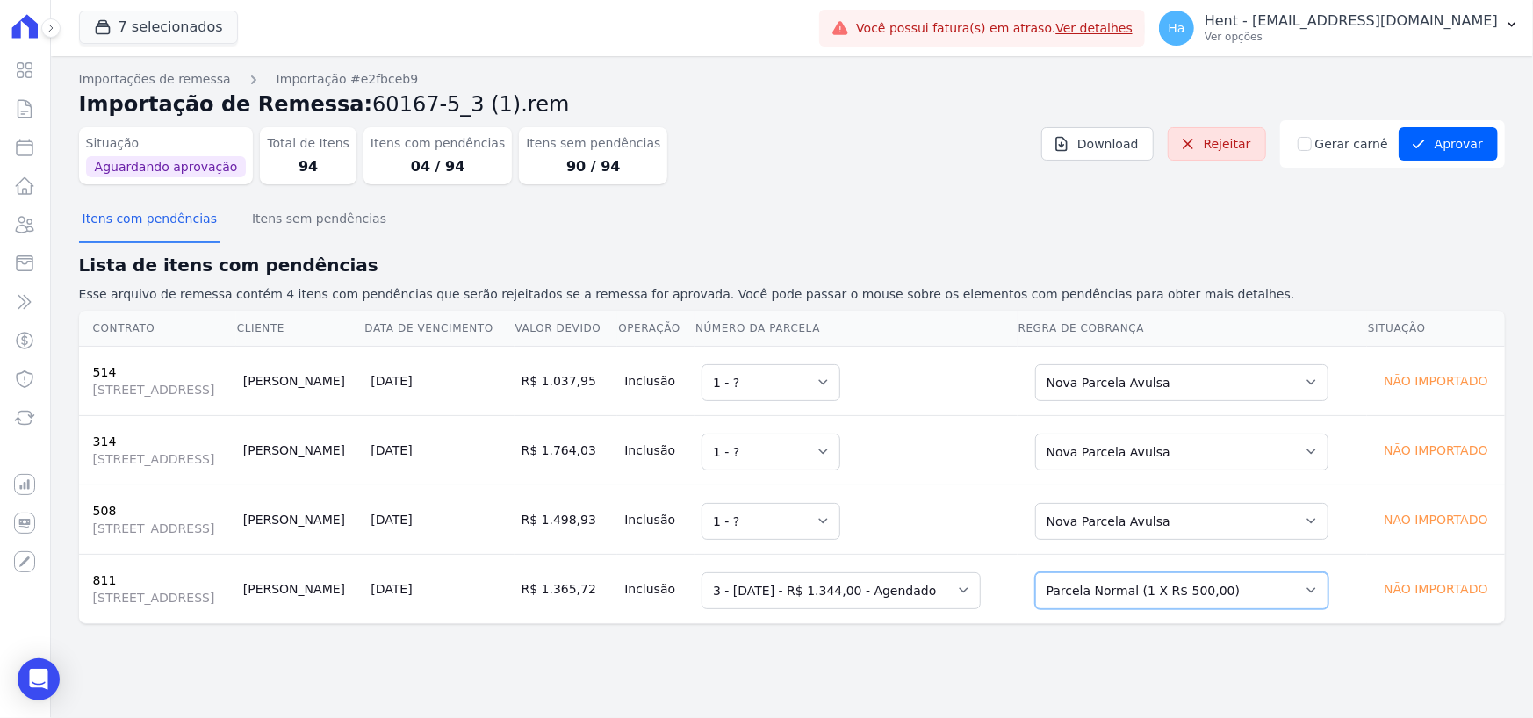
click at [1186, 610] on select "Selecione uma Nova Parcela Avulsa Parcela Avulsa Existente Financiamento CEF (1…" at bounding box center [1181, 591] width 293 height 37
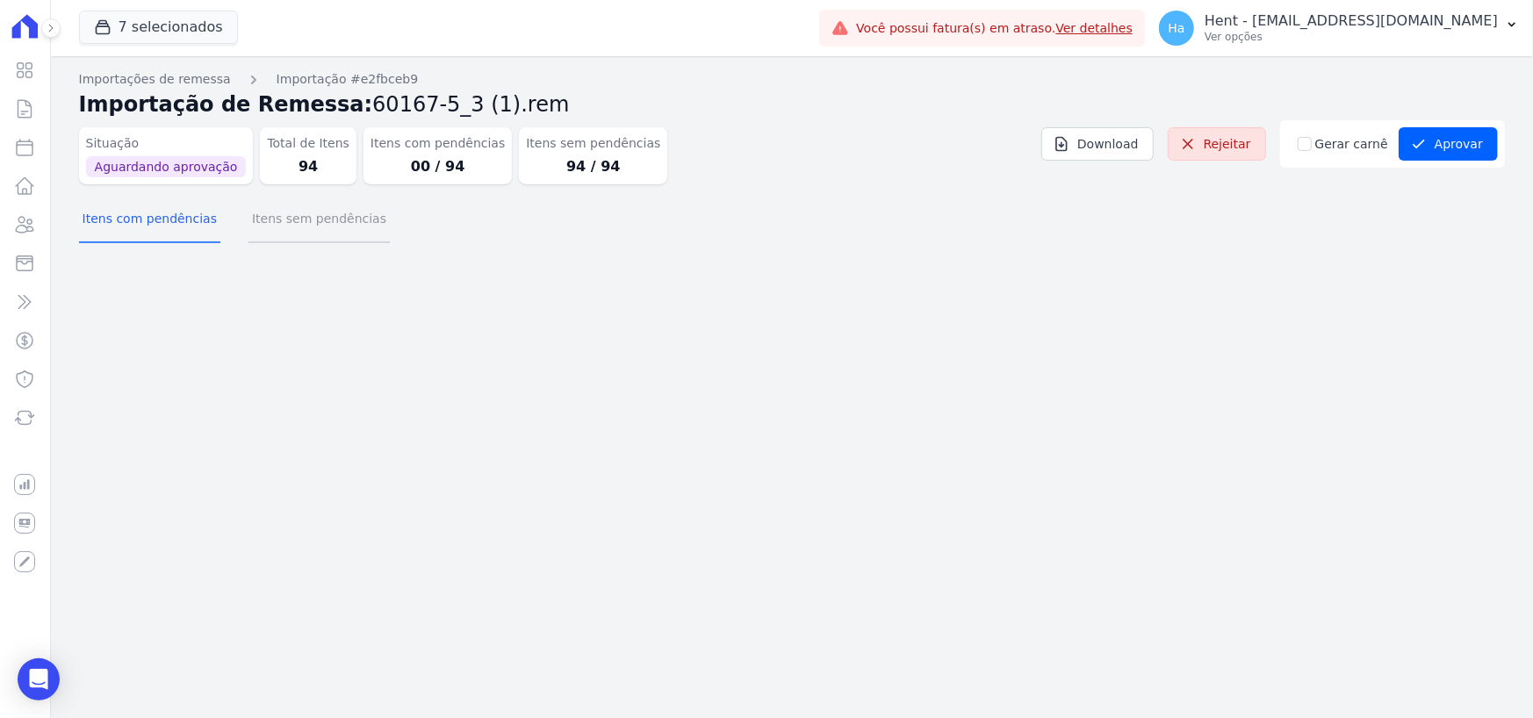
click at [286, 231] on button "Itens sem pendências" at bounding box center [319, 221] width 141 height 46
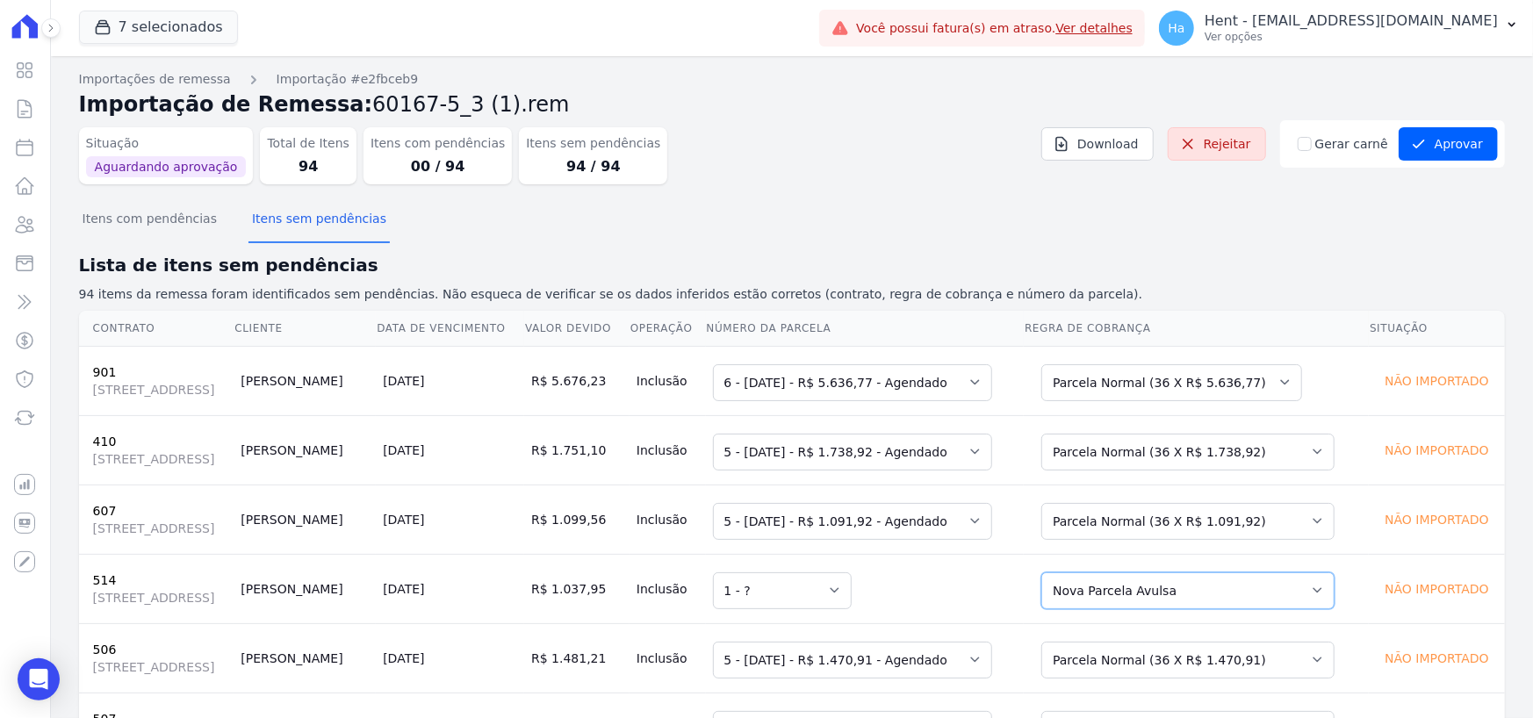
click at [1218, 610] on select "Selecione uma Nova Parcela Avulsa Parcela Avulsa Existente Outros (1 X R$ 14.70…" at bounding box center [1188, 591] width 293 height 37
click at [1252, 610] on select "Selecione uma Nova Parcela Avulsa Parcela Avulsa Existente Outros (1 X R$ 14.70…" at bounding box center [1188, 591] width 293 height 37
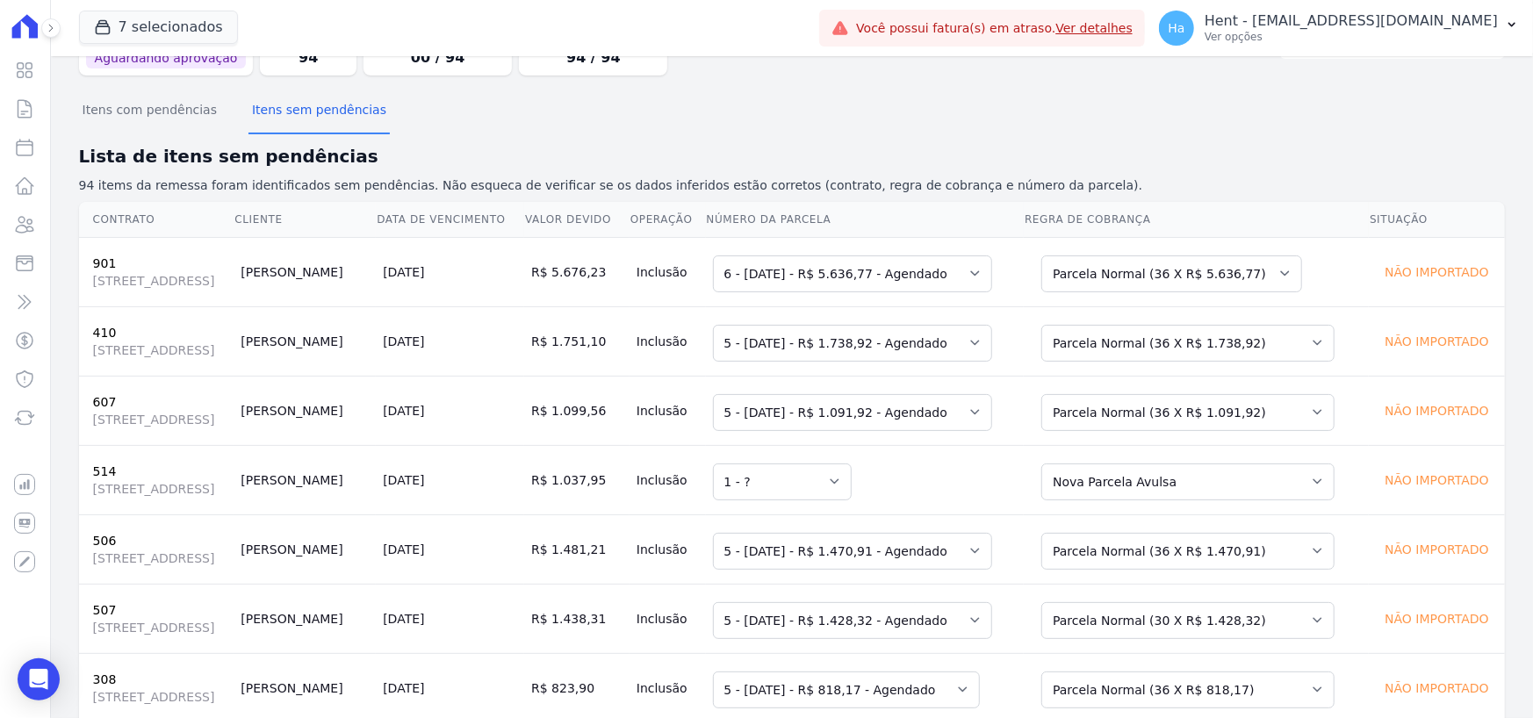
scroll to position [351, 0]
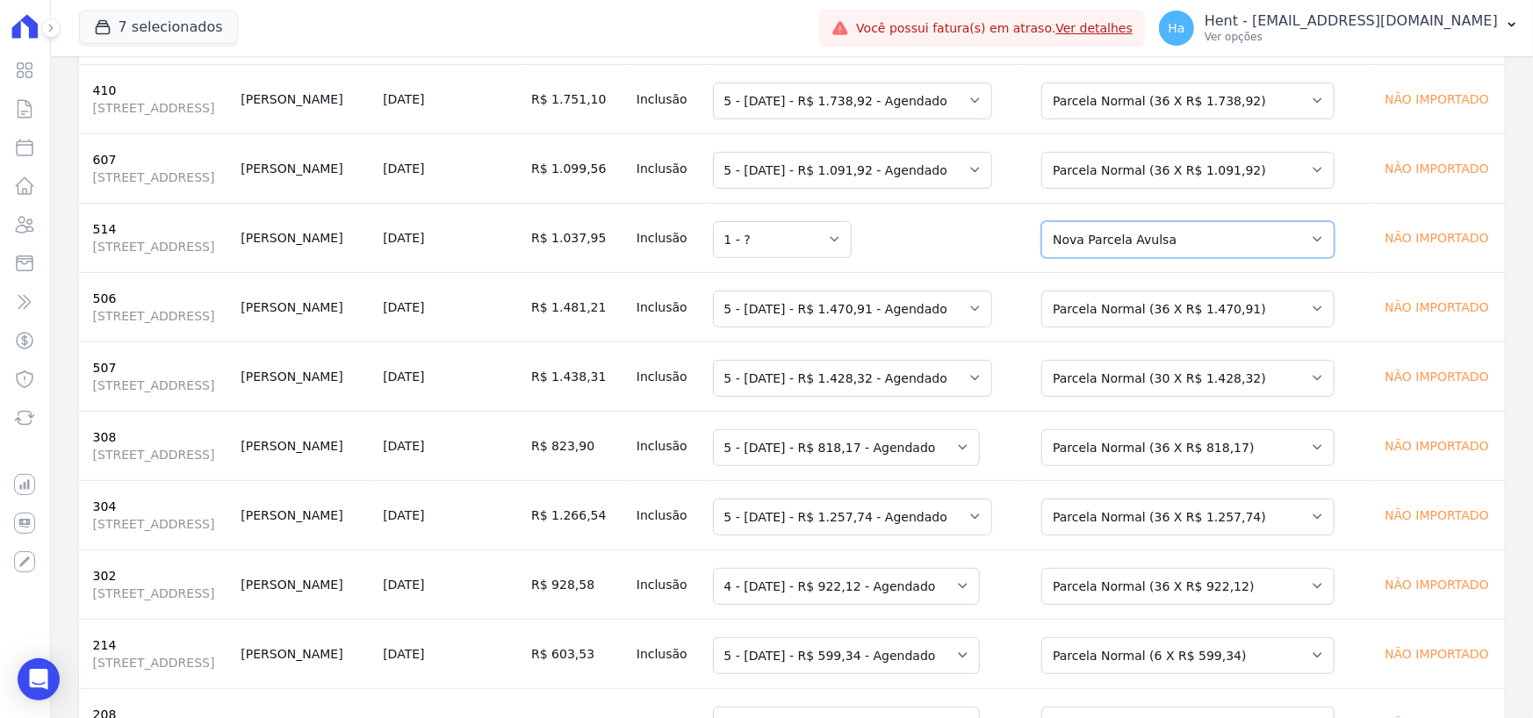
click at [1188, 258] on select "Selecione uma Nova Parcela Avulsa Parcela Avulsa Existente Outros (1 X R$ 14.70…" at bounding box center [1188, 239] width 293 height 37
click at [1215, 258] on select "Selecione uma Nova Parcela Avulsa Parcela Avulsa Existente Outros (1 X R$ 14.70…" at bounding box center [1188, 239] width 293 height 37
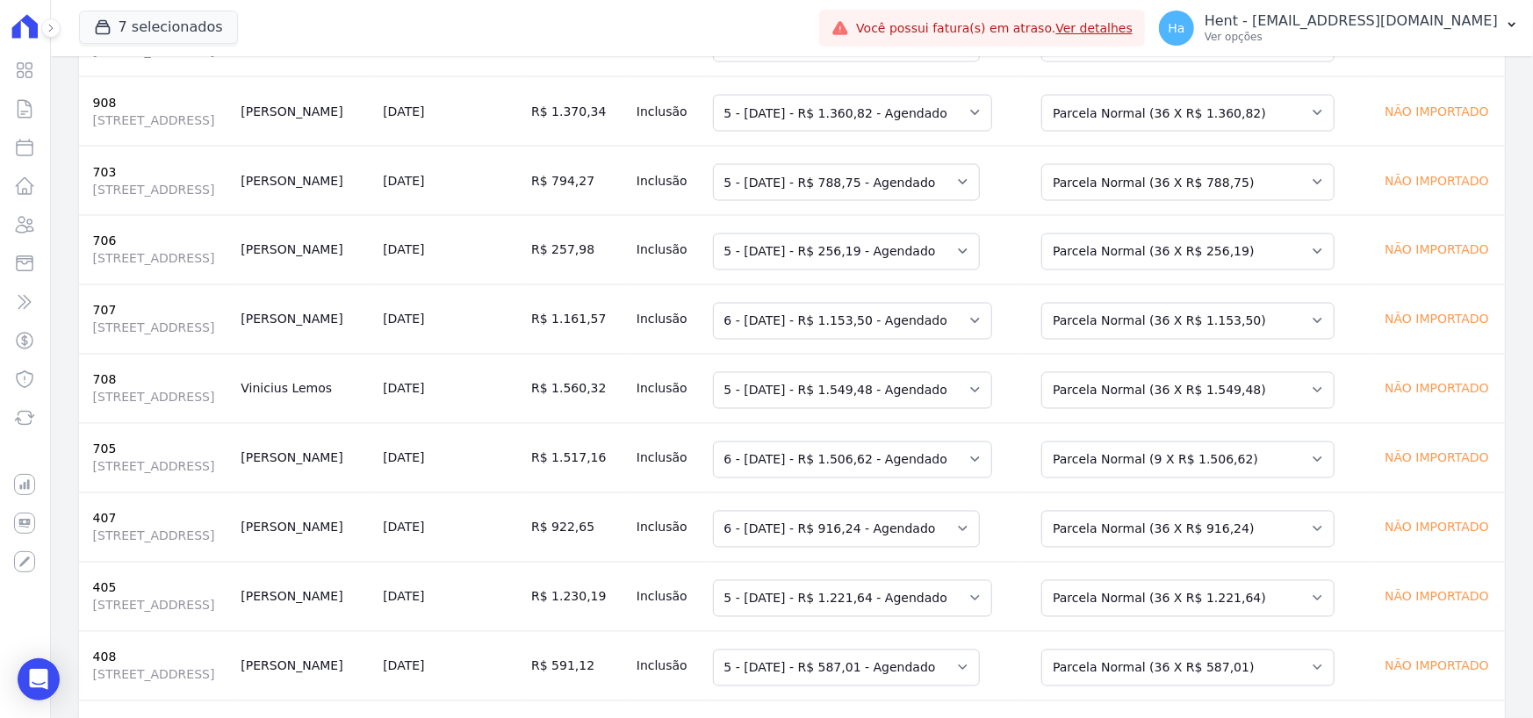
scroll to position [1932, 0]
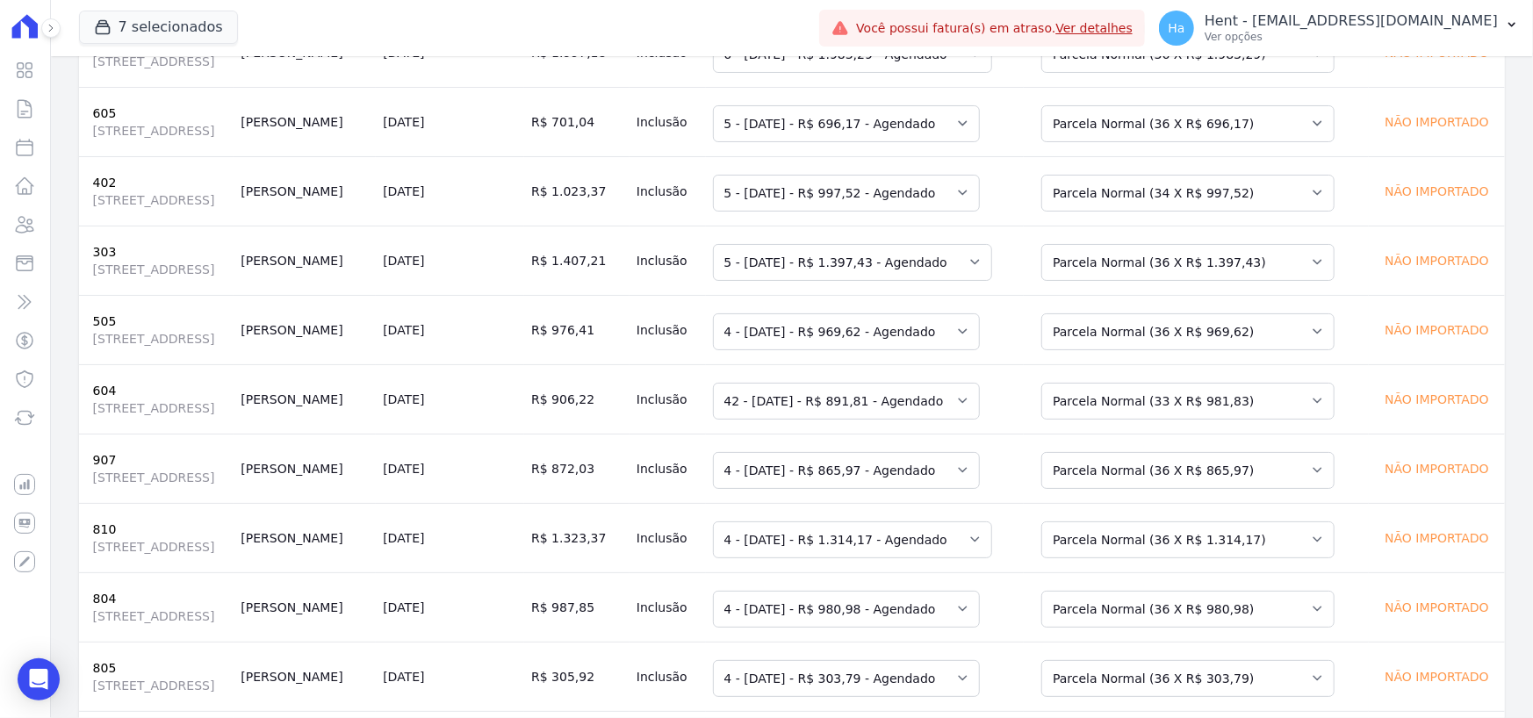
scroll to position [4831, 0]
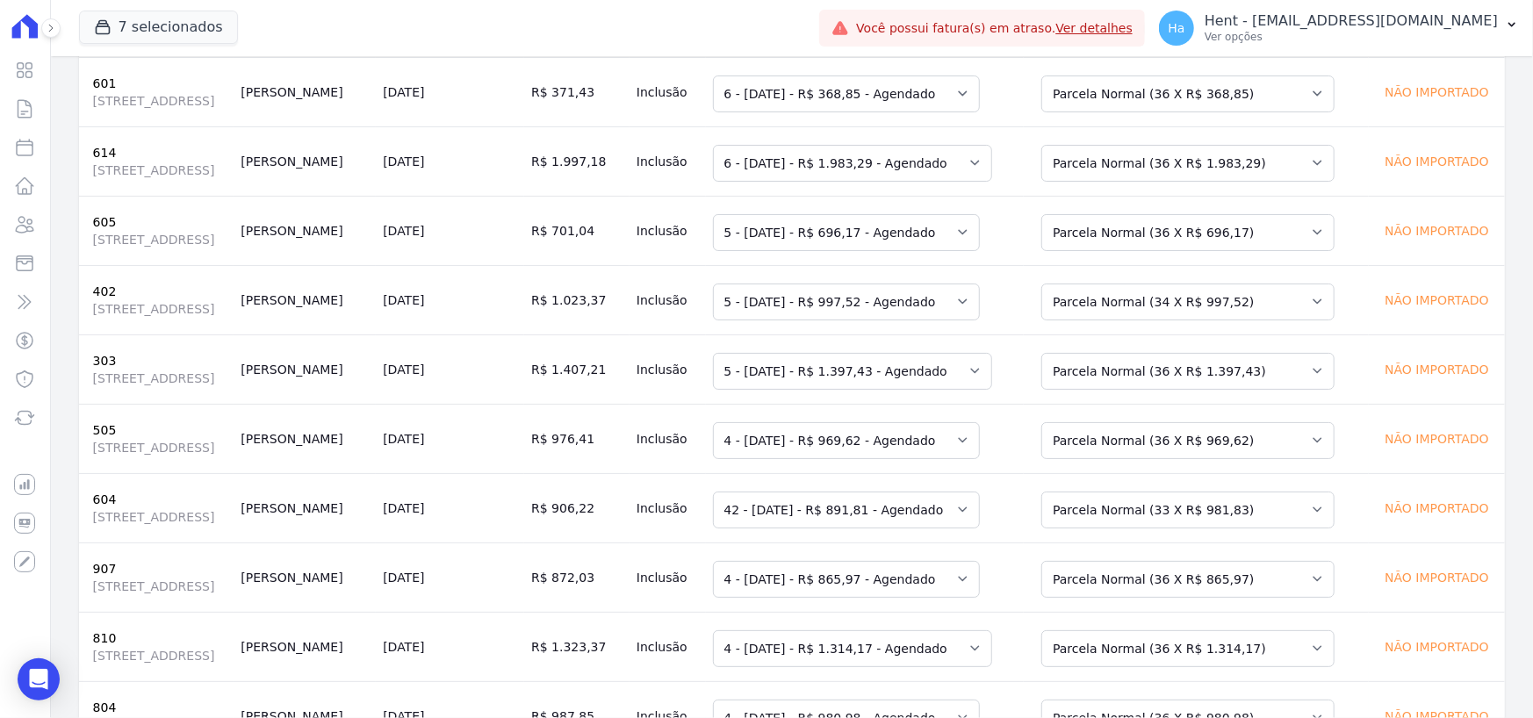
scroll to position [5182, 0]
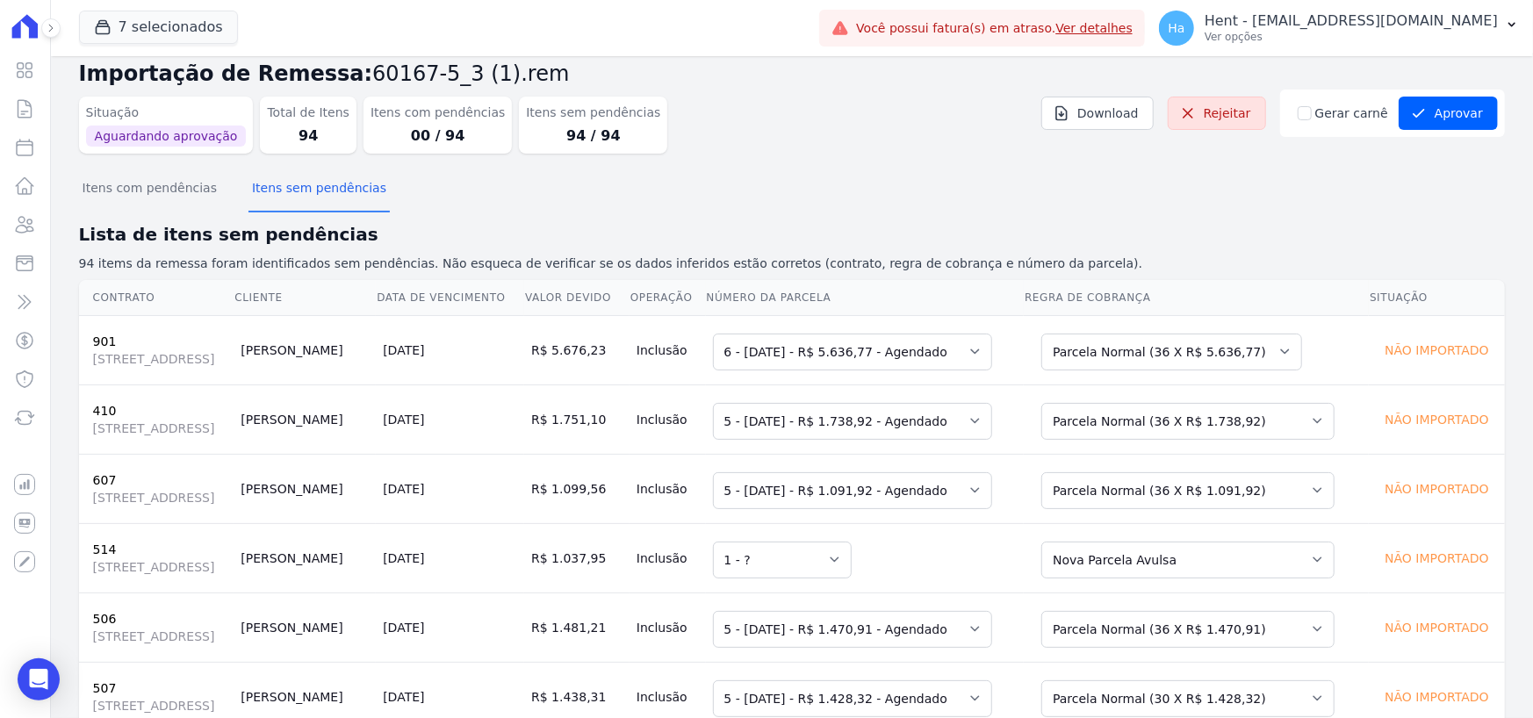
scroll to position [0, 0]
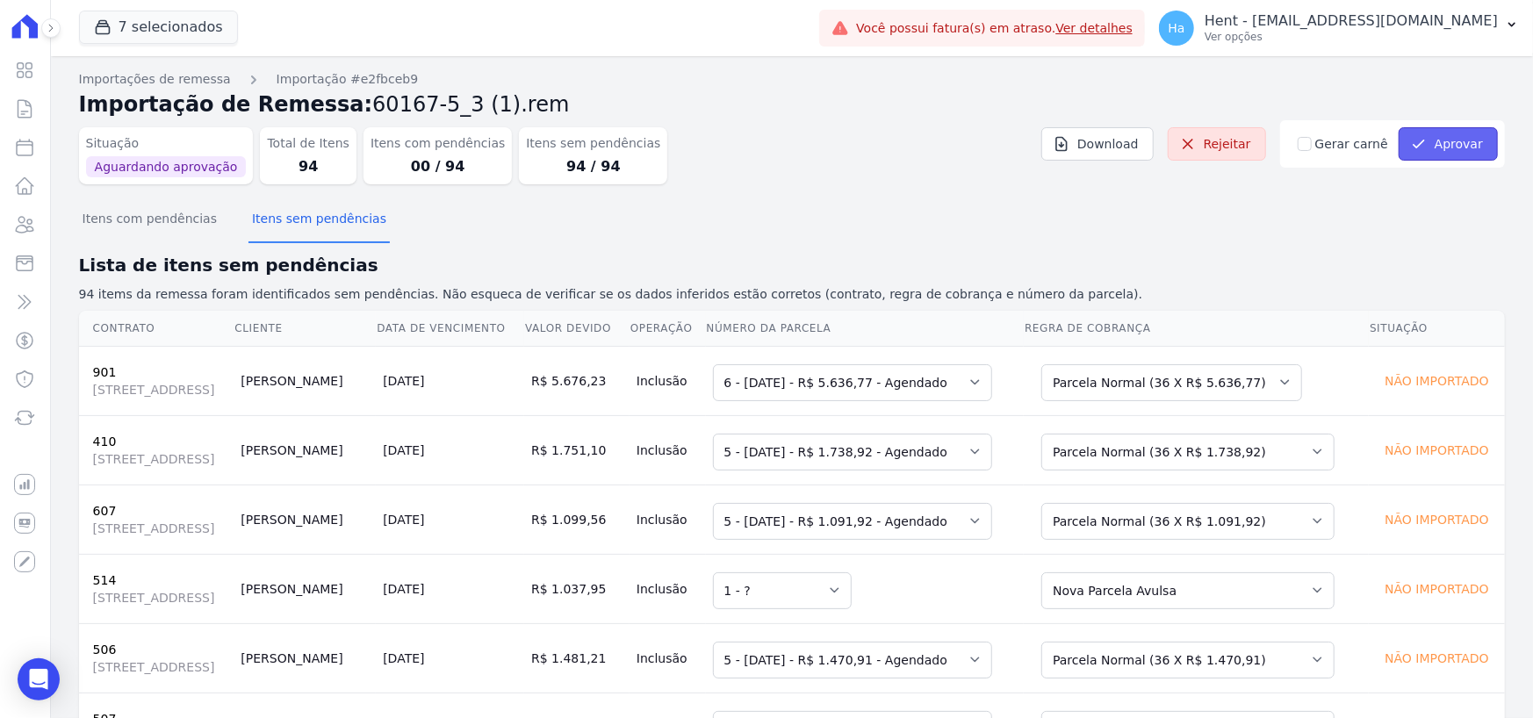
click at [1421, 131] on button "Aprovar" at bounding box center [1448, 143] width 99 height 33
click at [645, 99] on h2 "Importação de Remessa: 60167-5_3 (1).rem" at bounding box center [792, 105] width 1426 height 32
